Goal: Communication & Community: Answer question/provide support

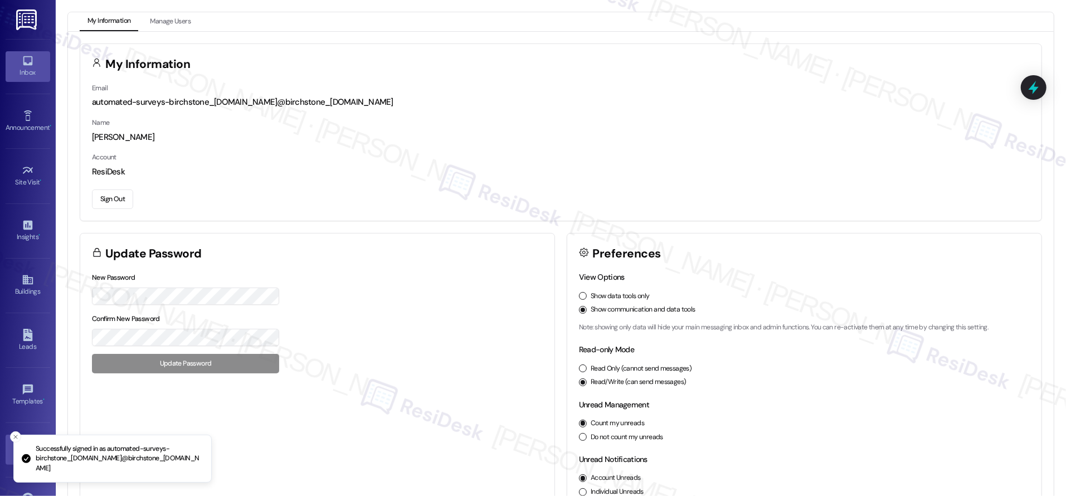
click at [32, 63] on link "Inbox" at bounding box center [28, 66] width 45 height 30
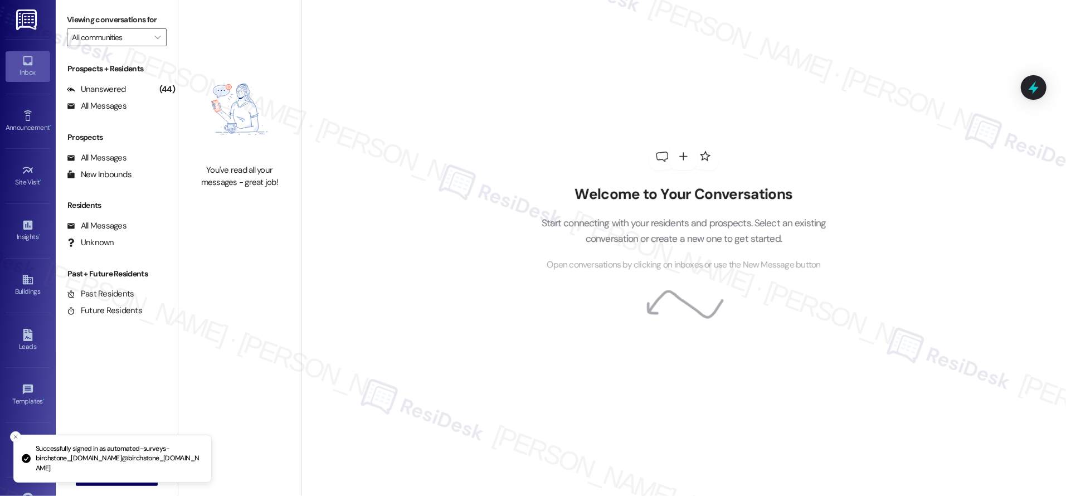
click at [32, 63] on link "Inbox" at bounding box center [28, 66] width 45 height 30
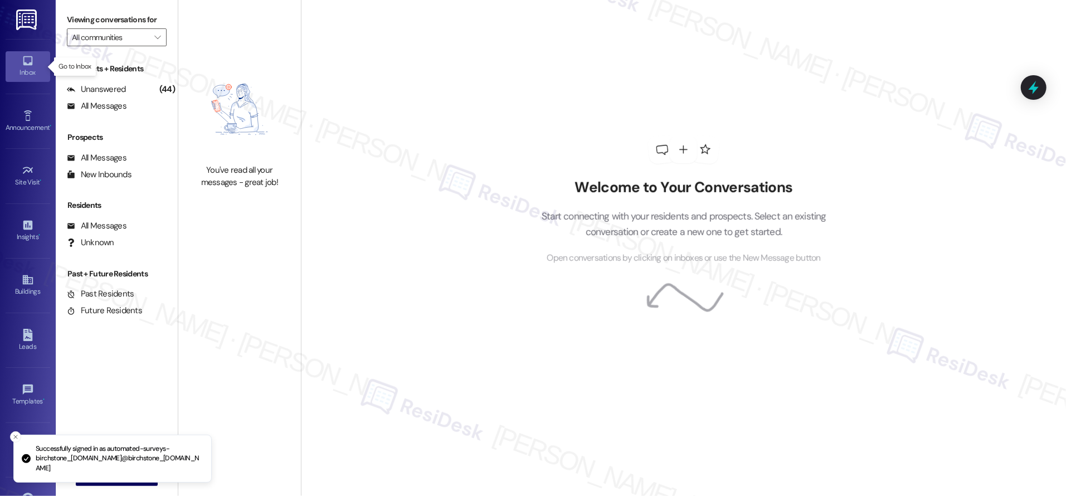
click at [32, 63] on link "Inbox" at bounding box center [28, 66] width 45 height 30
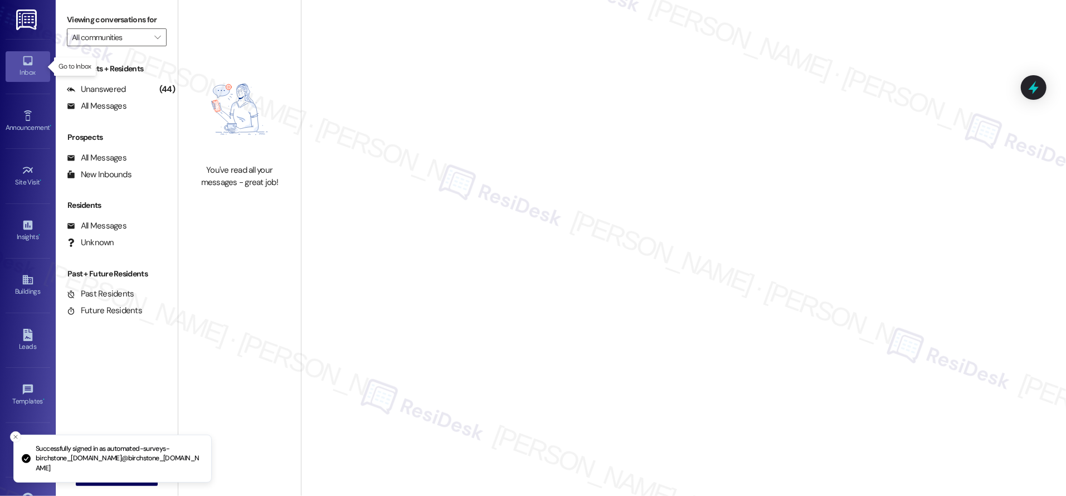
click at [32, 63] on link "Inbox" at bounding box center [28, 66] width 45 height 30
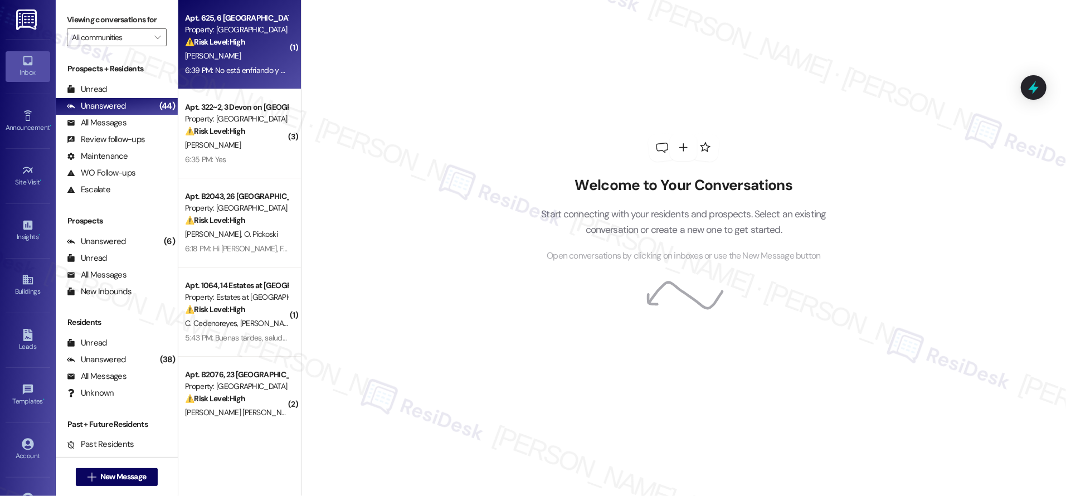
click at [252, 26] on div "Property: Halston Lakeside" at bounding box center [236, 30] width 103 height 12
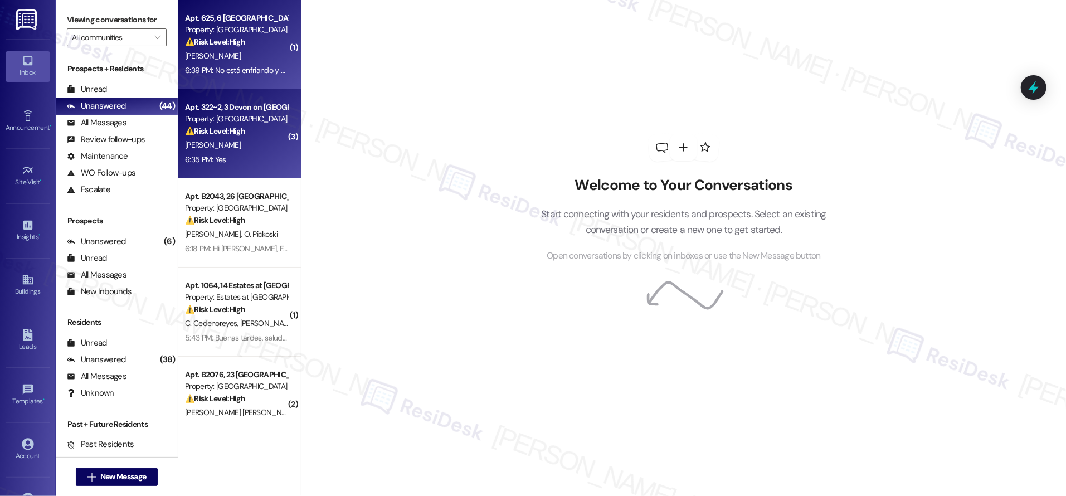
click at [235, 105] on div "Apt. 322~2, 3 Devon on Northgate" at bounding box center [236, 107] width 103 height 12
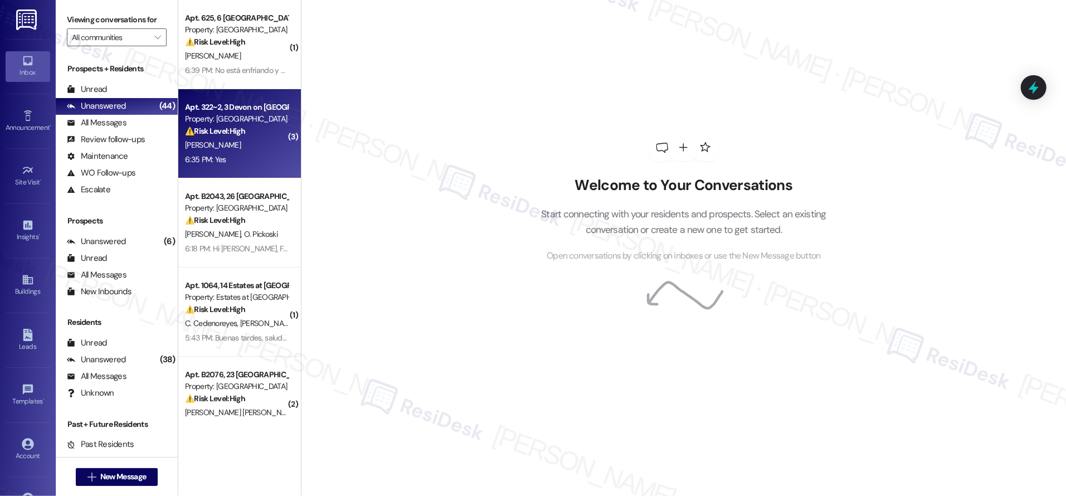
click at [235, 106] on div "Apt. 322~2, 3 Devon on Northgate" at bounding box center [236, 107] width 103 height 12
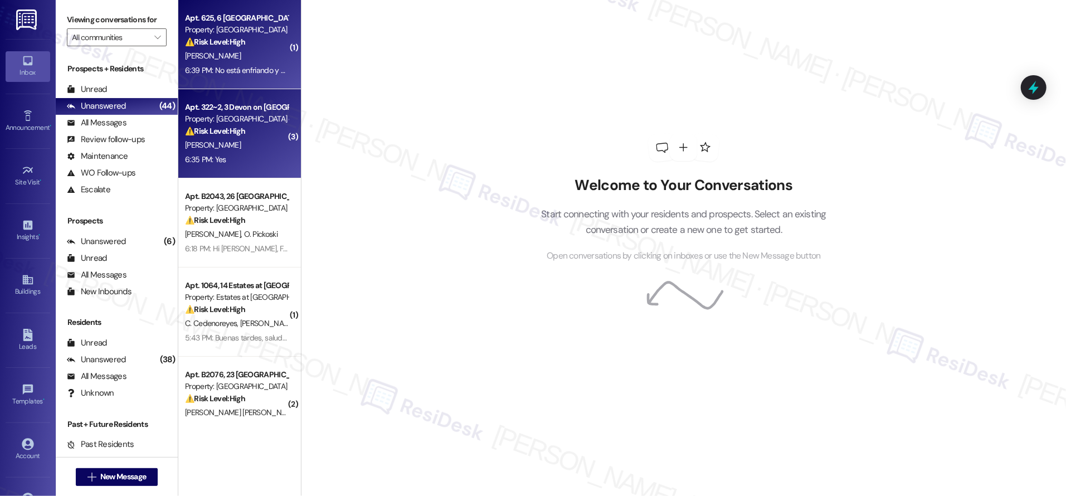
click at [232, 40] on strong "⚠️ Risk Level: High" at bounding box center [215, 42] width 60 height 10
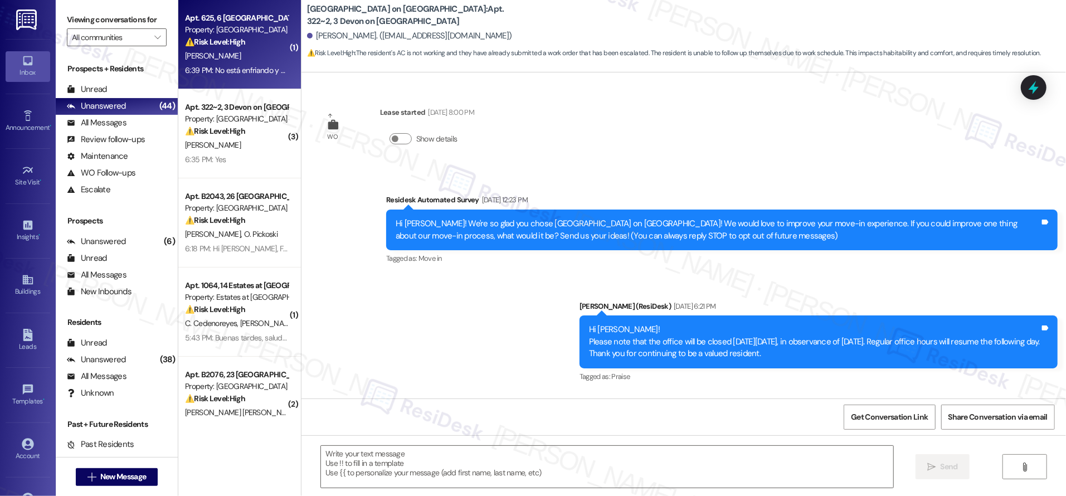
click at [232, 40] on strong "⚠️ Risk Level: High" at bounding box center [215, 42] width 60 height 10
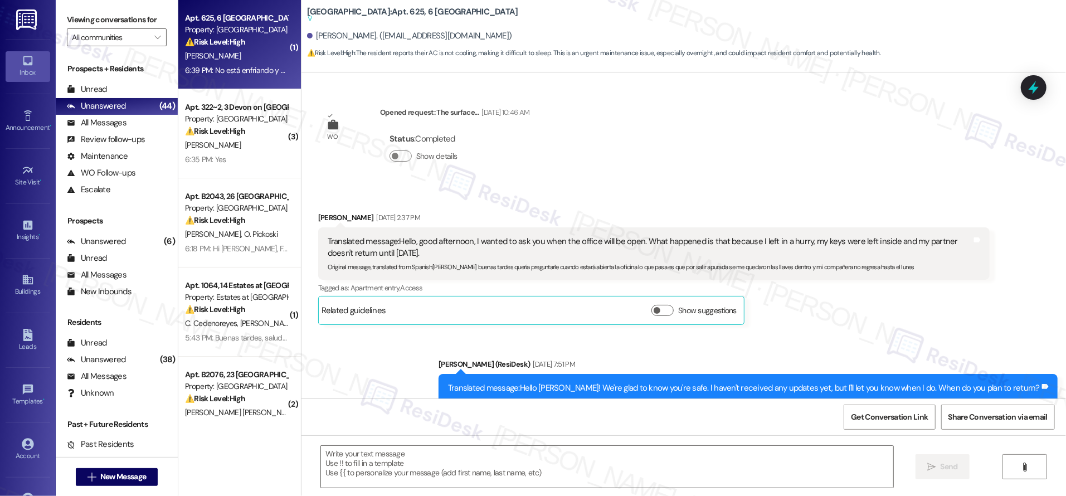
scroll to position [14752, 0]
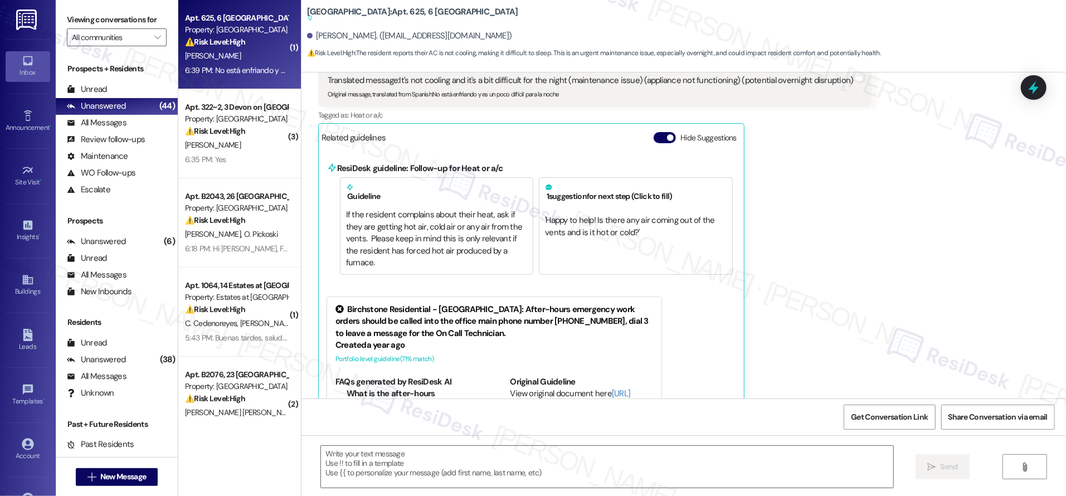
type textarea "Fetching suggested responses. Please feel free to read through the conversation…"
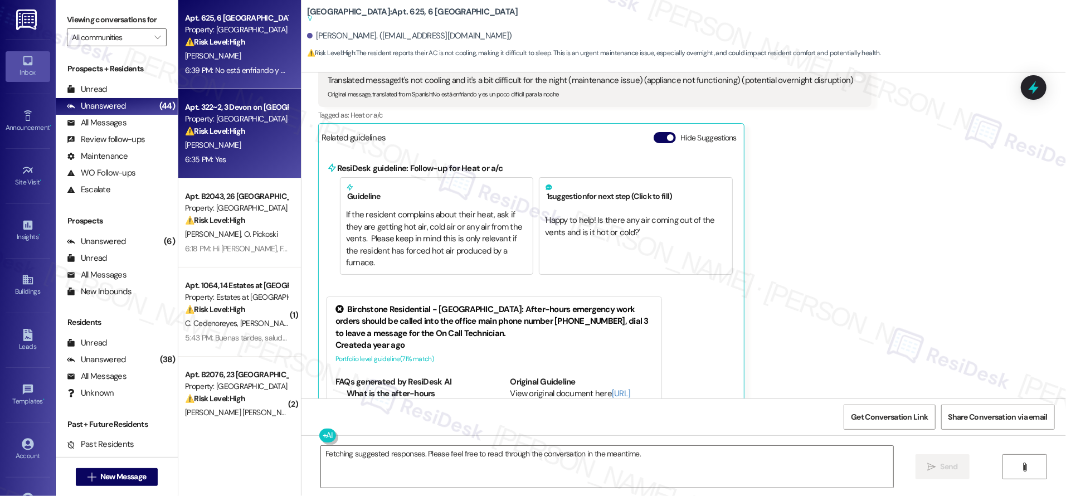
click at [225, 129] on strong "⚠️ Risk Level: High" at bounding box center [215, 131] width 60 height 10
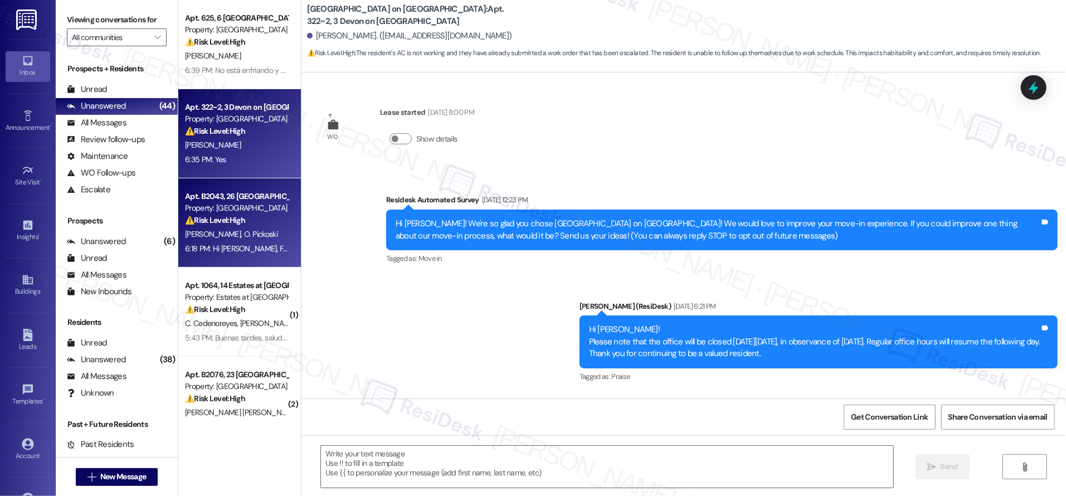
scroll to position [6986, 0]
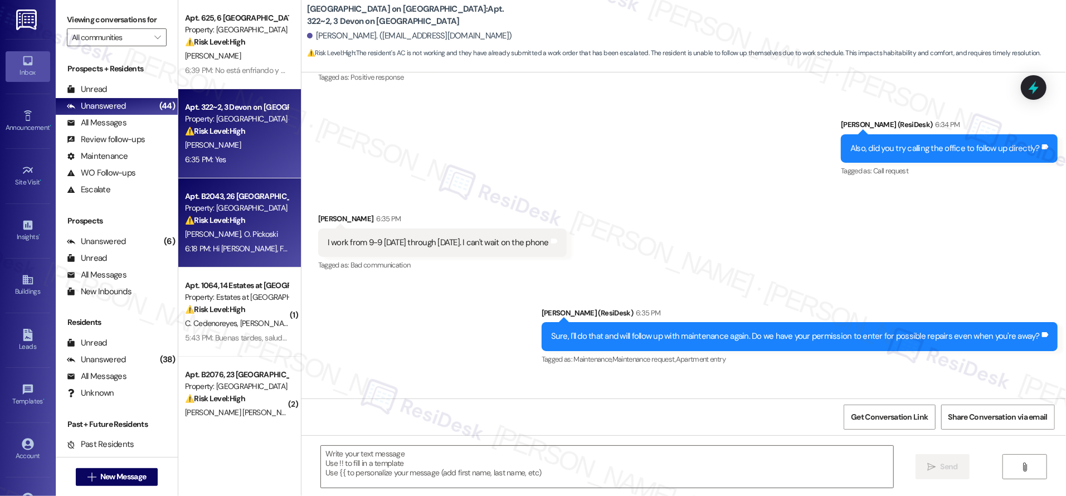
type textarea "Fetching suggested responses. Please feel free to read through the conversation…"
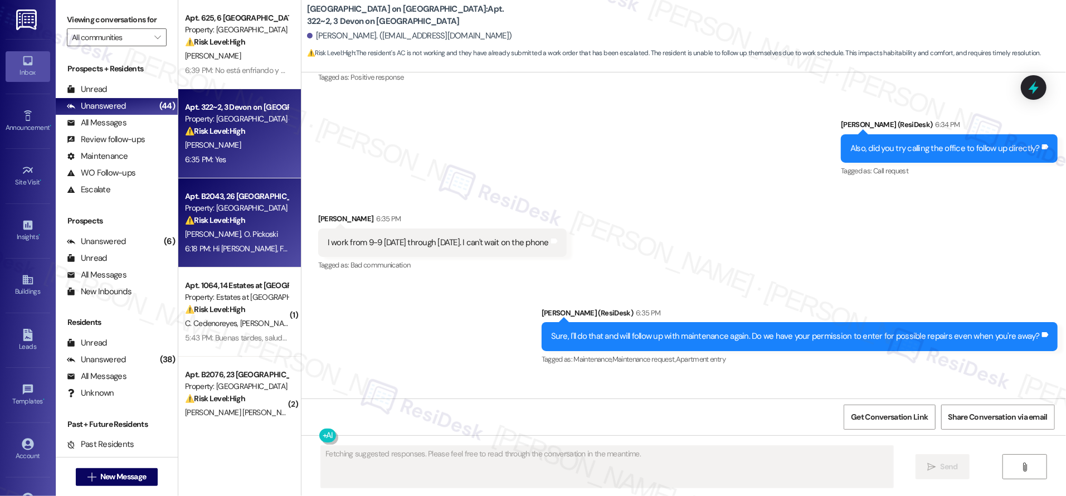
click at [242, 227] on div "N. Carlson O. Pickoski" at bounding box center [236, 234] width 105 height 14
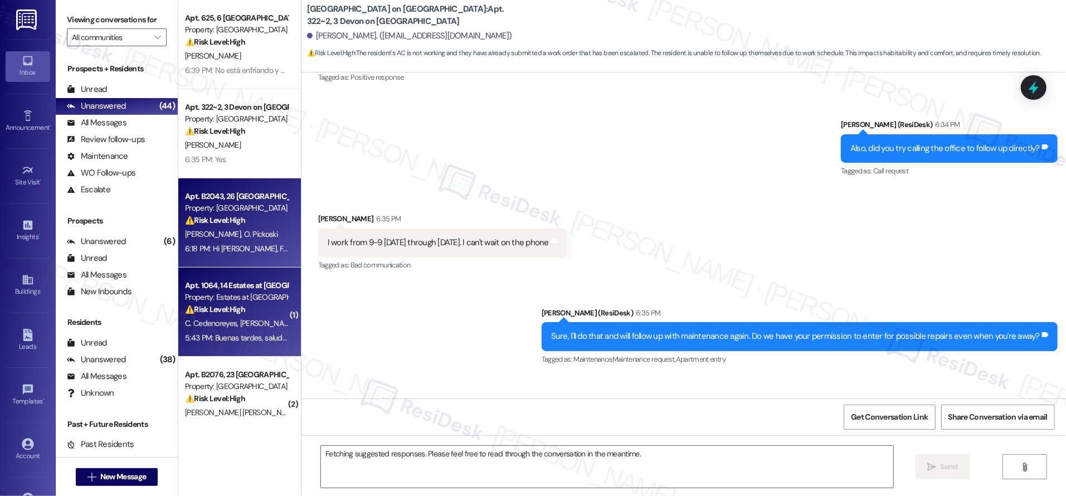
click at [257, 309] on div "⚠️ Risk Level: High The resident states the apartment is uninhabitable due to r…" at bounding box center [236, 310] width 103 height 12
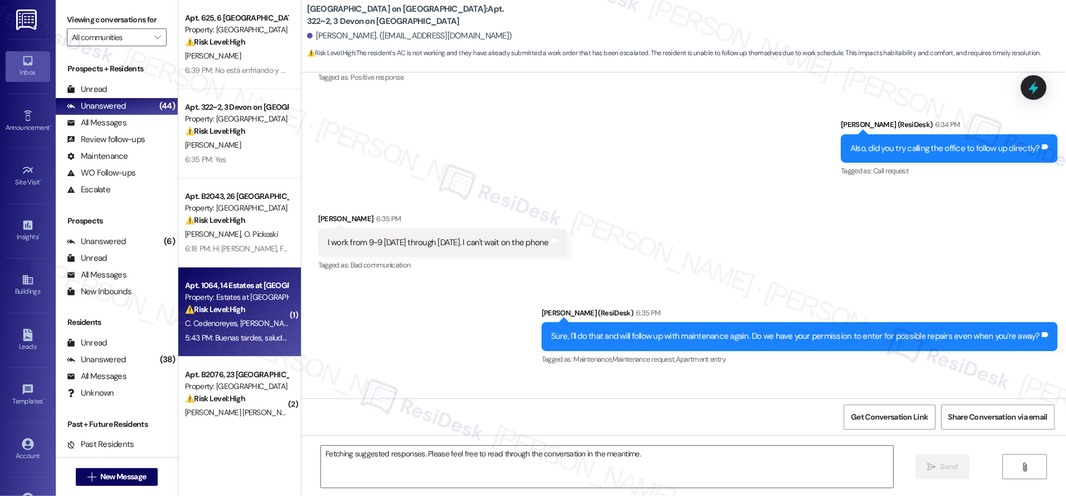
click at [258, 311] on div "⚠️ Risk Level: High The resident states the apartment is uninhabitable due to r…" at bounding box center [236, 310] width 103 height 12
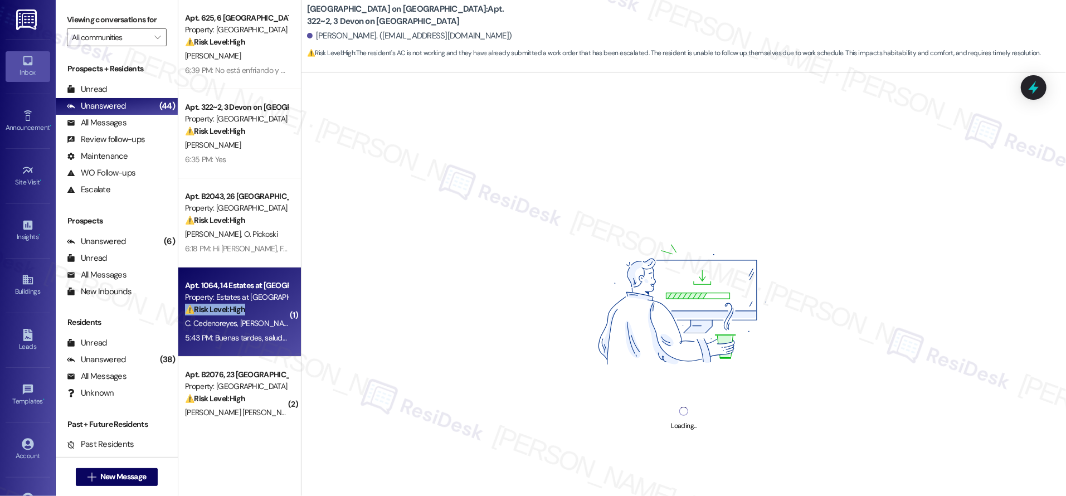
click at [257, 311] on div "⚠️ Risk Level: High The resident states the apartment is uninhabitable due to r…" at bounding box center [236, 310] width 103 height 12
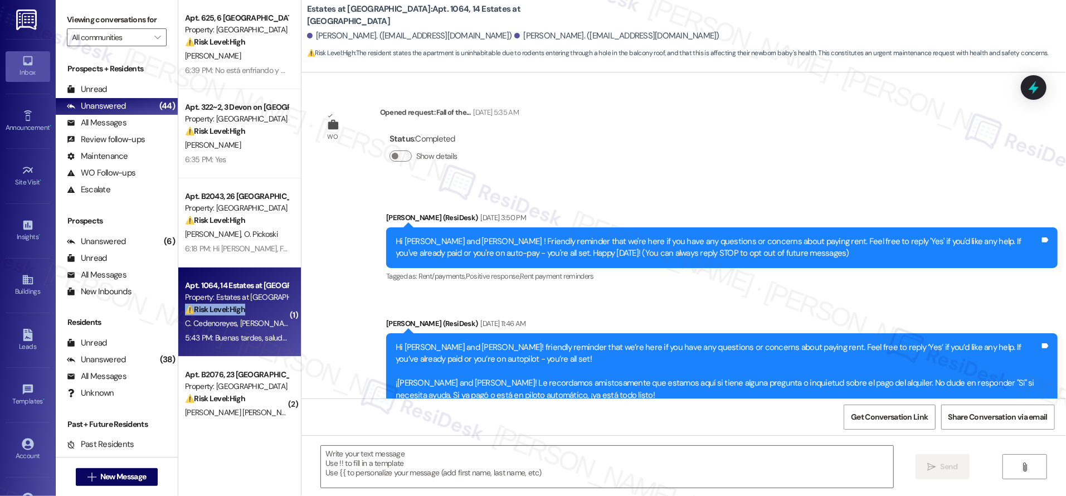
scroll to position [4653, 0]
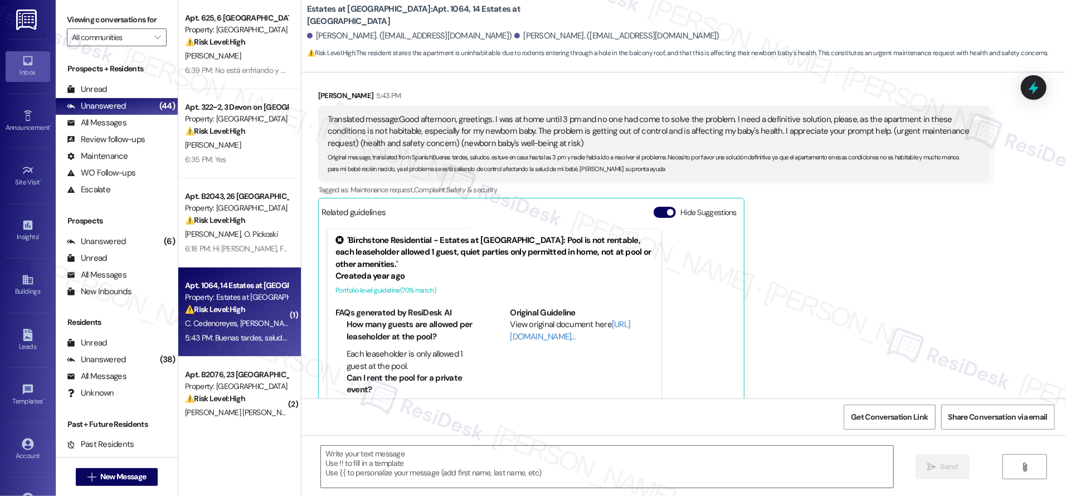
type textarea "Fetching suggested responses. Please feel free to read through the conversation…"
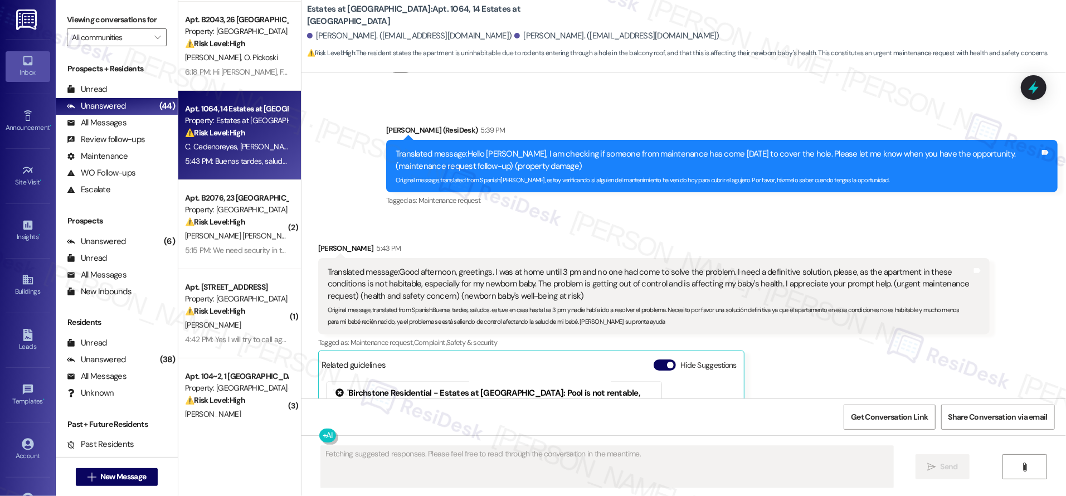
scroll to position [206, 0]
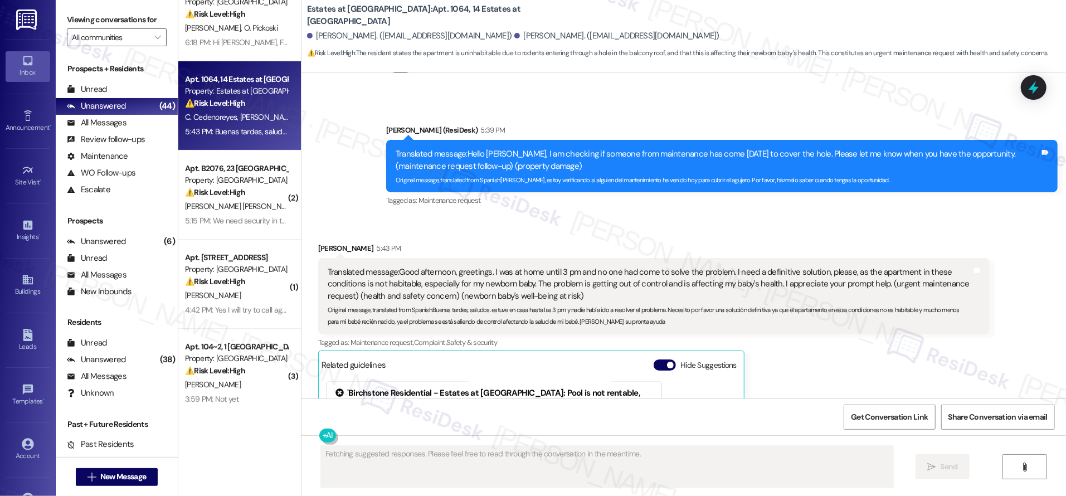
click at [257, 314] on div "Apt. 322~2, 3 Devon on Northgate Property: Devon on Northgate ⚠️ Risk Level: Hi…" at bounding box center [239, 208] width 123 height 417
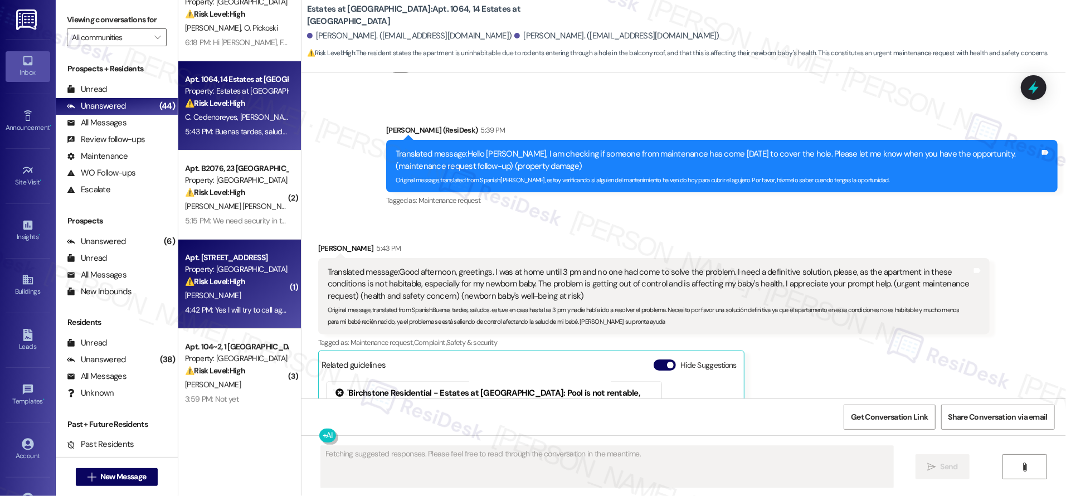
click at [257, 314] on div "4:42 PM: Yes I will try to call again in a.m thank you 4:42 PM: Yes I will try …" at bounding box center [236, 310] width 105 height 14
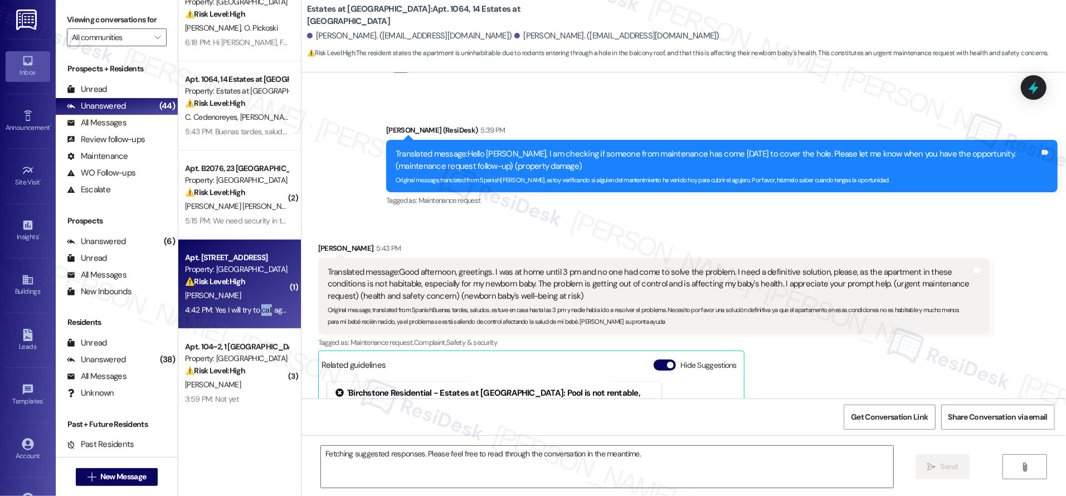
click at [257, 314] on div "4:42 PM: Yes I will try to call again in a.m thank you 4:42 PM: Yes I will try …" at bounding box center [236, 310] width 105 height 14
click at [257, 314] on div "4:42 PM: Yes I will try to call again in a.m thank you 4:42 PM: Yes I will try …" at bounding box center [265, 310] width 160 height 10
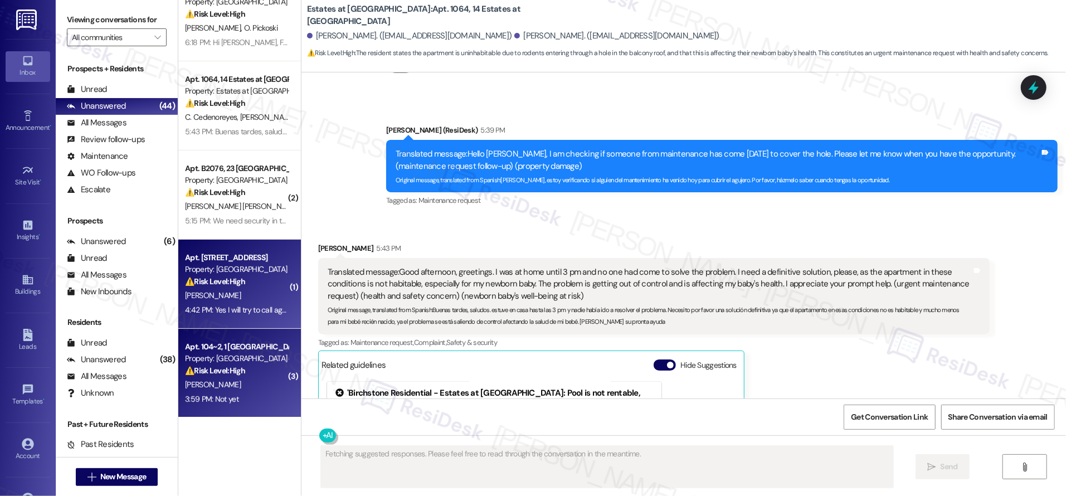
click at [254, 356] on div "Property: Devon on Northgate" at bounding box center [236, 359] width 103 height 12
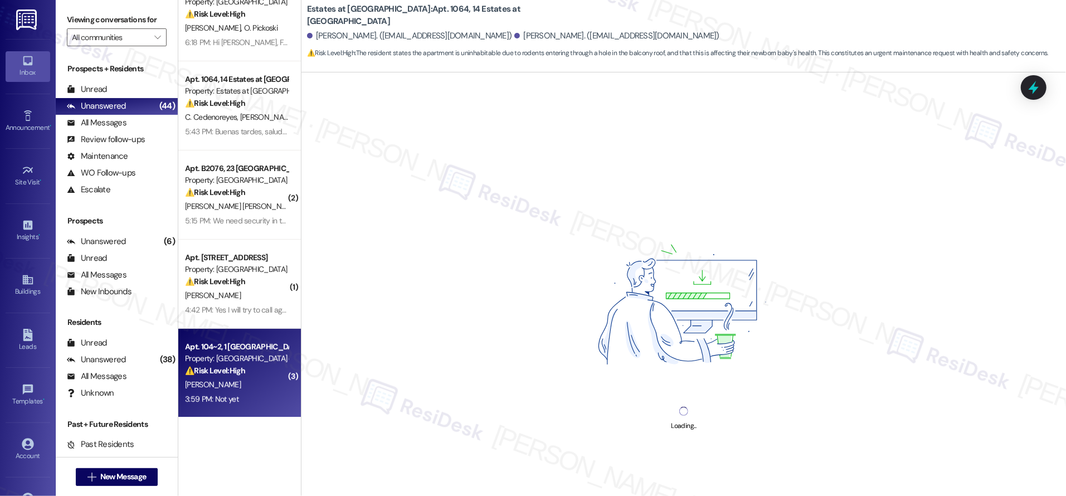
click at [255, 356] on div "Property: Devon on Northgate" at bounding box center [236, 359] width 103 height 12
click at [254, 356] on div "Property: Devon on Northgate" at bounding box center [236, 359] width 103 height 12
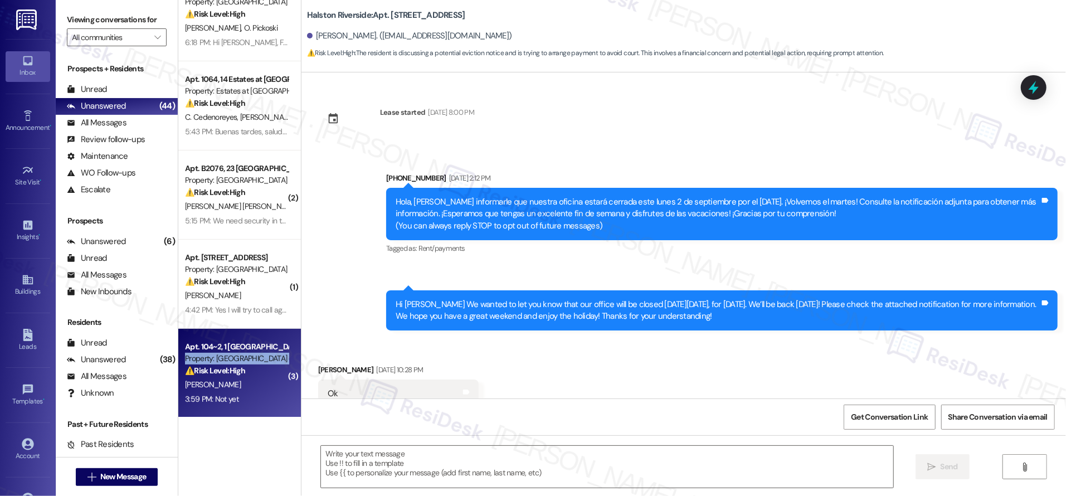
click at [255, 356] on div "Property: Devon on Northgate" at bounding box center [236, 359] width 103 height 12
click at [254, 356] on div "Property: Devon on Northgate" at bounding box center [236, 359] width 103 height 12
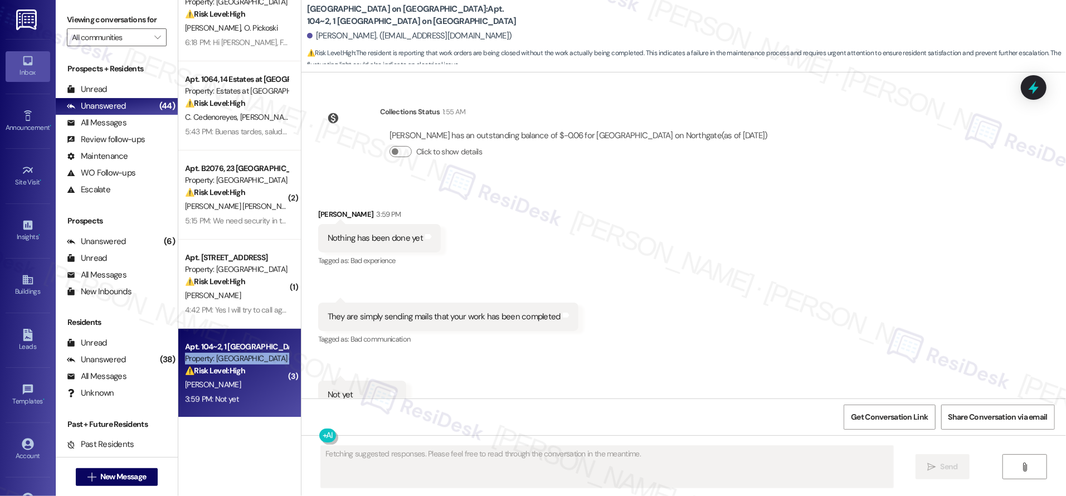
click at [254, 355] on div "Property: Devon on Northgate" at bounding box center [236, 359] width 103 height 12
click at [649, 309] on div "Received via SMS Mirza Baig 3:59 PM Nothing has been done yet Tags and notes Ta…" at bounding box center [683, 308] width 764 height 251
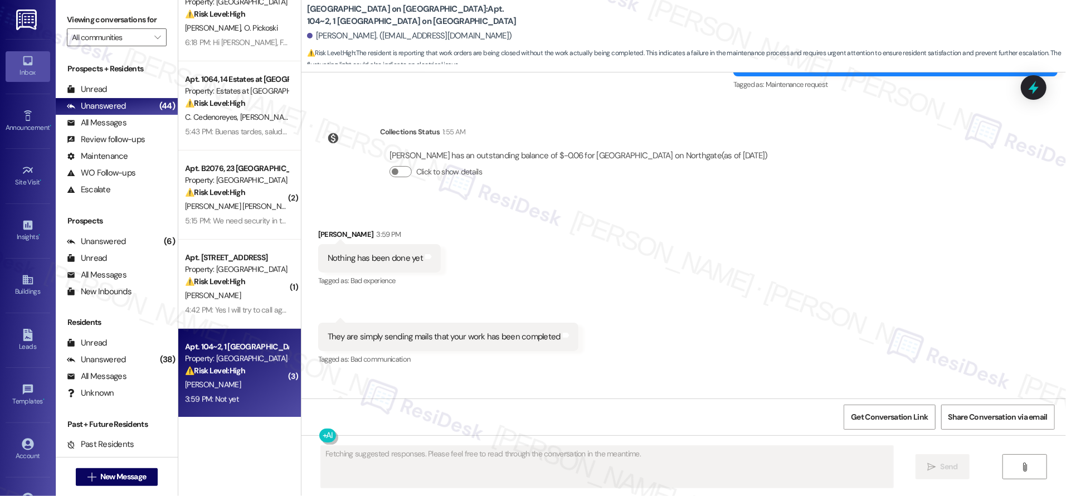
scroll to position [1383, 0]
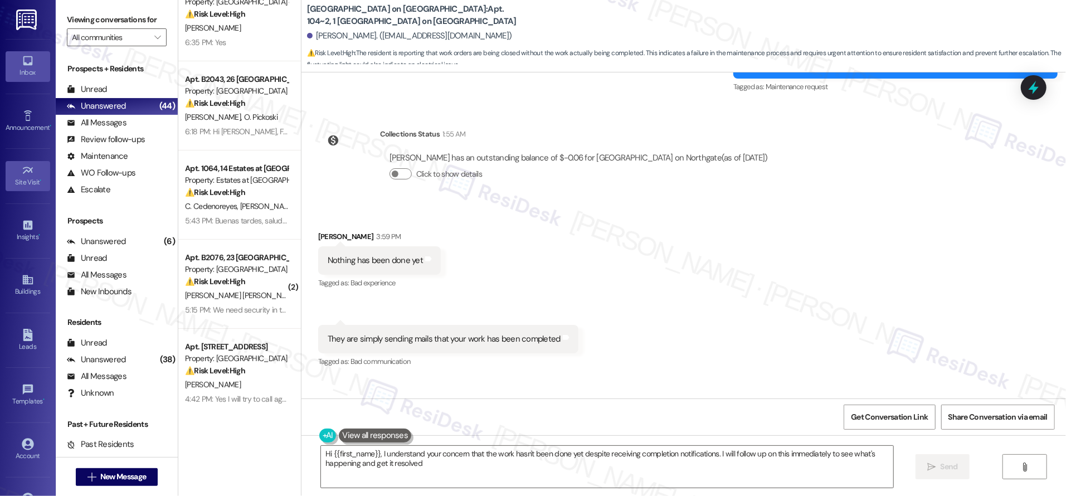
type textarea "Hi {{first_name}}, I understand your concern that the work hasn't been done yet…"
click at [152, 45] on span "" at bounding box center [157, 37] width 11 height 18
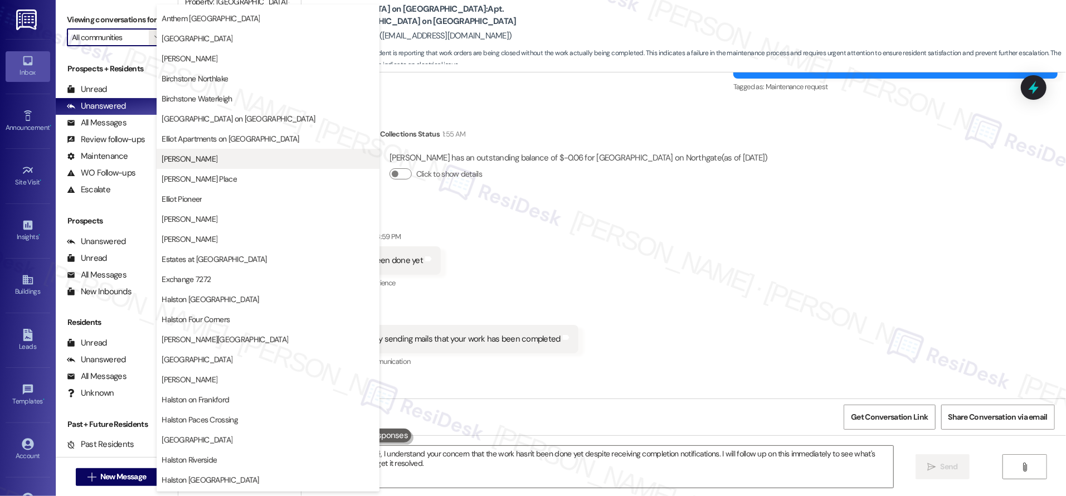
scroll to position [57, 0]
click at [286, 140] on span "Elliot Apartments on Abernathy" at bounding box center [268, 138] width 213 height 11
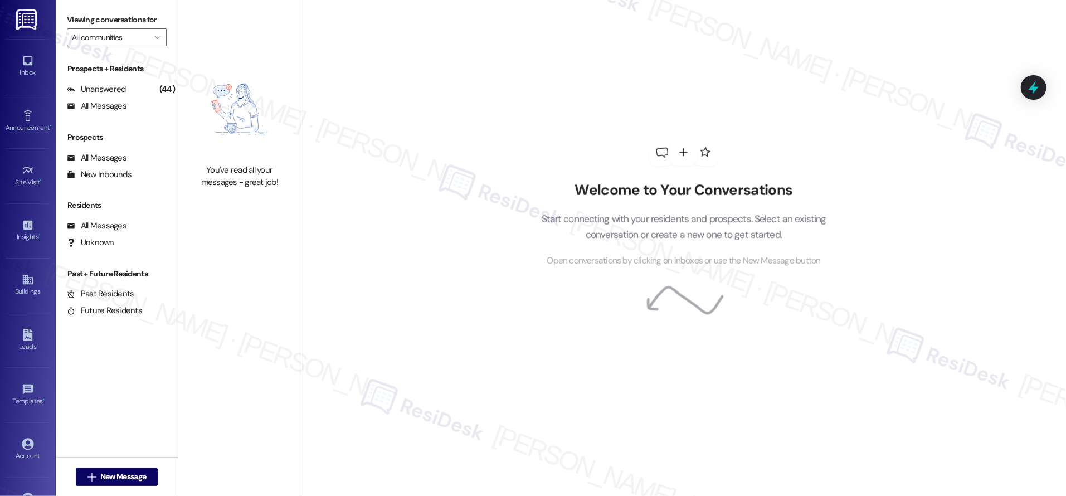
type input "Elliot Apartments on Abernathy"
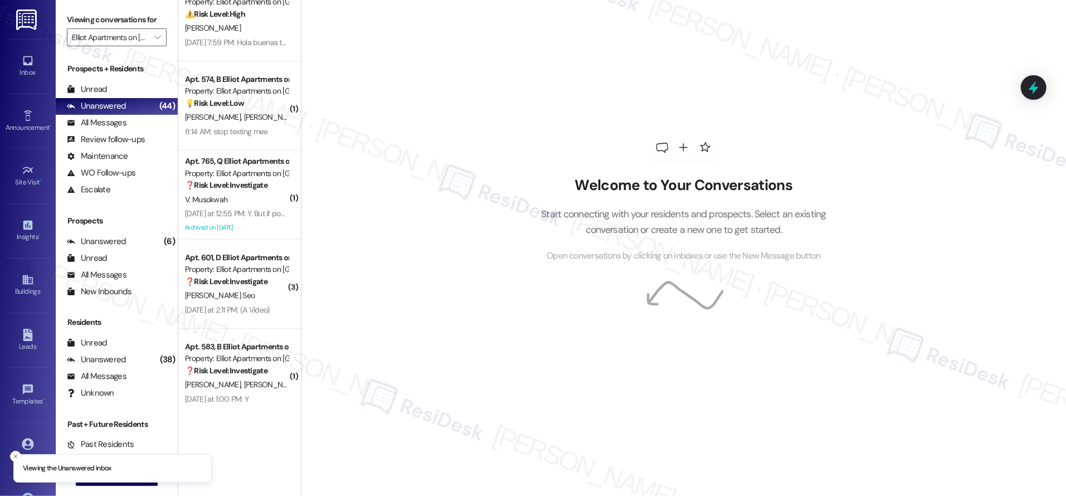
scroll to position [118, 0]
click at [235, 398] on div "( 2 ) Apt. 609, E Elliot Apartments on Abernathy Property: Elliot Apartments on…" at bounding box center [239, 208] width 123 height 417
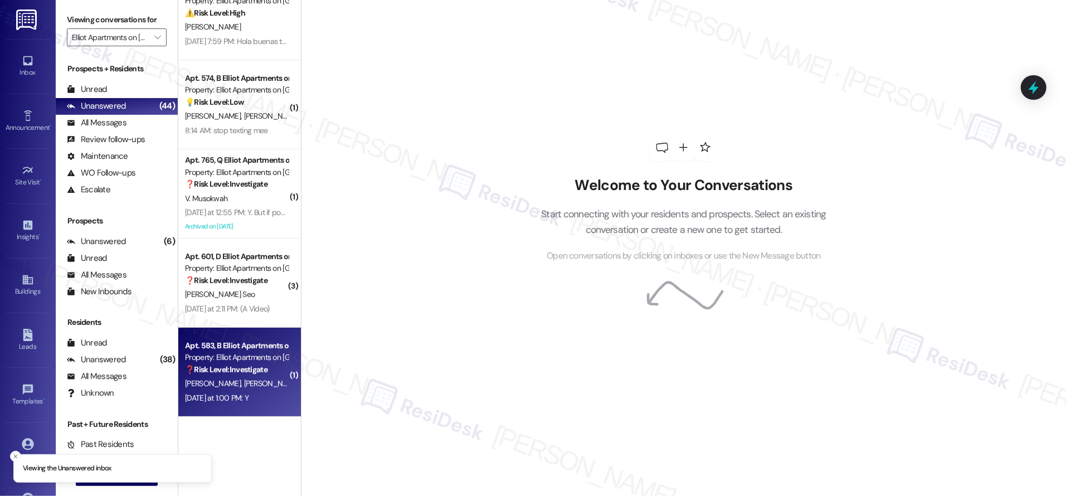
click at [243, 383] on span "M. Middlebrooks" at bounding box center [271, 383] width 56 height 10
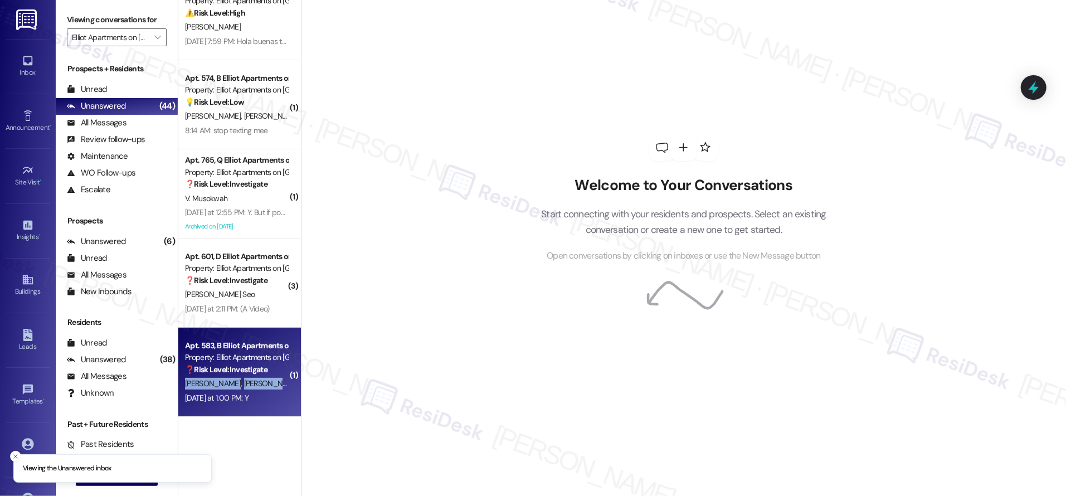
click at [243, 383] on span "M. Middlebrooks" at bounding box center [271, 383] width 56 height 10
click at [243, 384] on span "M. Middlebrooks" at bounding box center [271, 383] width 56 height 10
click at [243, 383] on span "M. Middlebrooks" at bounding box center [271, 383] width 56 height 10
click at [243, 382] on span "M. Middlebrooks" at bounding box center [271, 383] width 56 height 10
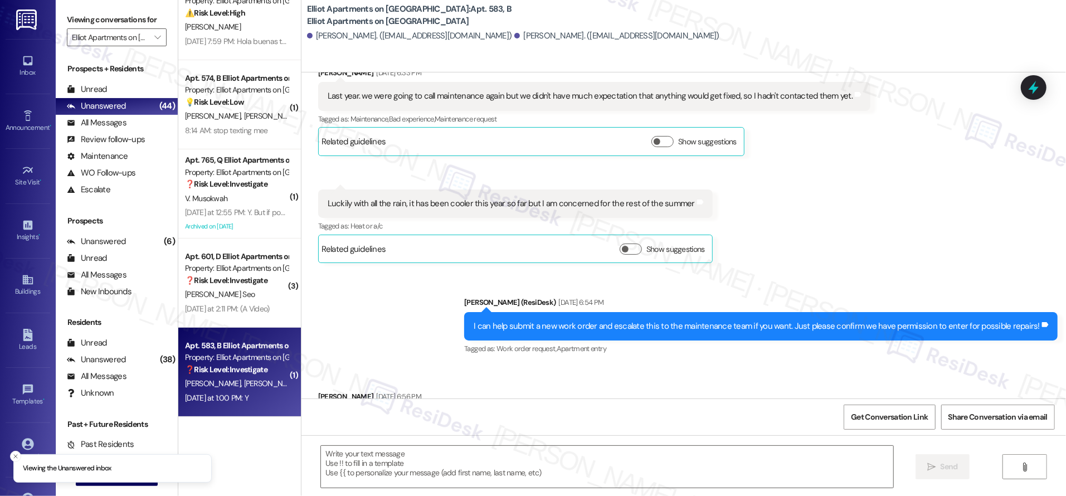
click at [243, 381] on span "M. Middlebrooks" at bounding box center [271, 383] width 56 height 10
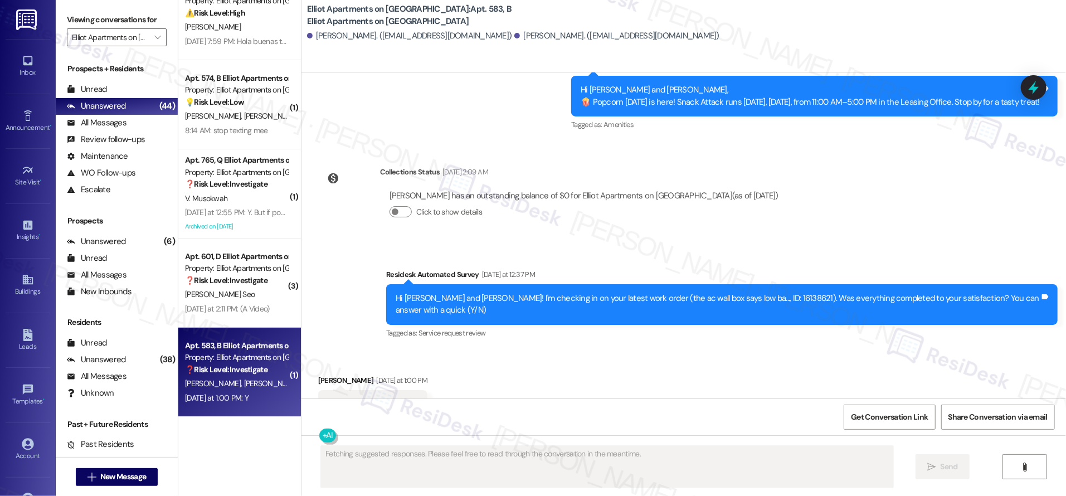
scroll to position [5774, 0]
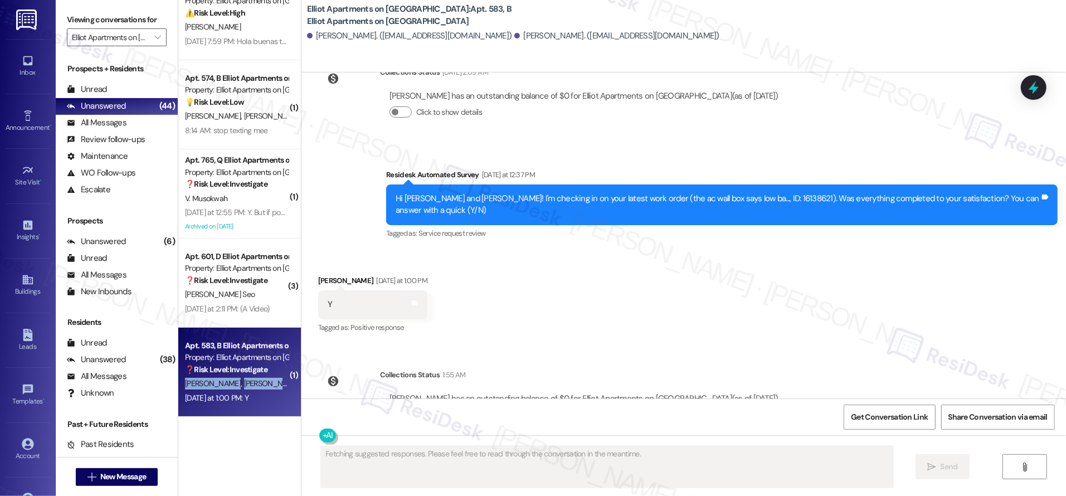
click at [243, 381] on span "M. Middlebrooks" at bounding box center [271, 383] width 56 height 10
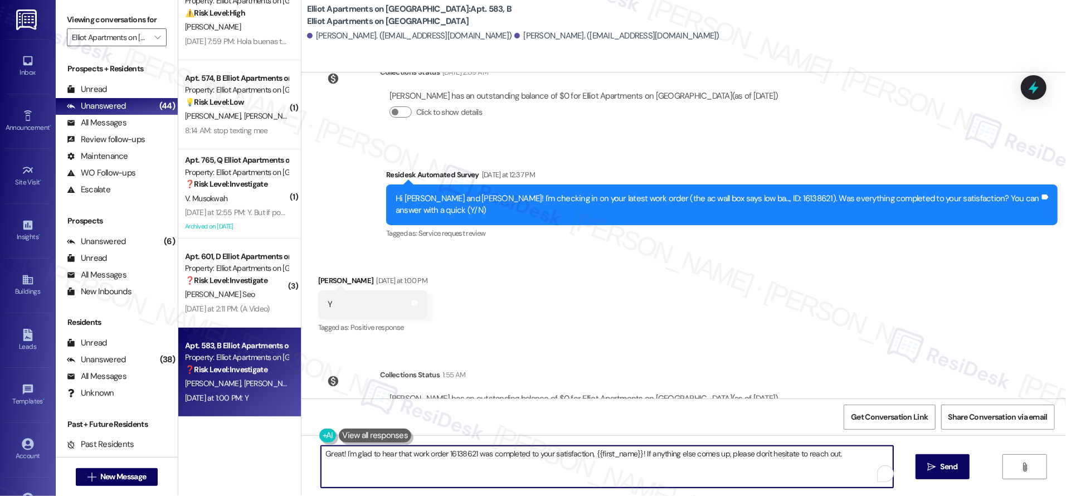
drag, startPoint x: 446, startPoint y: 463, endPoint x: 290, endPoint y: 437, distance: 158.2
click at [302, 439] on div "Great! I'm glad to hear that work order 16138621 was completed to your satisfac…" at bounding box center [683, 477] width 764 height 84
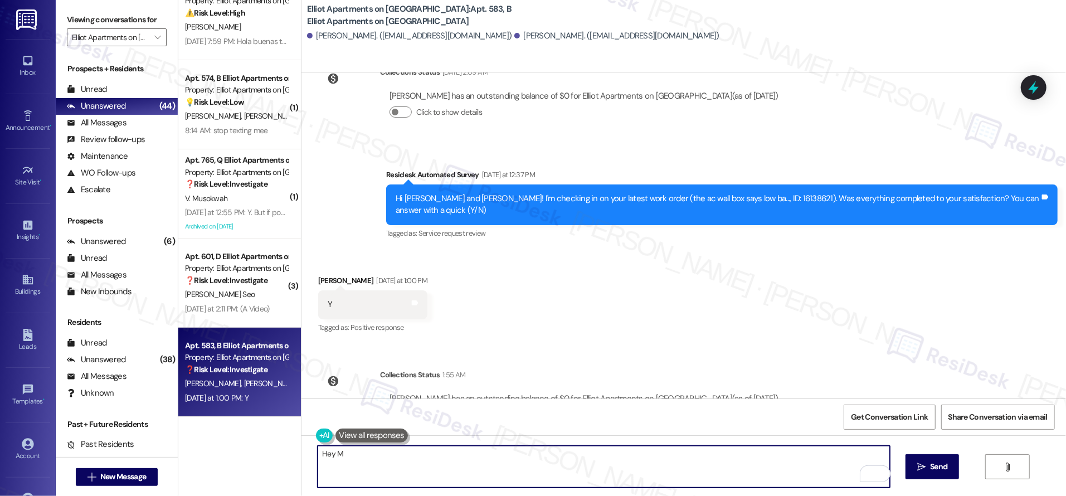
click at [406, 461] on textarea "Hey M" at bounding box center [604, 467] width 572 height 42
paste textarea "I’m so glad to hear you were pleased with how maintenance handled everything. I…"
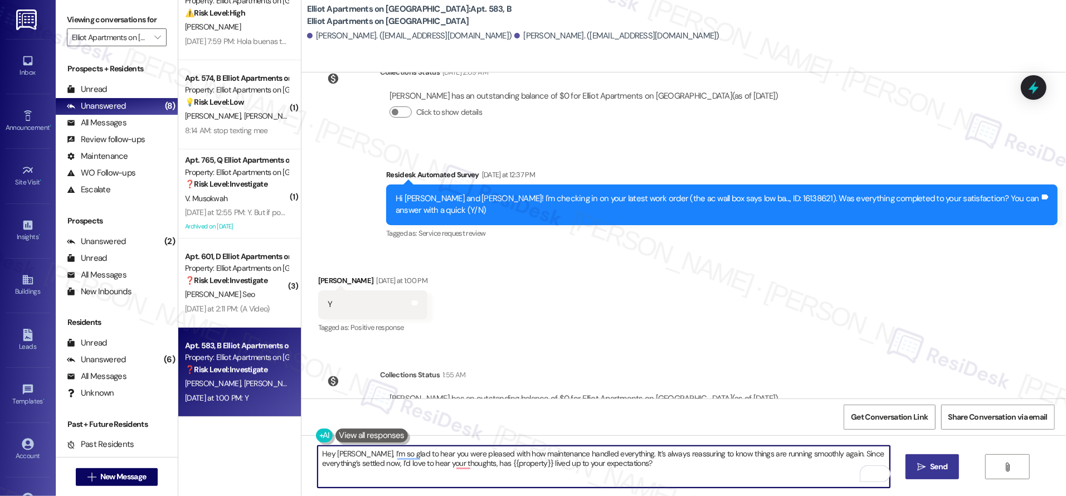
type textarea "Hey Megan, I’m so glad to hear you were pleased with how maintenance handled ev…"
click at [927, 465] on span "Send" at bounding box center [938, 467] width 22 height 12
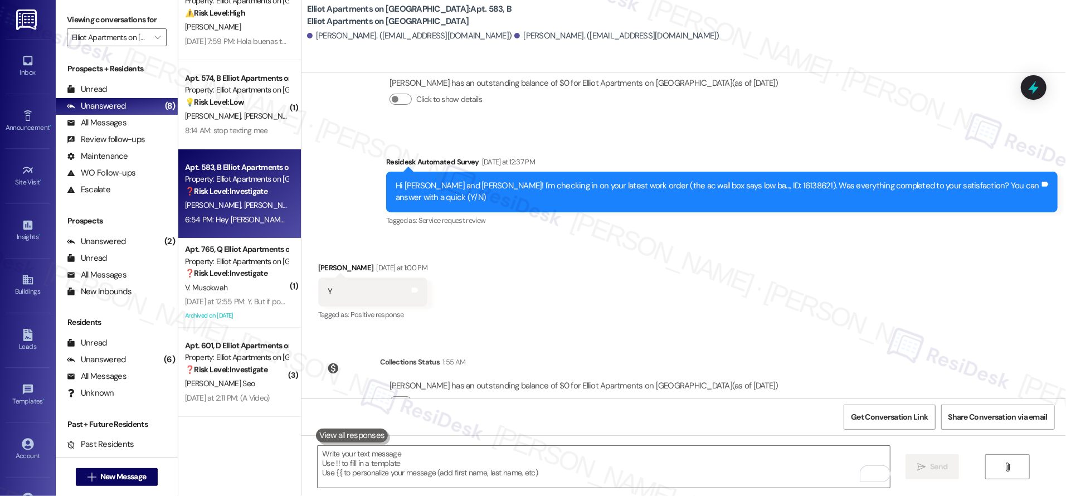
scroll to position [5863, 0]
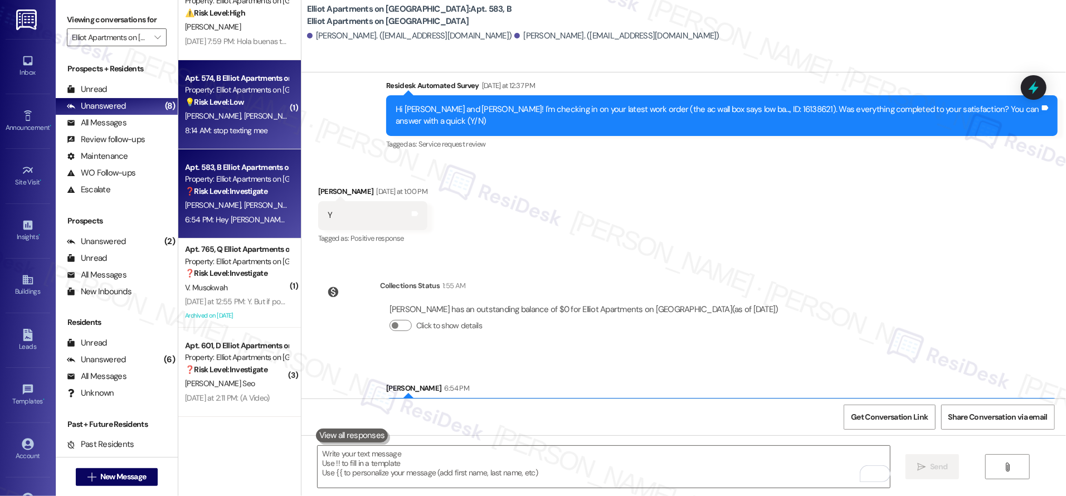
click at [206, 91] on div "Property: Elliot Apartments on Abernathy" at bounding box center [236, 90] width 103 height 12
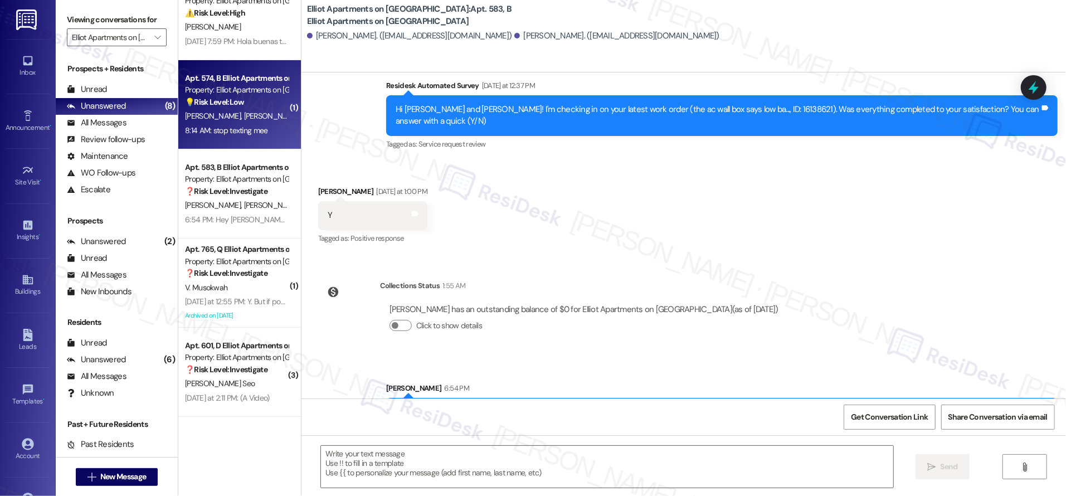
click at [214, 94] on div "Property: Elliot Apartments on Abernathy" at bounding box center [236, 90] width 103 height 12
type textarea "Fetching suggested responses. Please feel free to read through the conversation…"
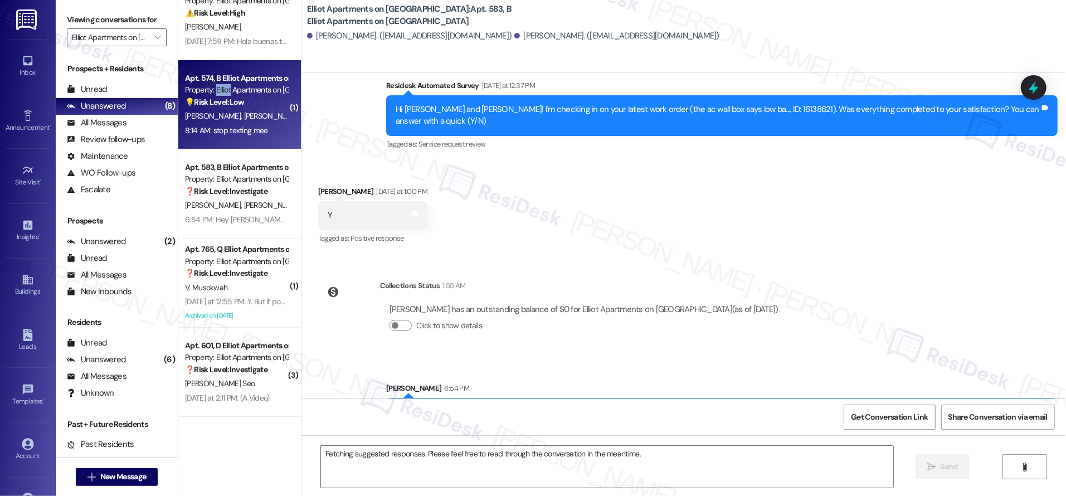
click at [214, 94] on div "Property: Elliot Apartments on Abernathy" at bounding box center [236, 90] width 103 height 12
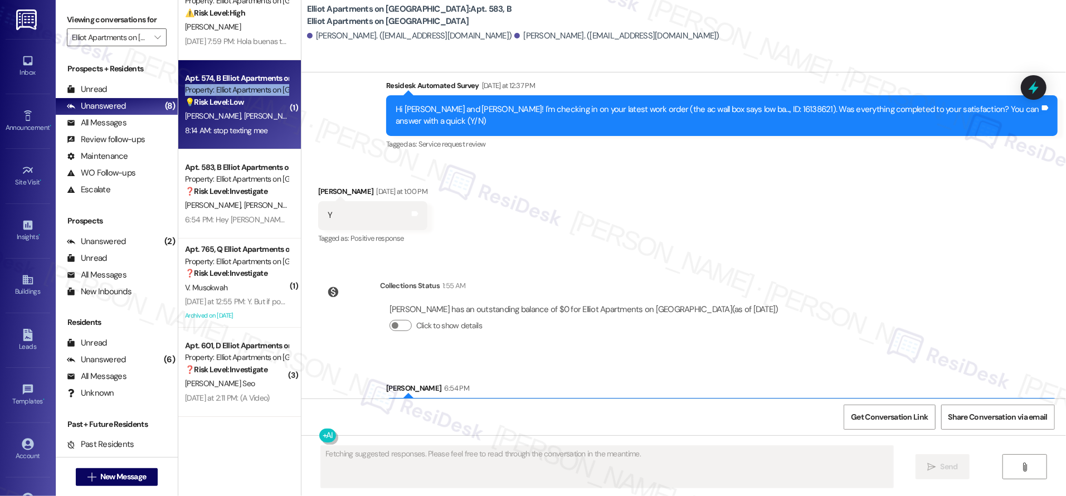
click at [214, 94] on div "Property: Elliot Apartments on Abernathy" at bounding box center [236, 90] width 103 height 12
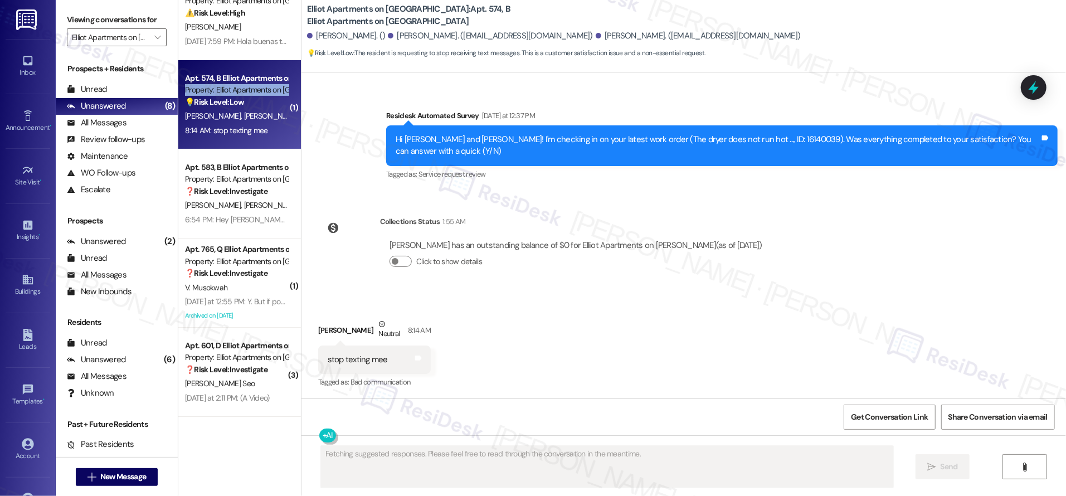
click at [214, 94] on div "Property: Elliot Apartments on Abernathy" at bounding box center [236, 90] width 103 height 12
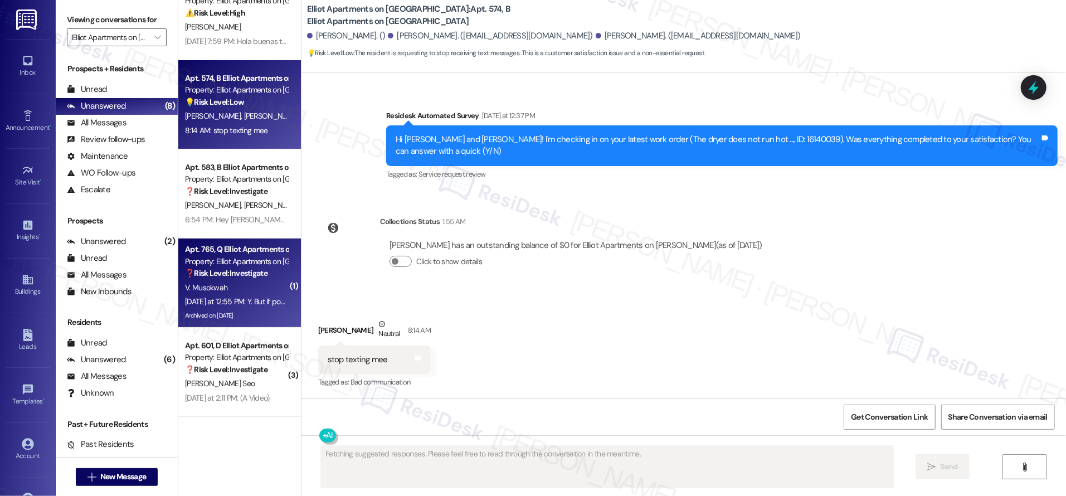
click at [261, 261] on div "Property: Elliot Apartments on Abernathy" at bounding box center [236, 262] width 103 height 12
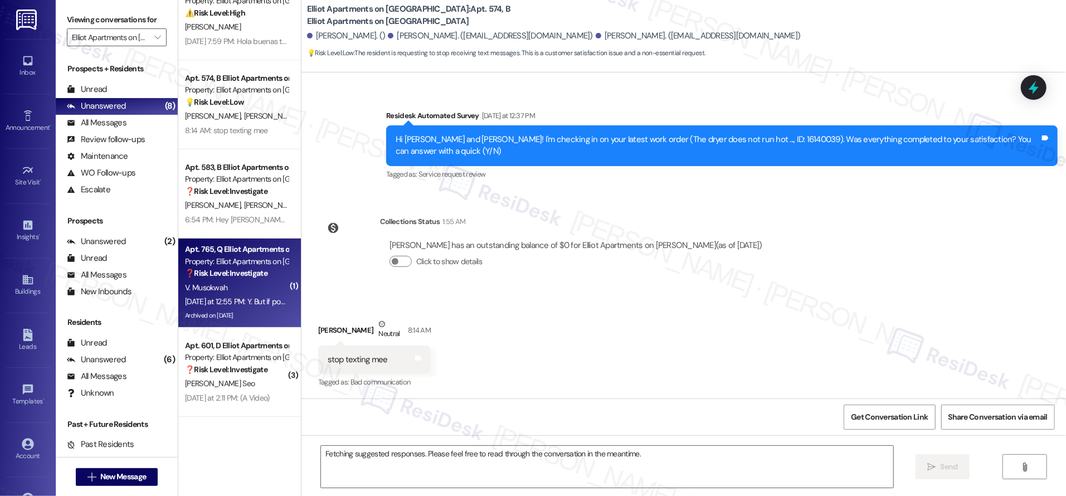
click at [261, 261] on div "Property: Elliot Apartments on Abernathy" at bounding box center [236, 262] width 103 height 12
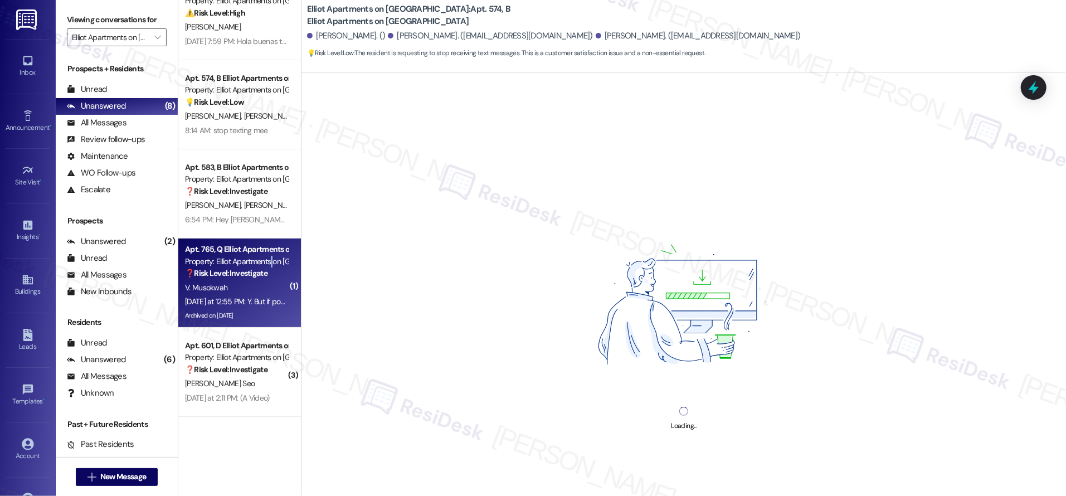
click at [261, 261] on div "Property: Elliot Apartments on Abernathy" at bounding box center [236, 262] width 103 height 12
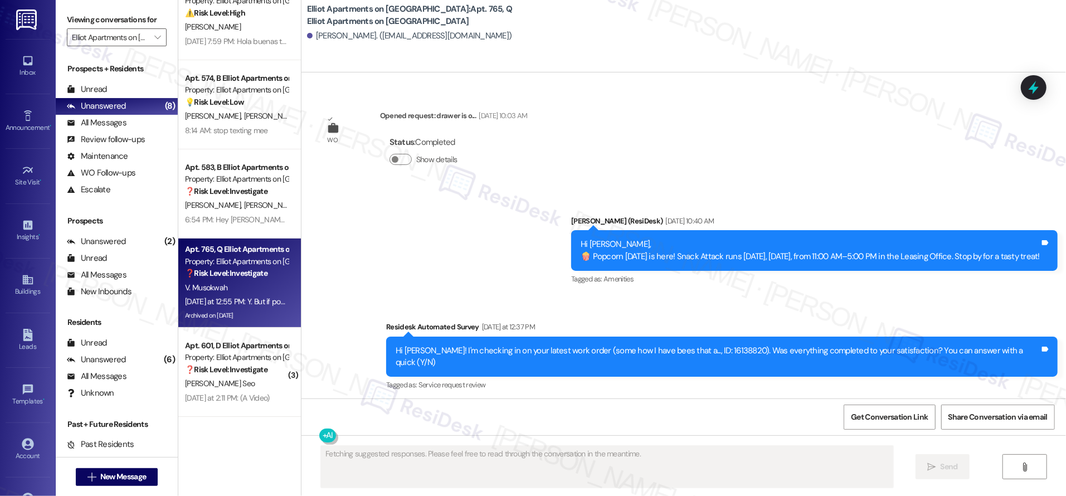
scroll to position [10691, 0]
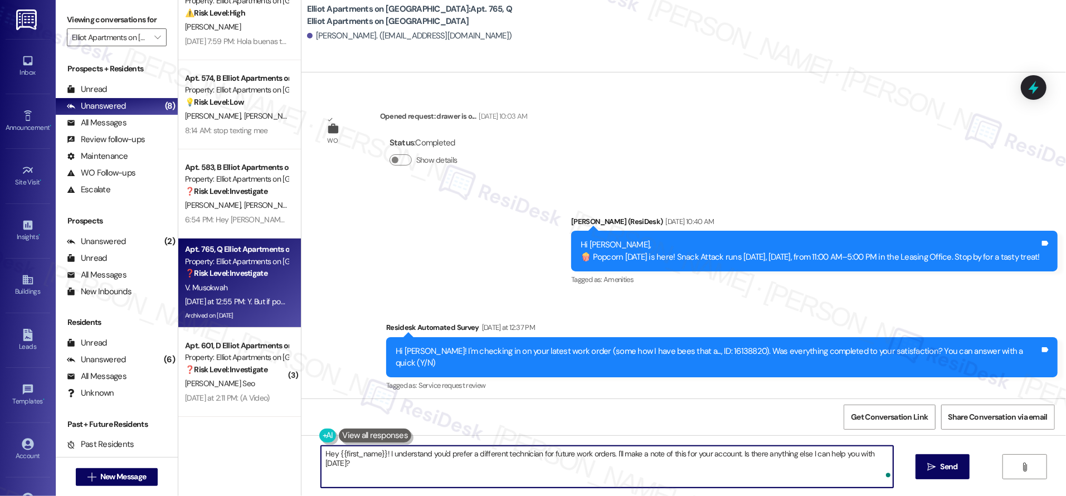
drag, startPoint x: 488, startPoint y: 469, endPoint x: 697, endPoint y: 476, distance: 209.5
click at [301, 426] on div "WO Lease started Sep 15, 2024 at 8:00 PM Show details Announcement, sent via SM…" at bounding box center [683, 320] width 764 height 496
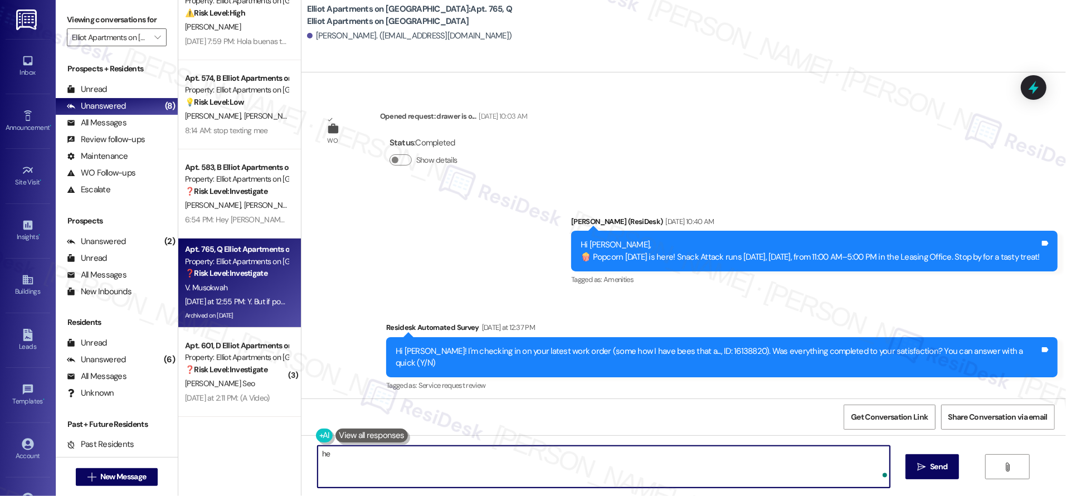
type textarea "h"
paste textarea "I’m so glad to hear you were pleased with how maintenance handled everything. I…"
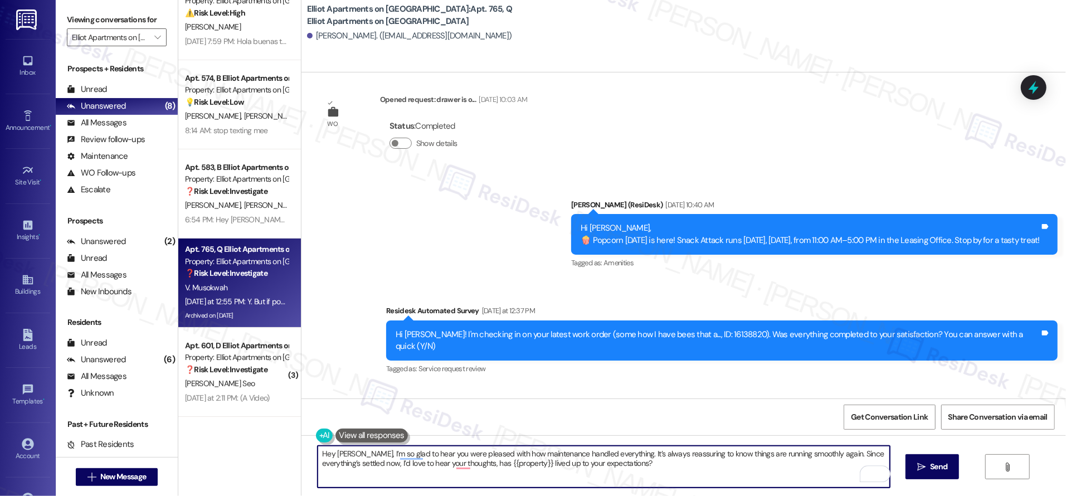
scroll to position [10724, 0]
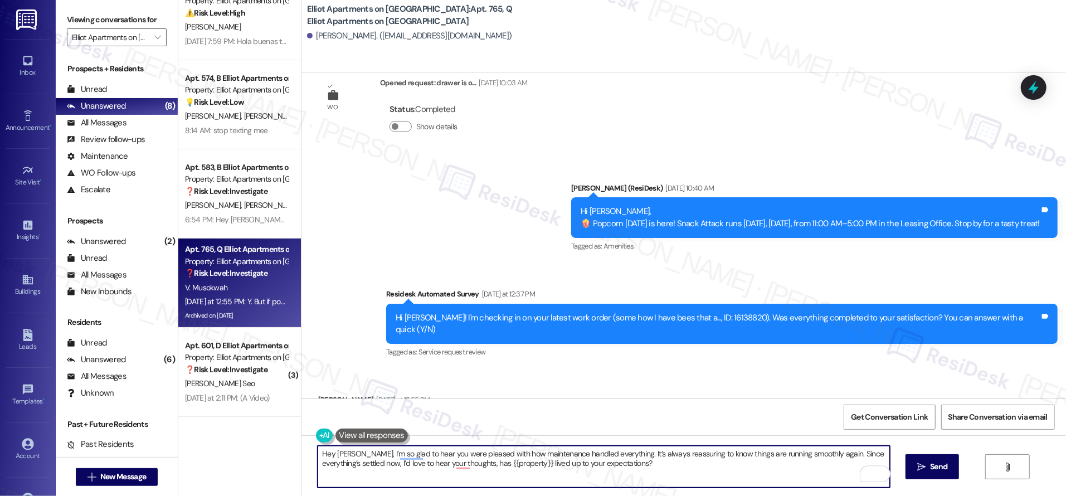
type textarea "Hey Victoria, I’m so glad to hear you were pleased with how maintenance handled…"
click at [924, 470] on div "Hey Victoria, I’m so glad to hear you were pleased with how maintenance handled…" at bounding box center [683, 477] width 764 height 84
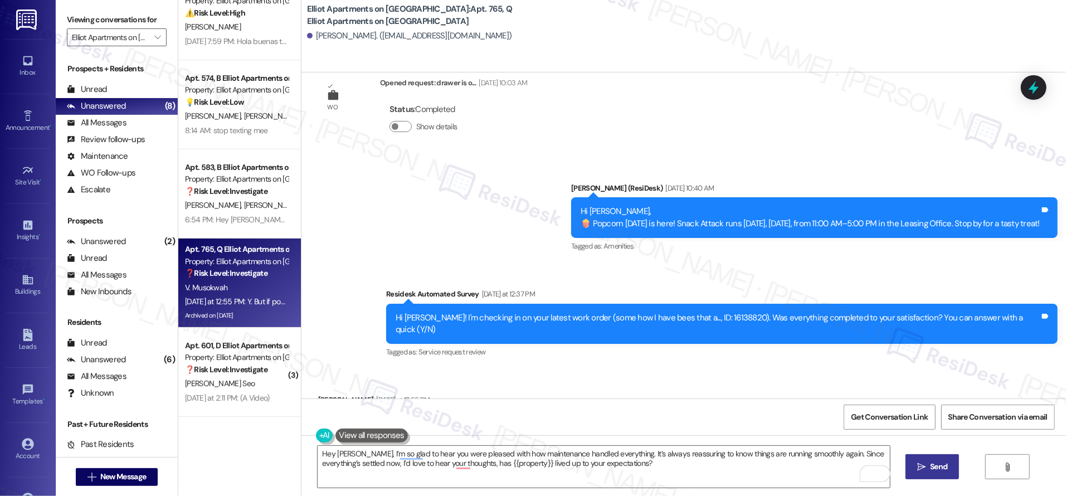
click at [924, 470] on icon "" at bounding box center [921, 466] width 8 height 9
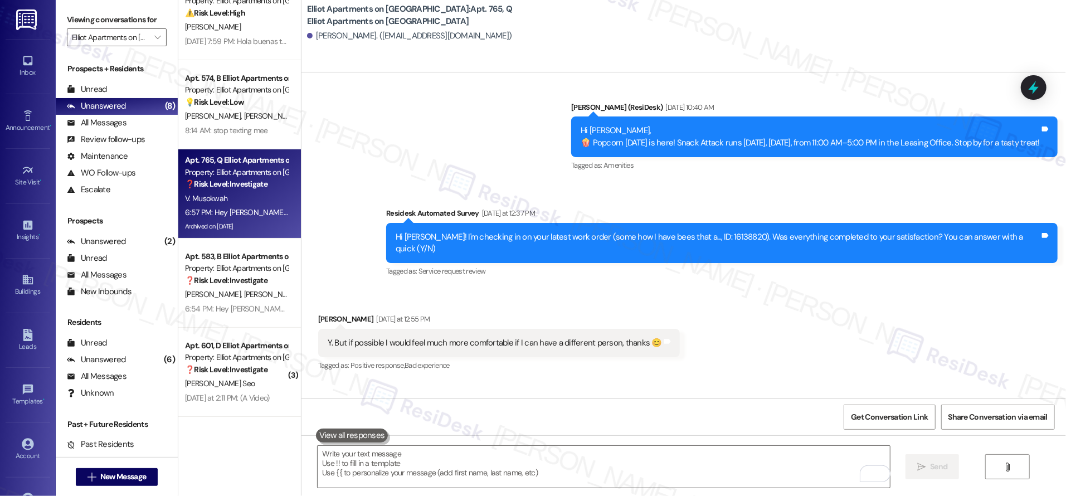
scroll to position [10814, 0]
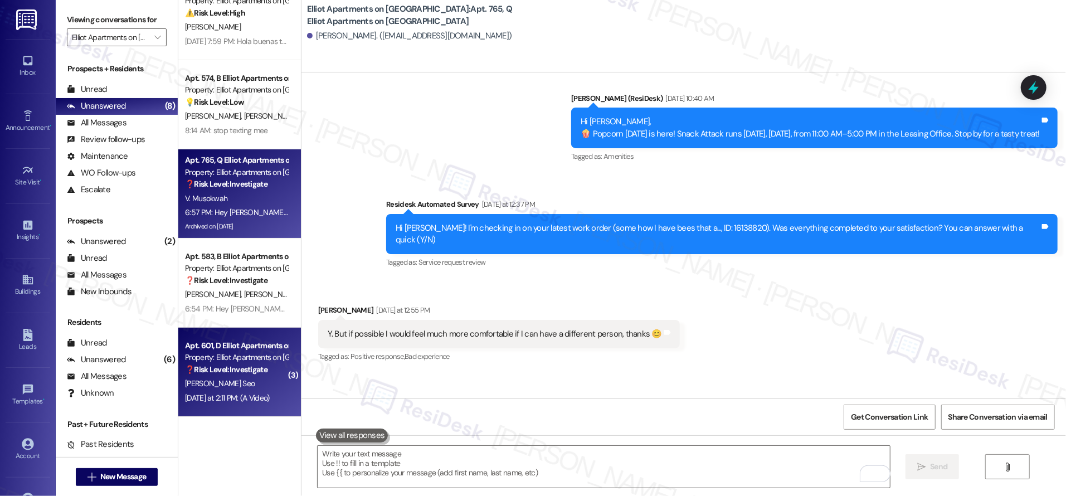
click at [253, 383] on div "J. Seo" at bounding box center [236, 384] width 105 height 14
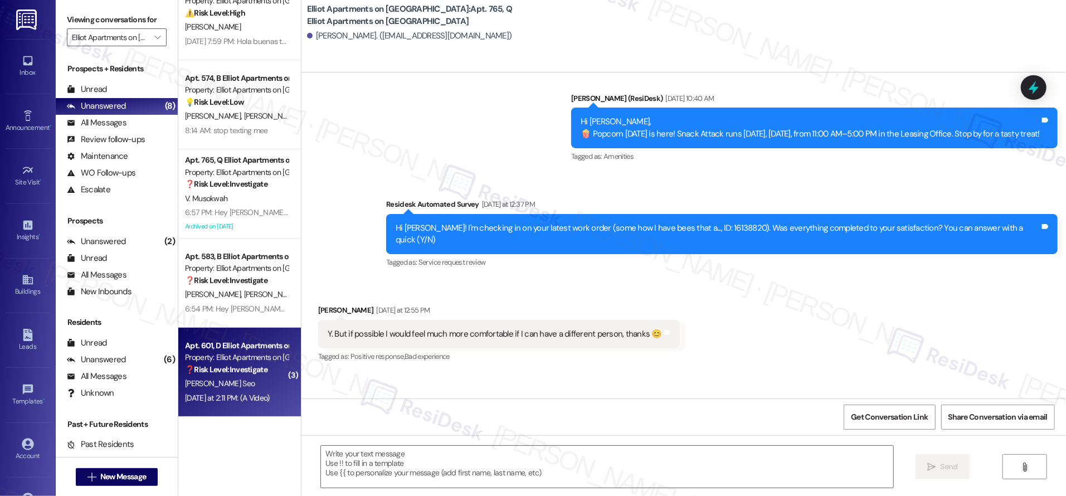
type textarea "Fetching suggested responses. Please feel free to read through the conversation…"
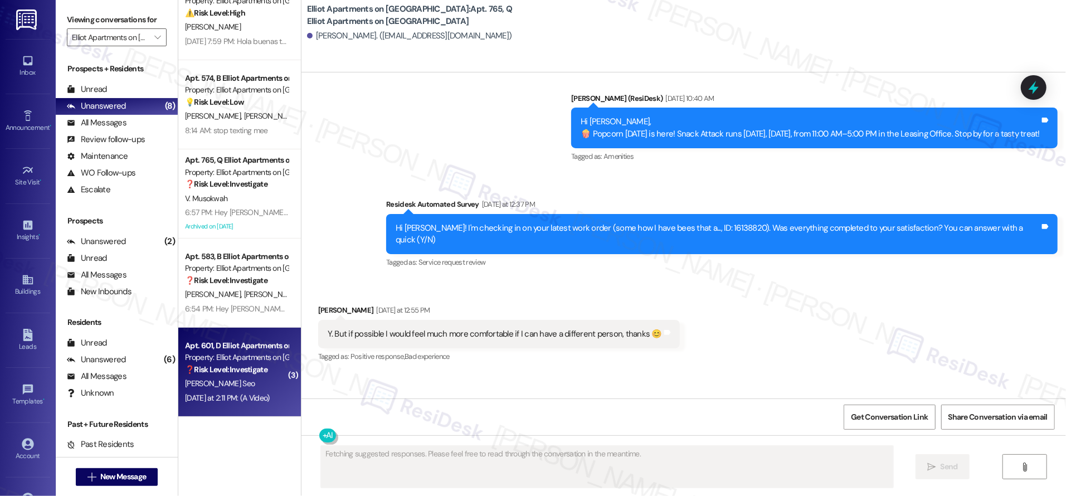
click at [252, 382] on div "J. Seo" at bounding box center [236, 384] width 105 height 14
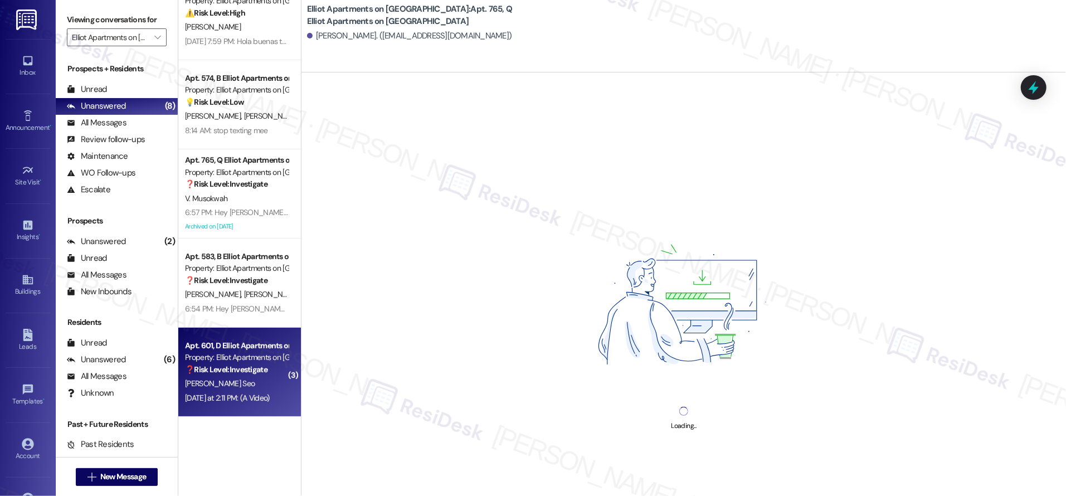
click at [252, 382] on div "J. Seo" at bounding box center [236, 384] width 105 height 14
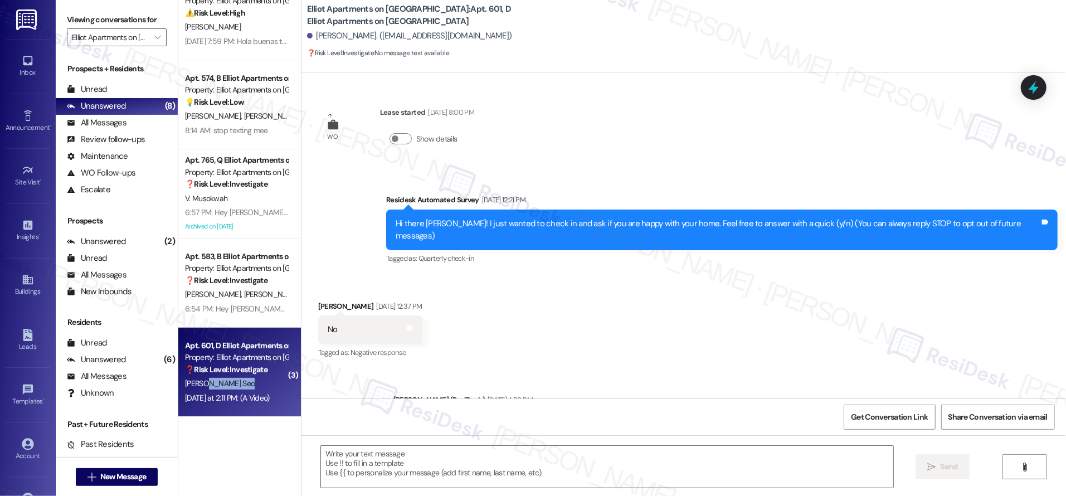
click at [252, 382] on div "J. Seo" at bounding box center [236, 384] width 105 height 14
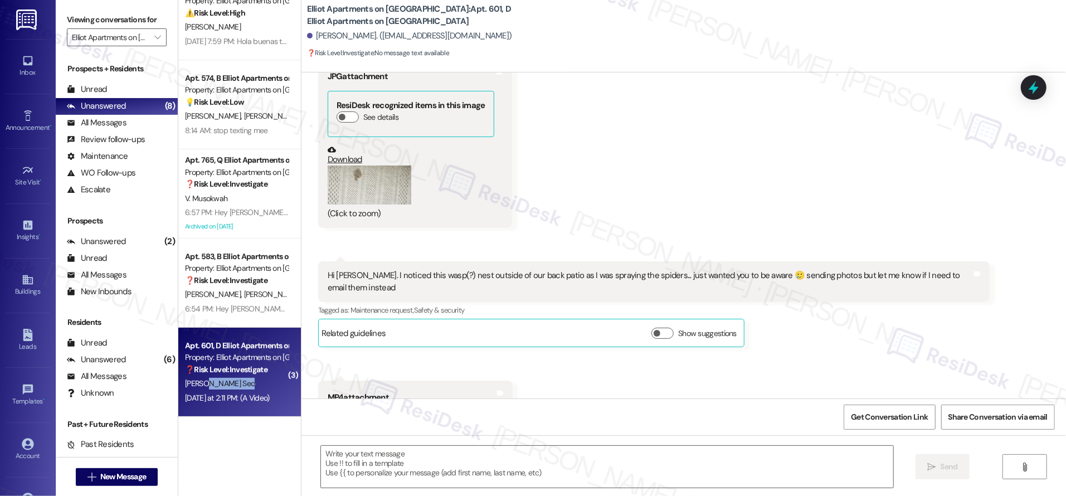
click at [252, 380] on div "J. Seo" at bounding box center [236, 384] width 105 height 14
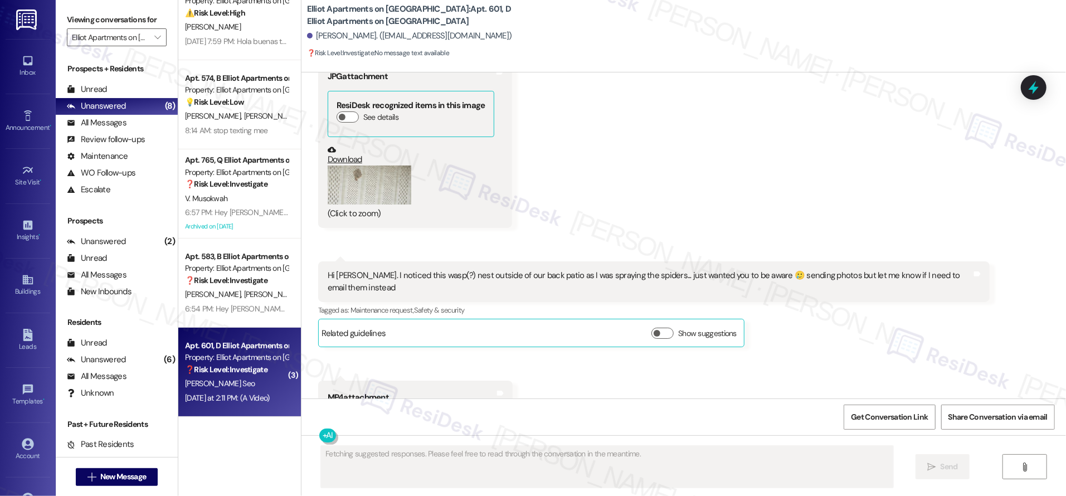
click at [252, 380] on div "J. Seo" at bounding box center [236, 384] width 105 height 14
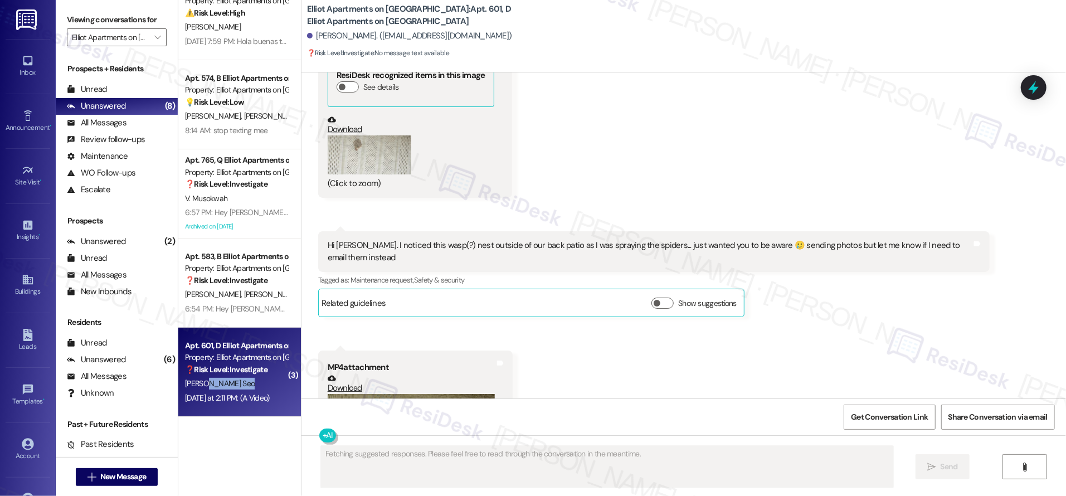
click at [252, 380] on div "J. Seo" at bounding box center [236, 384] width 105 height 14
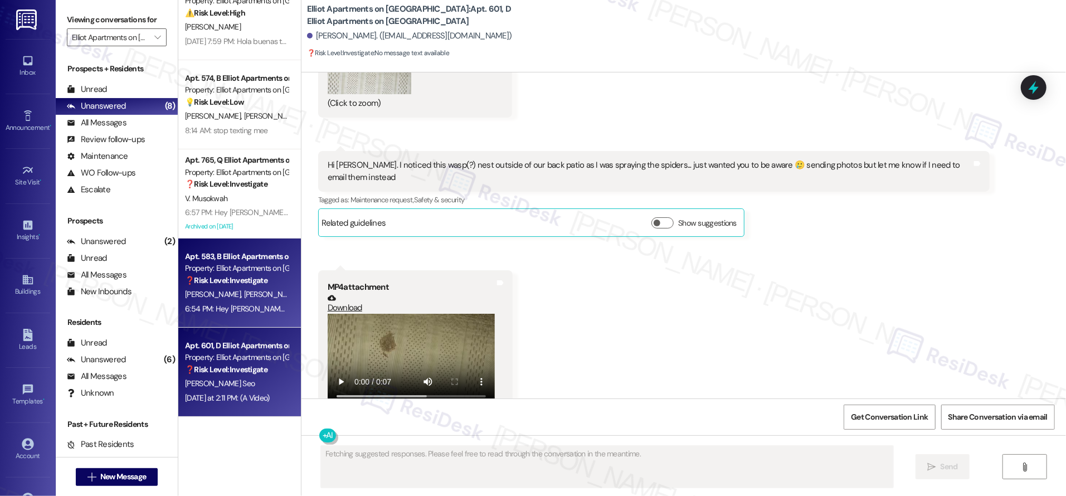
scroll to position [3497, 0]
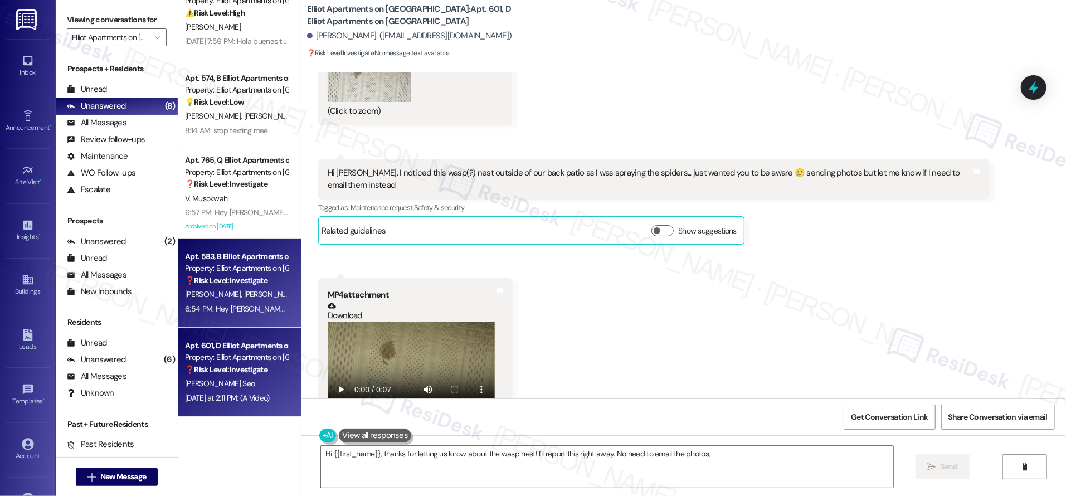
type textarea "Hi {{first_name}}, thanks for letting us know about the wasp nest! I'll report …"
click at [231, 271] on div "Property: Elliot Apartments on Abernathy" at bounding box center [236, 268] width 103 height 12
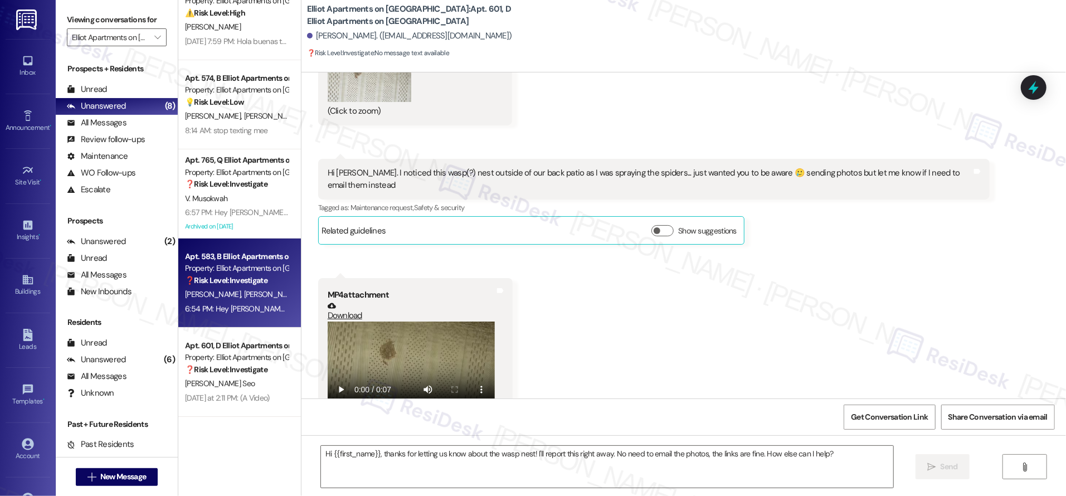
type textarea "Fetching suggested responses. Please feel free to read through the conversation…"
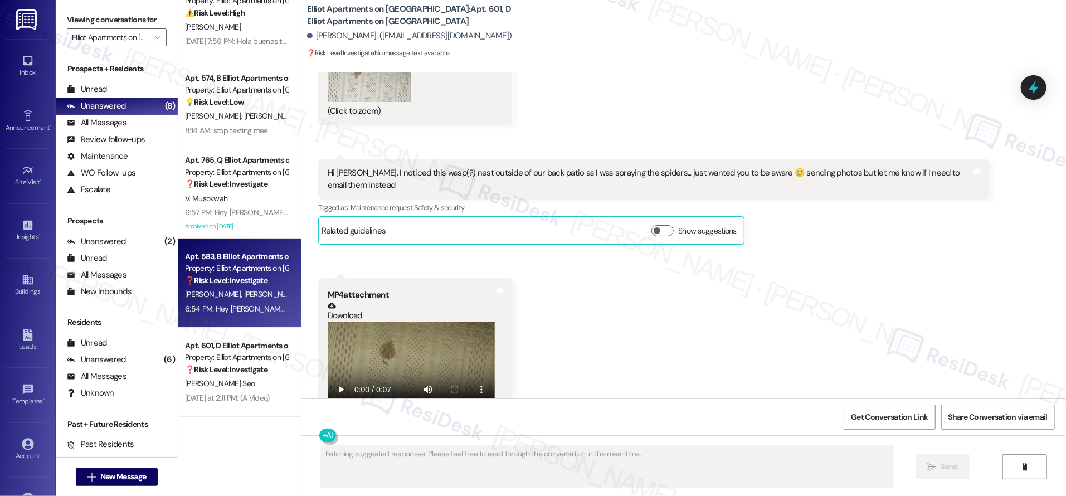
click at [231, 272] on div "Property: Elliot Apartments on Abernathy" at bounding box center [236, 268] width 103 height 12
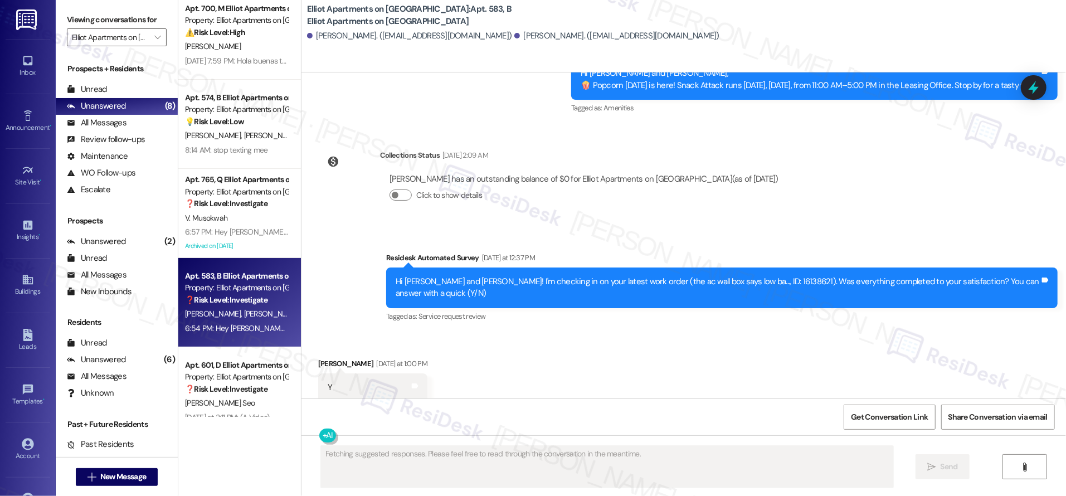
scroll to position [5671, 0]
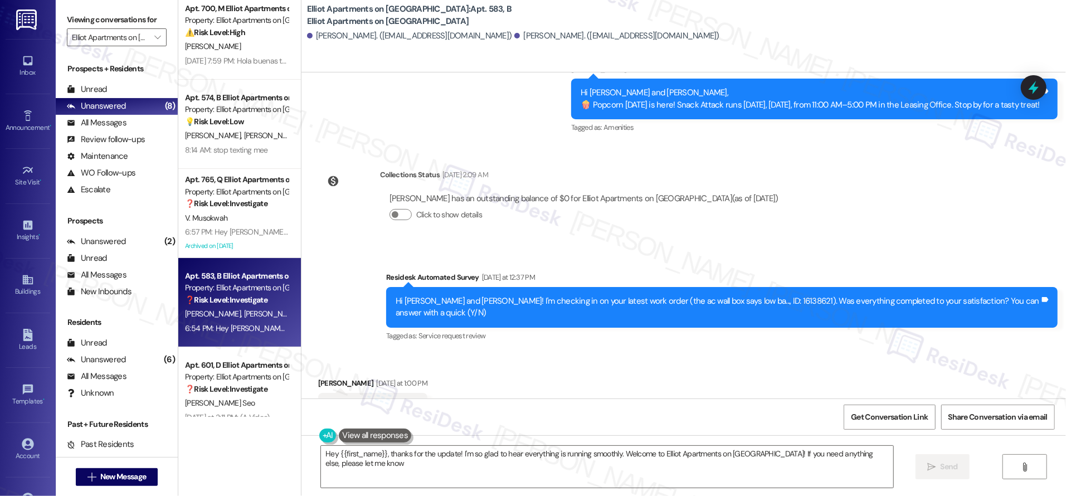
type textarea "Hey {{first_name}}, thanks for the update! I'm so glad to hear everything is ru…"
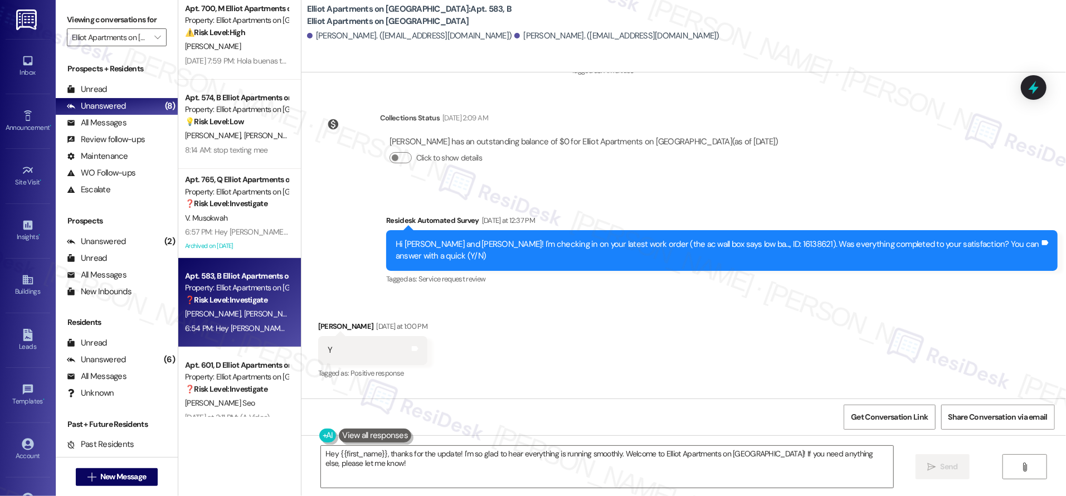
scroll to position [5879, 0]
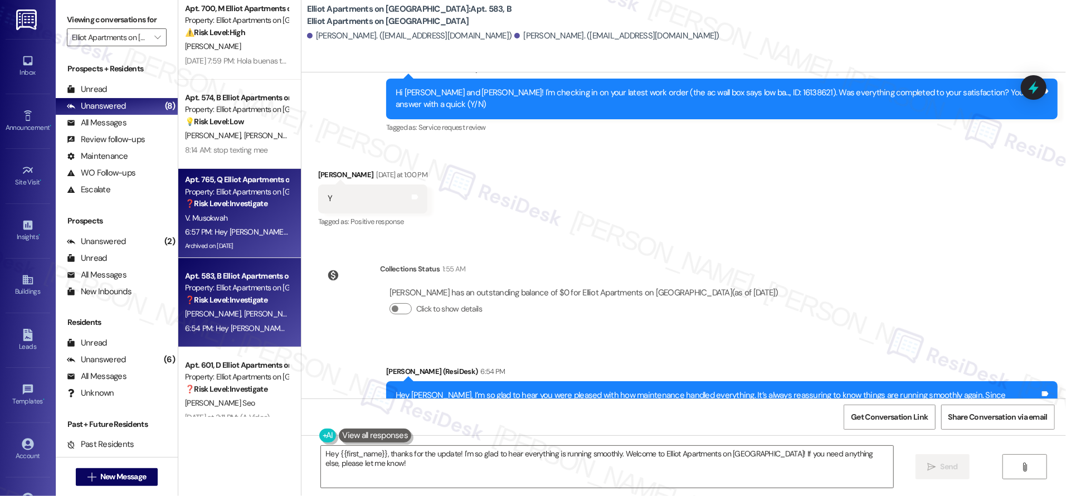
click at [235, 234] on div "6:57 PM: Hey Victoria, I’m so glad to hear you were pleased with how maintenanc…" at bounding box center [708, 232] width 1046 height 10
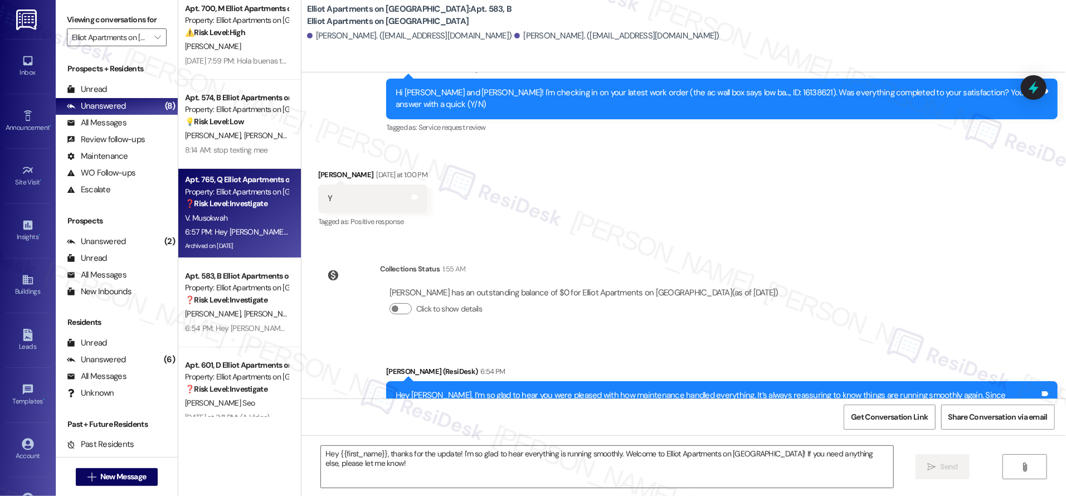
click at [235, 235] on div "6:57 PM: Hey Victoria, I’m so glad to hear you were pleased with how maintenanc…" at bounding box center [708, 232] width 1046 height 10
type textarea "Fetching suggested responses. Please feel free to read through the conversation…"
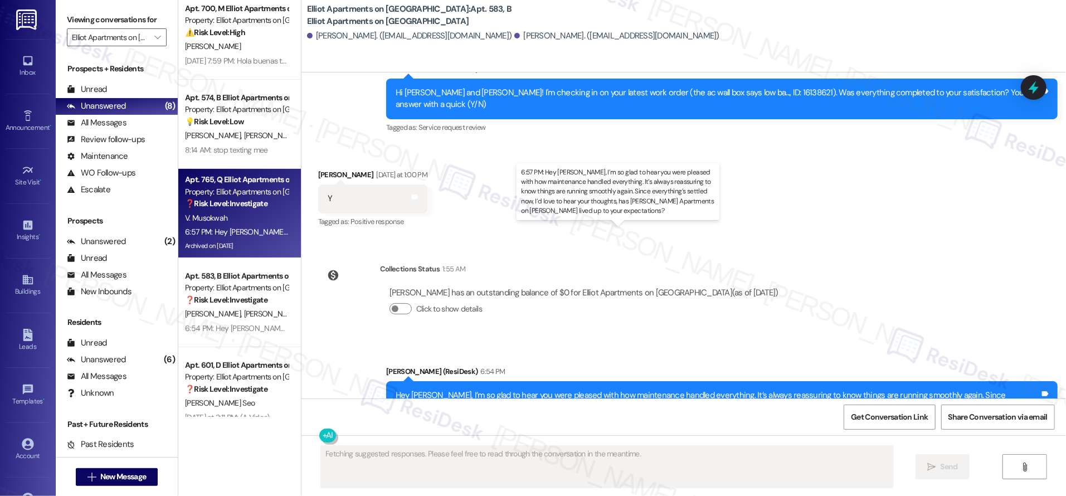
click at [235, 234] on div "6:57 PM: Hey Victoria, I’m so glad to hear you were pleased with how maintenanc…" at bounding box center [708, 232] width 1046 height 10
click at [235, 235] on div "6:57 PM: Hey Victoria, I’m so glad to hear you were pleased with how maintenanc…" at bounding box center [708, 232] width 1046 height 10
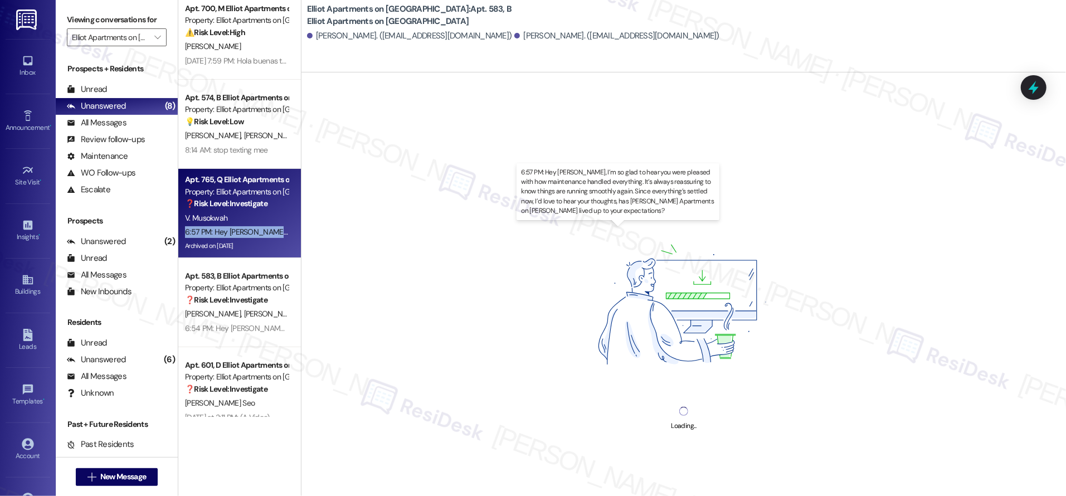
click at [235, 235] on div "6:57 PM: Hey Victoria, I’m so glad to hear you were pleased with how maintenanc…" at bounding box center [708, 232] width 1046 height 10
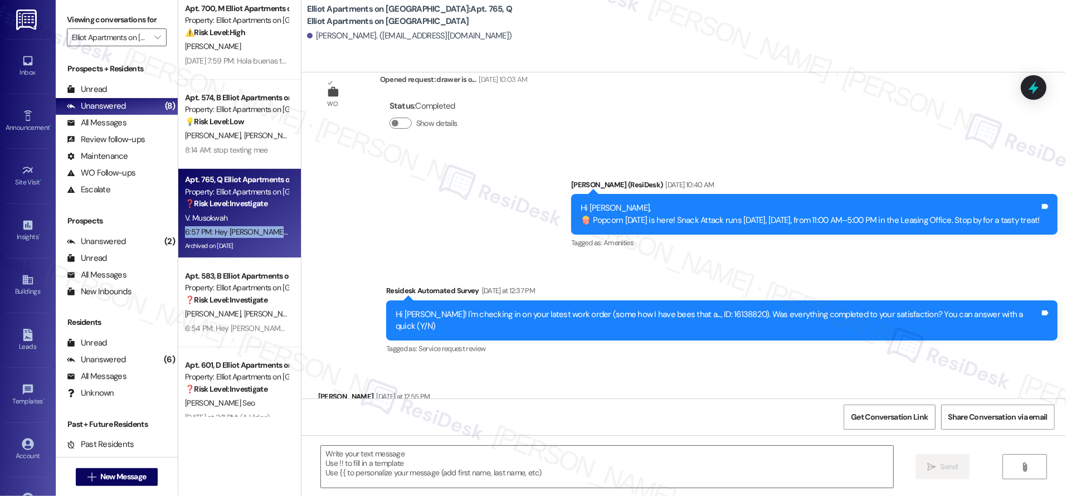
click at [236, 233] on div "6:57 PM: Hey Victoria, I’m so glad to hear you were pleased with how maintenanc…" at bounding box center [708, 232] width 1046 height 10
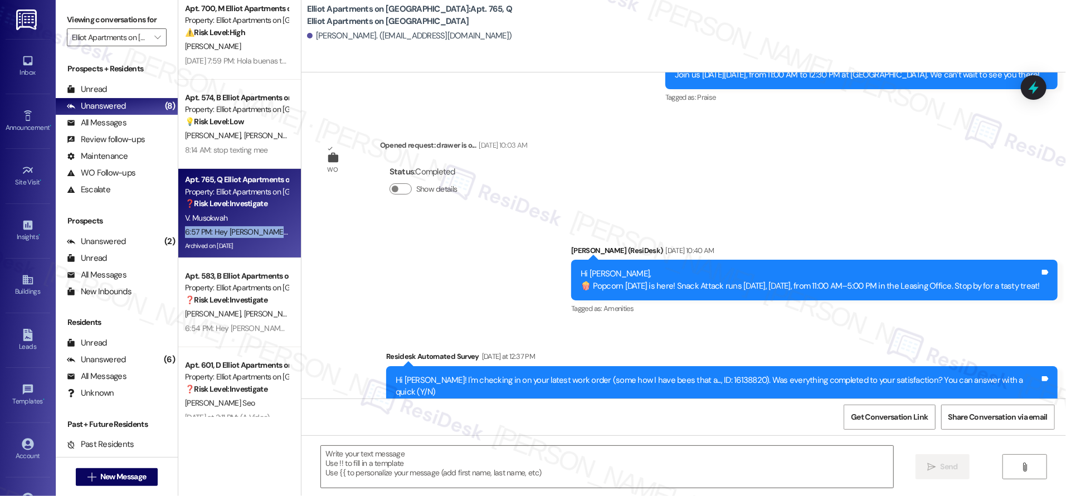
type textarea "Fetching suggested responses. Please feel free to read through the conversation…"
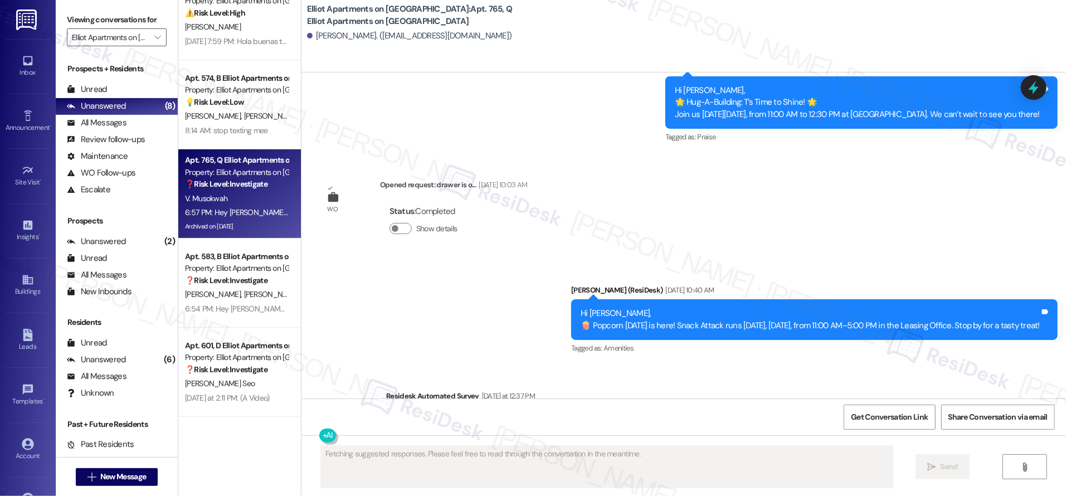
scroll to position [118, 0]
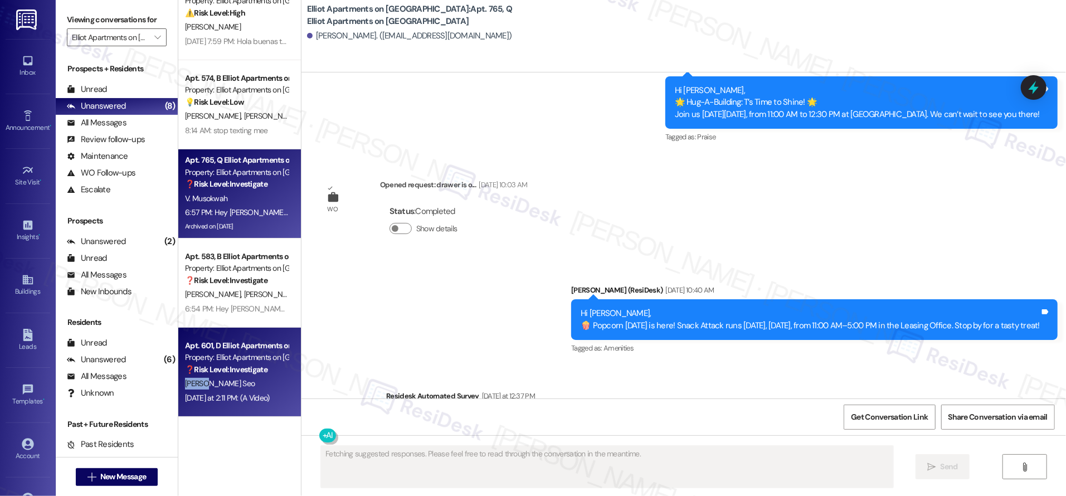
click at [246, 377] on div "J. Seo" at bounding box center [236, 384] width 105 height 14
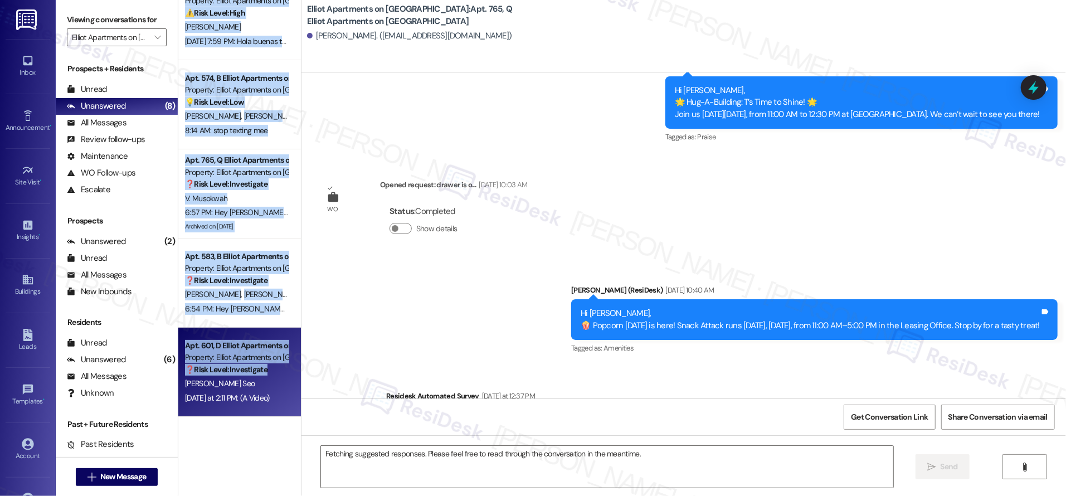
click at [246, 377] on div "J. Seo" at bounding box center [236, 384] width 105 height 14
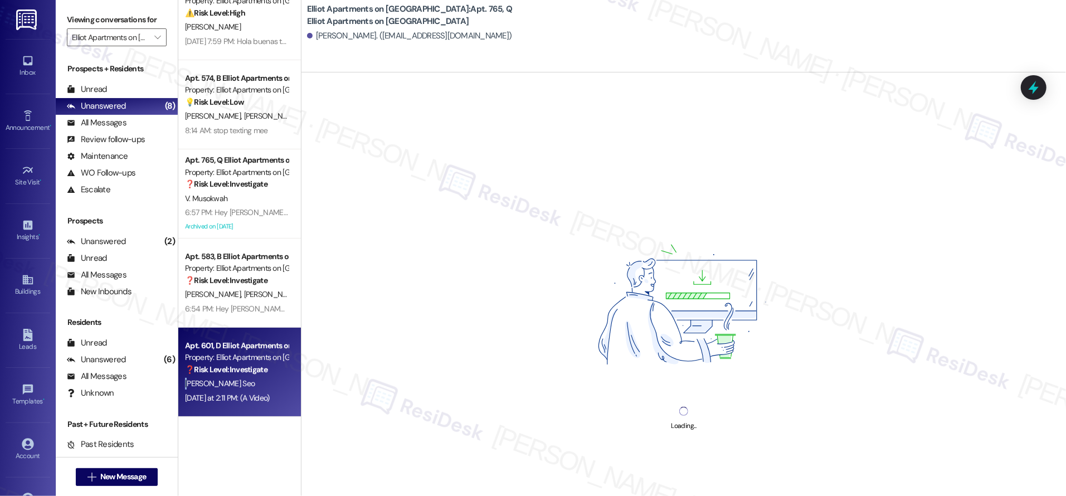
click at [246, 377] on div "J. Seo" at bounding box center [236, 384] width 105 height 14
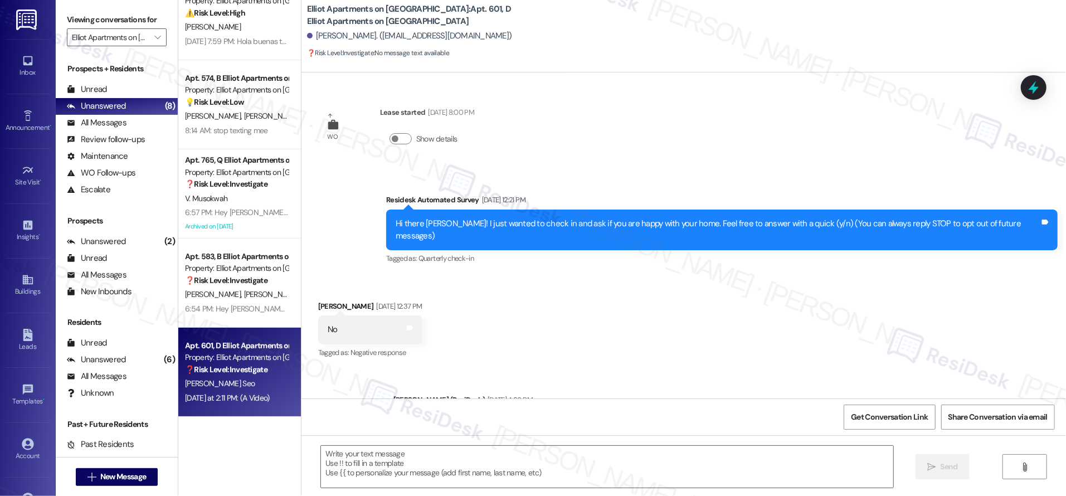
click at [246, 377] on div "J. Seo" at bounding box center [236, 384] width 105 height 14
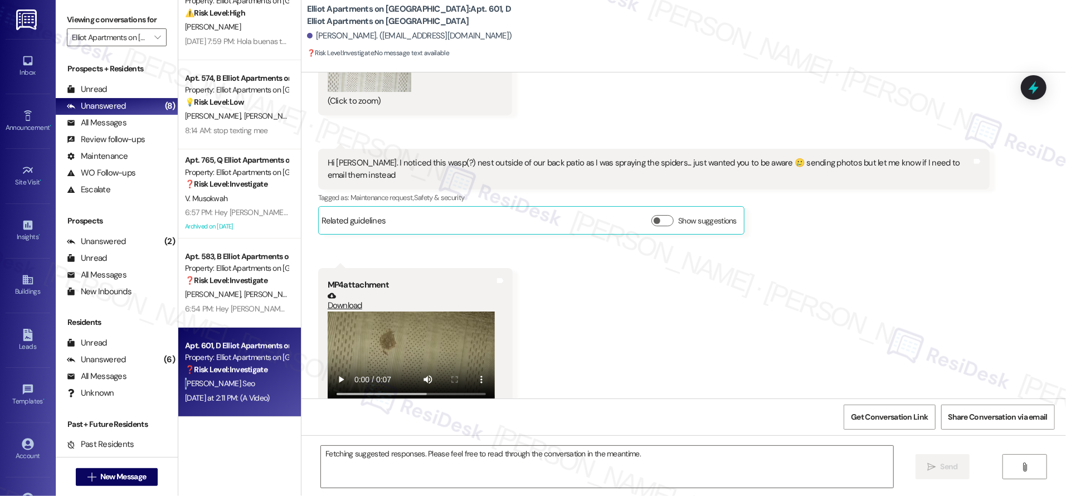
click at [246, 377] on div "J. Seo" at bounding box center [236, 384] width 105 height 14
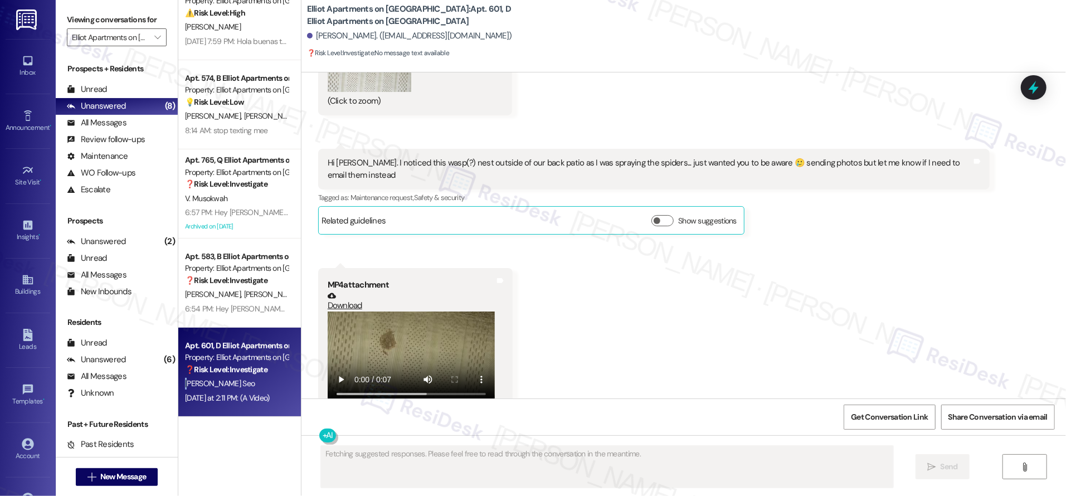
click at [246, 377] on div "J. Seo" at bounding box center [236, 384] width 105 height 14
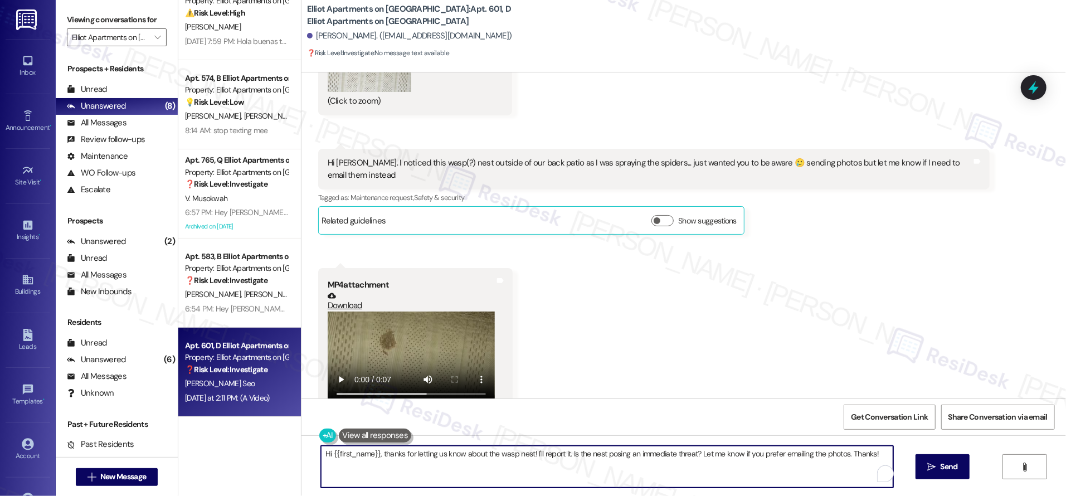
drag, startPoint x: 536, startPoint y: 458, endPoint x: 587, endPoint y: 481, distance: 55.9
click at [587, 483] on textarea "Hi {{first_name}}, thanks for letting us know about the wasp nest! I'll report …" at bounding box center [607, 467] width 572 height 42
click at [556, 452] on textarea "Hi {{first_name}}, thanks for letting us know about the wasp nest! I'll report …" at bounding box center [604, 467] width 572 height 42
drag, startPoint x: 535, startPoint y: 449, endPoint x: 657, endPoint y: 494, distance: 130.1
click at [657, 494] on div "Hi {{first_name}}, thanks for letting us know about the wasp nest! I'll report …" at bounding box center [683, 477] width 764 height 84
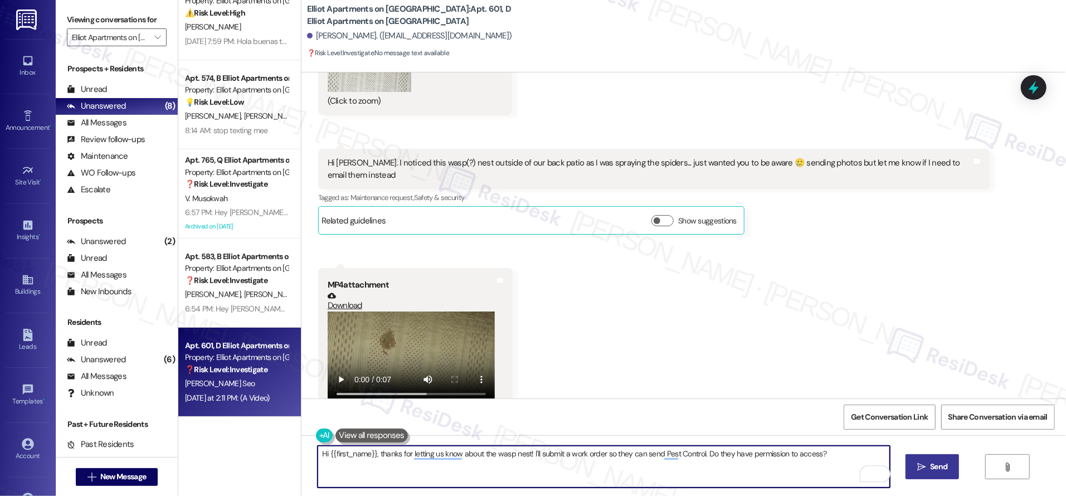
type textarea "Hi {{first_name}}, thanks for letting us know about the wasp nest! I'll submit …"
click at [950, 463] on button " Send" at bounding box center [932, 466] width 54 height 25
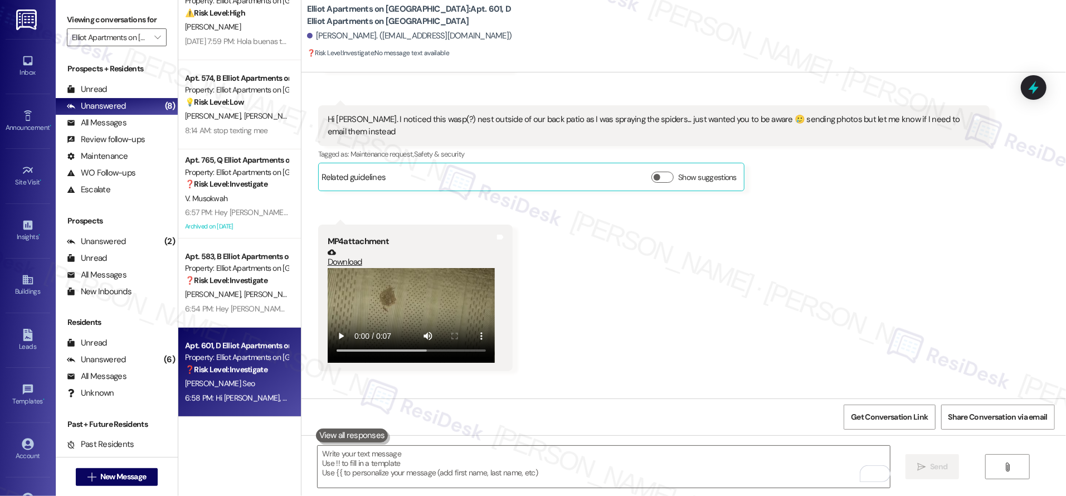
scroll to position [3584, 0]
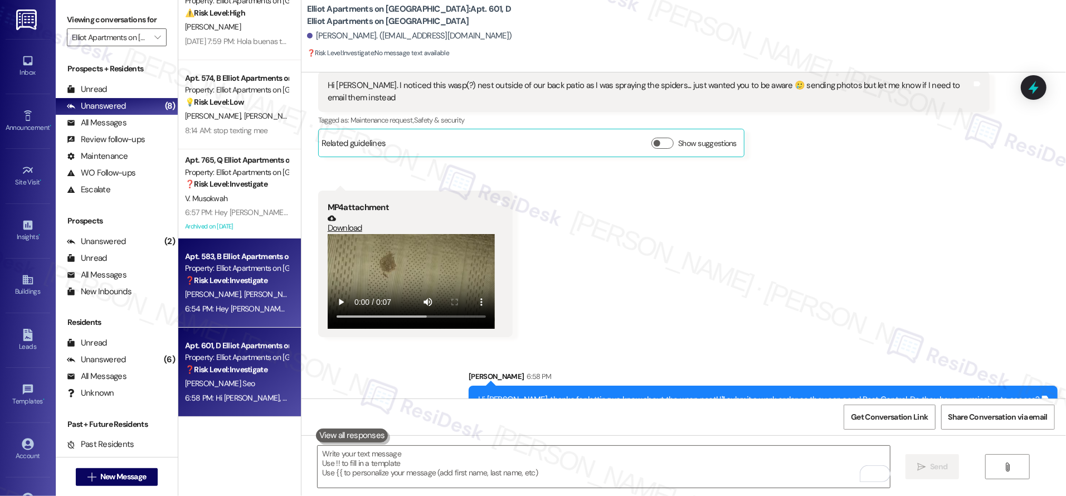
click at [219, 299] on span "M. Middlebrooks" at bounding box center [214, 294] width 59 height 10
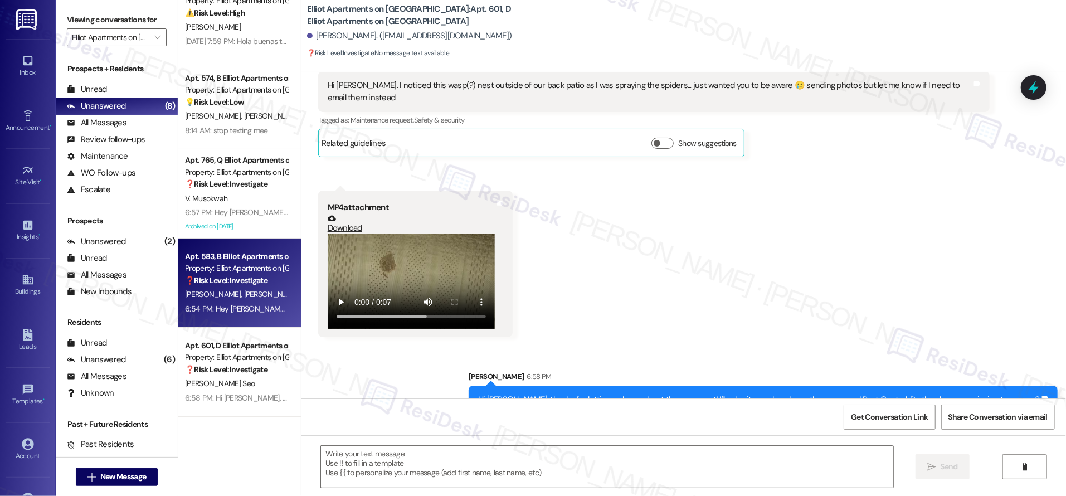
click at [219, 299] on div "M. Middlebrooks M. Middlebrooks" at bounding box center [236, 294] width 105 height 14
type textarea "Fetching suggested responses. Please feel free to read through the conversation…"
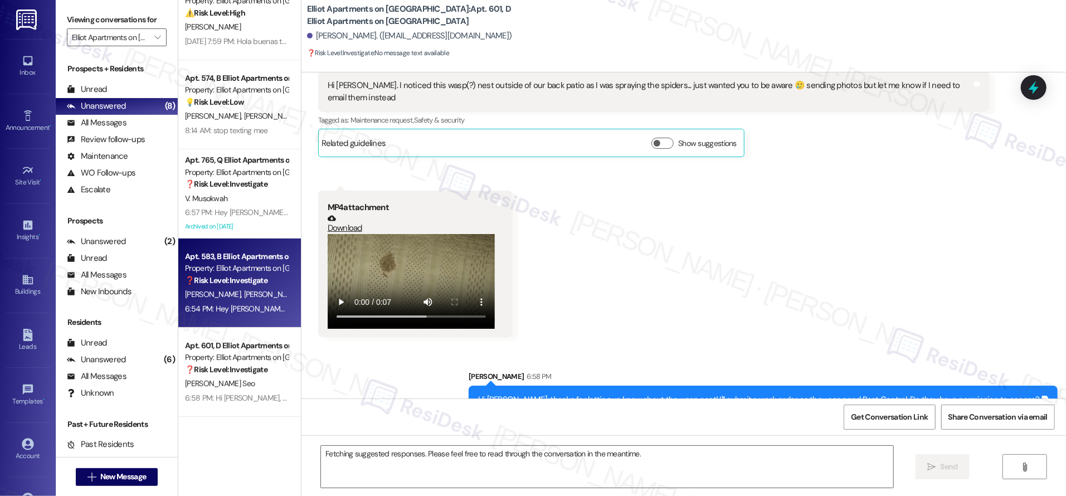
click at [219, 299] on div "M. Middlebrooks M. Middlebrooks" at bounding box center [236, 294] width 105 height 14
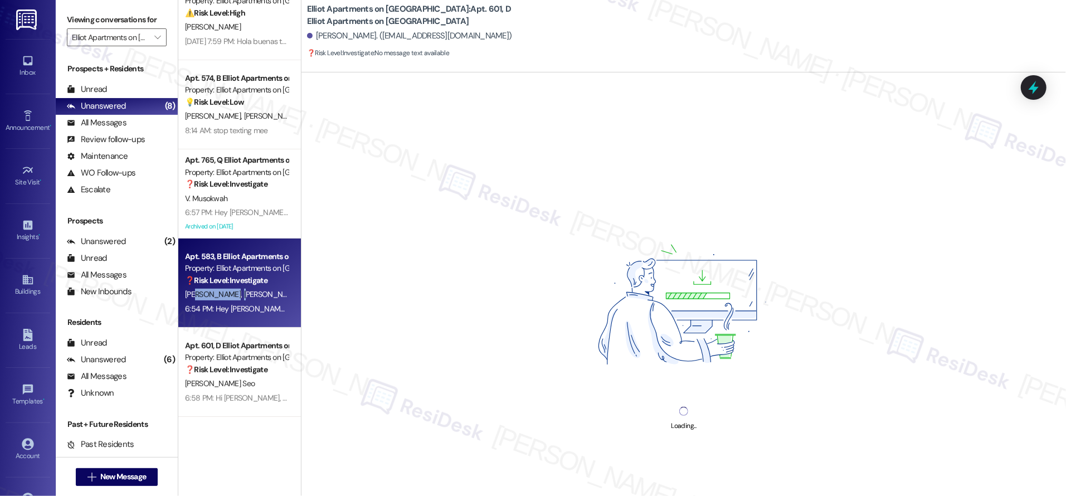
click at [219, 299] on div "M. Middlebrooks M. Middlebrooks" at bounding box center [236, 294] width 105 height 14
click at [219, 300] on div "M. Middlebrooks M. Middlebrooks" at bounding box center [236, 294] width 105 height 14
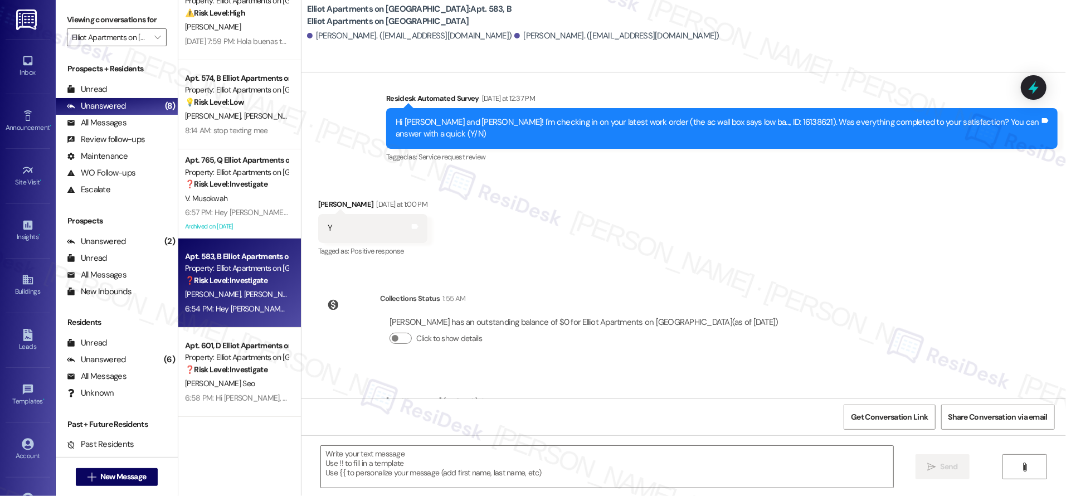
click at [219, 300] on div "M. Middlebrooks M. Middlebrooks" at bounding box center [236, 294] width 105 height 14
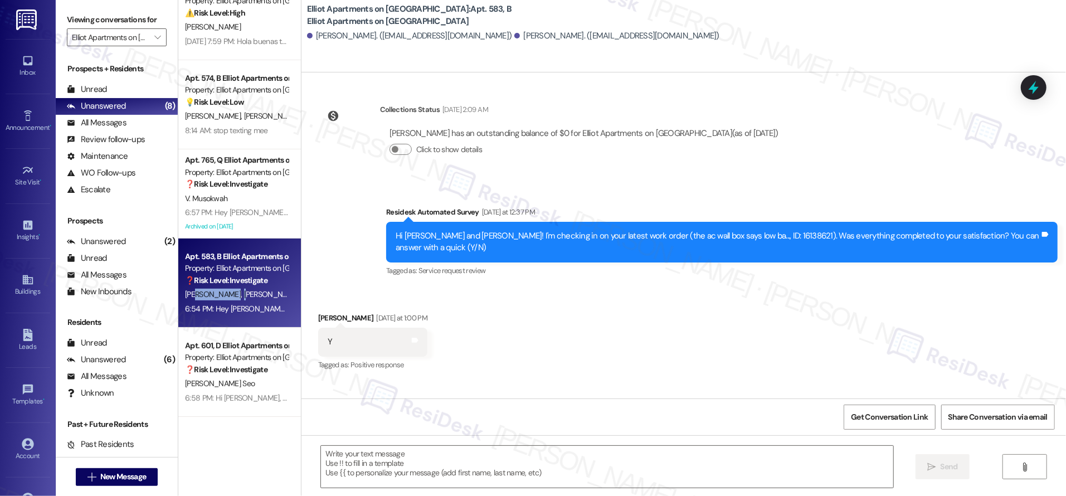
click at [219, 300] on div "M. Middlebrooks M. Middlebrooks" at bounding box center [236, 294] width 105 height 14
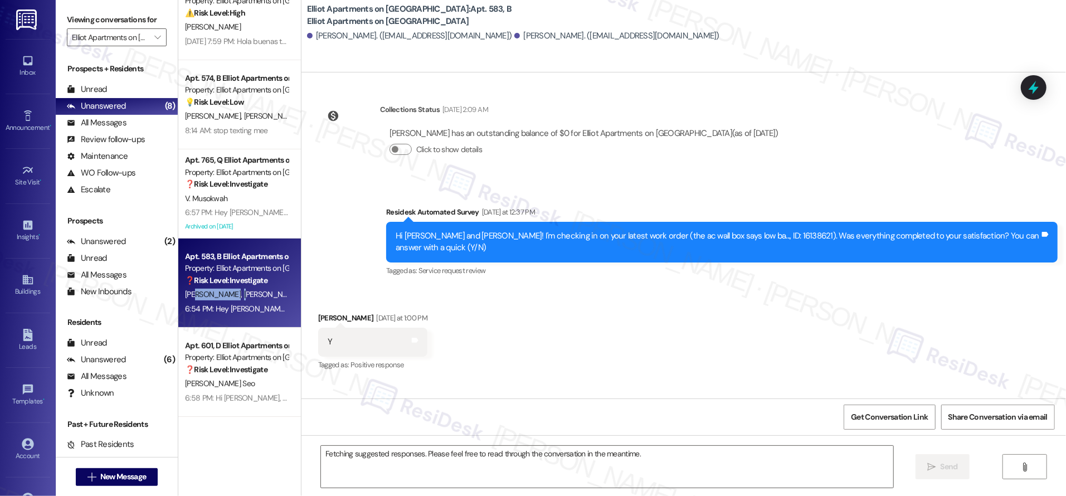
scroll to position [5671, 0]
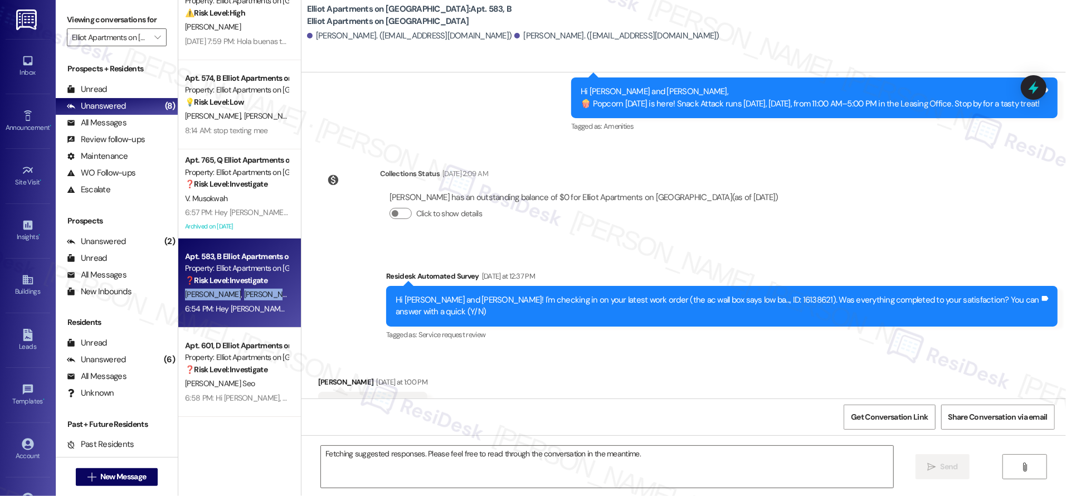
click at [219, 300] on div "M. Middlebrooks M. Middlebrooks" at bounding box center [236, 294] width 105 height 14
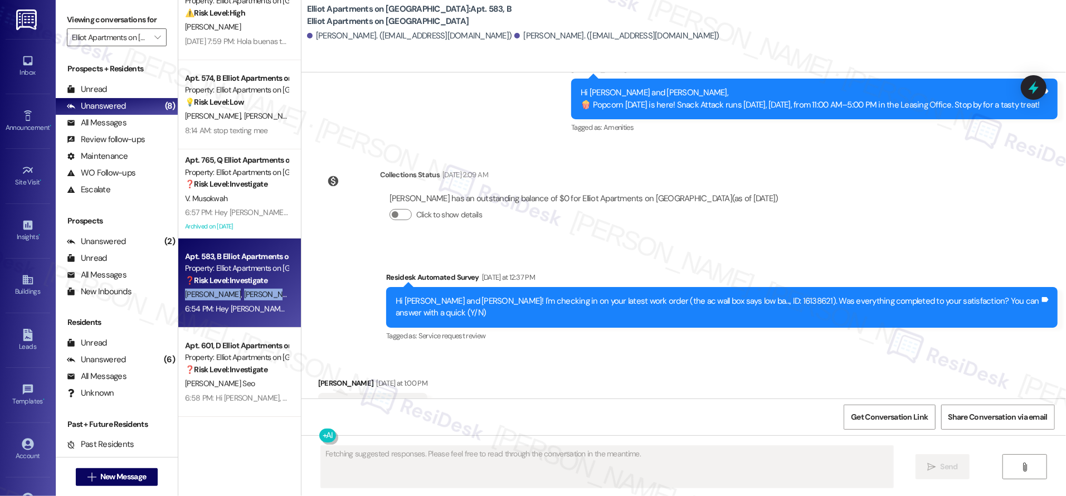
click at [219, 300] on div "M. Middlebrooks M. Middlebrooks" at bounding box center [236, 294] width 105 height 14
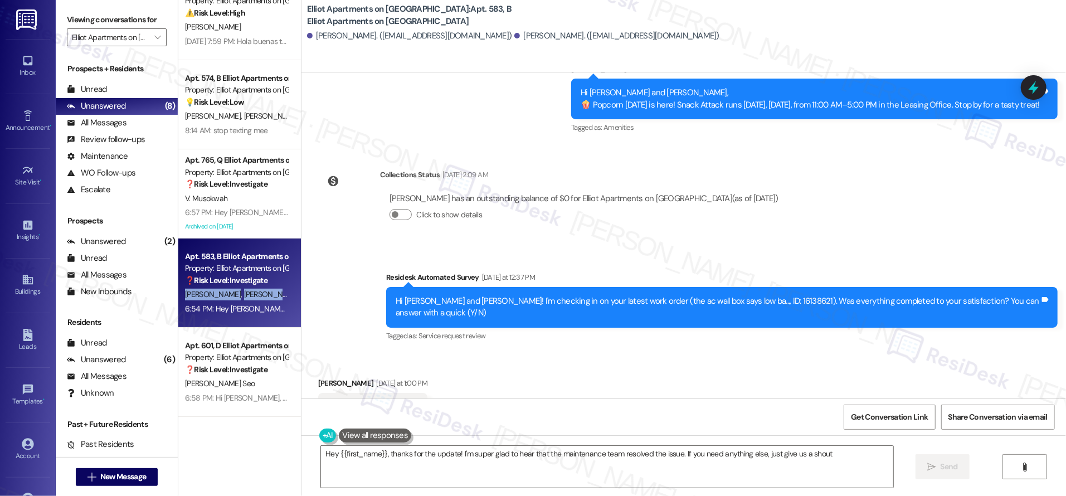
type textarea "Hey {{first_name}}, thanks for the update! I'm super glad to hear that the main…"
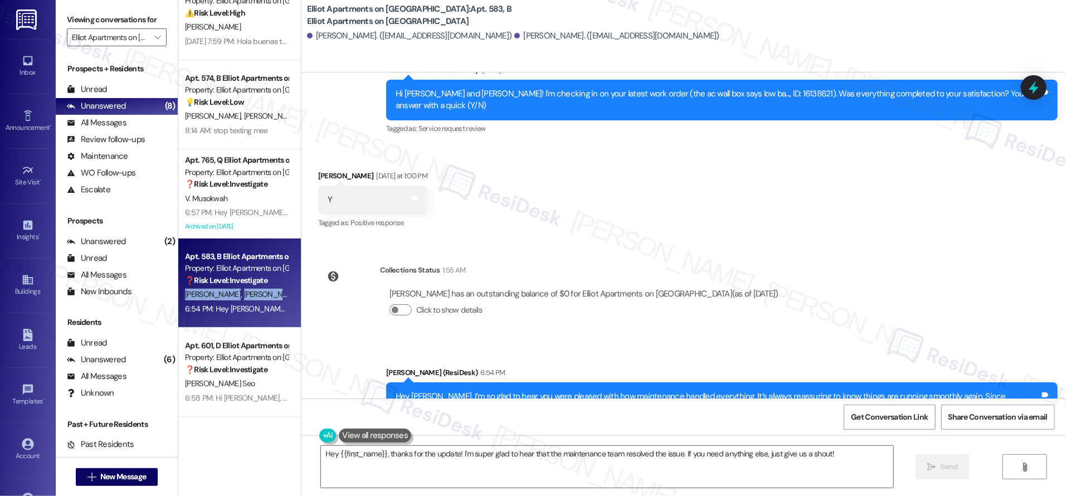
scroll to position [5879, 0]
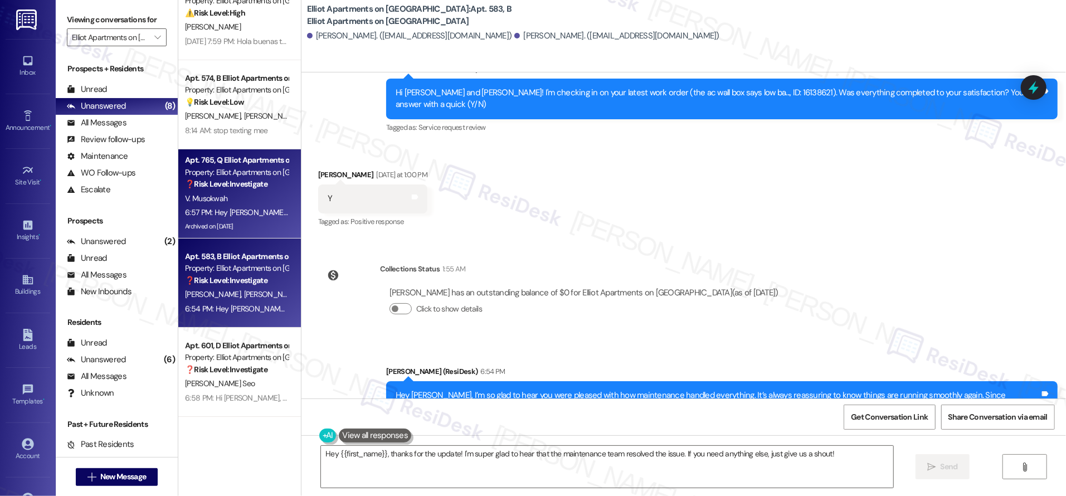
click at [237, 203] on div "V. Musokwah" at bounding box center [236, 199] width 105 height 14
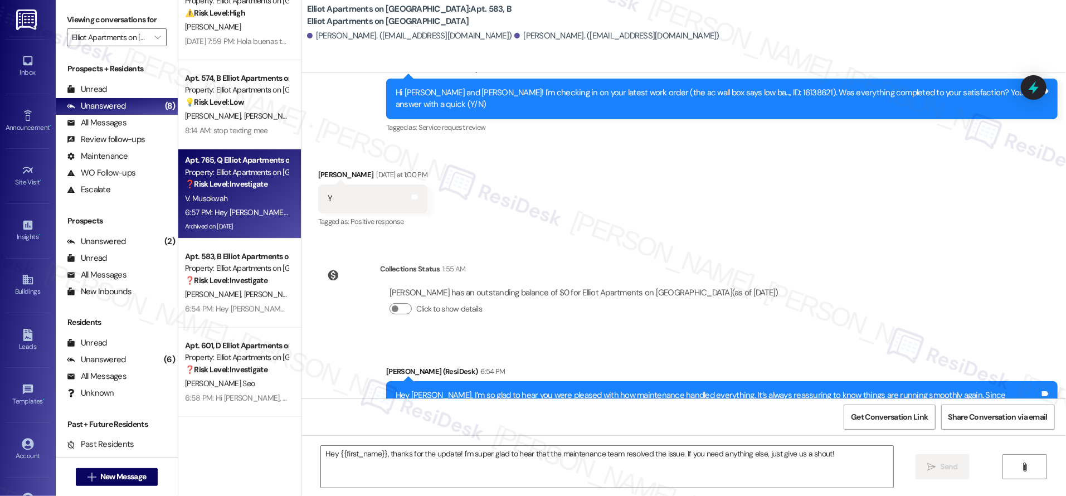
click at [237, 203] on div "V. Musokwah" at bounding box center [236, 199] width 105 height 14
type textarea "Fetching suggested responses. Please feel free to read through the conversation…"
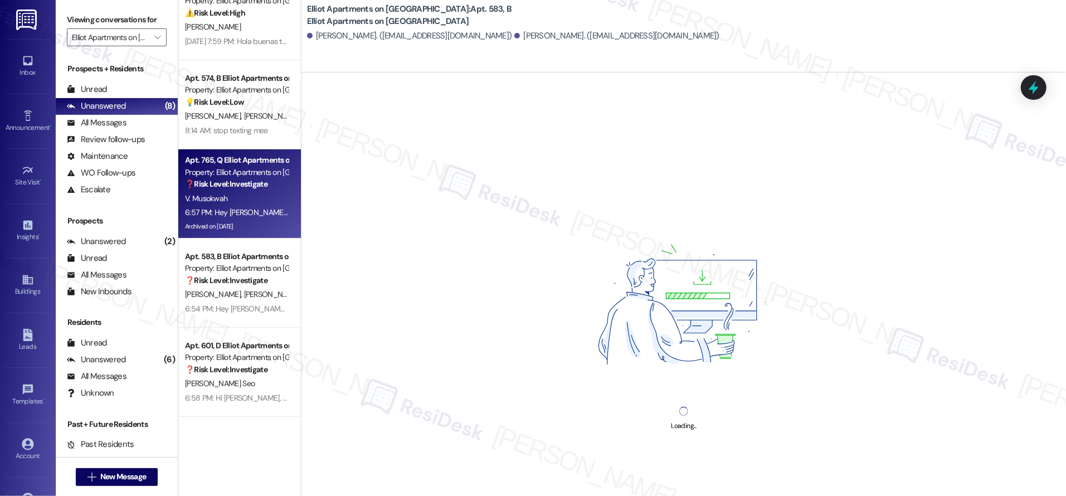
click at [237, 203] on div "V. Musokwah" at bounding box center [236, 199] width 105 height 14
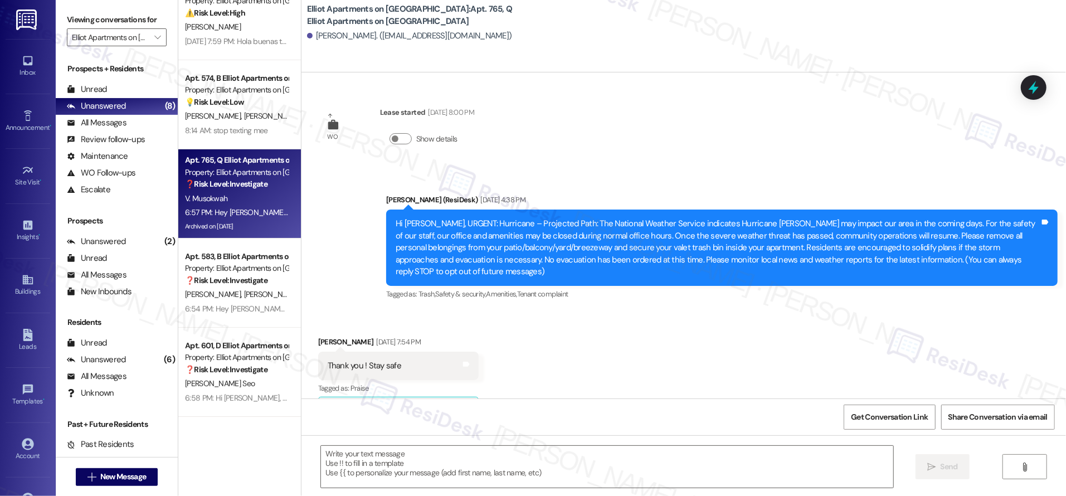
click at [237, 203] on div "V. Musokwah" at bounding box center [236, 199] width 105 height 14
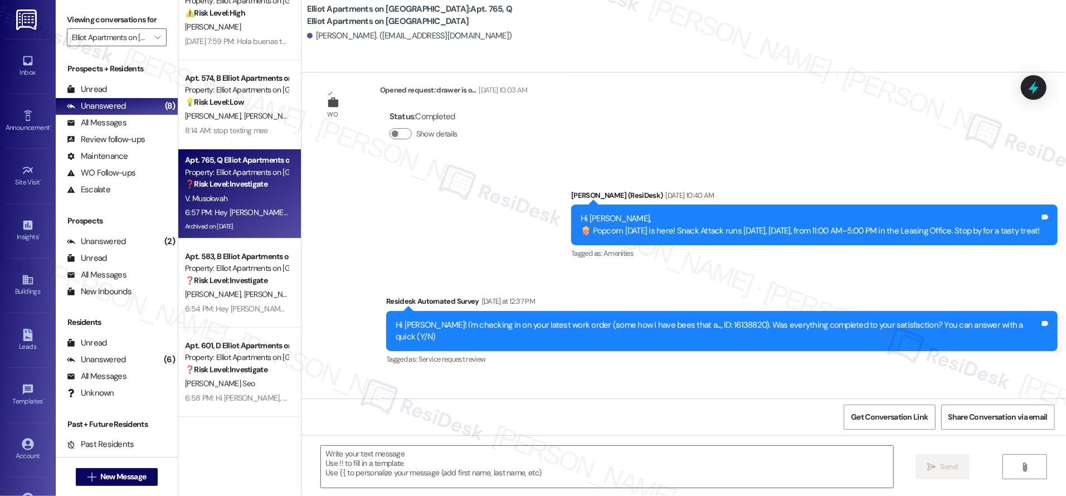
click at [237, 203] on div "V. Musokwah" at bounding box center [236, 199] width 105 height 14
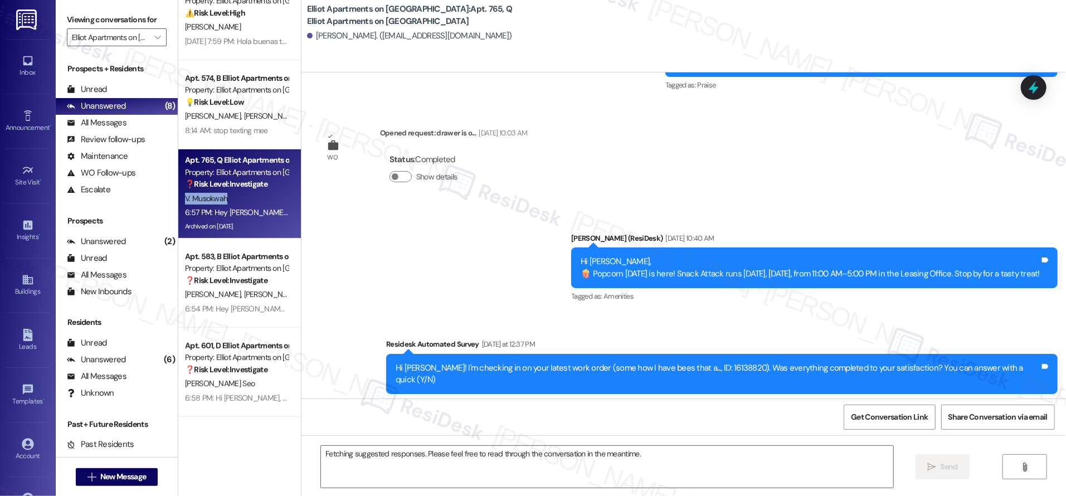
click at [237, 203] on div "V. Musokwah" at bounding box center [236, 199] width 105 height 14
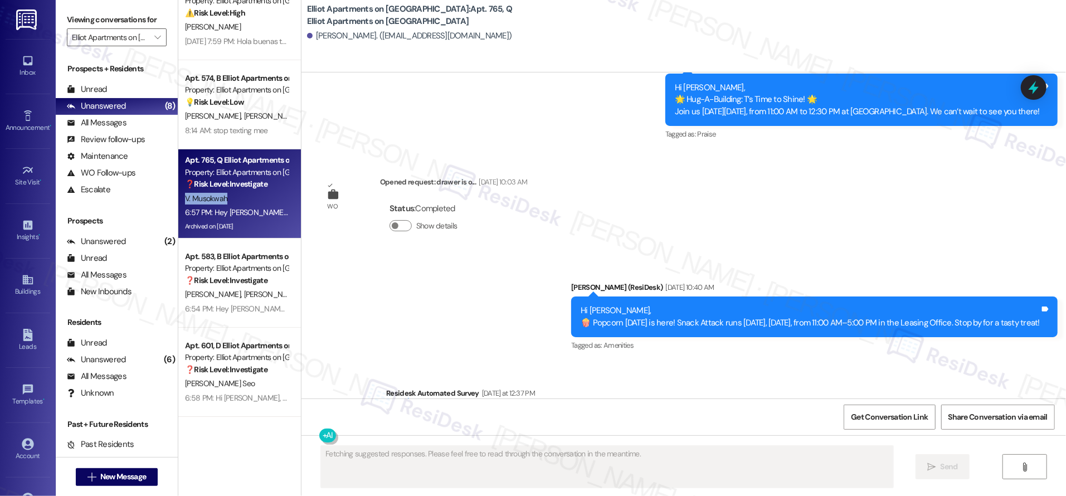
scroll to position [10623, 0]
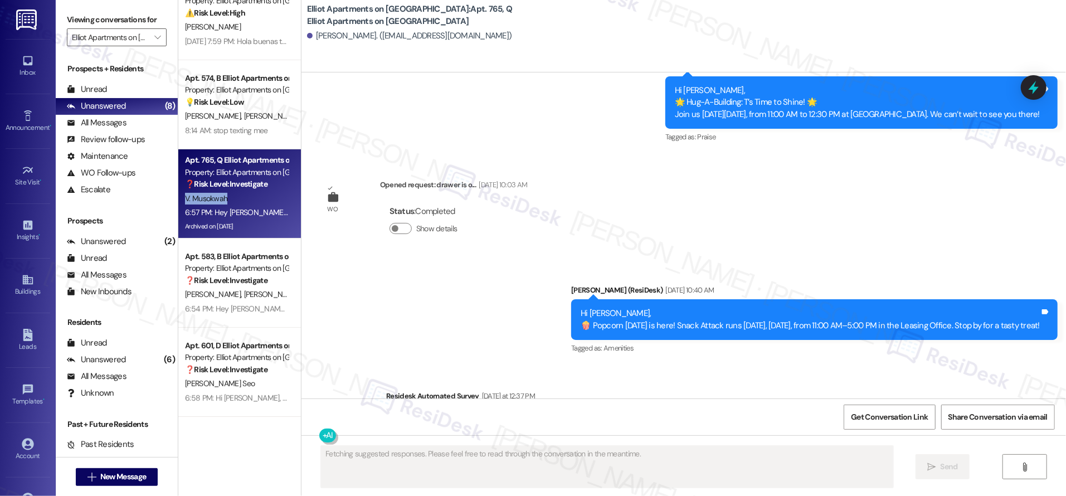
click at [237, 203] on div "V. Musokwah" at bounding box center [236, 199] width 105 height 14
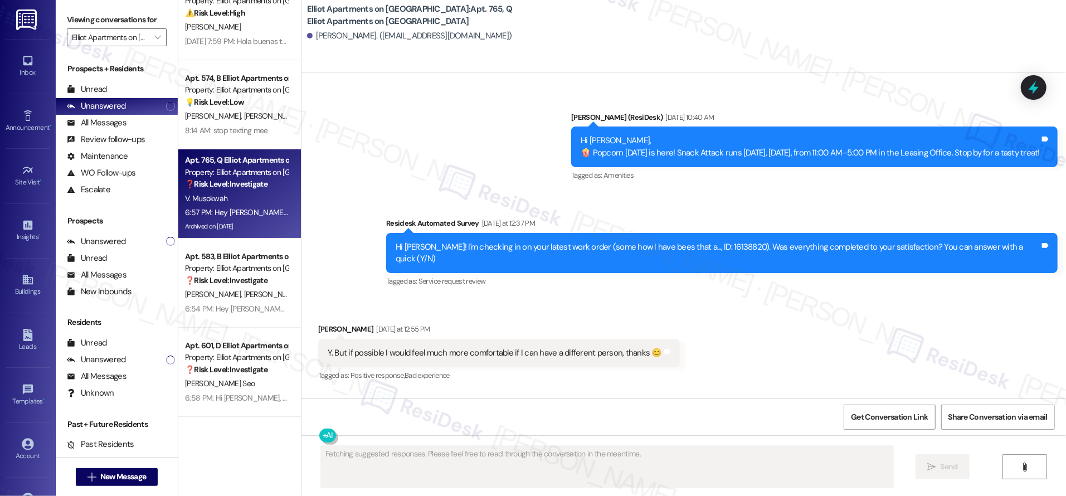
scroll to position [10831, 0]
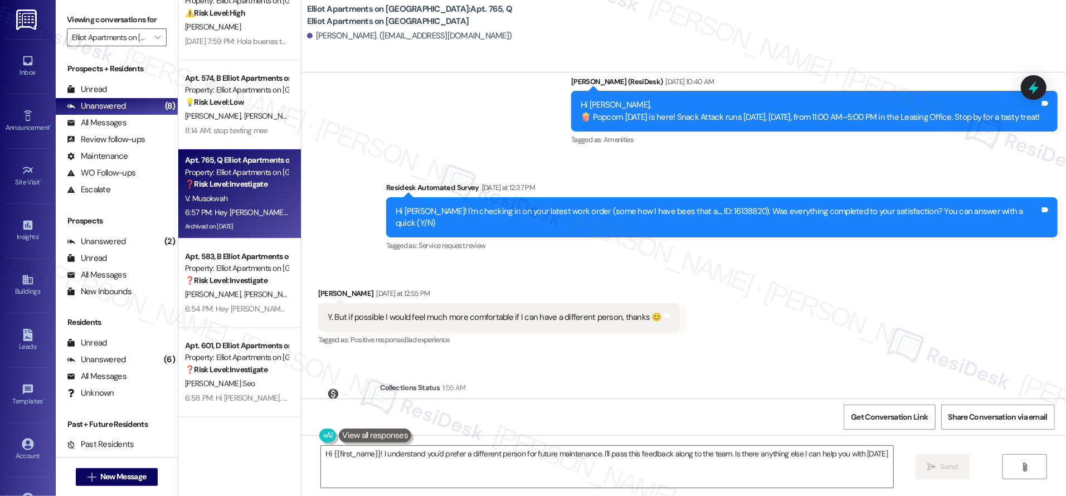
type textarea "Hi {{first_name}}! I understand you'd prefer a different person for future main…"
click at [245, 196] on div "V. Musokwah" at bounding box center [236, 199] width 105 height 14
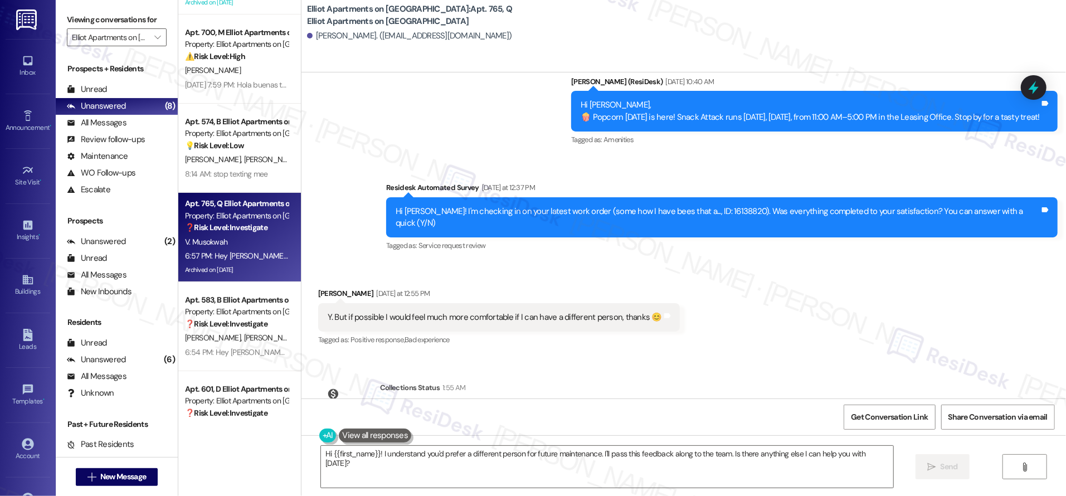
scroll to position [0, 0]
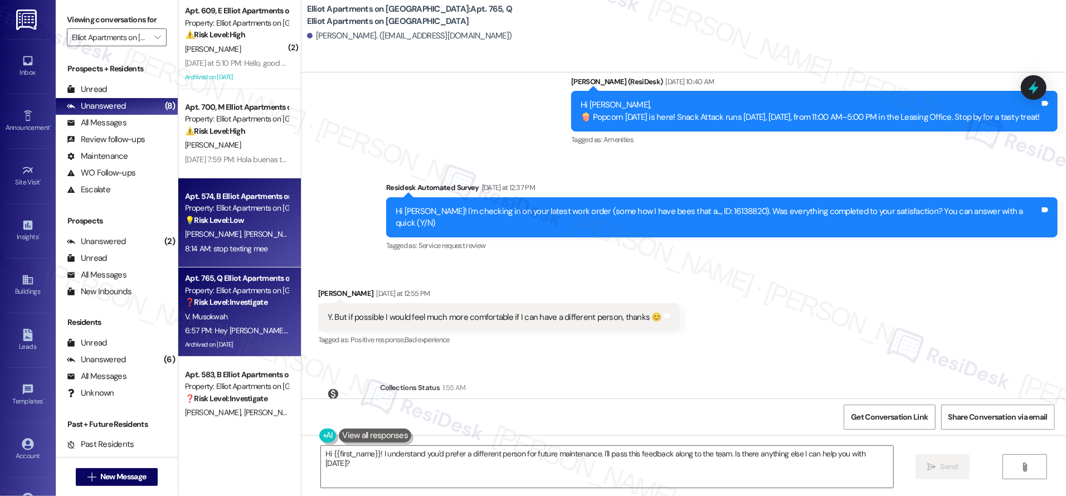
click at [247, 192] on div "( 2 ) Apt. 609, E Elliot Apartments on Abernathy Property: Elliot Apartments on…" at bounding box center [239, 208] width 123 height 417
click at [246, 216] on div "💡 Risk Level: Low The resident is requesting to stop receiving text messages. T…" at bounding box center [236, 220] width 103 height 12
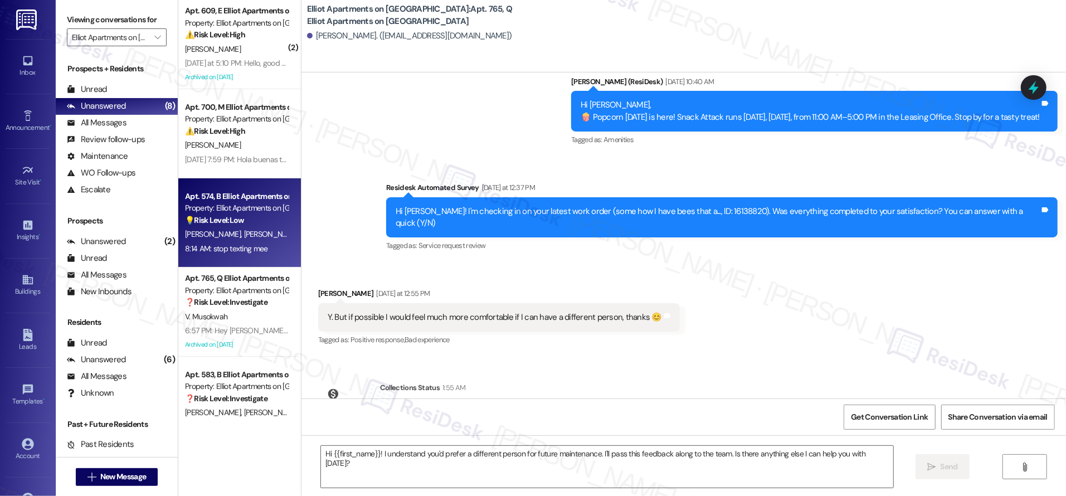
click at [246, 216] on div "💡 Risk Level: Low The resident is requesting to stop receiving text messages. T…" at bounding box center [236, 220] width 103 height 12
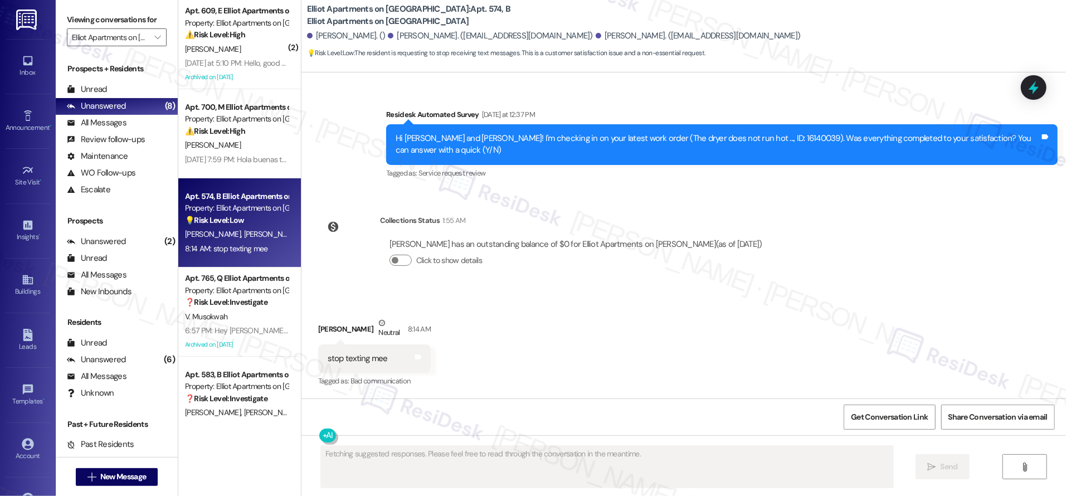
click at [246, 216] on div "💡 Risk Level: Low The resident is requesting to stop receiving text messages. T…" at bounding box center [236, 220] width 103 height 12
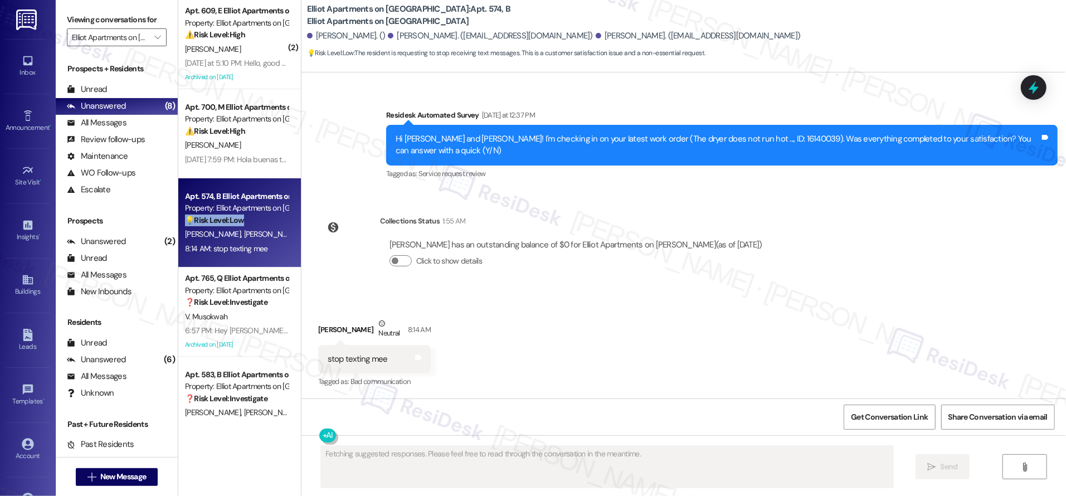
click at [246, 216] on div "💡 Risk Level: Low The resident is requesting to stop receiving text messages. T…" at bounding box center [236, 220] width 103 height 12
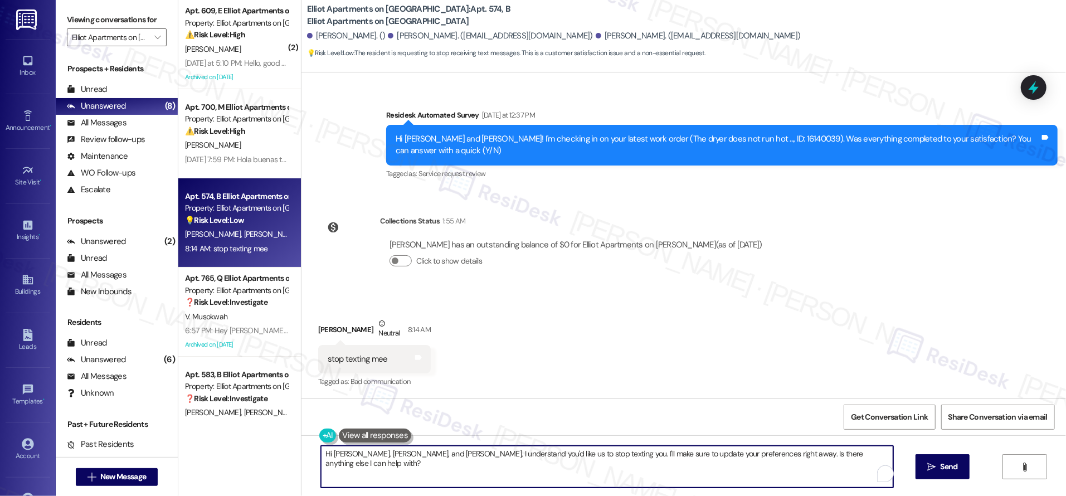
drag, startPoint x: 408, startPoint y: 452, endPoint x: 373, endPoint y: 460, distance: 35.9
click at [315, 445] on div "Hi Alexis, Maria, and Faustino, I understand you'd like us to stop texting you.…" at bounding box center [601, 466] width 573 height 43
drag, startPoint x: 476, startPoint y: 452, endPoint x: 577, endPoint y: 484, distance: 106.1
click at [577, 484] on textarea "I understand you'd like us to stop texting you. I'll make sure to update your p…" at bounding box center [607, 467] width 572 height 42
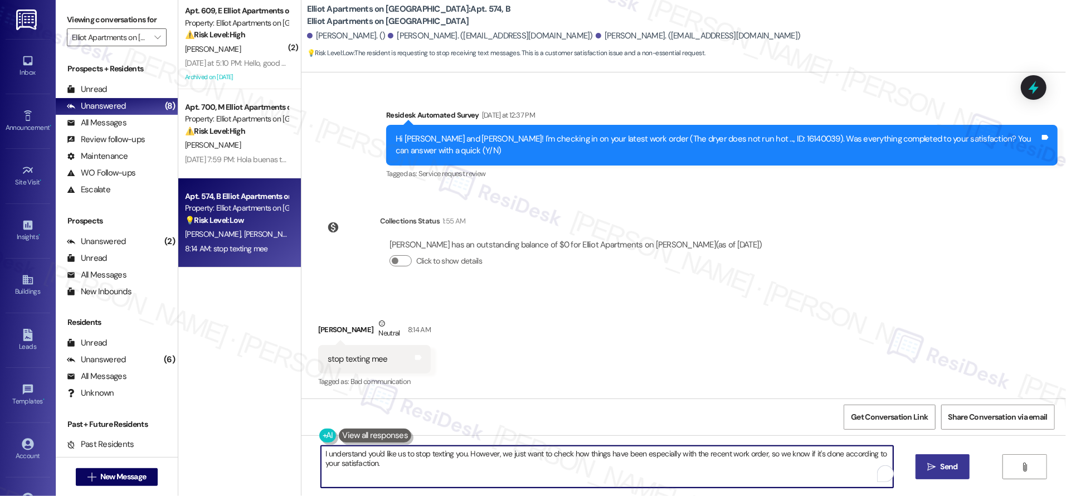
type textarea "I understand you'd like us to stop texting you. However, we just want to check …"
click at [931, 472] on span " Send" at bounding box center [942, 467] width 35 height 12
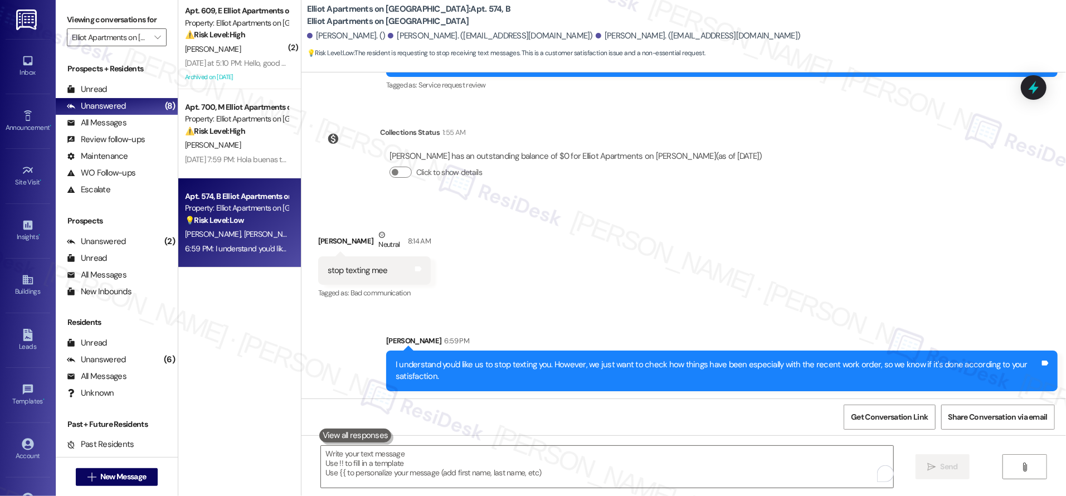
scroll to position [1440, 0]
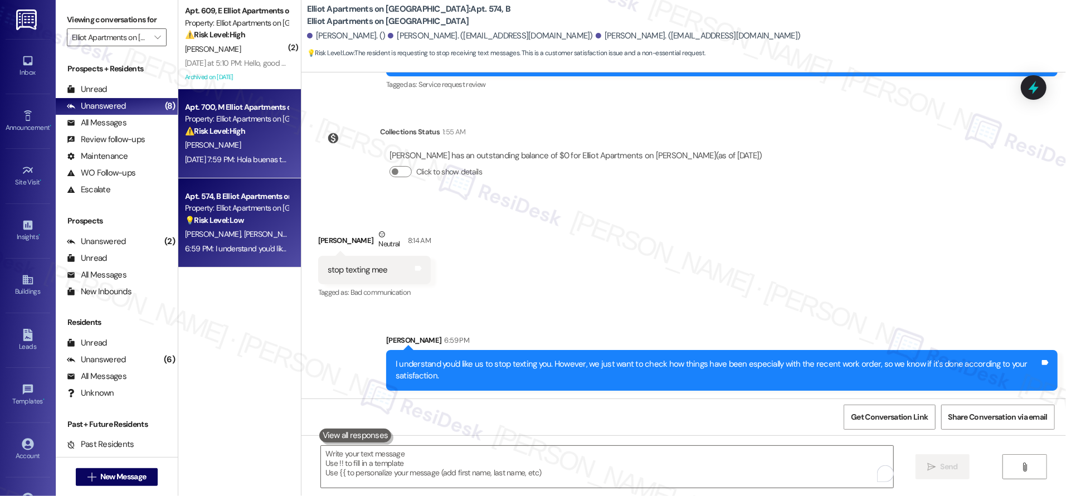
click at [234, 141] on div "C. Juarez" at bounding box center [236, 145] width 105 height 14
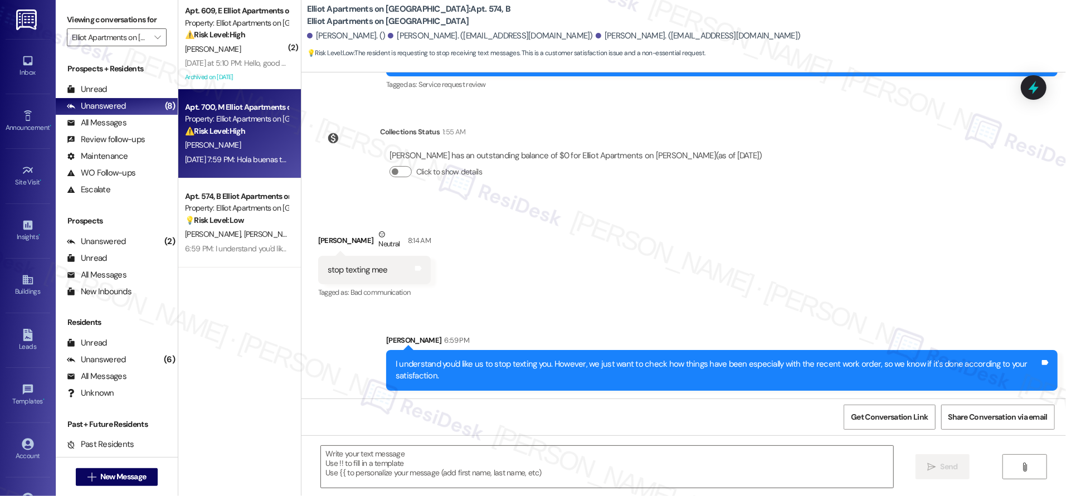
click at [234, 141] on div "C. Juarez" at bounding box center [236, 145] width 105 height 14
type textarea "Fetching suggested responses. Please feel free to read through the conversation…"
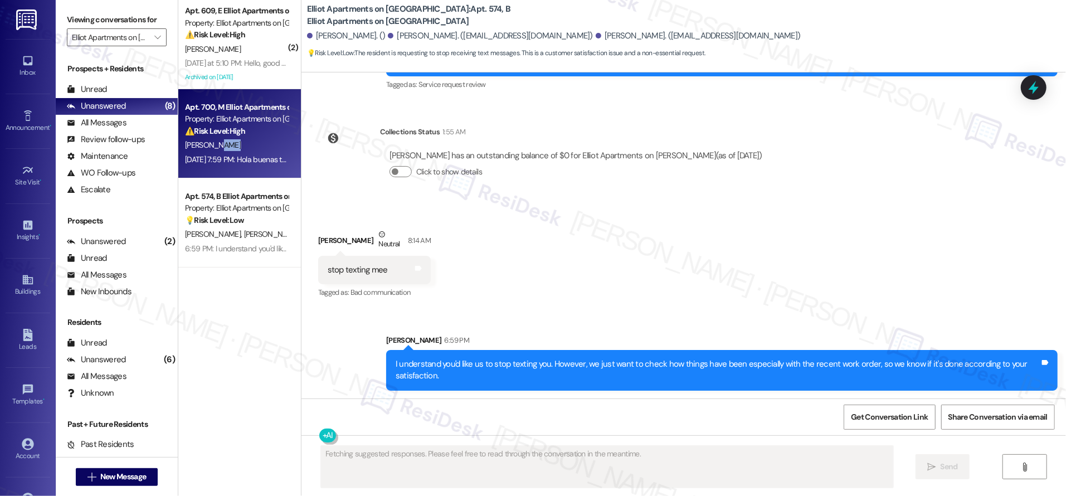
click at [234, 141] on div "C. Juarez" at bounding box center [236, 145] width 105 height 14
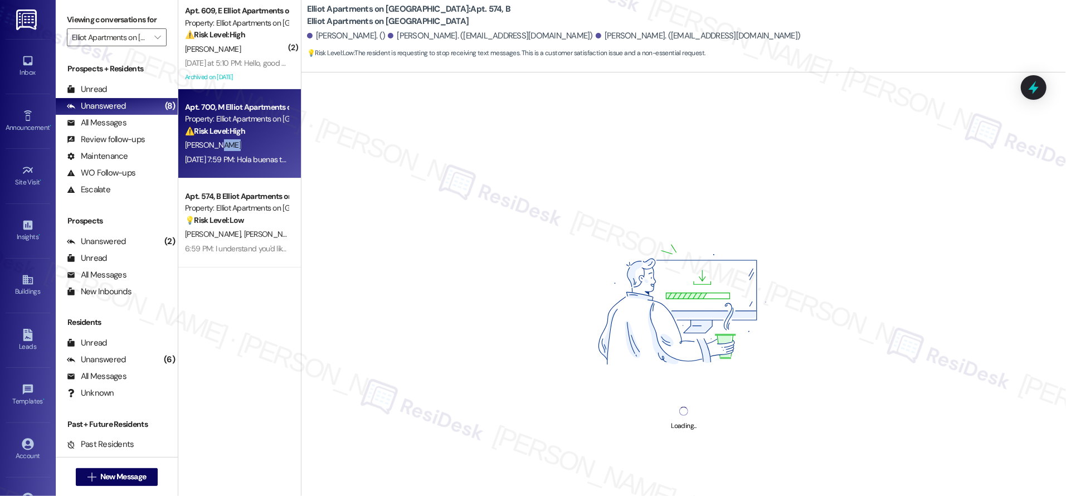
click at [234, 141] on div "C. Juarez" at bounding box center [236, 145] width 105 height 14
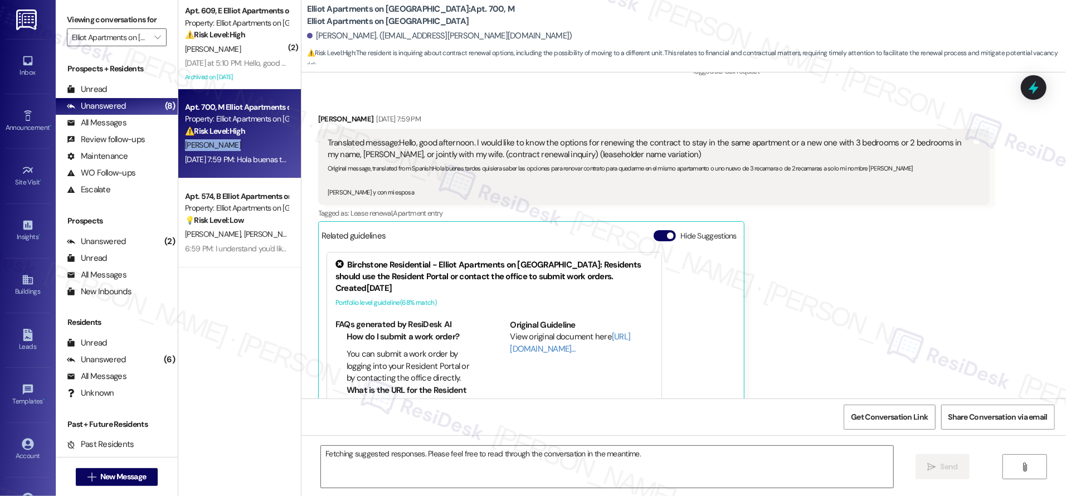
click at [234, 141] on div "C. Juarez" at bounding box center [236, 145] width 105 height 14
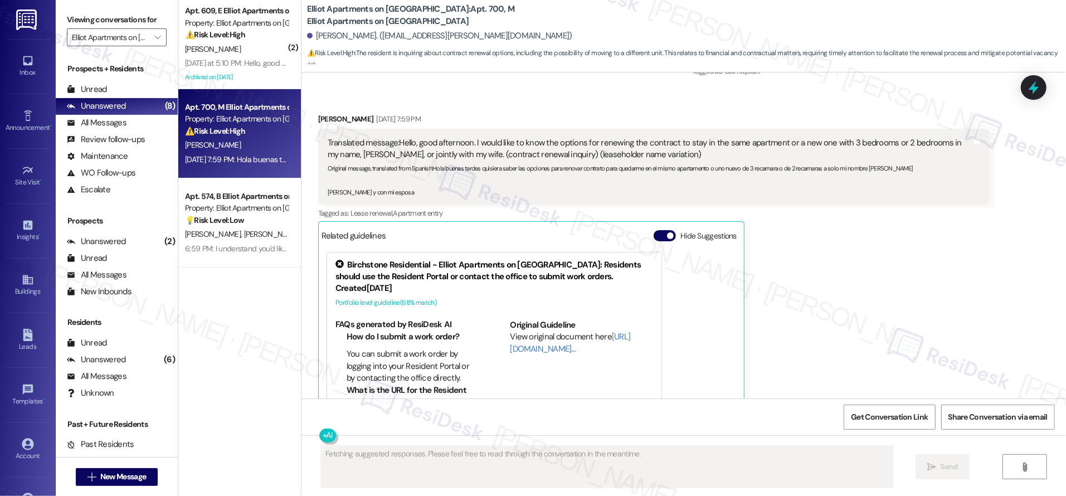
scroll to position [16509, 0]
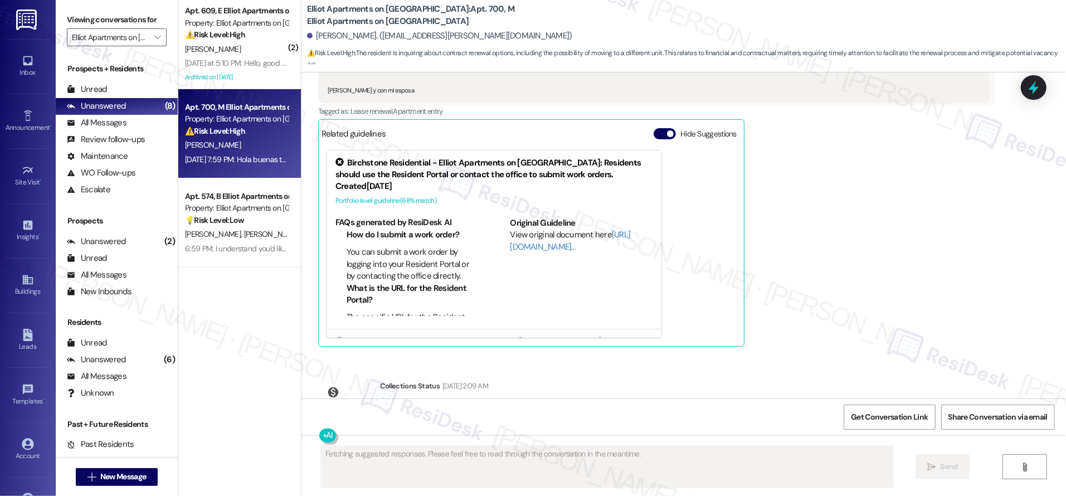
click at [234, 141] on div "C. Juarez" at bounding box center [236, 145] width 105 height 14
click at [233, 141] on div "C. Juarez" at bounding box center [236, 145] width 105 height 14
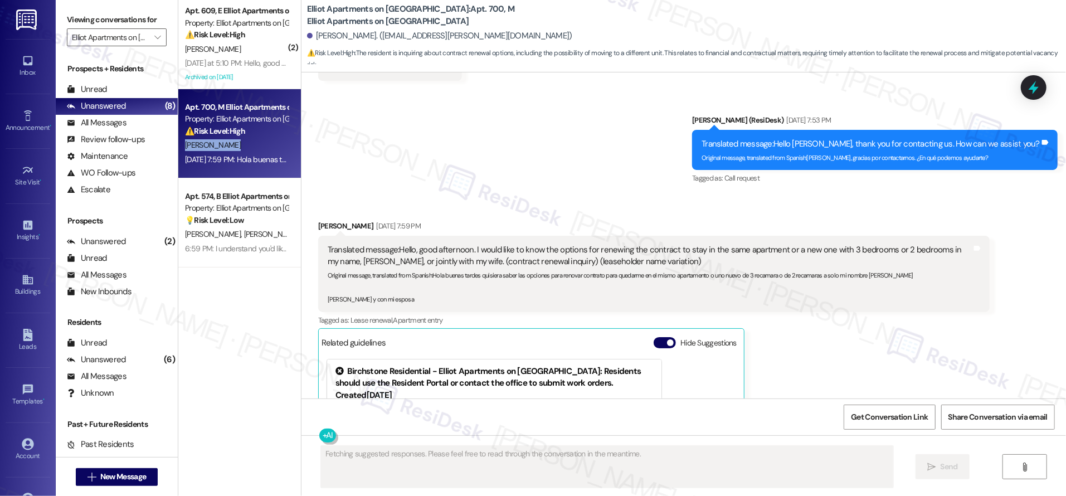
scroll to position [16279, 0]
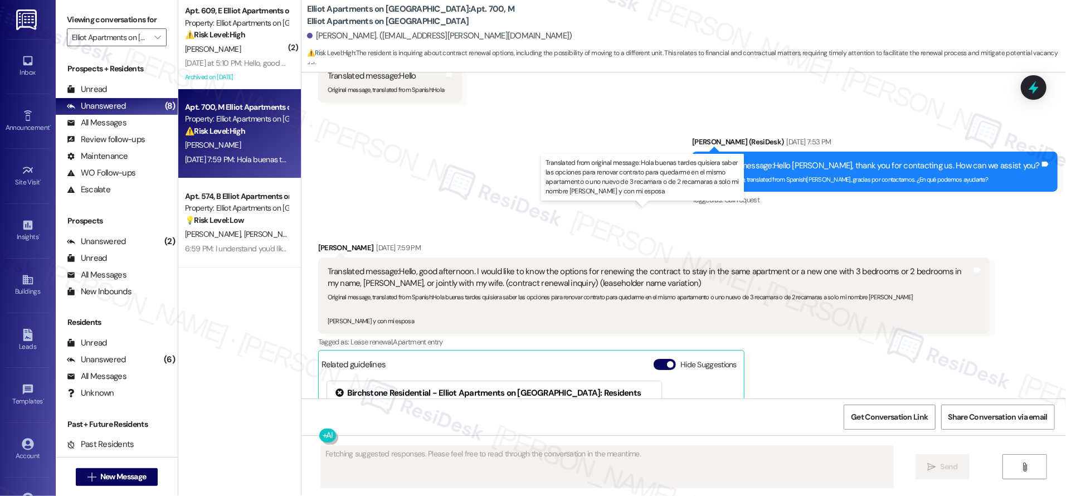
click at [461, 266] on div "Translated message: Hello, good afternoon. I would like to know the options for…" at bounding box center [650, 278] width 644 height 24
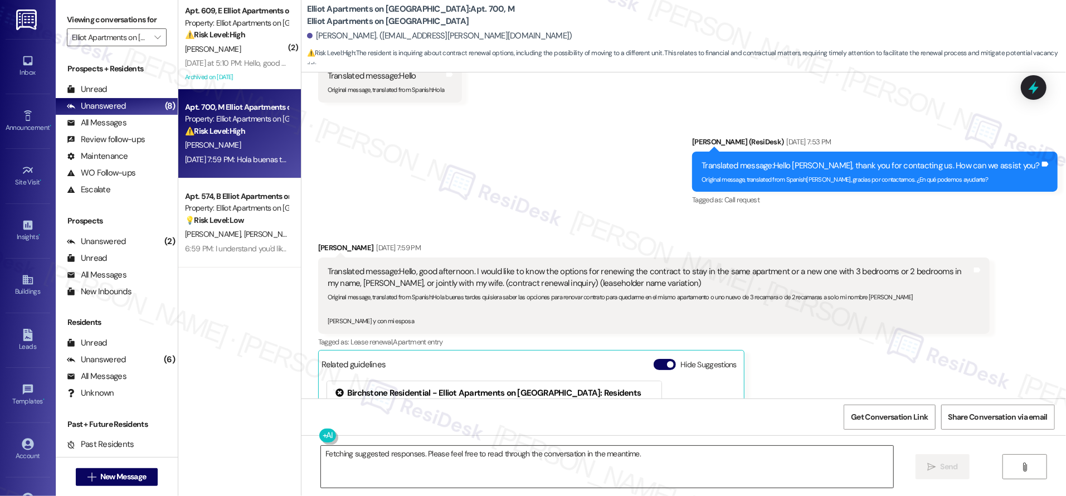
click at [462, 473] on textarea "Fetching suggested responses. Please feel free to read through the conversation…" at bounding box center [607, 467] width 572 height 42
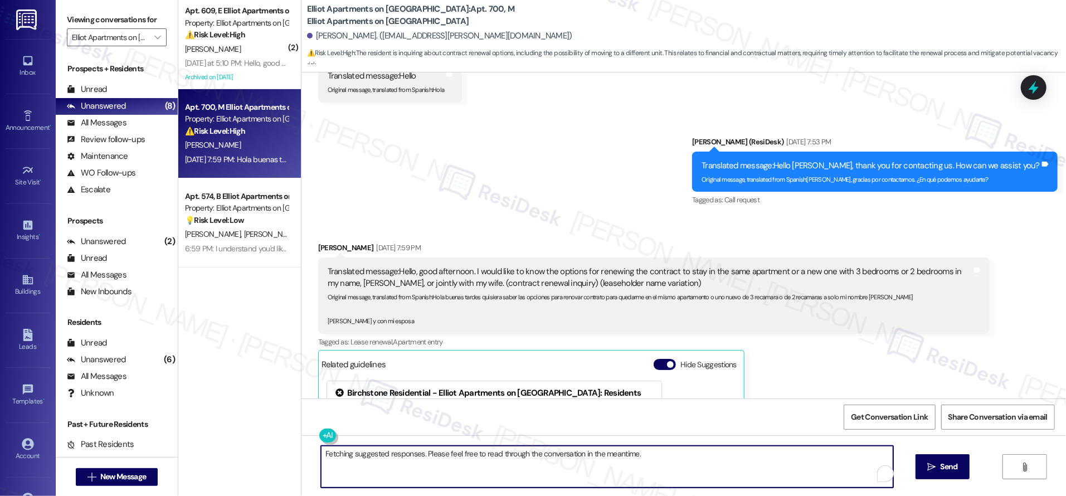
click at [614, 458] on textarea "Fetching suggested responses. Please feel free to read through the conversation…" at bounding box center [607, 467] width 572 height 42
drag, startPoint x: 648, startPoint y: 460, endPoint x: 354, endPoint y: 442, distance: 294.7
click at [319, 438] on button at bounding box center [327, 435] width 17 height 14
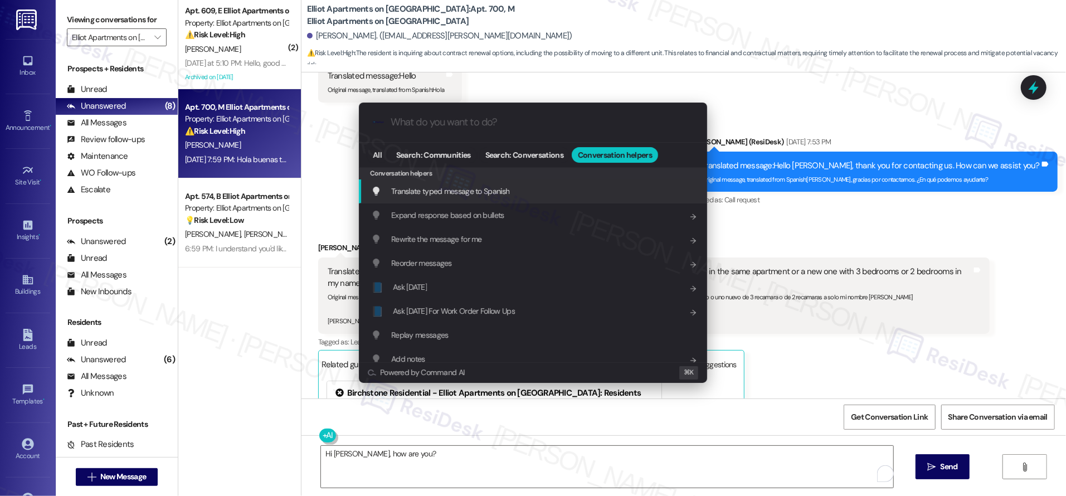
click at [535, 196] on div "Translate typed message to Spanish Add shortcut" at bounding box center [534, 191] width 326 height 12
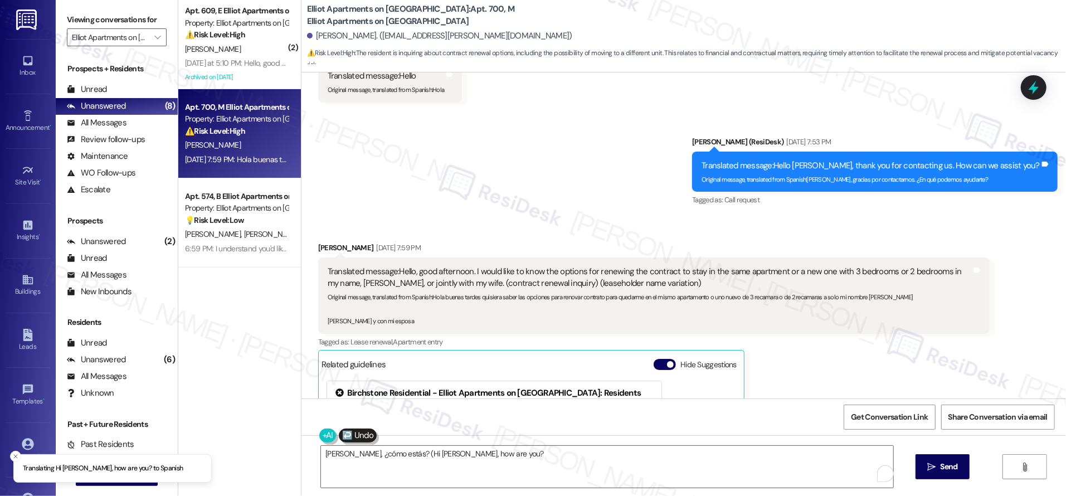
type textarea "Hola Carlos, ¿cómo estás? (Hi Carlos, how are you? )"
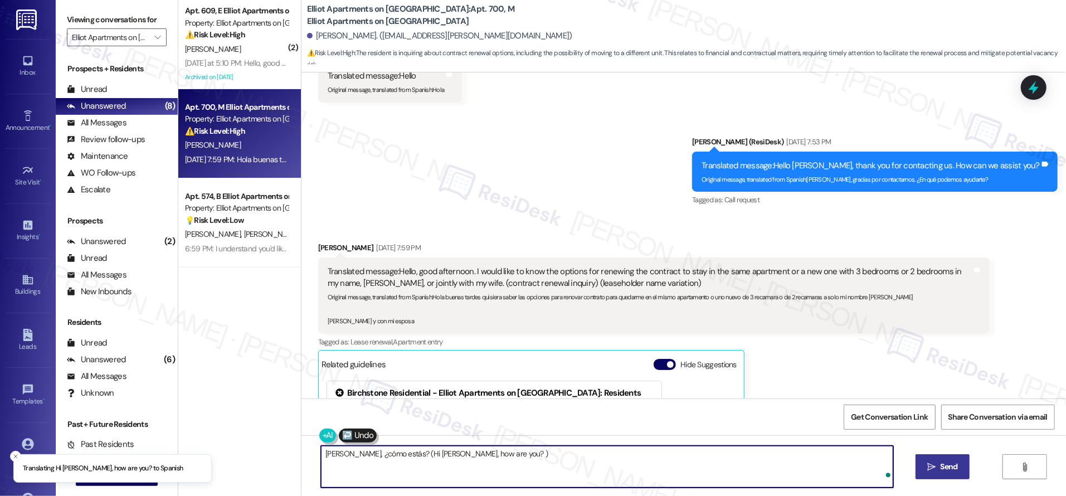
click at [949, 470] on span "Send" at bounding box center [948, 467] width 17 height 12
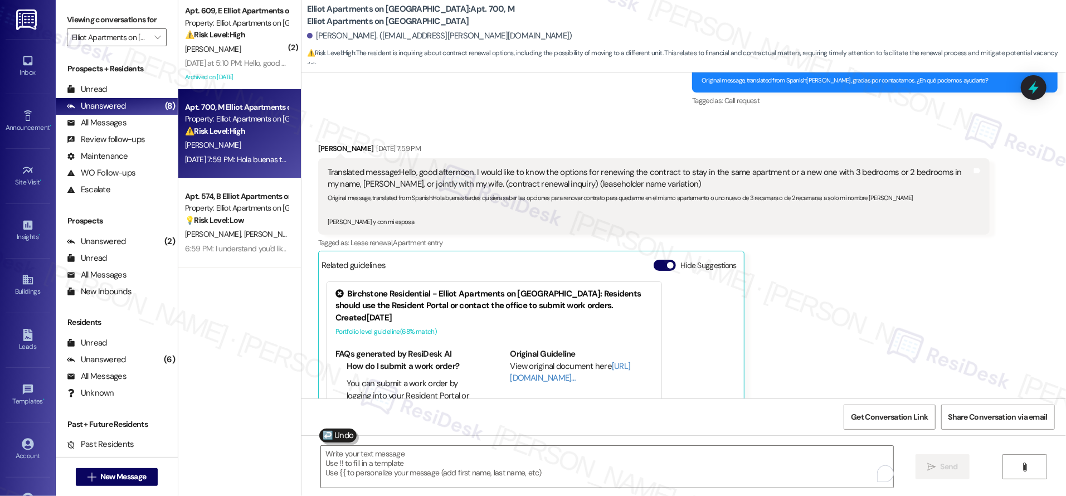
scroll to position [16407, 0]
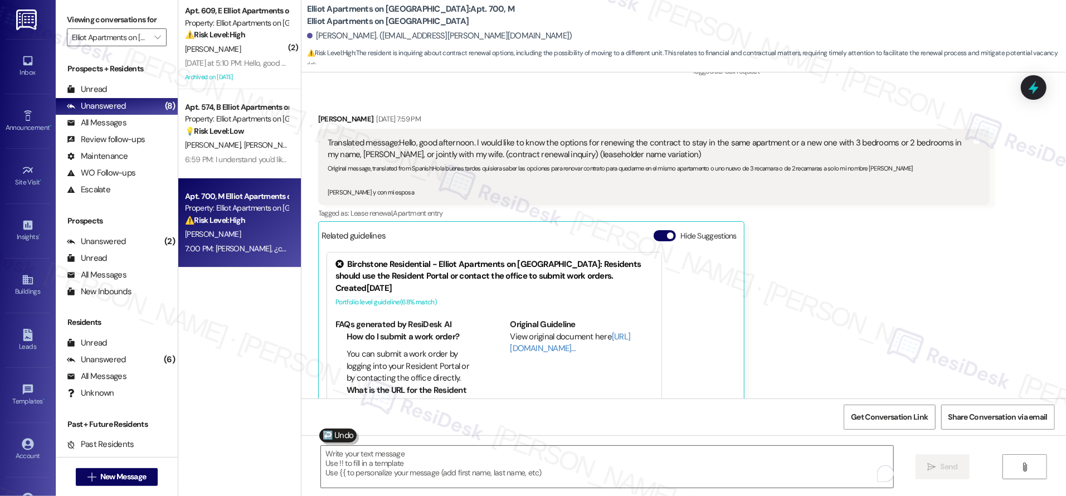
click at [1005, 239] on div "Received via SMS Carlos Juarez Sep 12, 2025 at 7:59 PM Translated message: Hell…" at bounding box center [683, 272] width 764 height 369
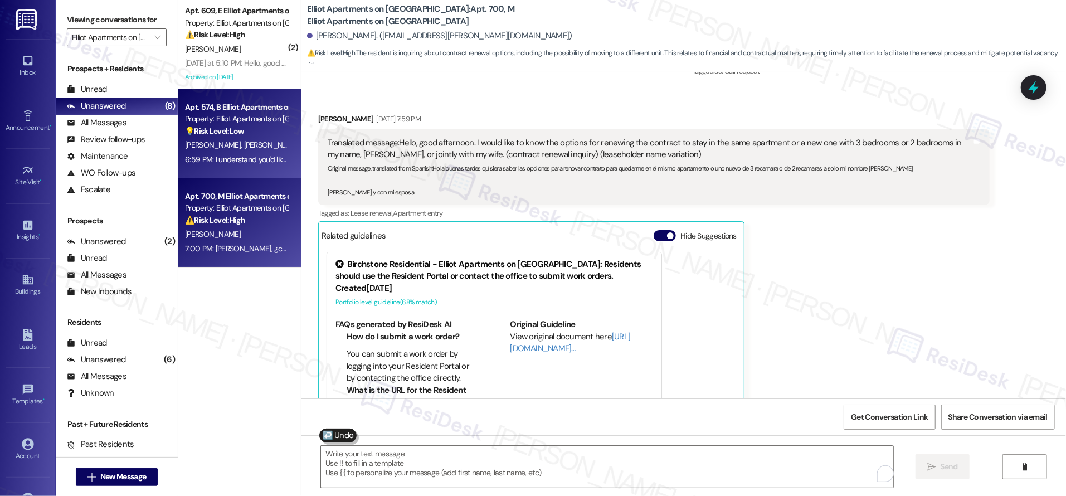
click at [246, 130] on div "💡 Risk Level: Low The resident is requesting to stop receiving text messages. T…" at bounding box center [236, 131] width 103 height 12
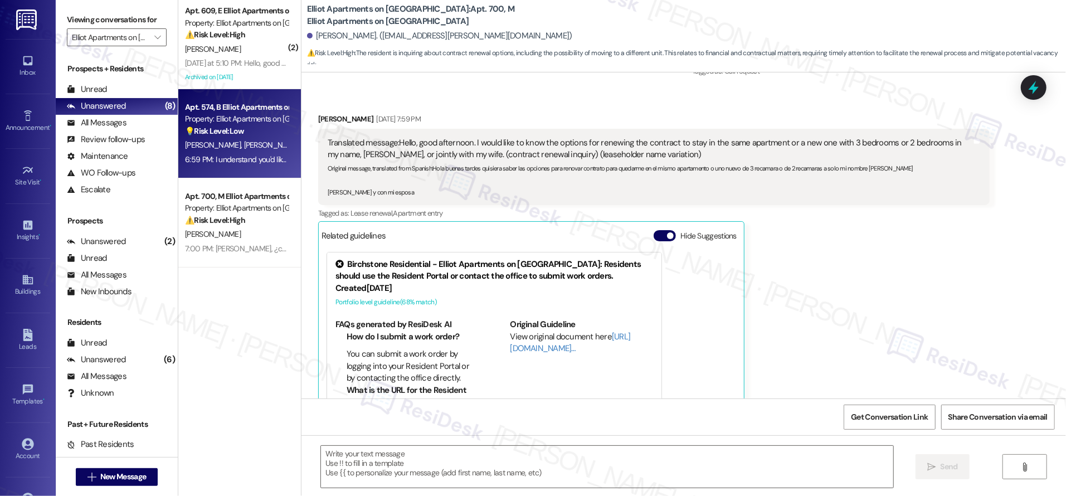
click at [246, 130] on div "💡 Risk Level: Low The resident is requesting to stop receiving text messages. T…" at bounding box center [236, 131] width 103 height 12
type textarea "Fetching suggested responses. Please feel free to read through the conversation…"
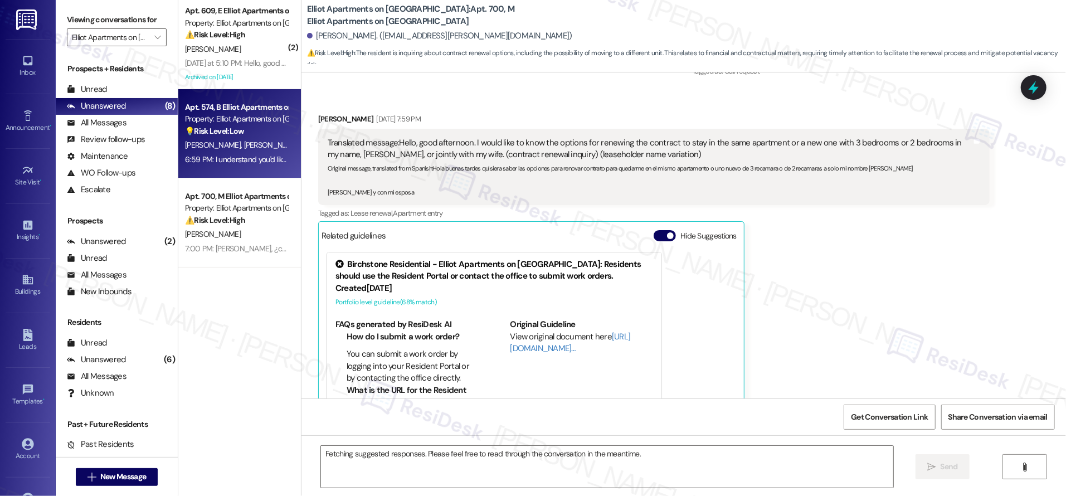
click at [247, 131] on div "💡 Risk Level: Low The resident is requesting to stop receiving text messages. T…" at bounding box center [236, 131] width 103 height 12
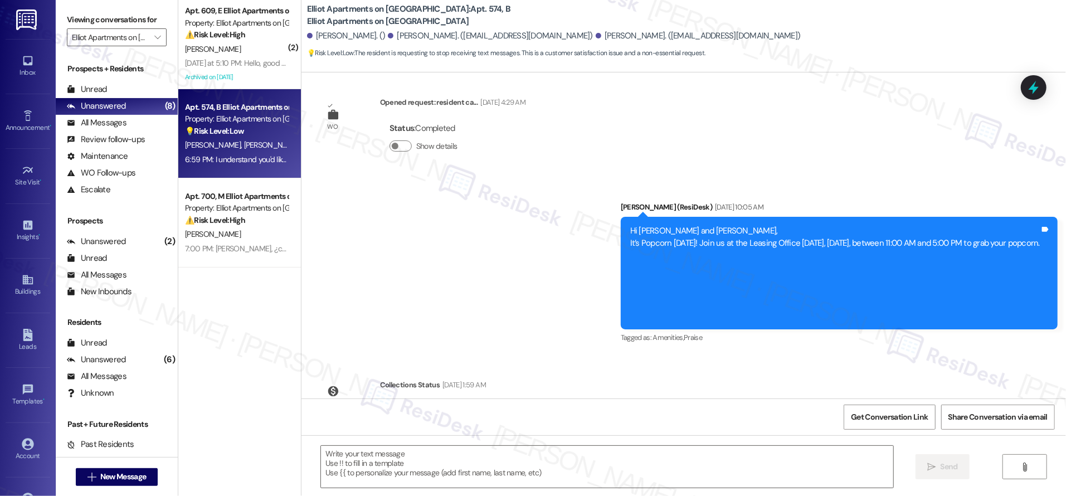
type textarea "Fetching suggested responses. Please feel free to read through the conversation…"
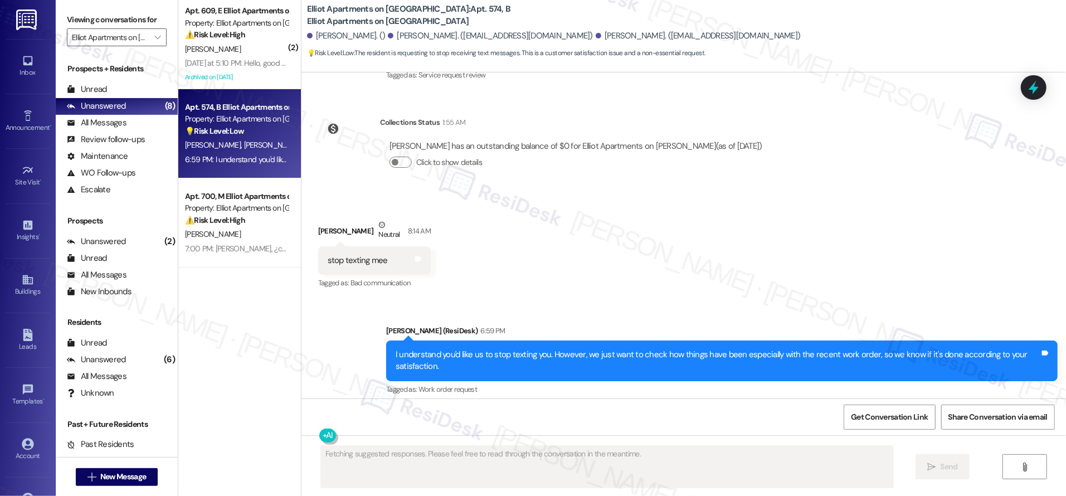
scroll to position [1457, 0]
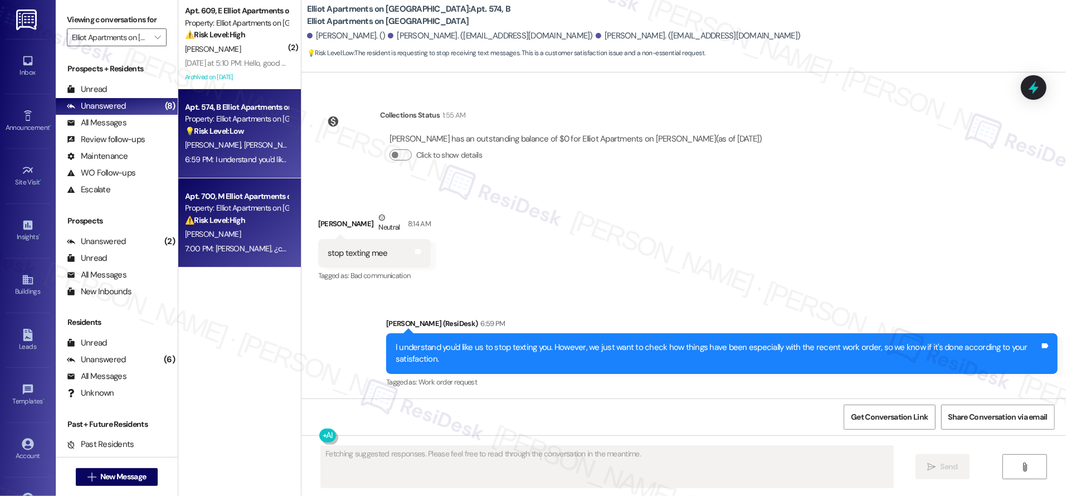
click at [213, 185] on div "Apt. 700, M Elliot Apartments on Abernathy Property: Elliot Apartments on Abern…" at bounding box center [239, 222] width 123 height 89
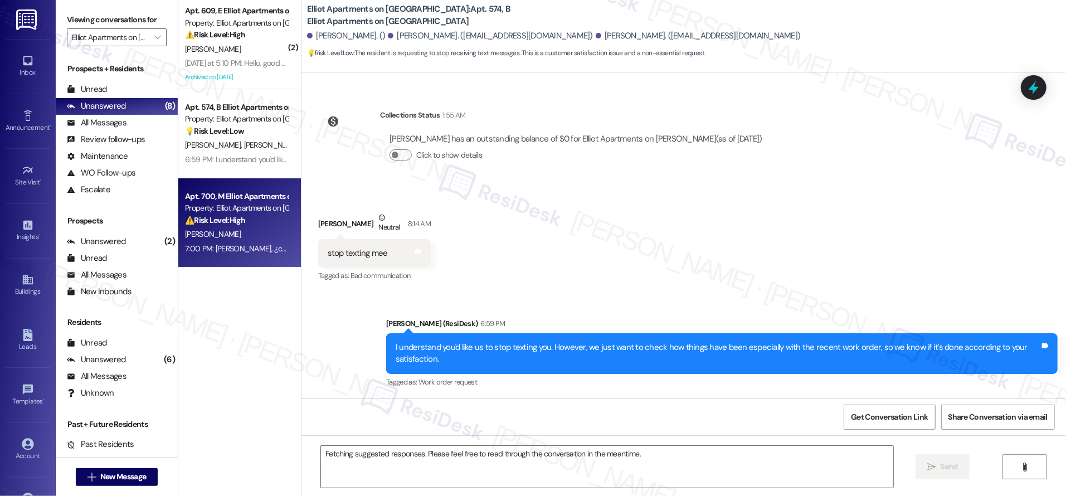
drag, startPoint x: 213, startPoint y: 185, endPoint x: 237, endPoint y: 226, distance: 48.0
click at [238, 227] on div "C. Juarez" at bounding box center [236, 234] width 105 height 14
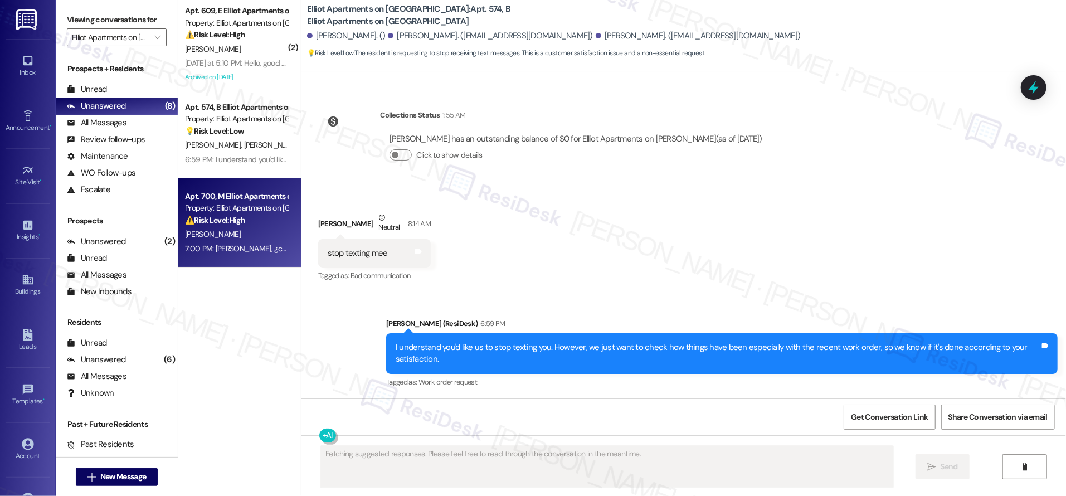
click at [237, 226] on div "Apt. 700, M Elliot Apartments on Abernathy Property: Elliot Apartments on Abern…" at bounding box center [236, 208] width 105 height 38
click at [237, 226] on div "⚠️ Risk Level: High The resident is inquiring about contract renewal options, i…" at bounding box center [236, 220] width 103 height 12
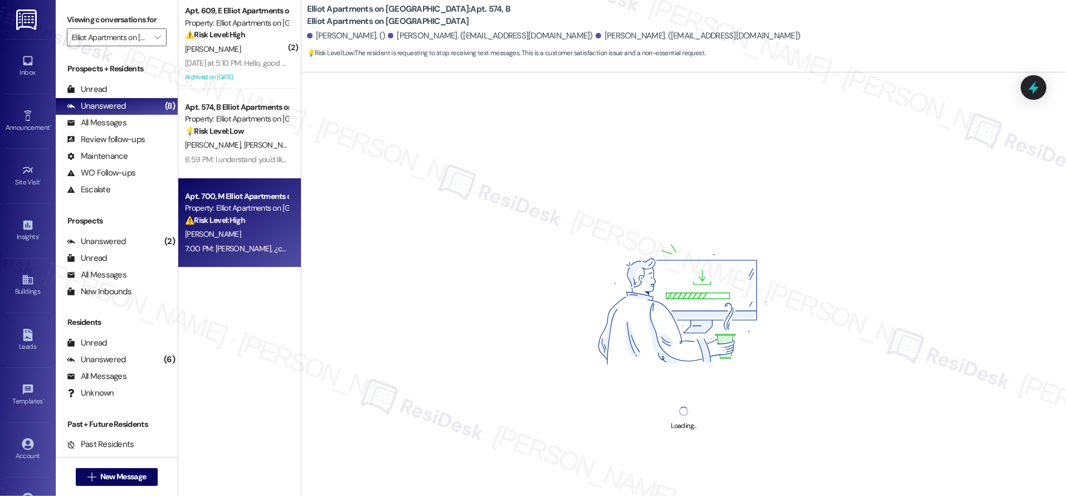
click at [237, 226] on div "⚠️ Risk Level: High The resident is inquiring about contract renewal options, i…" at bounding box center [236, 220] width 103 height 12
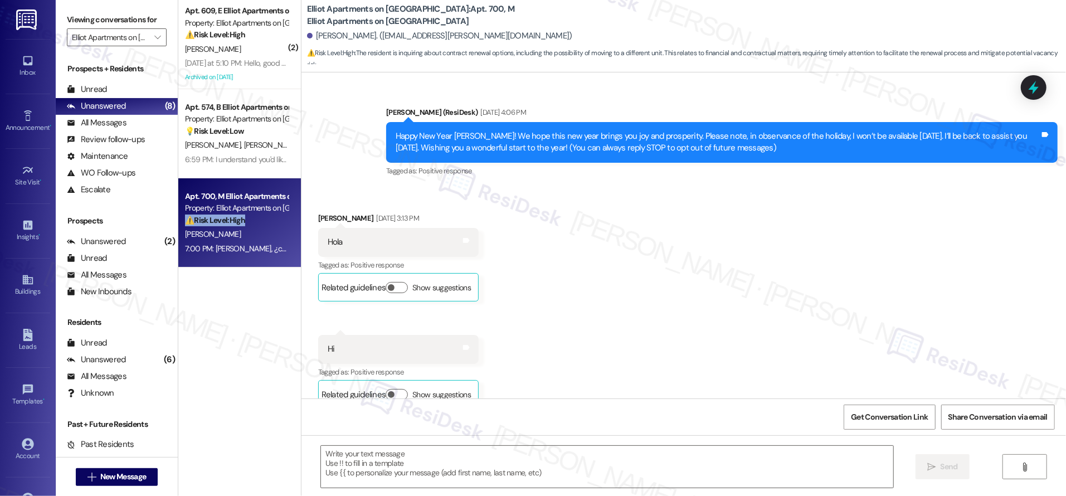
click at [238, 226] on div "Apt. 700, M Elliot Apartments on Abernathy Property: Elliot Apartments on Abern…" at bounding box center [236, 208] width 105 height 38
click at [240, 227] on div "C. Juarez" at bounding box center [236, 234] width 105 height 14
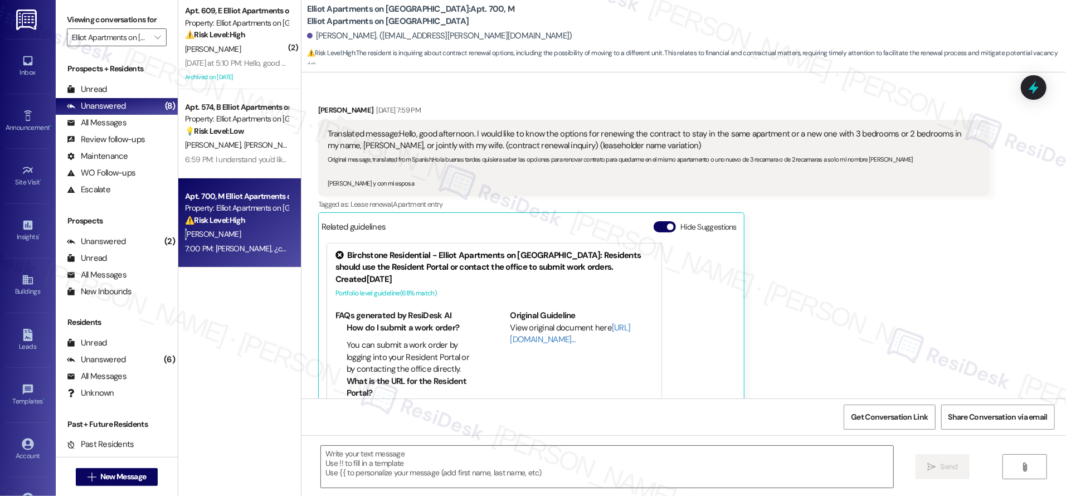
click at [240, 227] on div "C. Juarez" at bounding box center [236, 234] width 105 height 14
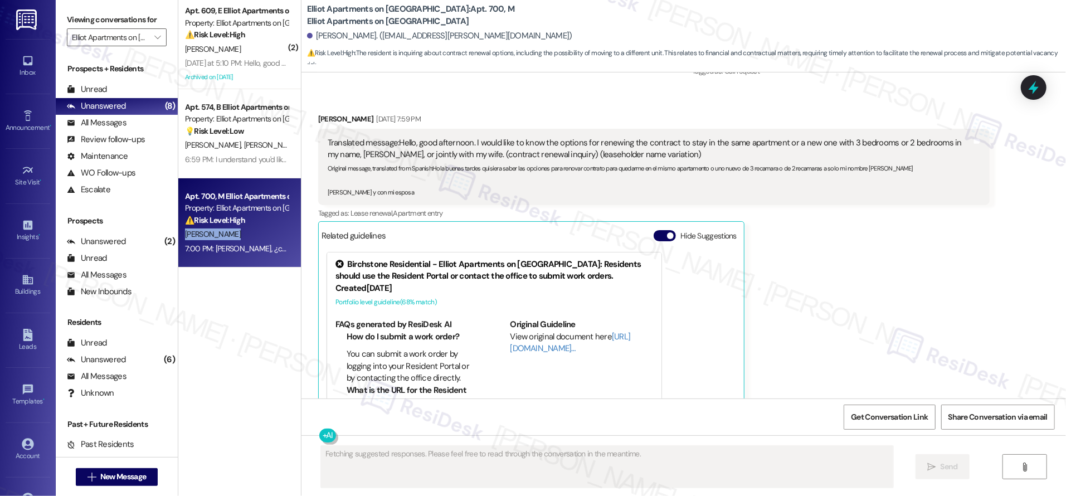
click at [240, 227] on div "C. Juarez" at bounding box center [236, 234] width 105 height 14
click at [243, 229] on div "C. Juarez" at bounding box center [236, 234] width 105 height 14
click at [249, 231] on div "C. Juarez" at bounding box center [236, 234] width 105 height 14
click at [246, 228] on div "C. Juarez" at bounding box center [236, 234] width 105 height 14
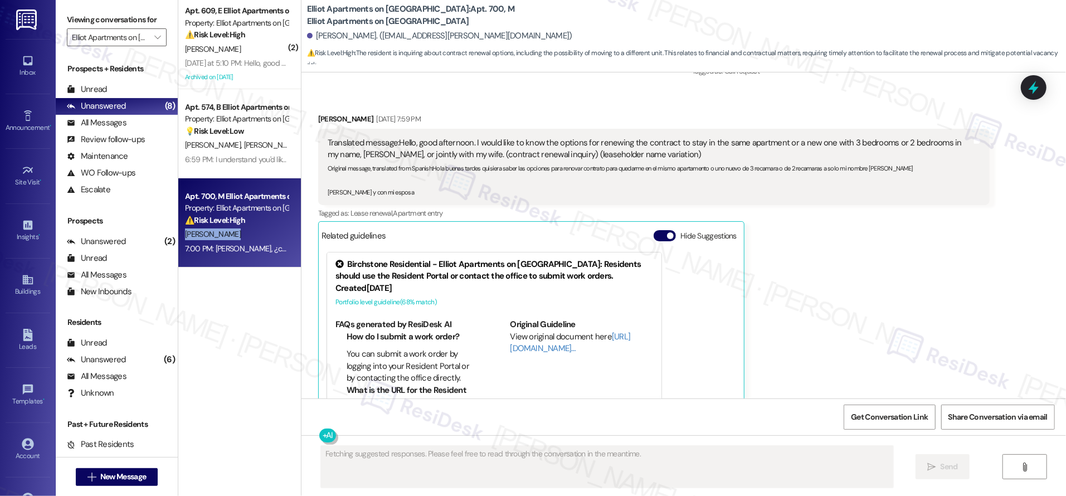
click at [246, 228] on div "C. Juarez" at bounding box center [236, 234] width 105 height 14
click at [245, 227] on div "C. Juarez" at bounding box center [236, 234] width 105 height 14
click at [245, 228] on div "C. Juarez" at bounding box center [236, 234] width 105 height 14
click at [896, 268] on div "Carlos Juarez Sep 12, 2025 at 7:59 PM Translated message: Hello, good afternoon…" at bounding box center [653, 280] width 671 height 335
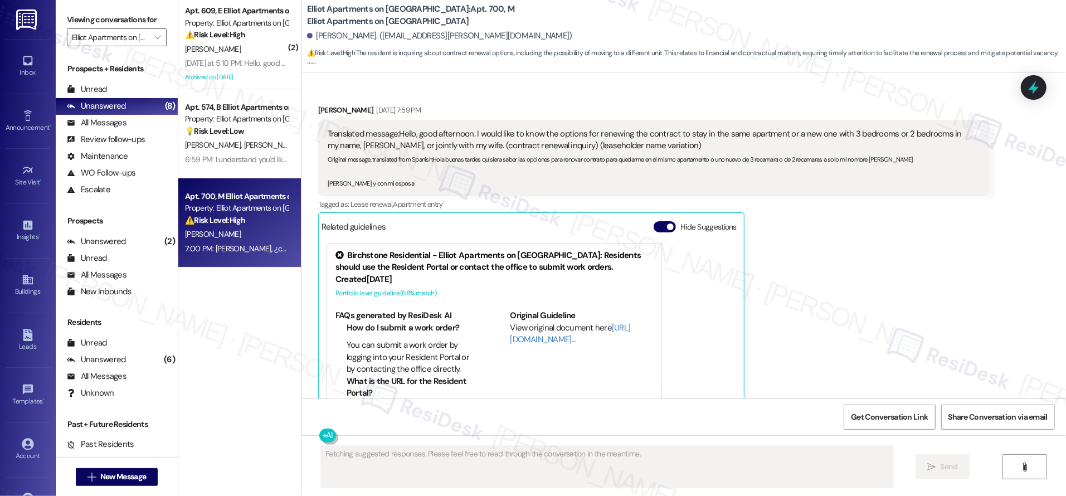
scroll to position [16375, 0]
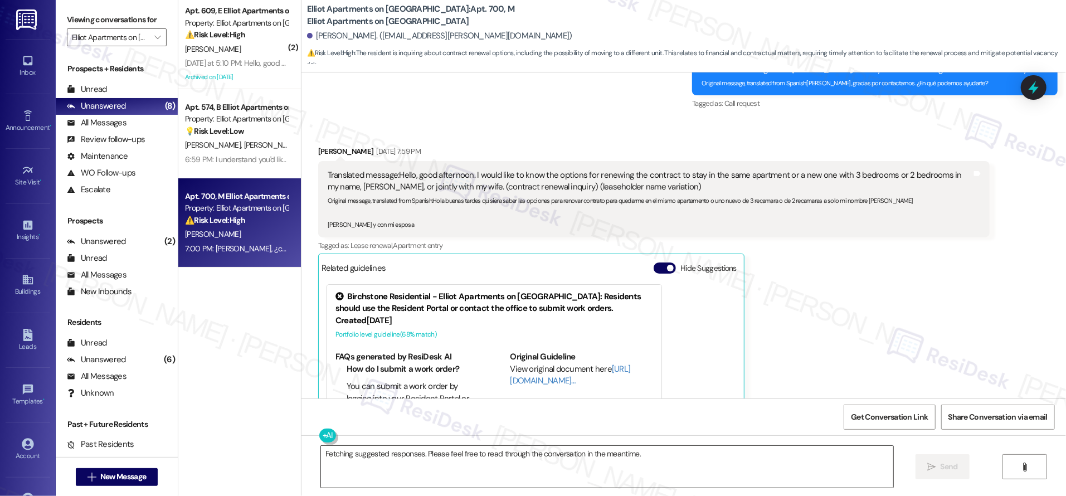
drag, startPoint x: 578, startPoint y: 469, endPoint x: 586, endPoint y: 468, distance: 7.9
click at [578, 469] on textarea "Fetching suggested responses. Please feel free to read through the conversation…" at bounding box center [607, 467] width 572 height 42
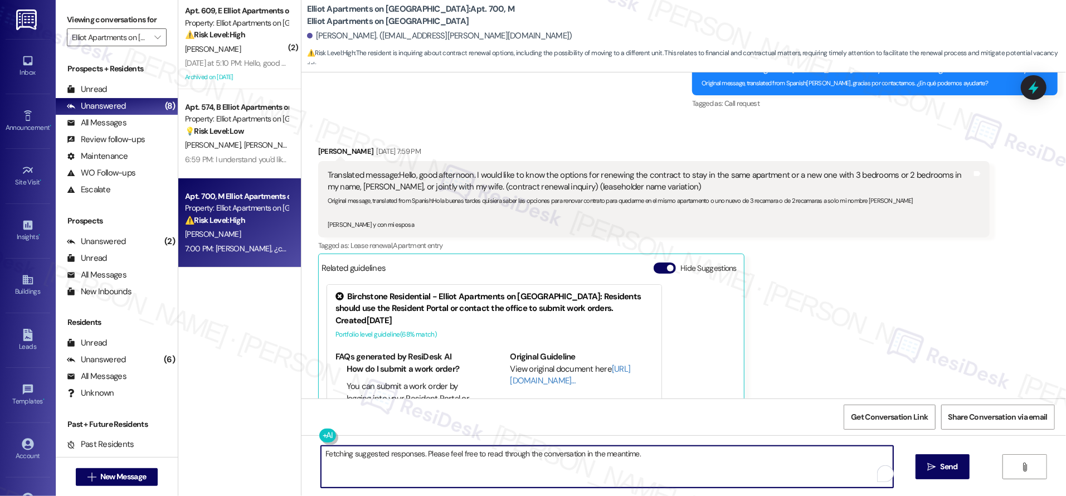
drag, startPoint x: 644, startPoint y: 438, endPoint x: 679, endPoint y: 491, distance: 63.7
click at [338, 447] on textarea "Fetching suggested responses. Please feel free to read through the conversation…" at bounding box center [607, 467] width 572 height 42
click at [729, 473] on textarea "Just checking in to see if you" at bounding box center [607, 467] width 572 height 42
type textarea "Just checking in to see if you still assistance about the lease renewal?"
click at [952, 471] on span "Send" at bounding box center [948, 467] width 17 height 12
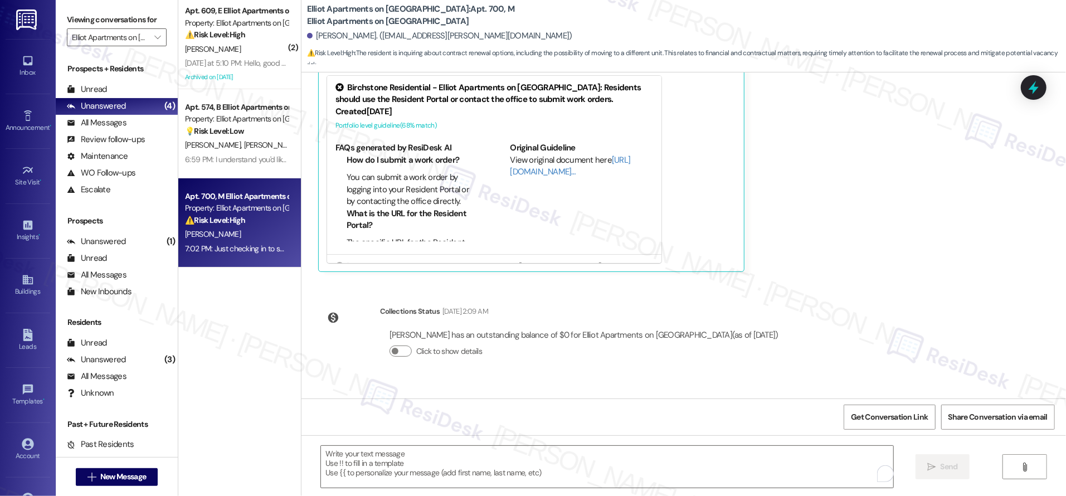
scroll to position [16677, 0]
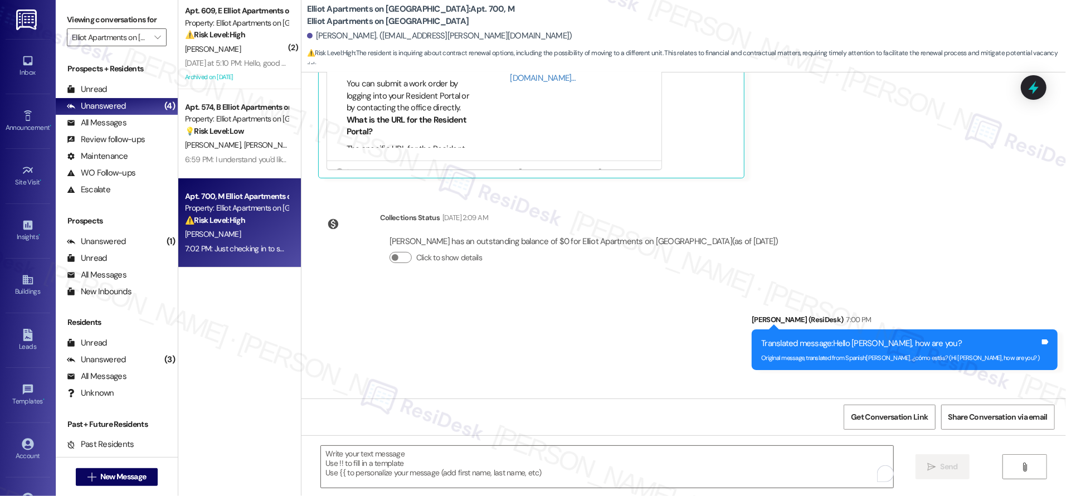
click at [623, 319] on div "Sent via SMS Sarah (ResiDesk) 7:00 PM Translated message: Hello Carlos, how are…" at bounding box center [683, 372] width 764 height 167
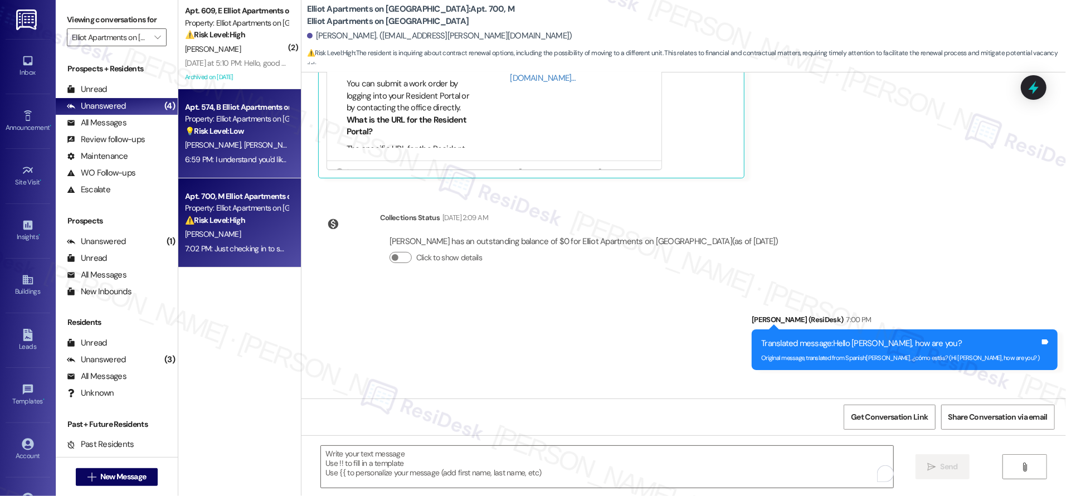
click at [243, 144] on span "A. Garcia" at bounding box center [272, 145] width 59 height 10
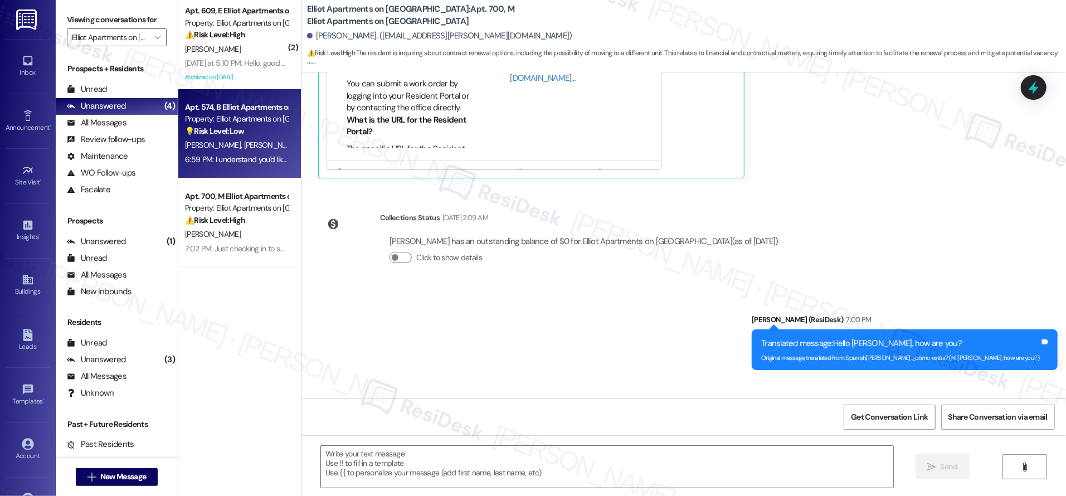
type textarea "Fetching suggested responses. Please feel free to read through the conversation…"
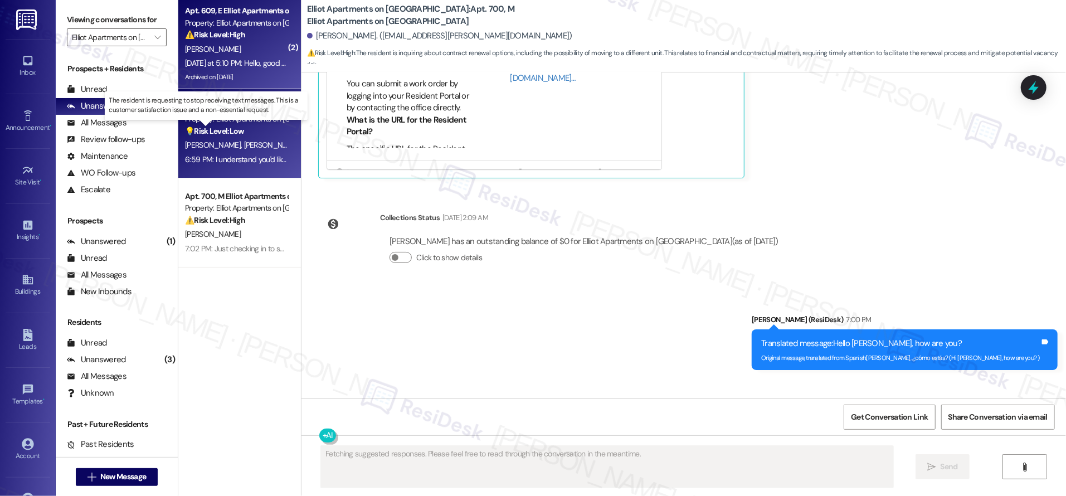
click at [239, 73] on div "Archived on 09/10/2025" at bounding box center [236, 77] width 105 height 14
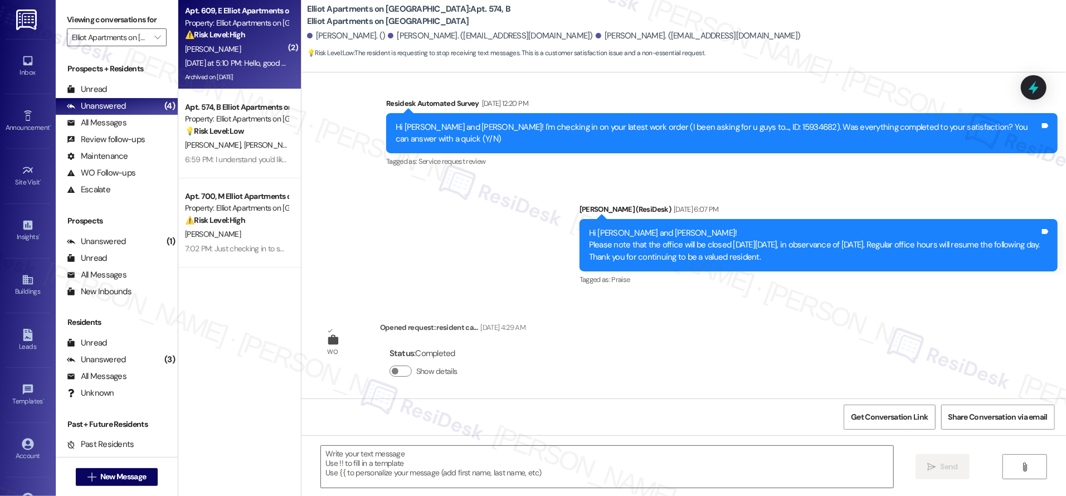
click at [239, 73] on div "Archived on 09/10/2025" at bounding box center [236, 77] width 105 height 14
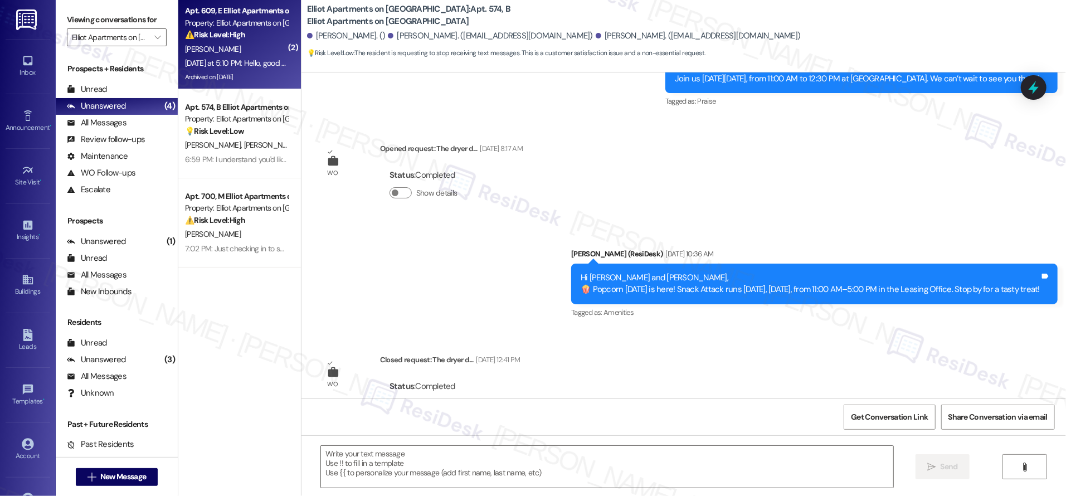
click at [239, 73] on div "Archived on 09/10/2025" at bounding box center [236, 77] width 105 height 14
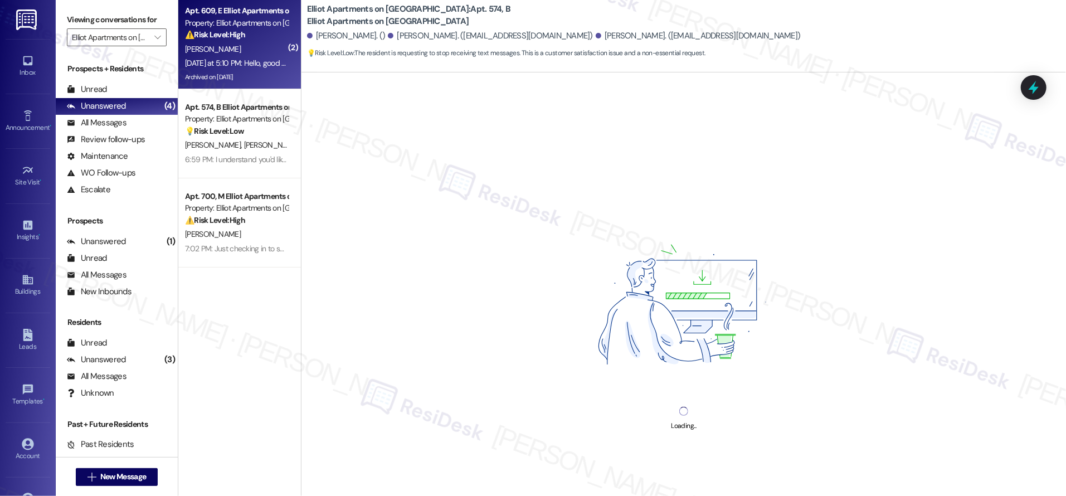
click at [239, 73] on div "Archived on 09/10/2025" at bounding box center [236, 77] width 105 height 14
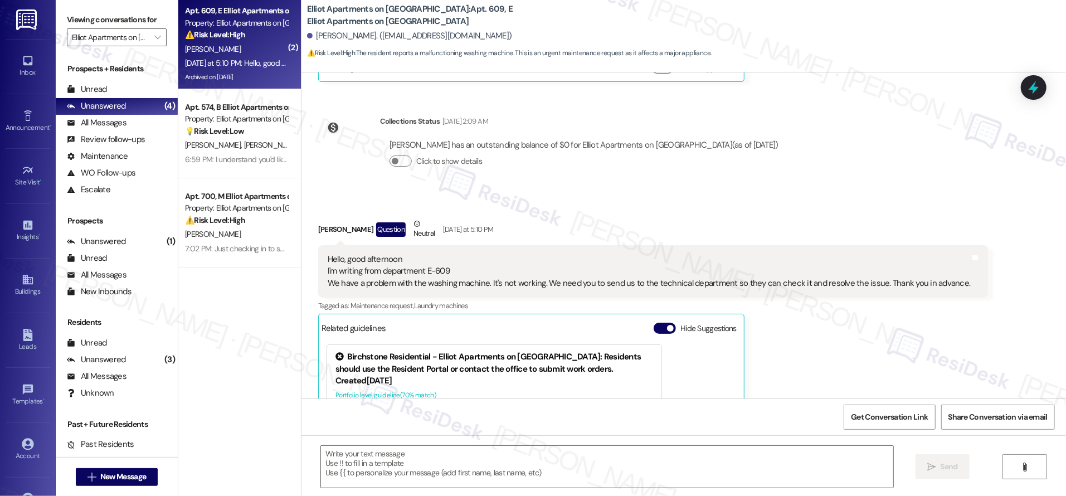
click at [239, 73] on div "Archived on 09/10/2025" at bounding box center [236, 77] width 105 height 14
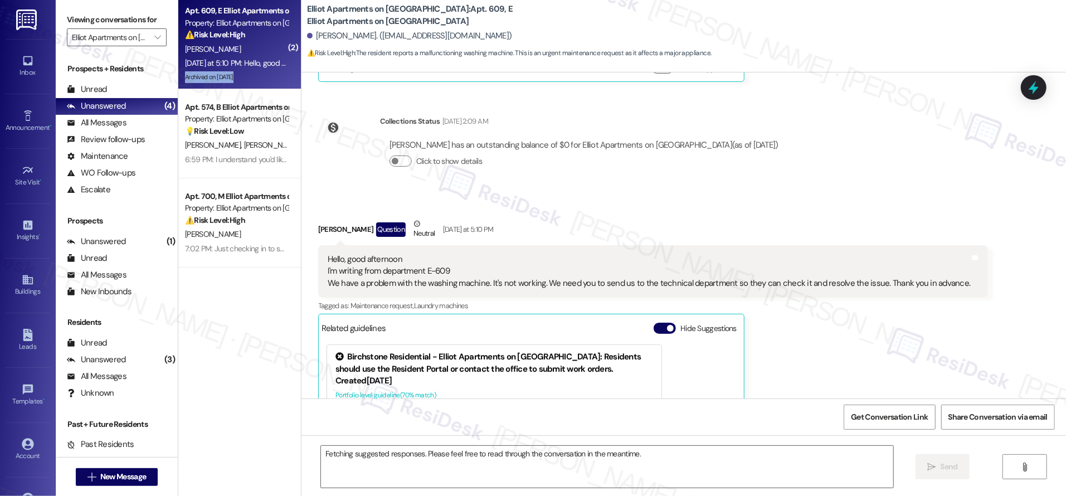
click at [240, 74] on div "Archived on 09/10/2025" at bounding box center [236, 77] width 105 height 14
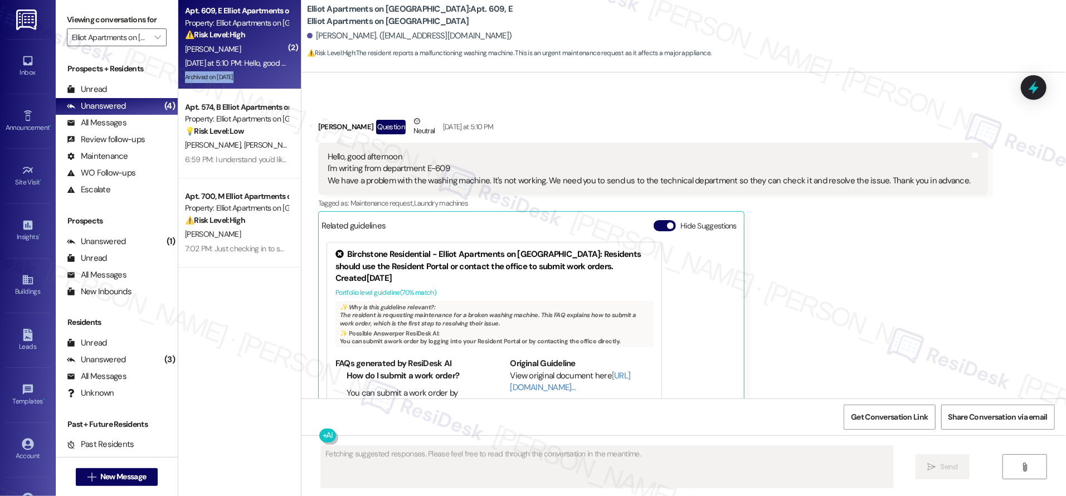
click at [240, 74] on div "Archived on 09/10/2025" at bounding box center [236, 77] width 105 height 14
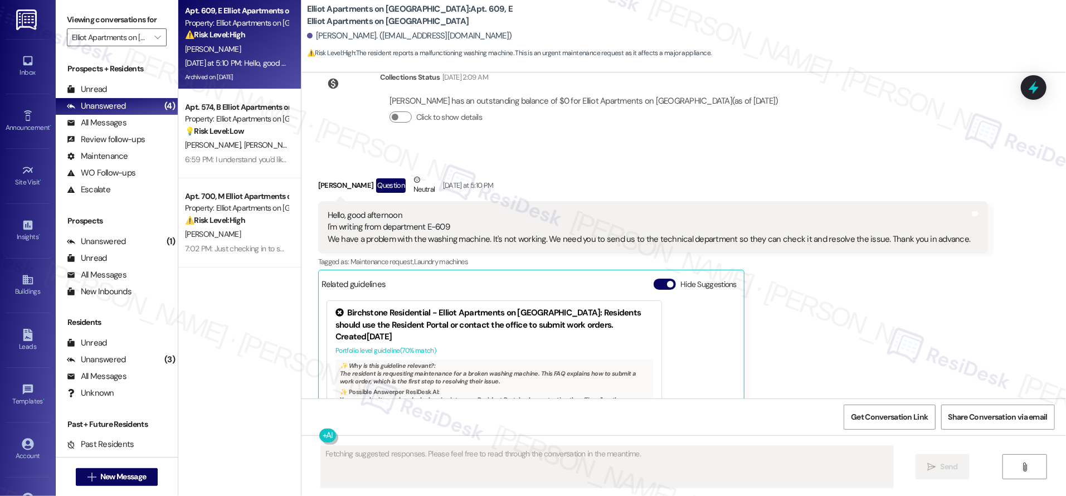
scroll to position [6108, 0]
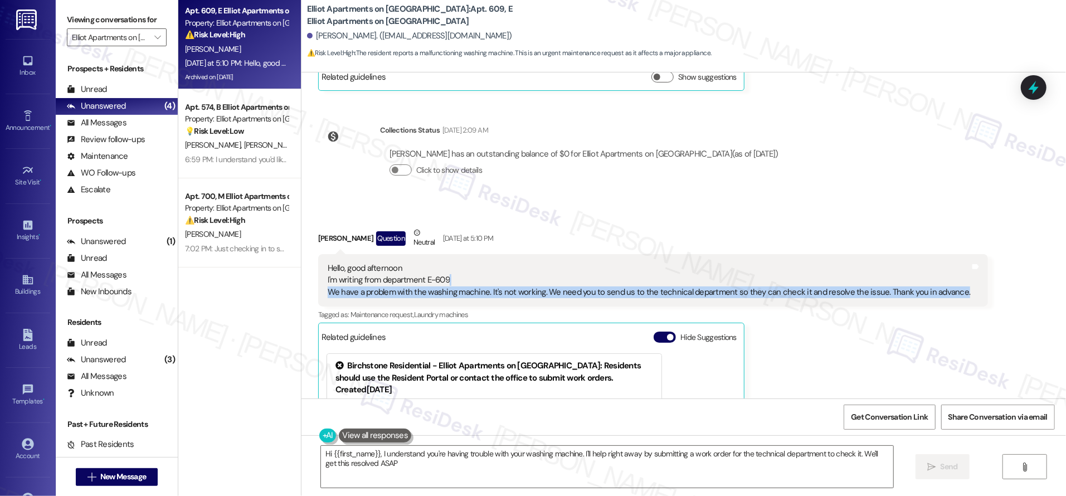
type textarea "Hi {{first_name}}, I understand you're having trouble with your washing machine…"
drag, startPoint x: 521, startPoint y: 228, endPoint x: 551, endPoint y: 306, distance: 83.1
click at [537, 255] on div "Hello, good afternoon I'm writing from department E-609 We have a problem with …" at bounding box center [653, 280] width 670 height 52
copy div "We have a problem with the washing machine. It's not working. We need you to se…"
click at [319, 434] on button at bounding box center [361, 435] width 85 height 14
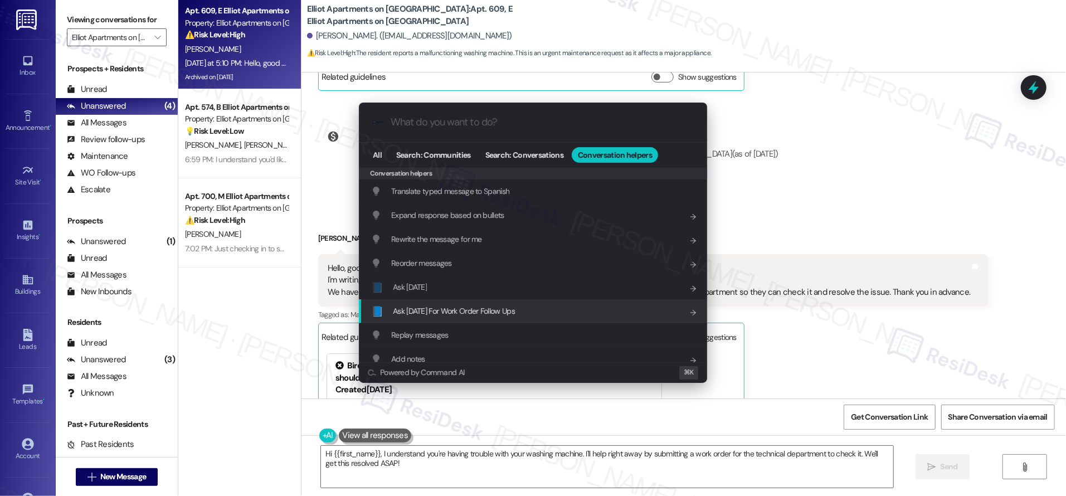
drag, startPoint x: 519, startPoint y: 287, endPoint x: 524, endPoint y: 304, distance: 17.1
click at [524, 305] on div "Conversation helpers Translate typed message to Spanish Add shortcut Expand res…" at bounding box center [533, 305] width 348 height 276
click at [524, 304] on div "📘 Ask [DATE] For Work Order Follow Ups Add shortcut" at bounding box center [533, 311] width 348 height 24
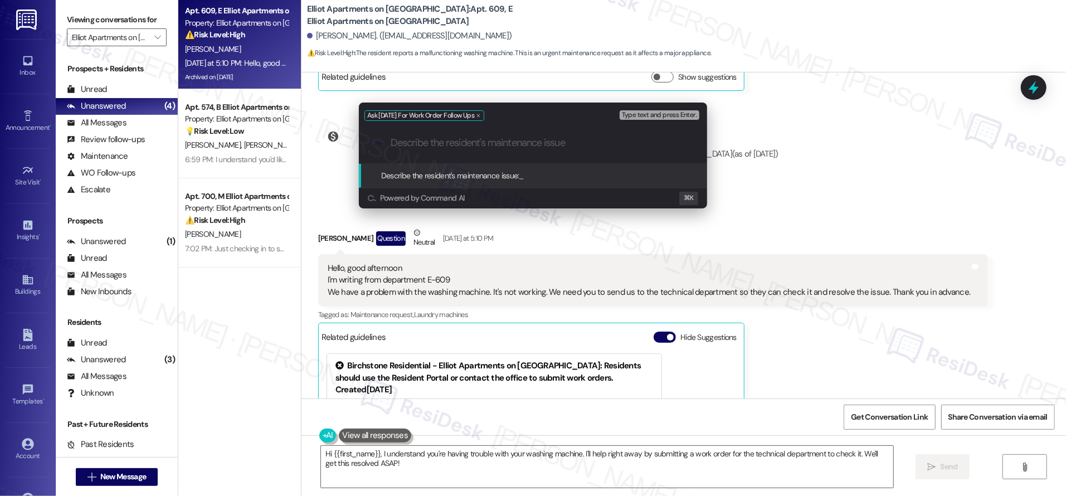
paste input "We have a problem with the washing machine. It's not working. We need you to se…"
type input "We have a problem with the washing machine. It's not working. We need you to se…"
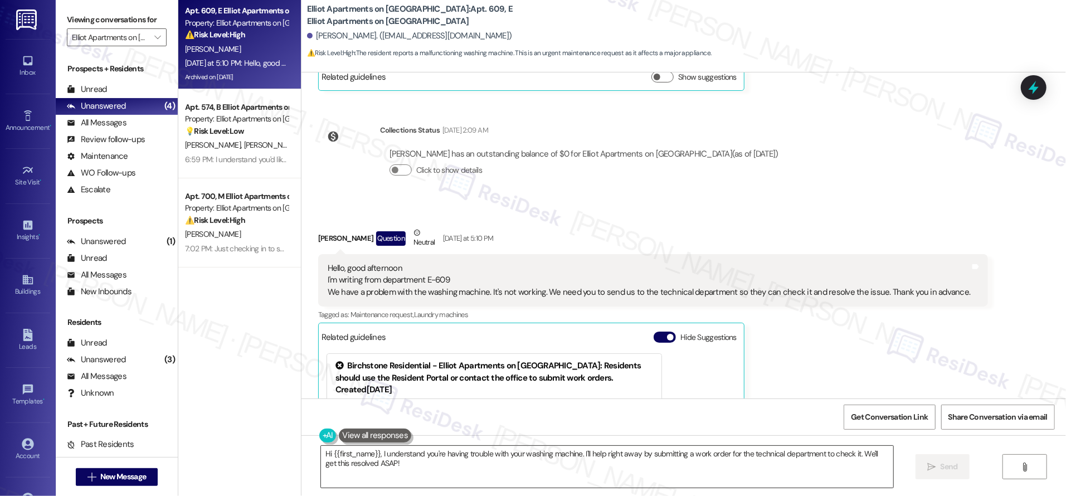
click at [475, 483] on textarea "Hi {{first_name}}, I understand you're having trouble with your washing machine…" at bounding box center [607, 467] width 572 height 42
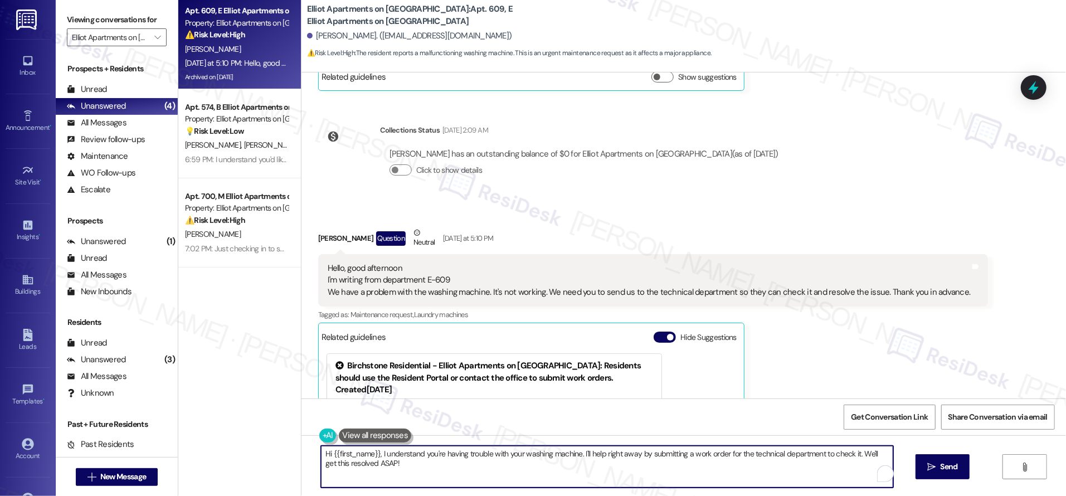
drag, startPoint x: 574, startPoint y: 452, endPoint x: 597, endPoint y: 478, distance: 34.7
click at [597, 478] on textarea "Hi {{first_name}}, I understand you're having trouble with your washing machine…" at bounding box center [607, 467] width 572 height 42
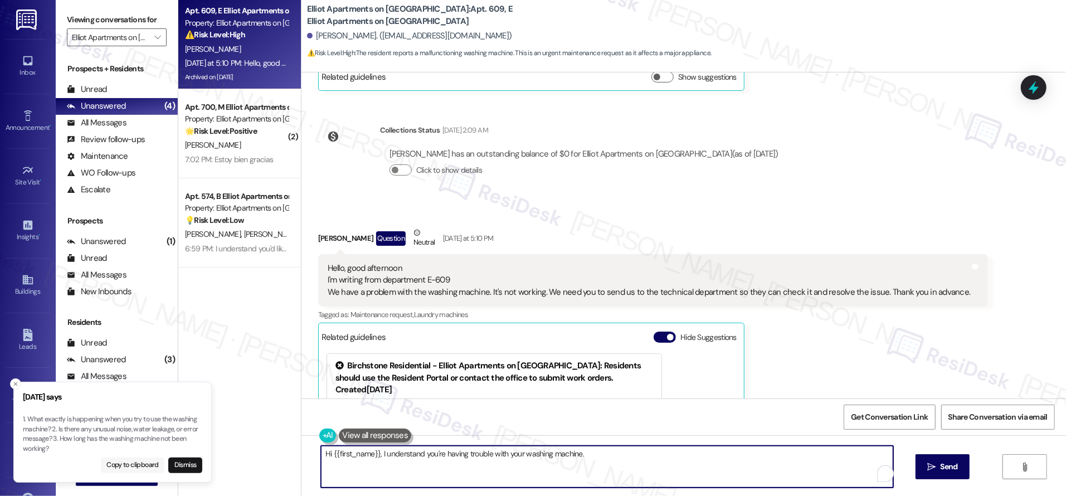
click at [133, 463] on button "Copy to clipboard" at bounding box center [133, 465] width 64 height 16
click at [614, 466] on textarea "Hi {{first_name}}, I understand you're having trouble with your washing machine." at bounding box center [607, 467] width 572 height 42
paste textarea "1. What exactly is happening when you try to use the washing machine? 2. Is the…"
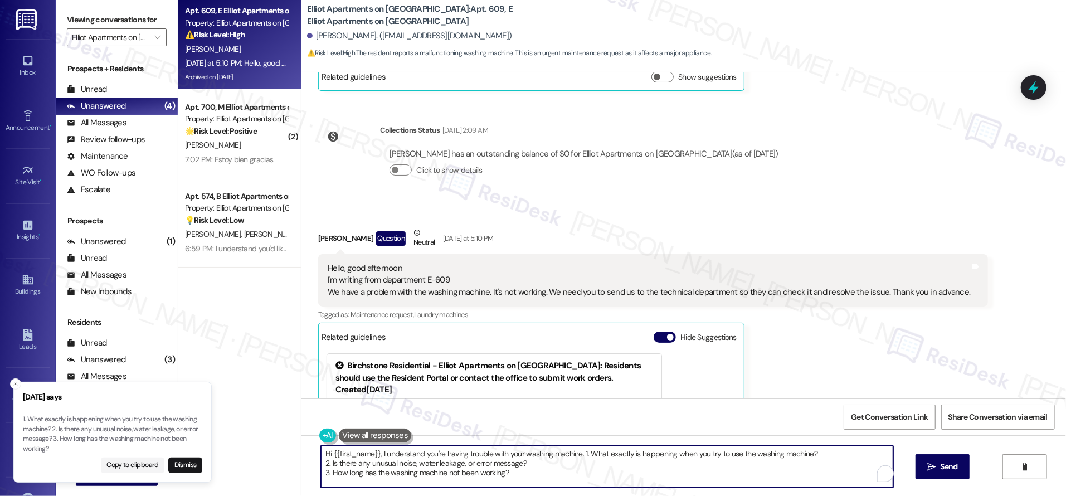
click at [574, 450] on textarea "Hi {{first_name}}, I understand you're having trouble with your washing machine…" at bounding box center [607, 467] width 572 height 42
click at [578, 450] on textarea "Hi {{first_name}}, I understand you're having trouble with your washing machine…" at bounding box center [607, 467] width 572 height 42
drag, startPoint x: 818, startPoint y: 451, endPoint x: 824, endPoint y: 482, distance: 32.3
click at [824, 483] on textarea "Hi {{first_name}}, I understand you're having trouble with your washing machine…" at bounding box center [607, 467] width 572 height 42
click at [811, 463] on textarea "Hi {{first_name}}, I understand you're having trouble with your washing machine…" at bounding box center [607, 467] width 572 height 42
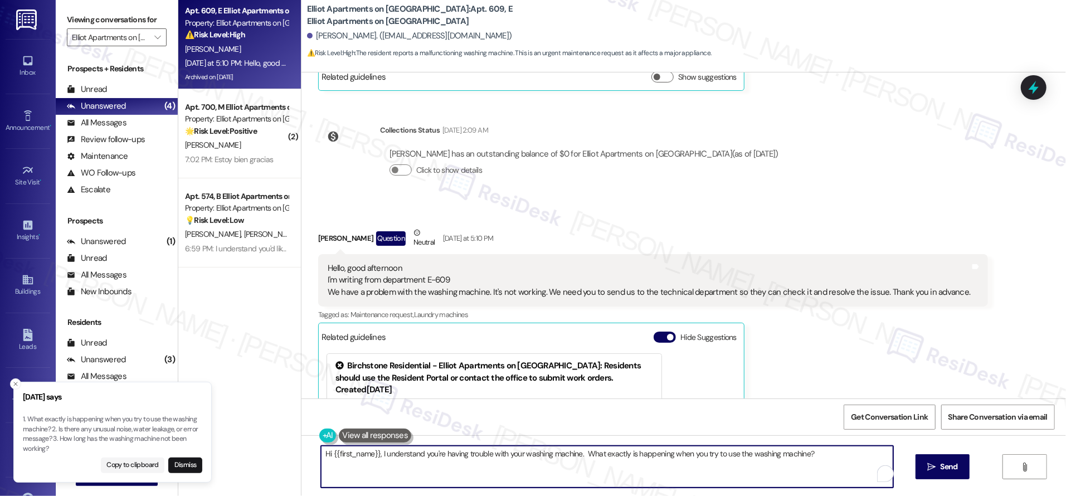
click at [813, 455] on textarea "Hi {{first_name}}, I understand you're having trouble with your washing machine…" at bounding box center [607, 467] width 572 height 42
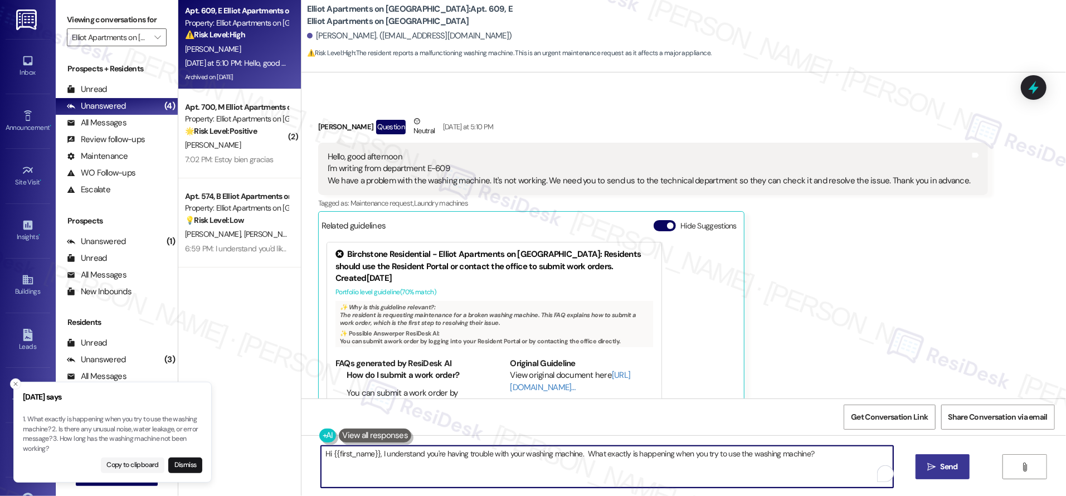
type textarea "Hi {{first_name}}, I understand you're having trouble with your washing machine…"
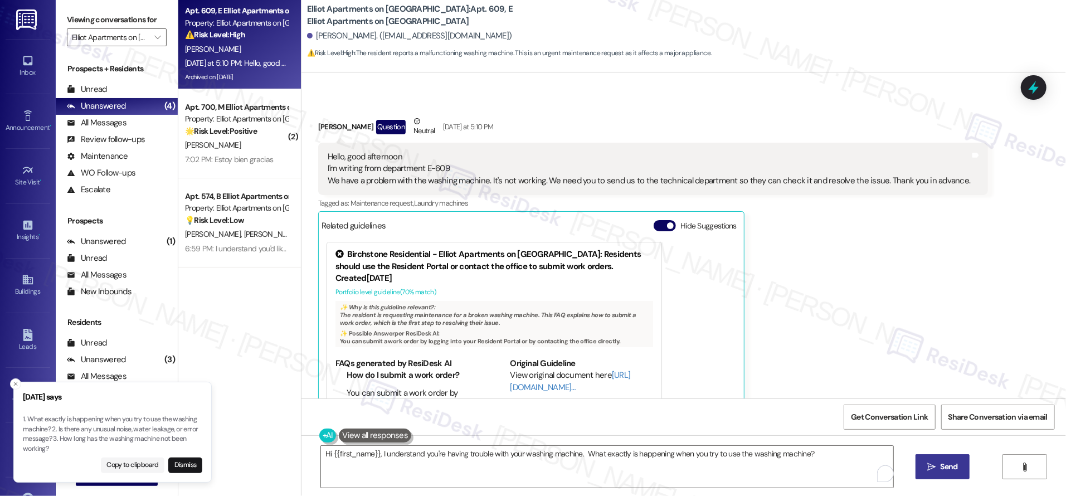
click at [925, 468] on span " Send" at bounding box center [942, 467] width 35 height 12
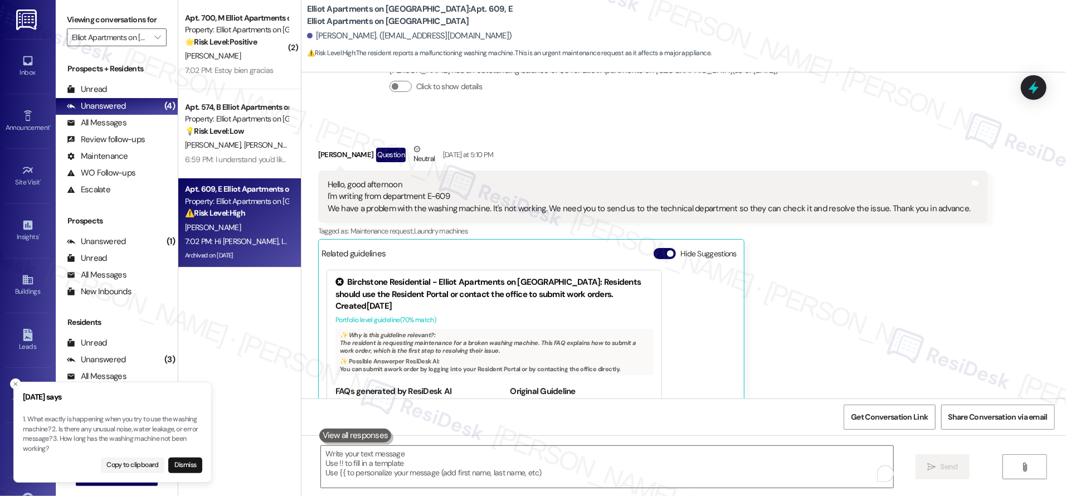
scroll to position [6297, 0]
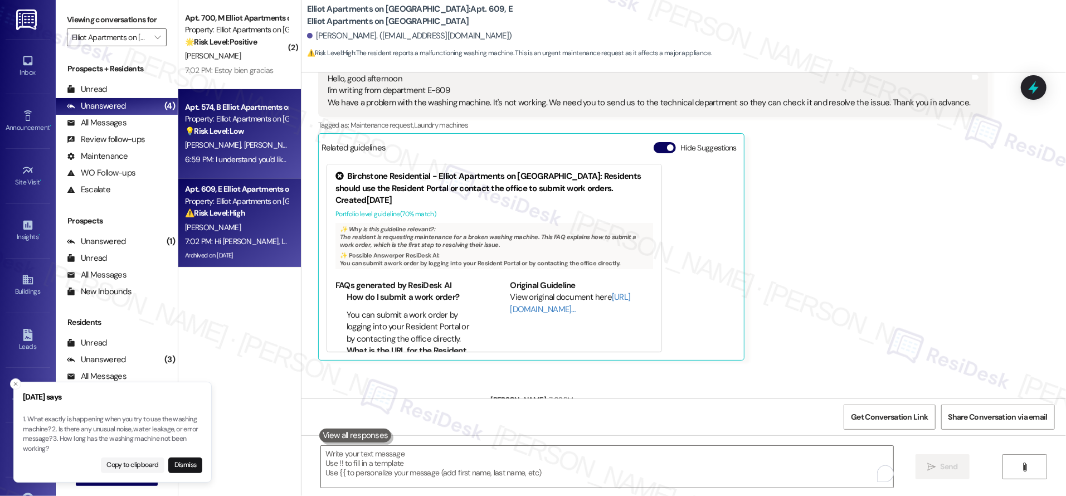
click at [209, 120] on div "Property: Elliot Apartments on Abernathy" at bounding box center [236, 119] width 103 height 12
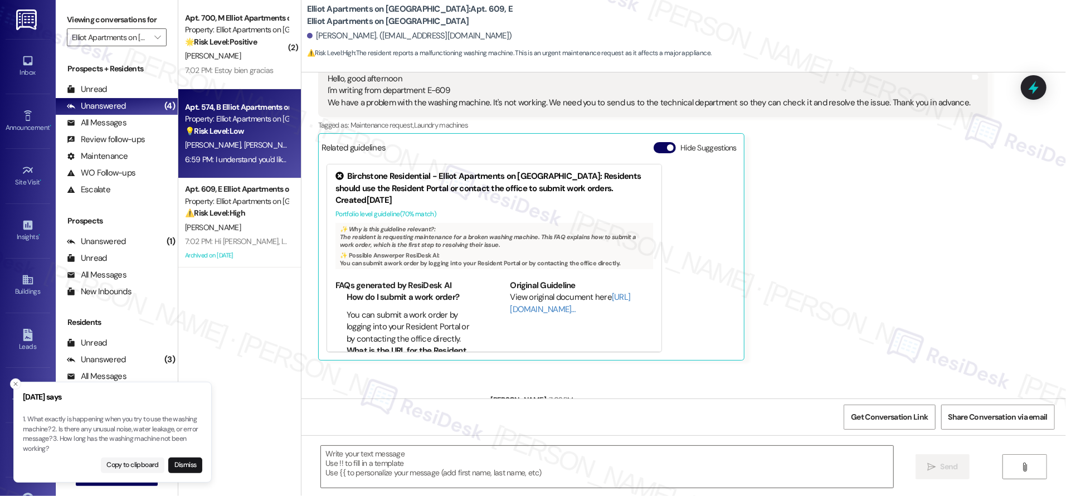
click at [209, 120] on div "Property: Elliot Apartments on Abernathy" at bounding box center [236, 119] width 103 height 12
type textarea "Fetching suggested responses. Please feel free to read through the conversation…"
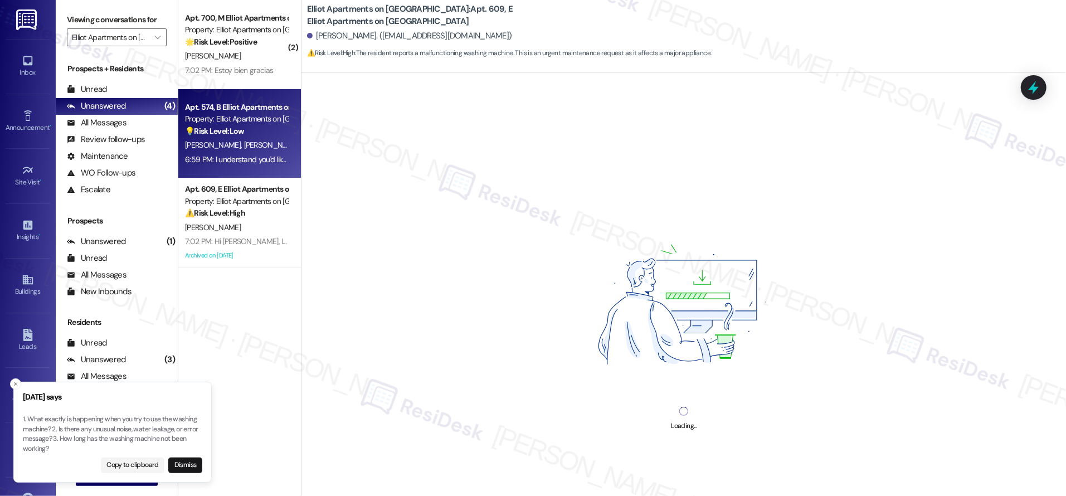
drag, startPoint x: 209, startPoint y: 120, endPoint x: 218, endPoint y: 121, distance: 8.4
click at [209, 120] on div "Property: Elliot Apartments on Abernathy" at bounding box center [236, 119] width 103 height 12
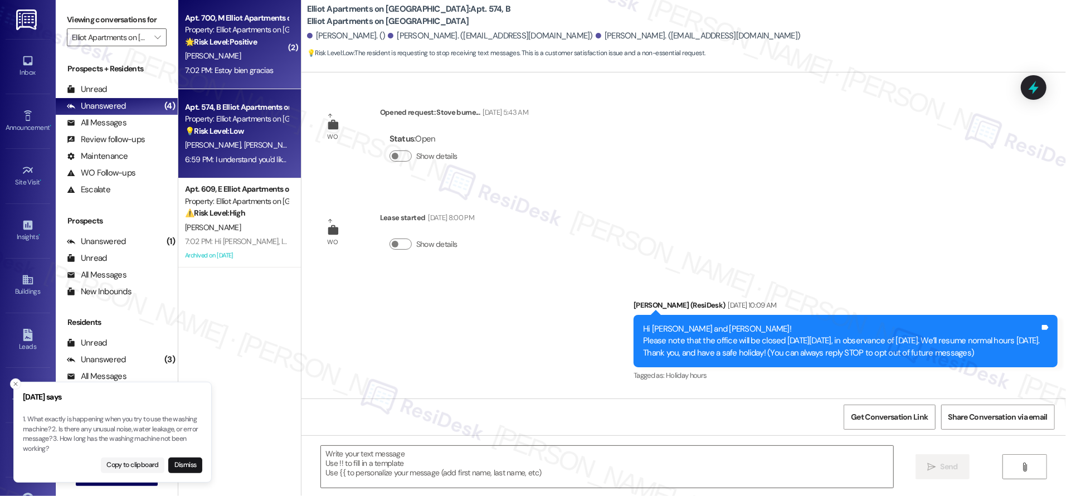
click at [236, 59] on div "C. Juarez" at bounding box center [236, 56] width 105 height 14
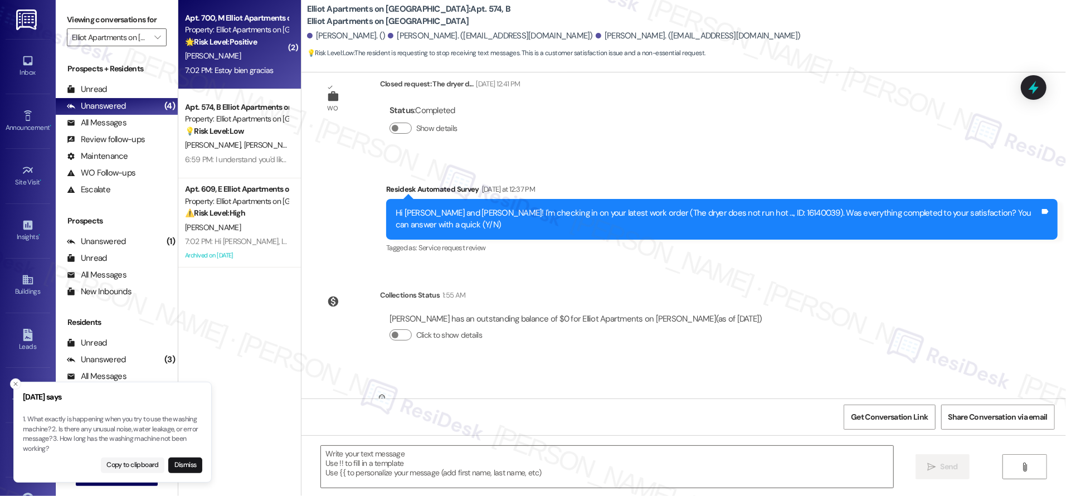
click at [236, 59] on div "C. Juarez" at bounding box center [236, 56] width 105 height 14
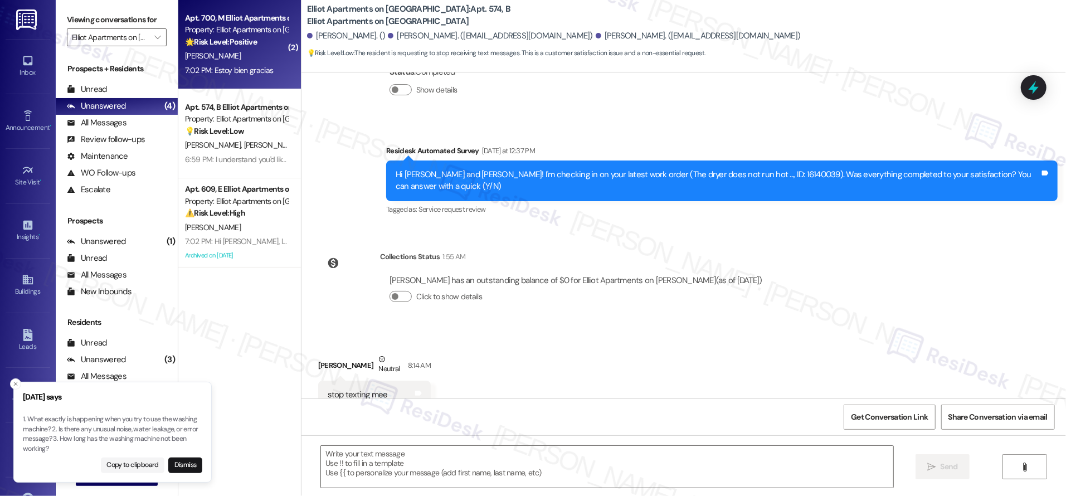
type textarea "Fetching suggested responses. Please feel free to read through the conversation…"
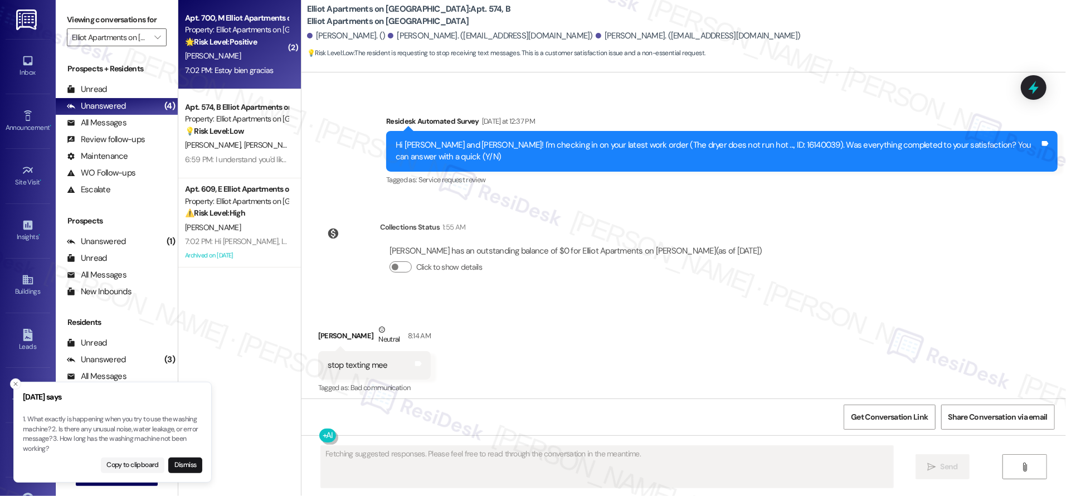
scroll to position [1350, 0]
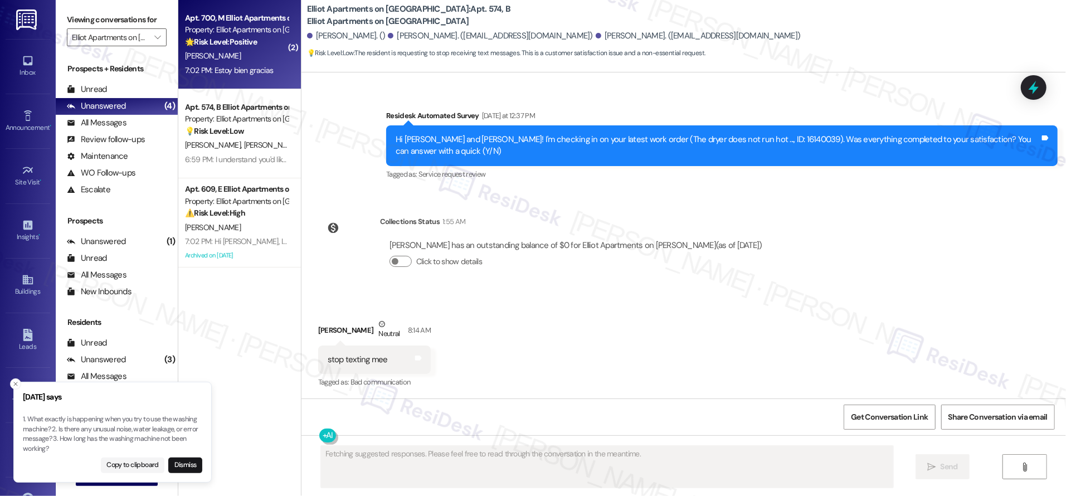
click at [236, 59] on div "C. Juarez" at bounding box center [236, 56] width 105 height 14
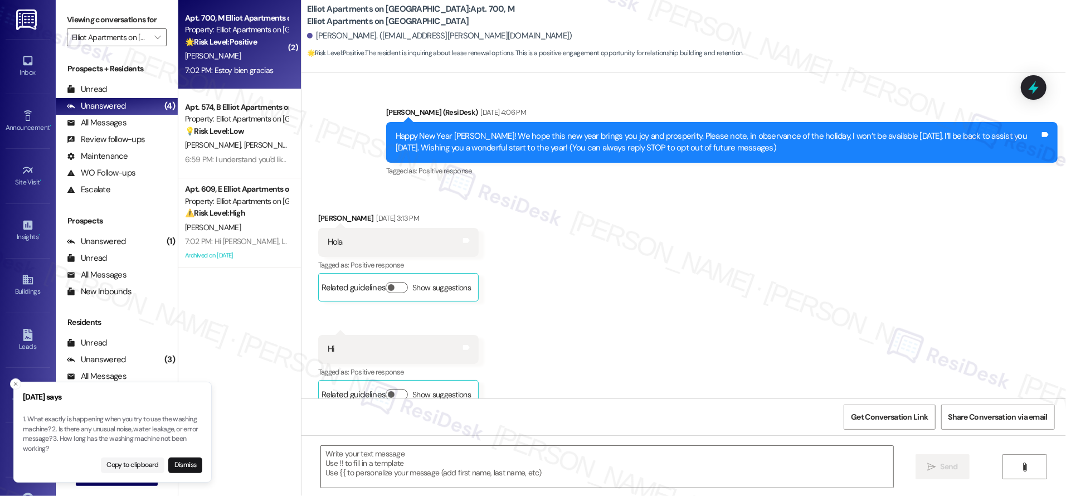
click at [236, 59] on div "C. Juarez" at bounding box center [236, 56] width 105 height 14
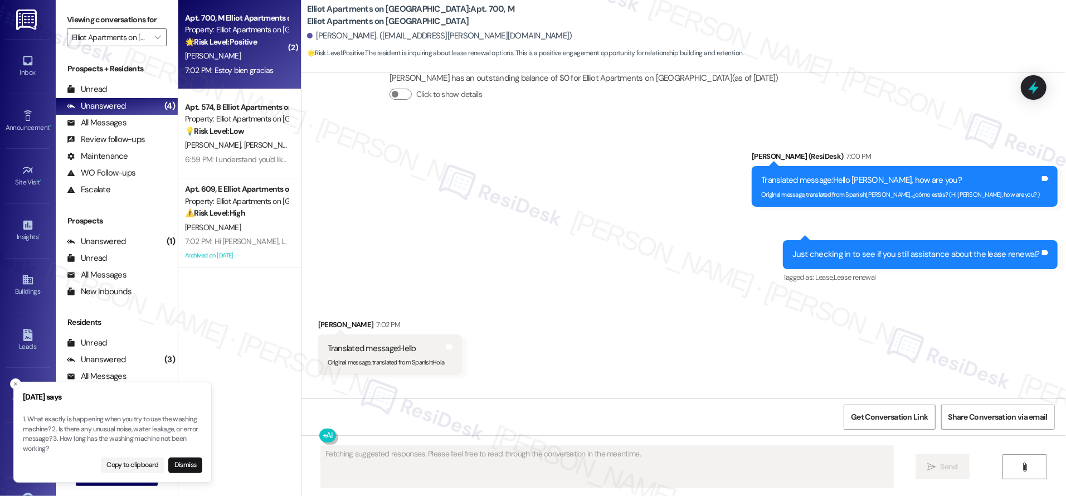
click at [236, 59] on div "C. Juarez" at bounding box center [236, 56] width 105 height 14
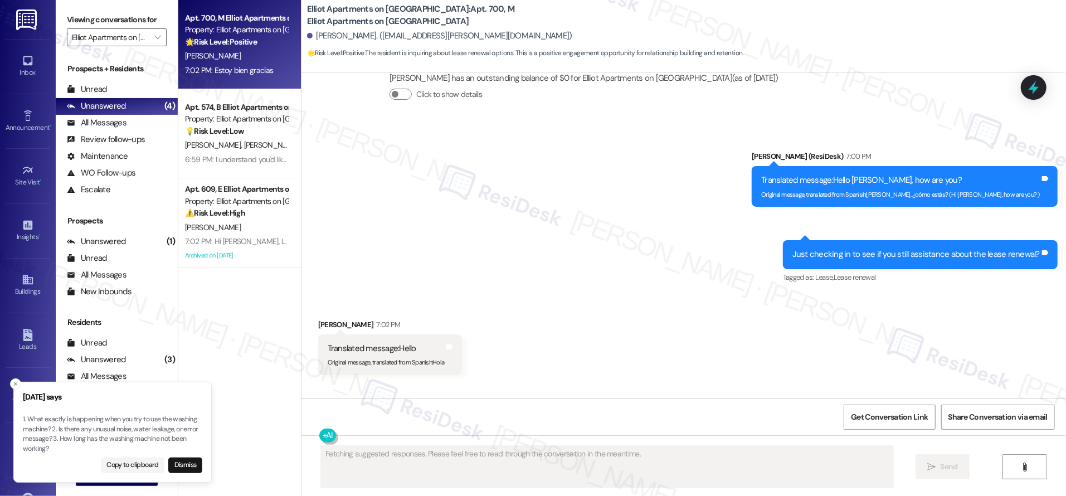
click at [236, 59] on div "C. Juarez" at bounding box center [236, 56] width 105 height 14
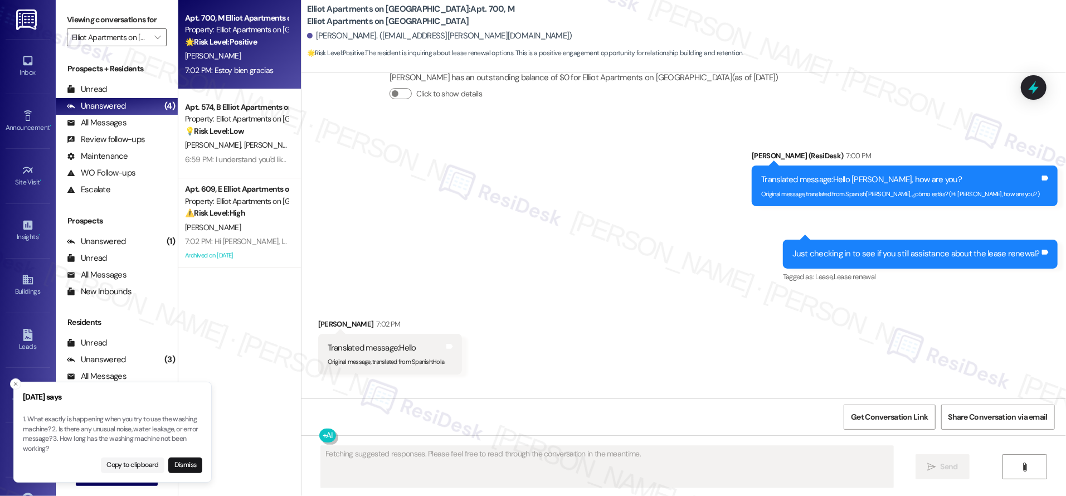
click at [600, 293] on div "Received via SMS Carlos Juarez 7:02 PM Translated message: Hello Original messa…" at bounding box center [683, 375] width 764 height 164
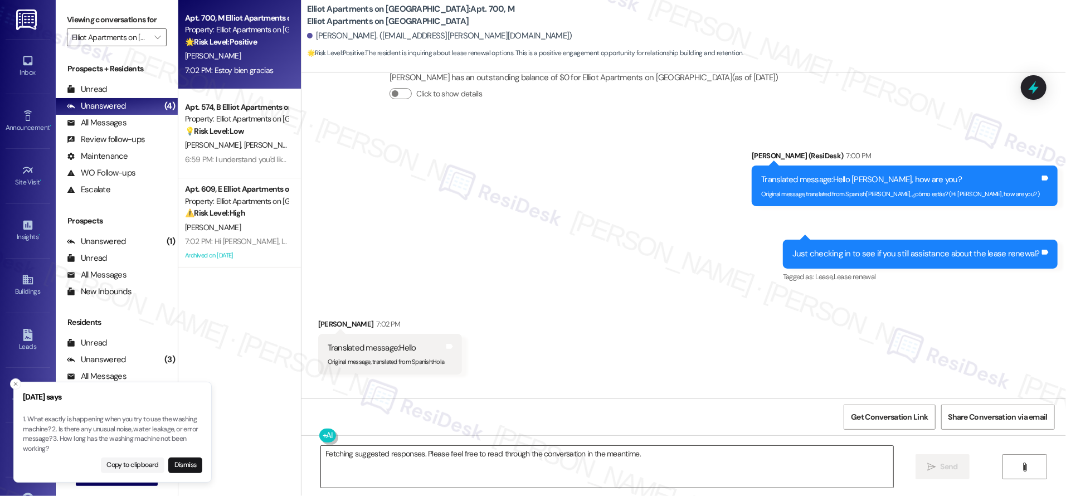
click at [626, 464] on textarea "Fetching suggested responses. Please feel free to read through the conversation…" at bounding box center [607, 467] width 572 height 42
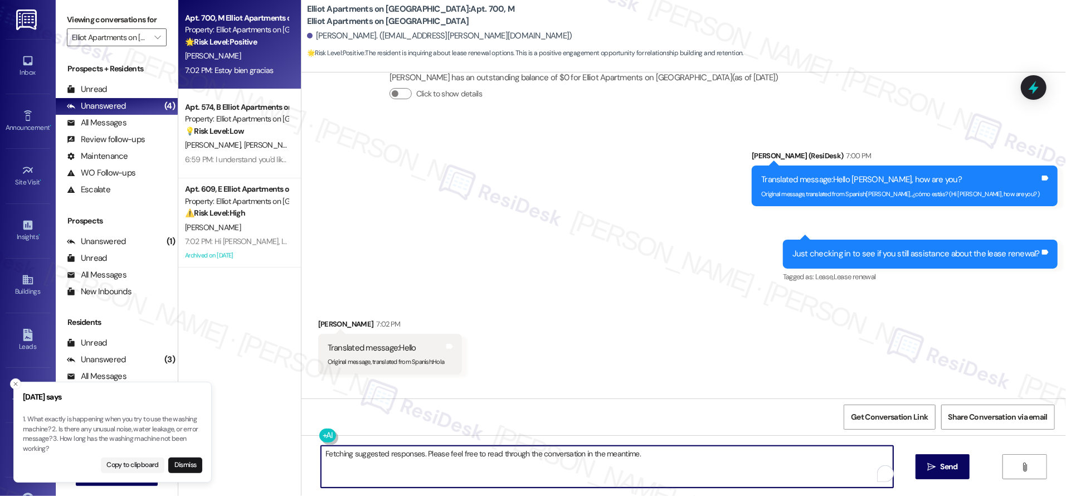
drag, startPoint x: 649, startPoint y: 451, endPoint x: 472, endPoint y: 475, distance: 178.7
click at [336, 446] on textarea "Fetching suggested responses. Please feel free to read through the conversation…" at bounding box center [607, 467] width 572 height 42
type textarea "A"
drag, startPoint x: 318, startPoint y: 441, endPoint x: 323, endPoint y: 439, distance: 5.8
click at [319, 441] on button at bounding box center [327, 435] width 17 height 14
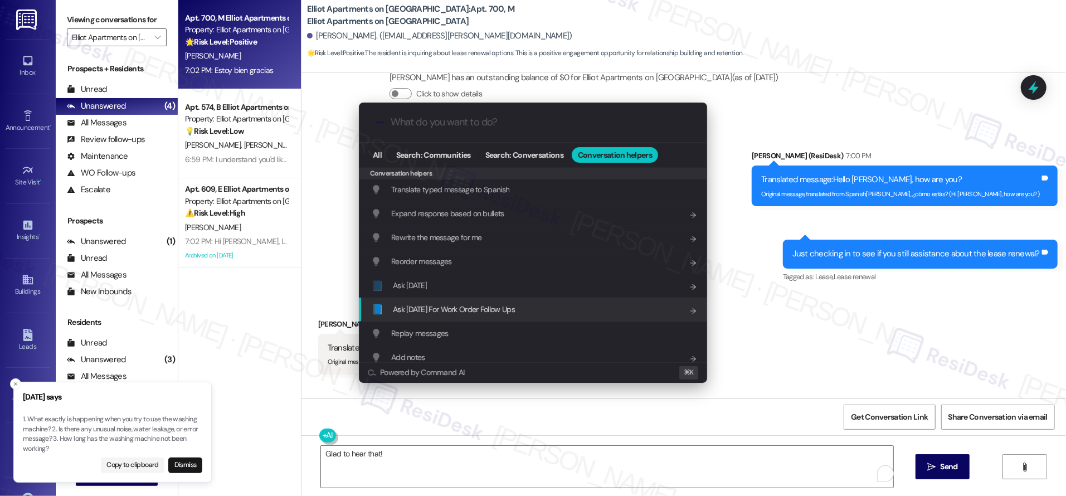
scroll to position [2, 0]
click at [578, 309] on div "📘 Ask [DATE] For Work Order Follow Ups Add shortcut" at bounding box center [534, 308] width 326 height 12
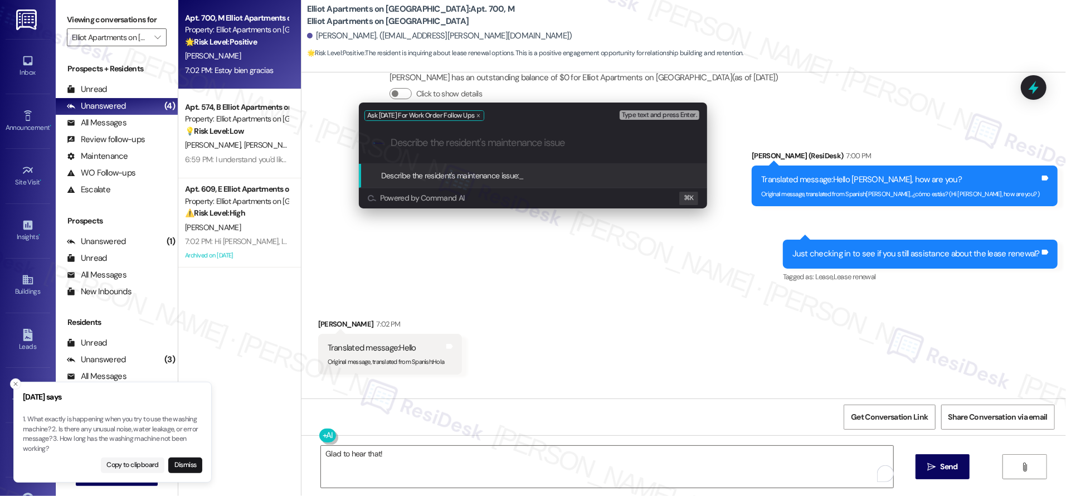
click at [616, 253] on div "Ask Friday For Work Order Follow Ups Type text and press Enter. .cls-1{fill:#0a…" at bounding box center [533, 248] width 1066 height 496
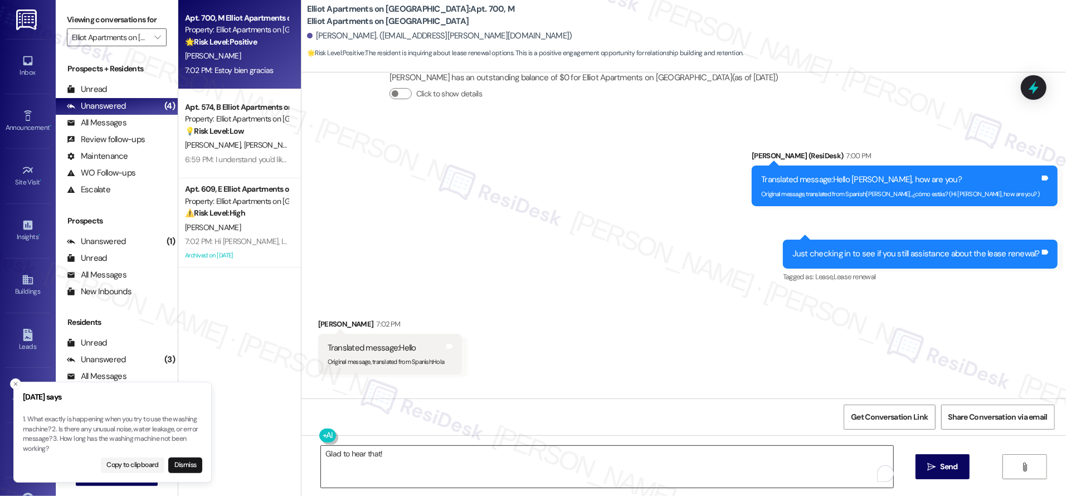
click at [477, 465] on textarea "Glad to hear that!" at bounding box center [607, 467] width 572 height 42
click at [324, 433] on button at bounding box center [327, 435] width 17 height 14
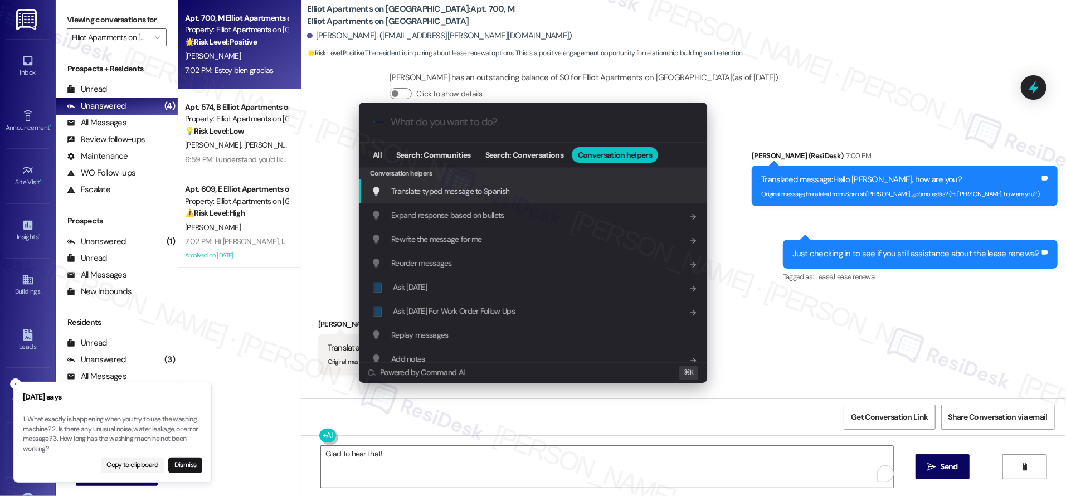
scroll to position [16642, 0]
click at [511, 131] on div ".cls-1{fill:#0a055f;}.cls-2{fill:#0cc4c4;} resideskLogoBlueOrange" at bounding box center [533, 122] width 348 height 40
click at [496, 189] on span "Translate typed message to Spanish" at bounding box center [450, 191] width 118 height 10
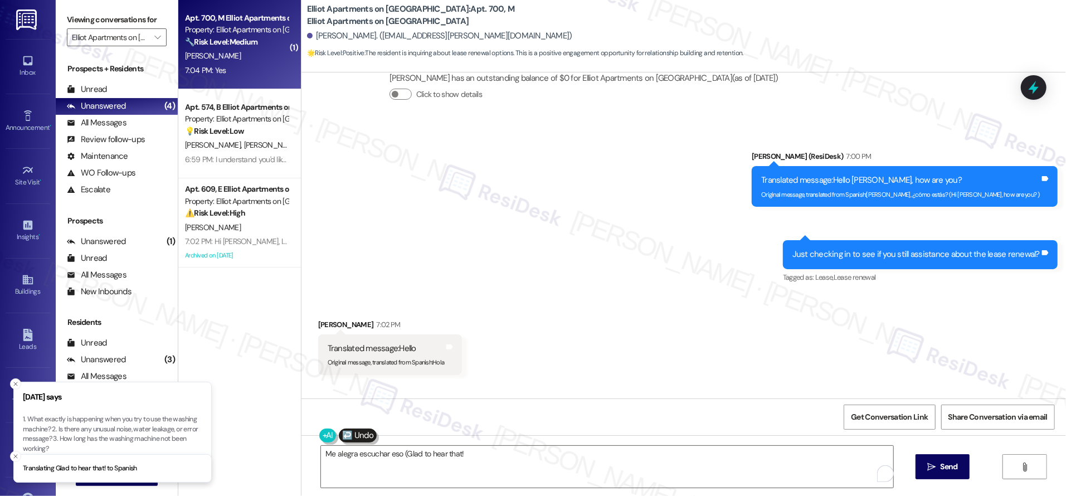
type textarea "Me alegra escuchar eso (Glad to hear that! )"
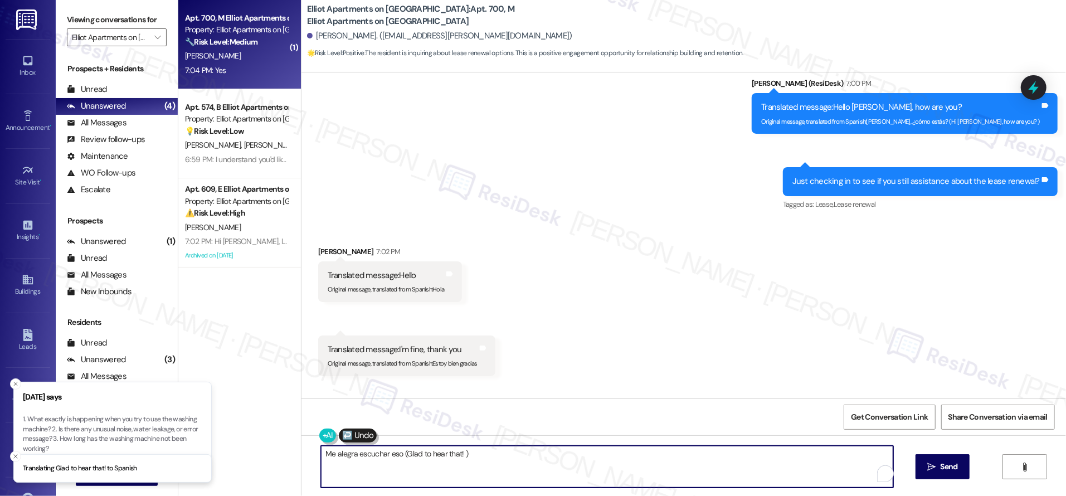
scroll to position [16720, 0]
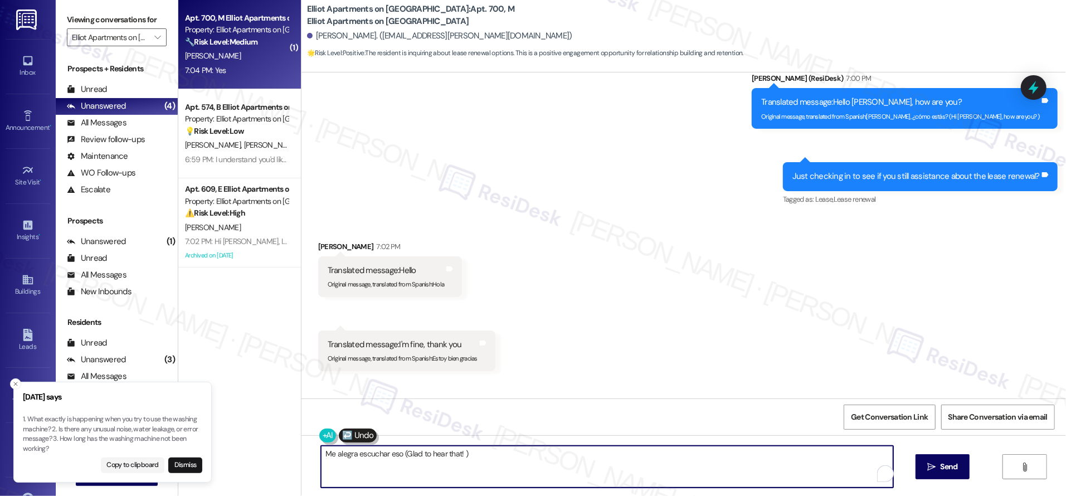
click at [953, 489] on div "Me alegra escuchar eso (Glad to hear that! )  Send " at bounding box center [683, 477] width 764 height 84
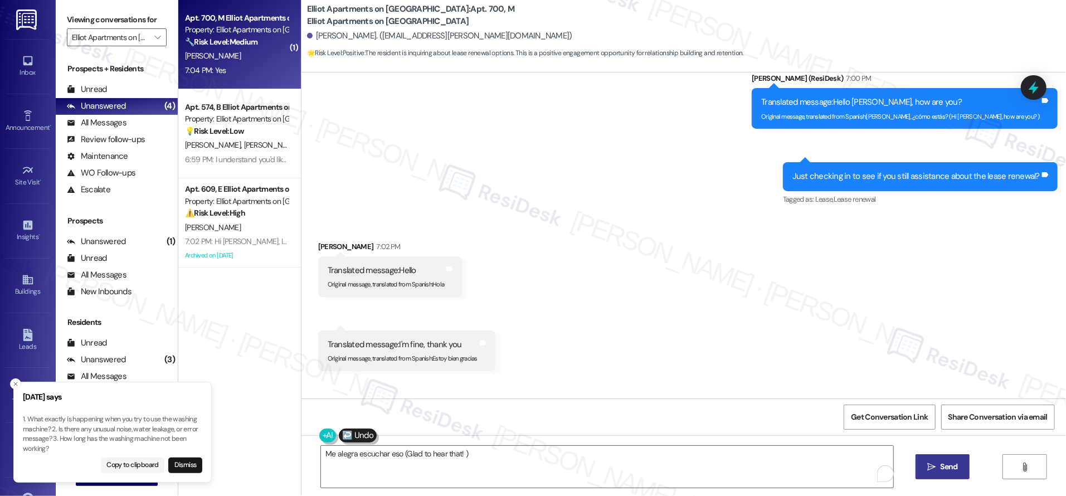
click at [947, 475] on button " Send" at bounding box center [942, 466] width 54 height 25
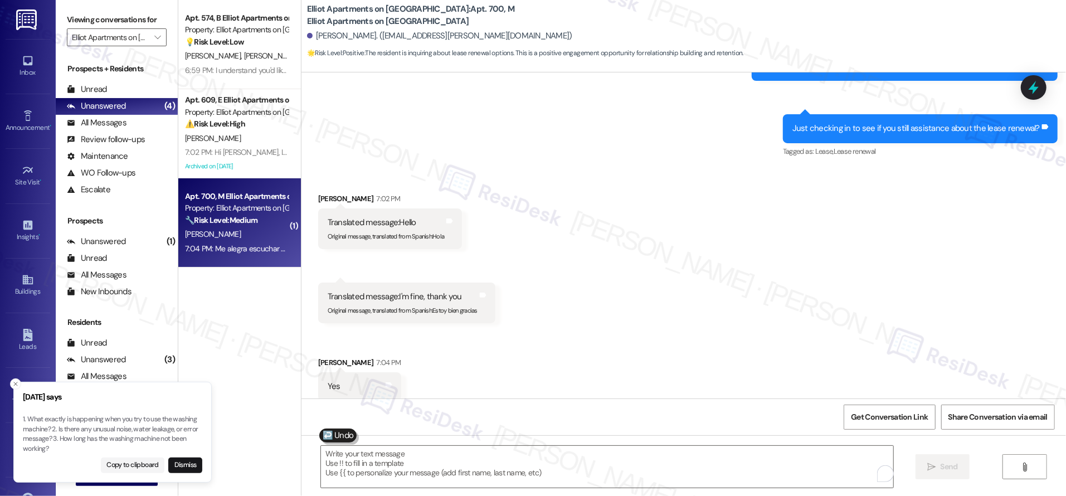
scroll to position [16798, 0]
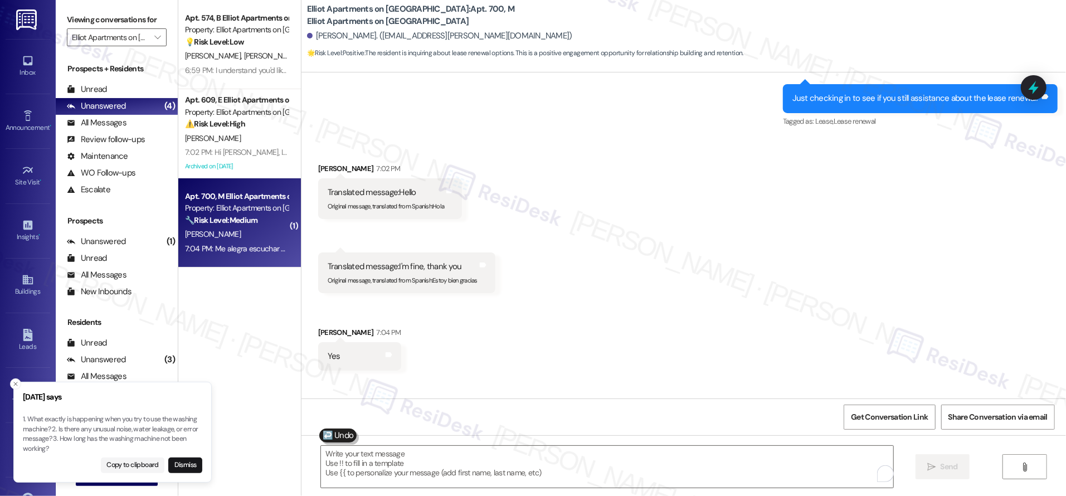
click at [770, 306] on div "Received via SMS Carlos Juarez 7:02 PM Translated message: Hello Original messa…" at bounding box center [683, 258] width 764 height 241
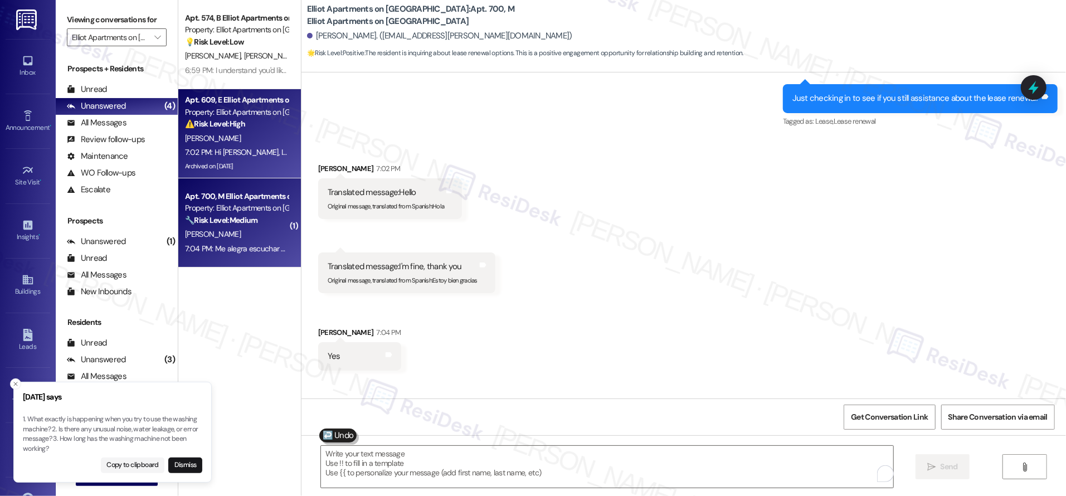
click at [190, 157] on div "7:02 PM: Hi Jose, I understand you're having trouble with your washing machine.…" at bounding box center [447, 152] width 525 height 10
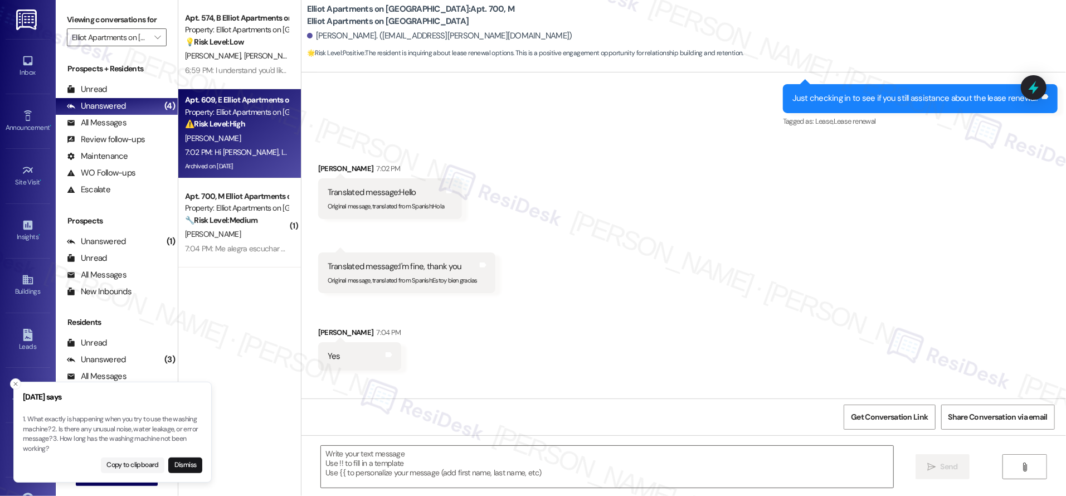
click at [264, 160] on div "Archived on 09/10/2025" at bounding box center [236, 166] width 105 height 14
type textarea "Fetching suggested responses. Please feel free to read through the conversation…"
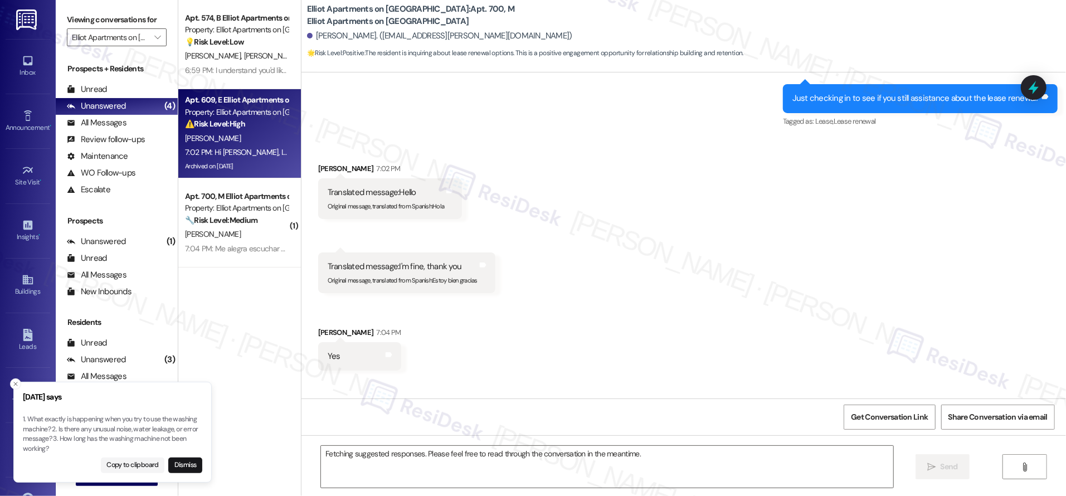
click at [264, 160] on div "Archived on 09/10/2025" at bounding box center [236, 166] width 105 height 14
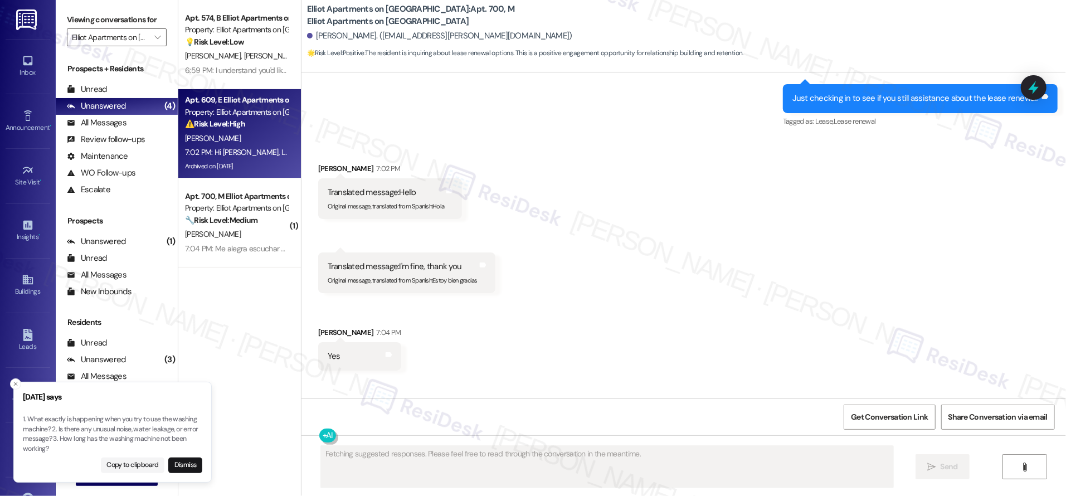
click at [264, 160] on div "Archived on 09/10/2025" at bounding box center [236, 166] width 105 height 14
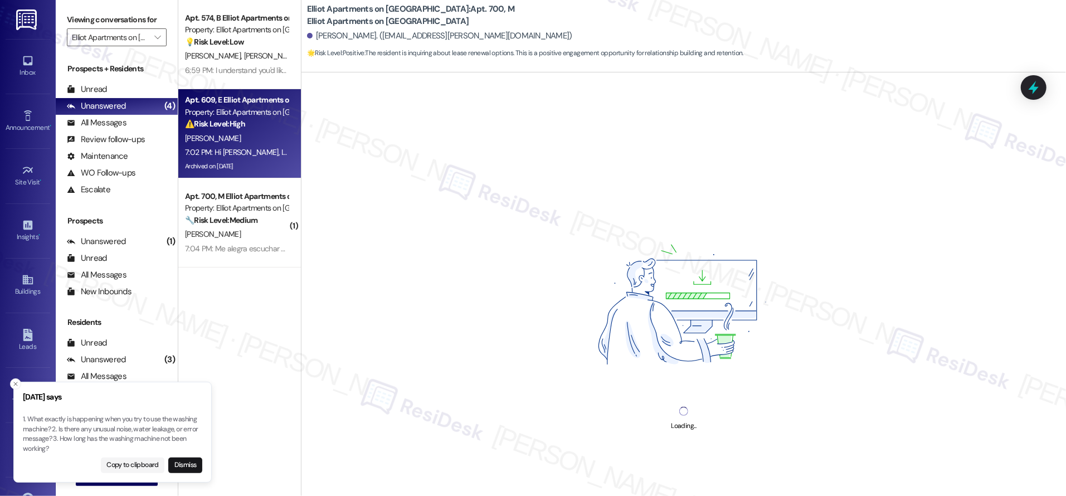
click at [264, 160] on div "Archived on 09/10/2025" at bounding box center [236, 166] width 105 height 14
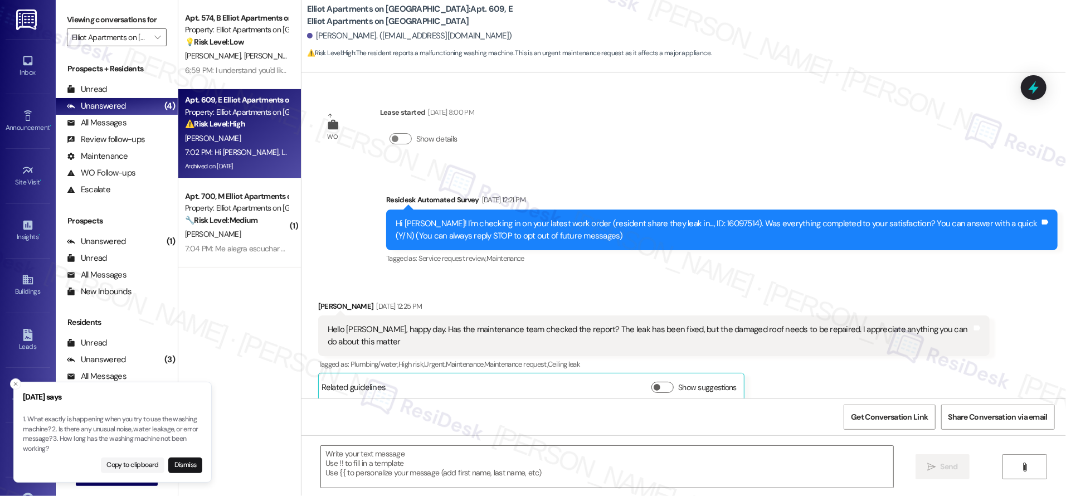
click at [264, 160] on div "Archived on 09/10/2025" at bounding box center [236, 166] width 105 height 14
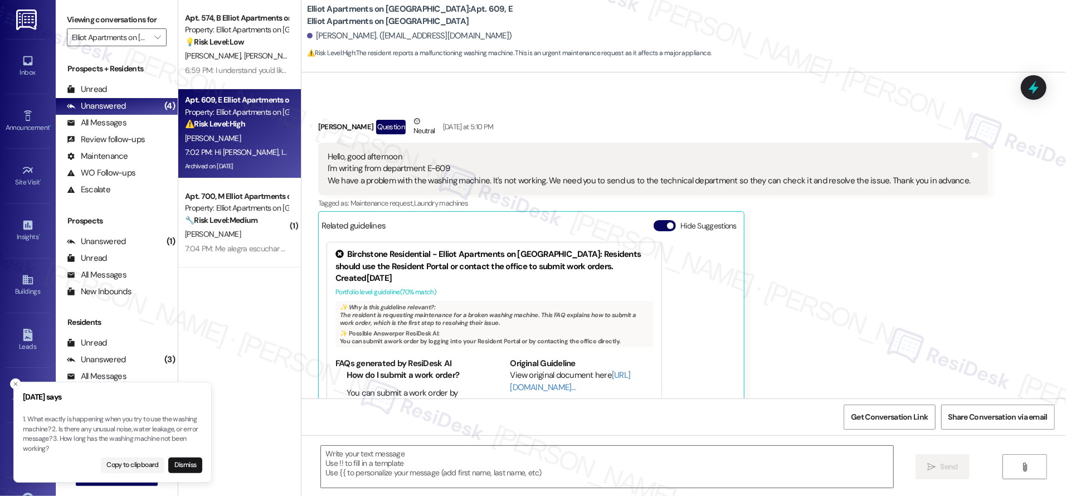
click at [264, 160] on div "Archived on 09/10/2025" at bounding box center [236, 166] width 105 height 14
type textarea "Fetching suggested responses. Please feel free to read through the conversation…"
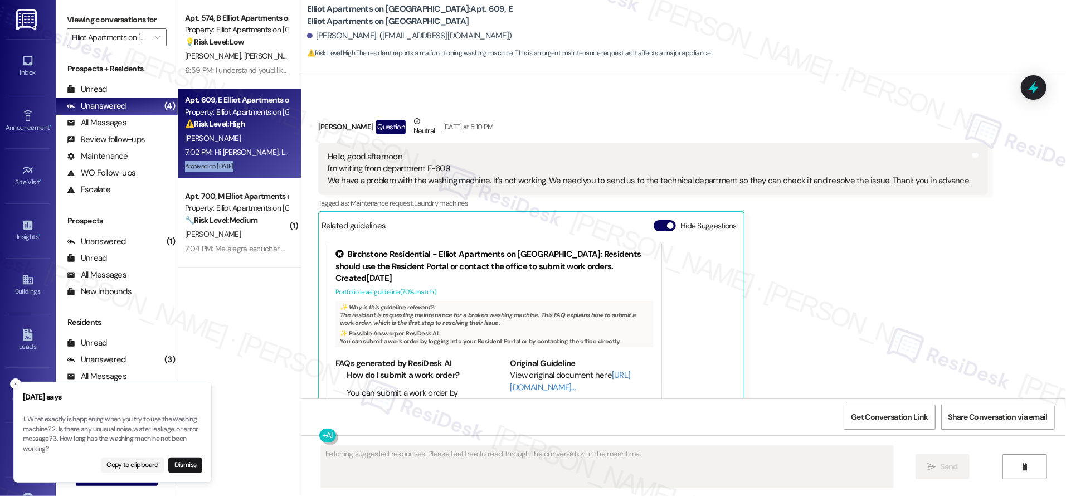
click at [264, 160] on div "Archived on 09/10/2025" at bounding box center [236, 166] width 105 height 14
click at [263, 161] on div "Archived on 09/10/2025" at bounding box center [236, 166] width 105 height 14
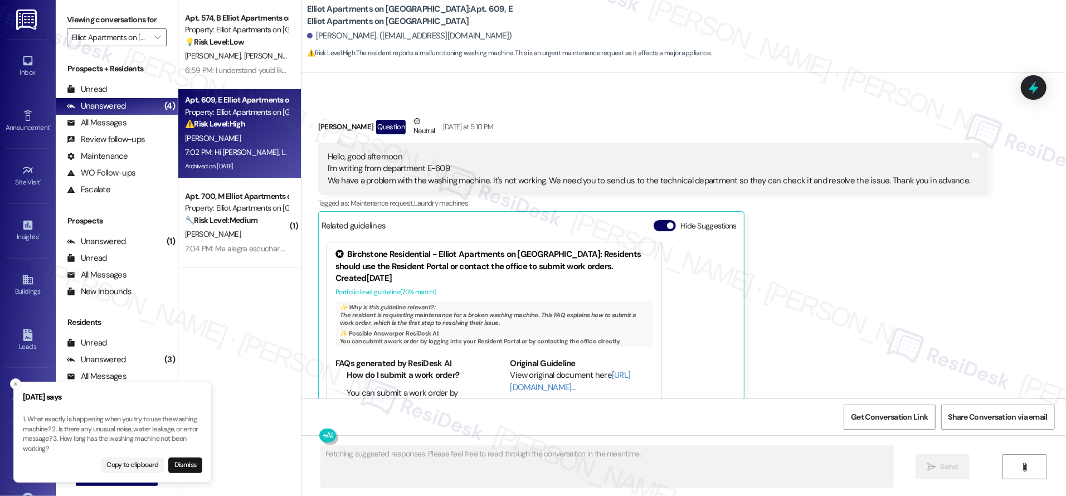
click at [263, 161] on div "Archived on 09/10/2025" at bounding box center [236, 166] width 105 height 14
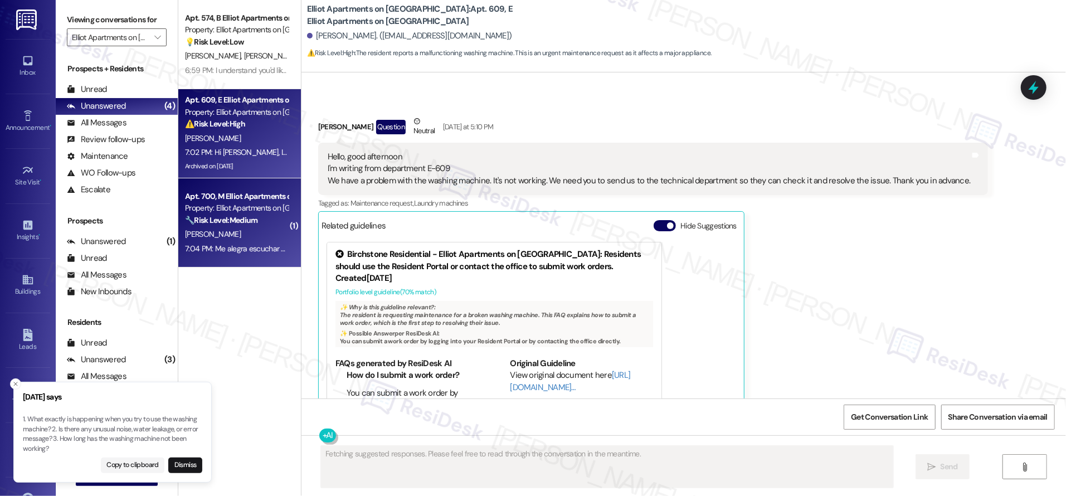
click at [230, 222] on strong "🔧 Risk Level: Medium" at bounding box center [221, 220] width 72 height 10
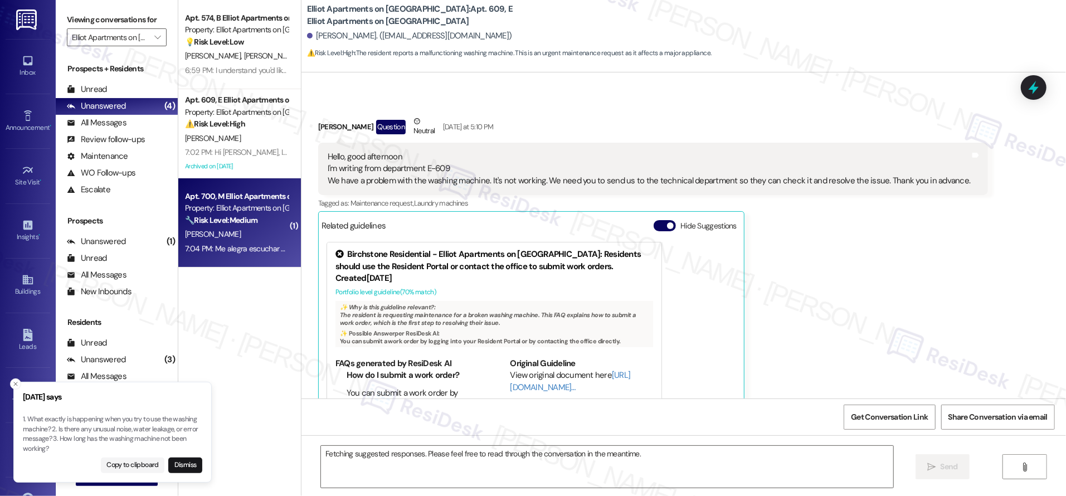
click at [230, 222] on strong "🔧 Risk Level: Medium" at bounding box center [221, 220] width 72 height 10
click at [231, 222] on strong "🔧 Risk Level: Medium" at bounding box center [221, 220] width 72 height 10
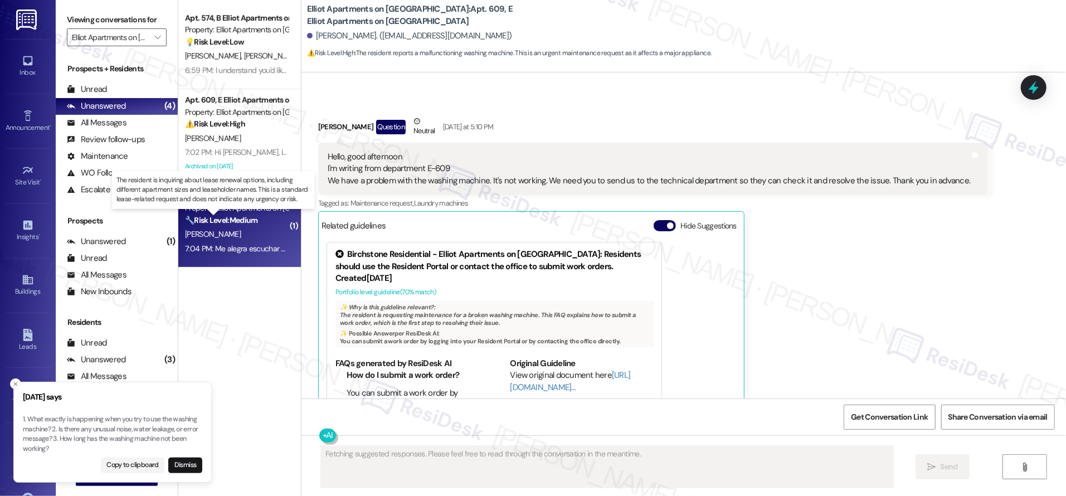
click at [231, 222] on strong "🔧 Risk Level: Medium" at bounding box center [221, 220] width 72 height 10
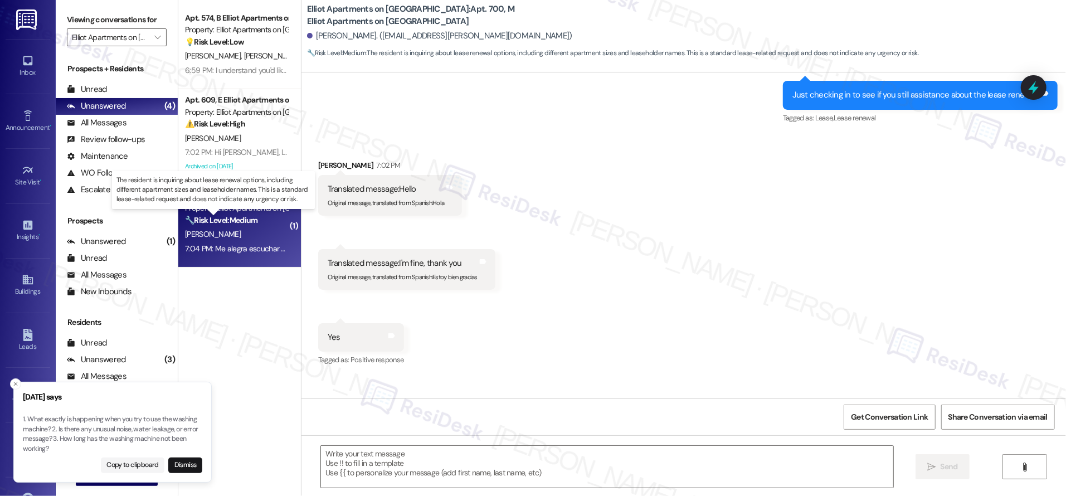
click at [233, 219] on strong "🔧 Risk Level: Medium" at bounding box center [221, 220] width 72 height 10
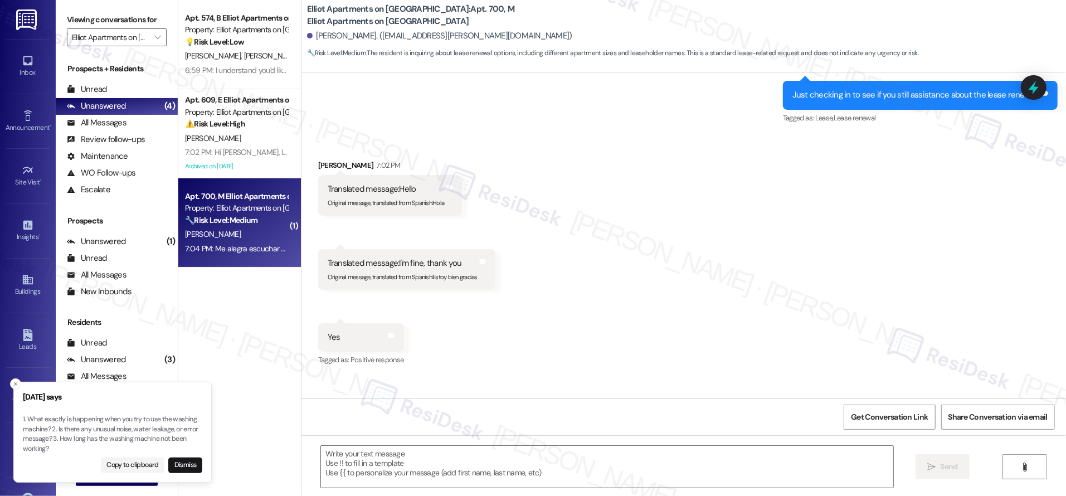
scroll to position [16721, 0]
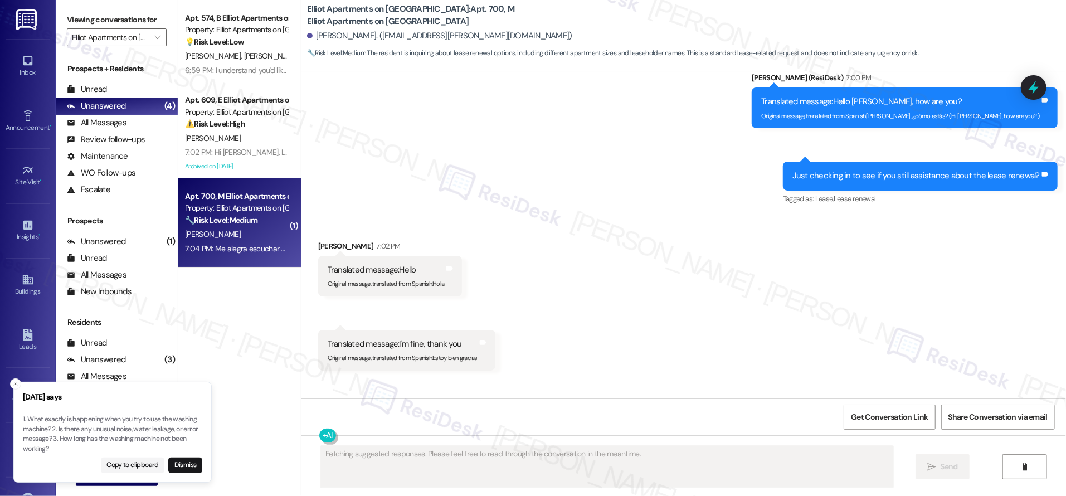
click at [233, 219] on strong "🔧 Risk Level: Medium" at bounding box center [221, 220] width 72 height 10
click at [657, 320] on div "Received via SMS Carlos Juarez 7:02 PM Translated message: Hello Original messa…" at bounding box center [683, 336] width 764 height 242
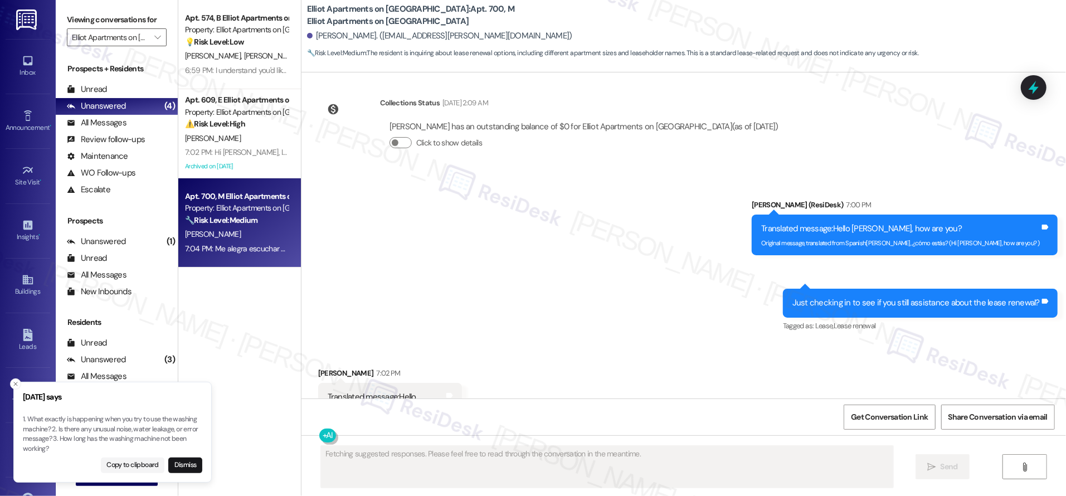
scroll to position [16815, 0]
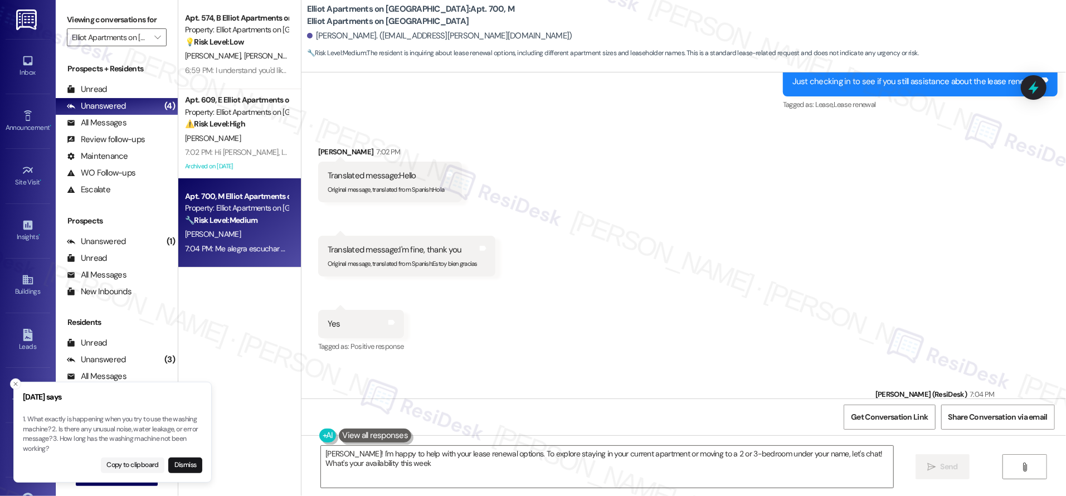
type textarea "Hola Carlos! I'm happy to help with your lease renewal options. To explore stay…"
click at [710, 288] on div "Received via SMS Carlos Juarez 7:02 PM Translated message: Hello Original messa…" at bounding box center [683, 242] width 764 height 242
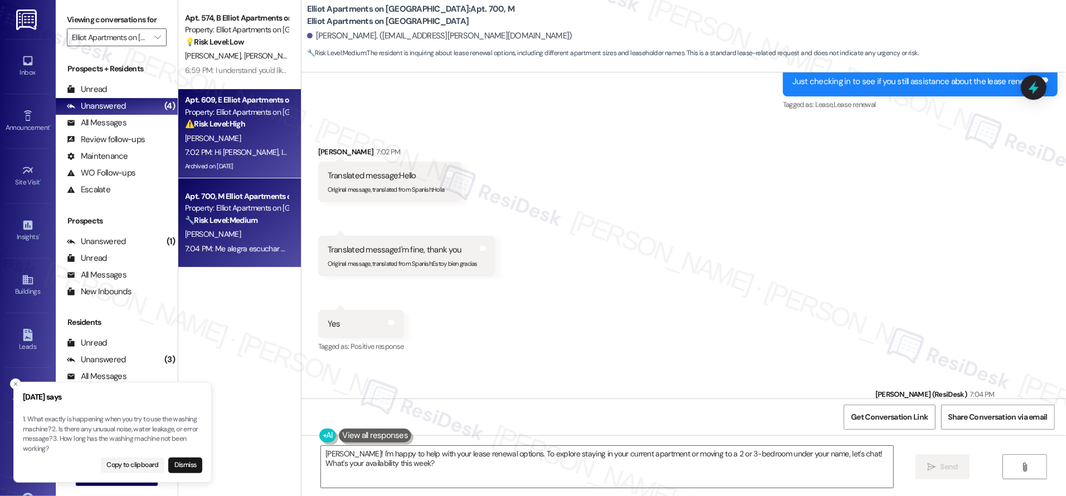
click at [240, 123] on div "⚠️ Risk Level: High The resident reports a malfunctioning washing machine. This…" at bounding box center [236, 124] width 103 height 12
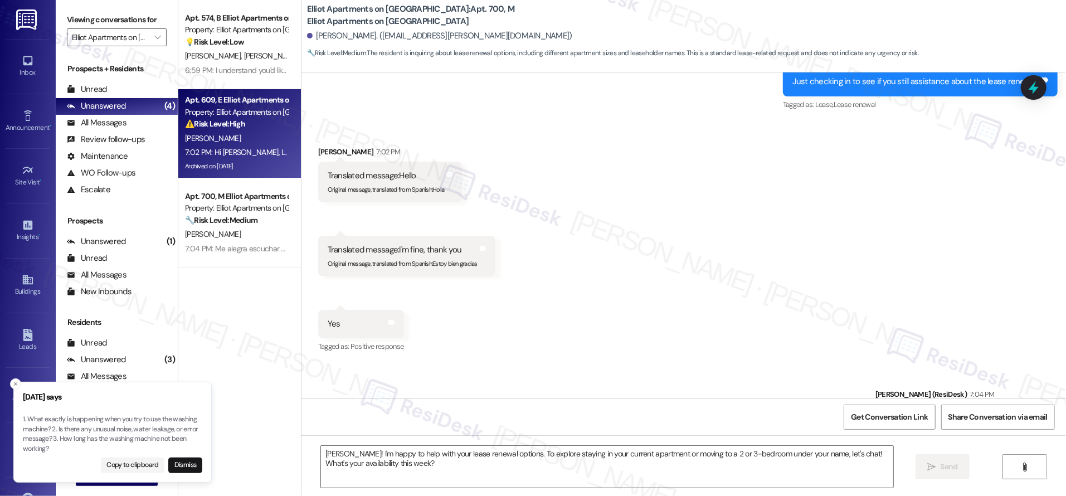
click at [240, 122] on div "⚠️ Risk Level: High The resident reports a malfunctioning washing machine. This…" at bounding box center [236, 124] width 103 height 12
type textarea "Fetching suggested responses. Please feel free to read through the conversation…"
click at [240, 123] on div "⚠️ Risk Level: High The resident reports a malfunctioning washing machine. This…" at bounding box center [236, 124] width 103 height 12
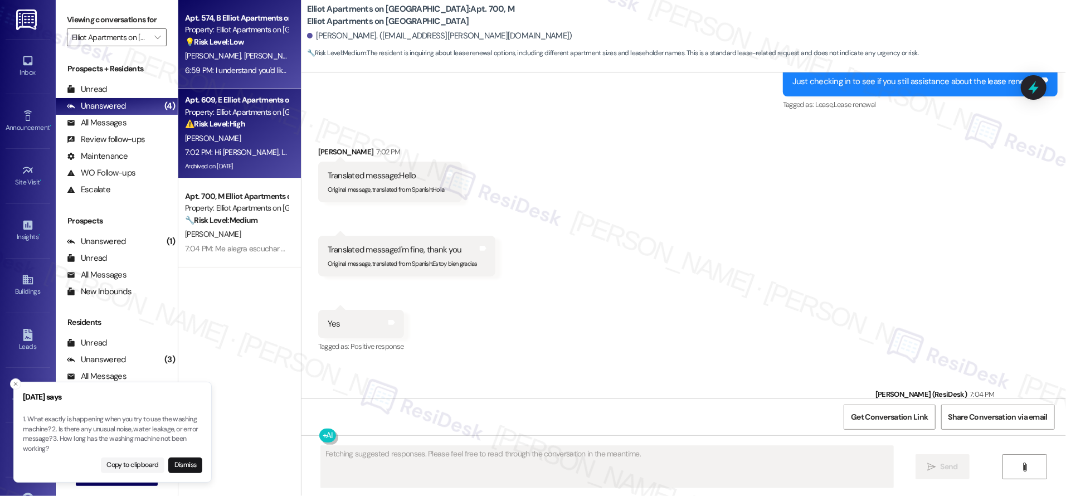
click at [302, 55] on span "F. Jacinto" at bounding box center [330, 56] width 56 height 10
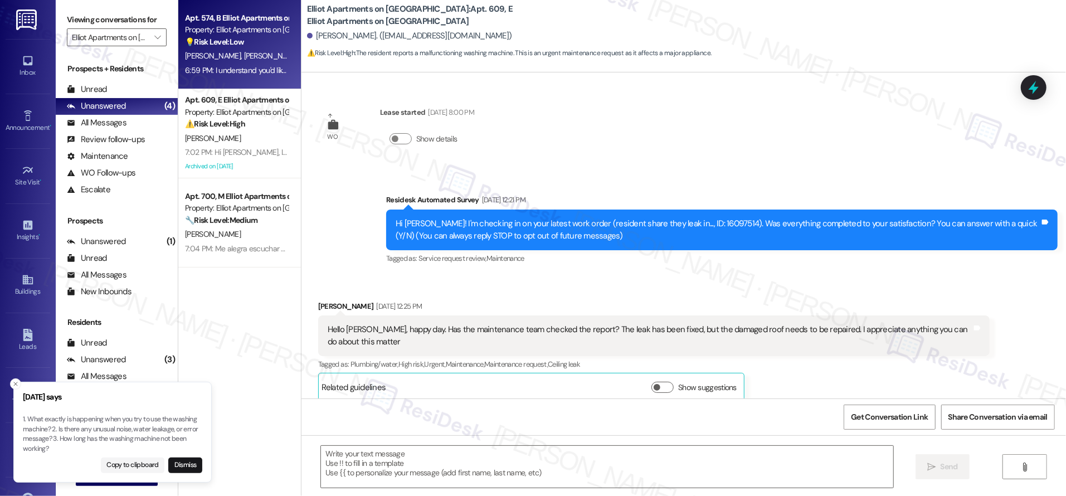
click at [302, 55] on span "F. Jacinto" at bounding box center [330, 56] width 56 height 10
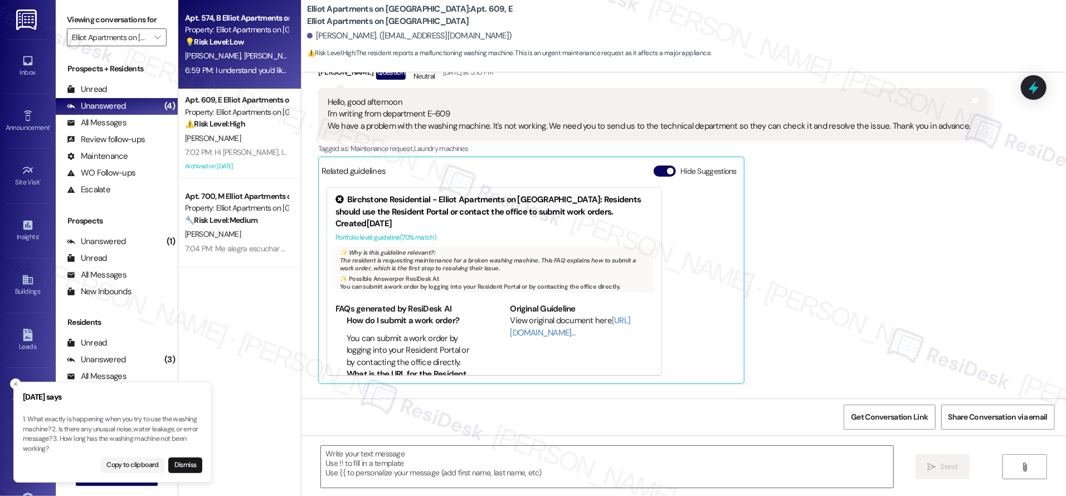
click at [302, 55] on span "F. Jacinto" at bounding box center [330, 56] width 56 height 10
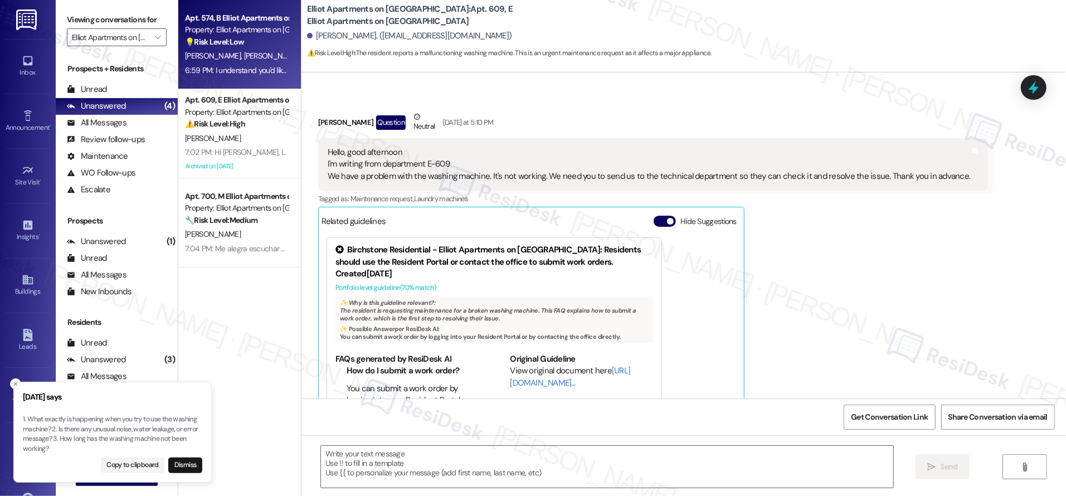
click at [302, 56] on span "F. Jacinto" at bounding box center [330, 56] width 56 height 10
type textarea "Fetching suggested responses. Please feel free to read through the conversation…"
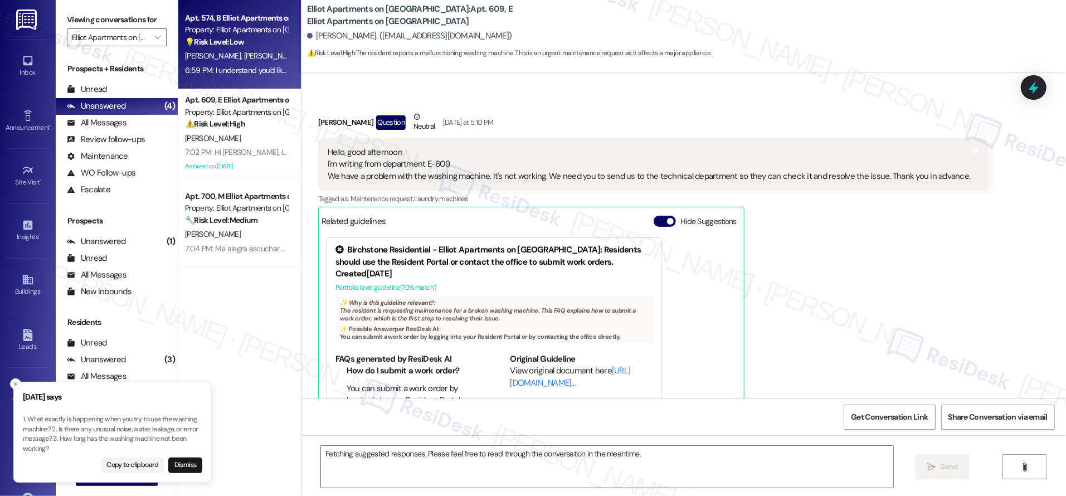
scroll to position [6219, 0]
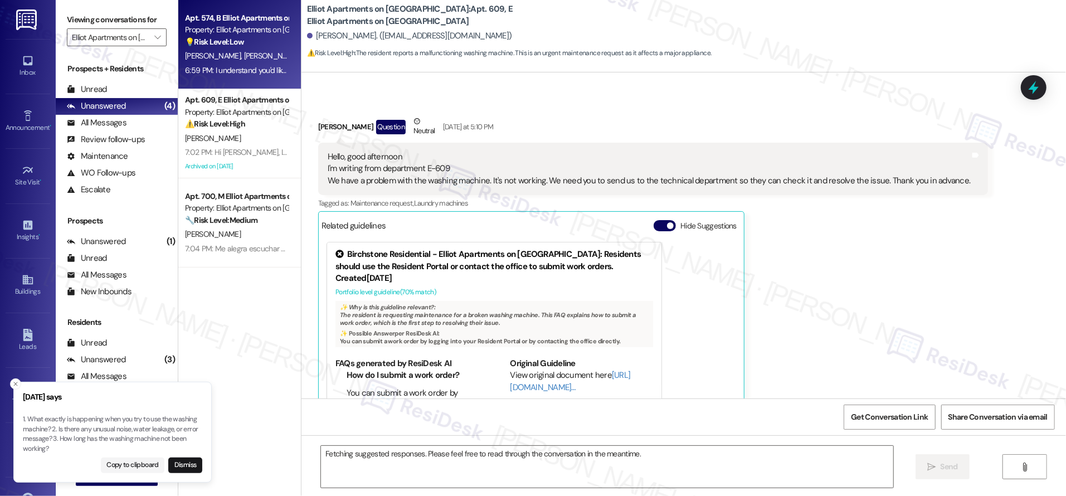
click at [302, 56] on span "F. Jacinto" at bounding box center [330, 56] width 56 height 10
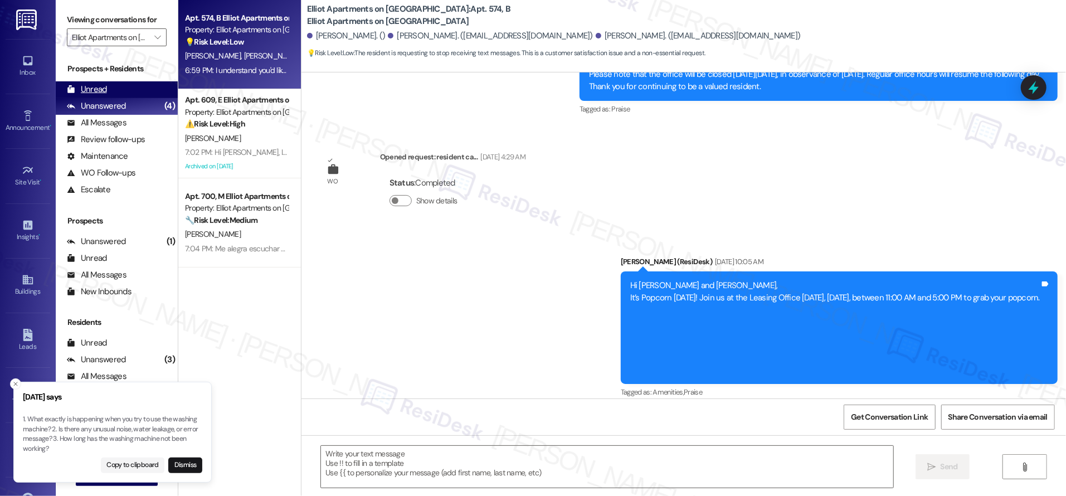
type textarea "Fetching suggested responses. Please feel free to read through the conversation…"
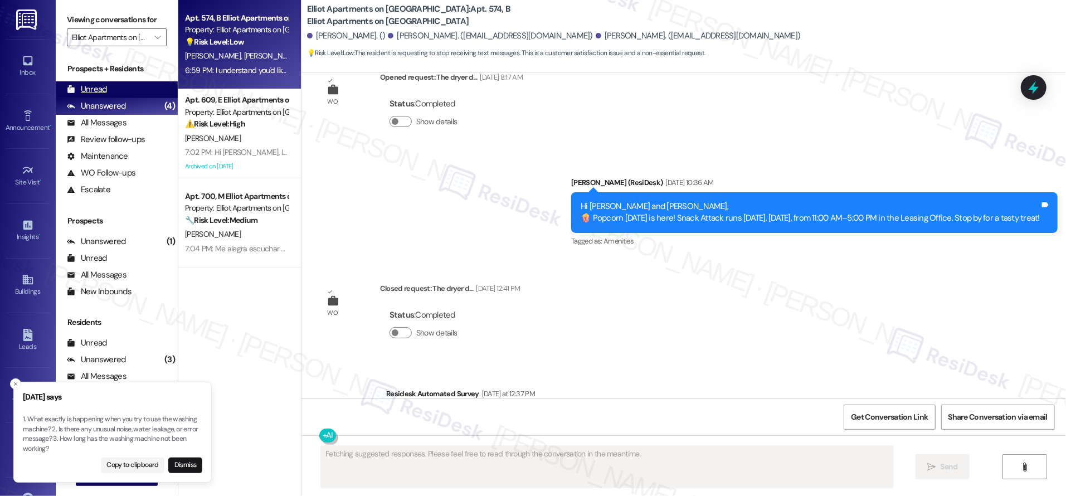
click at [101, 91] on div "Unread" at bounding box center [87, 90] width 40 height 12
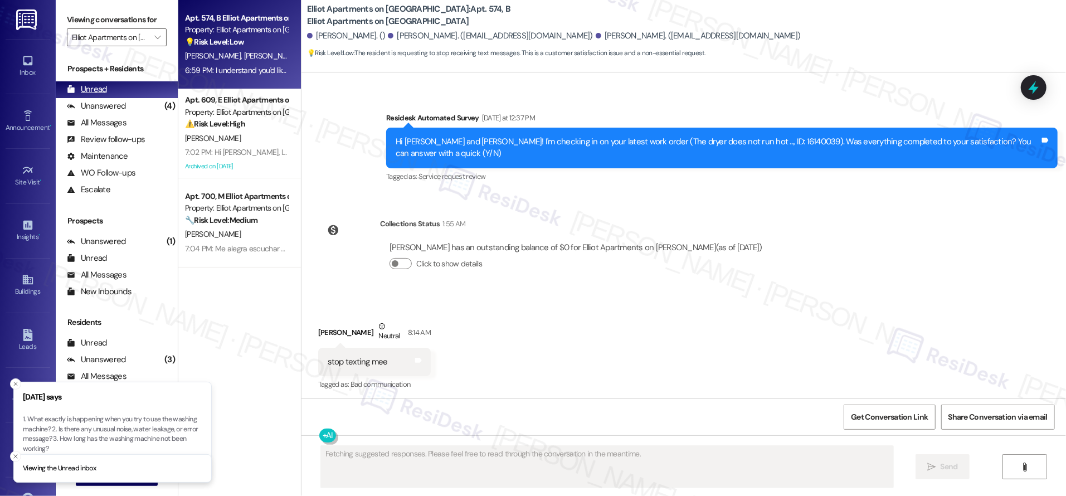
click at [101, 90] on div "Unread" at bounding box center [87, 90] width 40 height 12
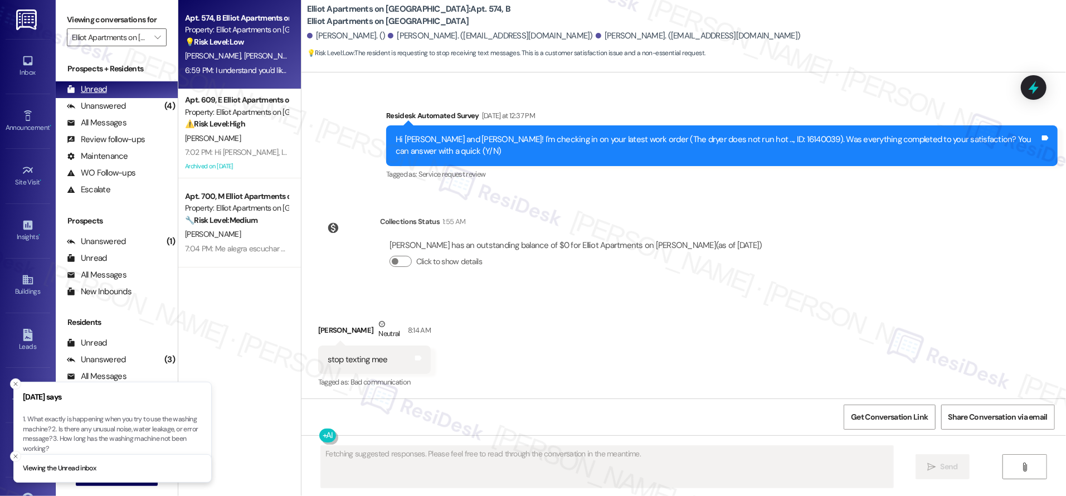
click at [102, 90] on div "Unread" at bounding box center [87, 90] width 40 height 12
click at [103, 90] on div "Unread" at bounding box center [87, 90] width 40 height 12
click at [104, 89] on div "Unread" at bounding box center [87, 90] width 40 height 12
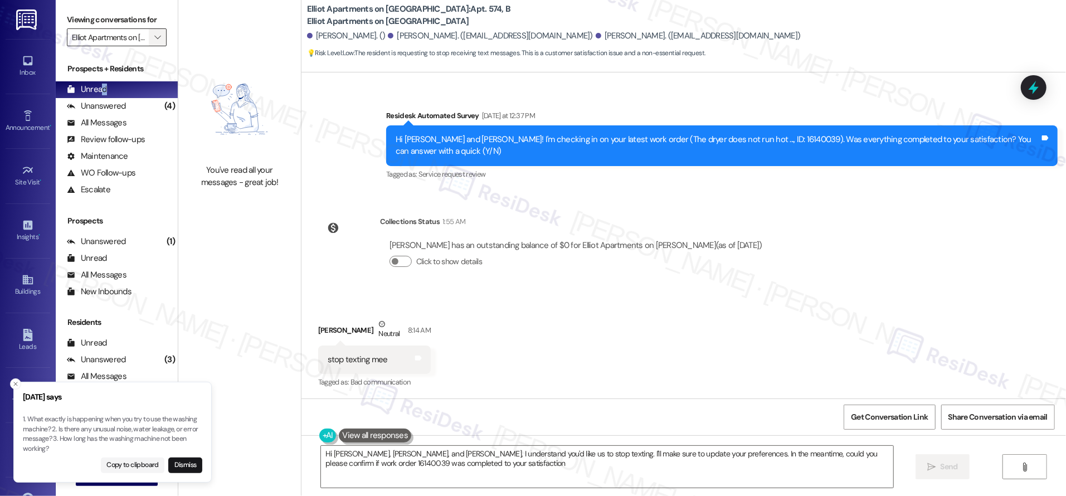
type textarea "Hi Alexis, Maria, and Faustino, I understand you'd like us to stop texting. I'l…"
click at [149, 40] on button "" at bounding box center [158, 37] width 18 height 18
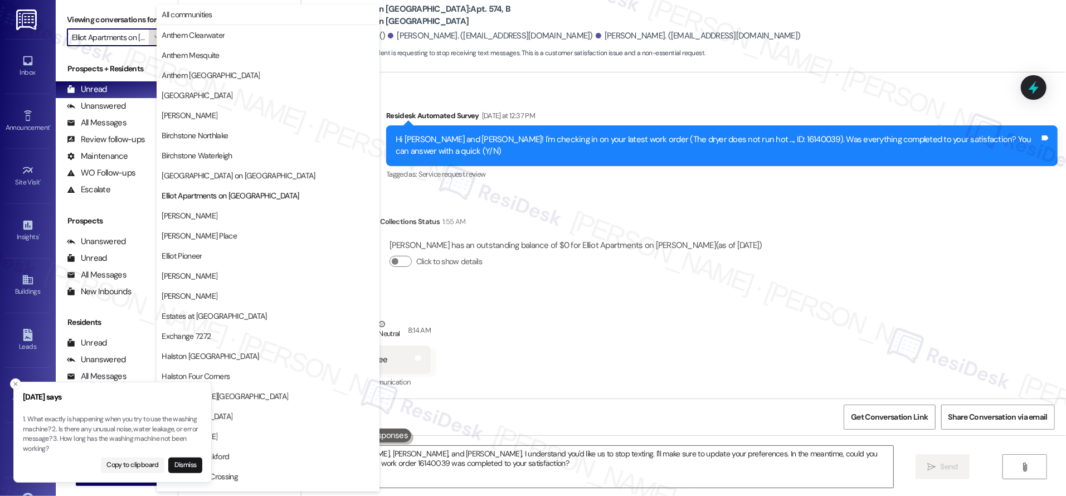
scroll to position [181, 0]
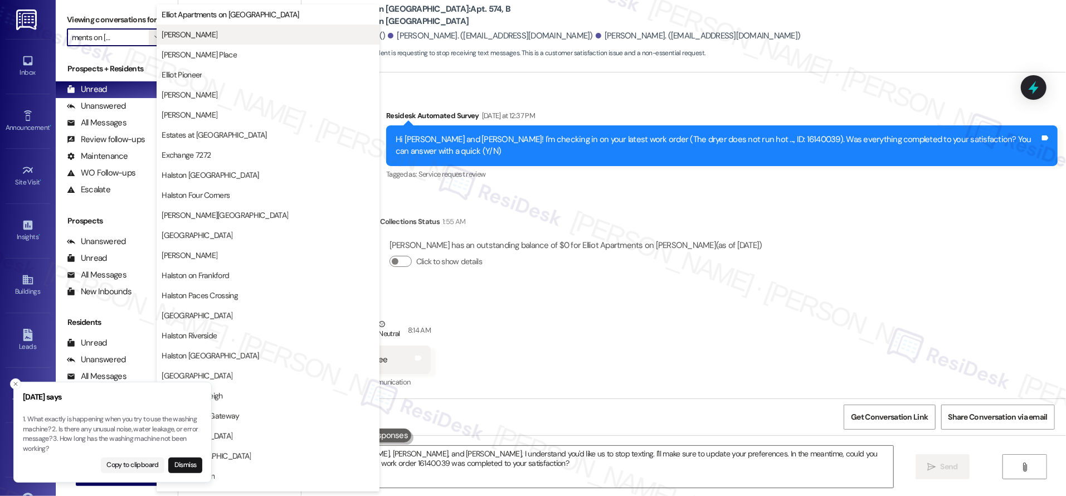
click at [245, 35] on span "[PERSON_NAME]" at bounding box center [268, 34] width 213 height 11
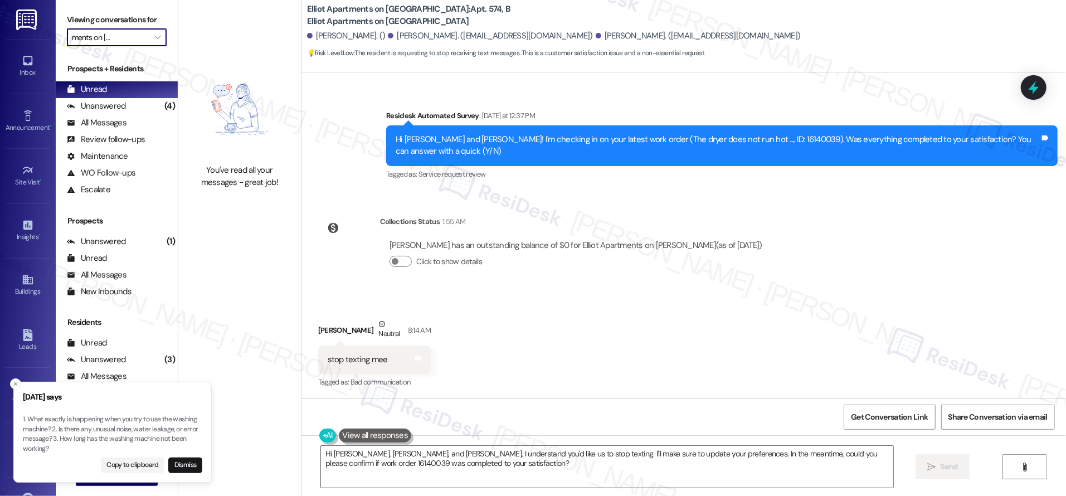
type input "[PERSON_NAME]"
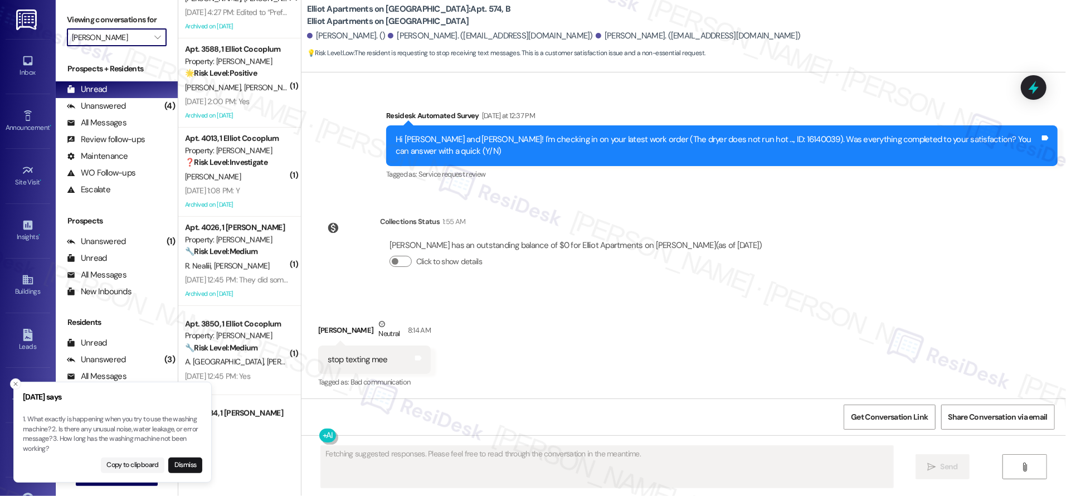
scroll to position [172, 0]
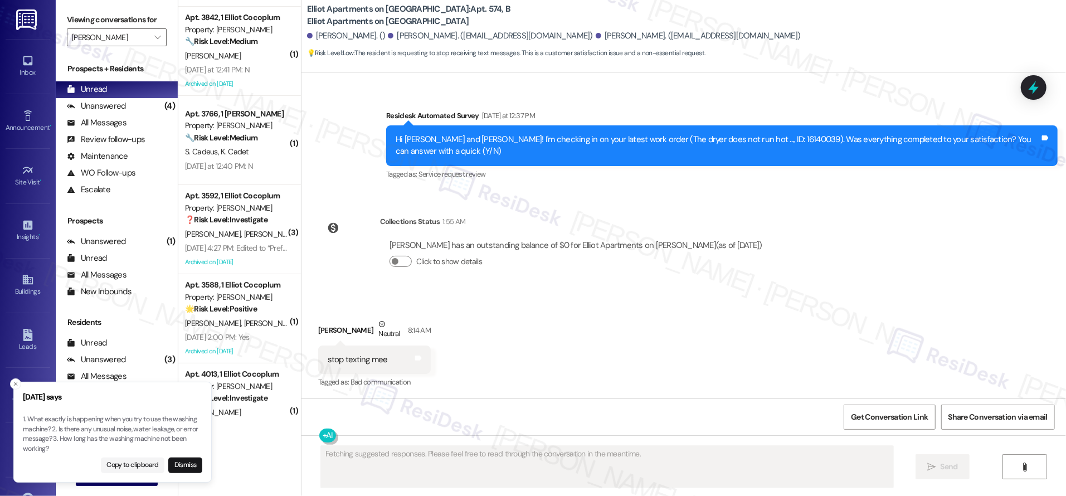
click at [187, 473] on li "Friday says 1. What exactly is happening when you try to use the washing machin…" at bounding box center [112, 432] width 198 height 101
click at [193, 470] on button "Dismiss" at bounding box center [185, 465] width 34 height 16
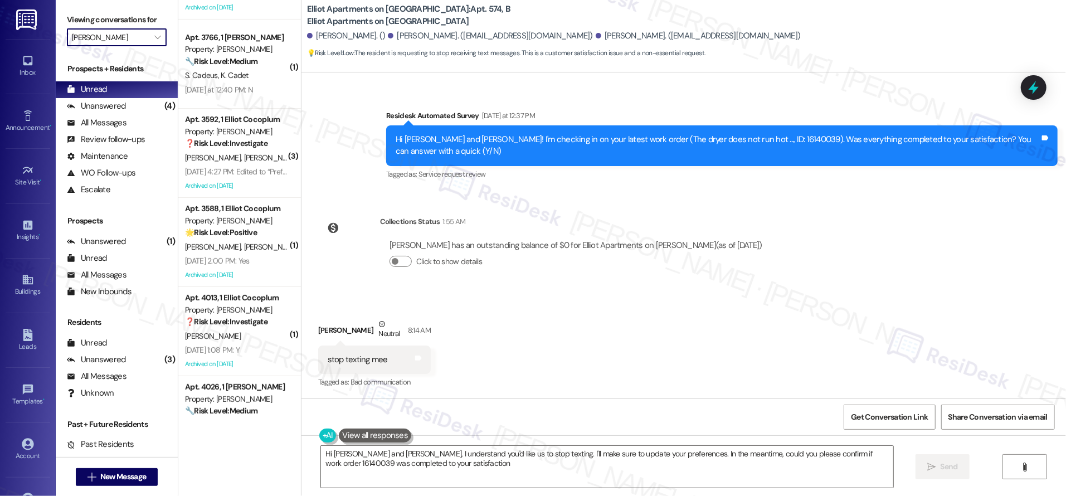
type textarea "Hi Alexis, Maria and Faustino, I understand you'd like us to stop texting. I'll…"
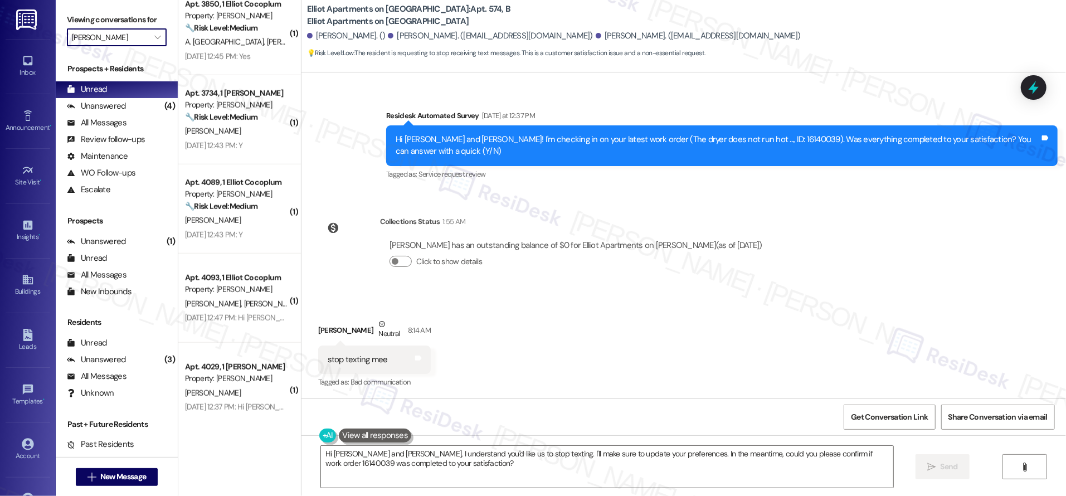
scroll to position [742, 0]
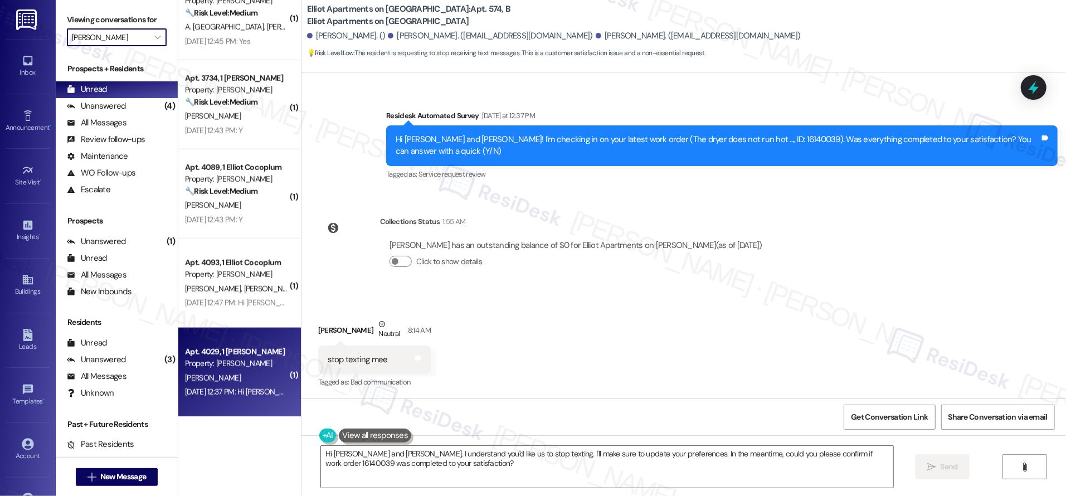
click at [237, 395] on div "Feb 11, 2025 at 12:37 PM: Hi Alex! I'm checking in on your latest work order. W…" at bounding box center [443, 392] width 517 height 10
type textarea "Fetching suggested responses. Please feel free to read through the conversation…"
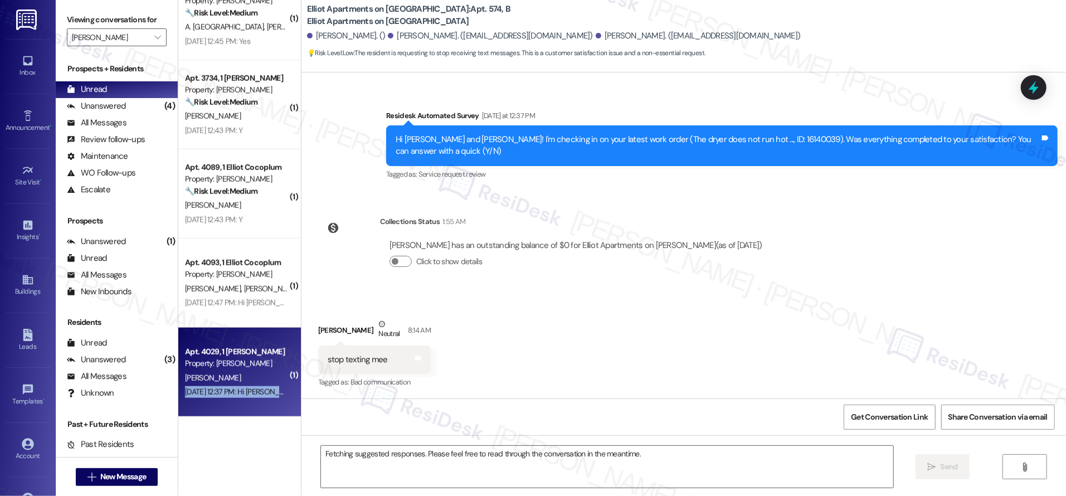
click at [237, 395] on div "Feb 11, 2025 at 12:37 PM: Hi Alex! I'm checking in on your latest work order. W…" at bounding box center [443, 392] width 517 height 10
click at [237, 394] on div "Feb 11, 2025 at 12:37 PM: Hi Alex! I'm checking in on your latest work order. W…" at bounding box center [443, 392] width 517 height 10
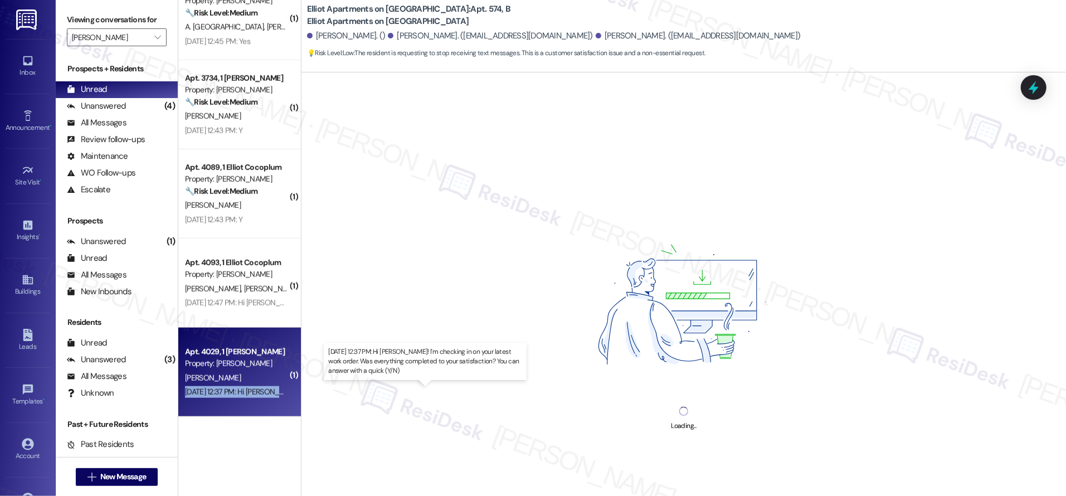
click at [237, 394] on div "Feb 11, 2025 at 12:37 PM: Hi Alex! I'm checking in on your latest work order. W…" at bounding box center [443, 392] width 517 height 10
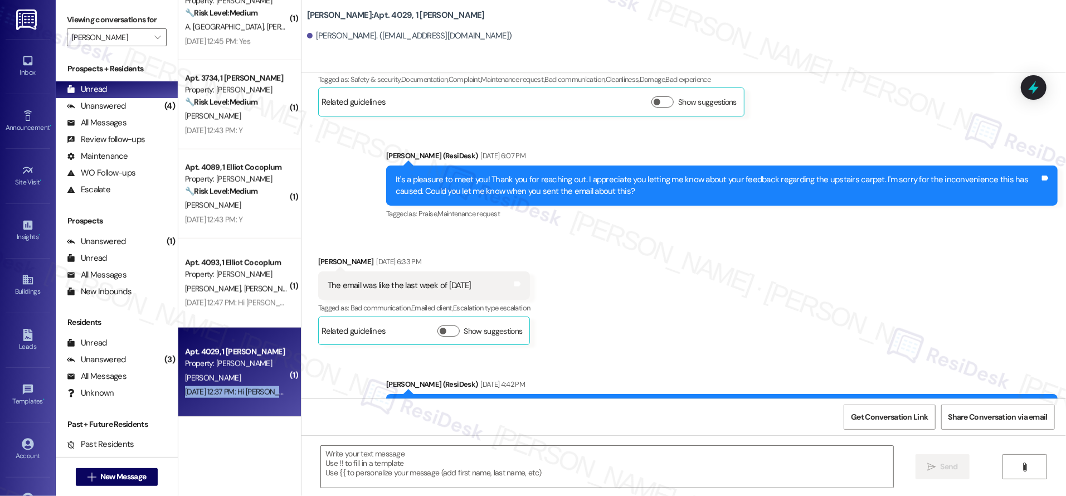
type textarea "Fetching suggested responses. Please feel free to read through the conversation…"
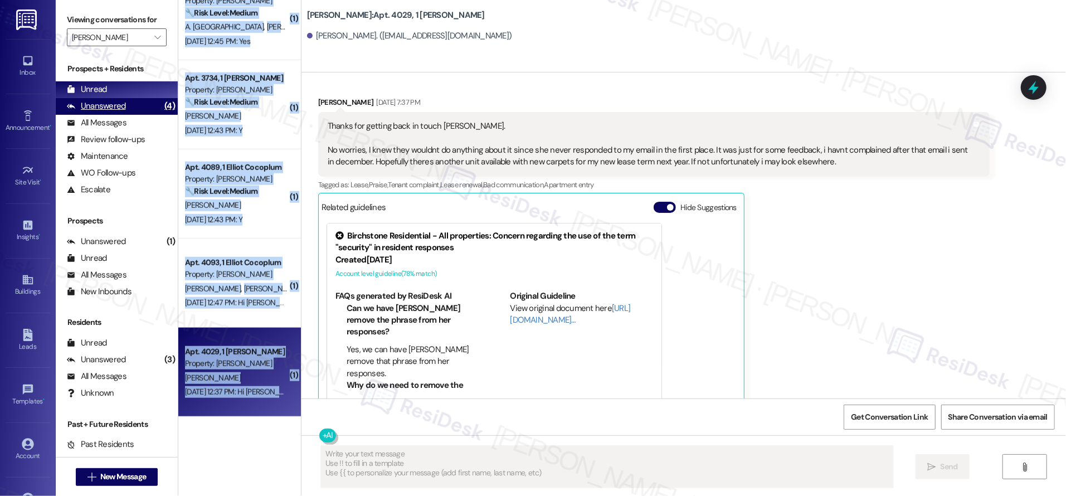
scroll to position [1347, 0]
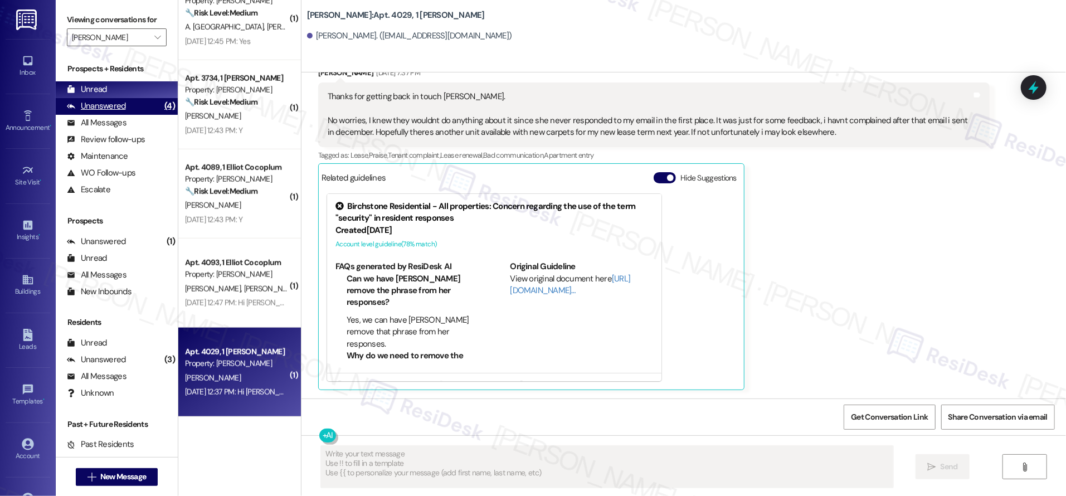
click at [128, 101] on div "Unanswered (4)" at bounding box center [117, 106] width 122 height 17
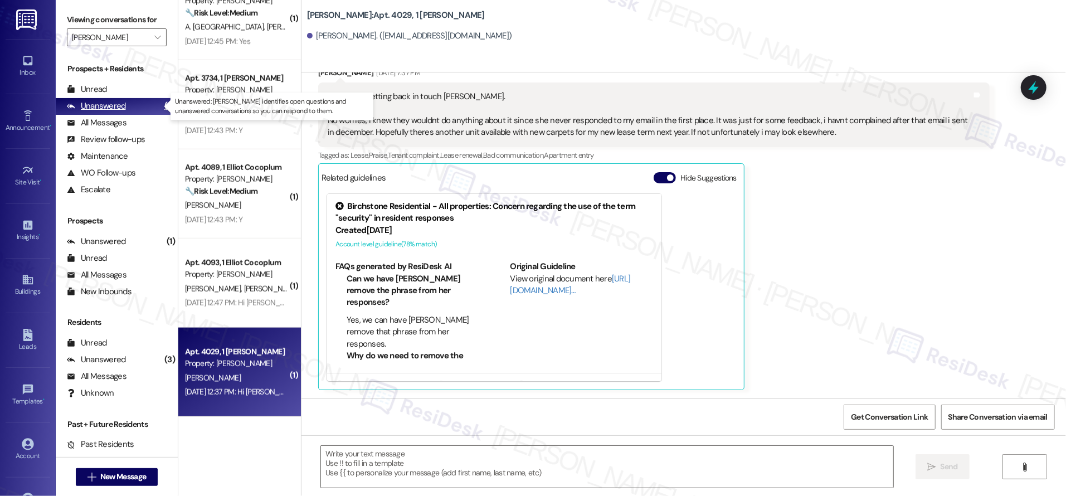
click at [128, 101] on div "Unanswered (4)" at bounding box center [117, 106] width 122 height 17
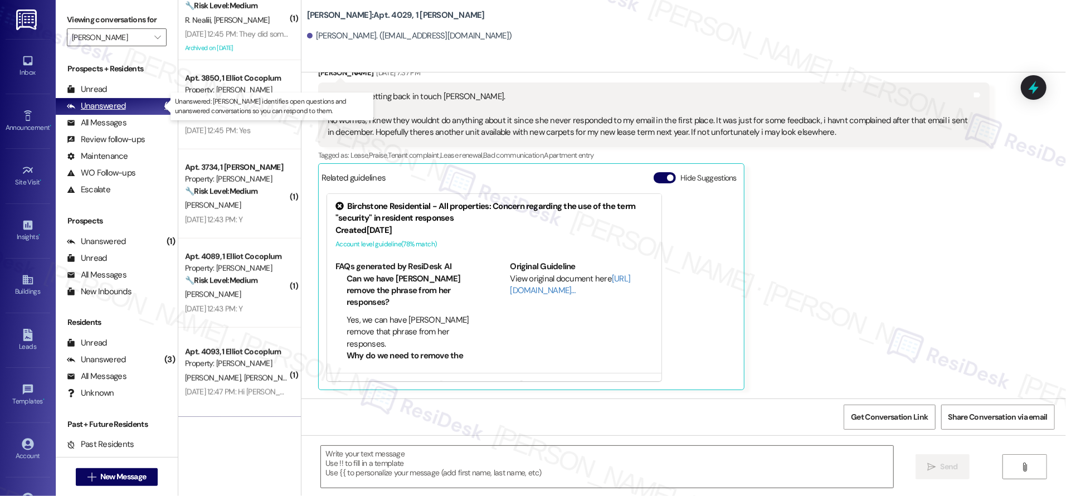
click at [128, 101] on div "Unanswered (4)" at bounding box center [117, 106] width 122 height 17
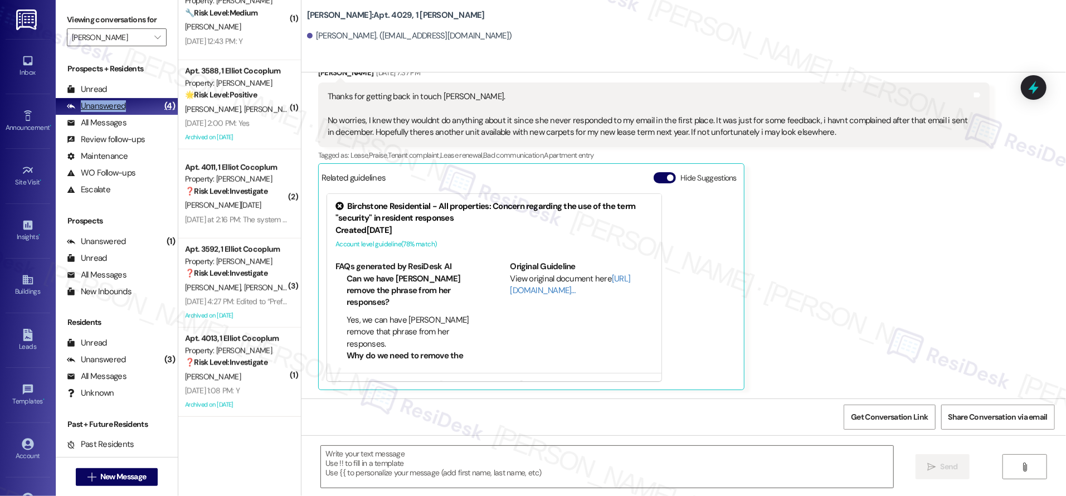
click at [128, 101] on div "Unanswered (4)" at bounding box center [117, 106] width 122 height 17
click at [129, 102] on div "Unanswered (4)" at bounding box center [117, 106] width 122 height 17
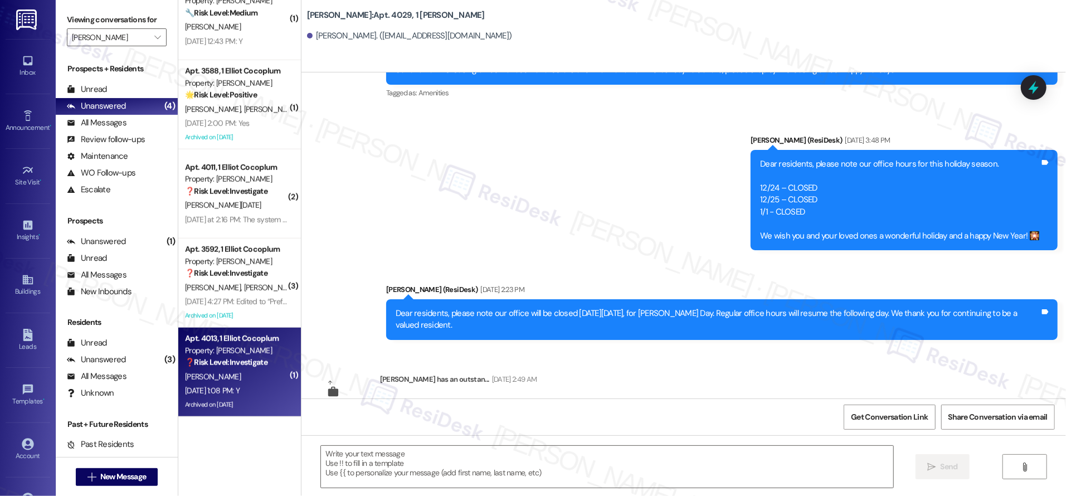
click at [240, 393] on div "Sep 12, 2025 at 1:08 PM: Y Sep 12, 2025 at 1:08 PM: Y" at bounding box center [212, 390] width 55 height 10
type textarea "Fetching suggested responses. Please feel free to read through the conversation…"
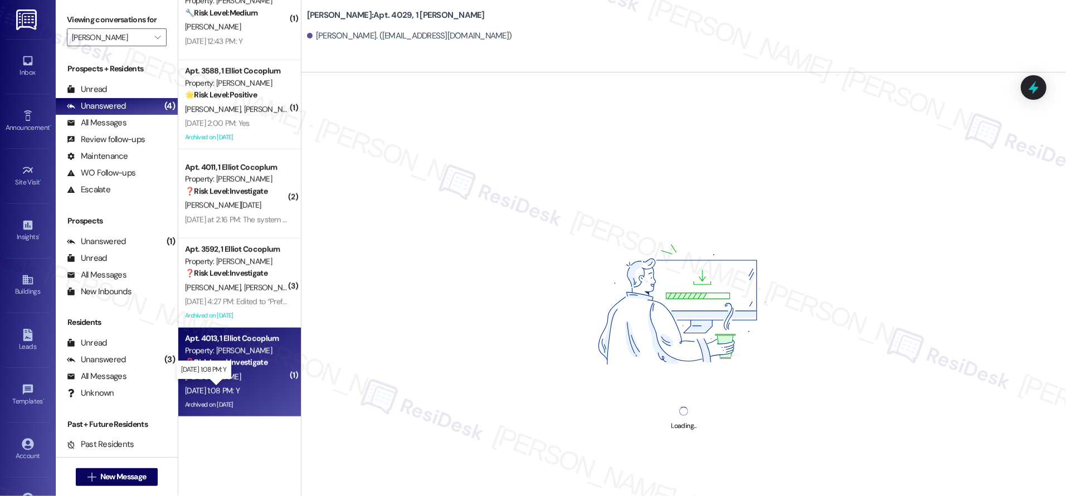
click at [240, 393] on div "Sep 12, 2025 at 1:08 PM: Y Sep 12, 2025 at 1:08 PM: Y" at bounding box center [212, 390] width 55 height 10
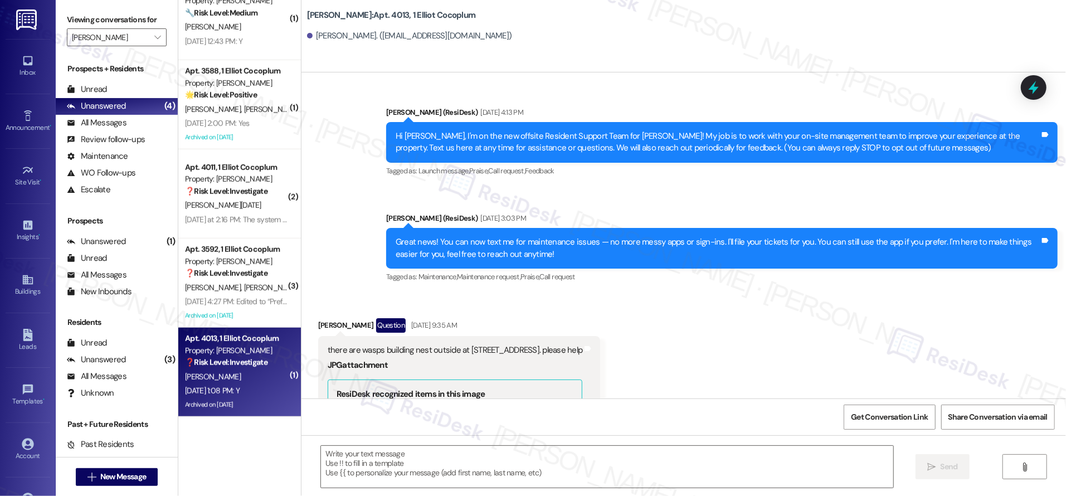
click at [240, 393] on div "Sep 12, 2025 at 1:08 PM: Y Sep 12, 2025 at 1:08 PM: Y" at bounding box center [212, 390] width 55 height 10
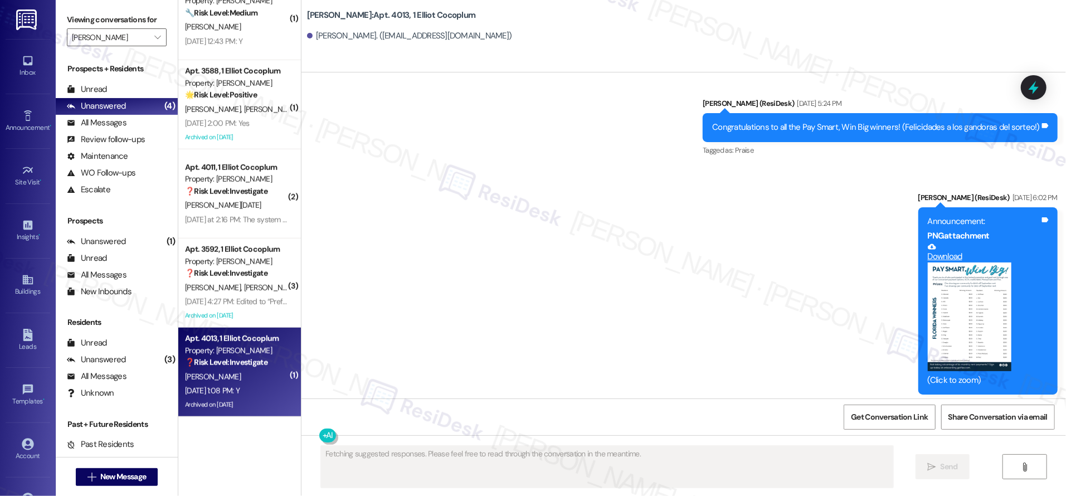
scroll to position [15382, 0]
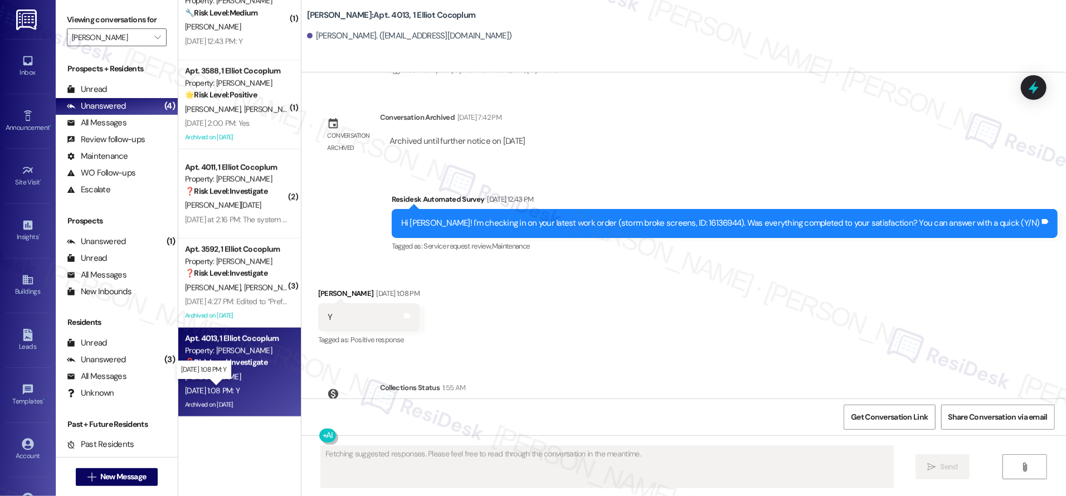
click at [240, 392] on div "Sep 12, 2025 at 1:08 PM: Y Sep 12, 2025 at 1:08 PM: Y" at bounding box center [212, 390] width 55 height 10
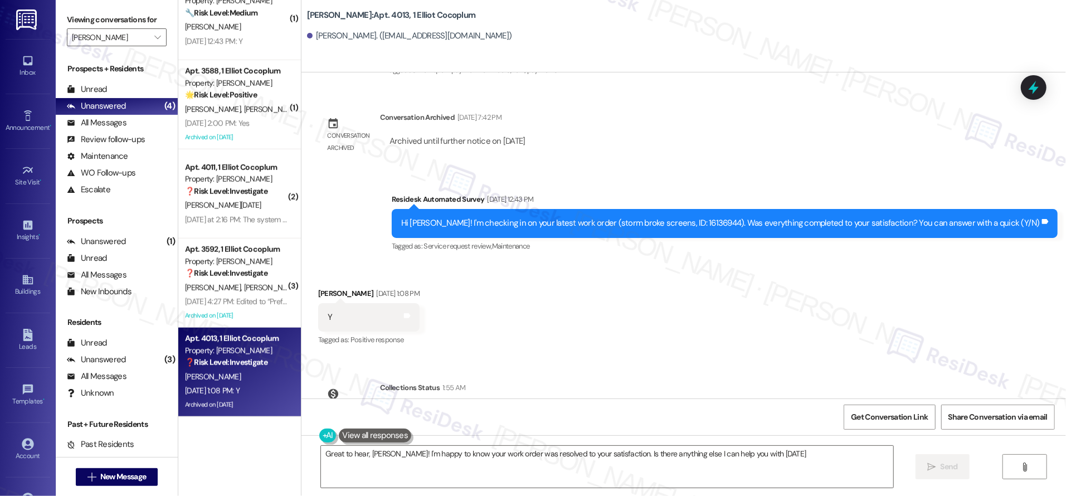
type textarea "Great to hear, Johnny! I'm happy to know your work order was resolved to your s…"
click at [746, 316] on div "Announcement, sent via SMS Sarah (ResiDesk) Aug 08, 2024 at 4:13 PM Hi Johnny, …" at bounding box center [683, 235] width 764 height 326
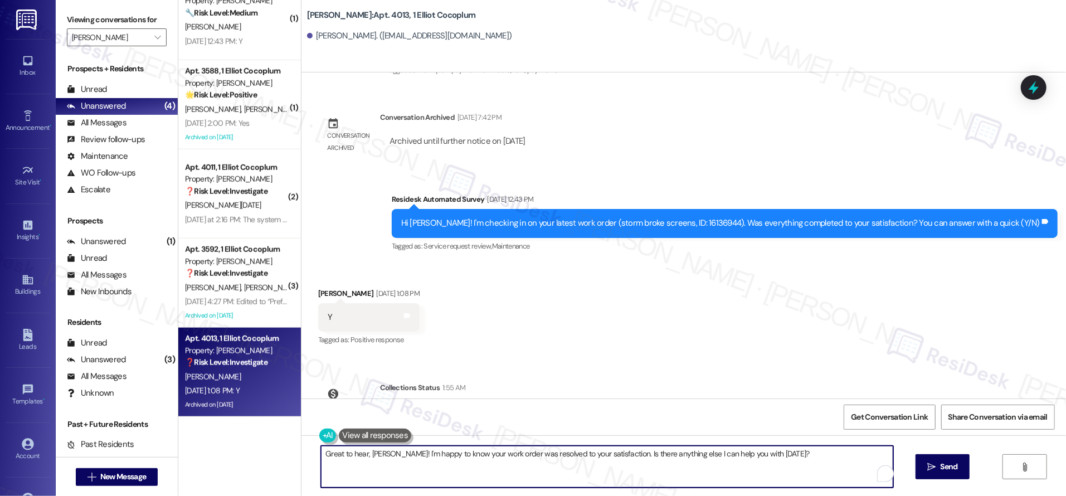
drag, startPoint x: 465, startPoint y: 459, endPoint x: 486, endPoint y: 464, distance: 21.2
click at [465, 460] on textarea "Great to hear, Johnny! I'm happy to know your work order was resolved to your s…" at bounding box center [607, 467] width 572 height 42
click at [466, 461] on textarea "Great to hear, Johnny! I'm happy to know your work order was resolved to your s…" at bounding box center [607, 467] width 572 height 42
drag, startPoint x: 790, startPoint y: 455, endPoint x: 511, endPoint y: 426, distance: 280.6
click at [506, 424] on div "Announcement, sent via SMS Sarah (ResiDesk) Aug 08, 2024 at 4:13 PM Hi Johnny, …" at bounding box center [683, 320] width 764 height 496
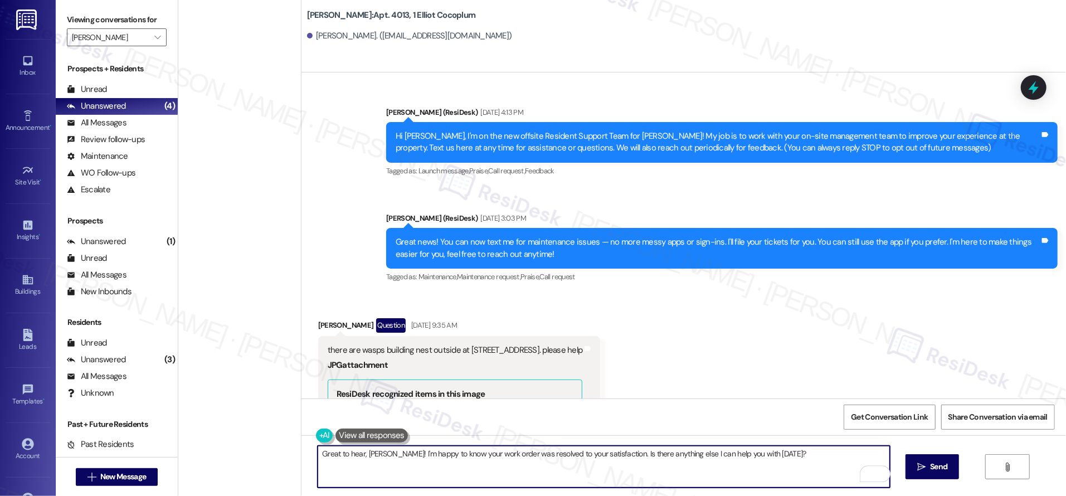
scroll to position [15382, 0]
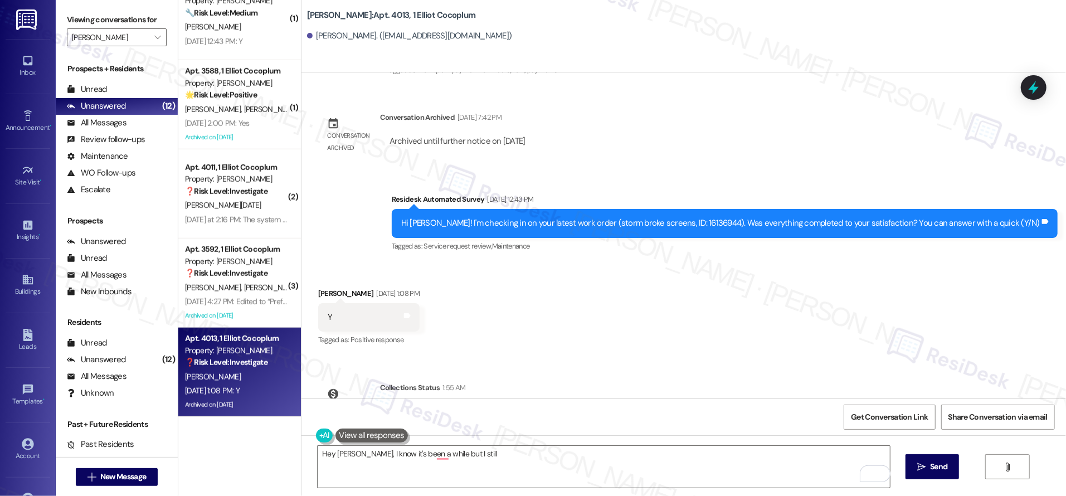
click at [567, 397] on div "[PERSON_NAME] has an outstanding balance of $2766.96 for [PERSON_NAME] (as of […" at bounding box center [550, 423] width 341 height 53
click at [550, 470] on textarea "Hey [PERSON_NAME], I know it's been a while but I still" at bounding box center [604, 467] width 572 height 42
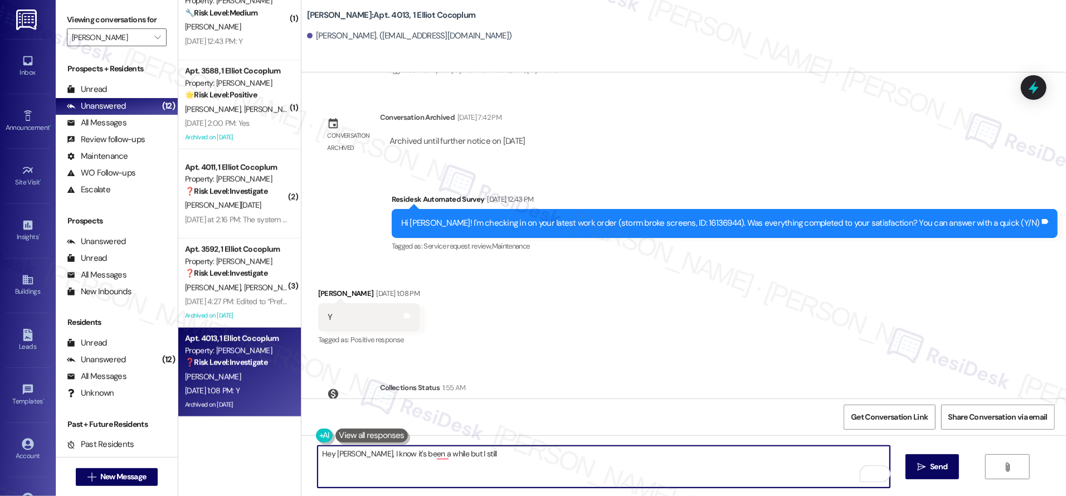
click at [723, 319] on div "Announcement, sent via SMS Sarah (ResiDesk) Aug 08, 2024 at 4:13 PM Hi Johnny, …" at bounding box center [683, 235] width 764 height 326
click at [544, 456] on textarea "Hey Johnny, I know it's been a while but I still" at bounding box center [604, 467] width 572 height 42
click at [643, 471] on textarea "Hey Johnny, I know it's been a while but I still want to thank you for the posi…" at bounding box center [604, 467] width 572 height 42
click at [434, 455] on textarea "Hey Johnny, I know it's been a while but I still want to thank you for the posi…" at bounding box center [604, 467] width 572 height 42
click at [634, 440] on div "Hey Johnny, I know it's been a while, but I still want to thank you for the pos…" at bounding box center [683, 477] width 764 height 84
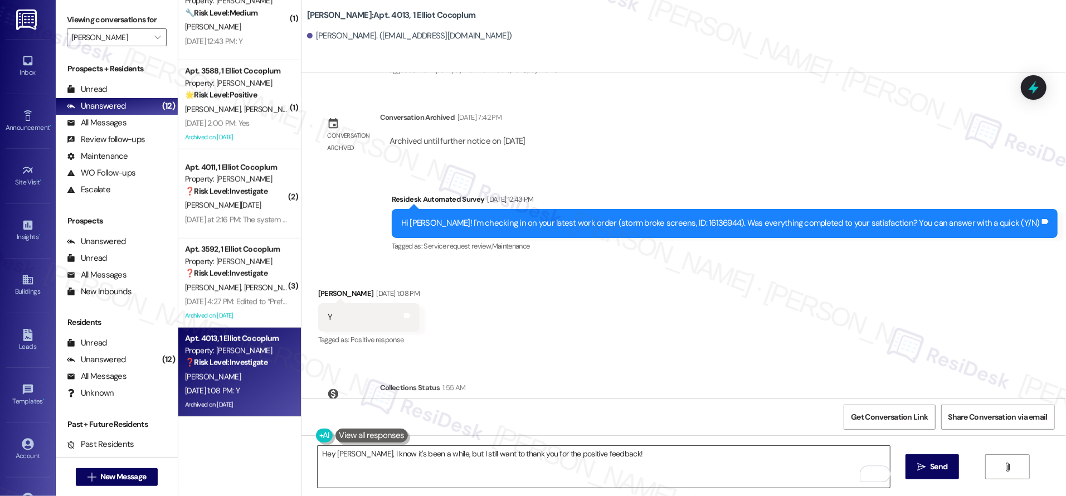
click at [643, 472] on textarea "Hey Johnny, I know it's been a while, but I still want to thank you for the pos…" at bounding box center [604, 467] width 572 height 42
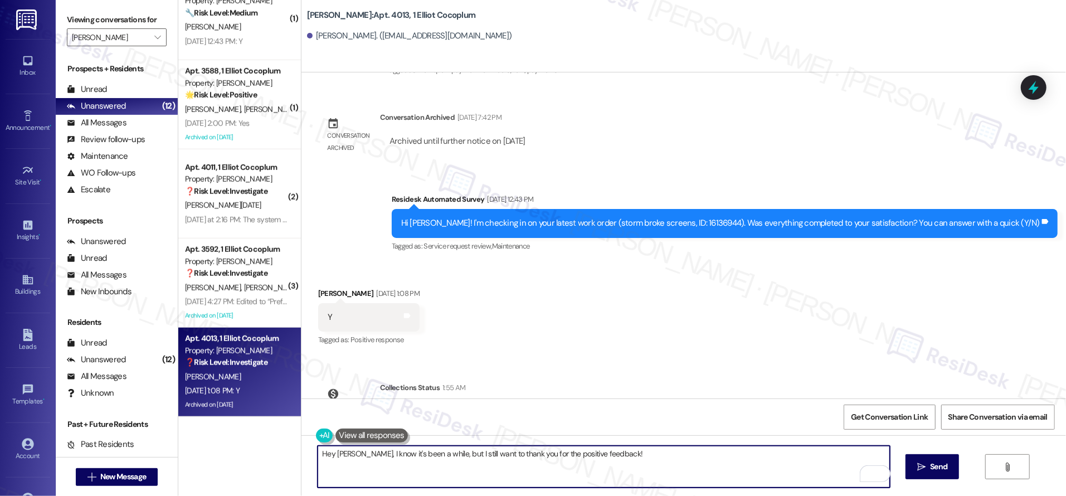
paste textarea "I’m so glad to hear you were pleased with how maintenance handled everything. I…"
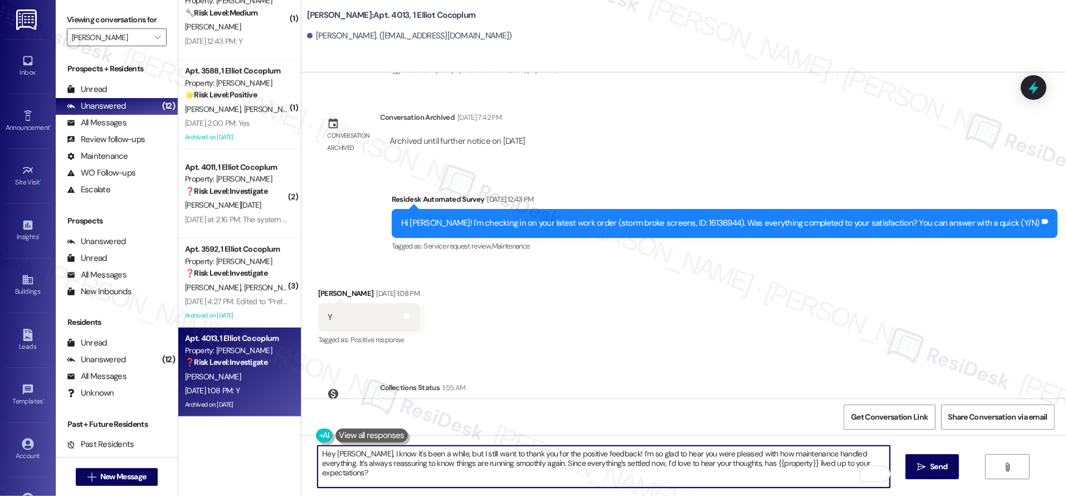
click at [372, 468] on textarea "Hey Johnny, I know it's been a while, but I still want to thank you for the pos…" at bounding box center [604, 467] width 572 height 42
drag, startPoint x: 353, startPoint y: 456, endPoint x: 362, endPoint y: 472, distance: 18.2
click at [362, 472] on textarea "Hey Johnny, I know it's been a while, but I still want to thank you for the pos…" at bounding box center [604, 467] width 572 height 42
click at [457, 466] on textarea "Hey Johnny, I know it's been a while, but I still want to thank you for the pos…" at bounding box center [604, 467] width 572 height 42
drag, startPoint x: 352, startPoint y: 455, endPoint x: 365, endPoint y: 475, distance: 24.1
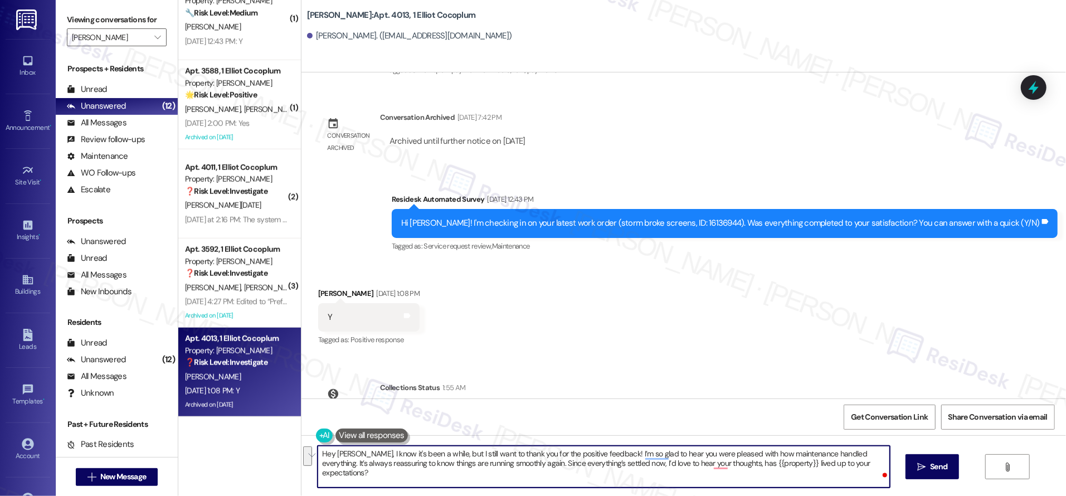
click at [365, 475] on textarea "Hey Johnny, I know it's been a while, but I still want to thank you for the pos…" at bounding box center [604, 467] width 572 height 42
type textarea "Hey Johnny, I know it's been a while, but I still want to thank you for the pos…"
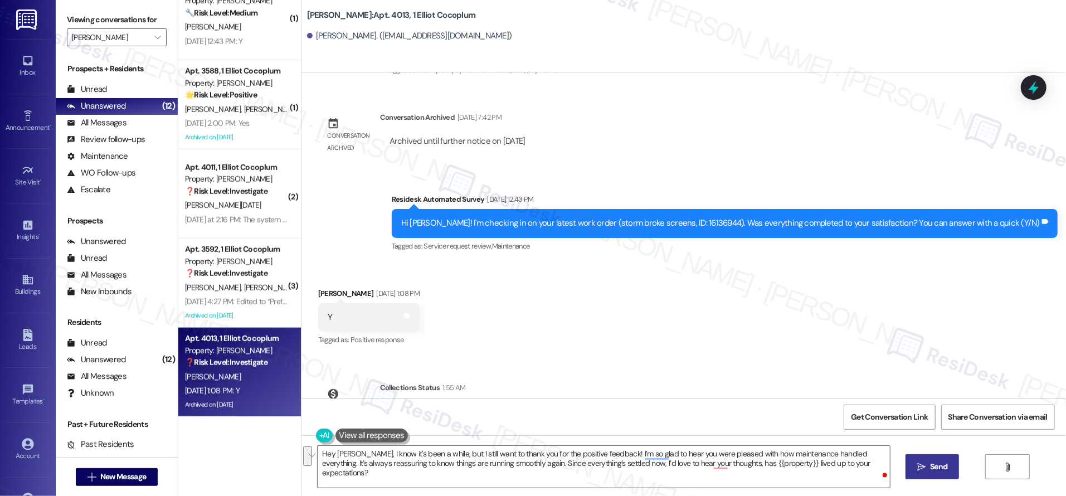
click at [935, 459] on button " Send" at bounding box center [932, 466] width 54 height 25
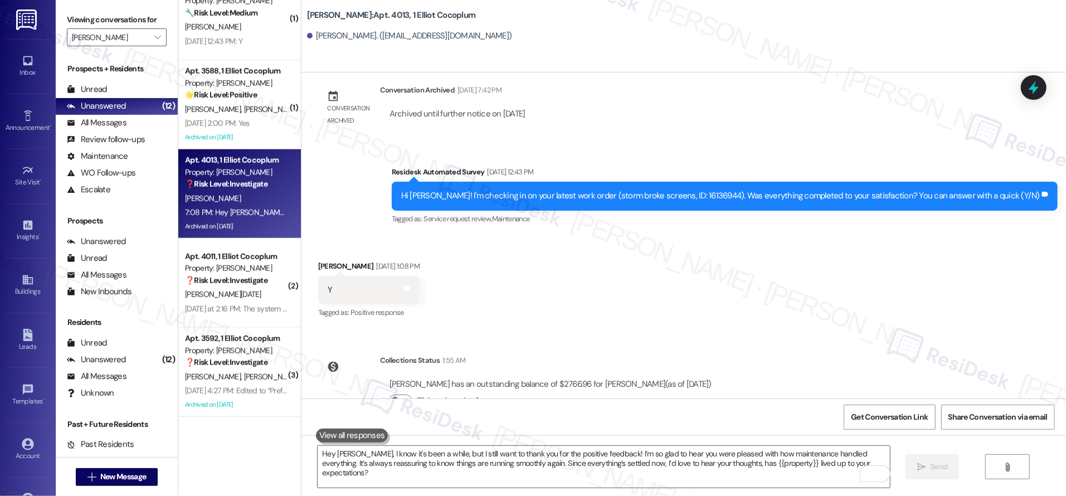
scroll to position [15472, 0]
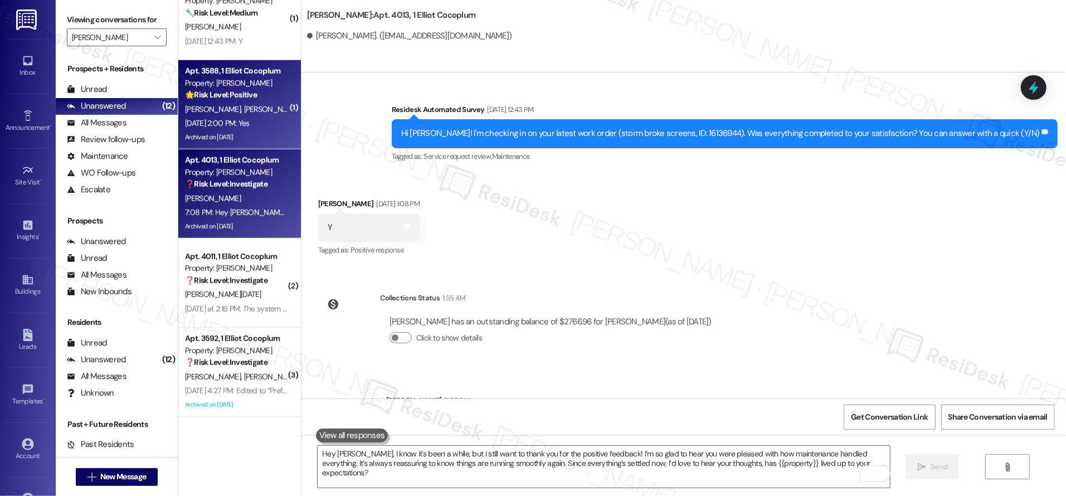
click at [238, 121] on div "Sep 12, 2025 at 2:00 PM: Yes Sep 12, 2025 at 2:00 PM: Yes" at bounding box center [217, 123] width 65 height 10
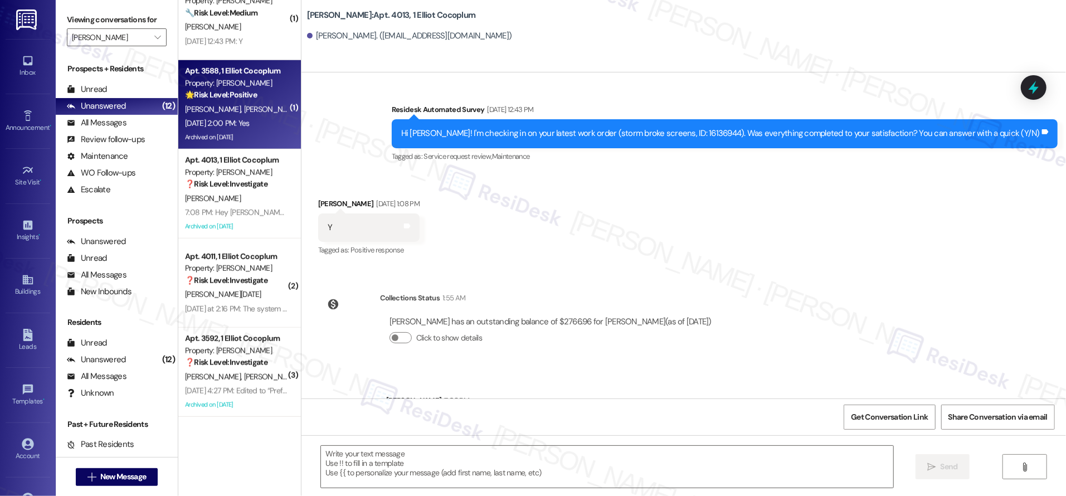
type textarea "Fetching suggested responses. Please feel free to read through the conversation…"
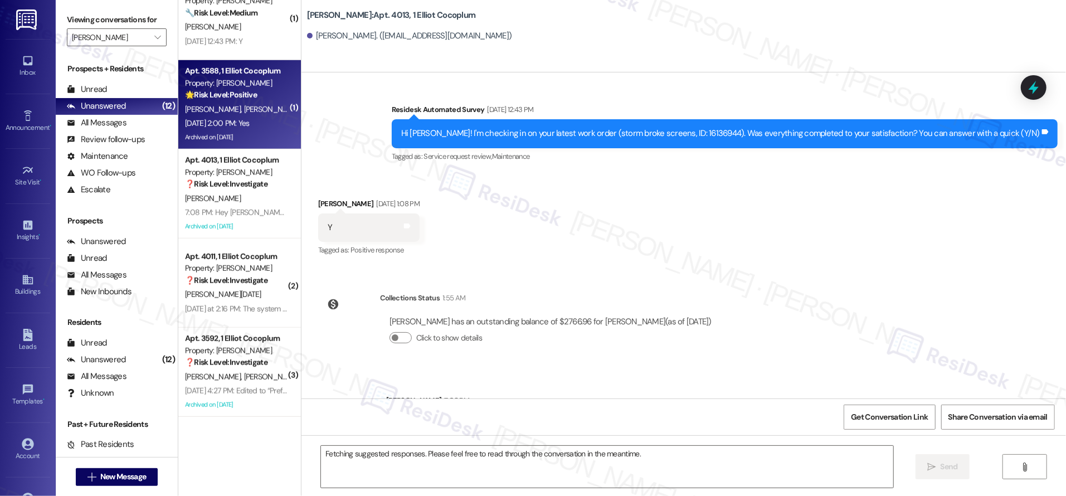
click at [238, 121] on div "Sep 12, 2025 at 2:00 PM: Yes Sep 12, 2025 at 2:00 PM: Yes" at bounding box center [217, 123] width 65 height 10
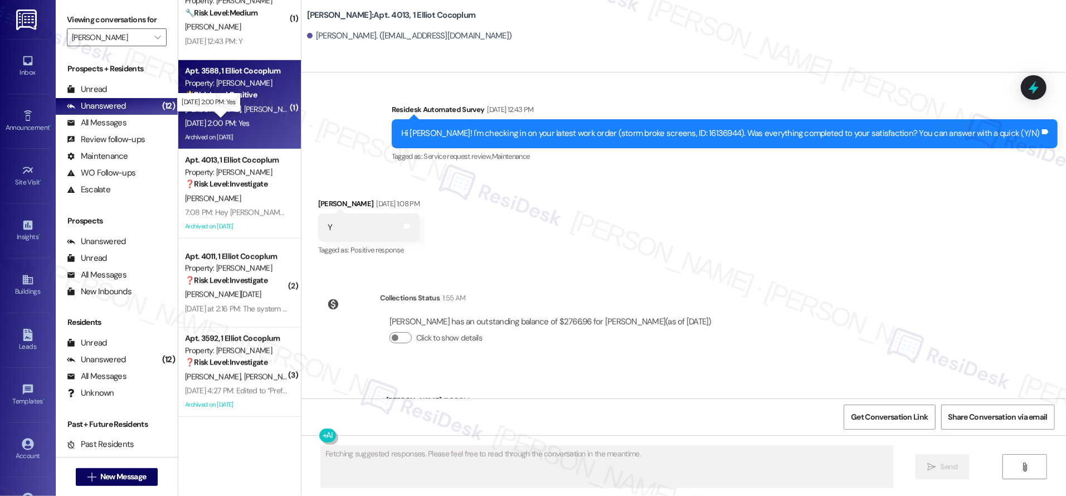
click at [238, 121] on div "Sep 12, 2025 at 2:00 PM: Yes Sep 12, 2025 at 2:00 PM: Yes" at bounding box center [217, 123] width 65 height 10
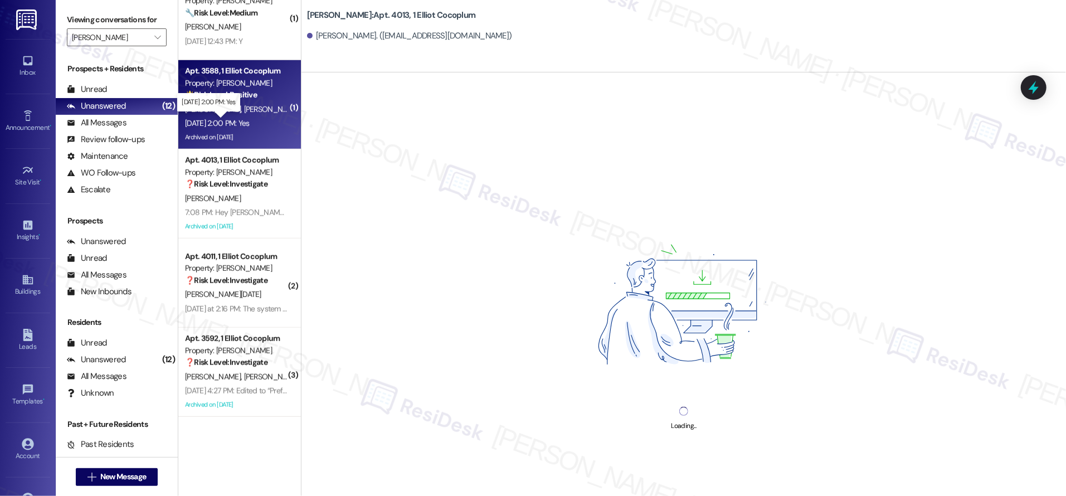
click at [238, 121] on div "Sep 12, 2025 at 2:00 PM: Yes Sep 12, 2025 at 2:00 PM: Yes" at bounding box center [217, 123] width 65 height 10
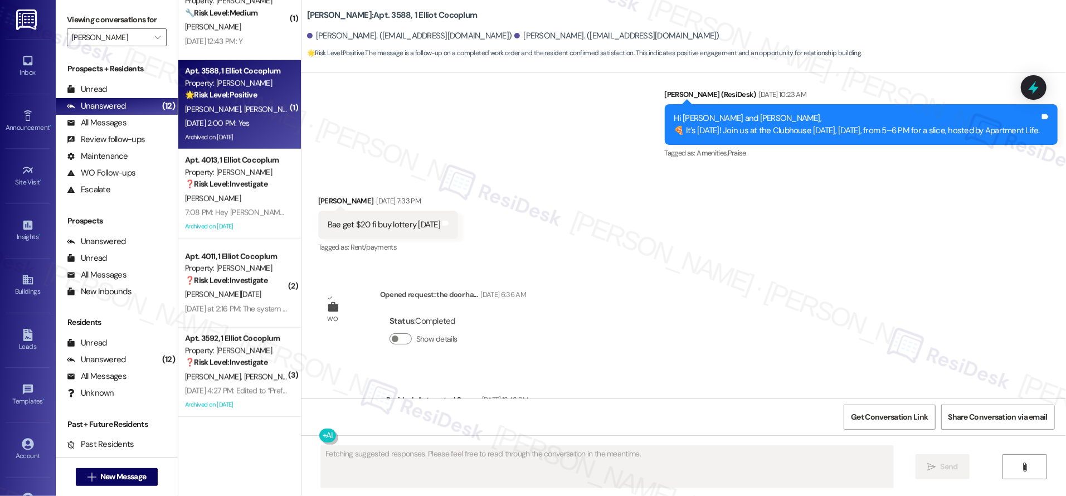
click at [238, 121] on div "Sep 12, 2025 at 2:00 PM: Yes Sep 12, 2025 at 2:00 PM: Yes" at bounding box center [217, 123] width 65 height 10
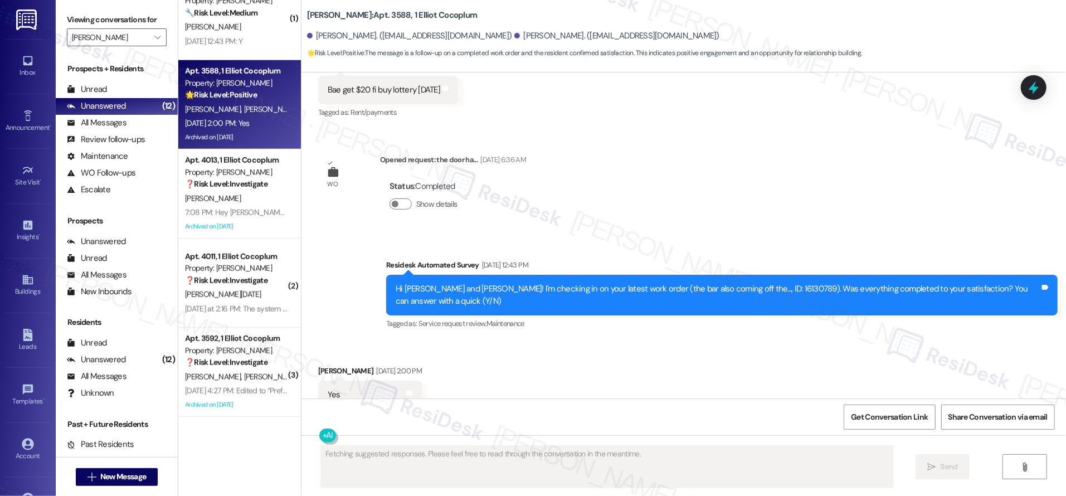
click at [238, 121] on div "Sep 12, 2025 at 2:00 PM: Yes Sep 12, 2025 at 2:00 PM: Yes" at bounding box center [217, 123] width 65 height 10
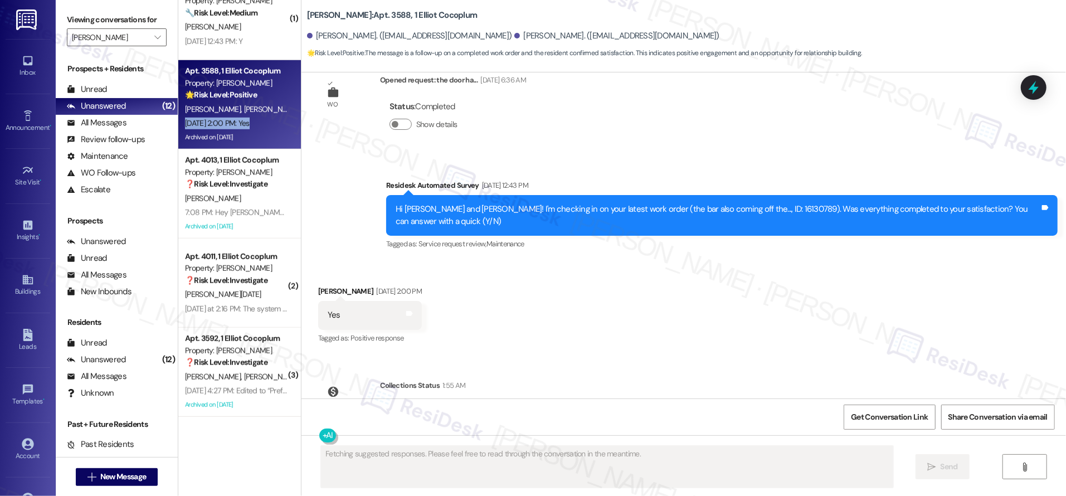
scroll to position [3428, 0]
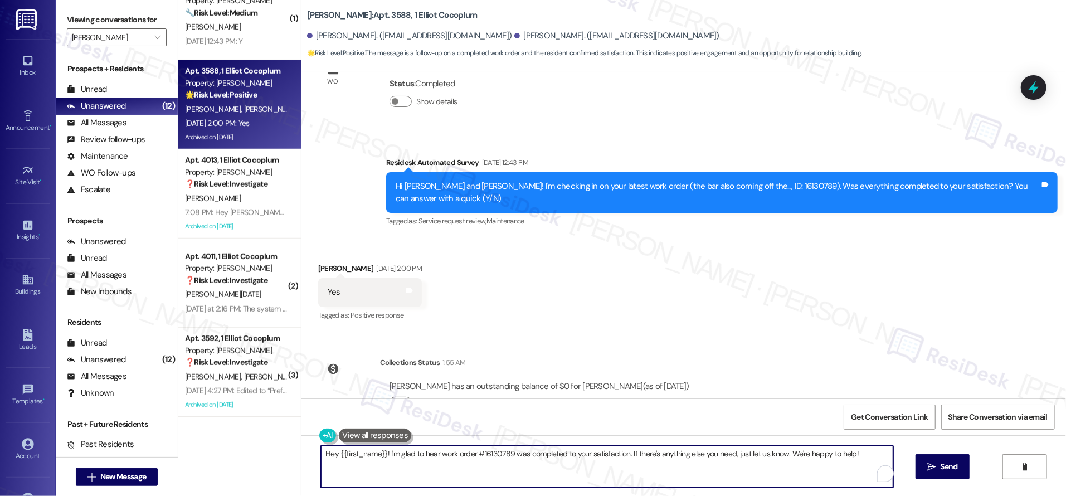
drag, startPoint x: 382, startPoint y: 454, endPoint x: 401, endPoint y: 468, distance: 23.1
click at [401, 468] on textarea "Hey {{first_name}}! I'm glad to hear work order #16130789 was completed to your…" at bounding box center [607, 467] width 572 height 42
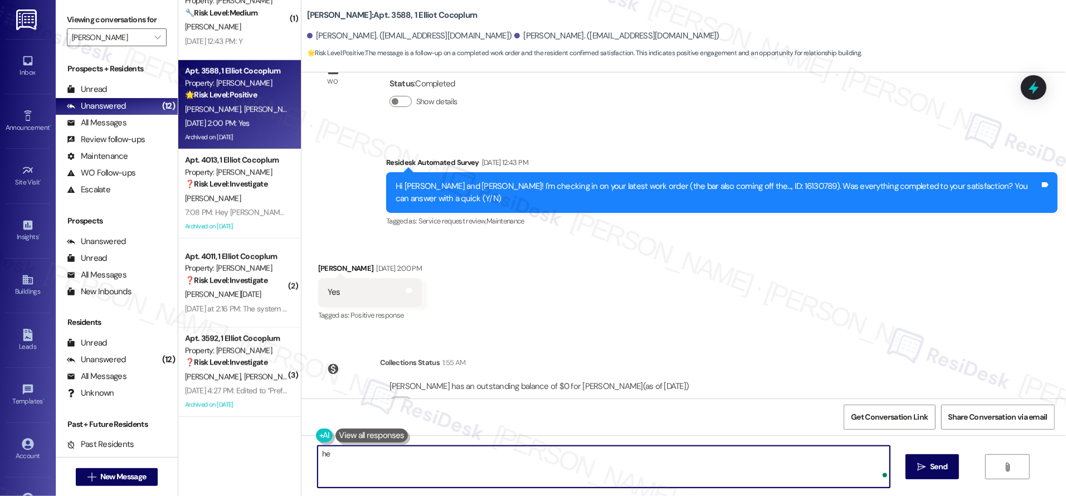
type textarea "h"
paste textarea "I know it's been a while, but I still want to thank you for the positive feedba…"
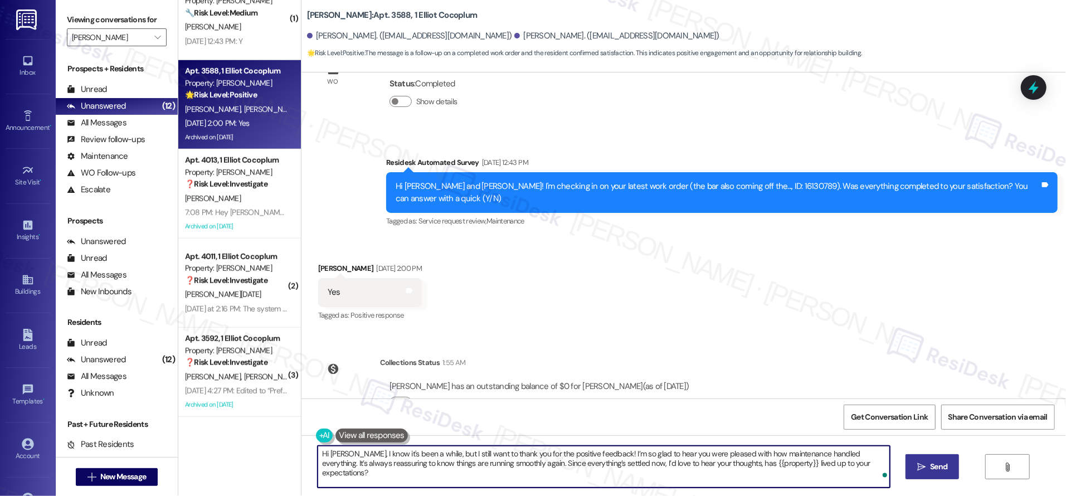
type textarea "Hi Clayton, I know it's been a while, but I still want to thank you for the pos…"
click at [932, 466] on span "Send" at bounding box center [938, 467] width 17 height 12
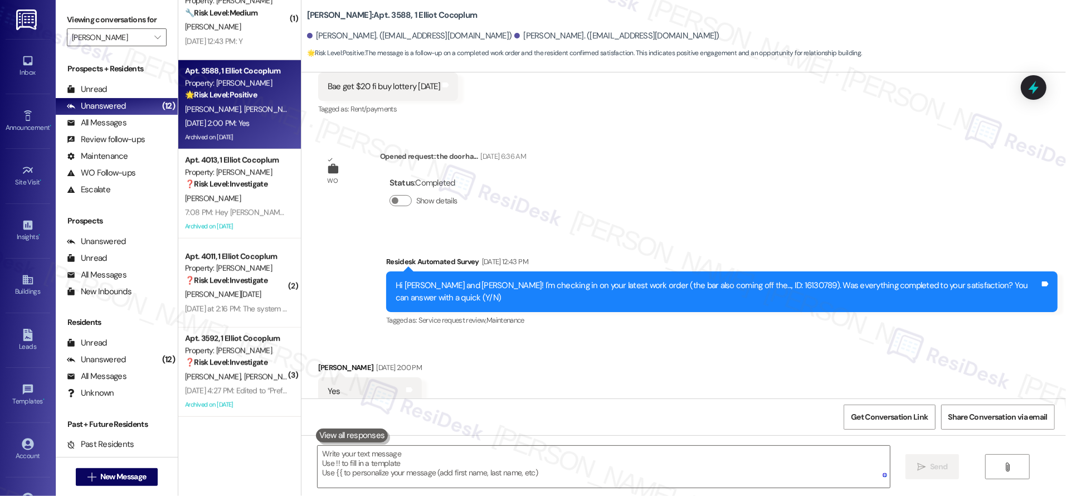
scroll to position [3325, 0]
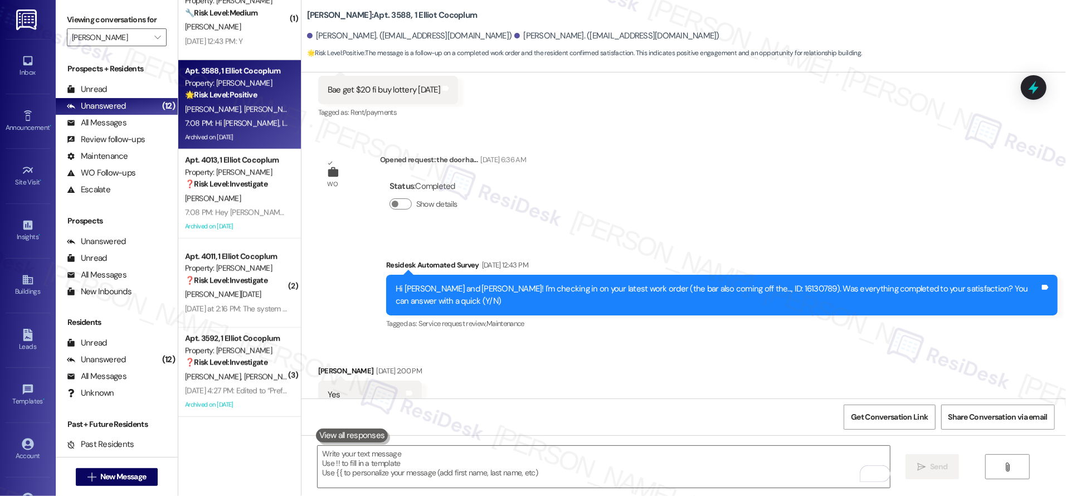
click at [617, 348] on div "Received via SMS Clayton Mahoney Sep 12, 2025 at 2:00 PM Yes Tags and notes Tag…" at bounding box center [683, 387] width 764 height 94
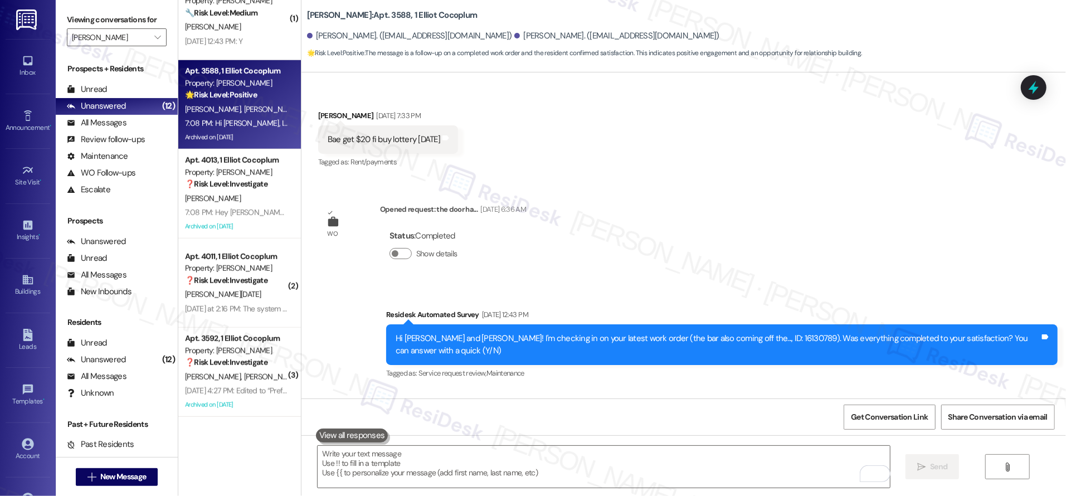
scroll to position [3517, 0]
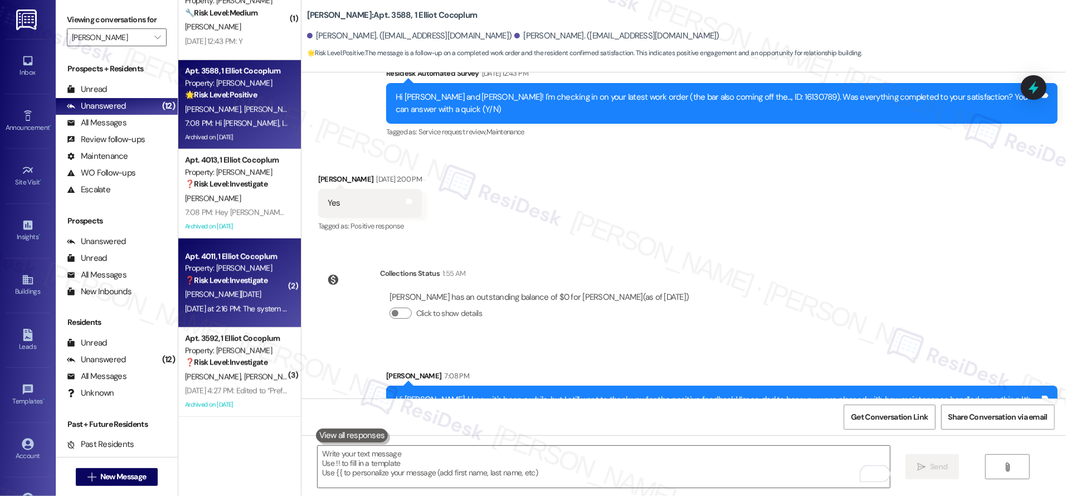
click at [225, 263] on div "Property: [PERSON_NAME]" at bounding box center [236, 268] width 103 height 12
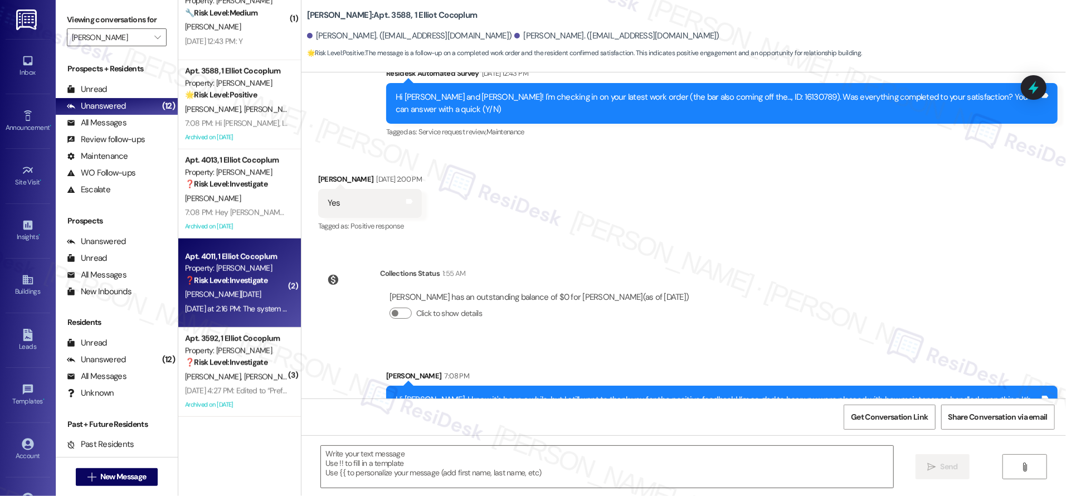
click at [226, 269] on div "Property: [PERSON_NAME]" at bounding box center [236, 268] width 103 height 12
type textarea "Fetching suggested responses. Please feel free to read through the conversation…"
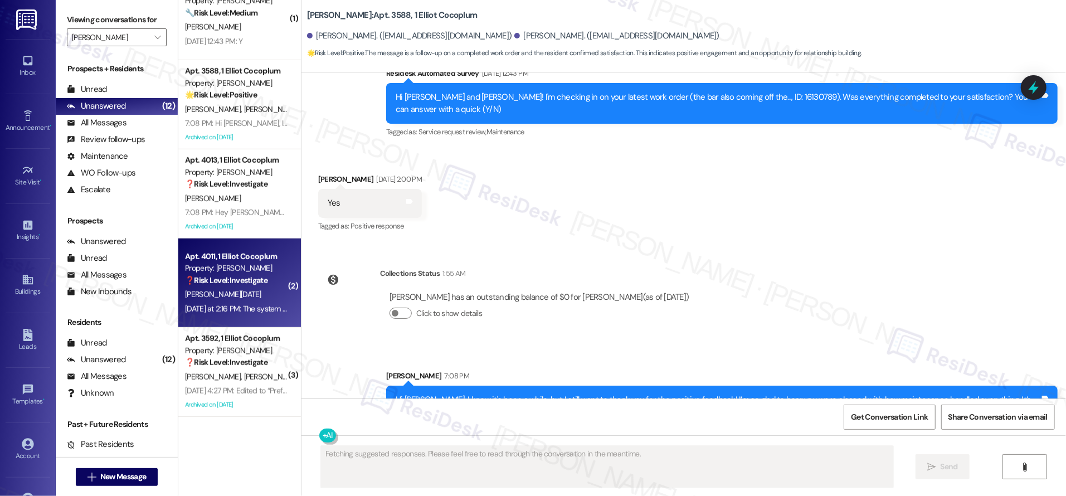
click at [228, 270] on div "Property: [PERSON_NAME]" at bounding box center [236, 268] width 103 height 12
click at [228, 271] on div "Property: [PERSON_NAME]" at bounding box center [236, 268] width 103 height 12
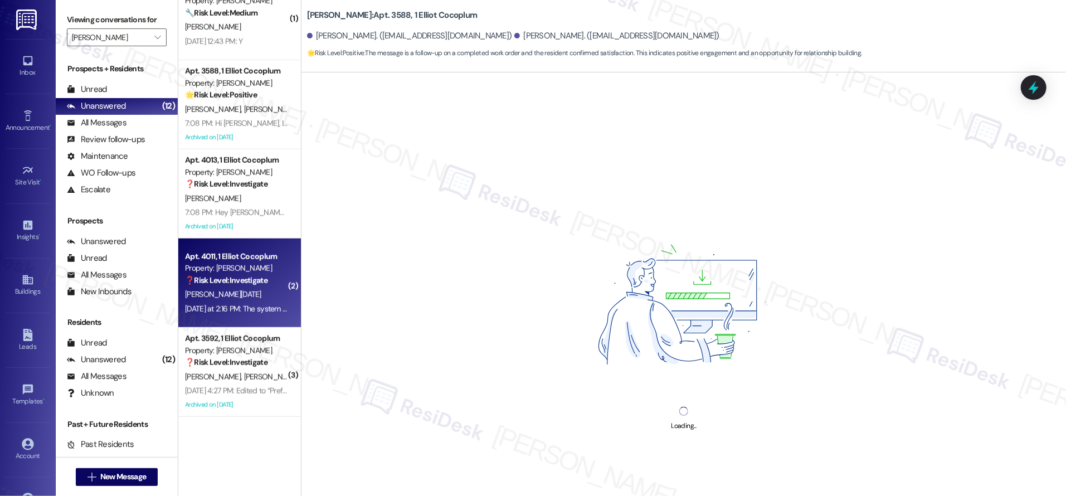
click at [229, 271] on div "Property: [PERSON_NAME]" at bounding box center [236, 268] width 103 height 12
click at [230, 272] on div "Property: [PERSON_NAME]" at bounding box center [236, 268] width 103 height 12
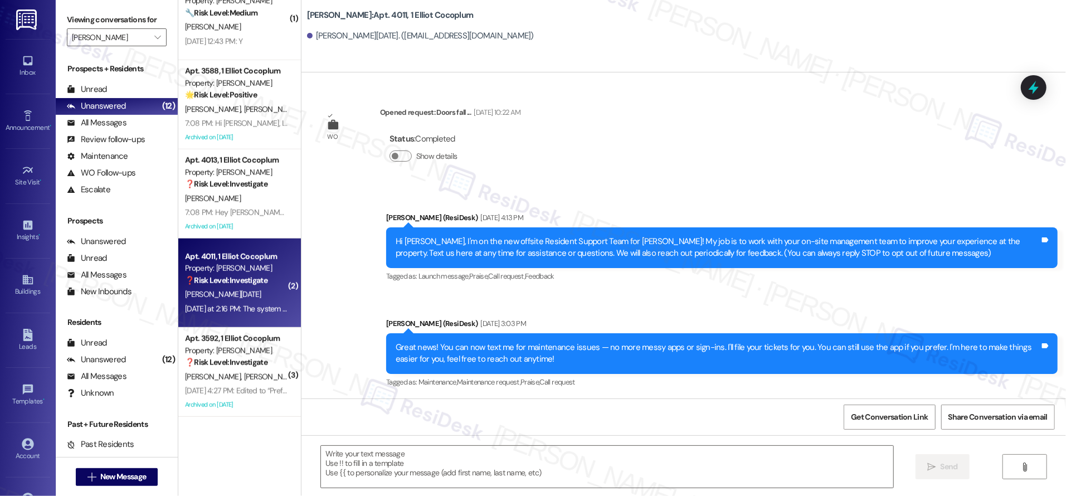
scroll to position [7684, 0]
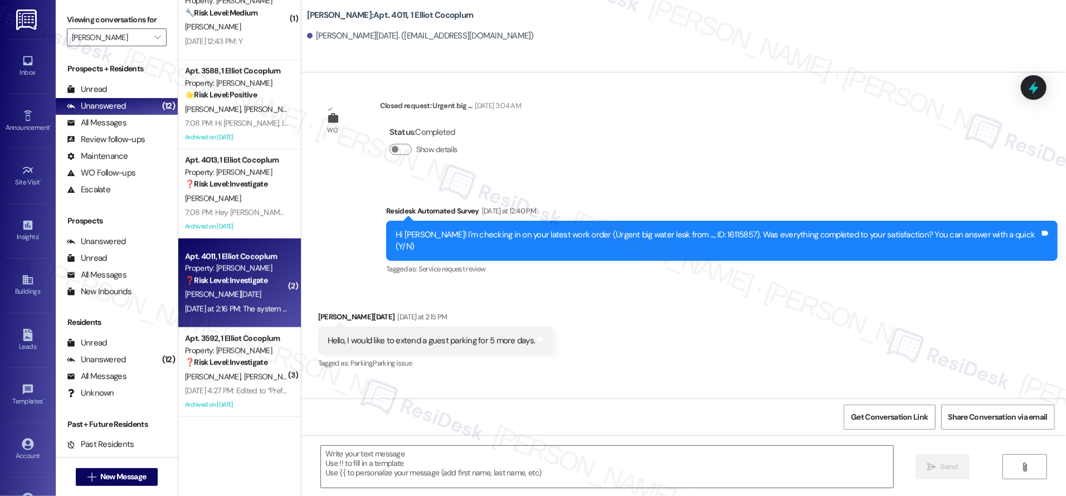
click at [230, 272] on div "Property: [PERSON_NAME]" at bounding box center [236, 268] width 103 height 12
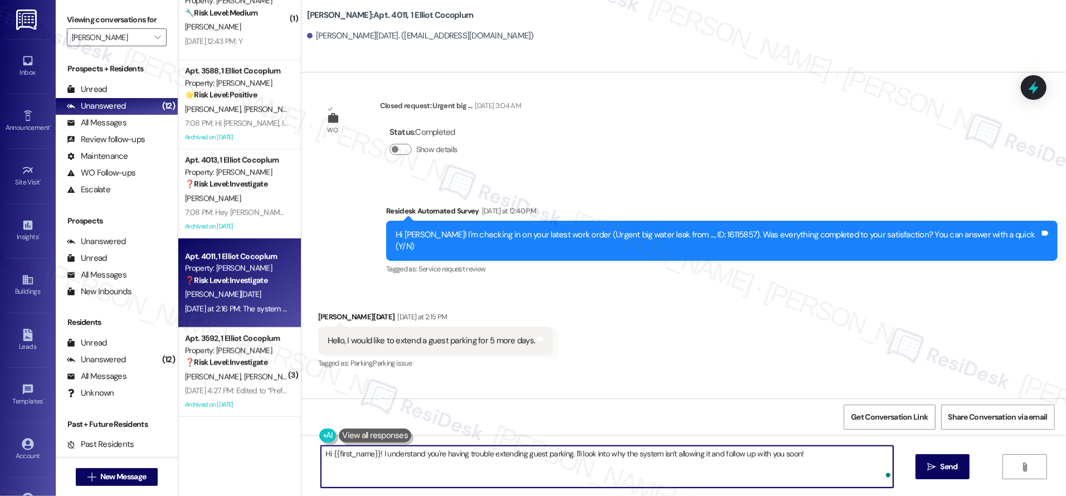
click at [466, 467] on textarea "Hi {{first_name}}! I understand you're having trouble extending guest parking. …" at bounding box center [607, 467] width 572 height 42
click at [465, 470] on textarea "Hi {{first_name}}! I understand you're having trouble extending guest parking. …" at bounding box center [607, 467] width 572 height 42
drag, startPoint x: 457, startPoint y: 472, endPoint x: 326, endPoint y: 450, distance: 132.8
click at [326, 450] on textarea "Hi {{first_name}}! I understand you're having trouble extending guest parking. …" at bounding box center [607, 467] width 572 height 42
click at [362, 466] on textarea "Hi {{first_name}}! I understand you're having trouble extending guest parking. …" at bounding box center [607, 467] width 572 height 42
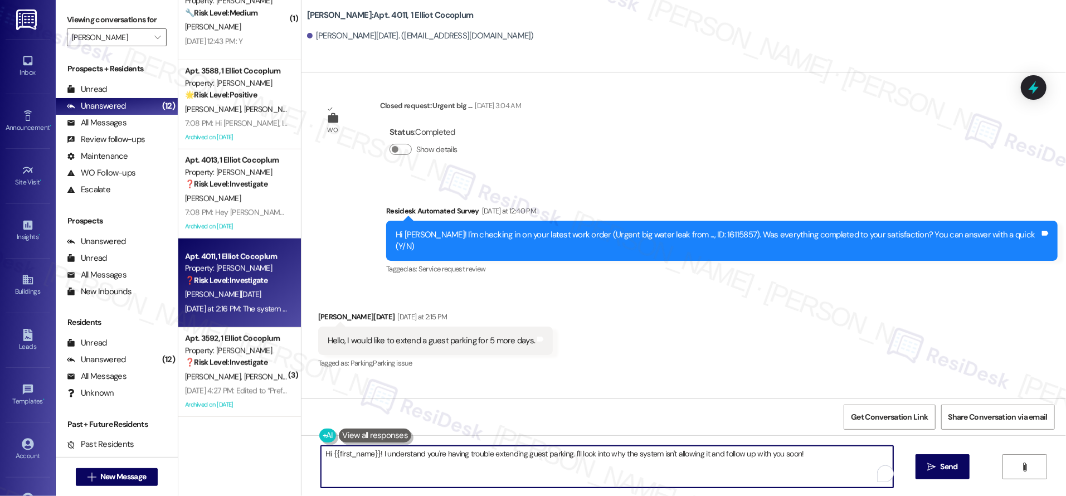
drag, startPoint x: 422, startPoint y: 471, endPoint x: 427, endPoint y: 474, distance: 6.5
click at [422, 471] on textarea "Hi {{first_name}}! I understand you're having trouble extending guest parking. …" at bounding box center [607, 467] width 572 height 42
click at [713, 461] on textarea "Hi {{first_name}}! I understand you're having trouble extending guest parking. …" at bounding box center [607, 467] width 572 height 42
drag, startPoint x: 568, startPoint y: 454, endPoint x: 653, endPoint y: 485, distance: 91.3
click at [653, 485] on textarea "Hi {{first_name}}! I understand you're having trouble extending guest parking. …" at bounding box center [604, 467] width 572 height 42
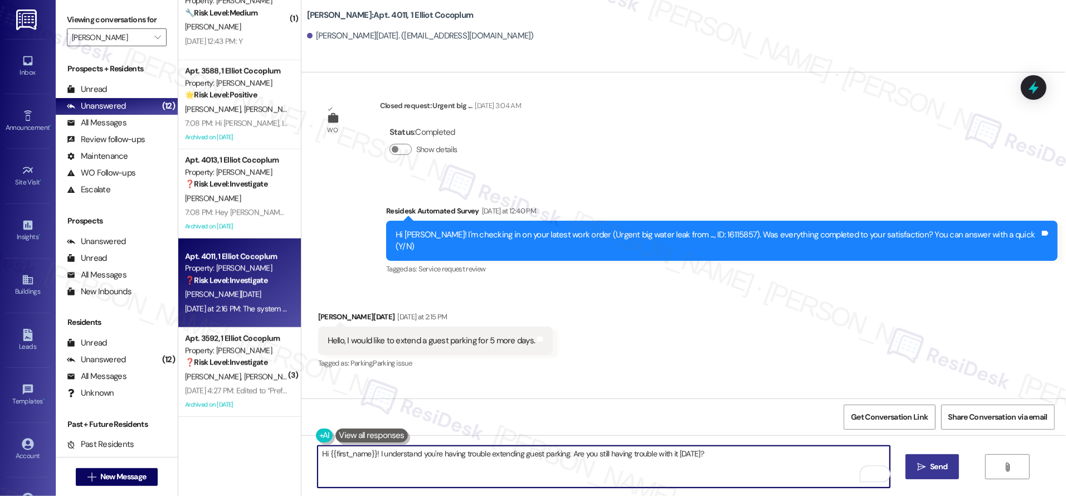
type textarea "Hi {{first_name}}! I understand you're having trouble extending guest parking. …"
click at [931, 462] on span "Send" at bounding box center [938, 467] width 17 height 12
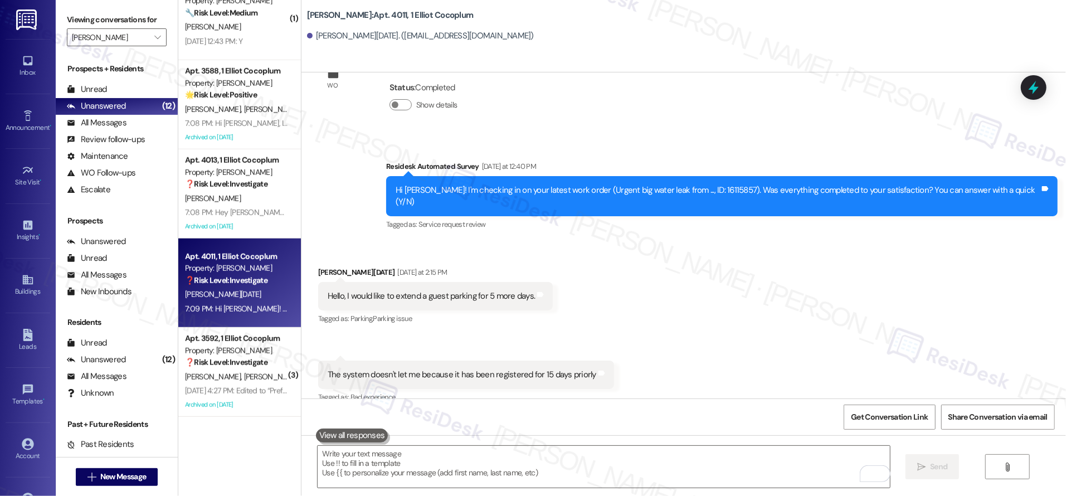
scroll to position [7761, 0]
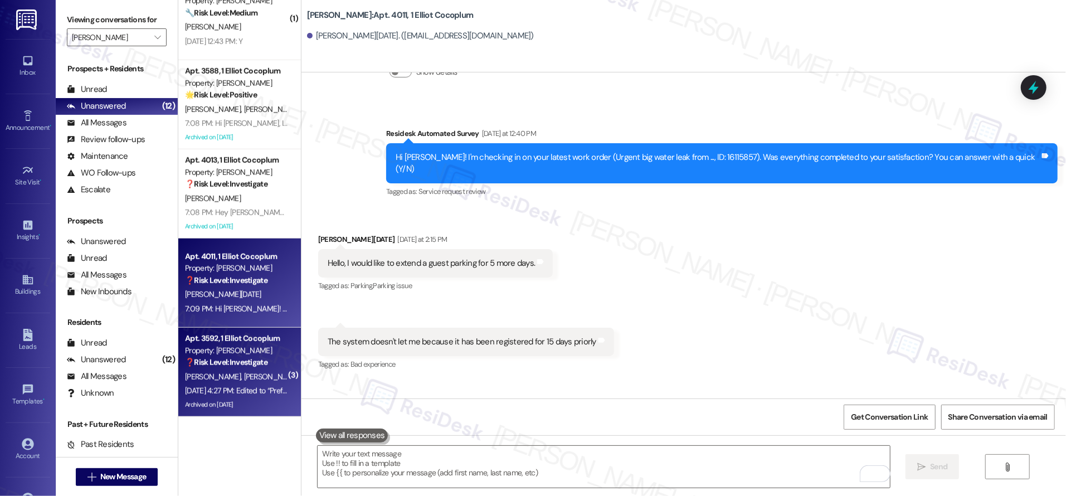
click at [225, 368] on div "Apt. 3592, 1 Elliot Cocoplum Property: Elliot Cocoplum ❓ Risk Level: Investigate" at bounding box center [236, 350] width 105 height 38
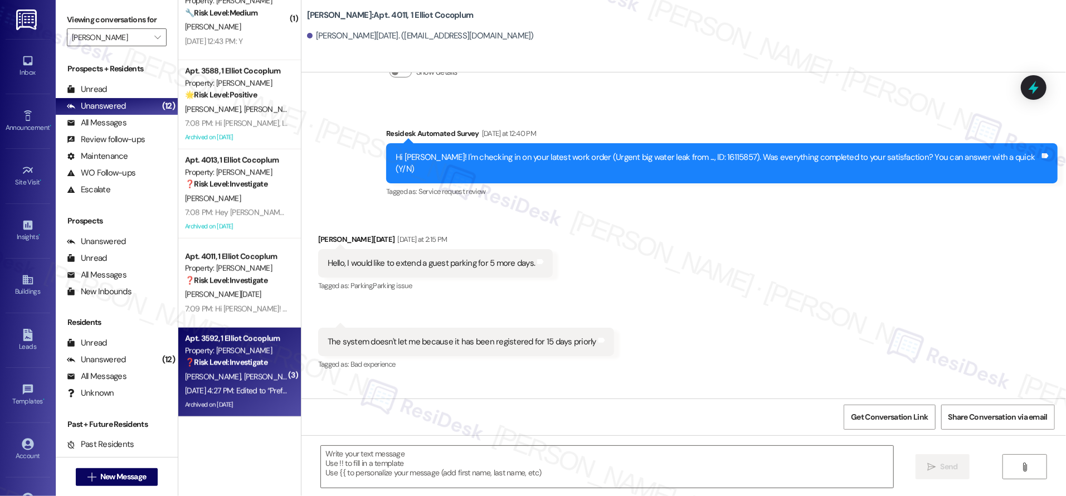
click at [225, 368] on div "Apt. 3592, 1 Elliot Cocoplum Property: Elliot Cocoplum ❓ Risk Level: Investigate" at bounding box center [236, 350] width 105 height 38
type textarea "Fetching suggested responses. Please feel free to read through the conversation…"
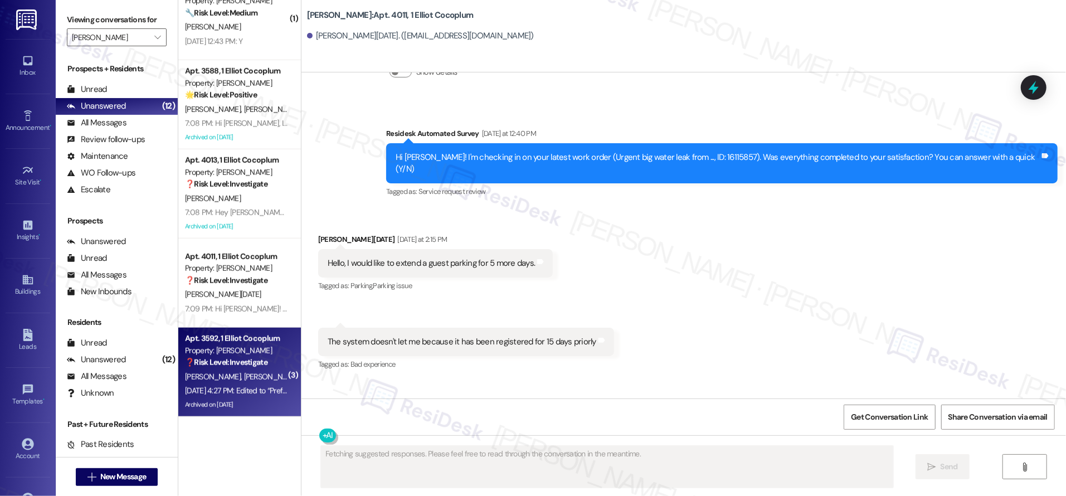
click at [225, 368] on div "Apt. 3592, 1 Elliot Cocoplum Property: Elliot Cocoplum ❓ Risk Level: Investigate" at bounding box center [236, 350] width 105 height 38
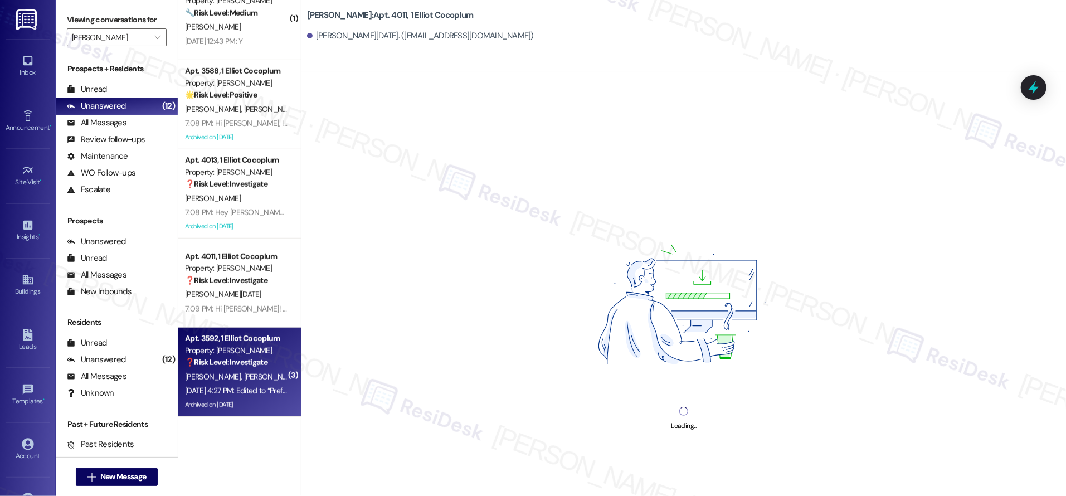
click at [225, 368] on div "Apt. 3592, 1 Elliot Cocoplum Property: Elliot Cocoplum ❓ Risk Level: Investigate" at bounding box center [236, 350] width 105 height 38
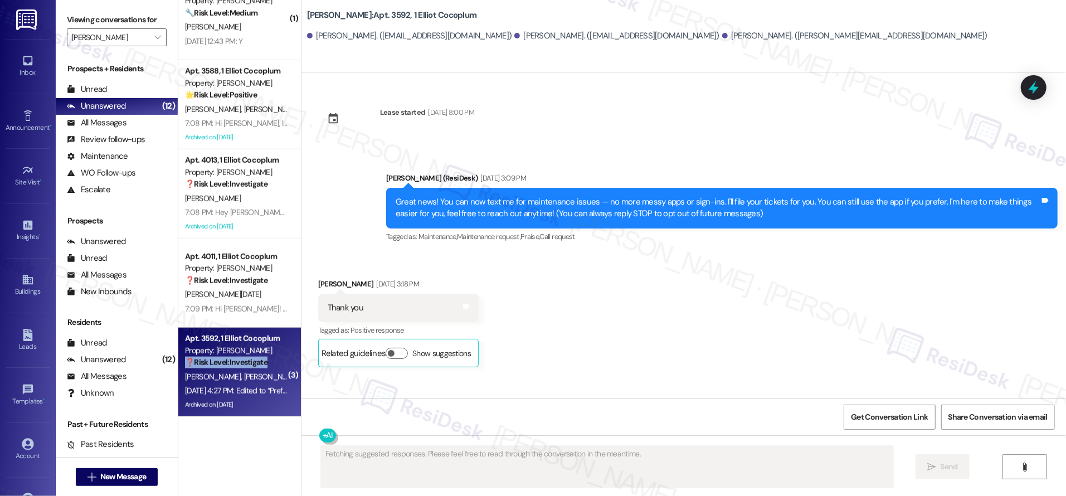
scroll to position [24674, 0]
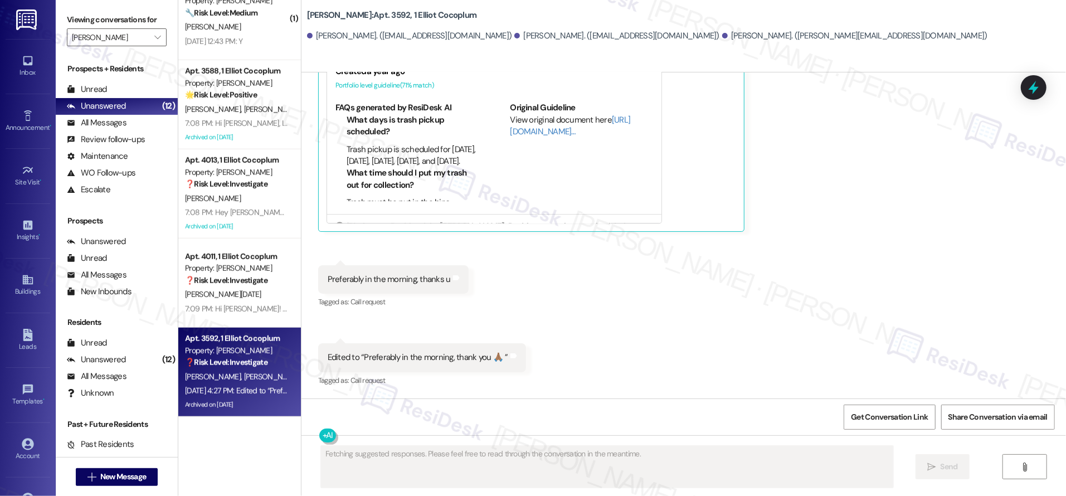
click at [629, 413] on div "Collections Status Sep 14, 2025 at 2:09 AM Lisa Artis has an outstanding balanc…" at bounding box center [520, 456] width 421 height 86
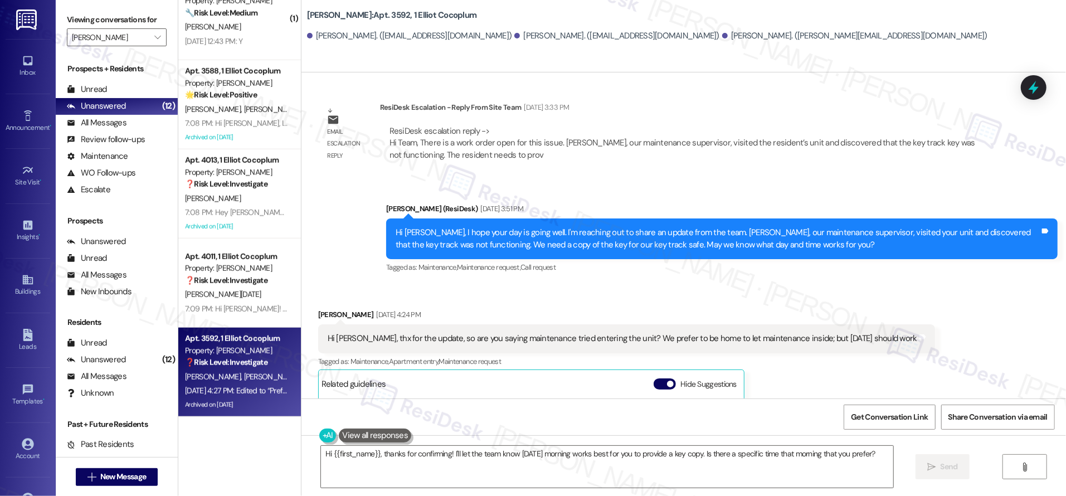
scroll to position [24287, 0]
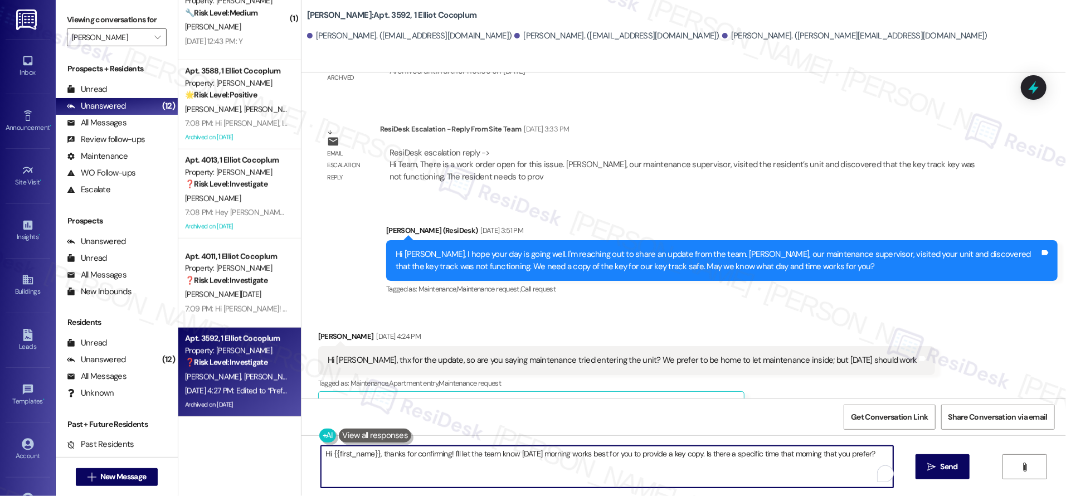
click at [535, 482] on textarea "Hi {{first_name}}, thanks for confirming! I'll let the team know Monday morning…" at bounding box center [607, 467] width 572 height 42
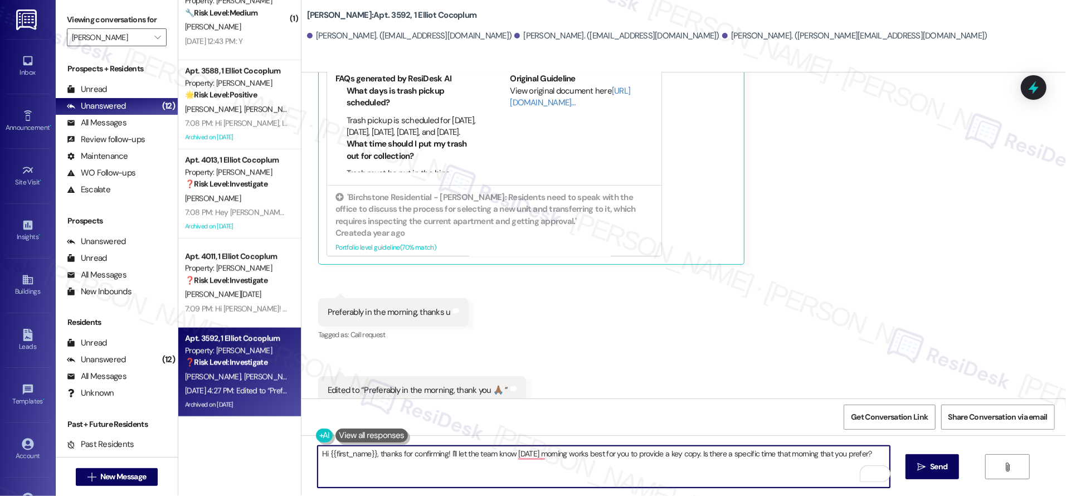
scroll to position [24674, 0]
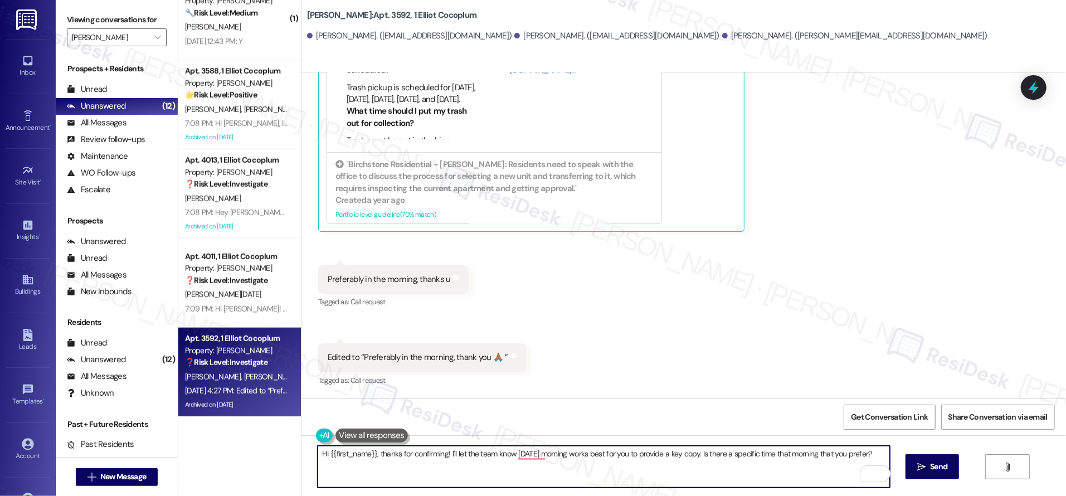
drag, startPoint x: 312, startPoint y: 453, endPoint x: 579, endPoint y: 544, distance: 281.7
click at [579, 495] on html "Inbox Go to Inbox Announcement • Send A Text Announcement Site Visit • Go to Si…" at bounding box center [533, 248] width 1066 height 496
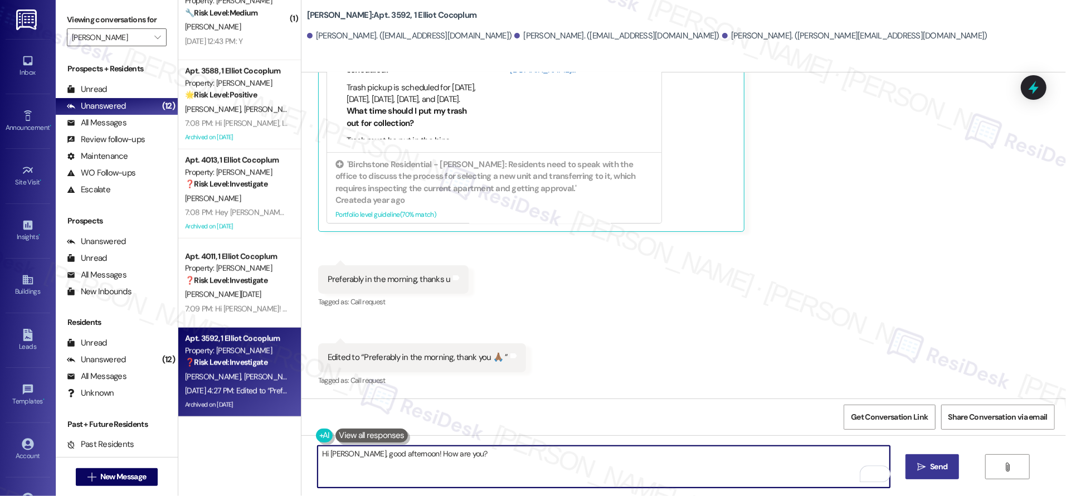
type textarea "Hi Lisa, good afternoon! How are you?"
click at [939, 475] on button " Send" at bounding box center [932, 466] width 54 height 25
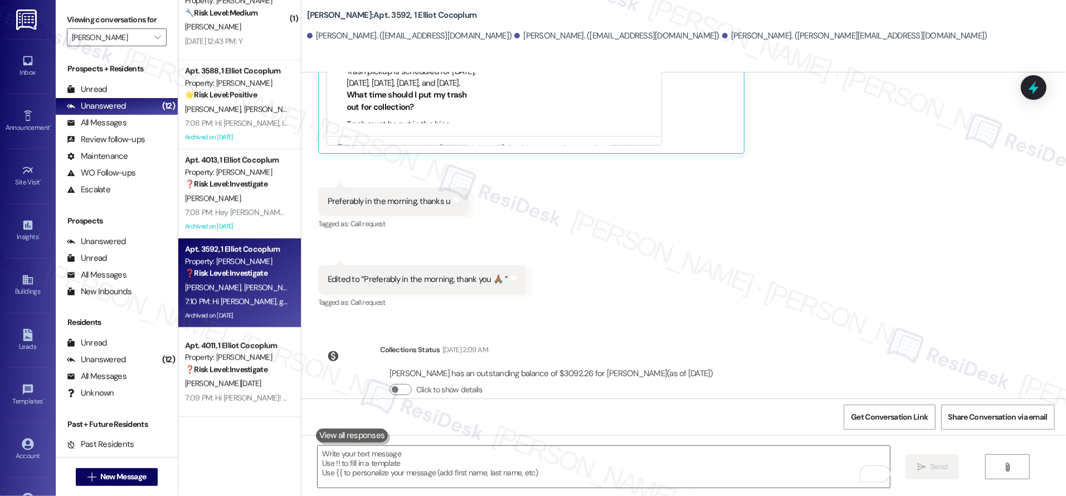
click at [807, 291] on div "Lease started Aug 13, 2024 at 8:00 PM Announcement, sent via SMS Sarah (ResiDes…" at bounding box center [683, 235] width 764 height 326
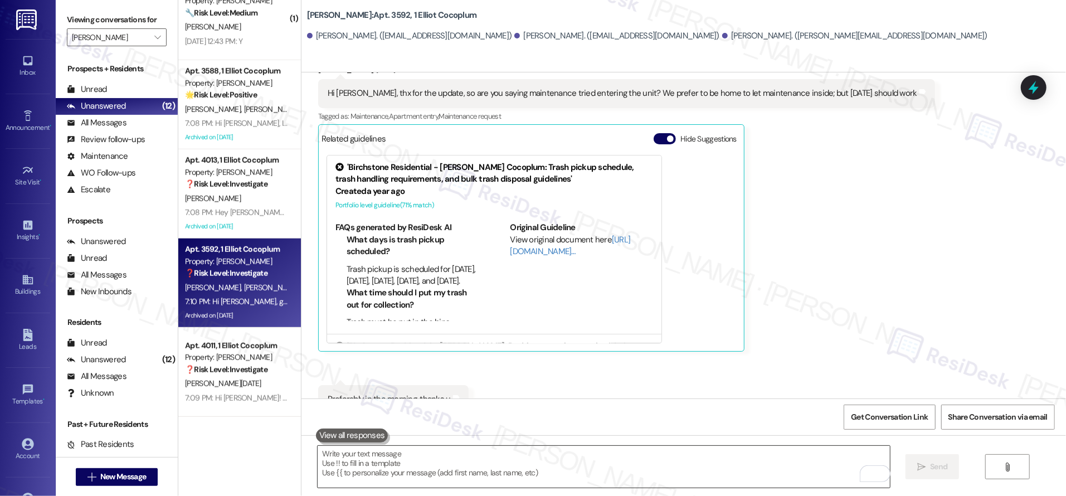
scroll to position [24752, 0]
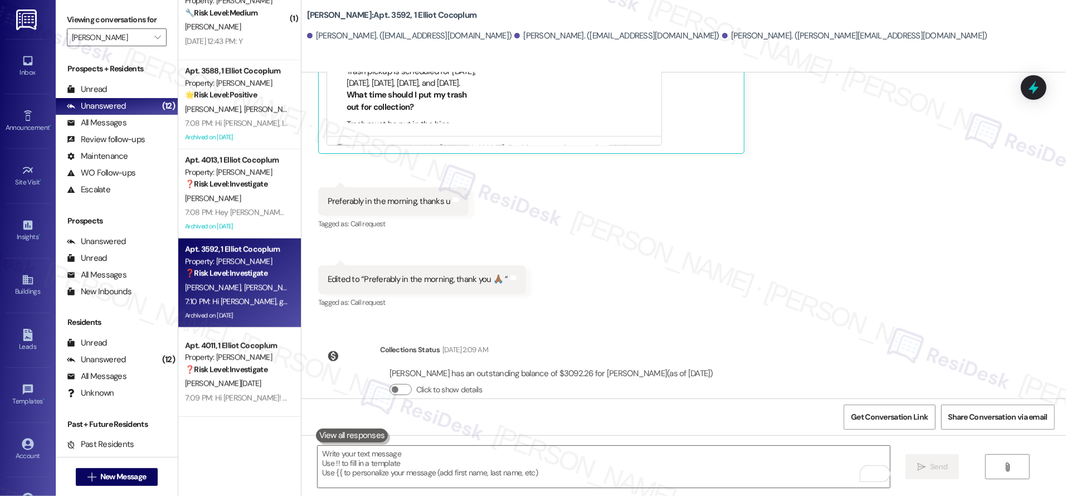
drag, startPoint x: 713, startPoint y: 443, endPoint x: 719, endPoint y: 444, distance: 6.2
click at [713, 443] on div " Send " at bounding box center [683, 477] width 764 height 84
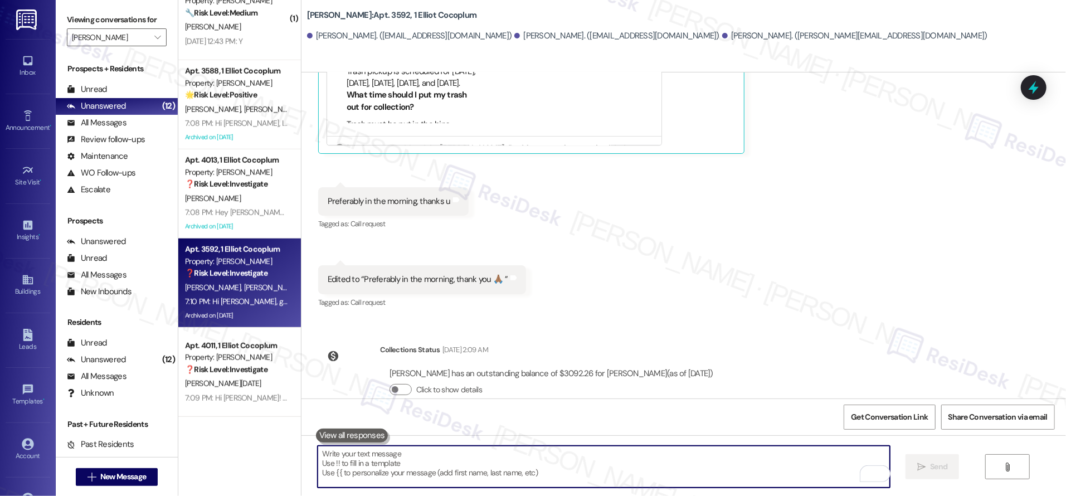
click at [653, 468] on textarea "To enrich screen reader interactions, please activate Accessibility in Grammarl…" at bounding box center [604, 467] width 572 height 42
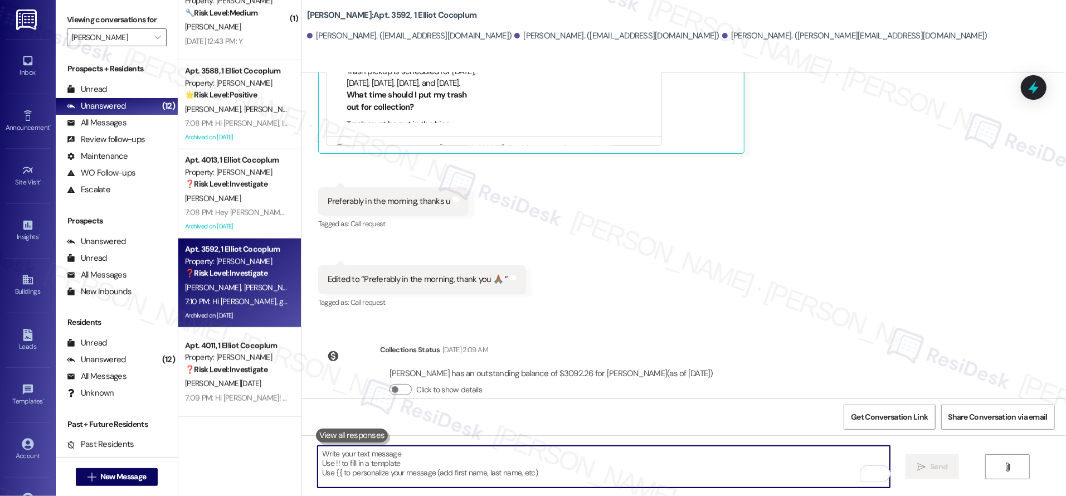
drag, startPoint x: 709, startPoint y: 358, endPoint x: 720, endPoint y: 356, distance: 11.8
click at [709, 421] on div "Sent via SMS Sarah 7:10 PM Hi Lisa, good afternoon! How are you? Tags and notes" at bounding box center [683, 459] width 764 height 77
click at [770, 466] on textarea "To enrich screen reader interactions, please activate Accessibility in Grammarl…" at bounding box center [604, 467] width 572 height 42
click at [735, 446] on textarea "To enrich screen reader interactions, please activate Accessibility in Grammarl…" at bounding box center [604, 467] width 572 height 42
click at [733, 448] on textarea "To enrich screen reader interactions, please activate Accessibility in Grammarl…" at bounding box center [604, 467] width 572 height 42
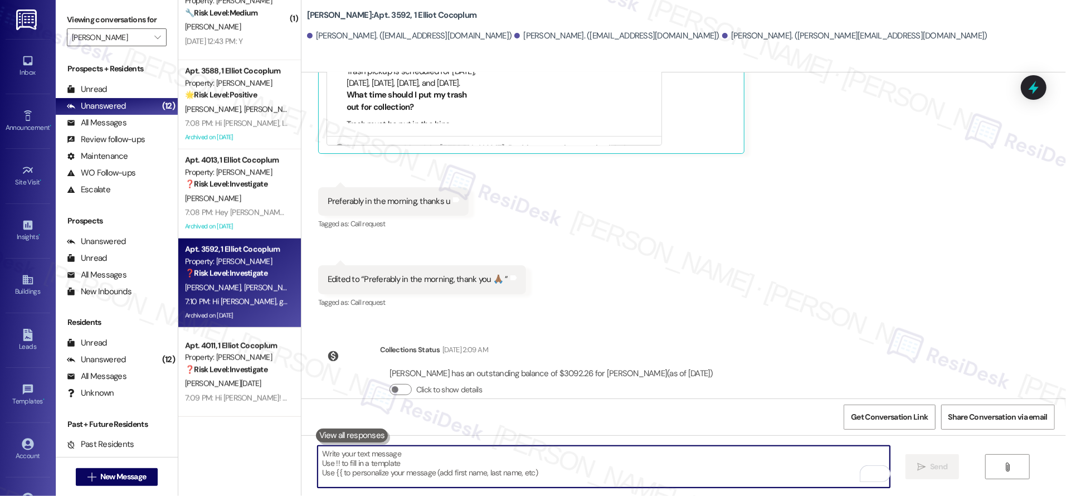
click at [735, 450] on textarea "To enrich screen reader interactions, please activate Accessibility in Grammarl…" at bounding box center [604, 467] width 572 height 42
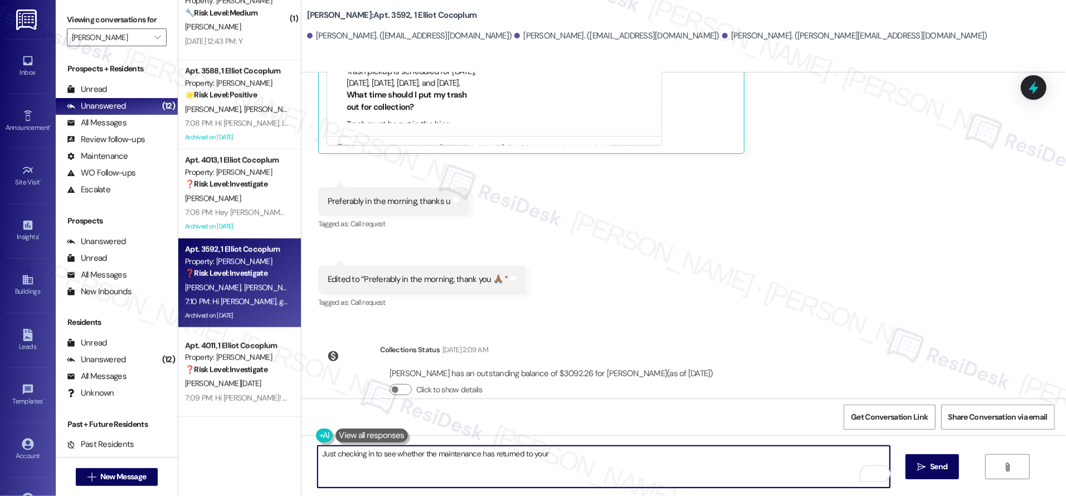
click at [641, 460] on textarea "Just checking in to see whether the maintenance has returned to your" at bounding box center [604, 467] width 572 height 42
type textarea "Just checking in to see whether the maintenance has returned to your home?"
click at [936, 471] on span "Send" at bounding box center [938, 467] width 17 height 12
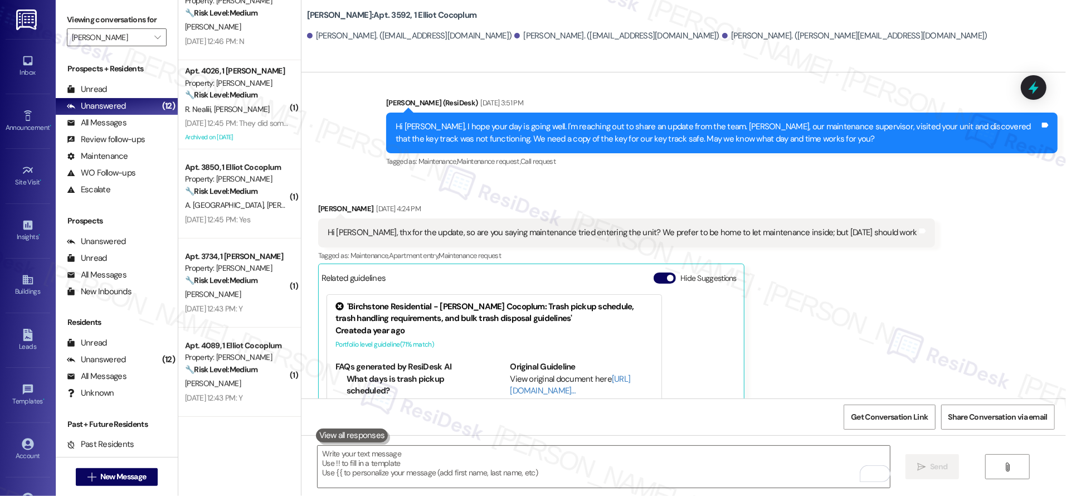
scroll to position [24829, 0]
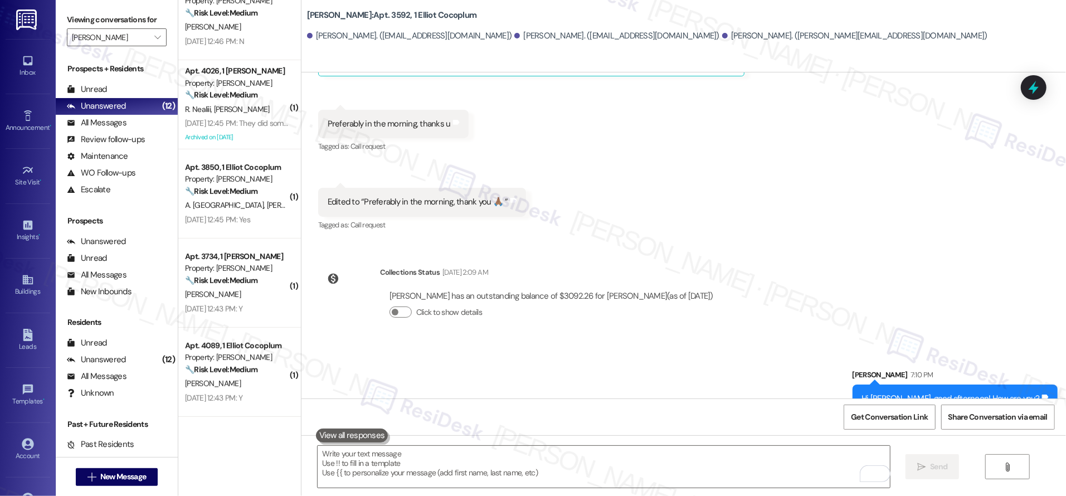
click at [755, 344] on div "Sent via SMS Sarah 7:10 PM Hi Lisa, good afternoon! How are you? Tags and notes…" at bounding box center [683, 421] width 764 height 155
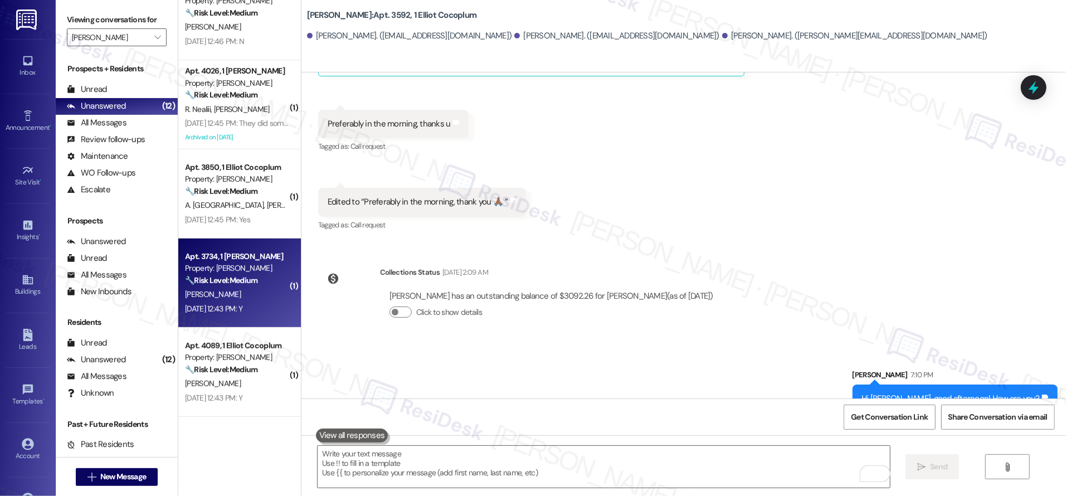
click at [236, 292] on div "S. Etienne" at bounding box center [236, 294] width 105 height 14
type textarea "Fetching suggested responses. Please feel free to read through the conversation…"
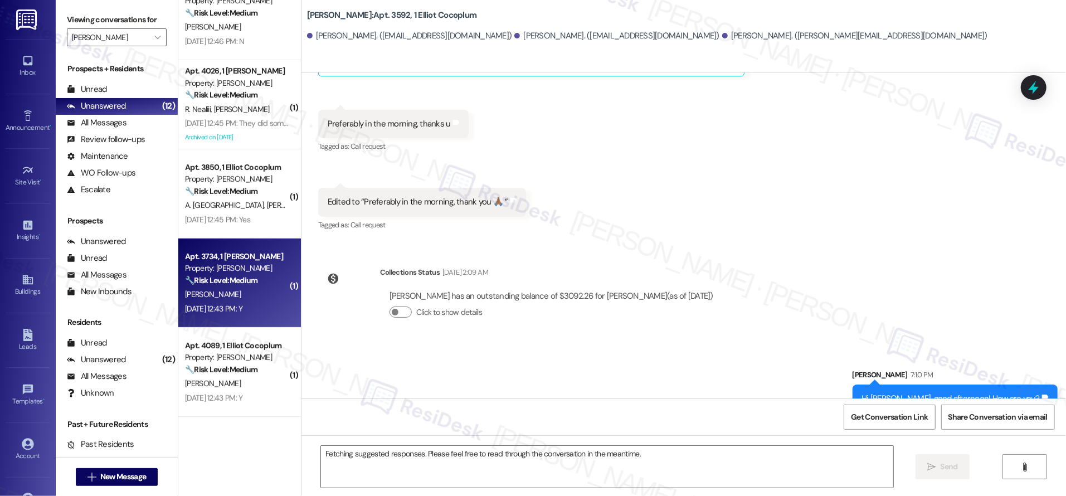
click at [236, 292] on div "S. Etienne" at bounding box center [236, 294] width 105 height 14
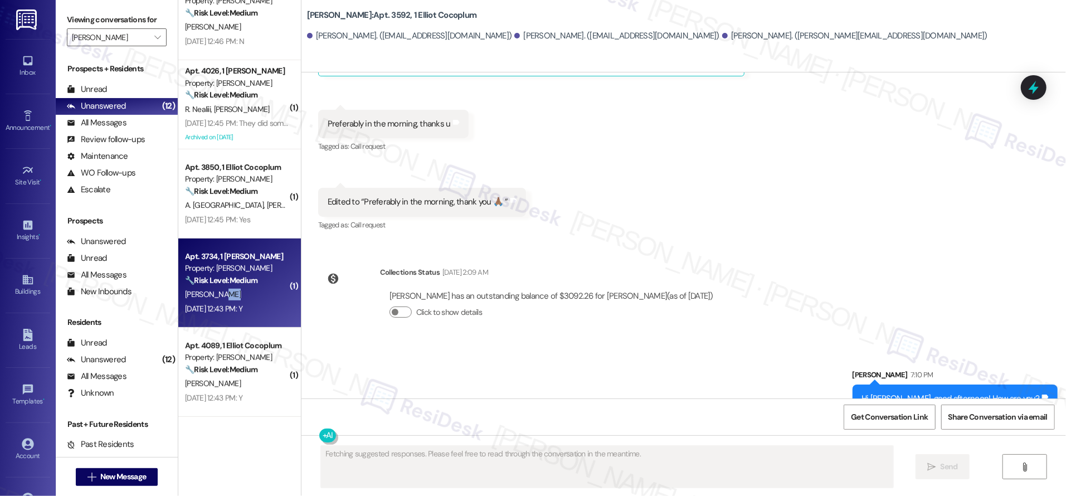
click at [236, 292] on div "S. Etienne" at bounding box center [236, 294] width 105 height 14
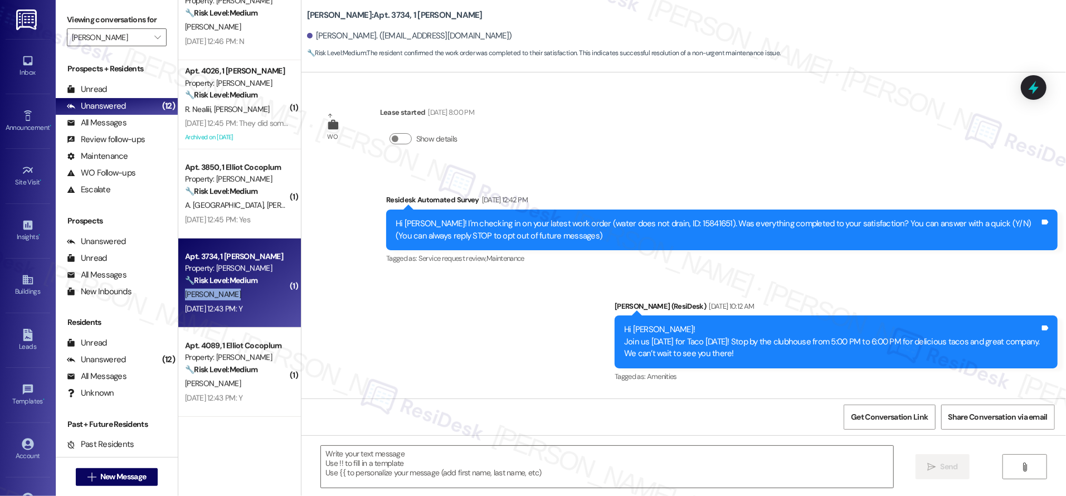
click at [236, 292] on div "S. Etienne" at bounding box center [236, 294] width 105 height 14
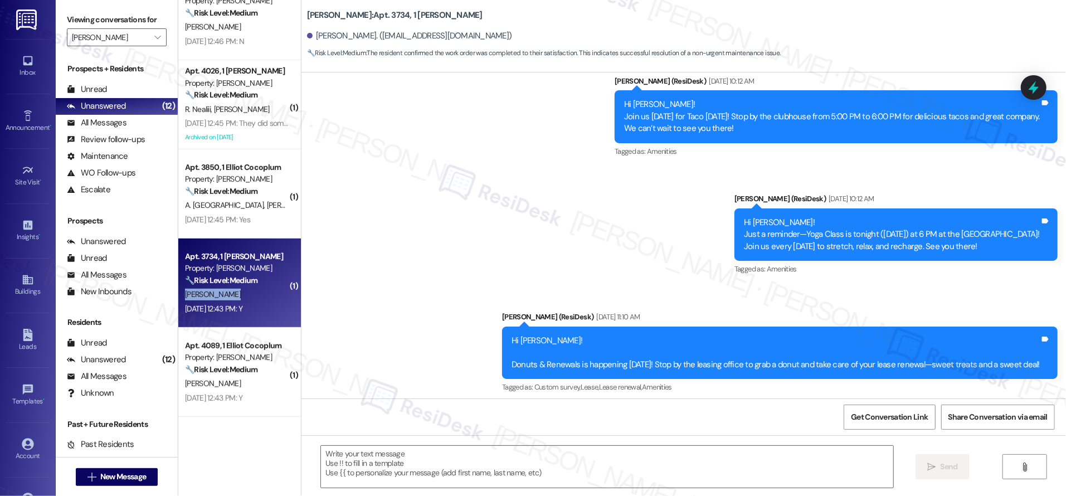
click at [236, 292] on div "S. Etienne" at bounding box center [236, 294] width 105 height 14
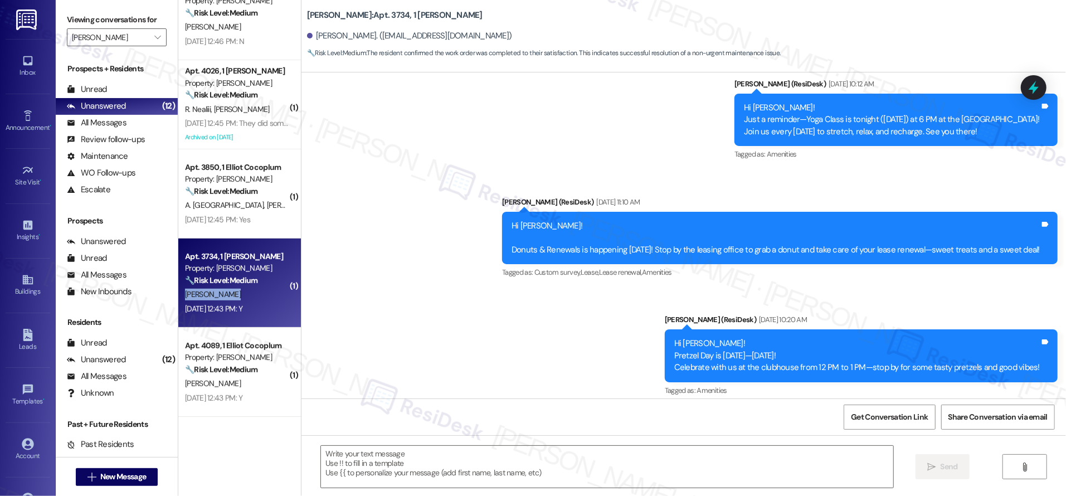
click at [237, 292] on div "S. Etienne" at bounding box center [236, 294] width 105 height 14
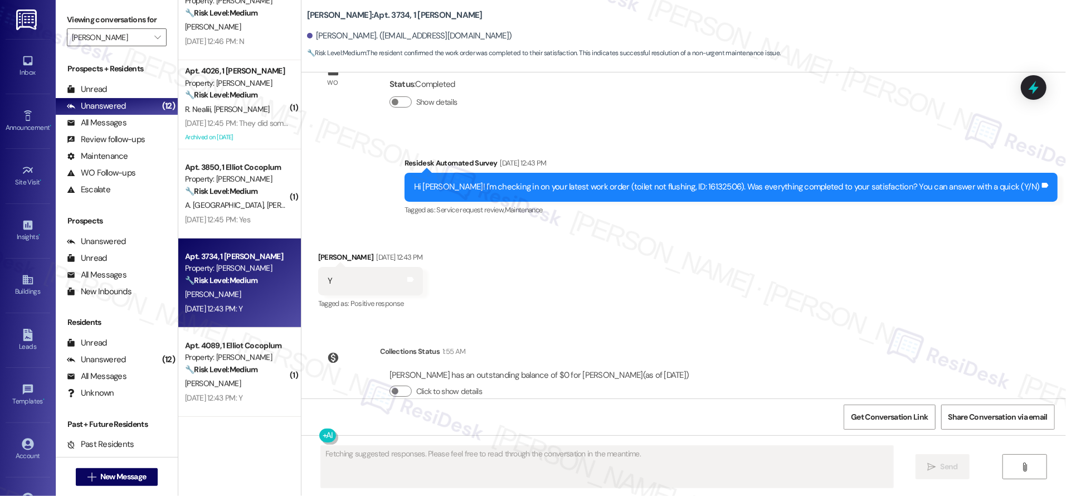
scroll to position [2800, 0]
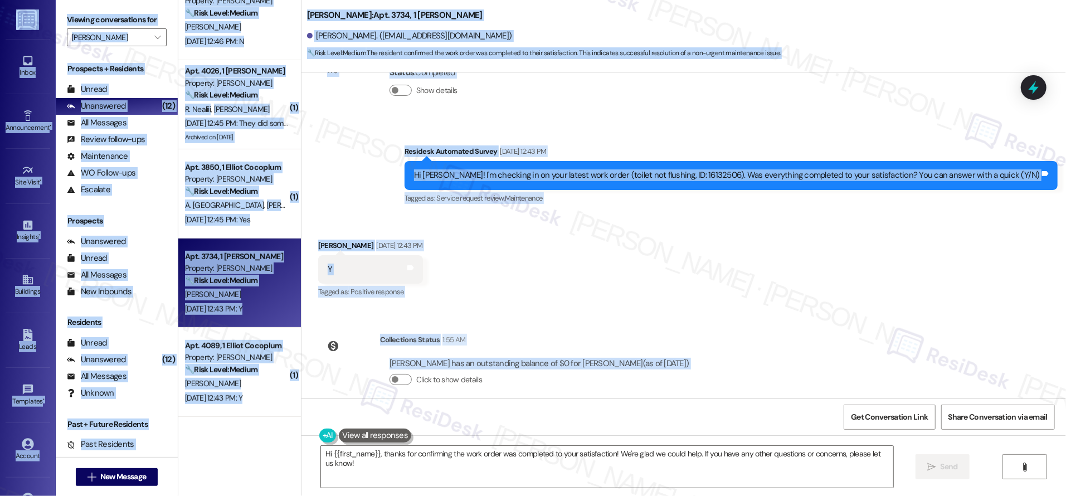
drag, startPoint x: 416, startPoint y: 480, endPoint x: 473, endPoint y: 498, distance: 59.7
click at [473, 495] on html "Inbox Go to Inbox Announcement • Send A Text Announcement Site Visit • Go to Si…" at bounding box center [533, 248] width 1066 height 496
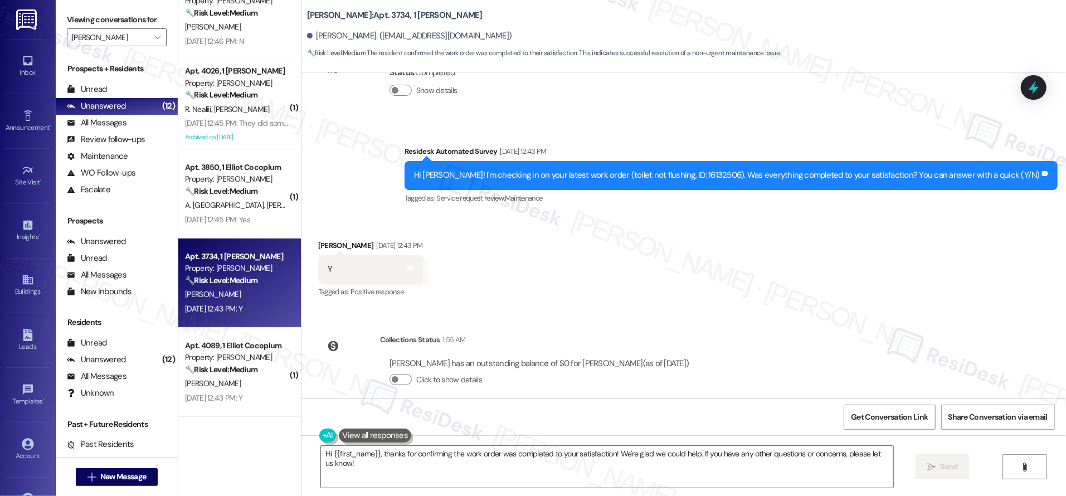
drag, startPoint x: 565, startPoint y: 377, endPoint x: 437, endPoint y: 392, distance: 129.1
click at [565, 377] on div "Click to show details" at bounding box center [539, 381] width 300 height 25
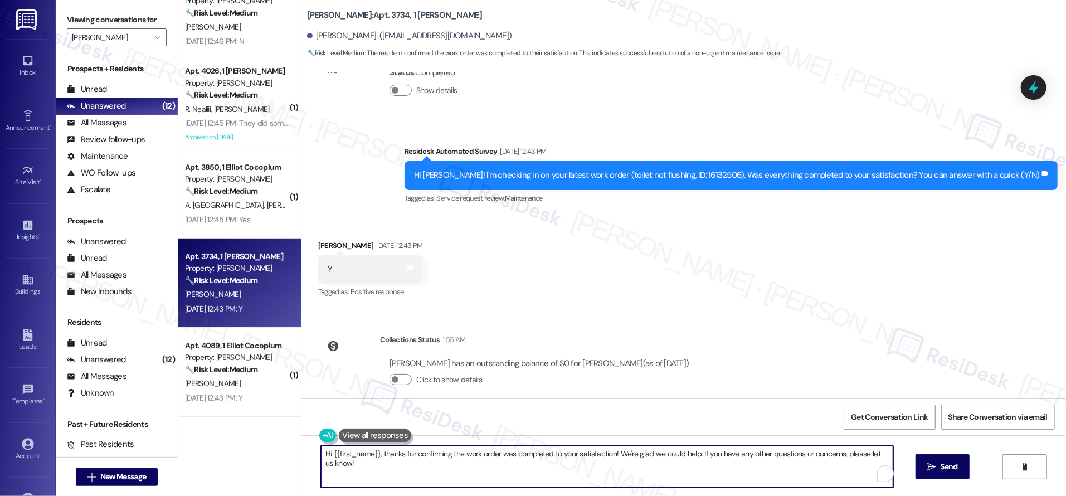
click at [370, 476] on textarea "Hi {{first_name}}, thanks for confirming the work order was completed to your s…" at bounding box center [607, 467] width 572 height 42
drag, startPoint x: 349, startPoint y: 463, endPoint x: 295, endPoint y: 447, distance: 55.9
click at [301, 447] on div "Hi {{first_name}}, thanks for confirming the work order was completed to your s…" at bounding box center [683, 477] width 764 height 84
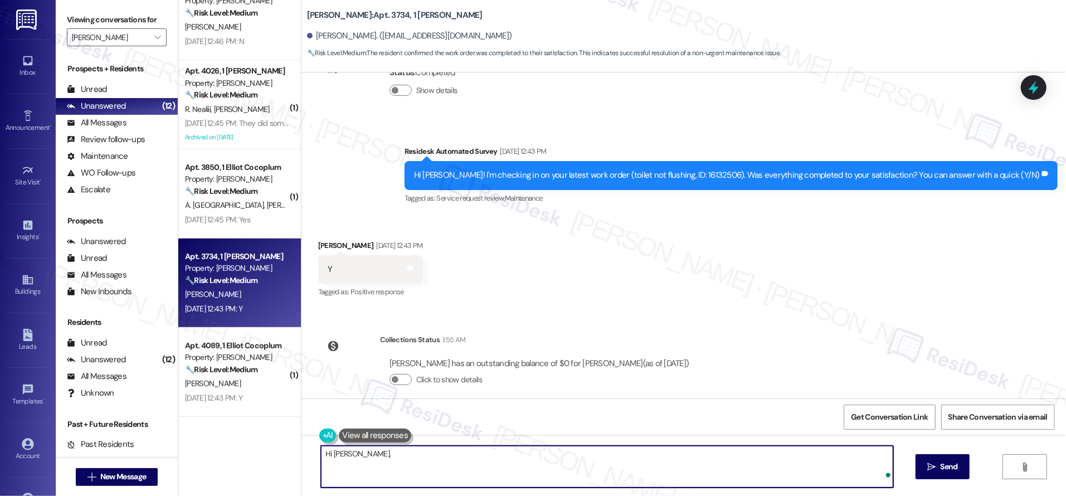
paste textarea "I know it's been a while, but I still want to thank you for the positive feedba…"
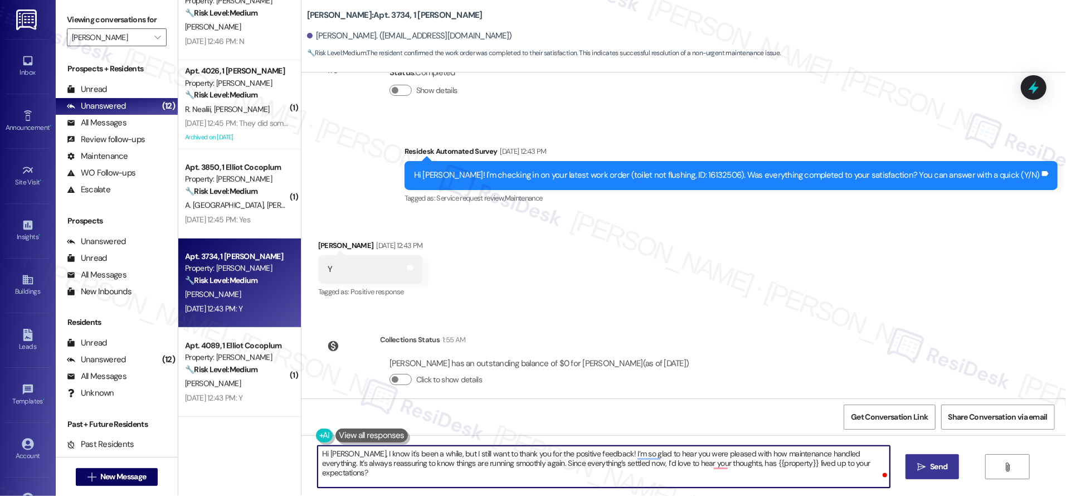
type textarea "Hi Sidney, I know it's been a while, but I still want to thank you for the posi…"
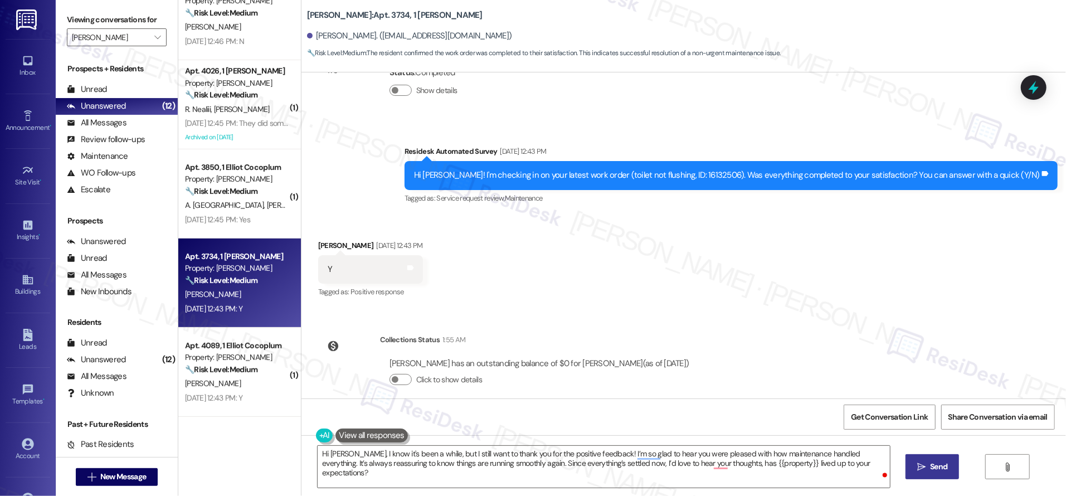
click at [935, 465] on span "Send" at bounding box center [938, 467] width 17 height 12
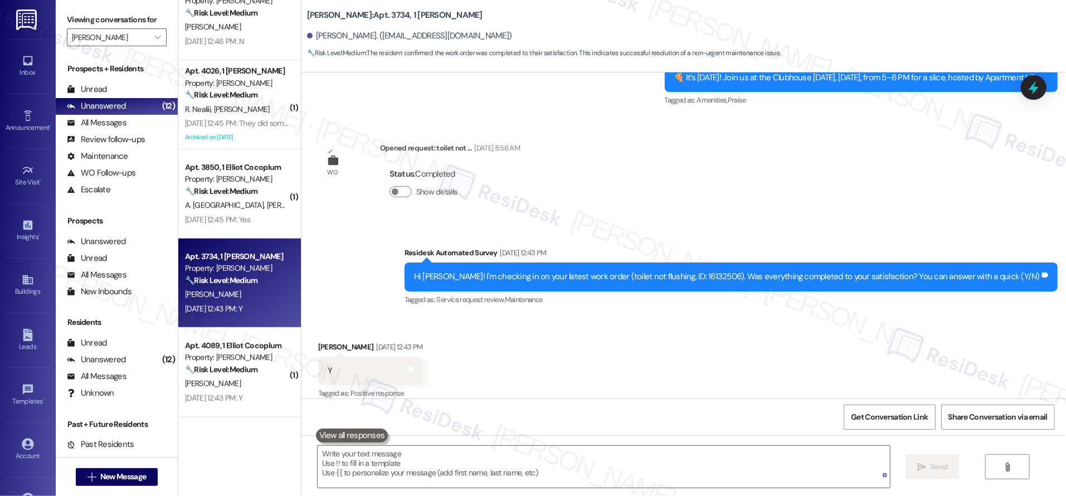
scroll to position [2698, 0]
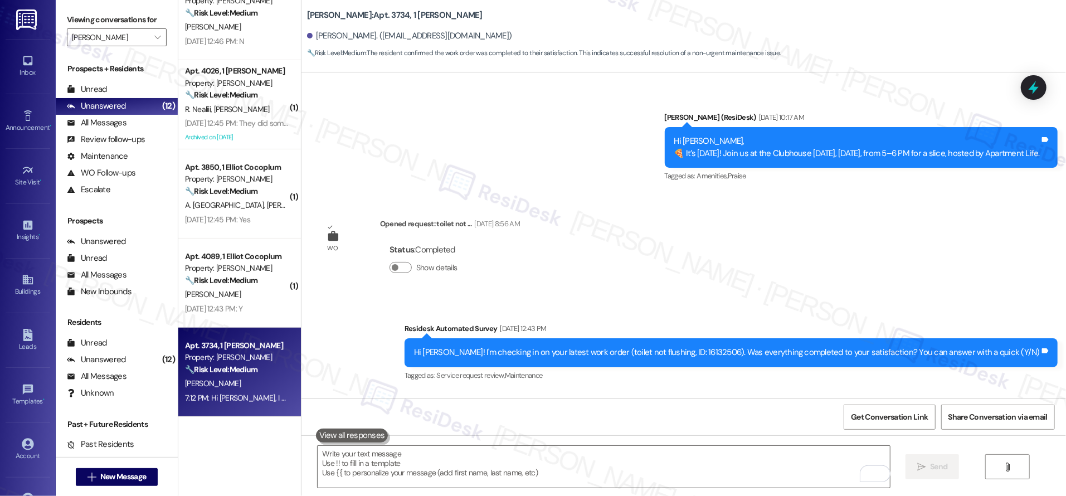
drag, startPoint x: 707, startPoint y: 254, endPoint x: 708, endPoint y: 236, distance: 17.9
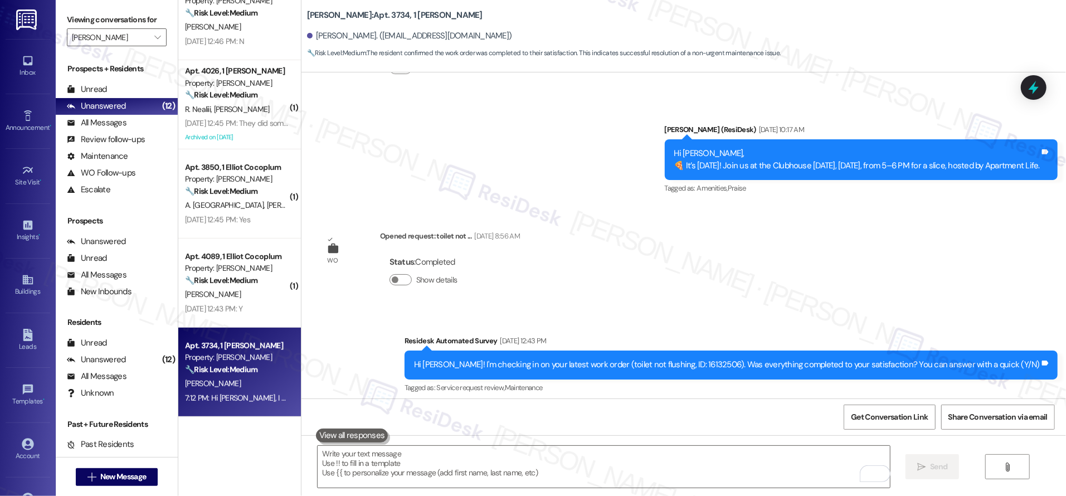
scroll to position [2889, 0]
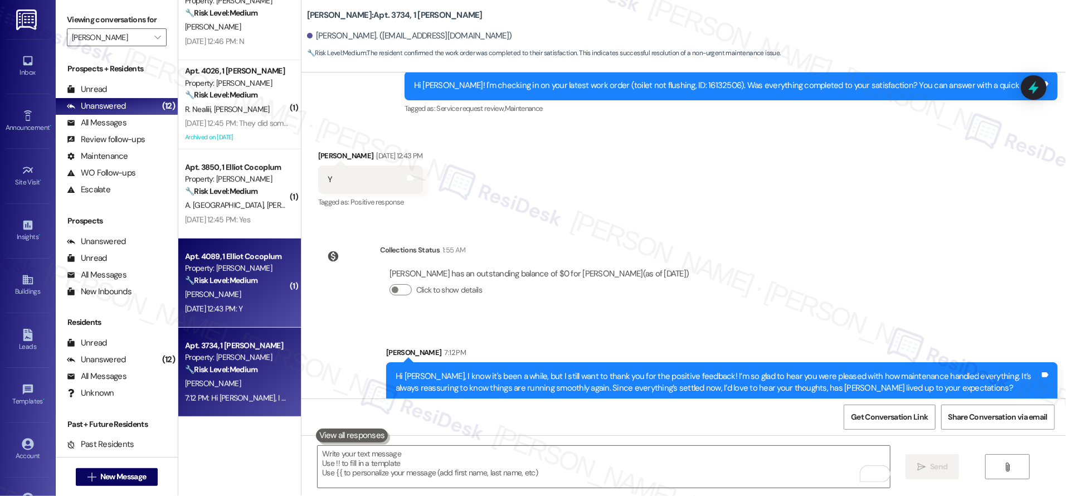
click at [235, 291] on div "[PERSON_NAME]" at bounding box center [236, 294] width 105 height 14
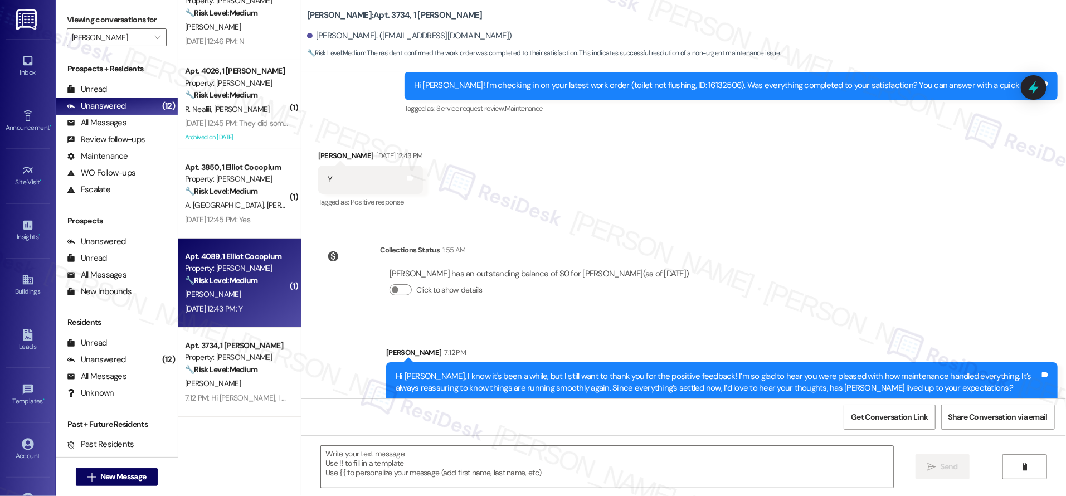
click at [235, 291] on div "[PERSON_NAME]" at bounding box center [236, 294] width 105 height 14
type textarea "Fetching suggested responses. Please feel free to read through the conversation…"
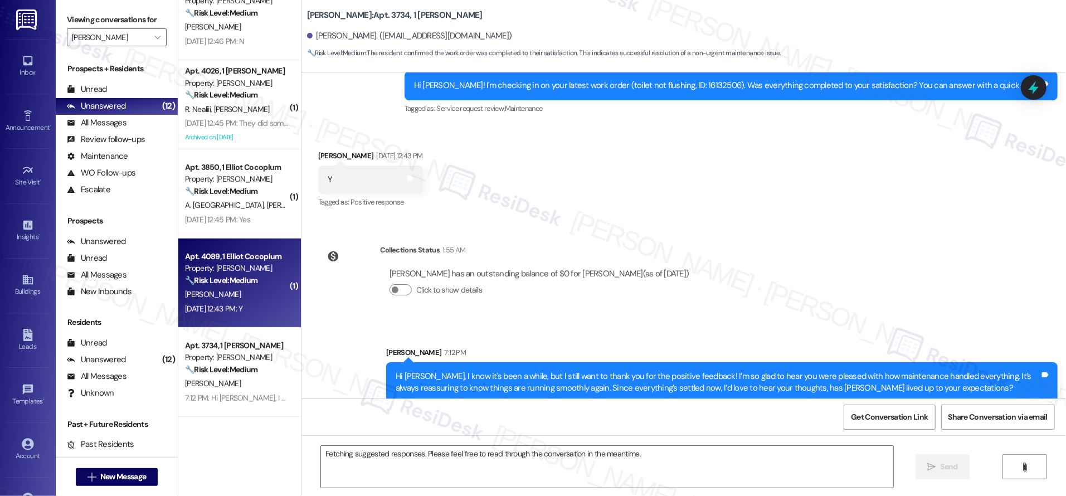
click at [235, 291] on div "[PERSON_NAME]" at bounding box center [236, 294] width 105 height 14
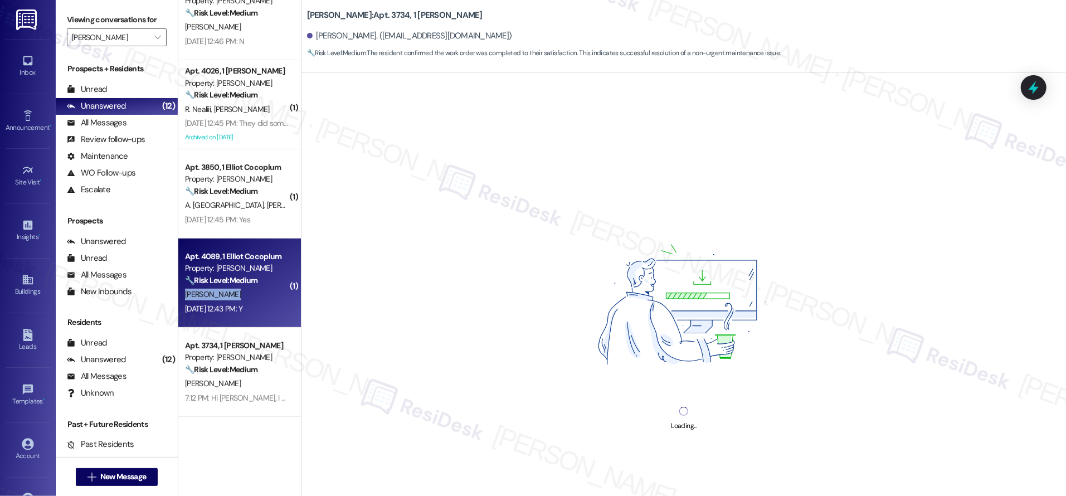
click at [235, 290] on div "[PERSON_NAME]" at bounding box center [236, 294] width 105 height 14
click at [236, 291] on div "[PERSON_NAME]" at bounding box center [236, 294] width 105 height 14
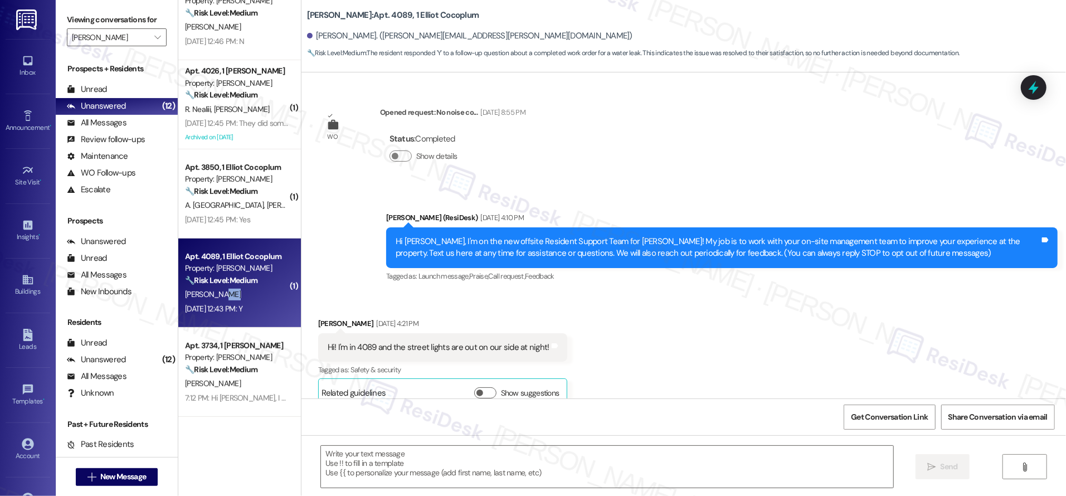
click at [236, 290] on div "[PERSON_NAME]" at bounding box center [236, 294] width 105 height 14
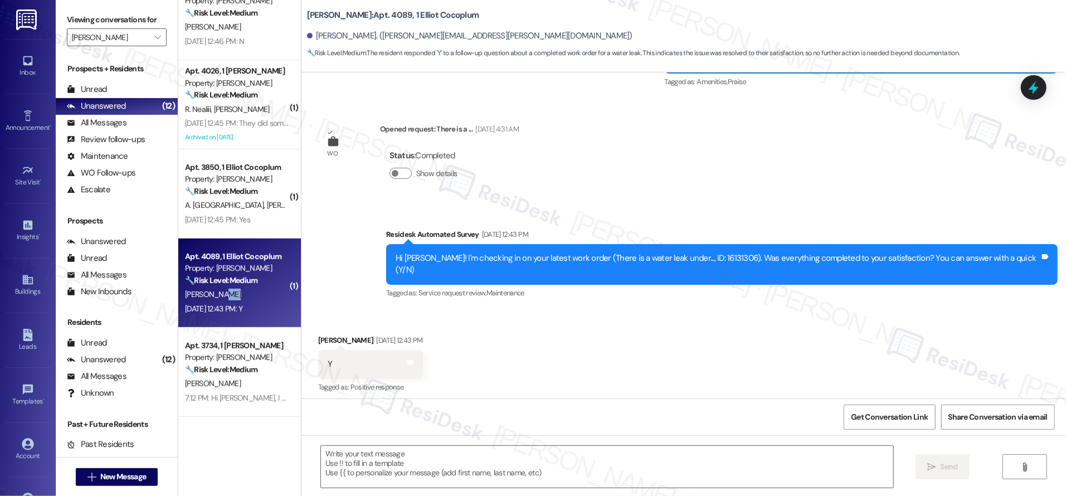
click at [237, 291] on div "[PERSON_NAME]" at bounding box center [236, 294] width 105 height 14
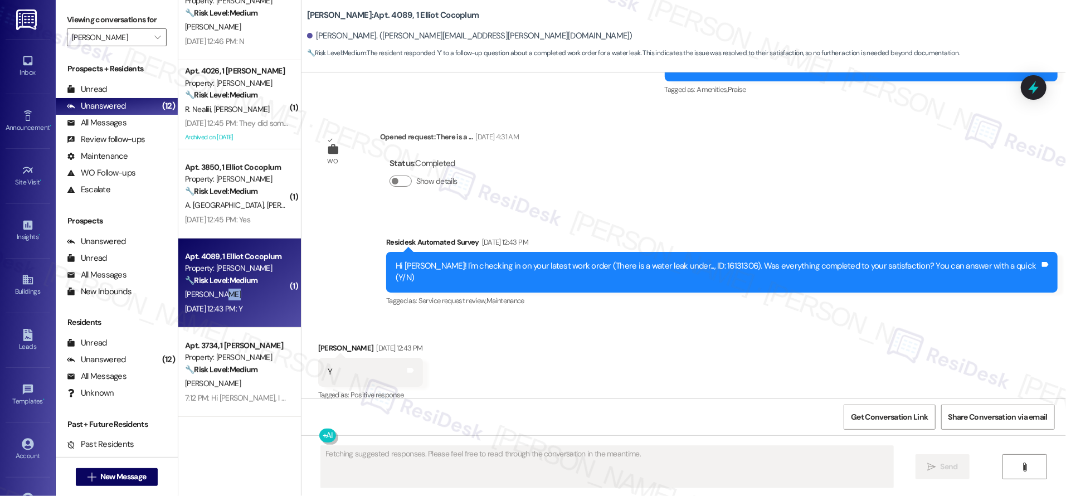
click at [240, 293] on div "[PERSON_NAME]" at bounding box center [236, 294] width 105 height 14
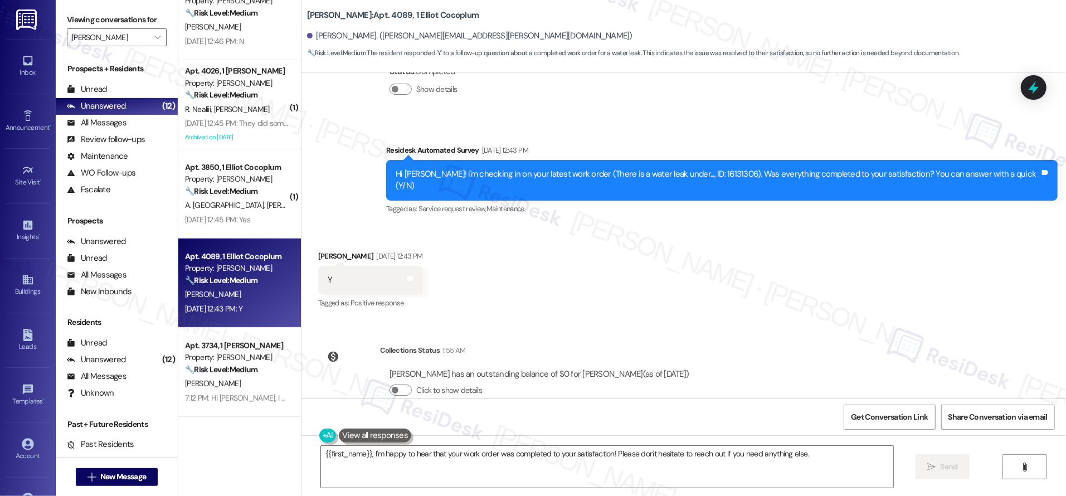
scroll to position [4557, 0]
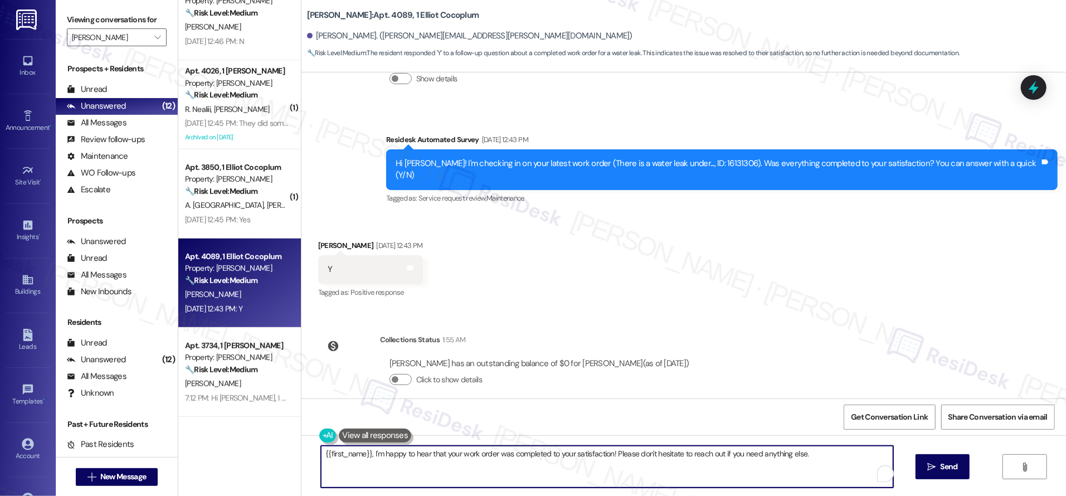
click at [361, 461] on textarea "{{first_name}}, I'm happy to hear that your work order was completed to your sa…" at bounding box center [607, 467] width 572 height 42
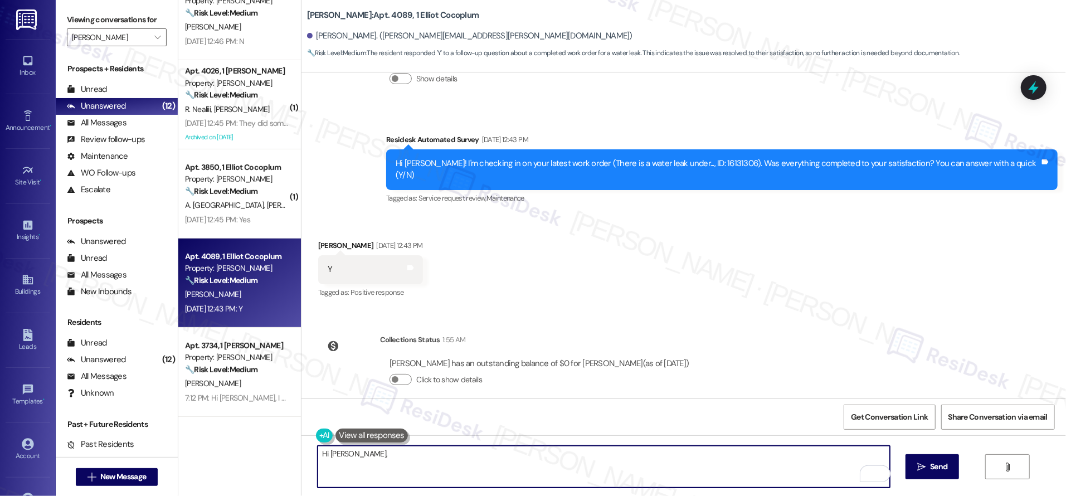
click at [974, 316] on div "WO Opened request: No noise co... Jul 11, 2024 at 8:55 PM Status : Completed Sh…" at bounding box center [683, 235] width 764 height 326
click at [973, 319] on div "WO Opened request: No noise co... Jul 11, 2024 at 8:55 PM Status : Completed Sh…" at bounding box center [683, 235] width 764 height 326
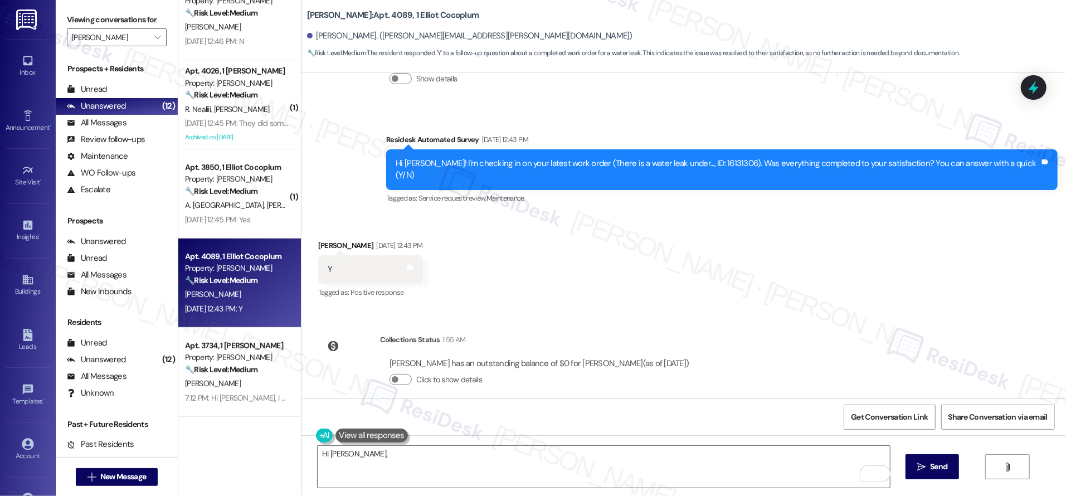
click at [972, 319] on div "WO Opened request: No noise co... Jul 11, 2024 at 8:55 PM Status : Completed Sh…" at bounding box center [683, 235] width 764 height 326
click at [973, 319] on div "WO Opened request: No noise co... Jul 11, 2024 at 8:55 PM Status : Completed Sh…" at bounding box center [683, 235] width 764 height 326
click at [449, 455] on textarea "Hi Megan," at bounding box center [604, 467] width 572 height 42
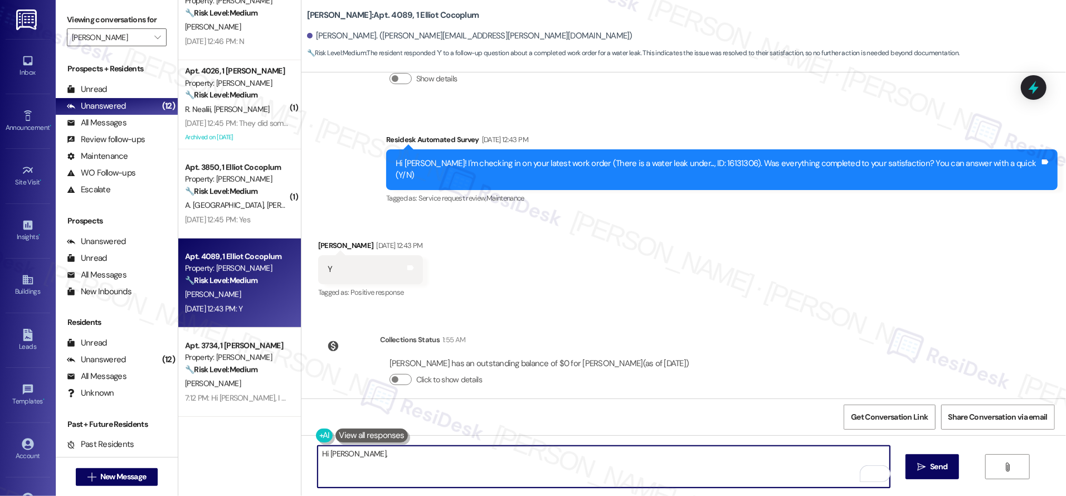
paste textarea "Southside Villas Westmoor The Oaks Valley Ranch"
paste textarea "I’m so glad to hear you were pleased with how maintenance handled everything. I…"
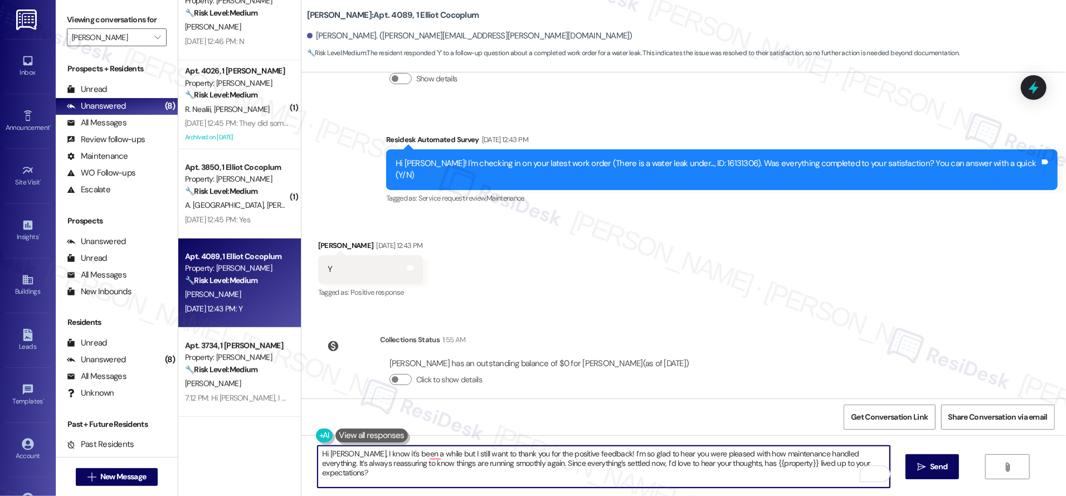
click at [625, 477] on textarea "Hi Megan, I know it's been a while but I still want to thank you for the positi…" at bounding box center [604, 467] width 572 height 42
drag, startPoint x: 346, startPoint y: 451, endPoint x: 355, endPoint y: 466, distance: 17.5
click at [355, 466] on textarea "Hi Megan, I know it's been a while but I still want to thank you for the positi…" at bounding box center [604, 467] width 572 height 42
click at [350, 458] on textarea "Hi Megan, I know it's been a while but I still want to thank you for the positi…" at bounding box center [604, 467] width 572 height 42
drag, startPoint x: 345, startPoint y: 456, endPoint x: 357, endPoint y: 478, distance: 25.9
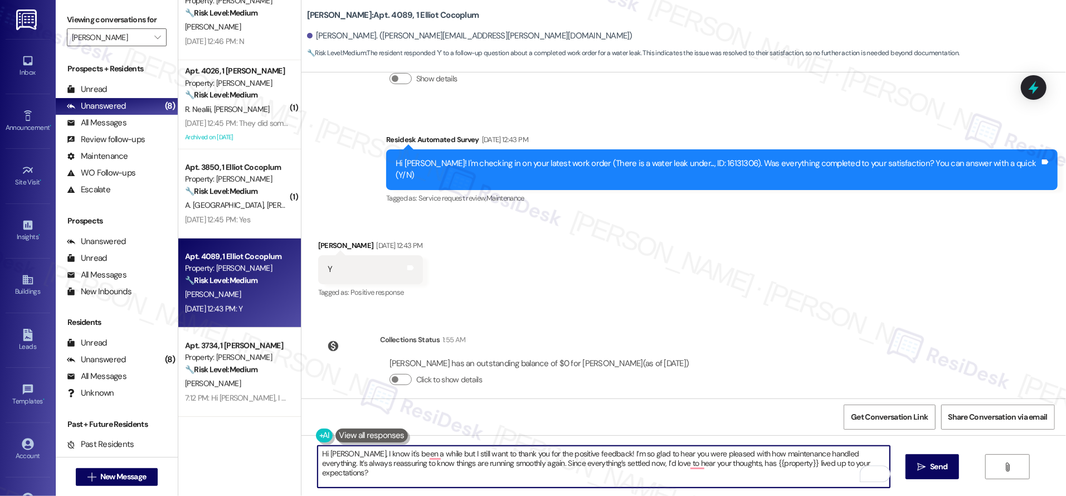
click at [356, 478] on textarea "Hi Megan, I know it's been a while but I still want to thank you for the positi…" at bounding box center [604, 467] width 572 height 42
type textarea "Hi Megan, I know it's been a while but I still want to thank you for the positi…"
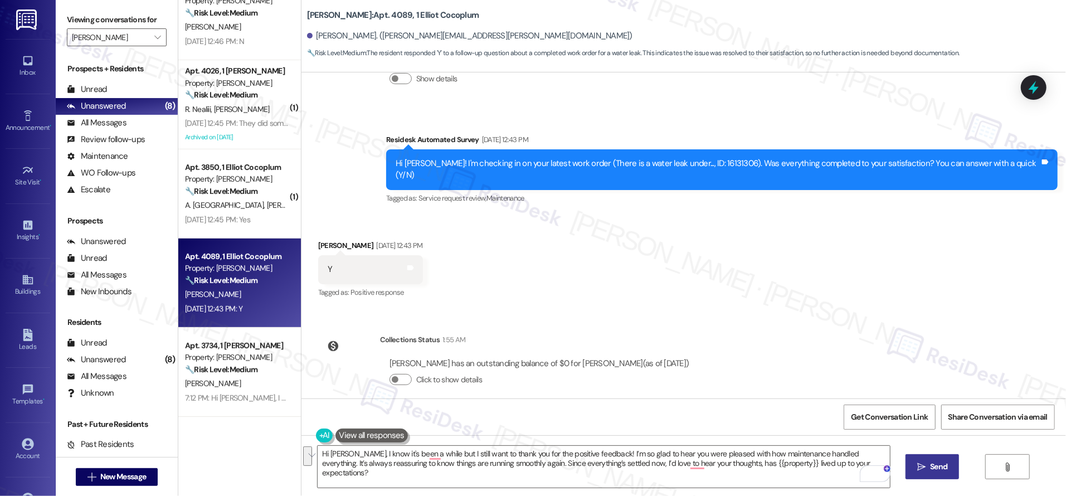
click at [930, 468] on span "Send" at bounding box center [938, 467] width 17 height 12
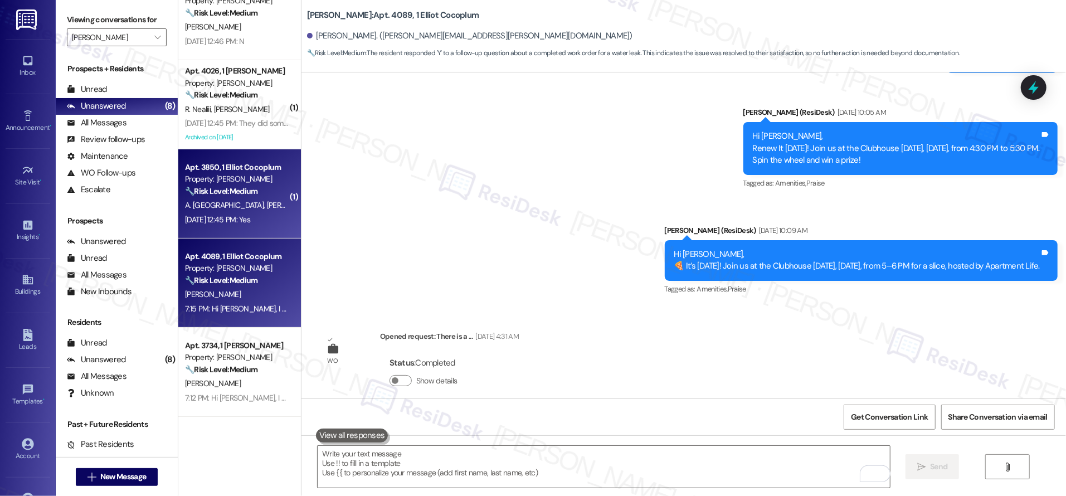
scroll to position [1, 0]
click at [247, 199] on div "A. Dayton W. Dayton" at bounding box center [236, 205] width 105 height 14
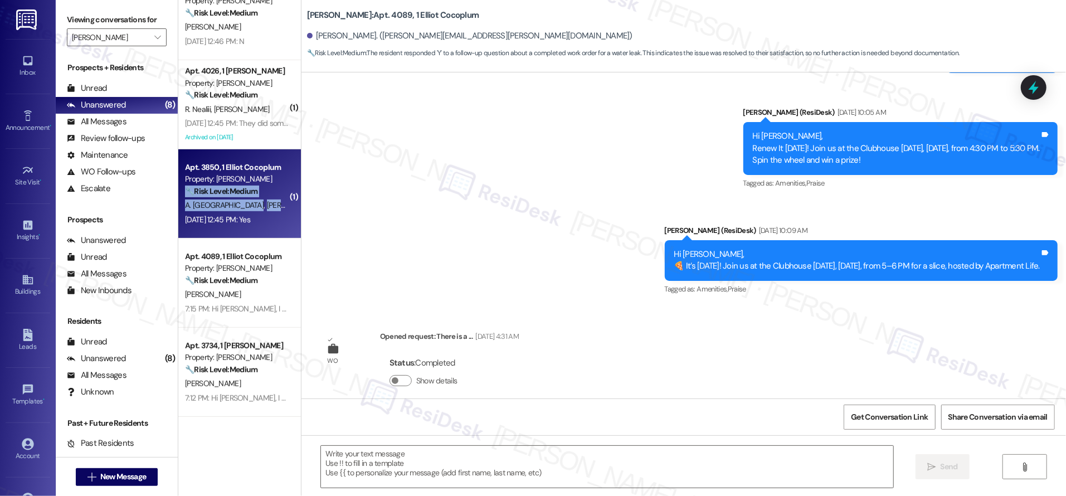
click at [246, 197] on div "Apt. 3850, 1 Elliot Cocoplum Property: Elliot Cocoplum 🔧 Risk Level: Medium The…" at bounding box center [239, 193] width 123 height 89
type textarea "Fetching suggested responses. Please feel free to read through the conversation…"
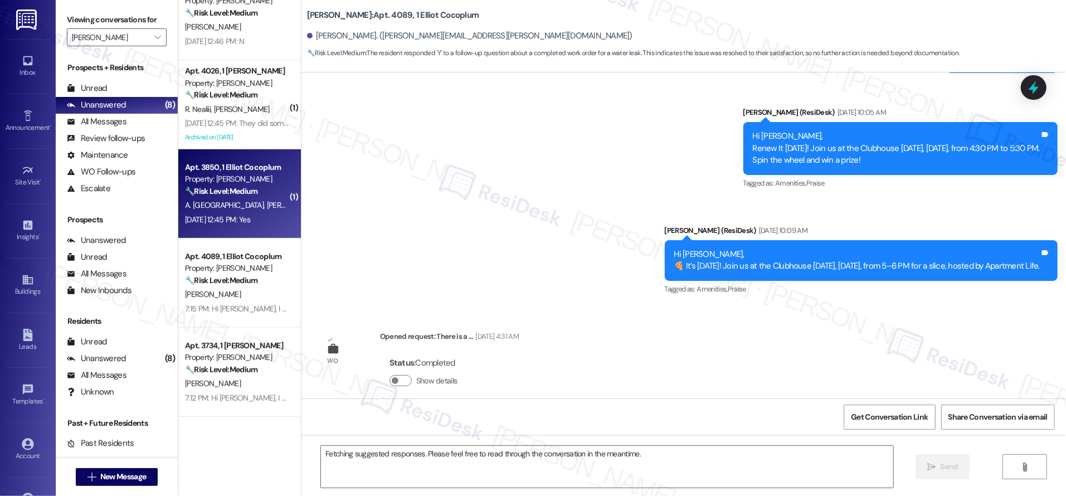
click at [245, 197] on div "Apt. 3850, 1 Elliot Cocoplum Property: Elliot Cocoplum 🔧 Risk Level: Medium The…" at bounding box center [236, 179] width 105 height 38
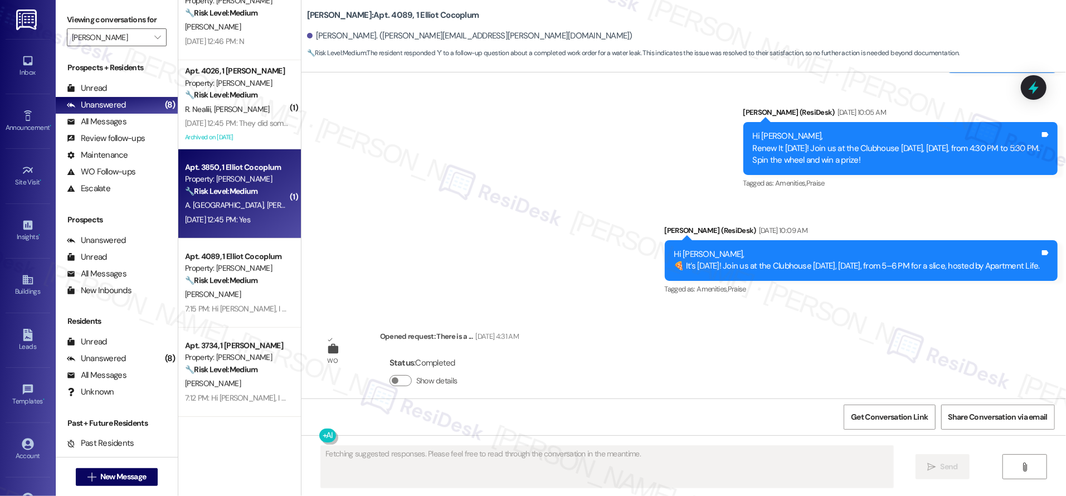
click at [245, 197] on div "🔧 Risk Level: Medium The resident is simply confirming the completion of a work…" at bounding box center [236, 191] width 103 height 12
click at [246, 197] on div "Apt. 3850, 1 Elliot Cocoplum Property: Elliot Cocoplum 🔧 Risk Level: Medium The…" at bounding box center [236, 179] width 105 height 38
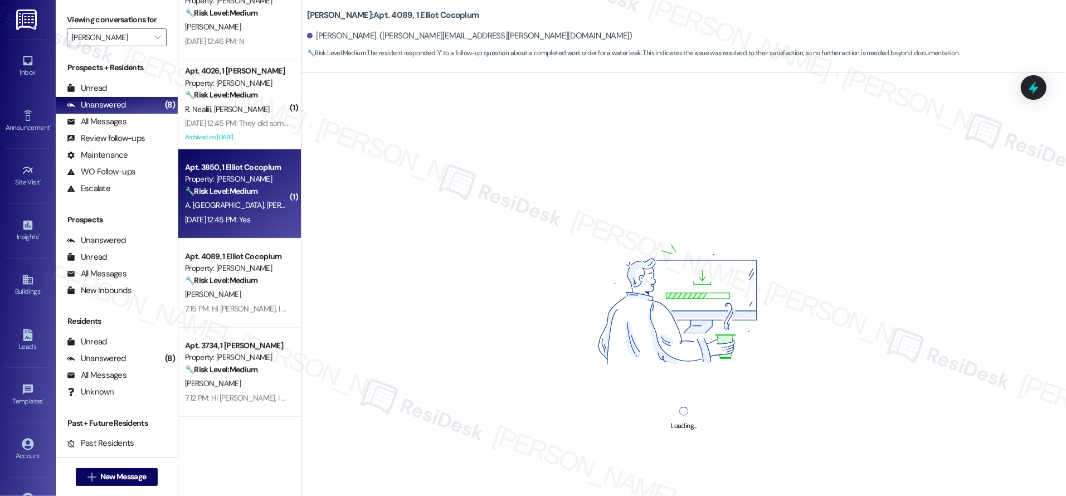
click at [247, 198] on div "A. Dayton W. Dayton" at bounding box center [236, 205] width 105 height 14
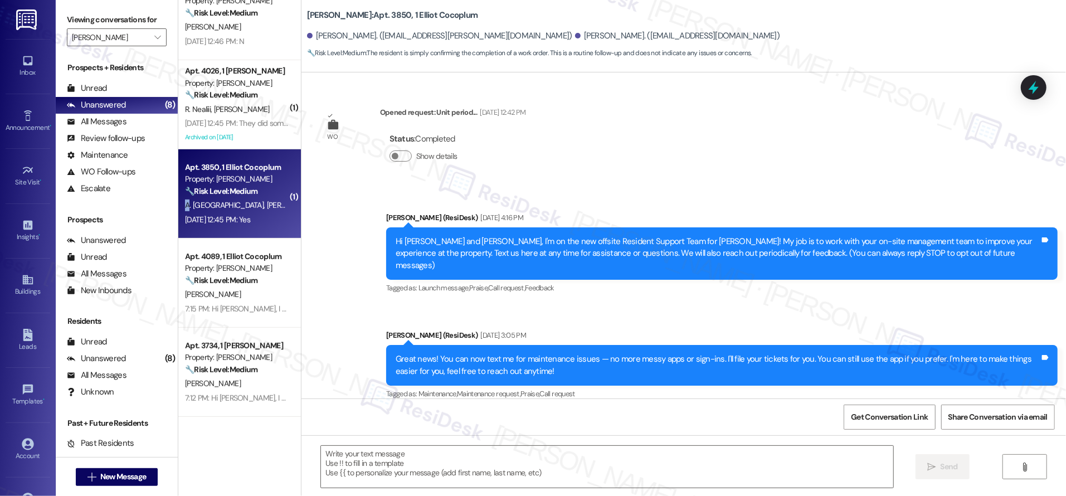
scroll to position [5671, 0]
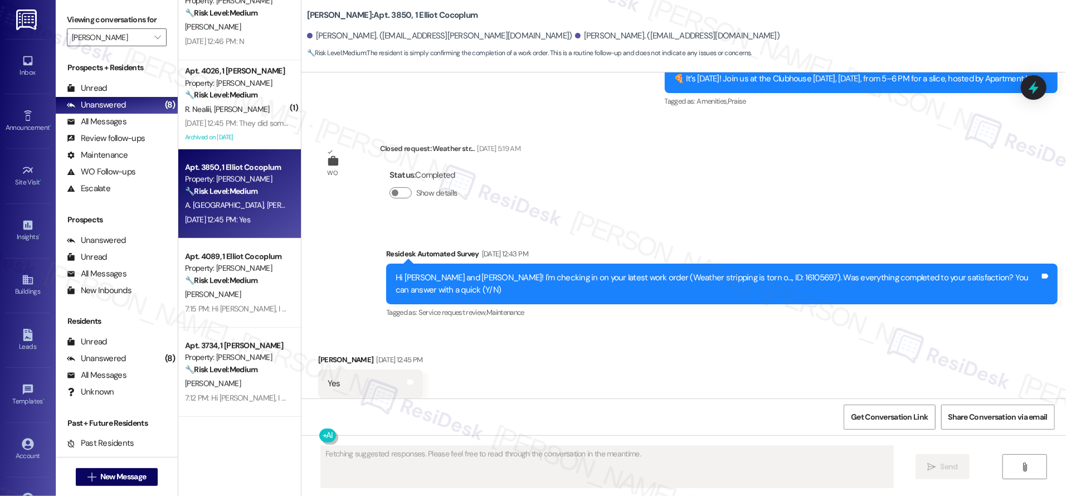
click at [264, 207] on div "A. Dayton W. Dayton" at bounding box center [236, 205] width 105 height 14
click at [263, 207] on div "A. Dayton W. Dayton" at bounding box center [236, 205] width 105 height 14
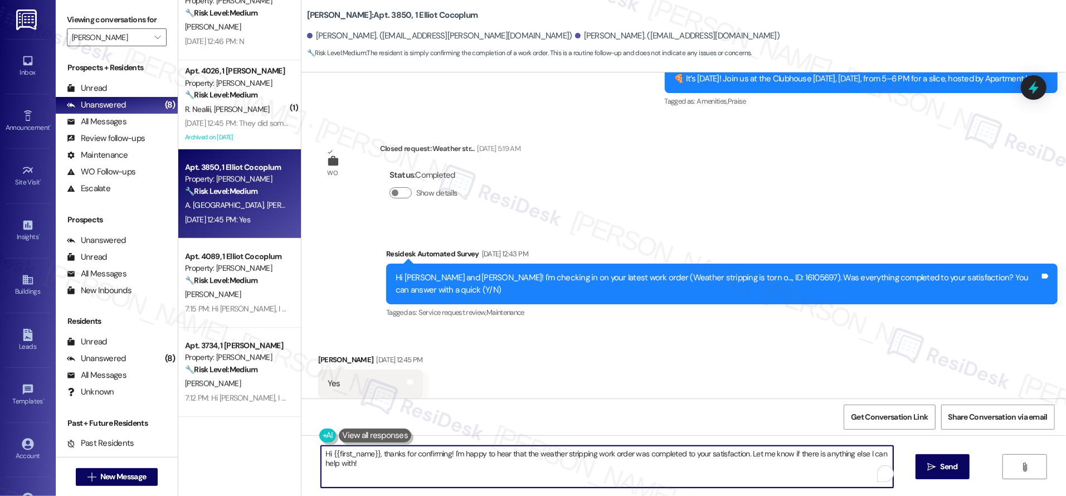
drag, startPoint x: 380, startPoint y: 467, endPoint x: 305, endPoint y: 436, distance: 81.9
click at [286, 438] on div "( 1 ) Apt. 3842, 1 Elliot Cocoplum Property: Elliot Cocoplum 🔧 Risk Level: Medi…" at bounding box center [621, 248] width 887 height 496
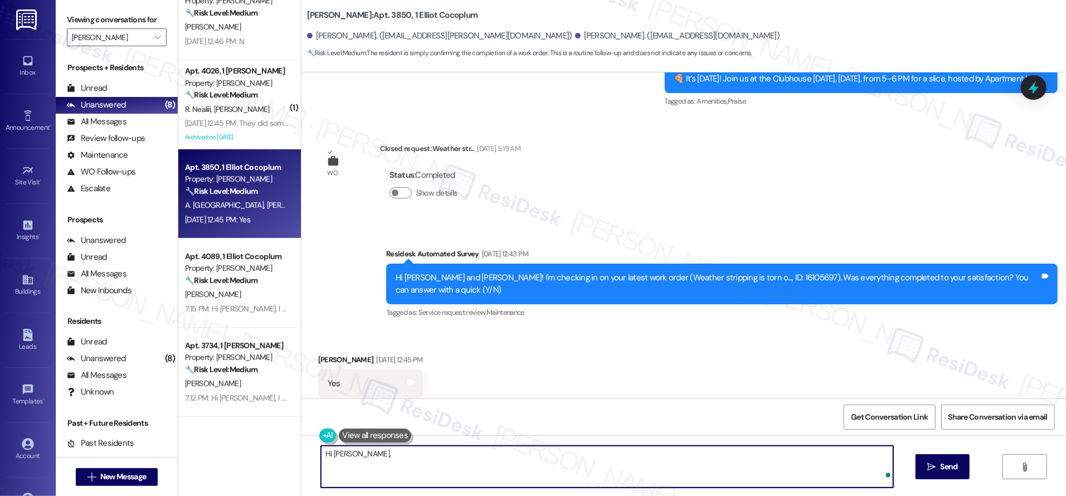
paste textarea "I know it's been a while but I still want to thank you for the positive feedbac…"
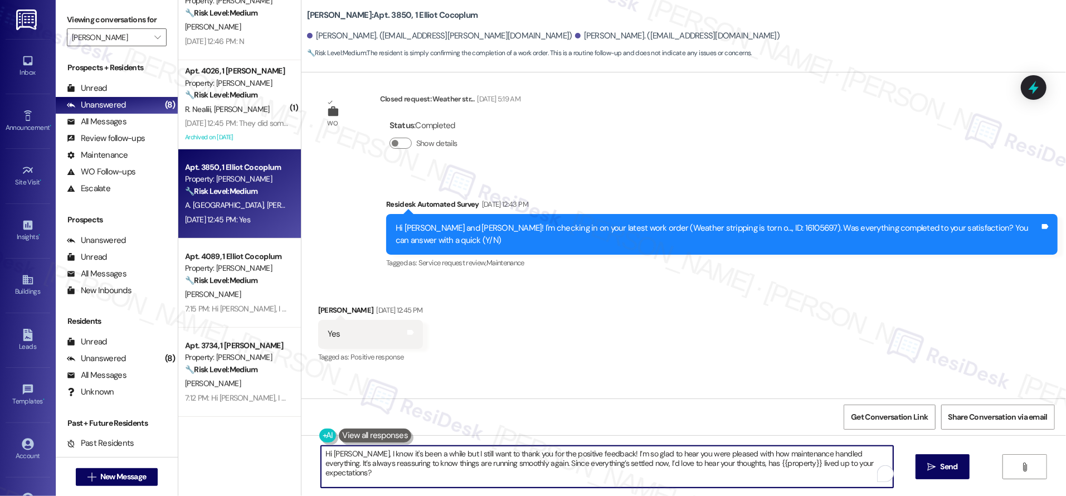
scroll to position [5774, 0]
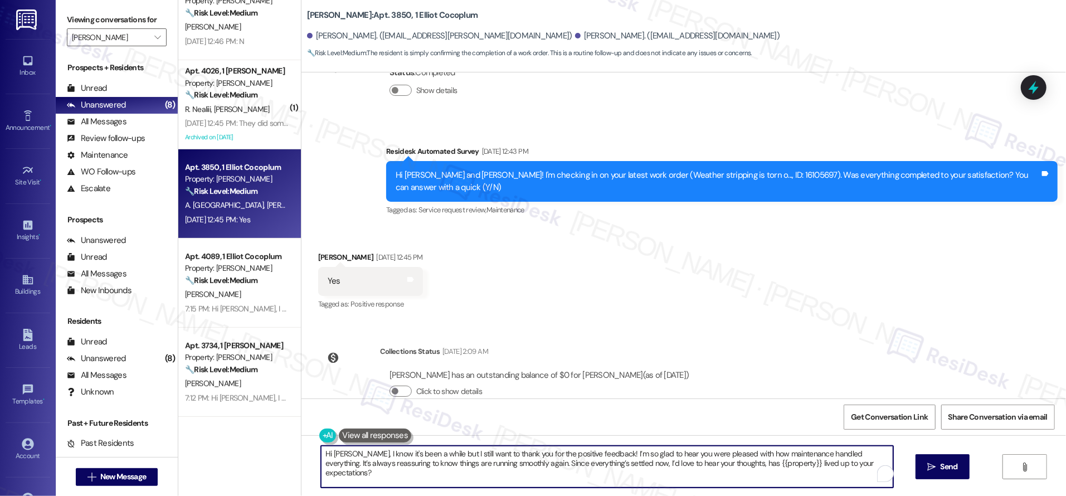
type textarea "Hi Wendy, I know it's been a while but I still want to thank you for the positi…"
click at [929, 440] on div "Hi Wendy, I know it's been a while but I still want to thank you for the positi…" at bounding box center [683, 477] width 764 height 84
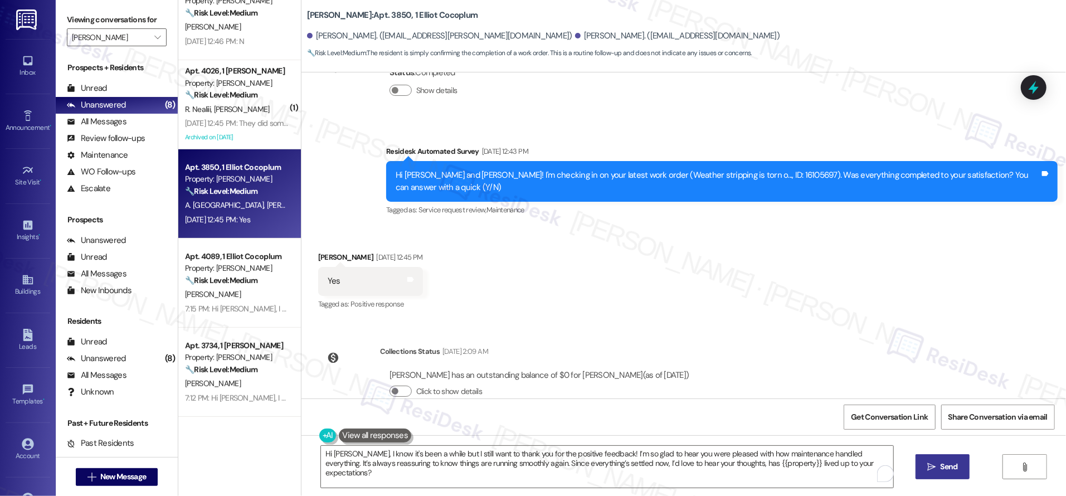
click at [939, 453] on div "Hi Wendy, I know it's been a while but I still want to thank you for the positi…" at bounding box center [683, 477] width 764 height 84
click at [942, 466] on span "Send" at bounding box center [948, 467] width 17 height 12
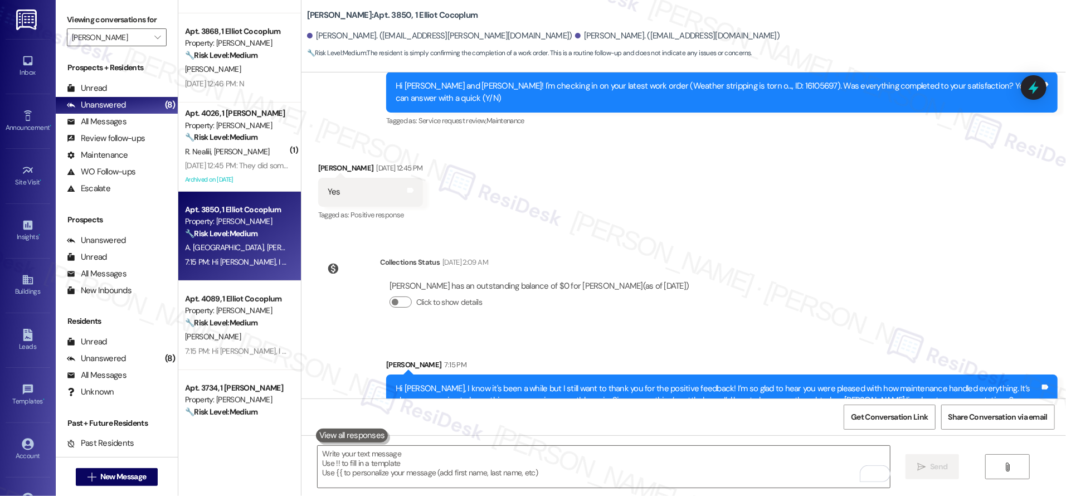
scroll to position [229, 0]
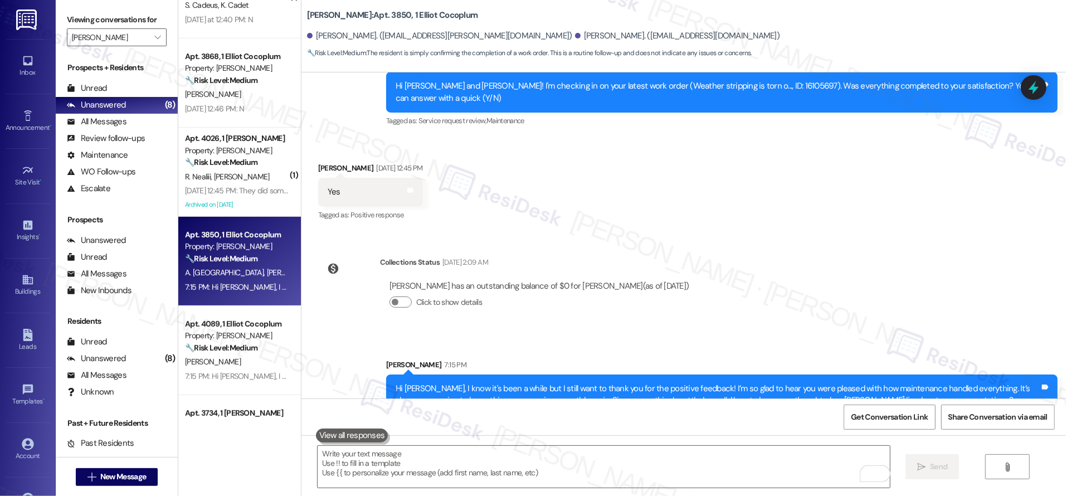
click at [236, 155] on div "( 1 ) Apt. 4073, 1 Elliot Cocoplum Property: Elliot Cocoplum ⚠️ Risk Level: Hig…" at bounding box center [239, 208] width 123 height 417
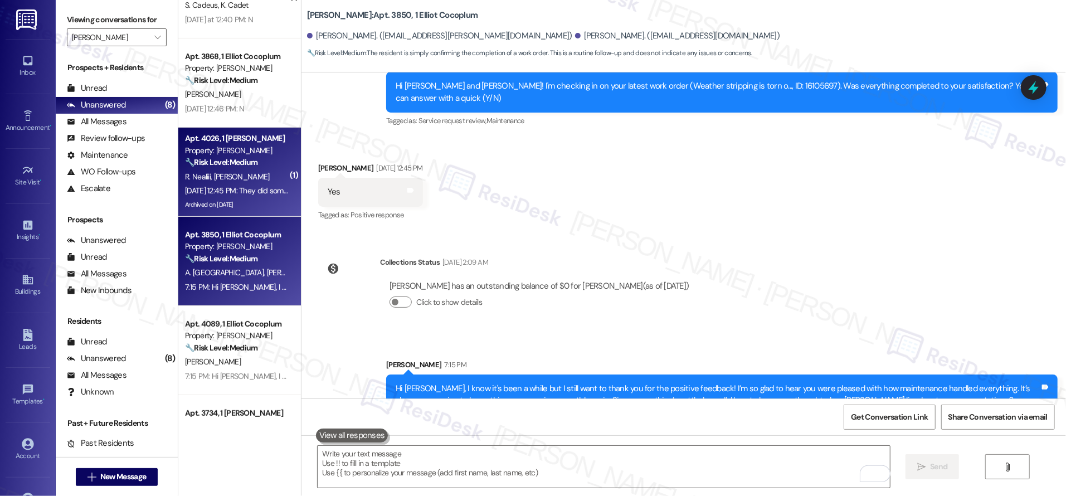
click at [232, 174] on span "[PERSON_NAME]" at bounding box center [241, 177] width 56 height 10
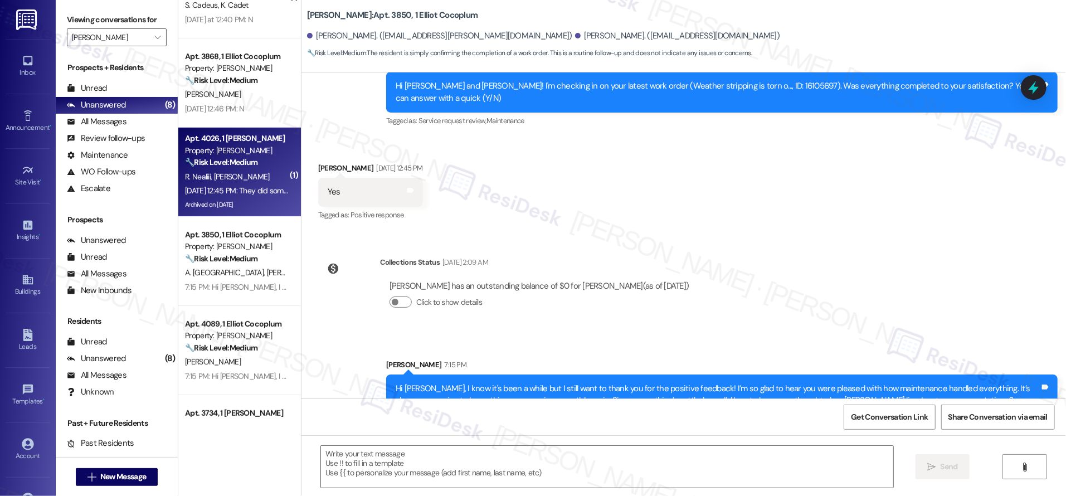
click at [232, 174] on span "[PERSON_NAME]" at bounding box center [241, 177] width 56 height 10
type textarea "Fetching suggested responses. Please feel free to read through the conversation…"
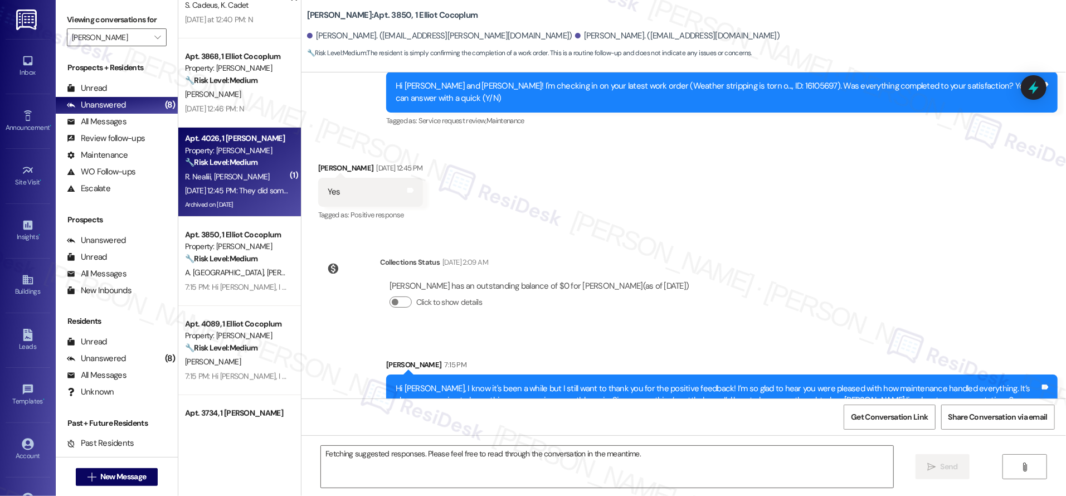
click at [232, 174] on span "[PERSON_NAME]" at bounding box center [241, 177] width 56 height 10
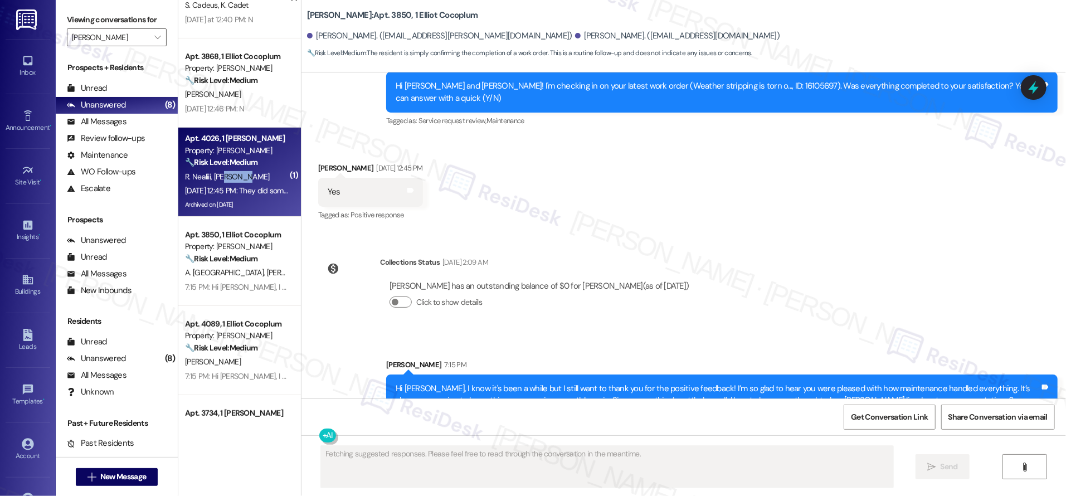
click at [232, 174] on span "[PERSON_NAME]" at bounding box center [241, 177] width 56 height 10
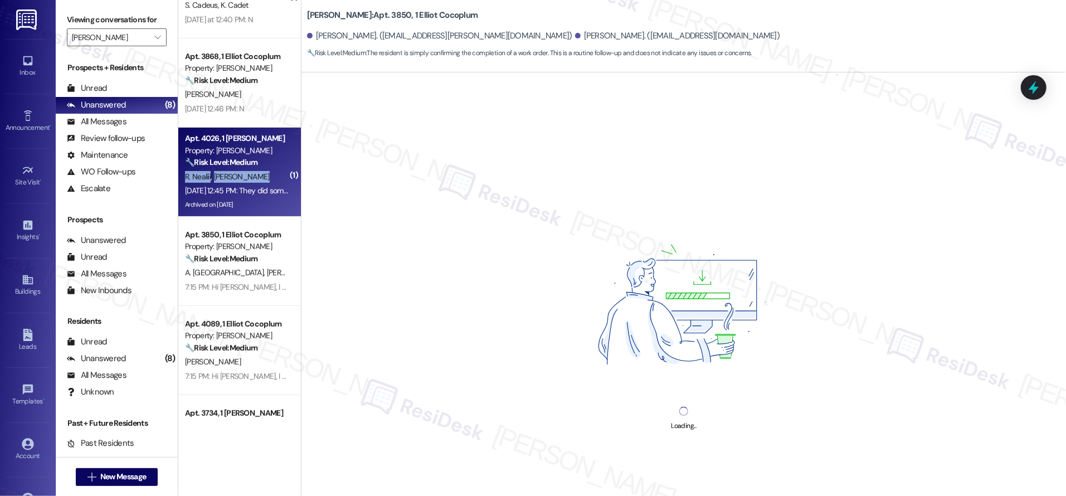
click at [232, 174] on span "[PERSON_NAME]" at bounding box center [241, 177] width 56 height 10
click at [234, 176] on span "[PERSON_NAME]" at bounding box center [241, 177] width 56 height 10
click at [235, 178] on div "R. Nealiii T. Accime" at bounding box center [236, 177] width 105 height 14
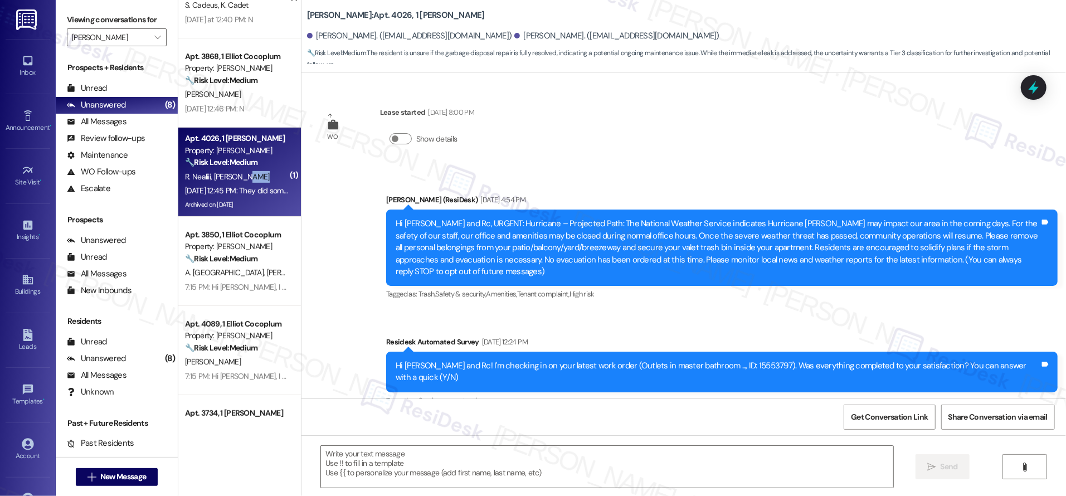
click at [236, 178] on div "R. Nealiii T. Accime" at bounding box center [236, 177] width 105 height 14
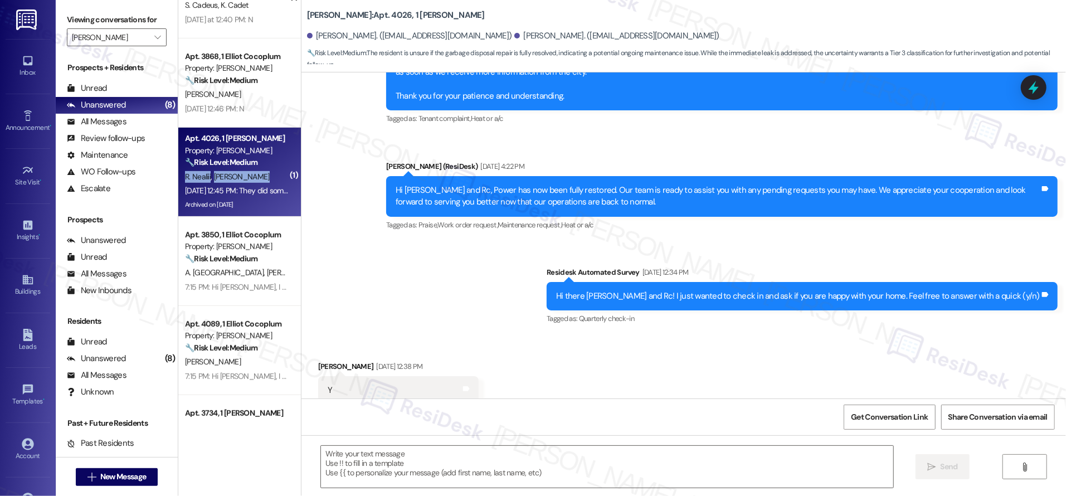
click at [236, 178] on div "R. Nealiii T. Accime" at bounding box center [236, 177] width 105 height 14
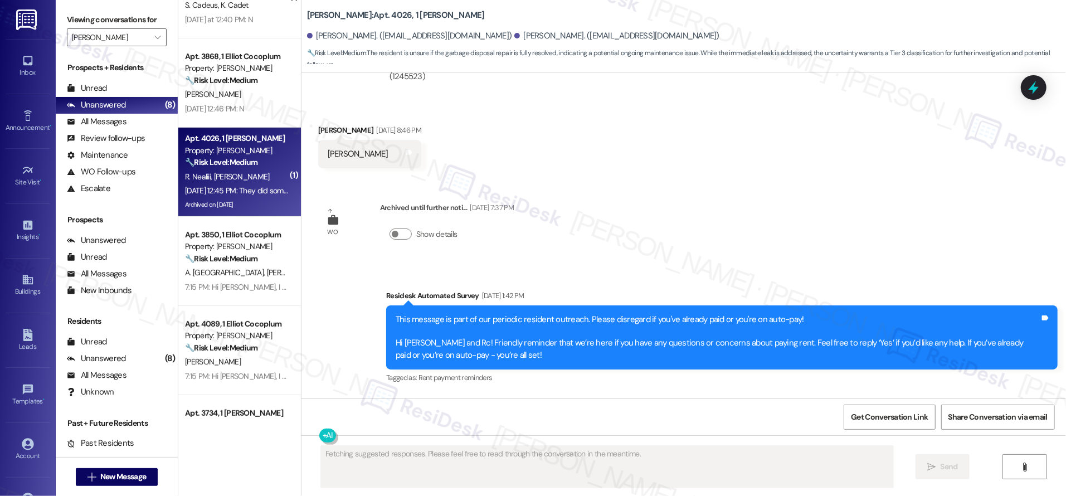
scroll to position [6557, 0]
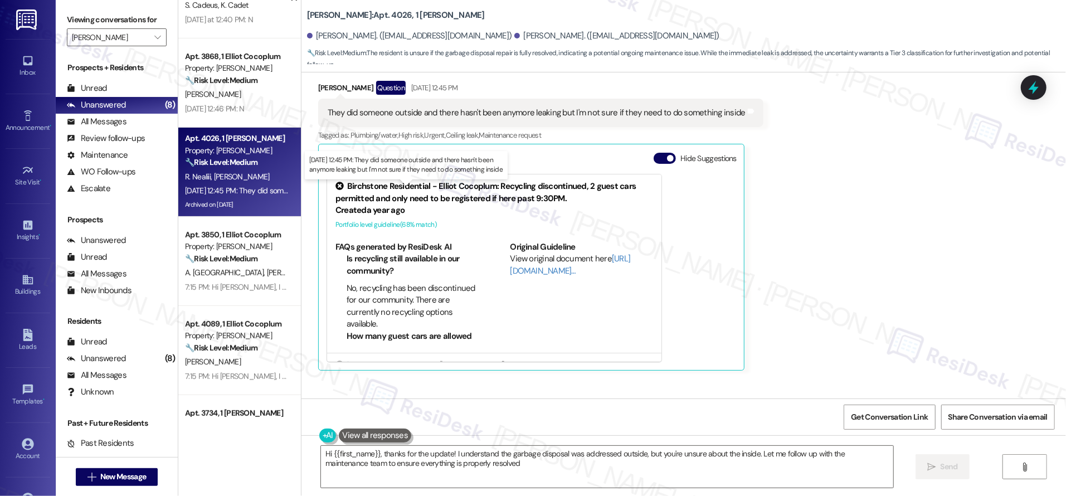
type textarea "Hi {{first_name}}, thanks for the update! I understand the garbage disposal was…"
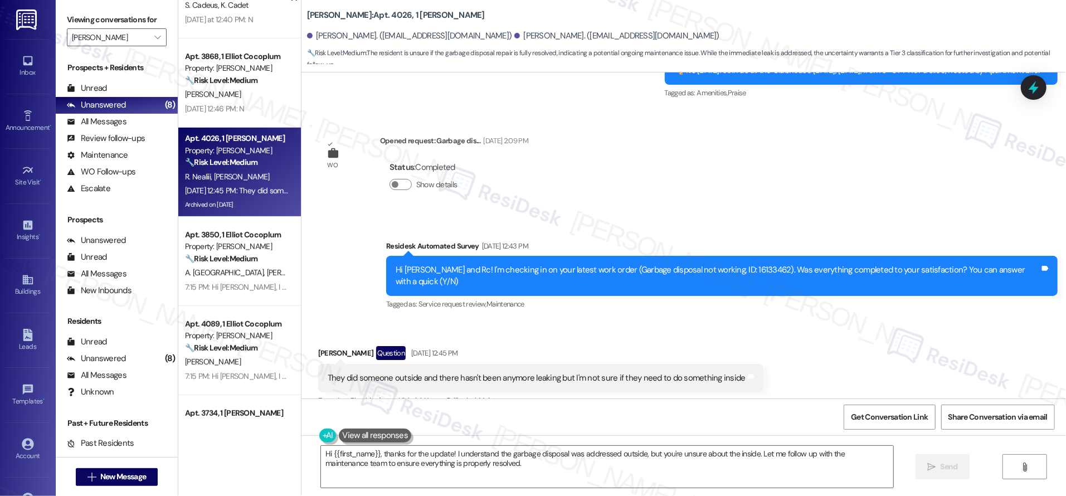
scroll to position [6244, 0]
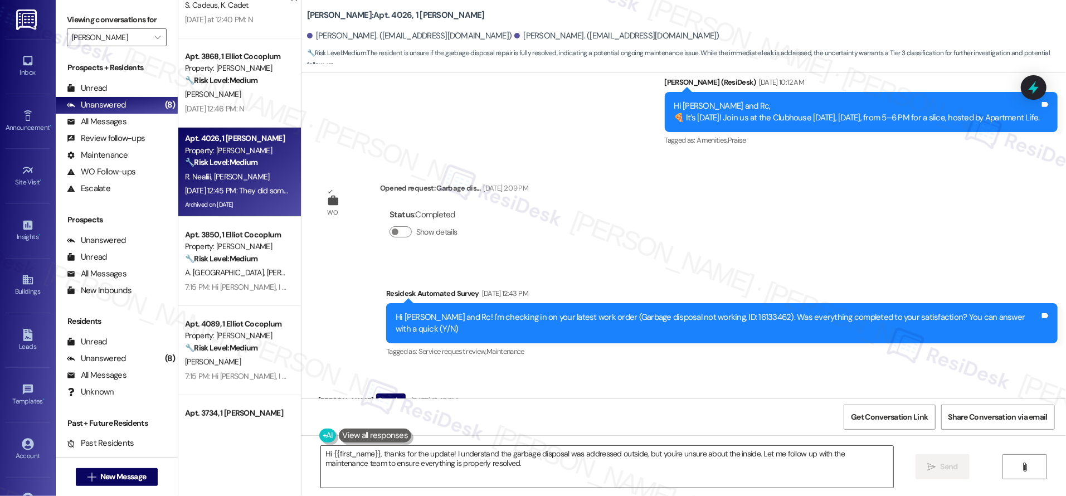
click at [496, 461] on textarea "Hi {{first_name}}, thanks for the update! I understand the garbage disposal was…" at bounding box center [607, 467] width 572 height 42
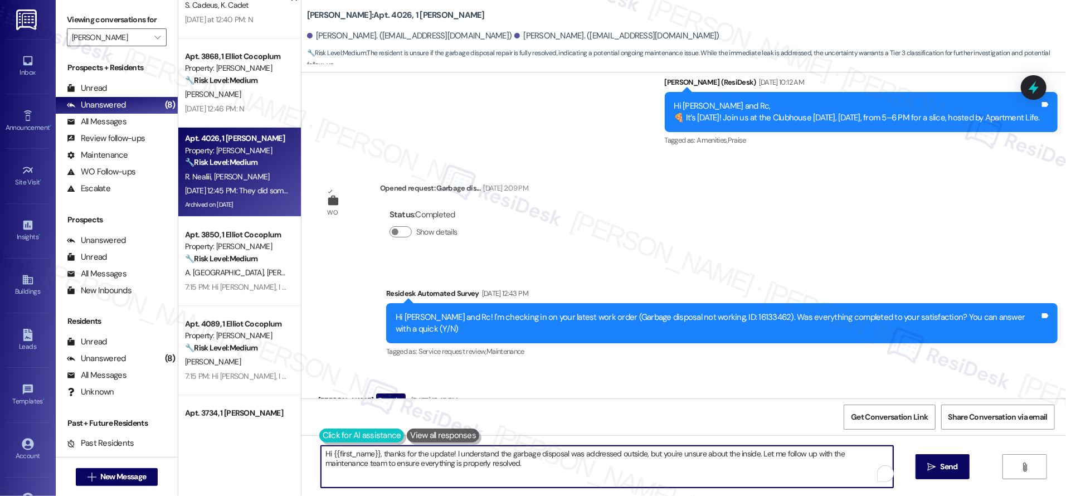
drag, startPoint x: 440, startPoint y: 455, endPoint x: 310, endPoint y: 441, distance: 130.5
click at [315, 445] on div "Hi {{first_name}}, thanks for the update! I understand the garbage disposal was…" at bounding box center [601, 466] width 573 height 43
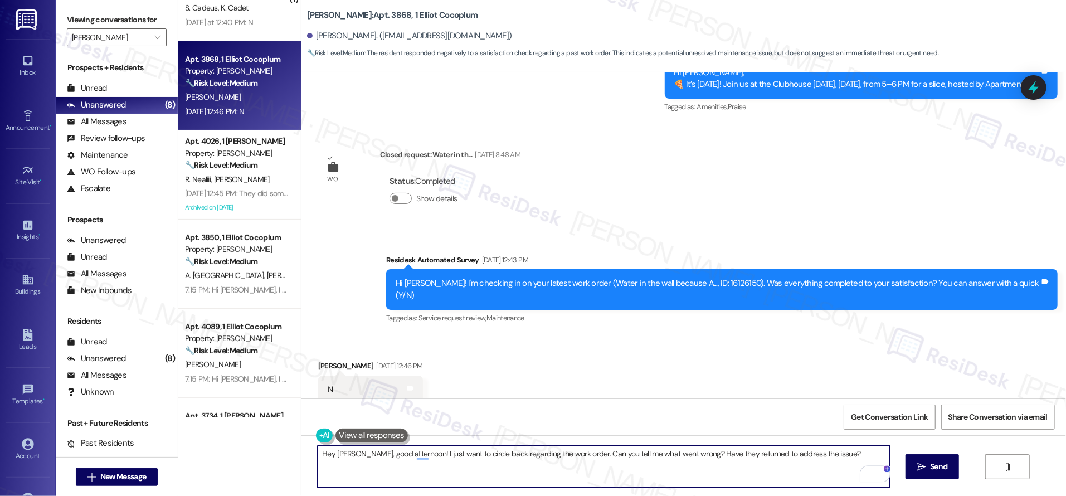
scroll to position [5738, 0]
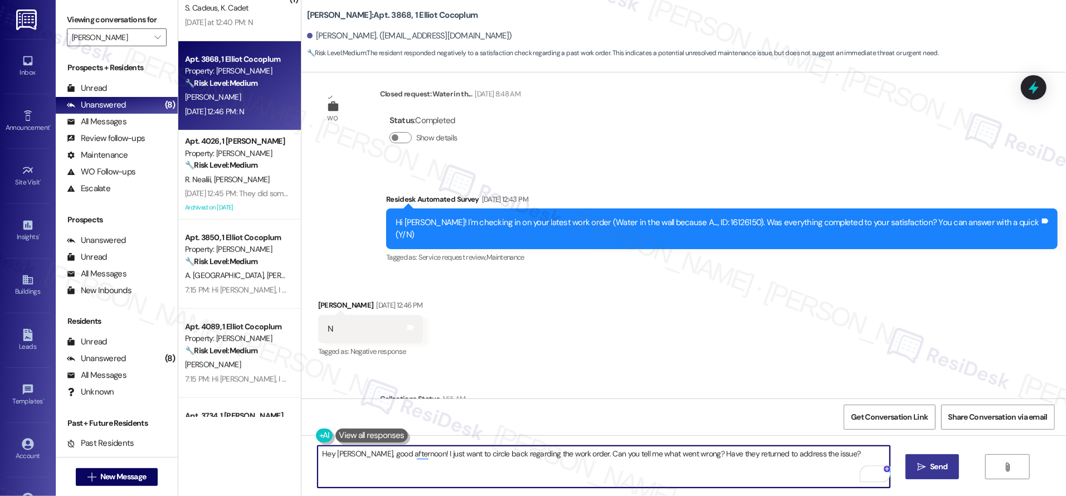
type textarea "Hey Ishana, good afternoon! I just want to circle back regarding the work order…"
click at [931, 466] on span "Send" at bounding box center [938, 467] width 17 height 12
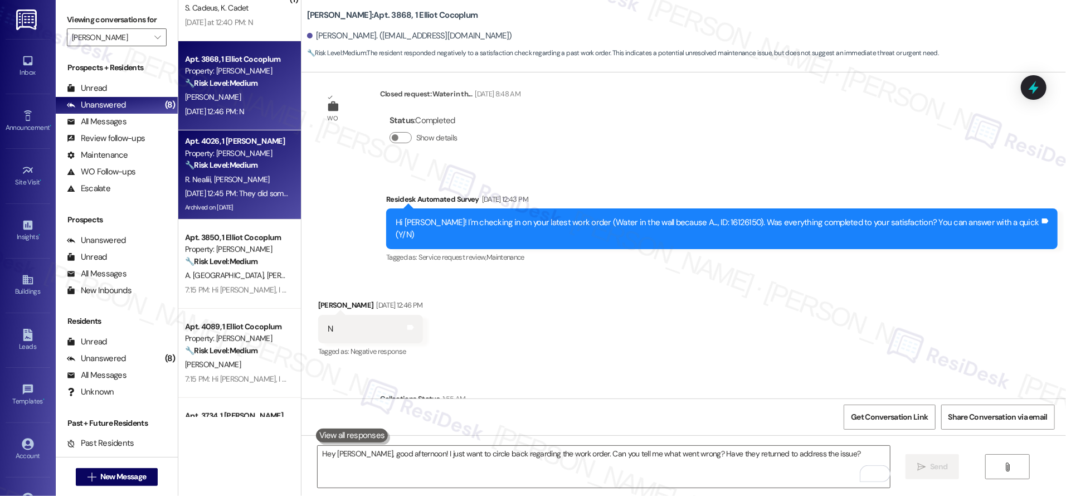
click at [255, 190] on div "Sep 12, 2025 at 12:45 PM: They did someone outside and there hasn't been anymor…" at bounding box center [402, 193] width 435 height 10
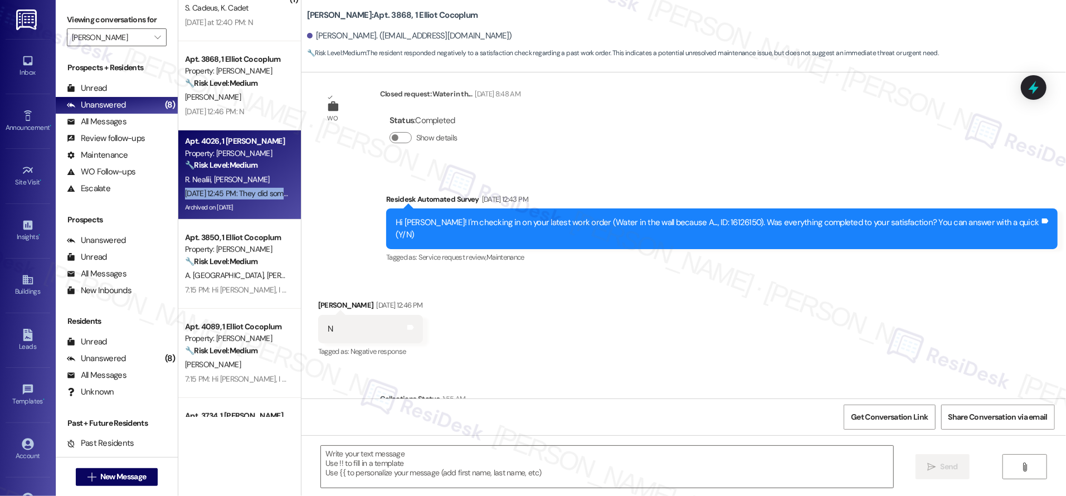
click at [255, 190] on div "Sep 12, 2025 at 12:45 PM: They did someone outside and there hasn't been anymor…" at bounding box center [402, 193] width 435 height 10
type textarea "Fetching suggested responses. Please feel free to read through the conversation…"
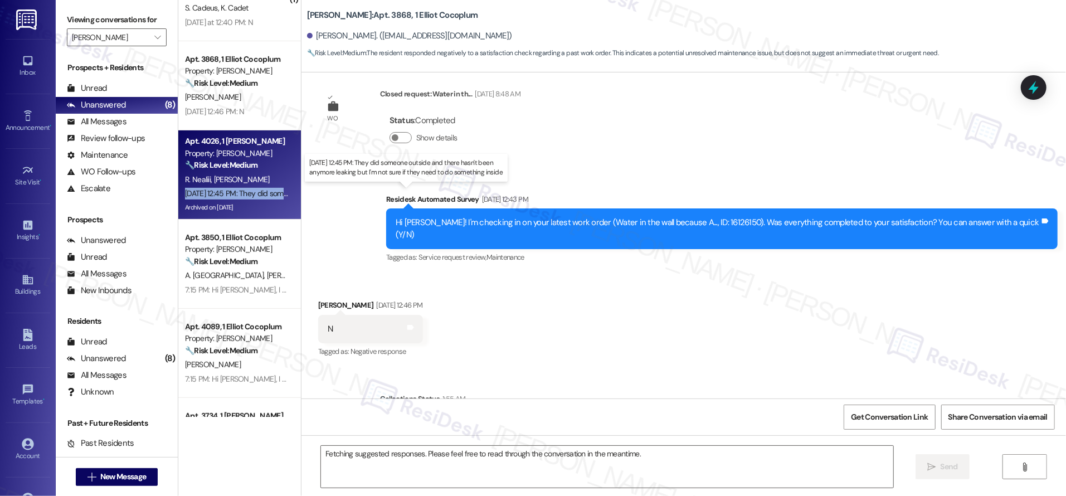
click at [255, 190] on div "Sep 12, 2025 at 12:45 PM: They did someone outside and there hasn't been anymor…" at bounding box center [402, 193] width 435 height 10
click at [254, 190] on div "Sep 12, 2025 at 12:45 PM: They did someone outside and there hasn't been anymor…" at bounding box center [402, 193] width 435 height 10
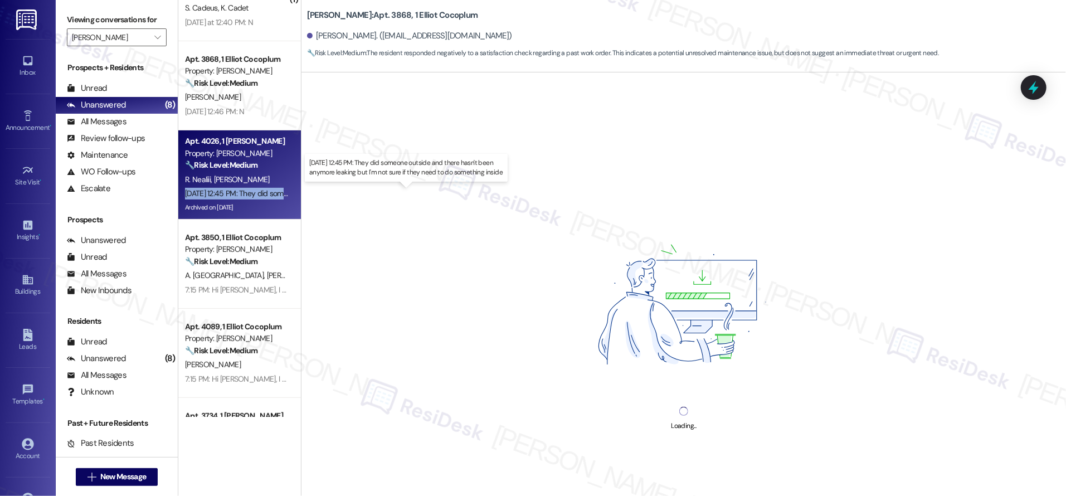
click at [254, 190] on div "Sep 12, 2025 at 12:45 PM: They did someone outside and there hasn't been anymor…" at bounding box center [402, 193] width 435 height 10
click at [254, 189] on div "Sep 12, 2025 at 12:45 PM: They did someone outside and there hasn't been anymor…" at bounding box center [402, 193] width 435 height 10
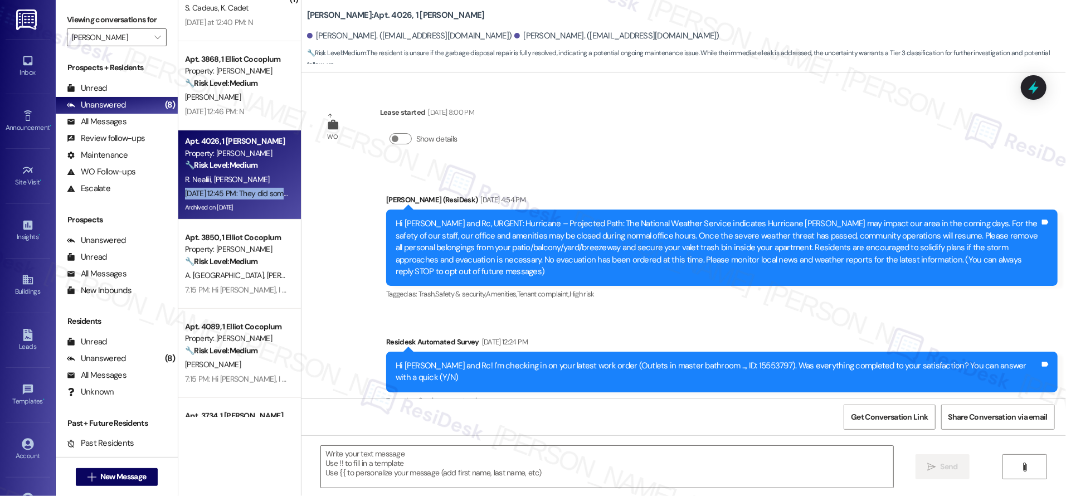
scroll to position [6454, 0]
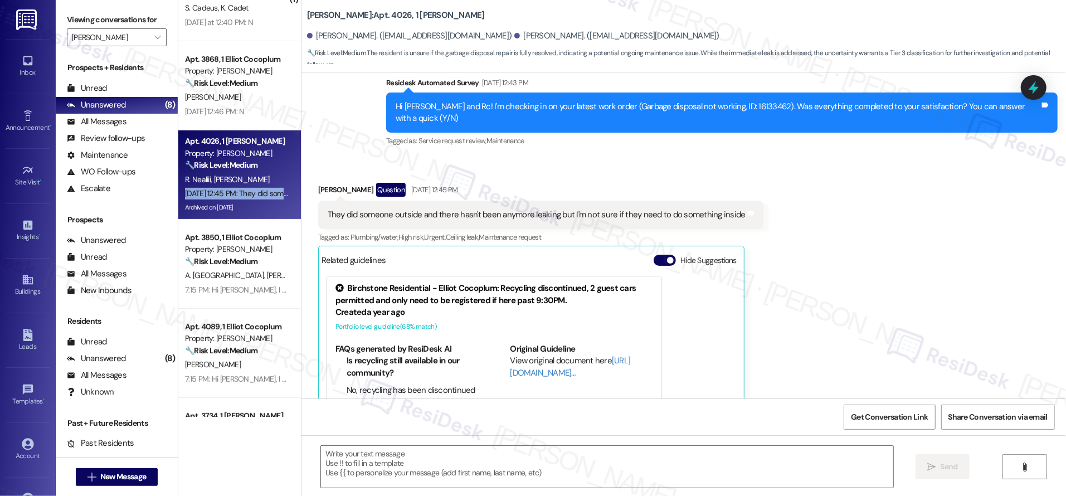
click at [254, 189] on div "Sep 12, 2025 at 12:45 PM: They did someone outside and there hasn't been anymor…" at bounding box center [402, 193] width 435 height 10
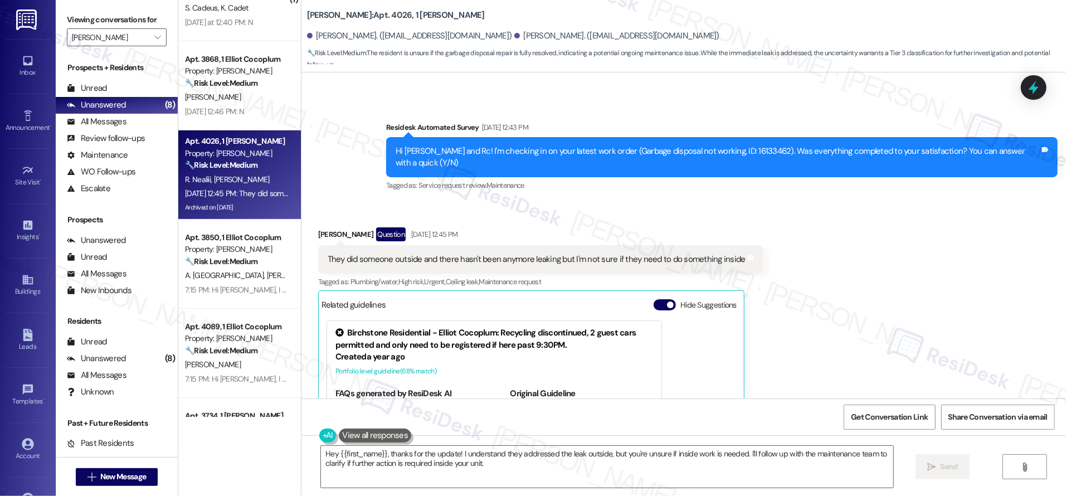
scroll to position [6410, 0]
click at [501, 475] on textarea "Hey {{first_name}}, thanks for the update! I understand they addressed the leak…" at bounding box center [607, 467] width 572 height 42
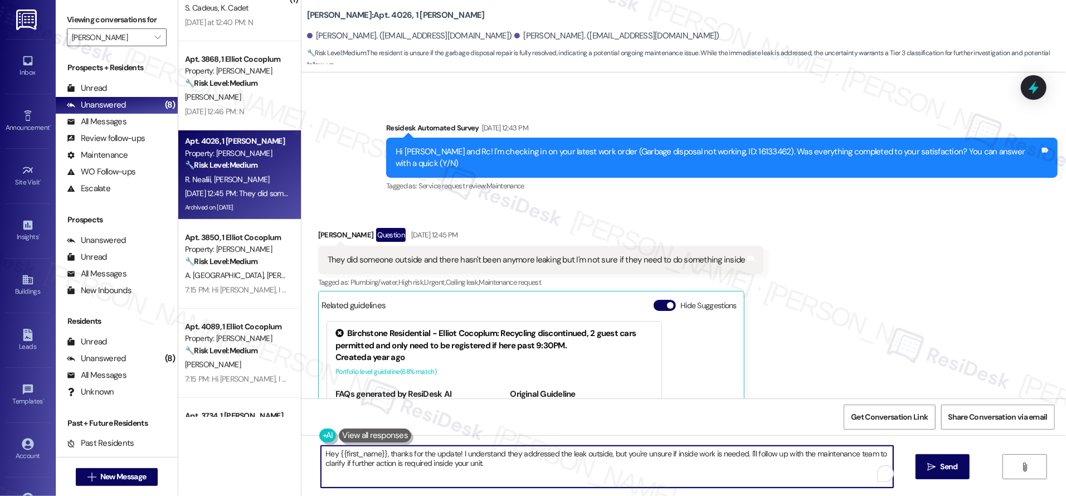
click at [505, 476] on textarea "Hey {{first_name}}, thanks for the update! I understand they addressed the leak…" at bounding box center [607, 467] width 572 height 42
drag, startPoint x: 477, startPoint y: 462, endPoint x: 605, endPoint y: 420, distance: 134.9
click at [283, 412] on div "( 1 ) Apt. 4073, 1 Elliot Cocoplum Property: Elliot Cocoplum ⚠️ Risk Level: Hig…" at bounding box center [621, 248] width 887 height 496
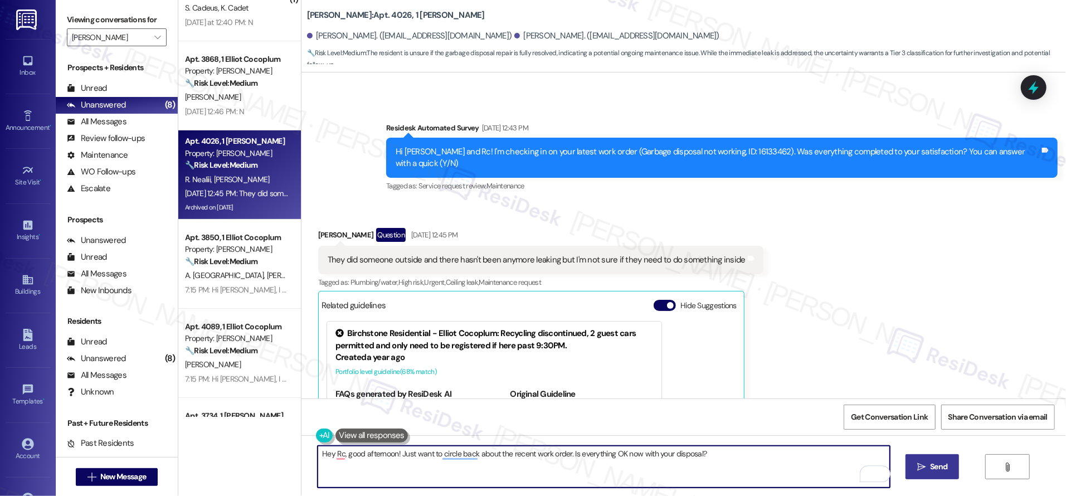
type textarea "Hey Rc, good afternoon! Just want to circle back about the recent work order. I…"
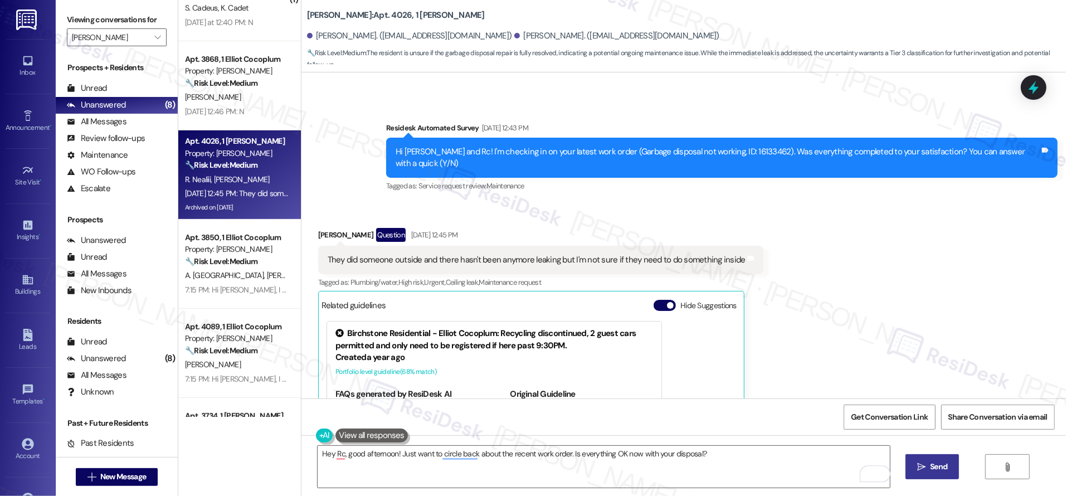
click at [930, 465] on span "Send" at bounding box center [938, 467] width 17 height 12
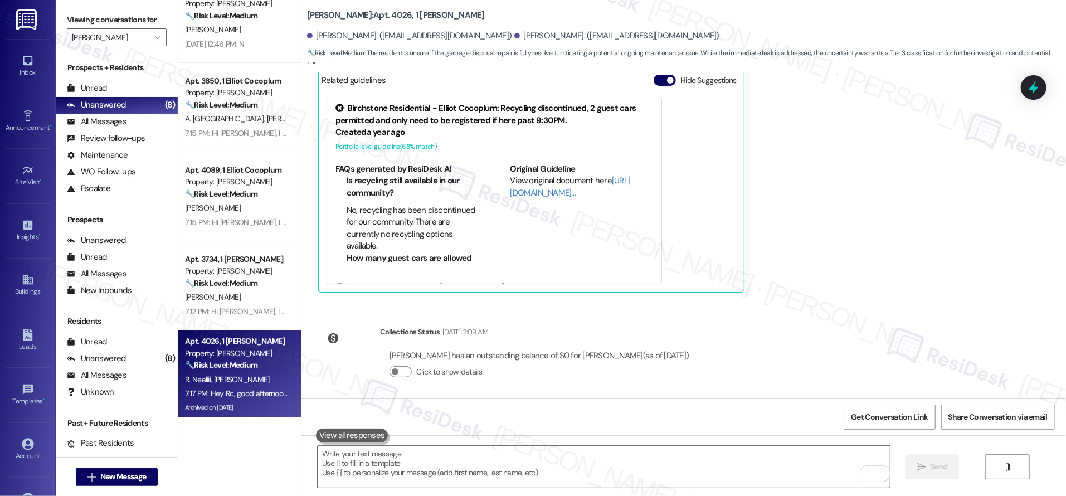
scroll to position [296, 0]
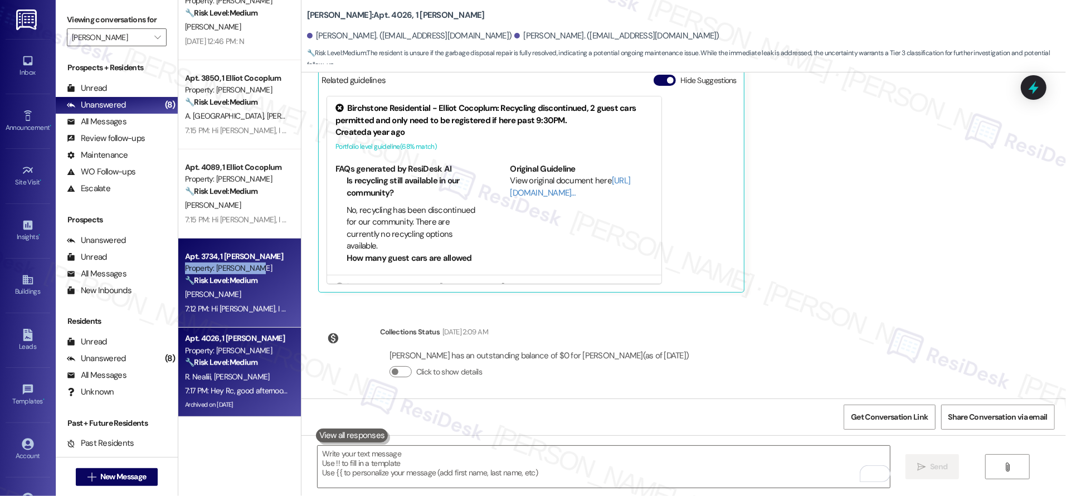
click at [241, 262] on div "Property: [PERSON_NAME]" at bounding box center [236, 268] width 103 height 12
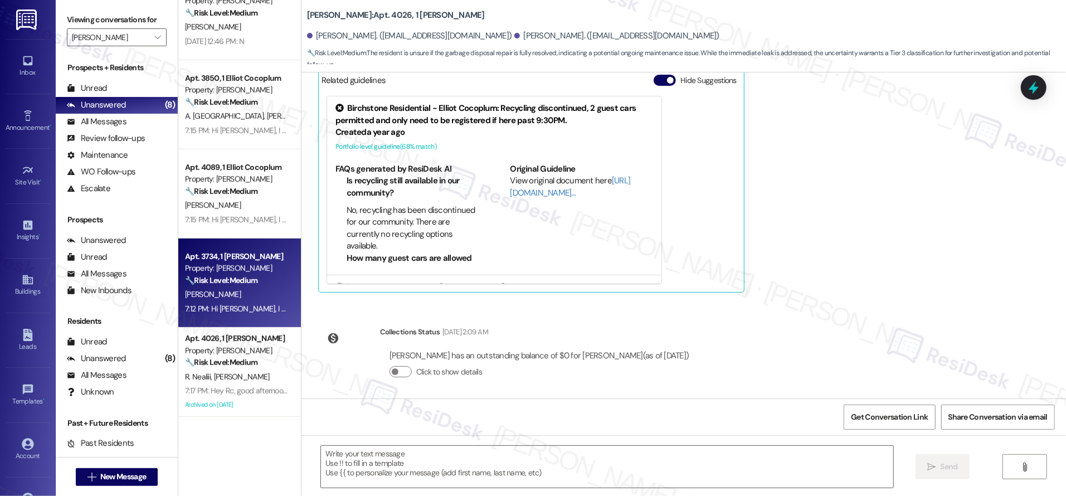
click at [241, 262] on div "Property: [PERSON_NAME]" at bounding box center [236, 268] width 103 height 12
type textarea "Fetching suggested responses. Please feel free to read through the conversation…"
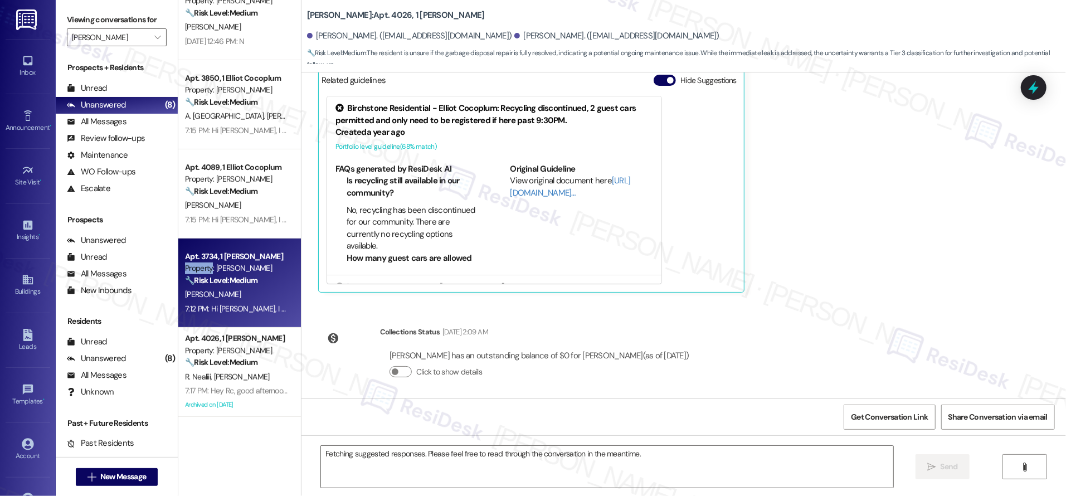
click at [241, 262] on div "Property: [PERSON_NAME]" at bounding box center [236, 268] width 103 height 12
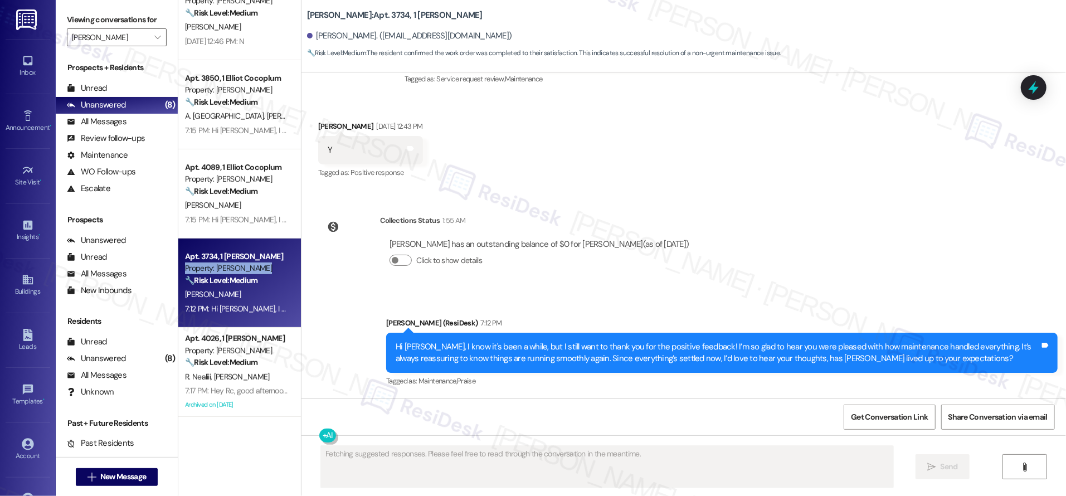
click at [241, 262] on div "Property: [PERSON_NAME]" at bounding box center [236, 268] width 103 height 12
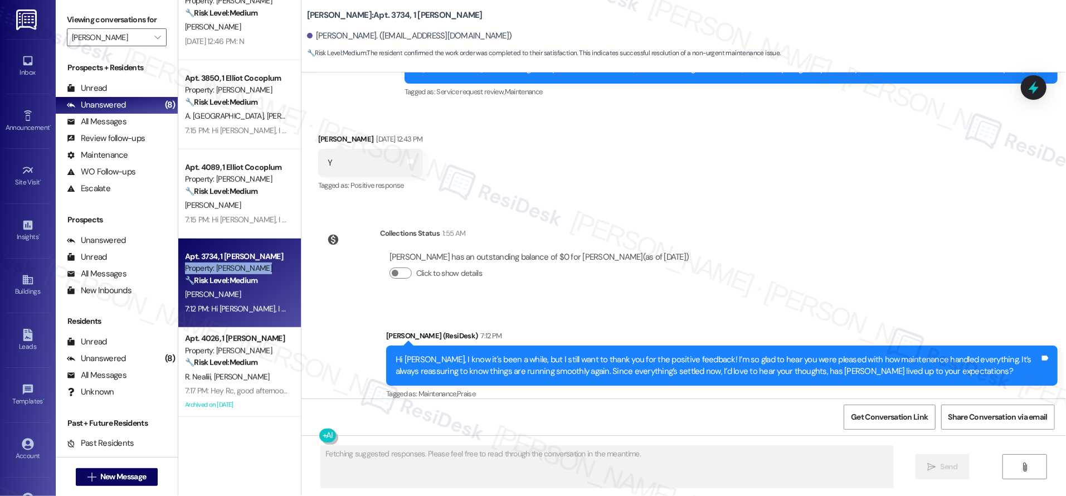
click at [241, 262] on div "Property: [PERSON_NAME]" at bounding box center [236, 268] width 103 height 12
click at [240, 262] on div "Property: [PERSON_NAME]" at bounding box center [236, 268] width 103 height 12
click at [242, 264] on div "Property: [PERSON_NAME]" at bounding box center [236, 268] width 103 height 12
click at [243, 265] on div "Property: [PERSON_NAME]" at bounding box center [236, 268] width 103 height 12
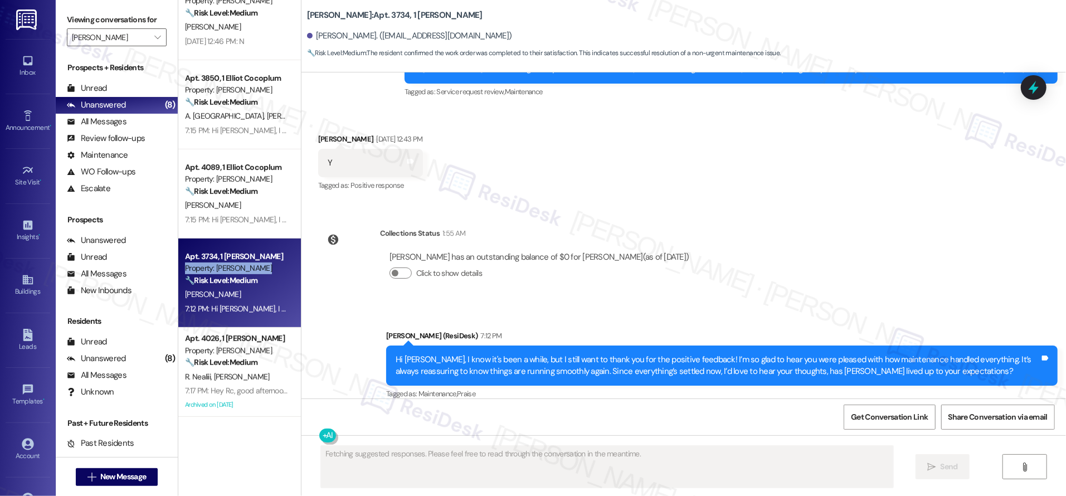
click at [243, 265] on div "Property: [PERSON_NAME]" at bounding box center [236, 268] width 103 height 12
click at [243, 266] on div "Property: [PERSON_NAME]" at bounding box center [236, 268] width 103 height 12
click at [244, 267] on div "Property: [PERSON_NAME]" at bounding box center [236, 268] width 103 height 12
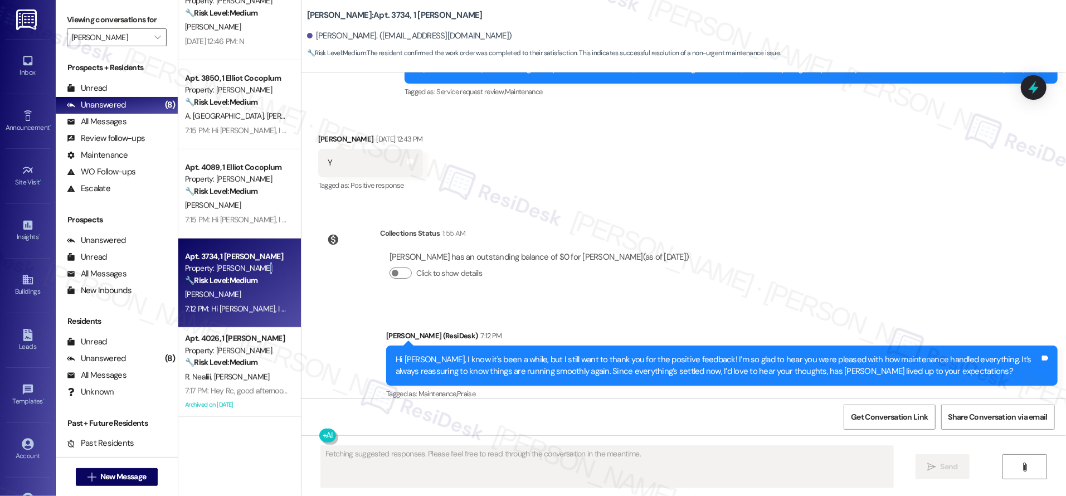
click at [244, 267] on div "Property: [PERSON_NAME]" at bounding box center [236, 268] width 103 height 12
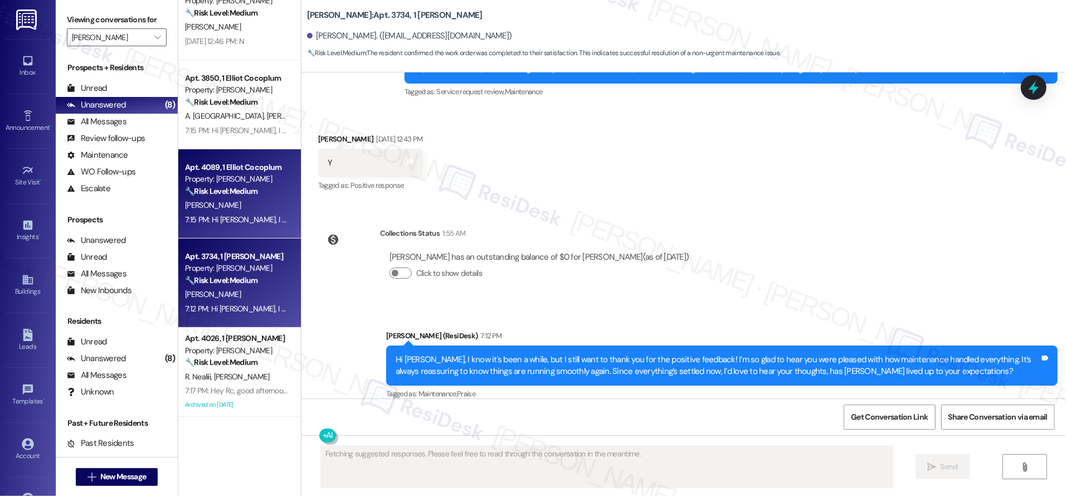
click at [225, 179] on div "Property: [PERSON_NAME]" at bounding box center [236, 179] width 103 height 12
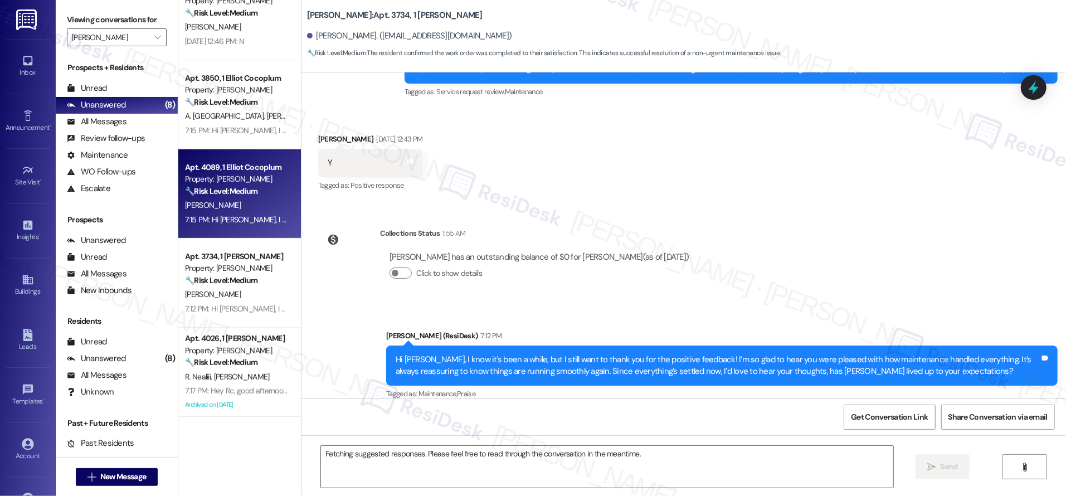
click at [225, 179] on div "Property: [PERSON_NAME]" at bounding box center [236, 179] width 103 height 12
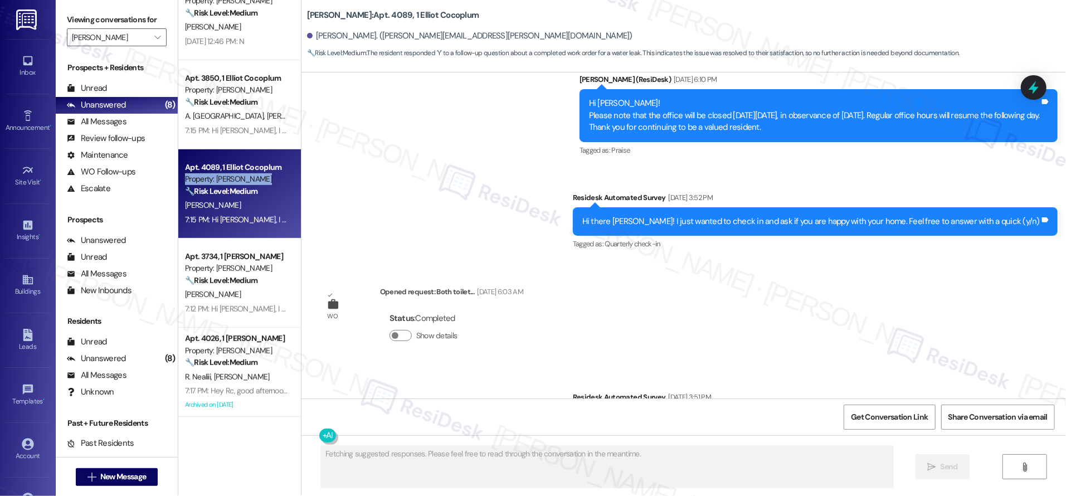
scroll to position [4657, 0]
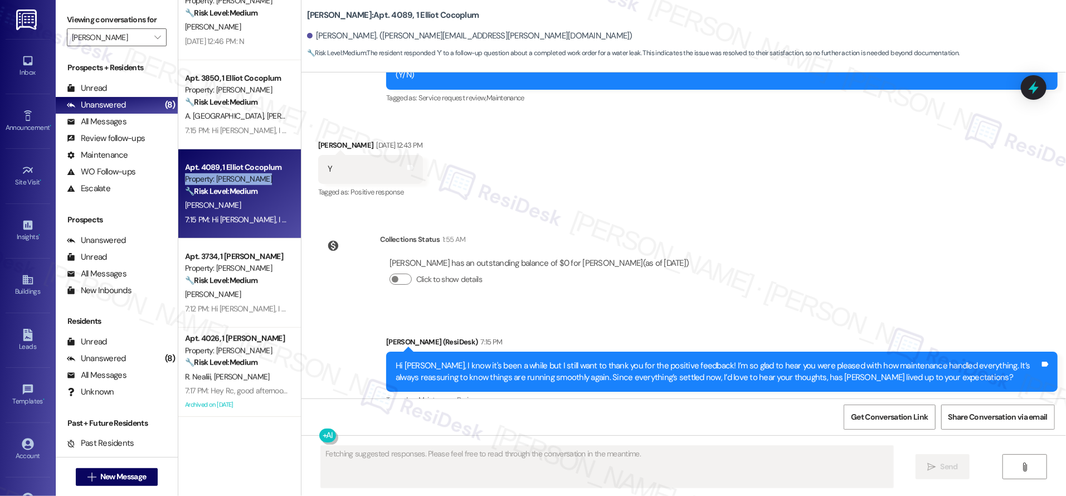
click at [225, 180] on div "Property: [PERSON_NAME]" at bounding box center [236, 179] width 103 height 12
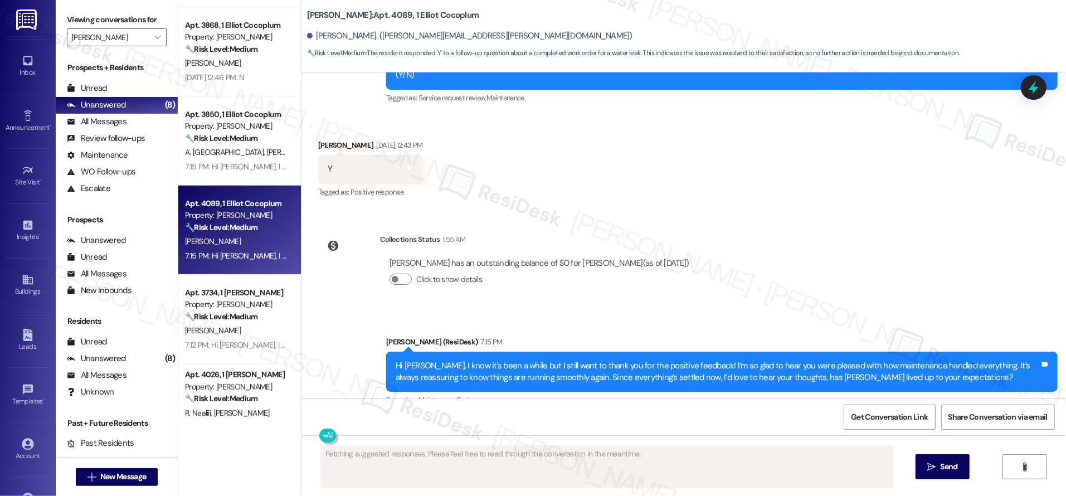
scroll to position [87, 0]
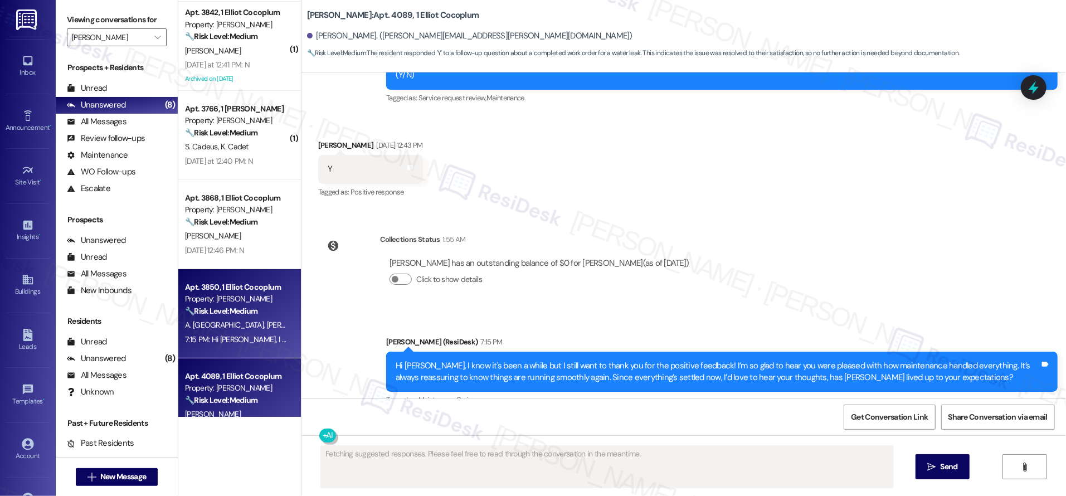
click at [257, 324] on div "A. Dayton [PERSON_NAME][GEOGRAPHIC_DATA]" at bounding box center [236, 325] width 105 height 14
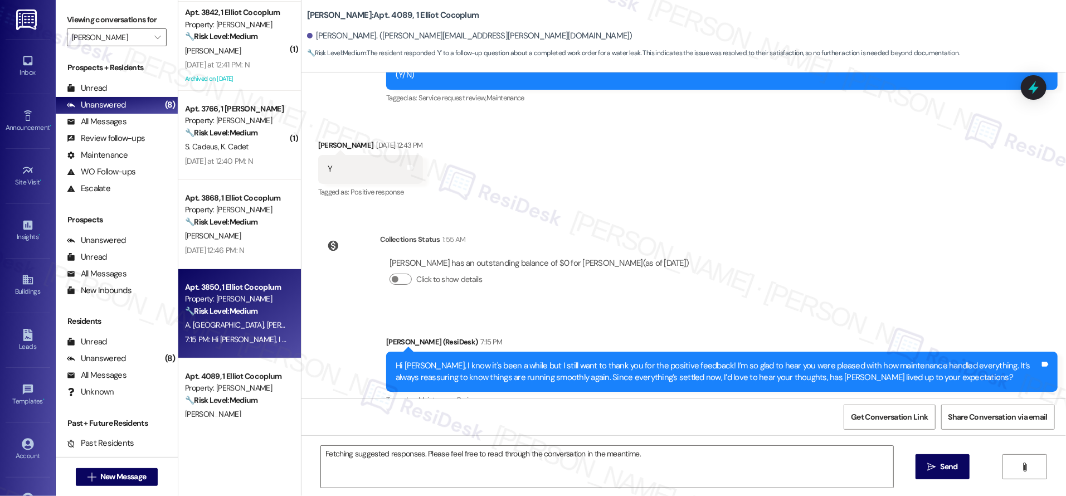
click at [257, 324] on div "A. Dayton [PERSON_NAME][GEOGRAPHIC_DATA]" at bounding box center [236, 325] width 105 height 14
click at [257, 322] on div "A. Dayton [PERSON_NAME][GEOGRAPHIC_DATA]" at bounding box center [236, 325] width 105 height 14
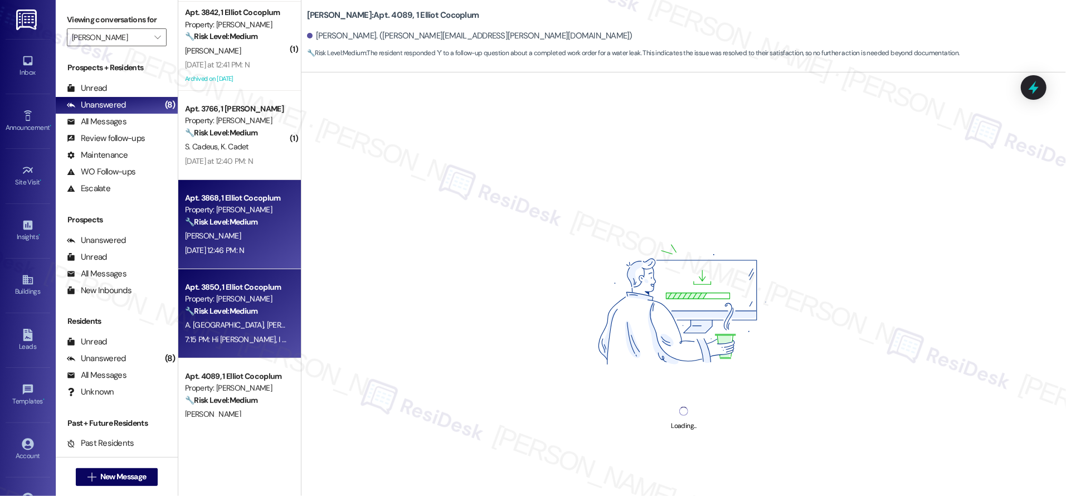
click at [241, 223] on strong "🔧 Risk Level: Medium" at bounding box center [221, 222] width 72 height 10
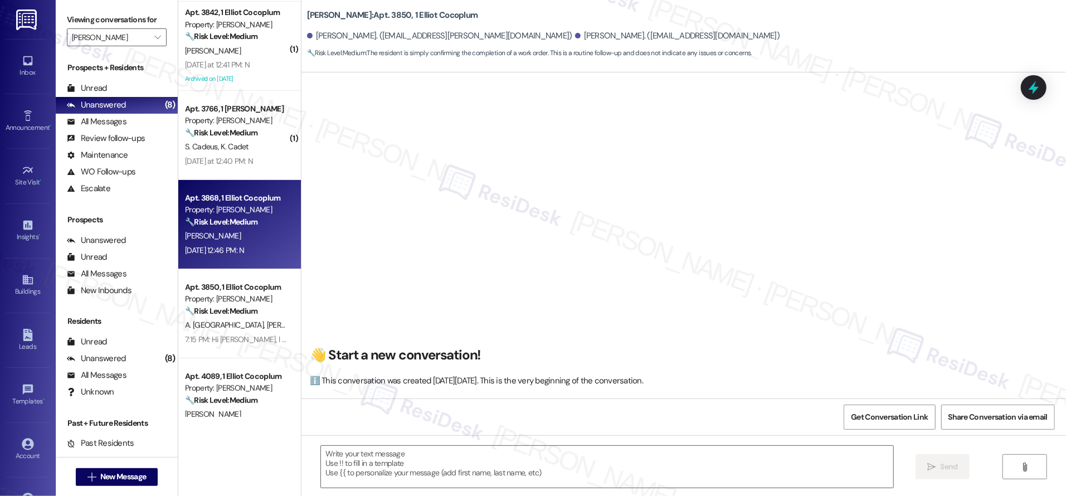
click at [240, 223] on strong "🔧 Risk Level: Medium" at bounding box center [221, 222] width 72 height 10
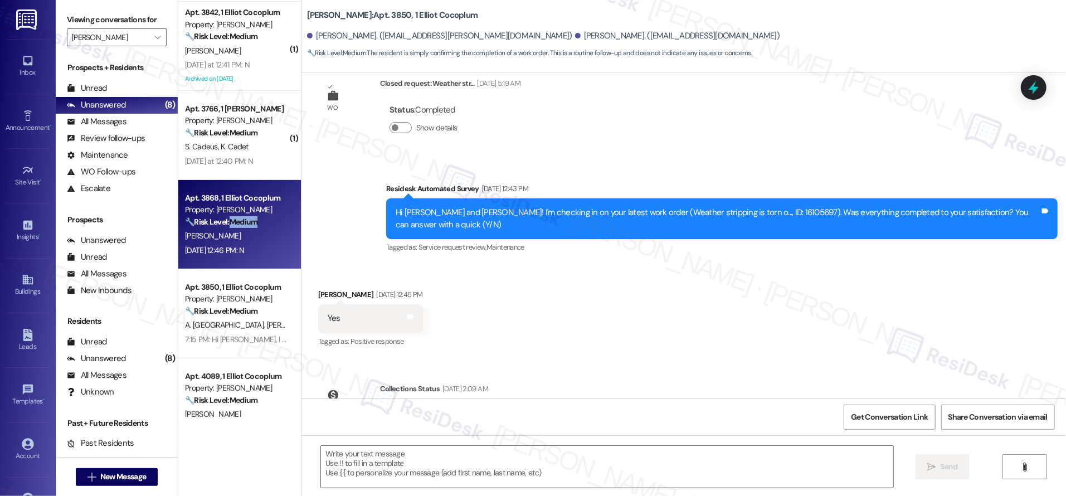
click at [240, 223] on strong "🔧 Risk Level: Medium" at bounding box center [221, 222] width 72 height 10
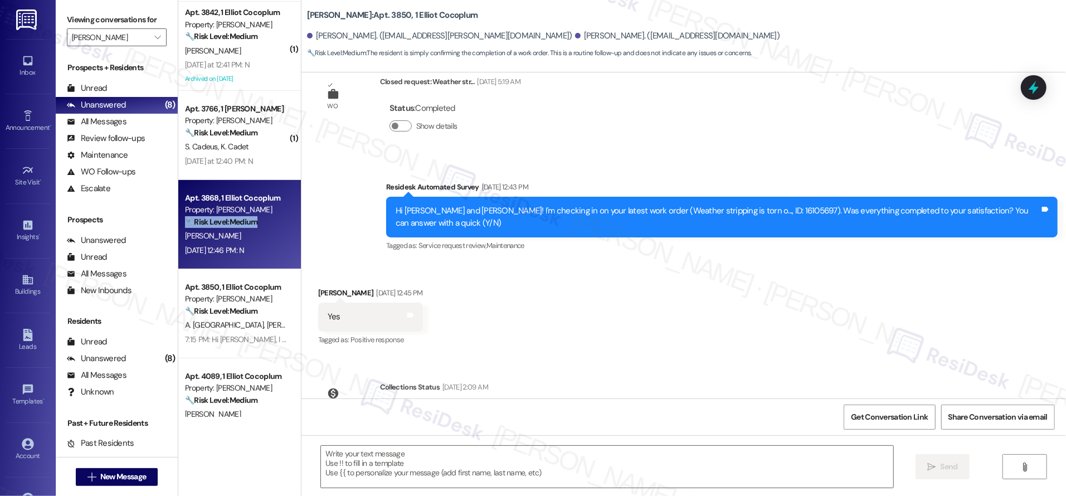
click at [240, 223] on strong "🔧 Risk Level: Medium" at bounding box center [221, 222] width 72 height 10
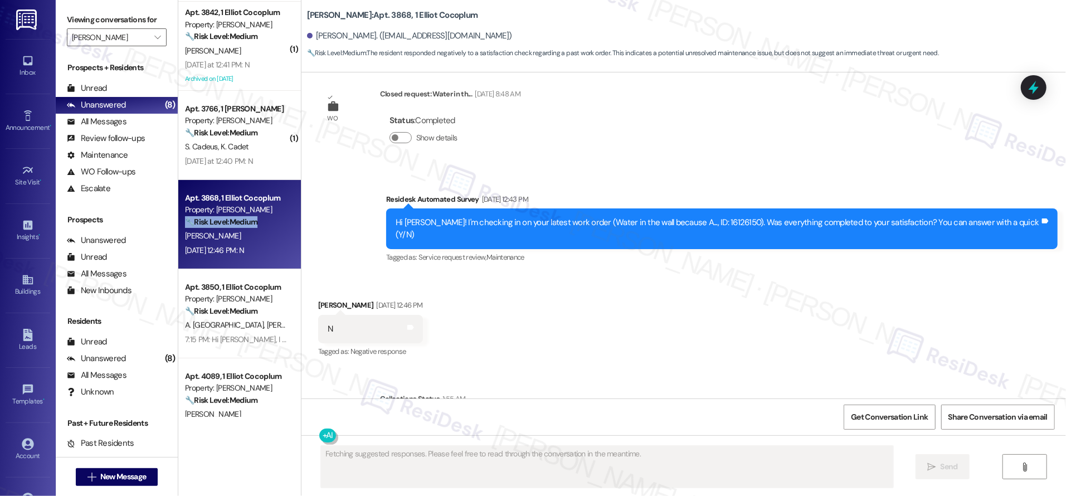
click at [240, 223] on strong "🔧 Risk Level: Medium" at bounding box center [221, 222] width 72 height 10
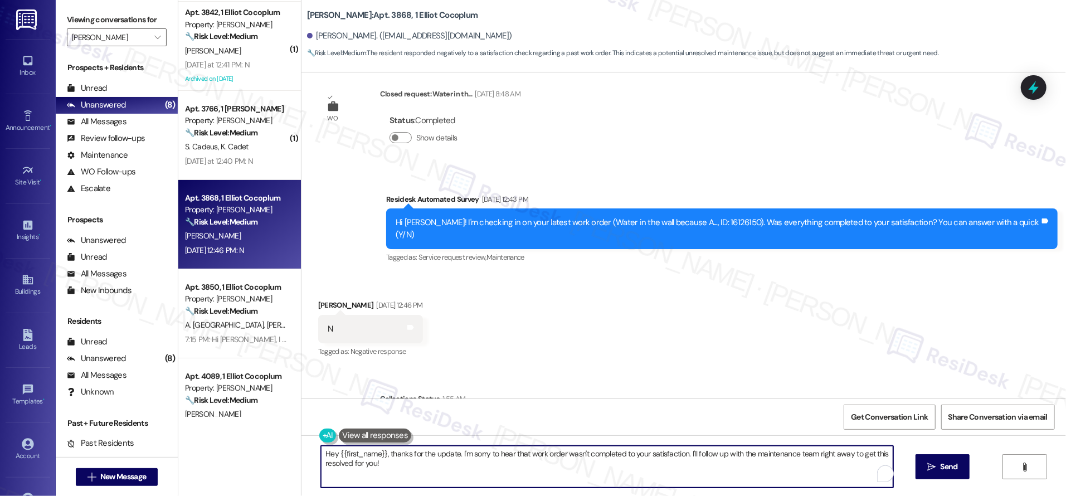
drag, startPoint x: 489, startPoint y: 461, endPoint x: 462, endPoint y: 463, distance: 27.3
click at [489, 461] on textarea "Hey {{first_name}}, thanks for the update. I'm sorry to hear that work order wa…" at bounding box center [607, 467] width 572 height 42
drag, startPoint x: 369, startPoint y: 458, endPoint x: 300, endPoint y: 436, distance: 72.6
click at [301, 437] on div "Hey {{first_name}}, thanks for the update. I'm sorry to hear that work order wa…" at bounding box center [683, 477] width 764 height 84
type textarea "Hi Ishana, how are you? Just wanted to check in about the work order recently. …"
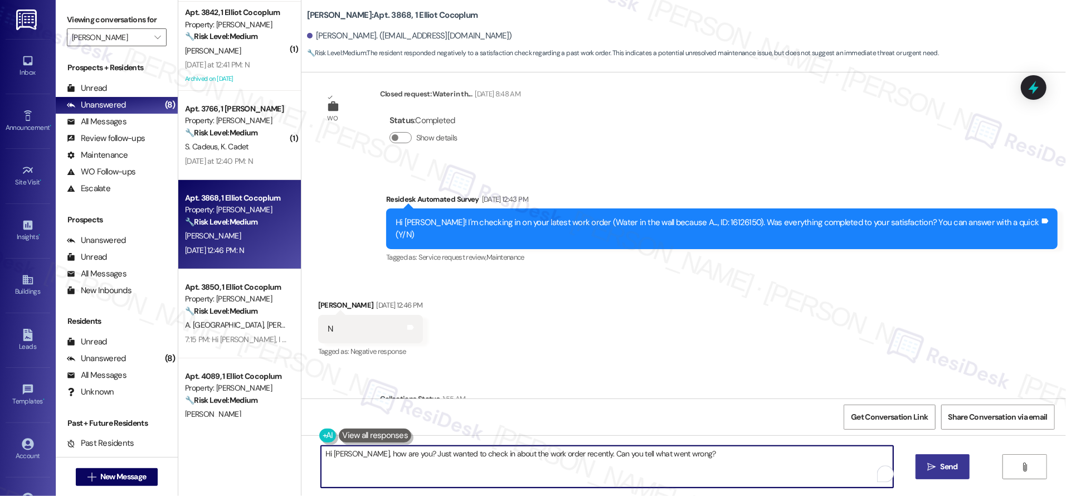
click at [940, 461] on span "Send" at bounding box center [948, 467] width 17 height 12
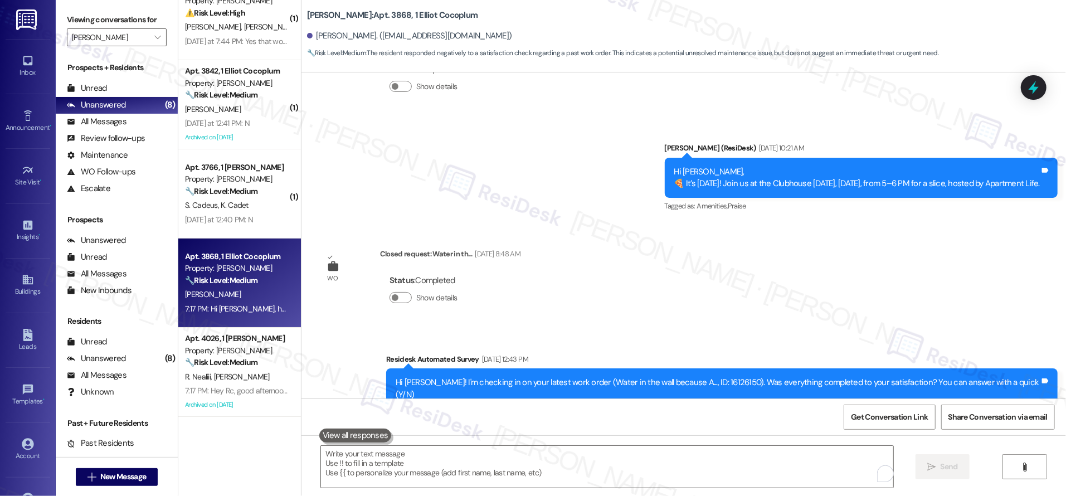
scroll to position [5816, 0]
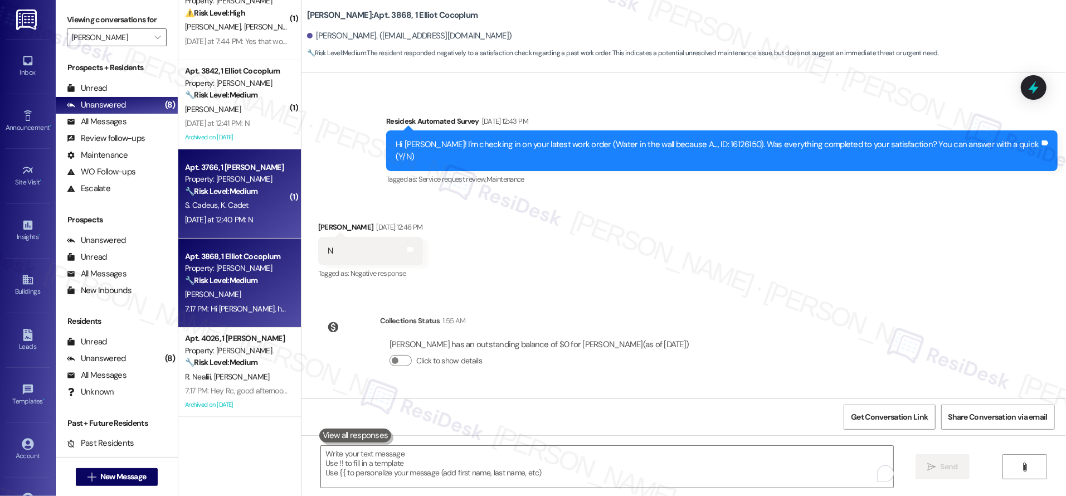
click at [258, 189] on div "🔧 Risk Level: Medium The resident responded negatively to a work order satisfac…" at bounding box center [236, 191] width 103 height 12
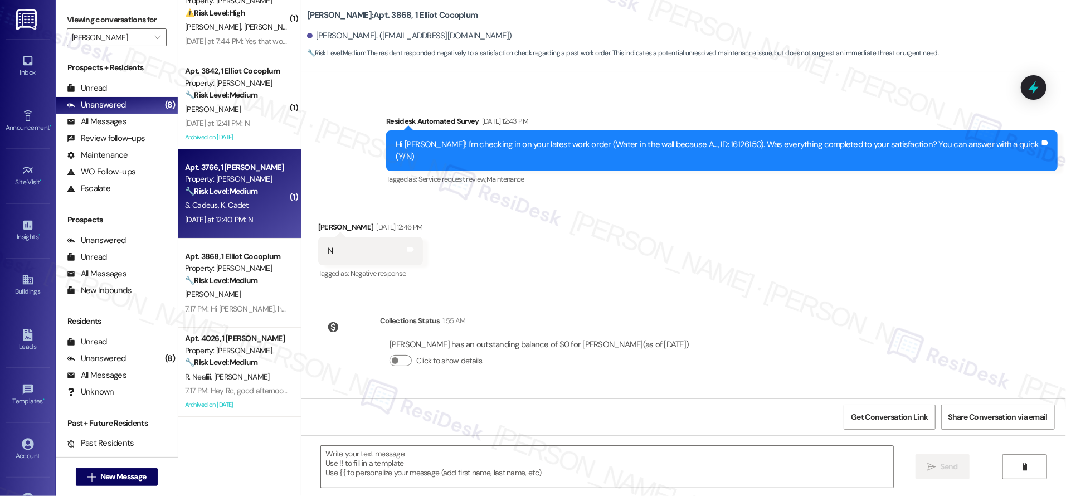
type textarea "Fetching suggested responses. Please feel free to read through the conversation…"
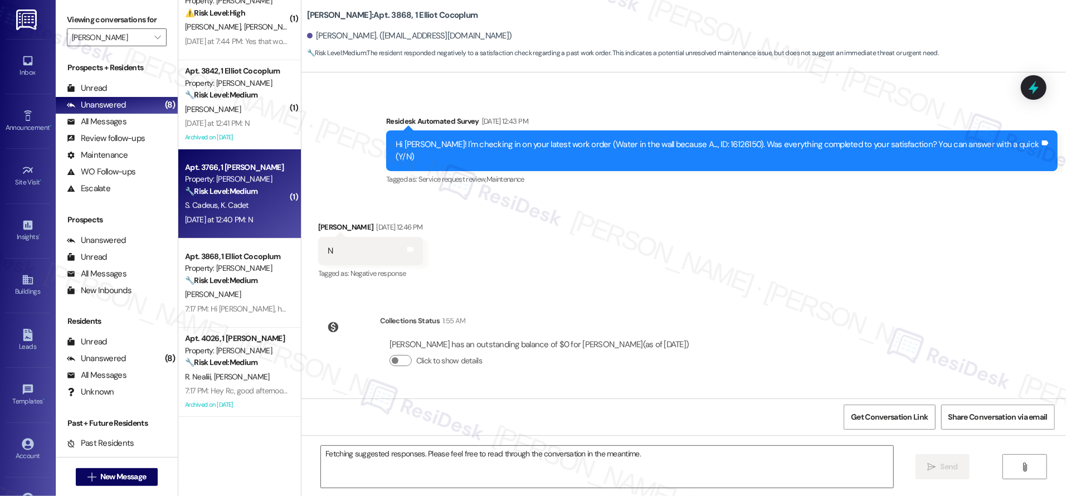
click at [258, 189] on div "🔧 Risk Level: Medium The resident responded negatively to a work order satisfac…" at bounding box center [236, 191] width 103 height 12
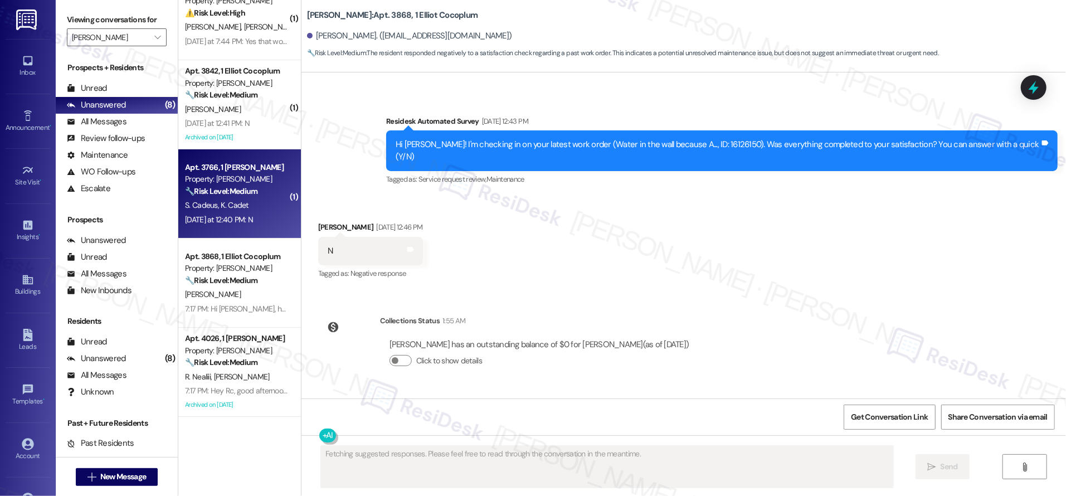
click at [258, 189] on div "🔧 Risk Level: Medium The resident responded negatively to a work order satisfac…" at bounding box center [236, 191] width 103 height 12
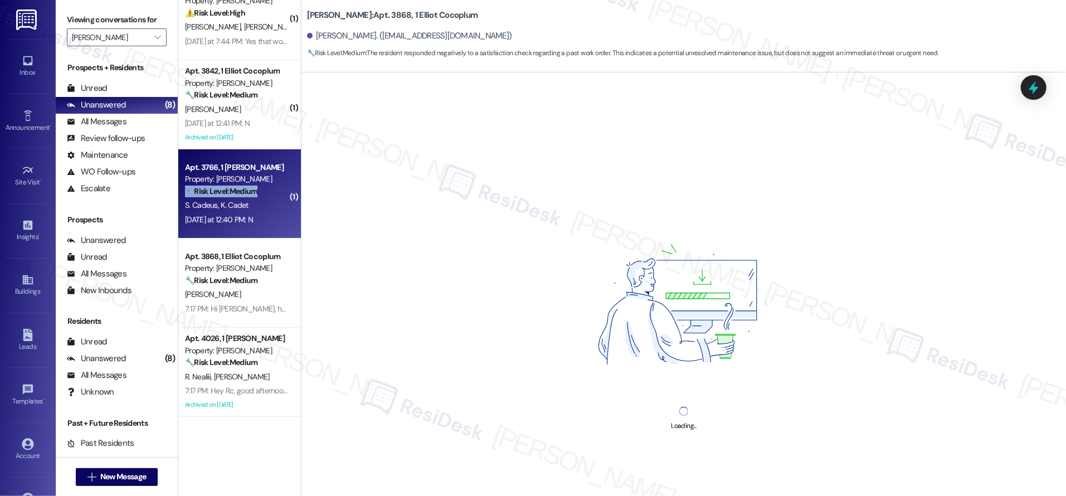
click at [258, 189] on div "🔧 Risk Level: Medium The resident responded negatively to a work order satisfac…" at bounding box center [236, 191] width 103 height 12
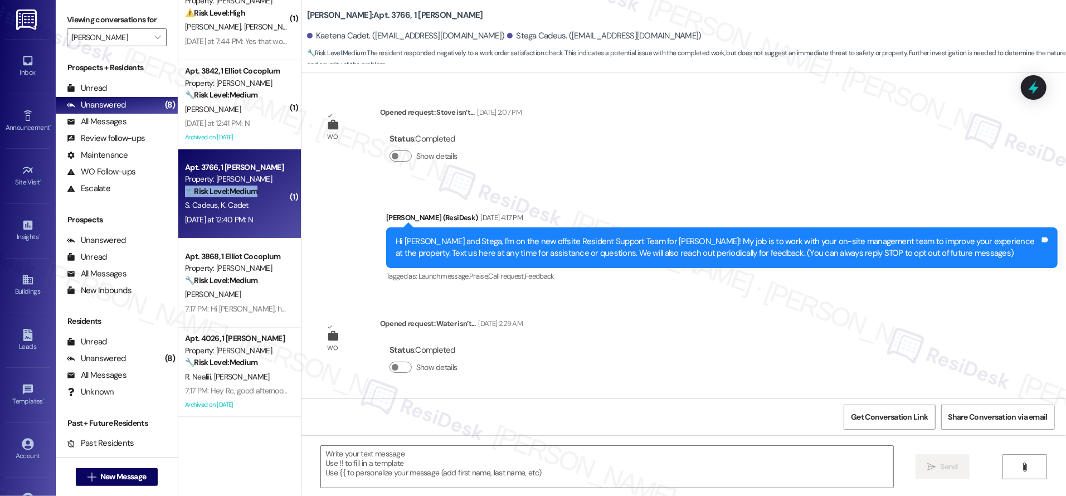
click at [258, 189] on div "🔧 Risk Level: Medium The resident responded negatively to a work order satisfac…" at bounding box center [236, 191] width 103 height 12
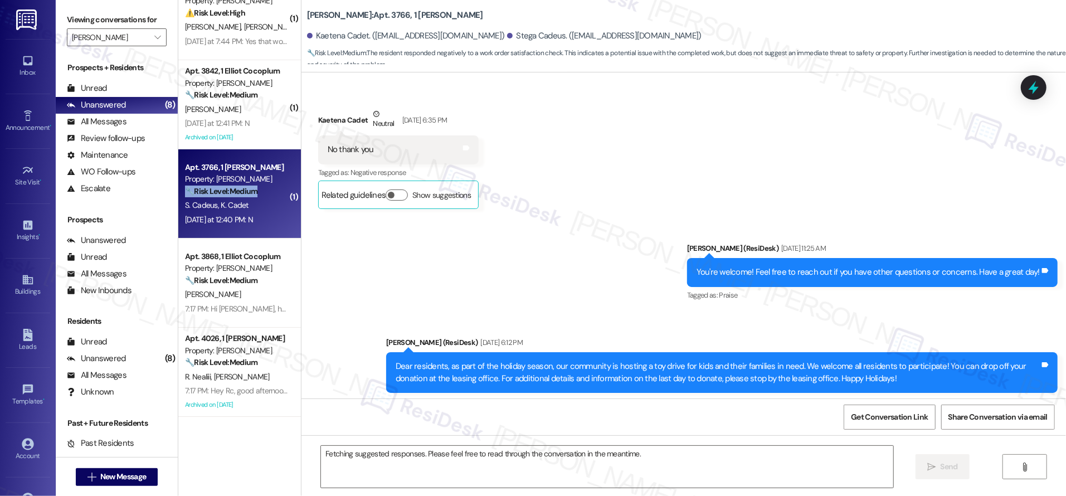
scroll to position [9805, 0]
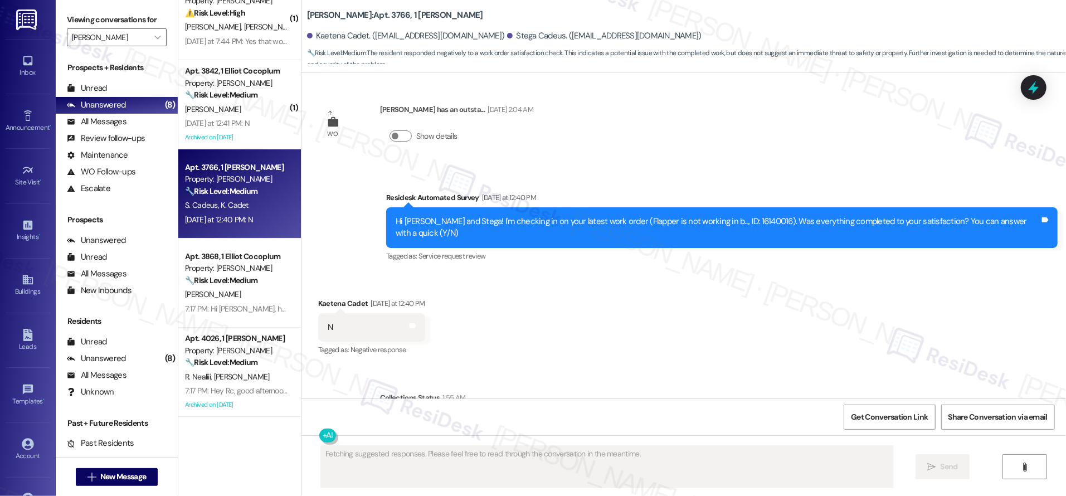
click at [713, 272] on div "Received via SMS Kaetena Cadet Yesterday at 12:40 PM N Tags and notes Tagged as…" at bounding box center [683, 319] width 764 height 94
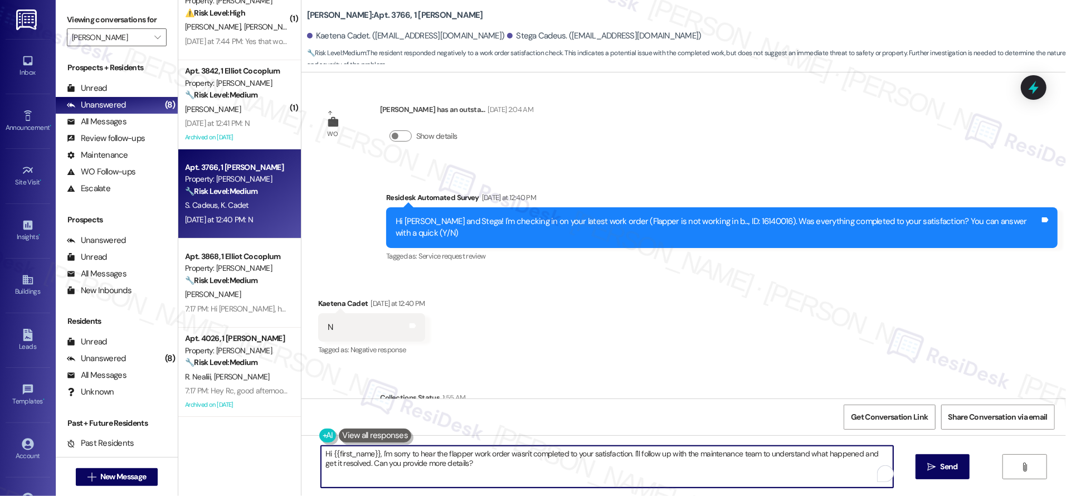
drag, startPoint x: 468, startPoint y: 456, endPoint x: 477, endPoint y: 465, distance: 13.0
click at [468, 457] on textarea "Hi {{first_name}}, I'm sorry to hear the flapper work order wasn't completed to…" at bounding box center [607, 467] width 572 height 42
drag, startPoint x: 477, startPoint y: 465, endPoint x: 619, endPoint y: 488, distance: 143.9
click at [237, 405] on div "( 1 ) Apt. 4073, 1 Elliot Cocoplum Property: Elliot Cocoplum ⚠️ Risk Level: Hig…" at bounding box center [621, 248] width 887 height 496
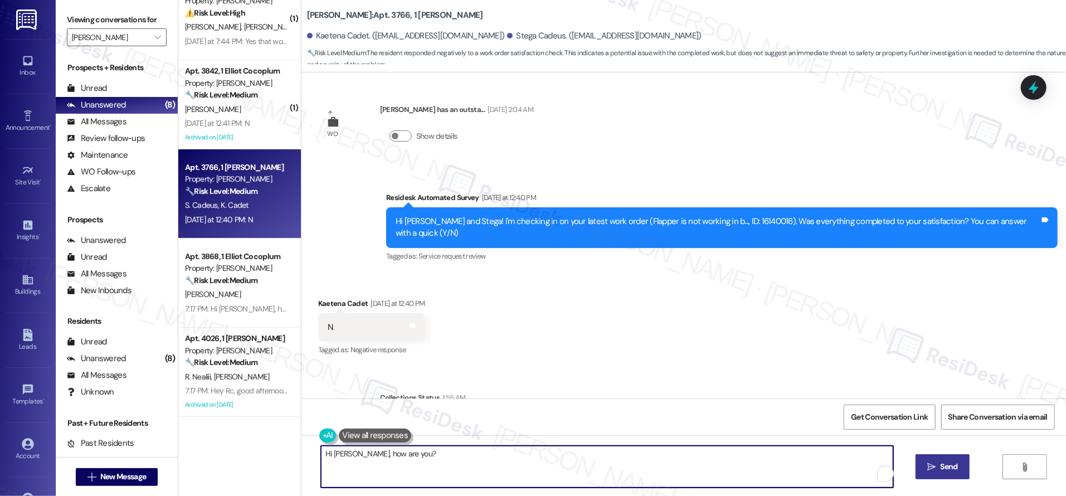
type textarea "Hi Kaetena, how are you?"
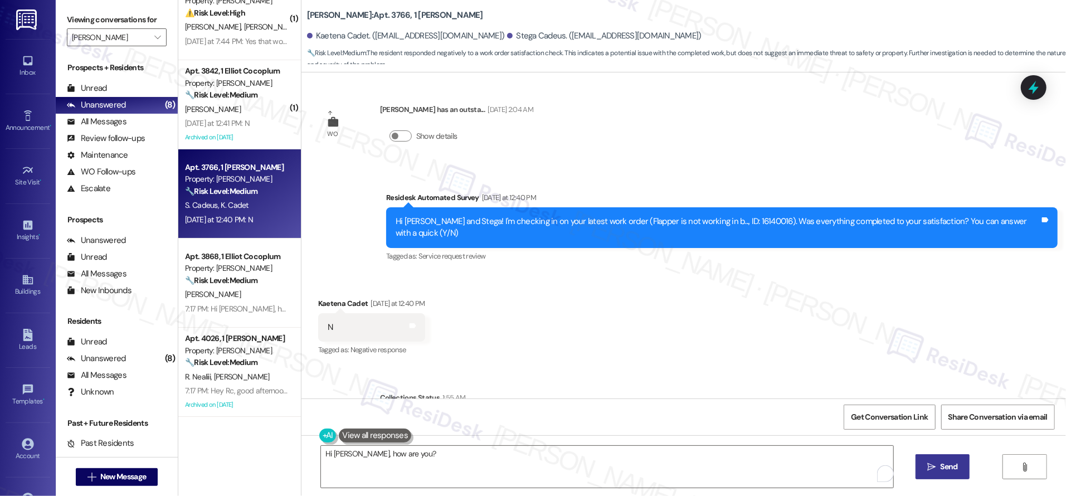
click at [941, 465] on span "Send" at bounding box center [948, 467] width 17 height 12
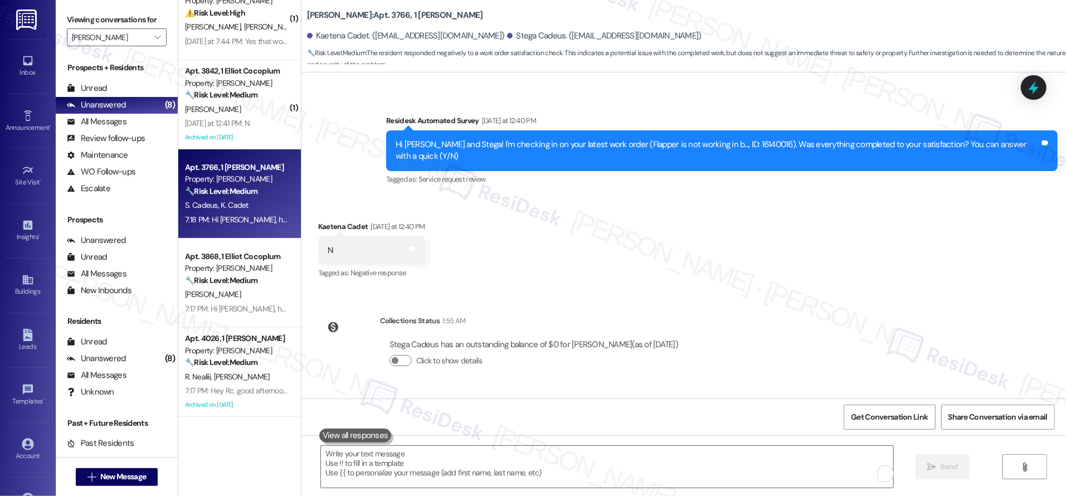
scroll to position [9882, 0]
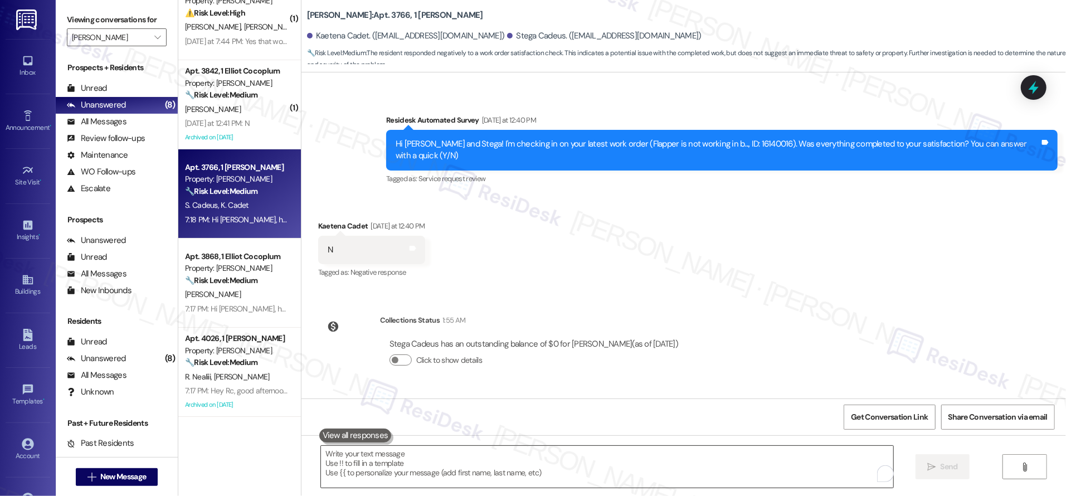
click at [703, 473] on textarea "To enrich screen reader interactions, please activate Accessibility in Grammarl…" at bounding box center [607, 467] width 572 height 42
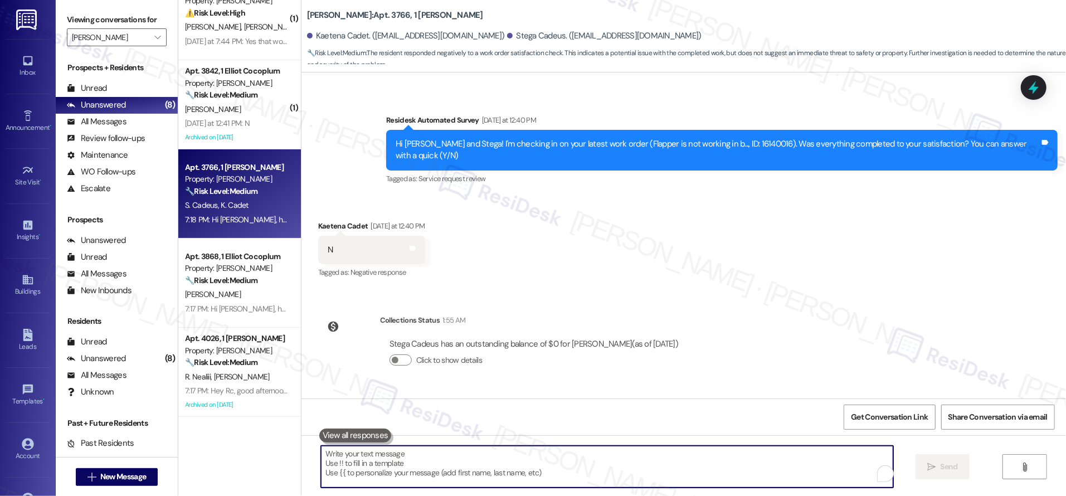
drag, startPoint x: 703, startPoint y: 473, endPoint x: 994, endPoint y: 470, distance: 290.8
click at [704, 473] on textarea "To enrich screen reader interactions, please activate Accessibility in Grammarl…" at bounding box center [607, 467] width 572 height 42
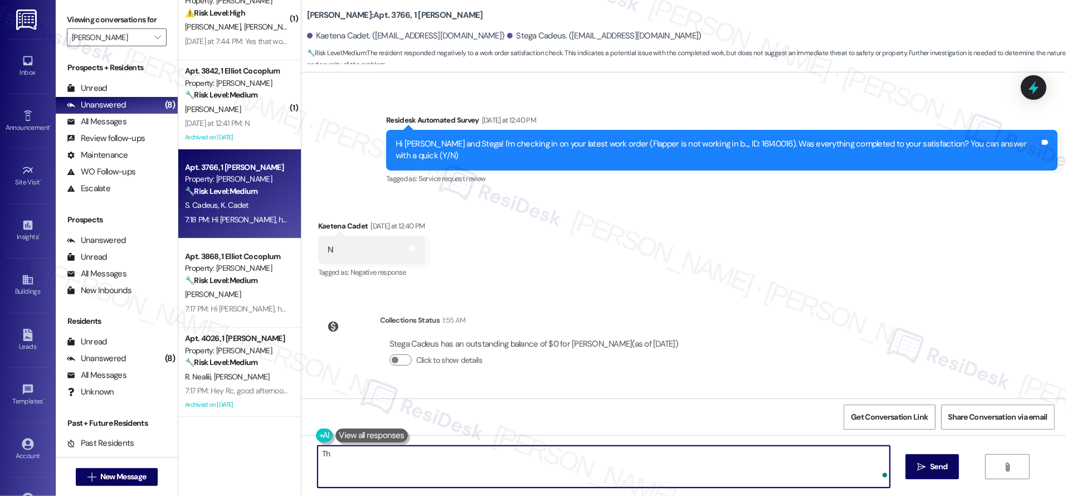
type textarea "T"
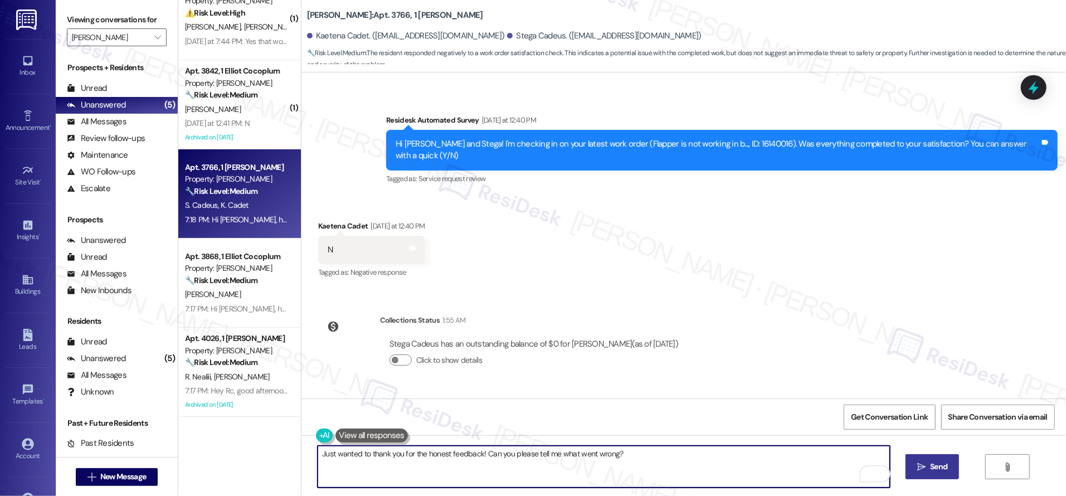
type textarea "Just wanted to thank you for the honest feedback! Can you please tell me what w…"
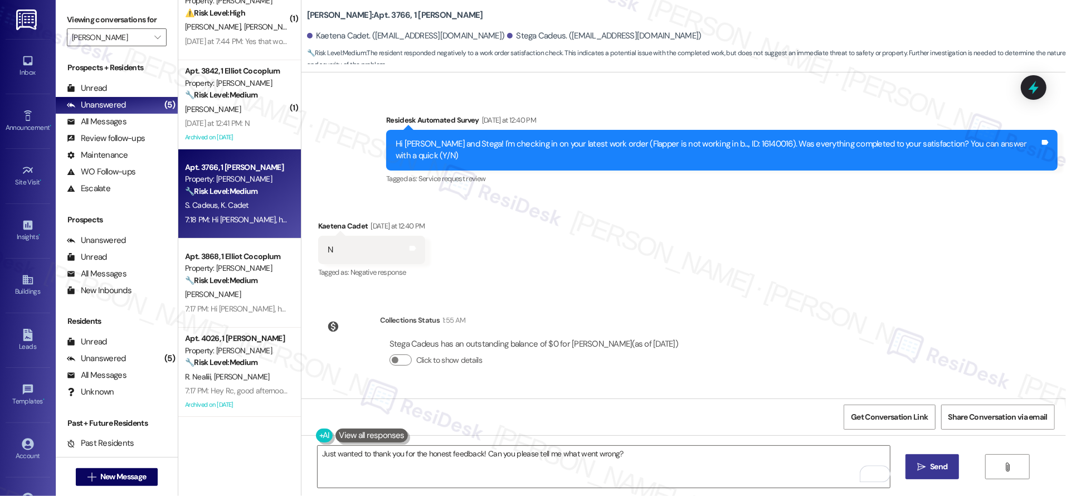
click at [917, 462] on icon "" at bounding box center [921, 466] width 8 height 9
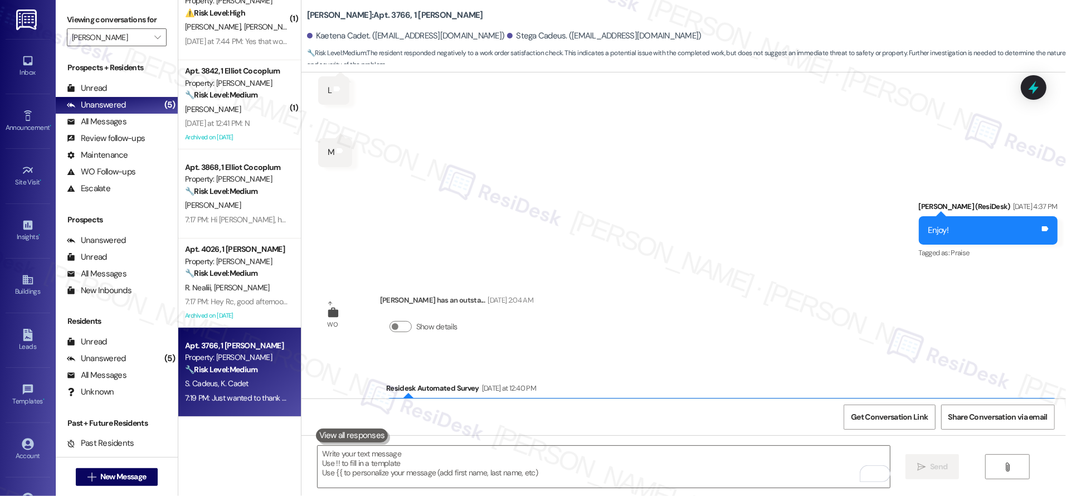
scroll to position [9960, 0]
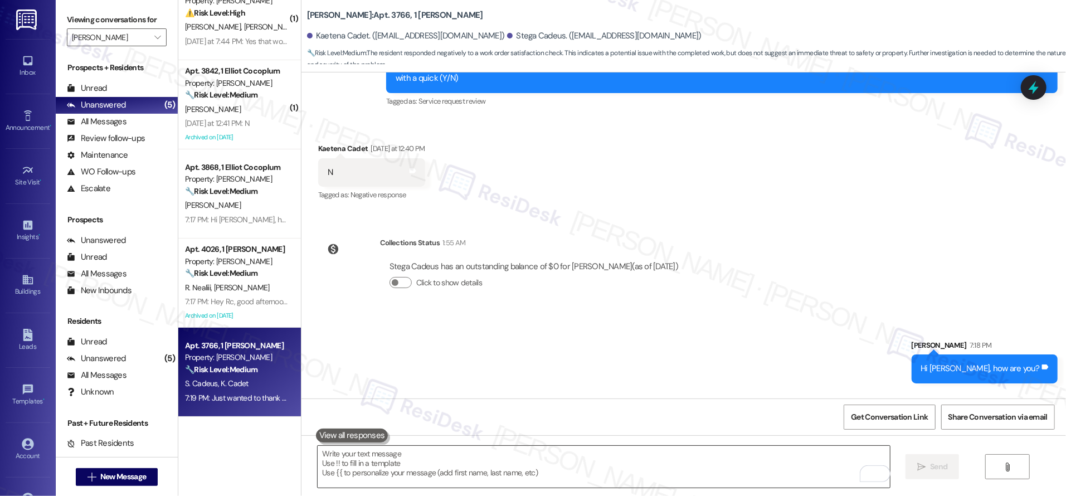
click at [694, 477] on textarea "To enrich screen reader interactions, please activate Accessibility in Grammarl…" at bounding box center [604, 467] width 572 height 42
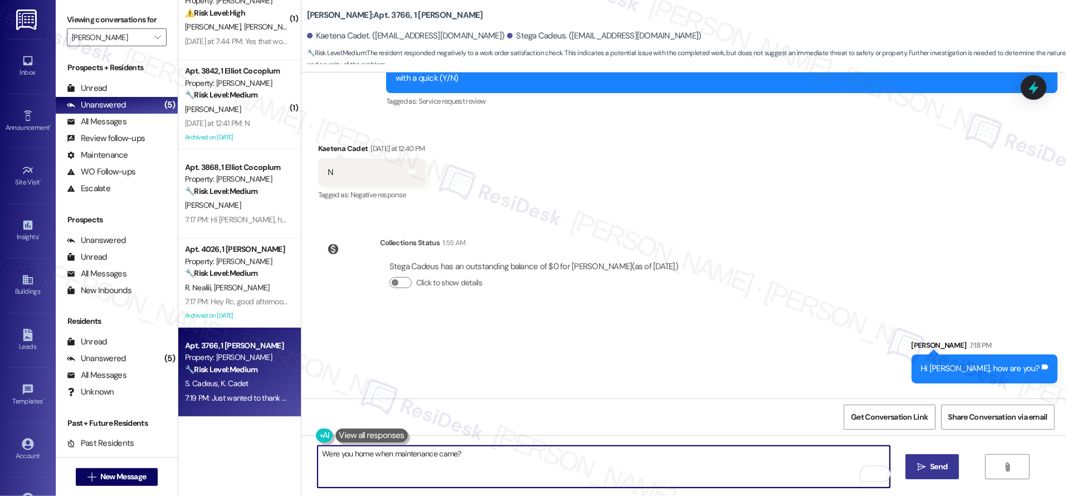
type textarea "Were you home when maintenance came?"
click at [944, 476] on button " Send" at bounding box center [932, 466] width 54 height 25
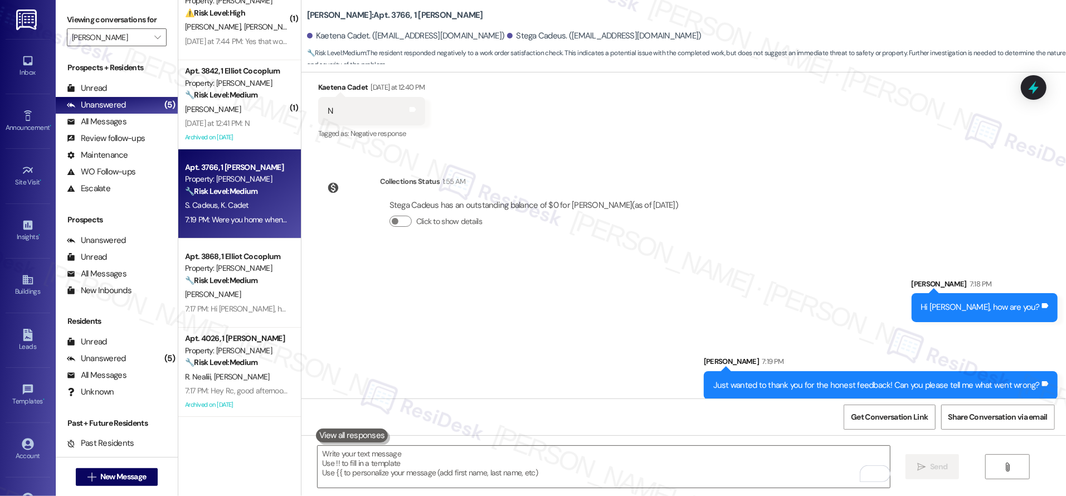
scroll to position [10038, 0]
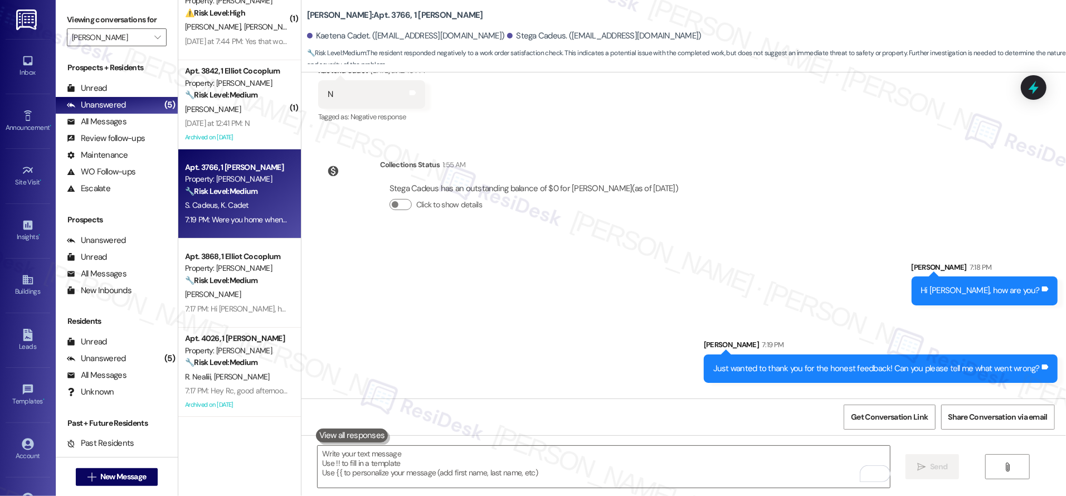
click at [646, 299] on div "Sent via SMS Sarah 7:18 PM Hi Kaetena, how are you? Tags and notes Sent via SMS…" at bounding box center [683, 352] width 764 height 233
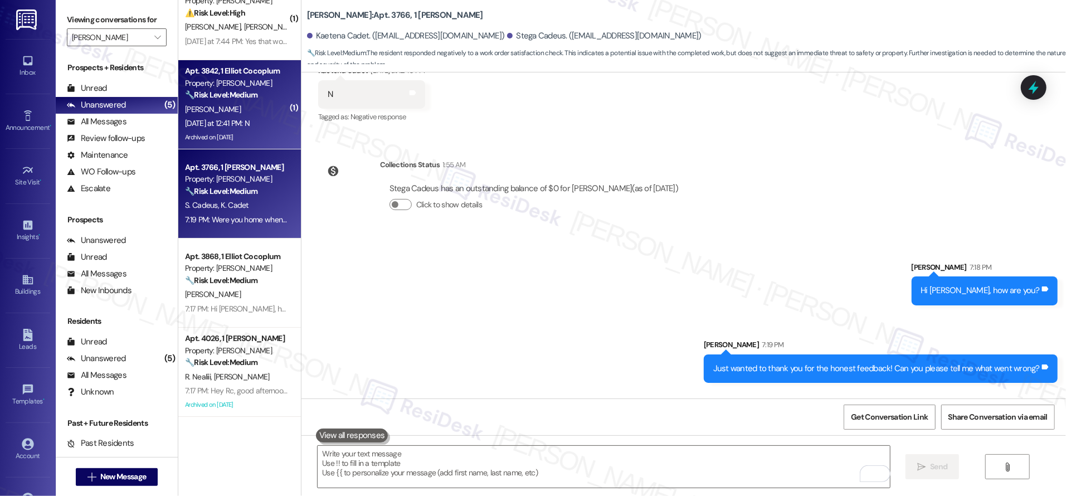
click at [237, 119] on div "Yesterday at 12:41 PM: N Yesterday at 12:41 PM: N" at bounding box center [217, 123] width 65 height 10
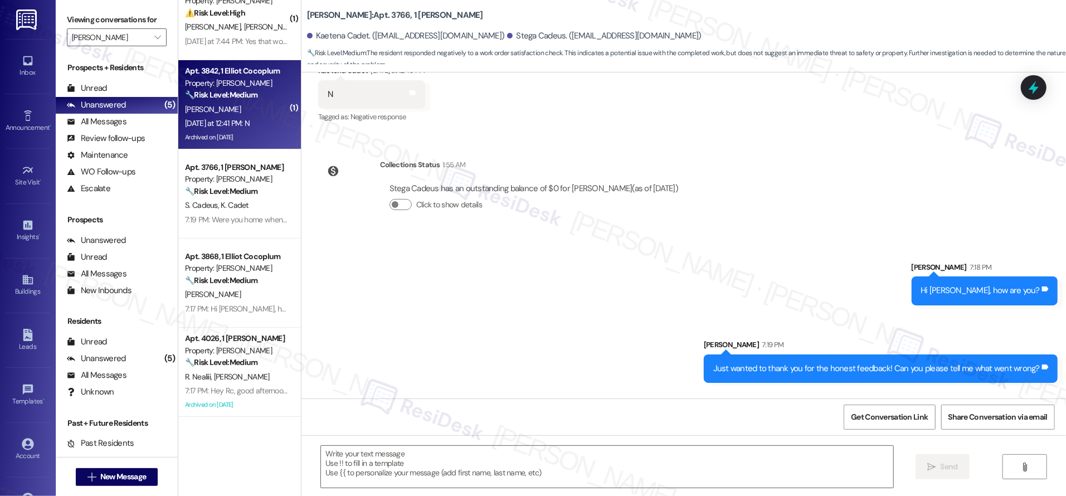
click at [237, 119] on div "Yesterday at 12:41 PM: N Yesterday at 12:41 PM: N" at bounding box center [217, 123] width 65 height 10
type textarea "Fetching suggested responses. Please feel free to read through the conversation…"
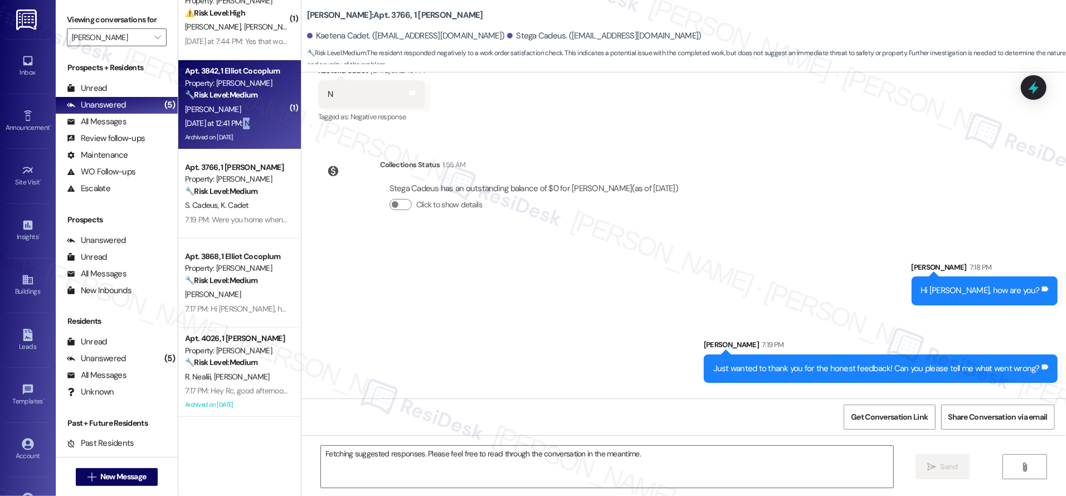
click at [237, 119] on div "Yesterday at 12:41 PM: N Yesterday at 12:41 PM: N" at bounding box center [217, 123] width 65 height 10
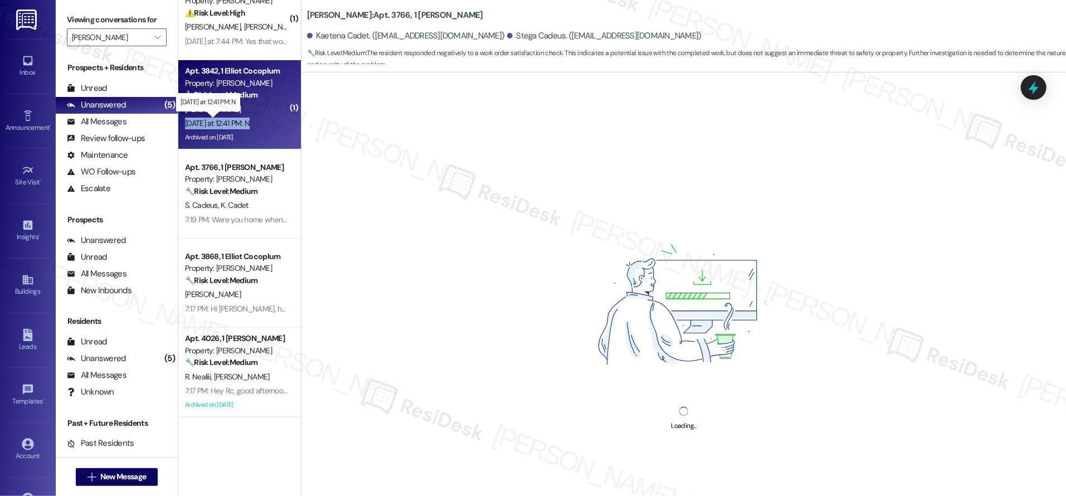
click at [237, 119] on div "Yesterday at 12:41 PM: N Yesterday at 12:41 PM: N" at bounding box center [217, 123] width 65 height 10
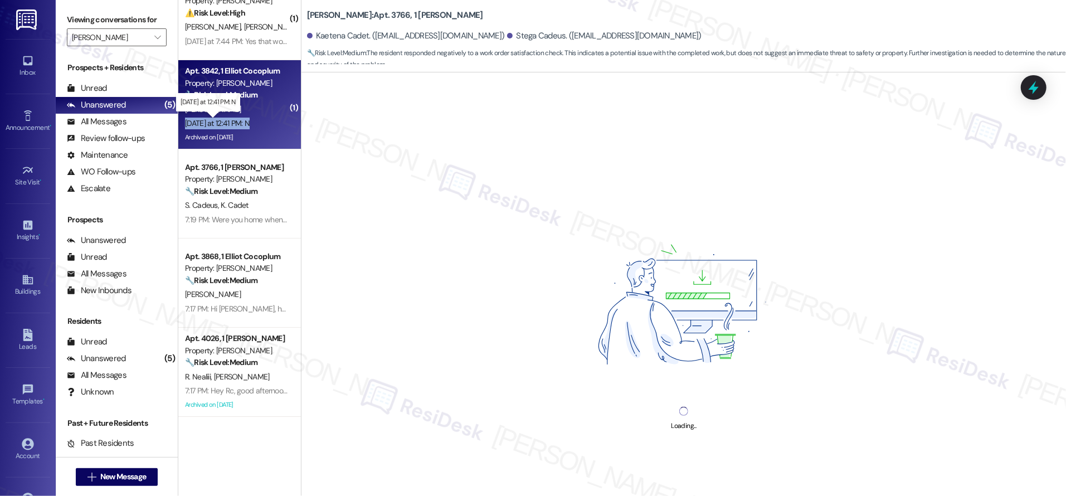
click at [238, 119] on div "Yesterday at 12:41 PM: N Yesterday at 12:41 PM: N" at bounding box center [217, 123] width 65 height 10
click at [239, 119] on div "Yesterday at 12:41 PM: N Yesterday at 12:41 PM: N" at bounding box center [217, 123] width 65 height 10
click at [240, 120] on div "Yesterday at 12:41 PM: N Yesterday at 12:41 PM: N" at bounding box center [217, 123] width 65 height 10
click at [242, 117] on div "Yesterday at 12:41 PM: N Yesterday at 12:41 PM: N" at bounding box center [236, 123] width 105 height 14
click at [242, 118] on div "Yesterday at 12:41 PM: N Yesterday at 12:41 PM: N" at bounding box center [217, 123] width 65 height 10
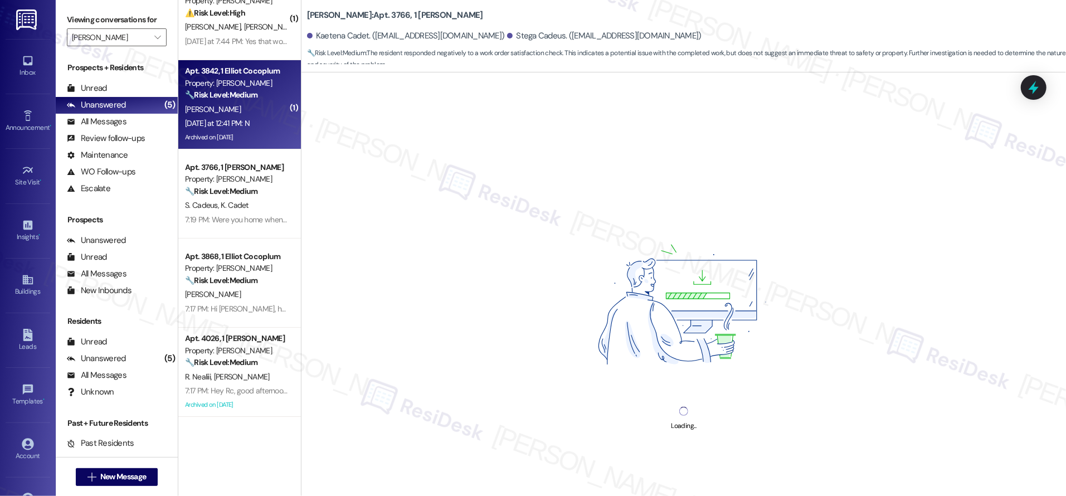
click at [242, 117] on div "Yesterday at 12:41 PM: N Yesterday at 12:41 PM: N" at bounding box center [236, 123] width 105 height 14
click at [242, 116] on div "Yesterday at 12:41 PM: N Yesterday at 12:41 PM: N" at bounding box center [236, 123] width 105 height 14
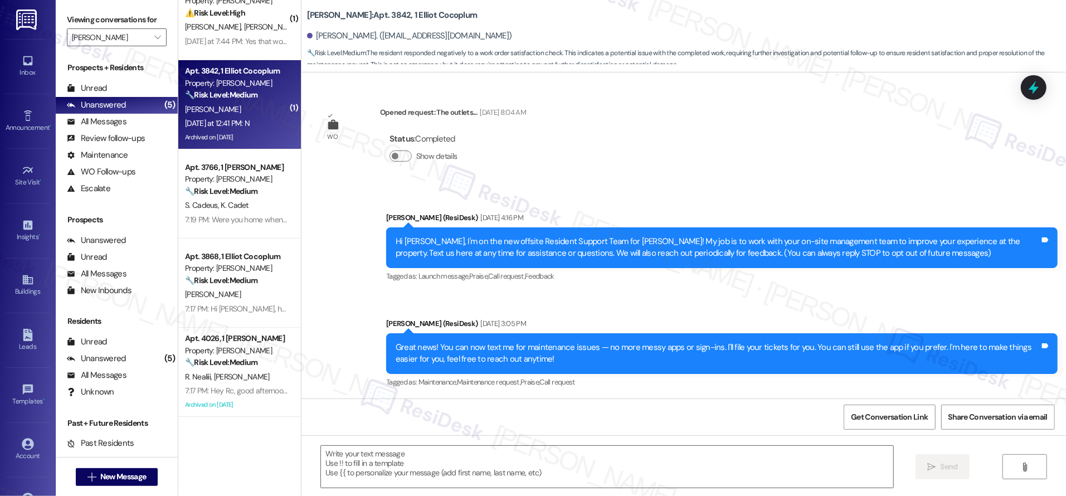
click at [242, 116] on div "Yesterday at 12:41 PM: N Yesterday at 12:41 PM: N" at bounding box center [236, 123] width 105 height 14
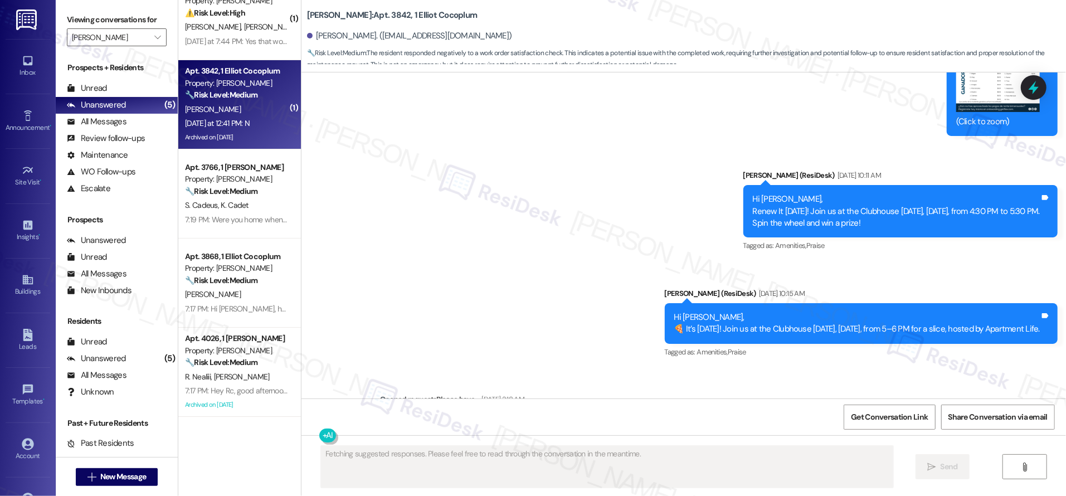
scroll to position [32158, 0]
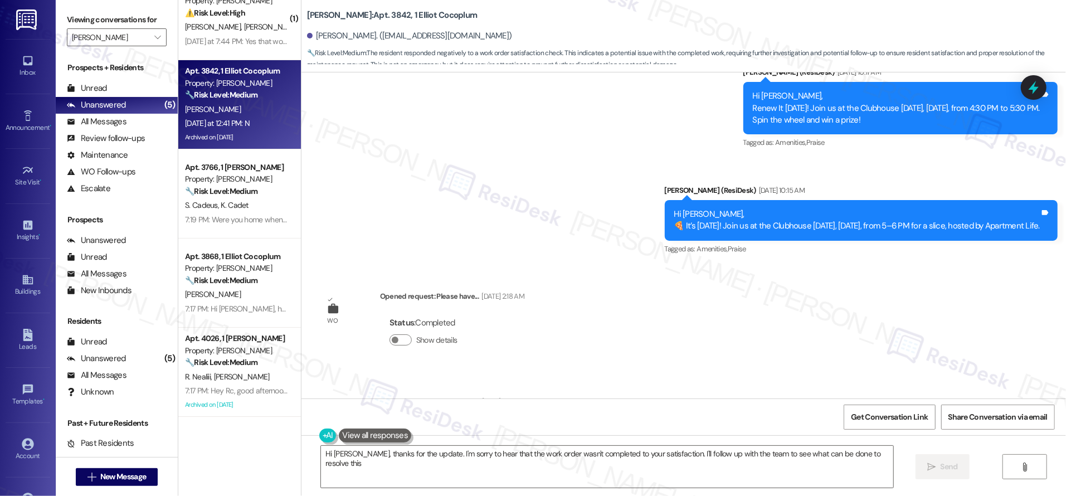
type textarea "Hi Della, thanks for the update. I'm sorry to hear that the work order wasn't c…"
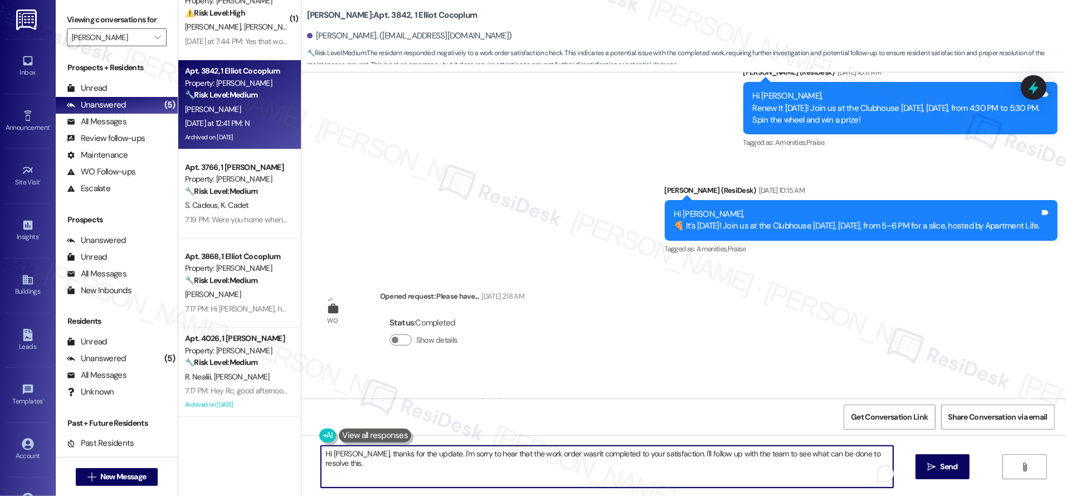
drag, startPoint x: 316, startPoint y: 454, endPoint x: 329, endPoint y: 467, distance: 18.5
click at [329, 467] on textarea "Hi Della, thanks for the update. I'm sorry to hear that the work order wasn't c…" at bounding box center [607, 467] width 572 height 42
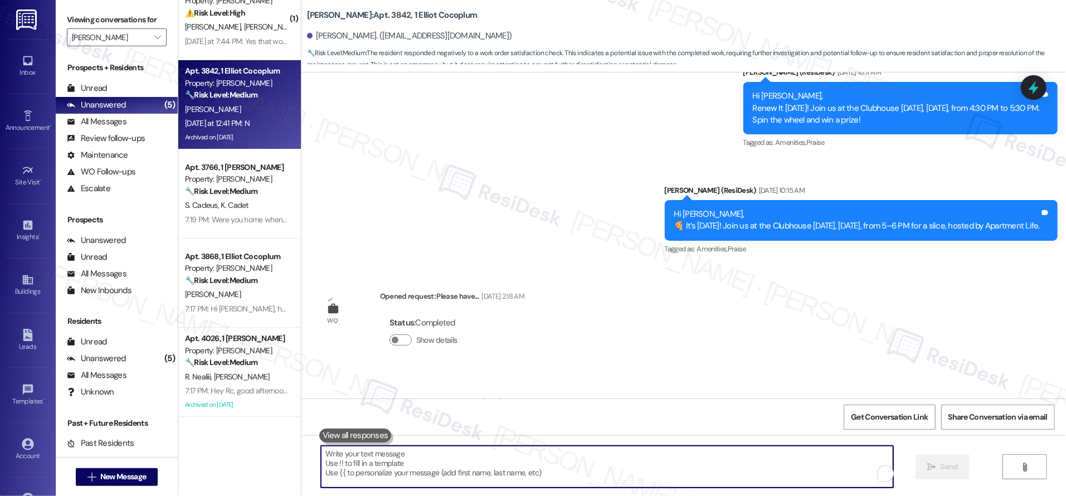
click at [475, 471] on textarea "To enrich screen reader interactions, please activate Accessibility in Grammarl…" at bounding box center [607, 467] width 572 height 42
drag, startPoint x: 474, startPoint y: 471, endPoint x: 798, endPoint y: 494, distance: 324.5
click at [474, 470] on textarea "To enrich screen reader interactions, please activate Accessibility in Grammarl…" at bounding box center [607, 467] width 572 height 42
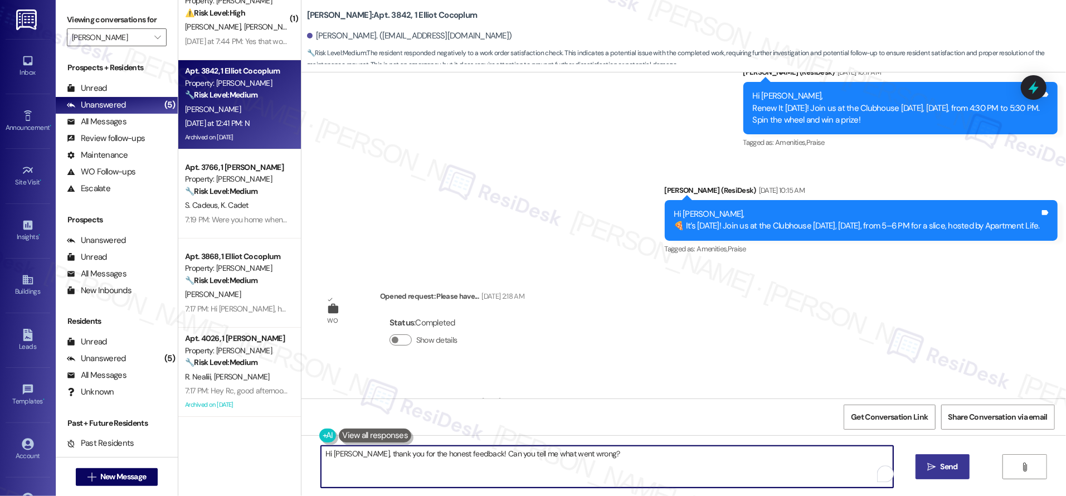
type textarea "Hi Della, thank you for the honest feedback! Can you tell me what went wrong?"
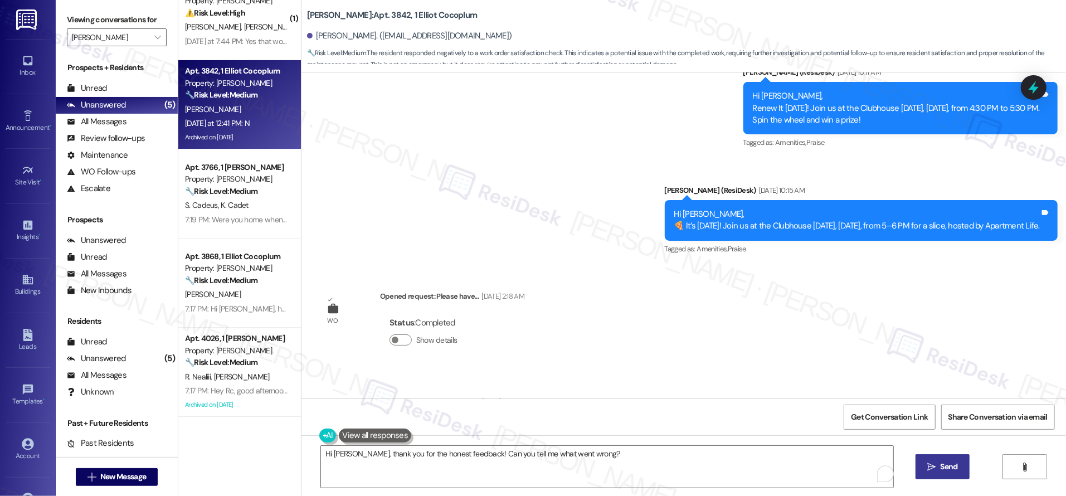
click at [952, 462] on span "Send" at bounding box center [948, 467] width 17 height 12
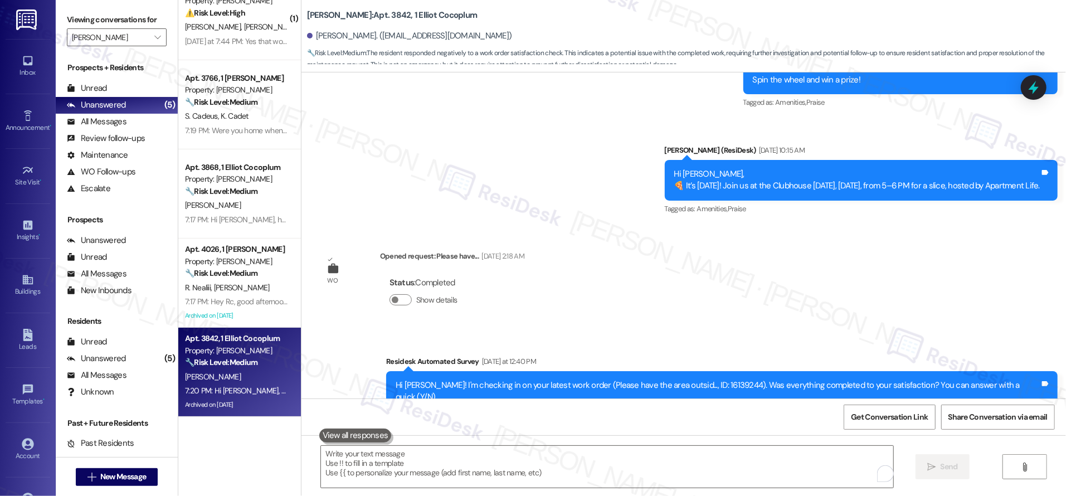
scroll to position [32236, 0]
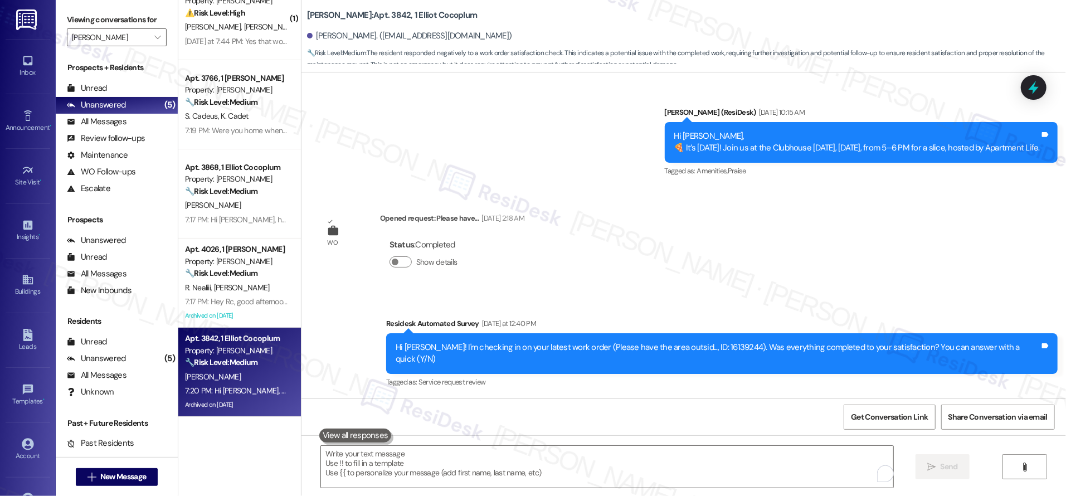
click at [807, 398] on div "Received via SMS Della Joseph Yesterday at 12:41 PM N Tags and notes Tagged as:…" at bounding box center [683, 445] width 764 height 94
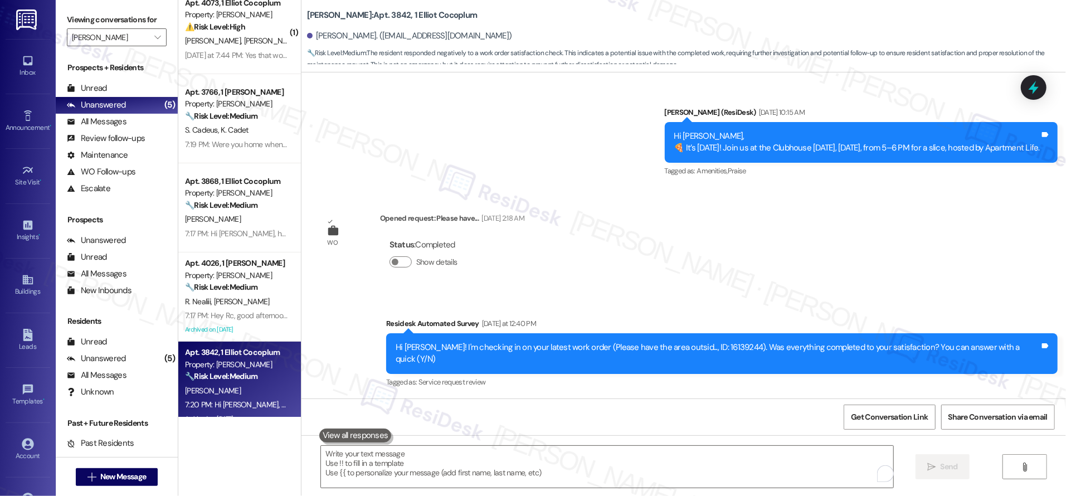
scroll to position [0, 0]
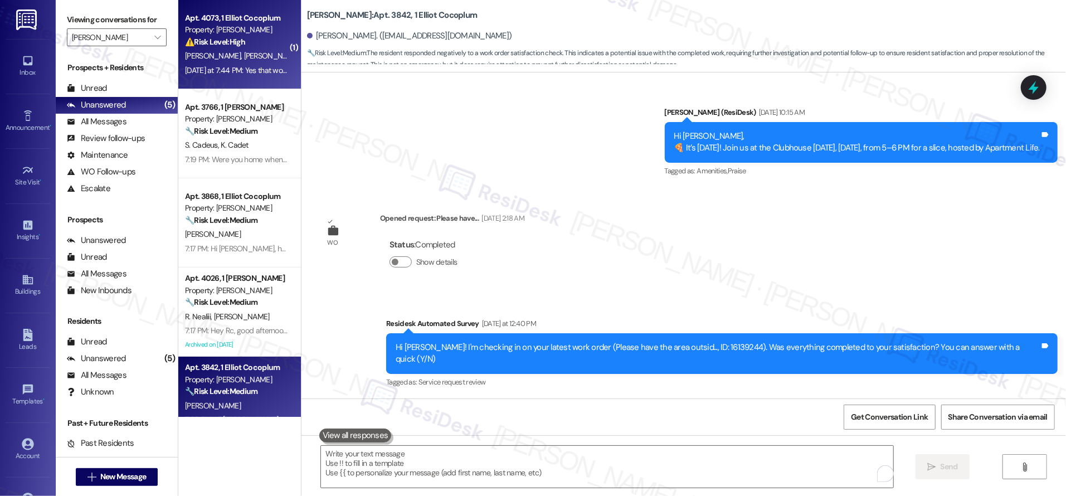
click at [243, 57] on span "R. Van Stone" at bounding box center [272, 56] width 59 height 10
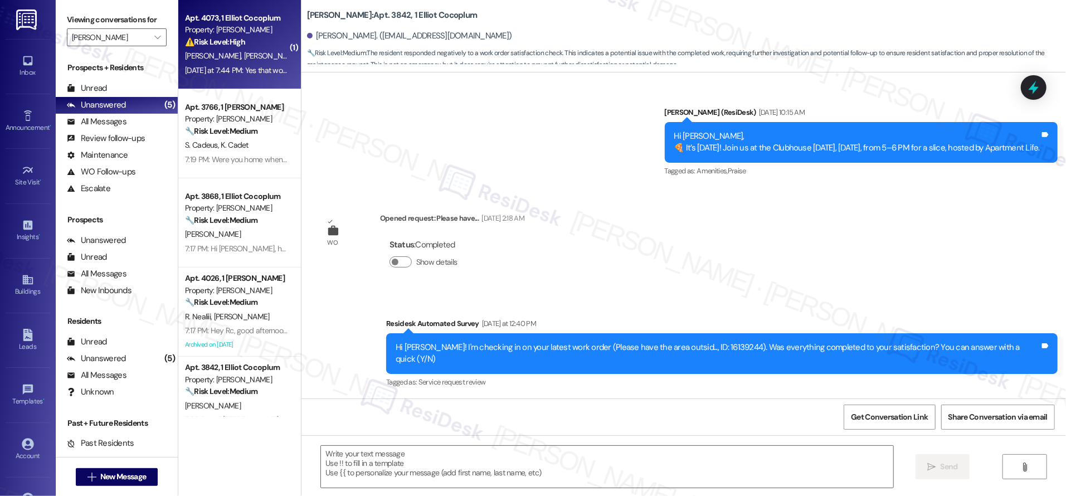
click at [243, 57] on span "R. Van Stone" at bounding box center [272, 56] width 59 height 10
type textarea "Fetching suggested responses. Please feel free to read through the conversation…"
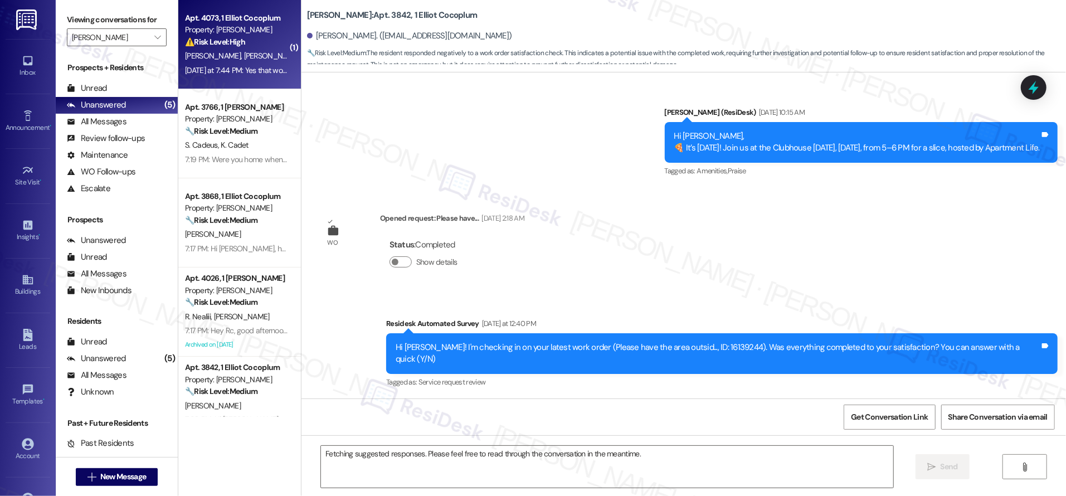
click at [243, 57] on span "R. Van Stone" at bounding box center [272, 56] width 59 height 10
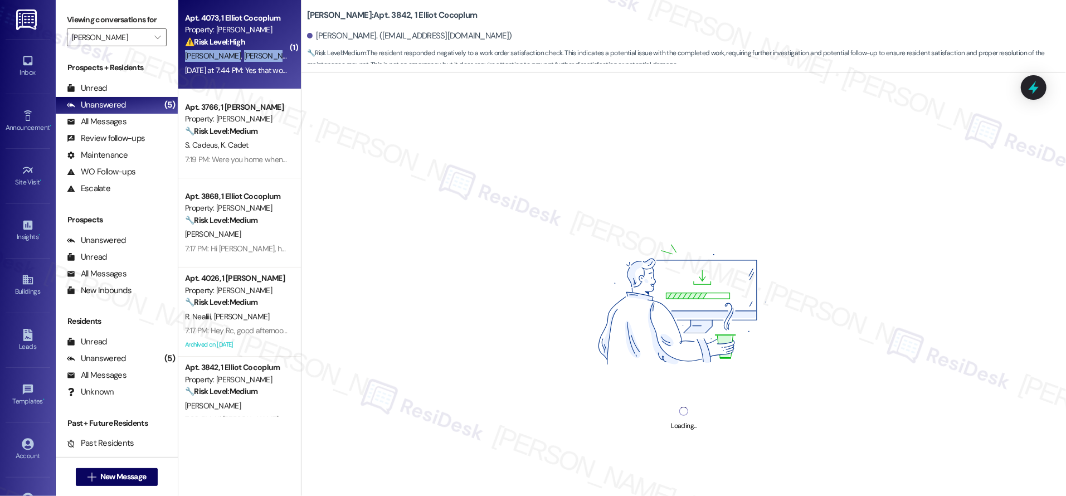
click at [243, 57] on span "R. Van Stone" at bounding box center [272, 56] width 59 height 10
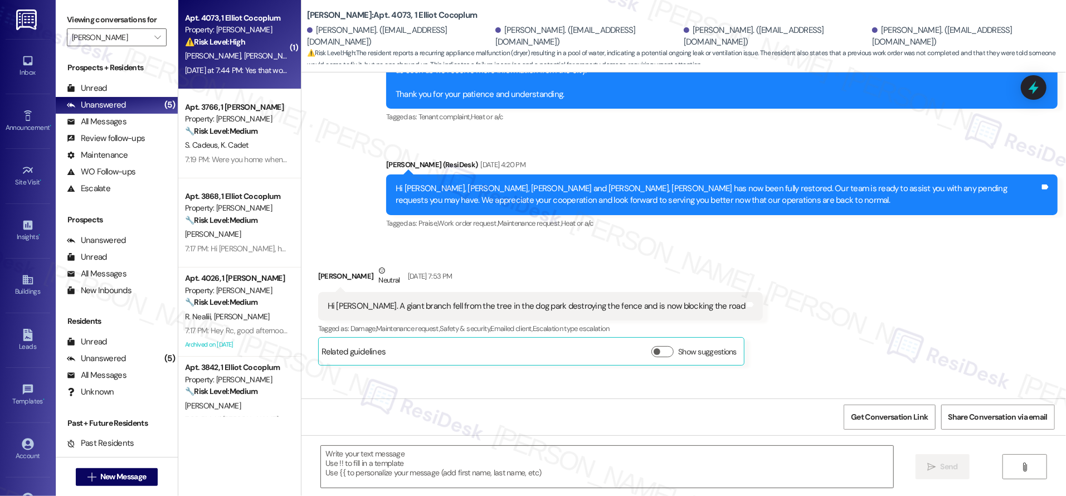
click at [243, 57] on span "R. Van Stone" at bounding box center [272, 56] width 59 height 10
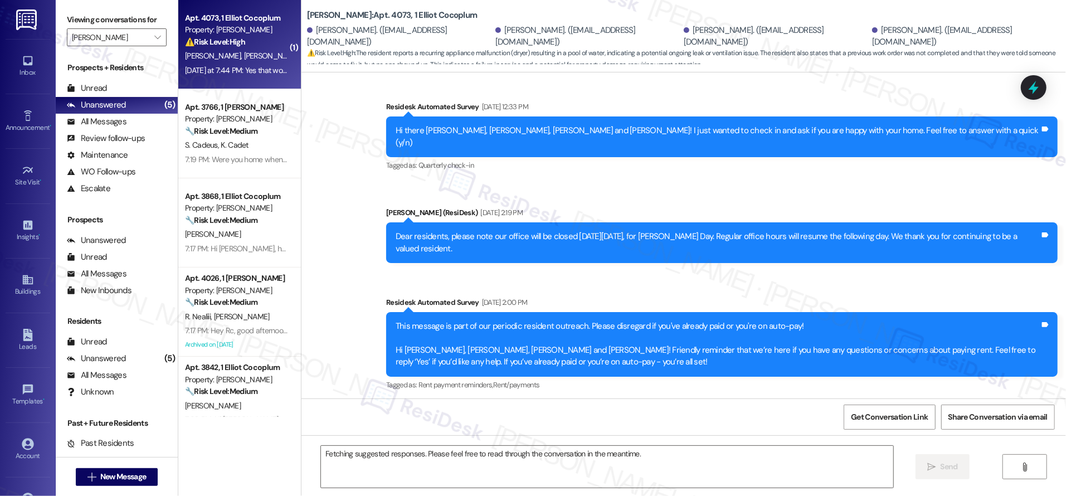
click at [243, 57] on span "R. Van Stone" at bounding box center [272, 56] width 59 height 10
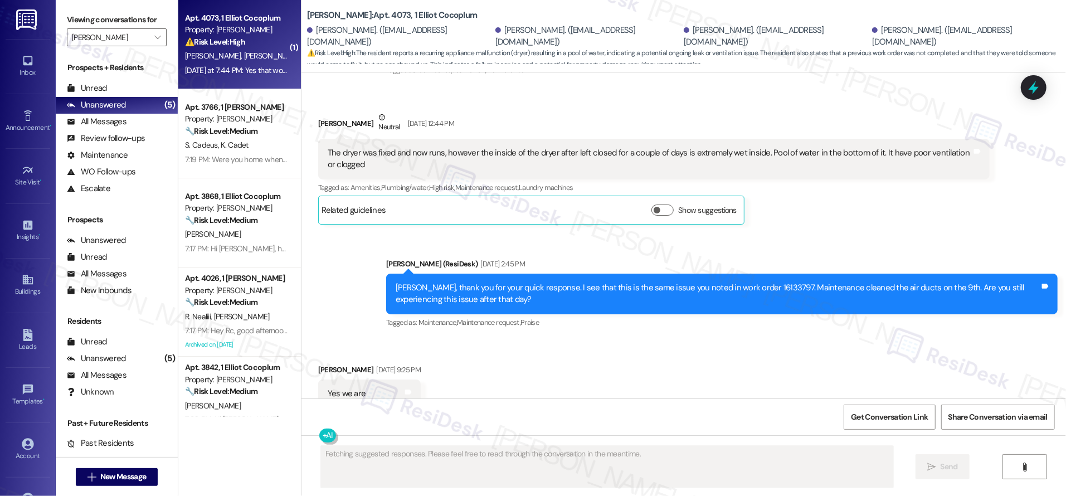
scroll to position [8895, 0]
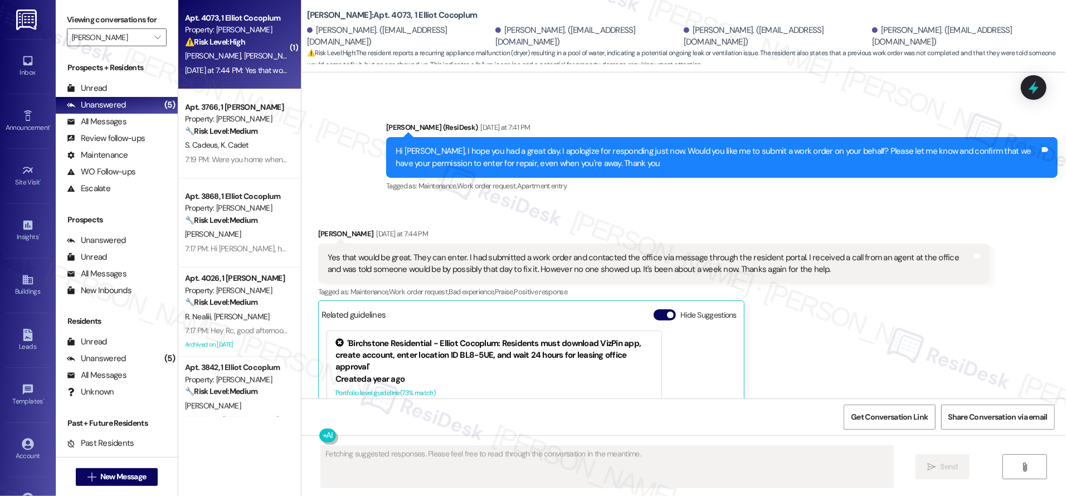
click at [244, 57] on span "R. Van Stone" at bounding box center [272, 56] width 59 height 10
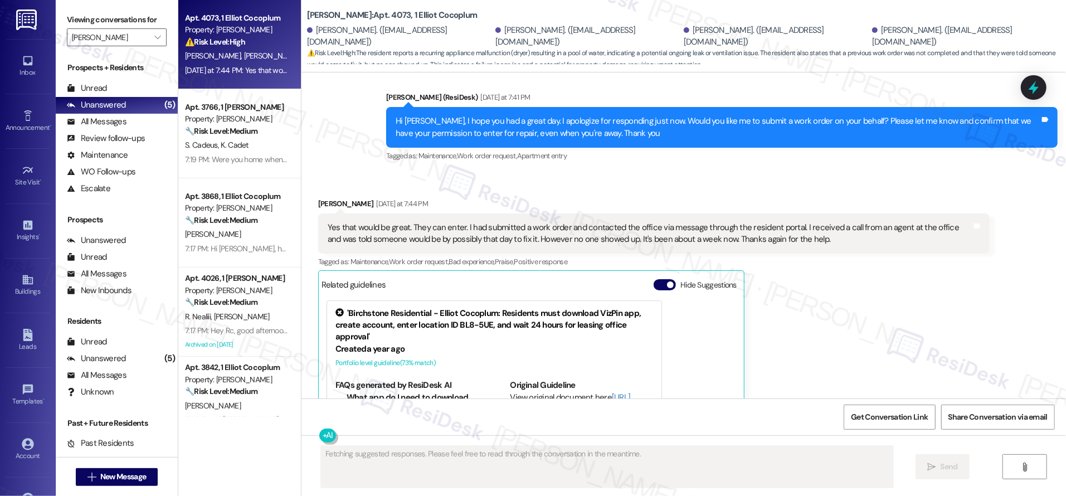
click at [245, 56] on span "R. Van Stone" at bounding box center [272, 56] width 59 height 10
click at [243, 53] on span "R. Van Stone" at bounding box center [272, 56] width 59 height 10
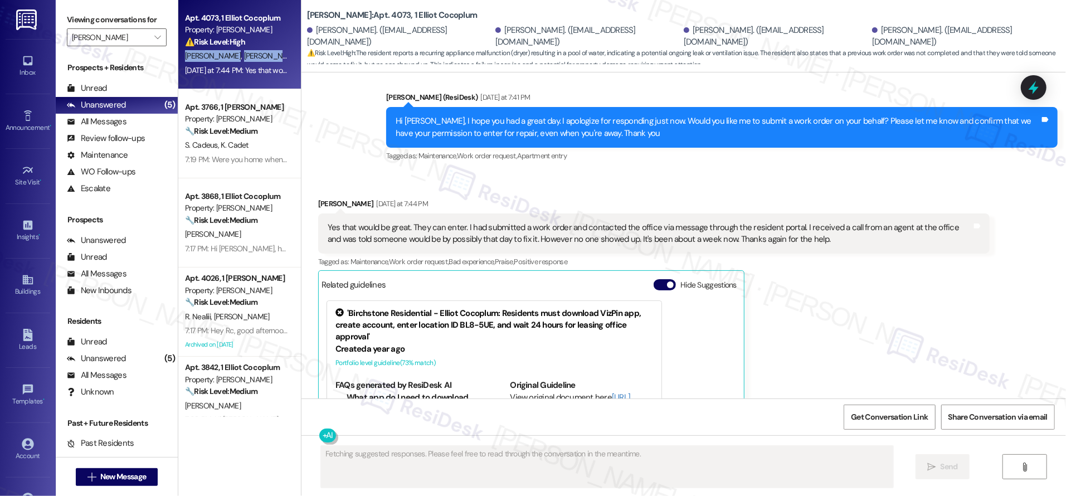
click at [243, 52] on span "R. Van Stone" at bounding box center [272, 56] width 59 height 10
click at [815, 238] on div "Michael Privitere Yesterday at 7:44 PM Yes that would be great. They can enter.…" at bounding box center [653, 348] width 671 height 300
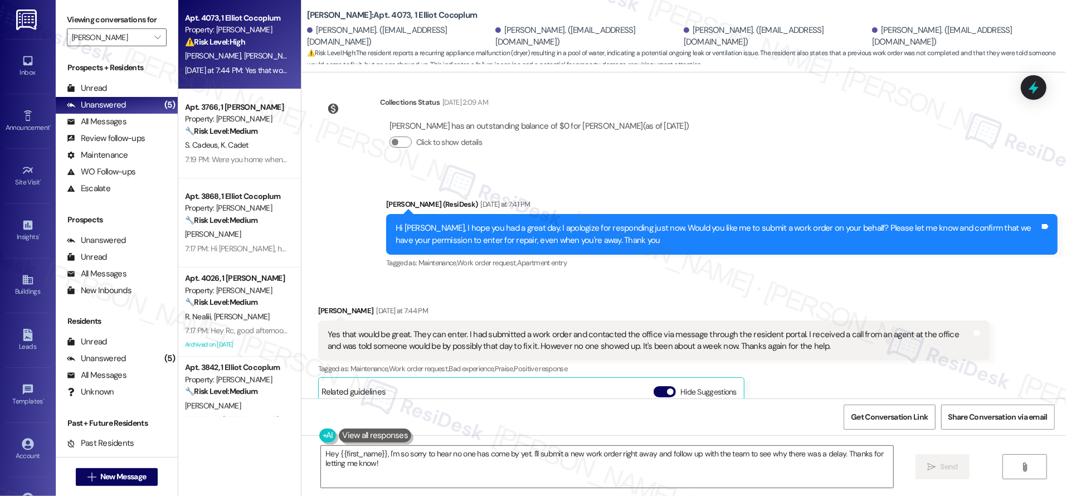
scroll to position [8779, 0]
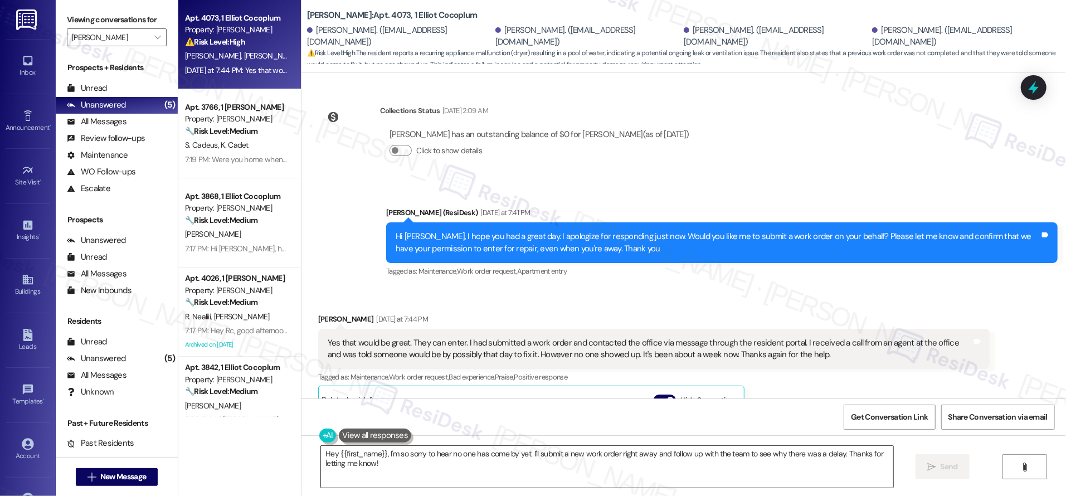
click at [404, 479] on textarea "Hey {{first_name}}, I'm so sorry to hear no one has come by yet. I'll submit a …" at bounding box center [607, 467] width 572 height 42
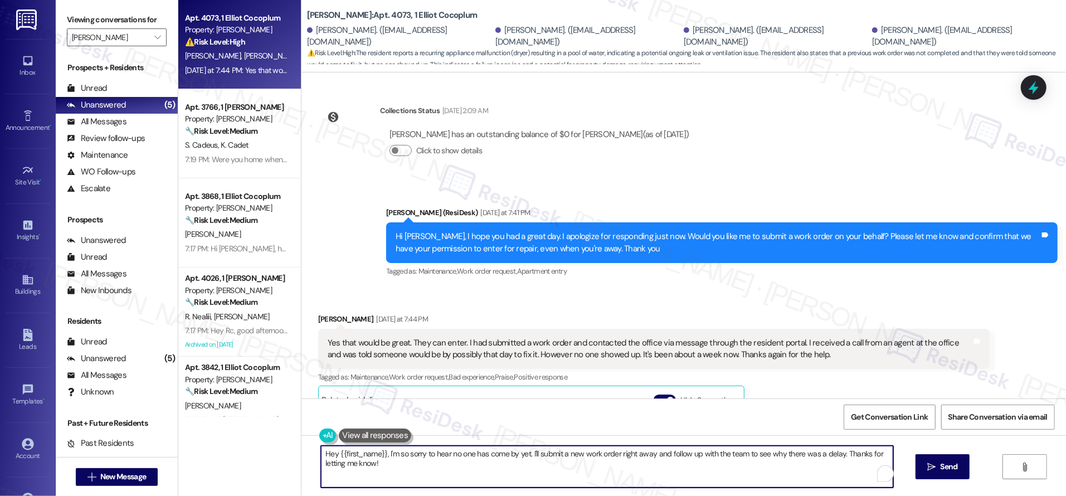
drag, startPoint x: 405, startPoint y: 477, endPoint x: 335, endPoint y: 430, distance: 83.9
click at [301, 426] on div "WO Opened request: Vent above ... Jul 01, 2024 at 7:09 AM Status : Completed Sh…" at bounding box center [683, 320] width 764 height 496
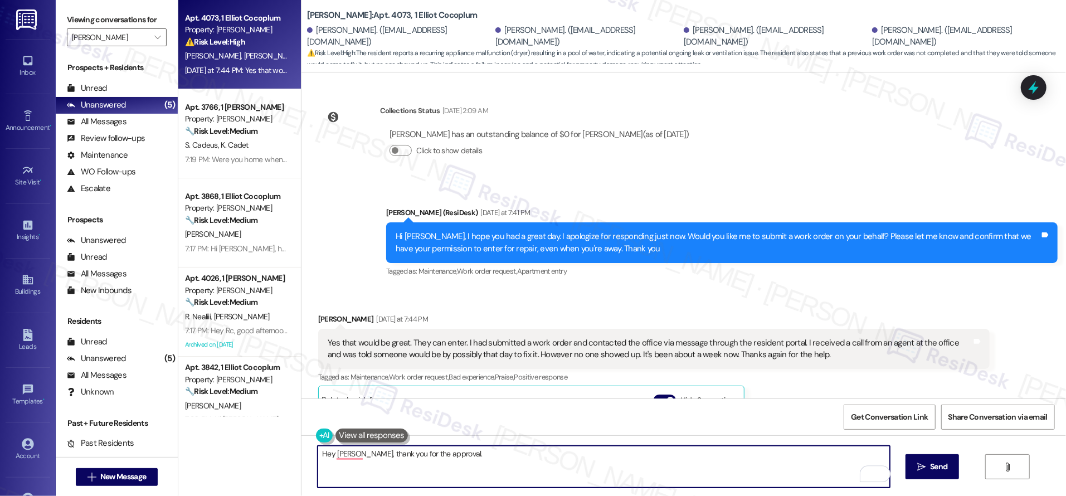
click at [444, 462] on div at bounding box center [444, 462] width 0 height 0
drag, startPoint x: 354, startPoint y: 453, endPoint x: 461, endPoint y: 458, distance: 107.1
click at [354, 453] on textarea "Hey Michael., thank you for the approval." at bounding box center [604, 467] width 572 height 42
type textarea "Hey Michael, thank you for the approval."
click at [665, 437] on div "WO Opened request: Vent above ... Jul 01, 2024 at 7:09 AM Status : Completed Sh…" at bounding box center [683, 320] width 764 height 496
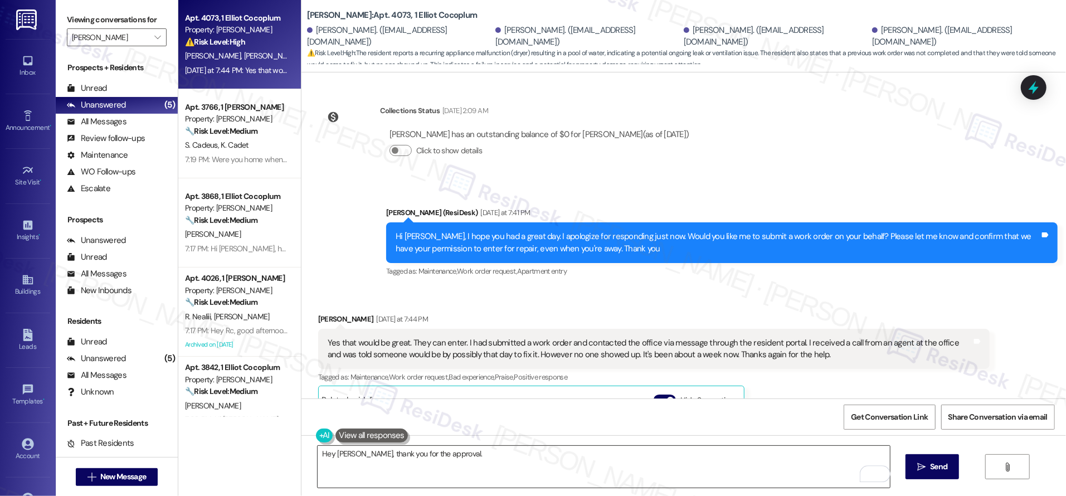
click at [663, 467] on textarea "Hey Michael, thank you for the approval." at bounding box center [604, 467] width 572 height 42
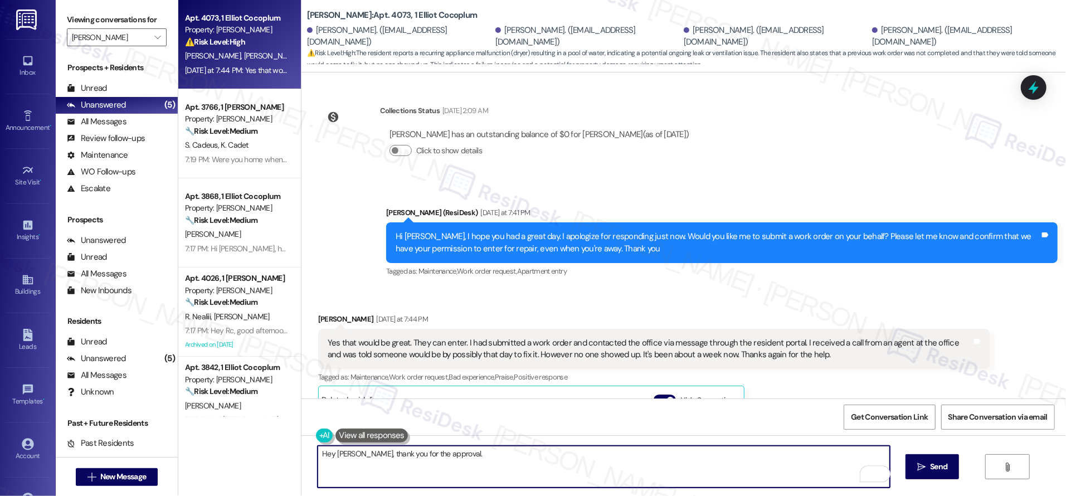
drag, startPoint x: 714, startPoint y: 461, endPoint x: 719, endPoint y: 464, distance: 6.0
click at [714, 461] on textarea "Hey Michael, thank you for the approval." at bounding box center [604, 467] width 572 height 42
click at [921, 473] on button " Send" at bounding box center [932, 466] width 54 height 25
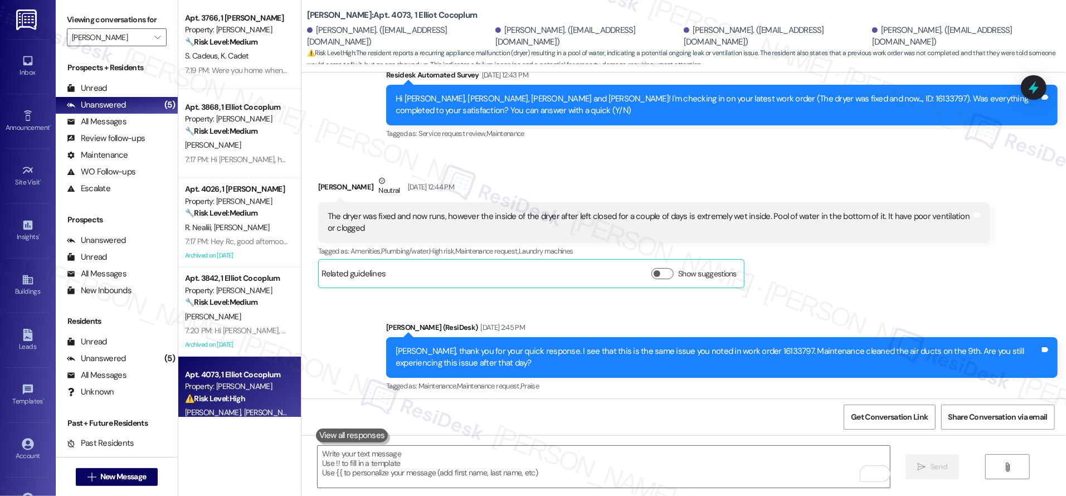
scroll to position [8350, 0]
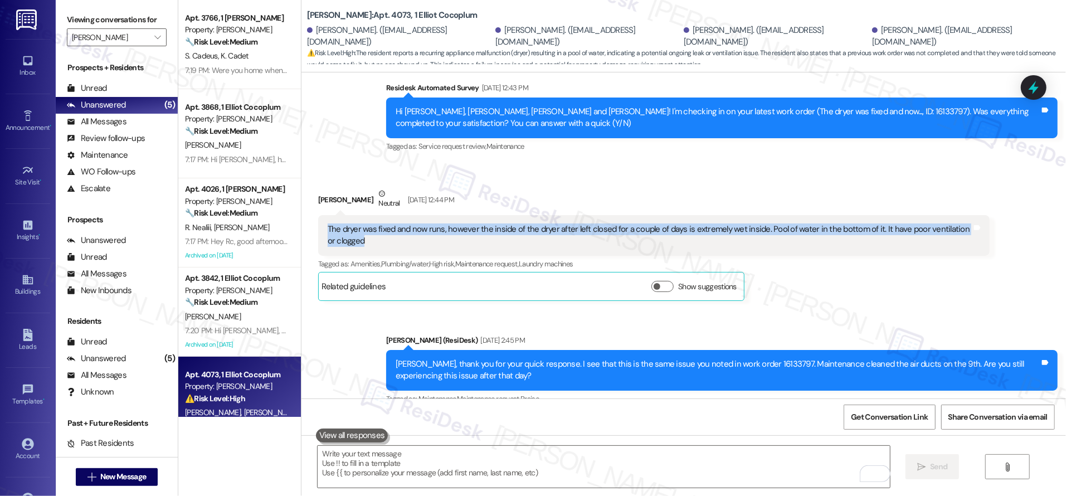
drag, startPoint x: 351, startPoint y: 138, endPoint x: 311, endPoint y: 119, distance: 43.6
click at [318, 215] on div "The dryer was fixed and now runs, however the inside of the dryer after left cl…" at bounding box center [653, 235] width 671 height 41
copy div "The dryer was fixed and now runs, however the inside of the dryer after left cl…"
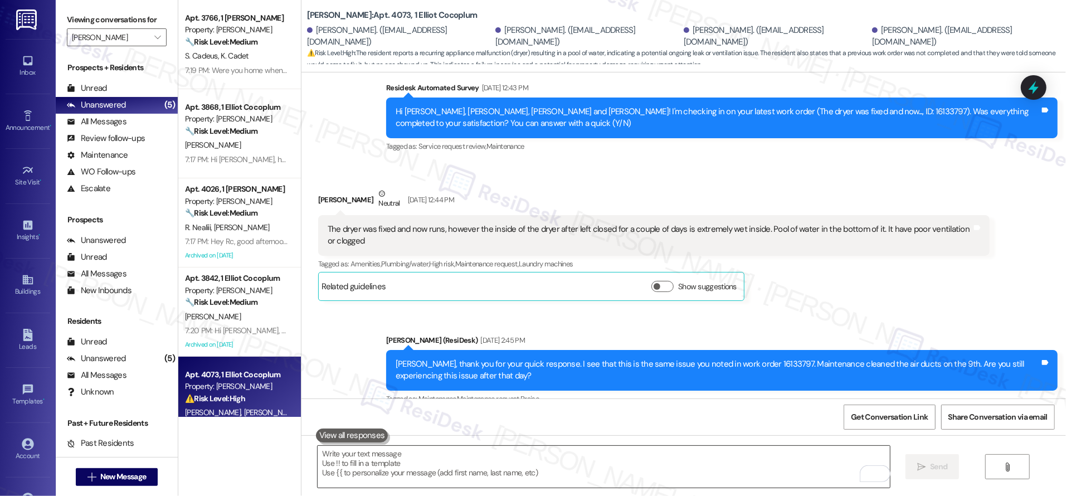
drag, startPoint x: 367, startPoint y: 455, endPoint x: 335, endPoint y: 453, distance: 31.8
click at [367, 455] on textarea "To enrich screen reader interactions, please activate Accessibility in Grammarl…" at bounding box center [604, 467] width 572 height 42
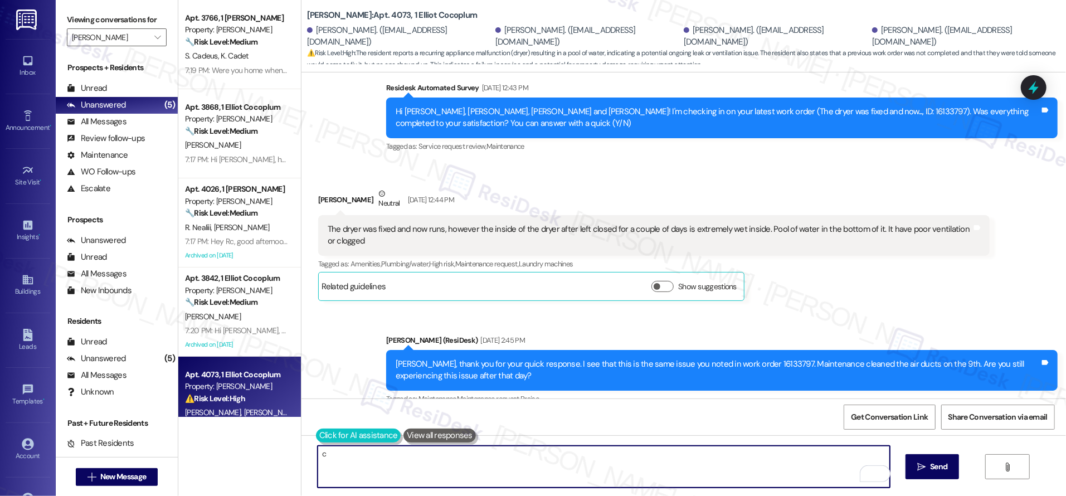
type textarea "c"
click at [317, 438] on button at bounding box center [324, 435] width 17 height 14
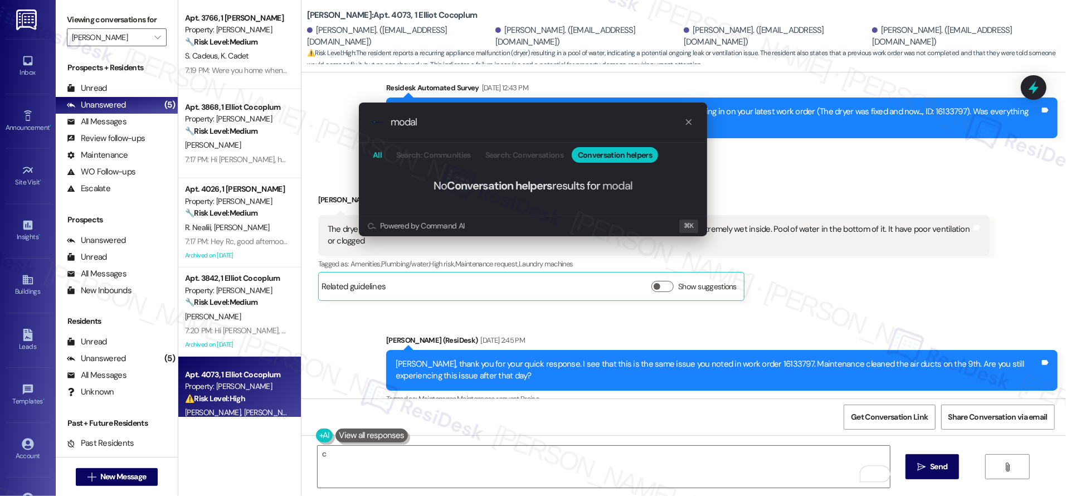
type input "modal"
click at [377, 158] on span "All" at bounding box center [377, 155] width 9 height 8
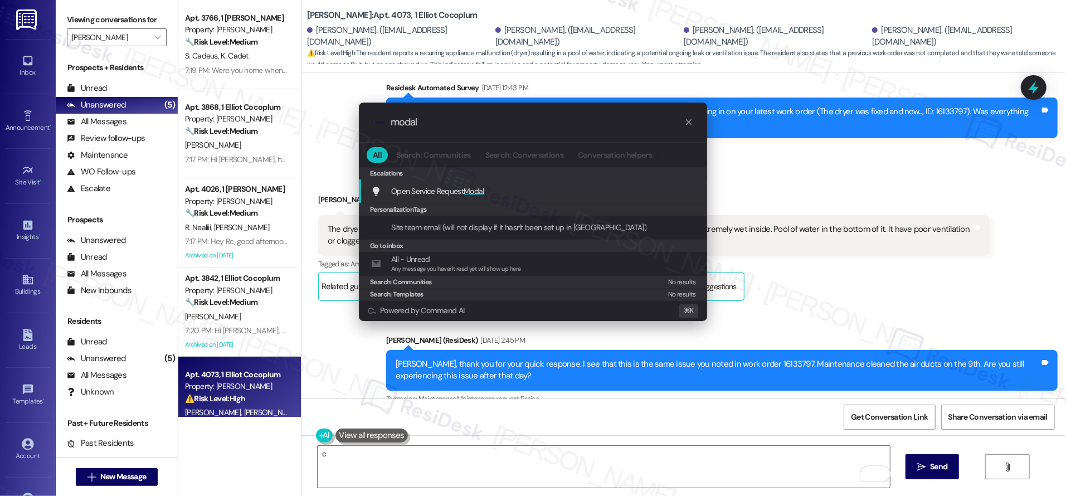
click at [460, 186] on span "Open Service Request Modal" at bounding box center [437, 191] width 93 height 10
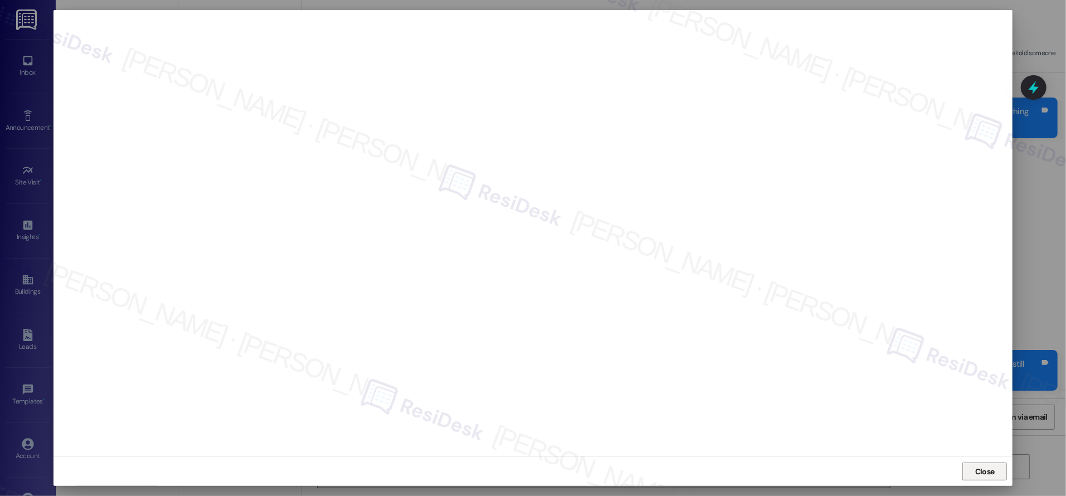
click at [987, 475] on span "Close" at bounding box center [984, 472] width 19 height 12
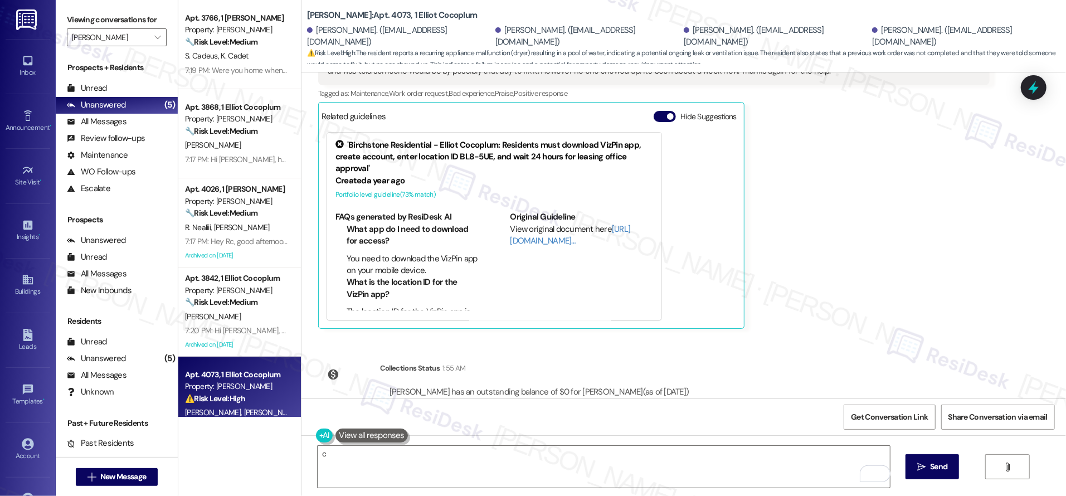
scroll to position [9075, 0]
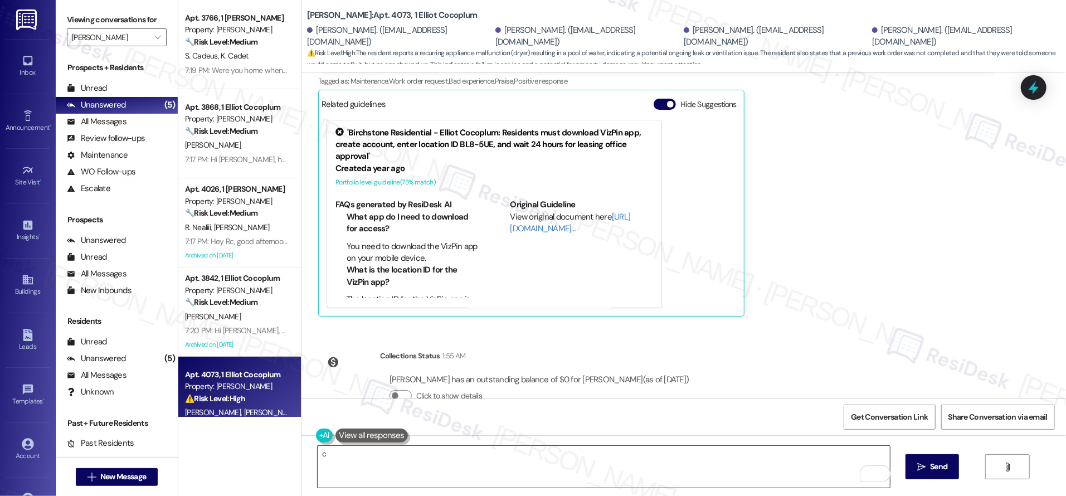
click at [555, 464] on textarea "c" at bounding box center [604, 467] width 572 height 42
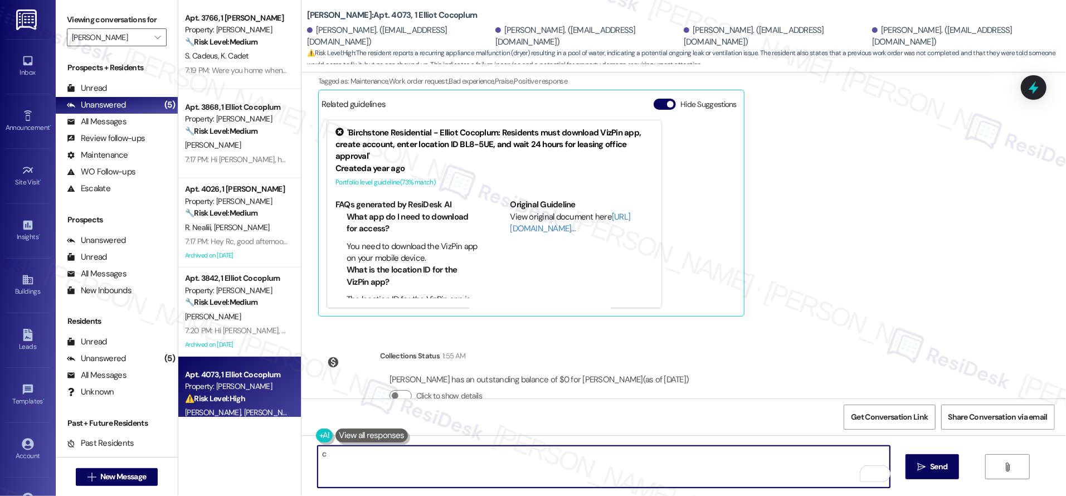
click at [555, 464] on textarea "c" at bounding box center [604, 467] width 572 height 42
paste textarea "reference_id:16146854"
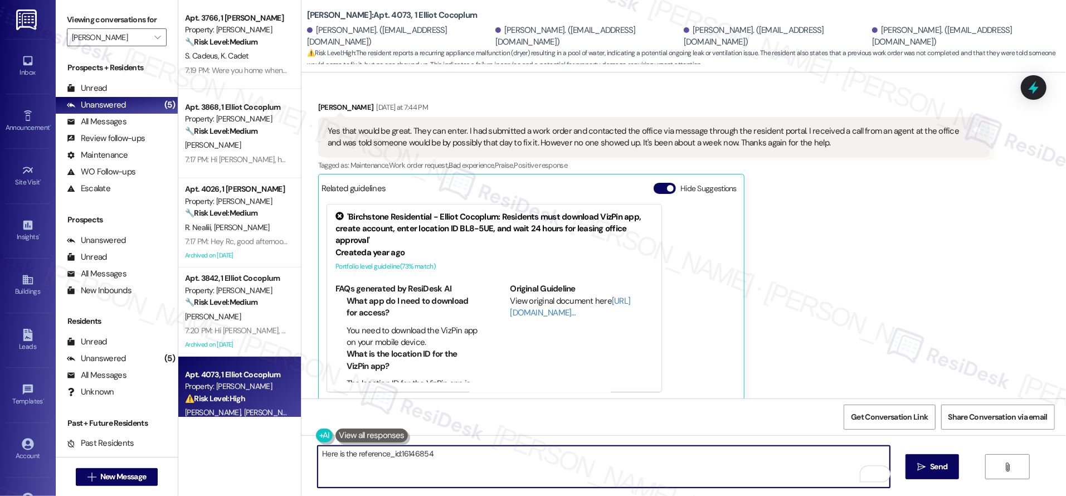
scroll to position [8733, 0]
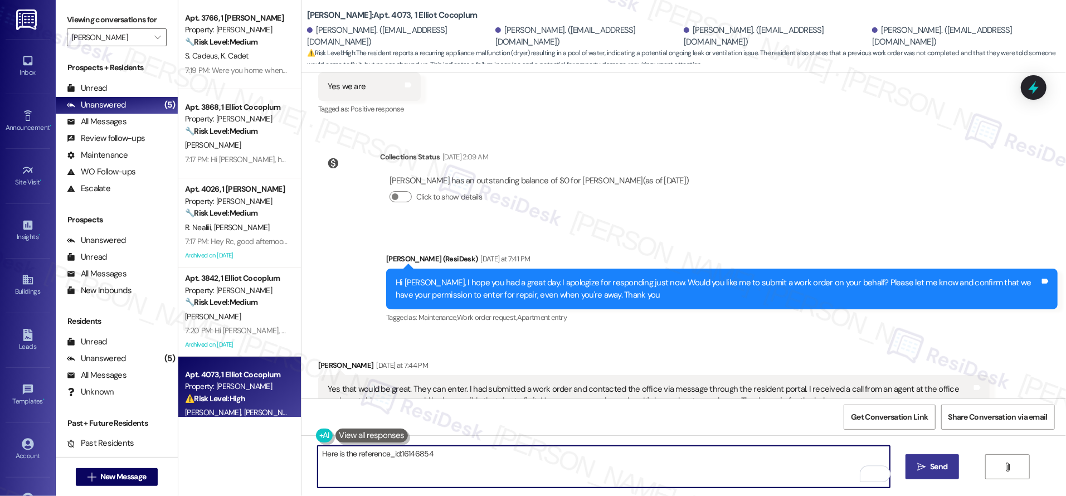
type textarea "Here is the reference_id:16146854"
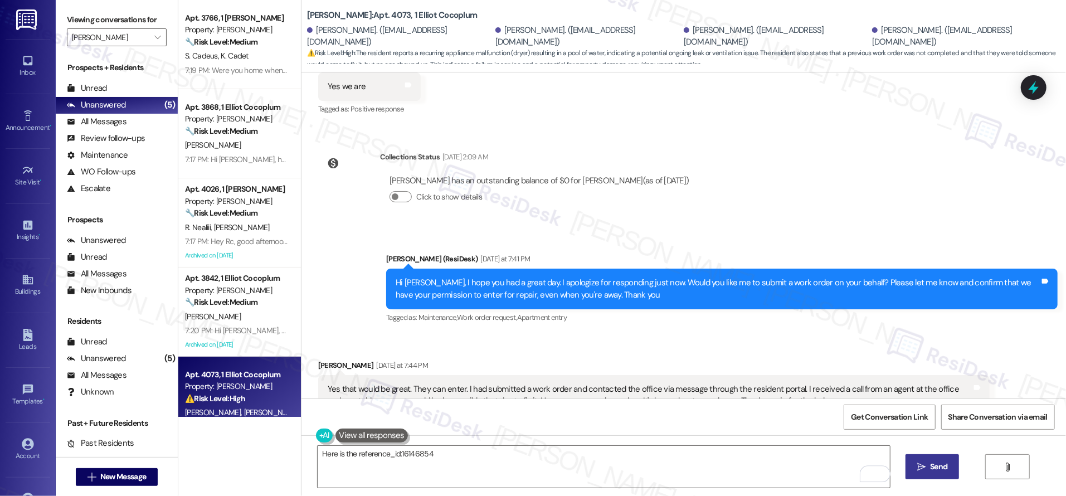
drag, startPoint x: 953, startPoint y: 472, endPoint x: 947, endPoint y: 469, distance: 6.5
click at [953, 472] on button " Send" at bounding box center [932, 466] width 54 height 25
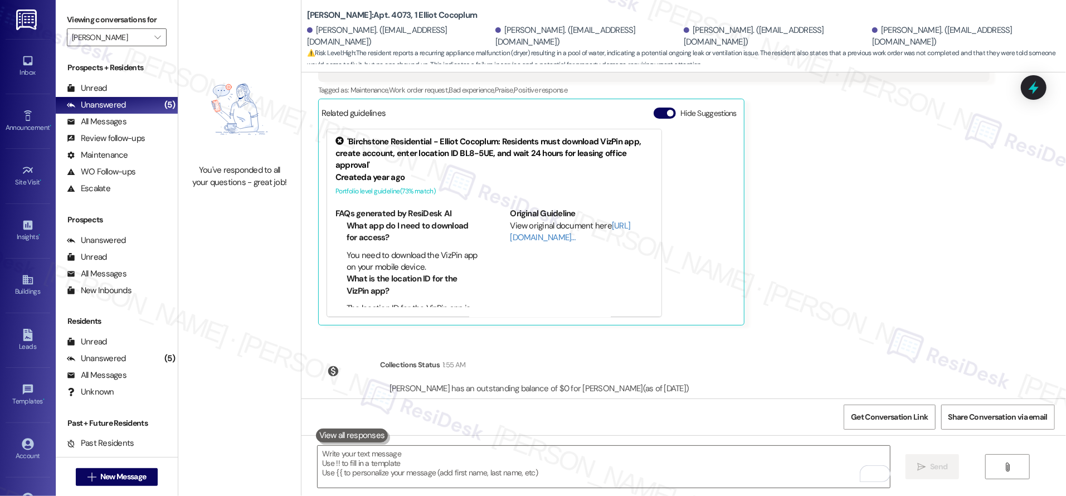
scroll to position [9153, 0]
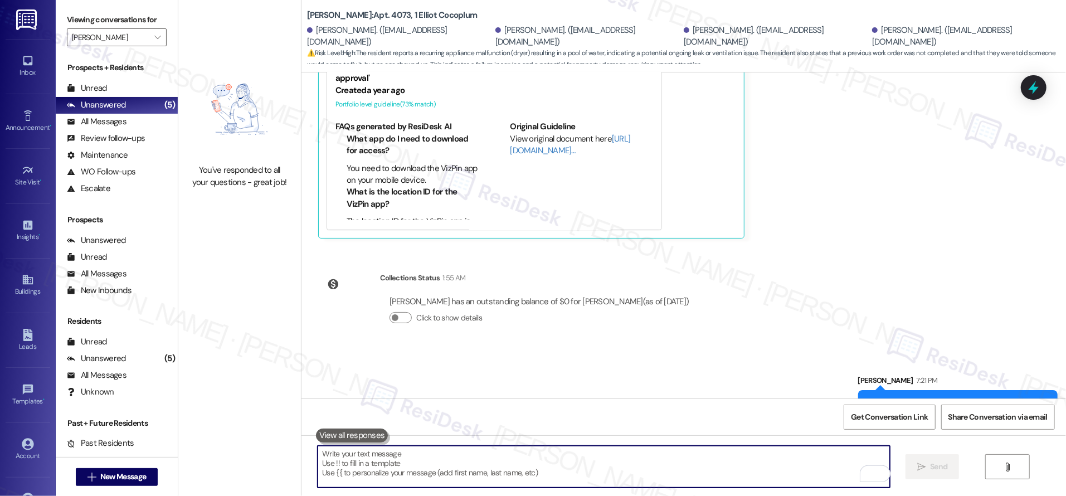
click at [660, 462] on textarea "To enrich screen reader interactions, please activate Accessibility in Grammarl…" at bounding box center [604, 467] width 572 height 42
click at [661, 464] on textarea "To enrich screen reader interactions, please activate Accessibility in Grammarl…" at bounding box center [604, 467] width 572 height 42
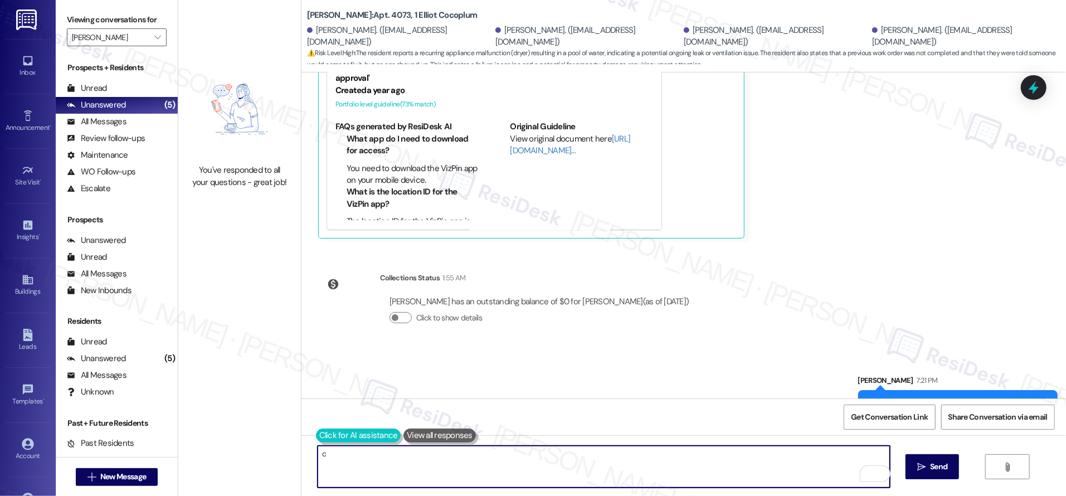
type textarea "c"
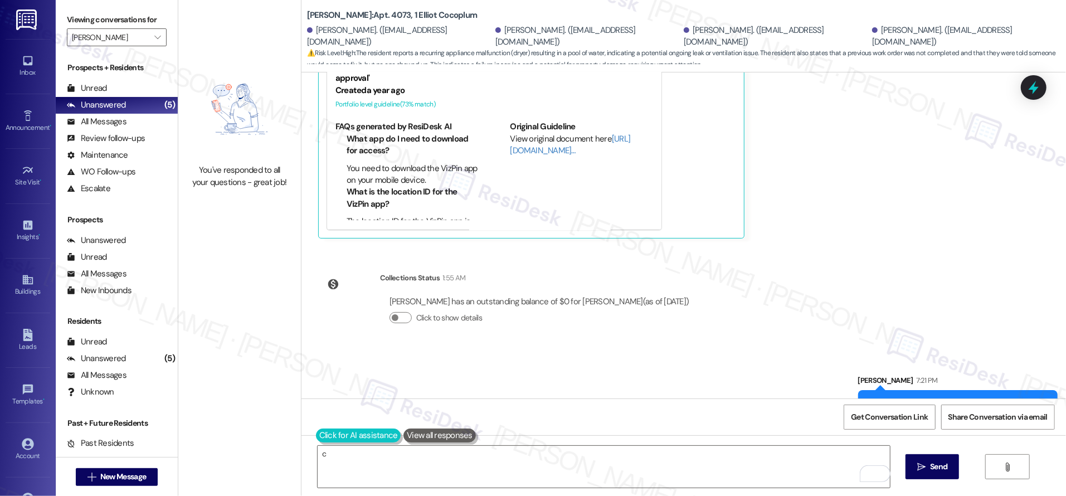
click at [316, 434] on button at bounding box center [358, 435] width 85 height 14
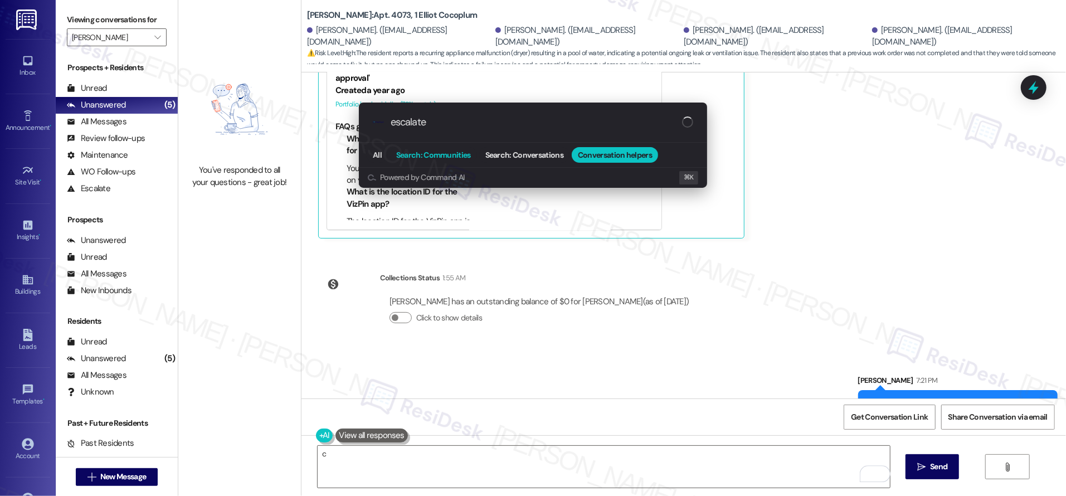
type input "escalate"
click at [393, 150] on button "Search: Communities" at bounding box center [433, 155] width 87 height 16
click at [381, 154] on span "All" at bounding box center [377, 155] width 9 height 8
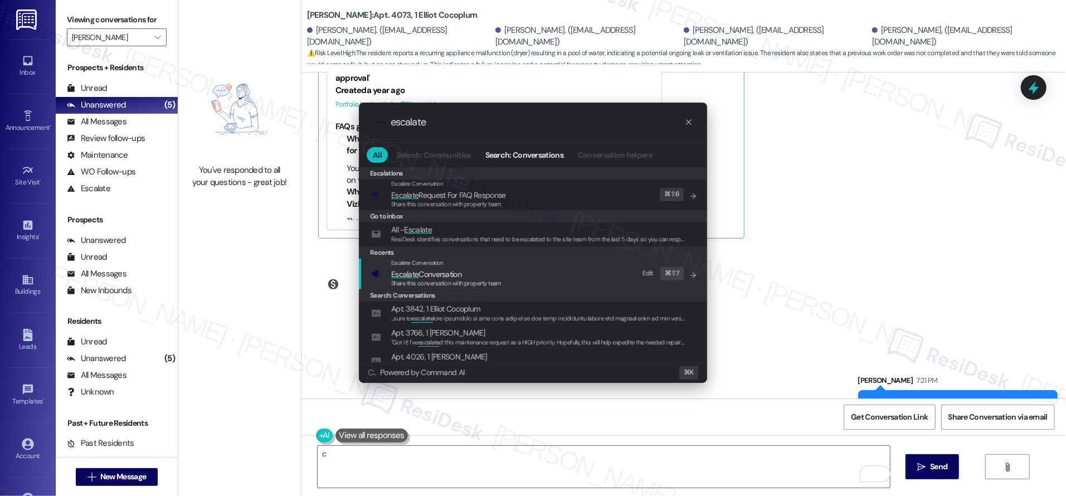
click at [436, 288] on div "Share this conversation with property team" at bounding box center [446, 284] width 110 height 10
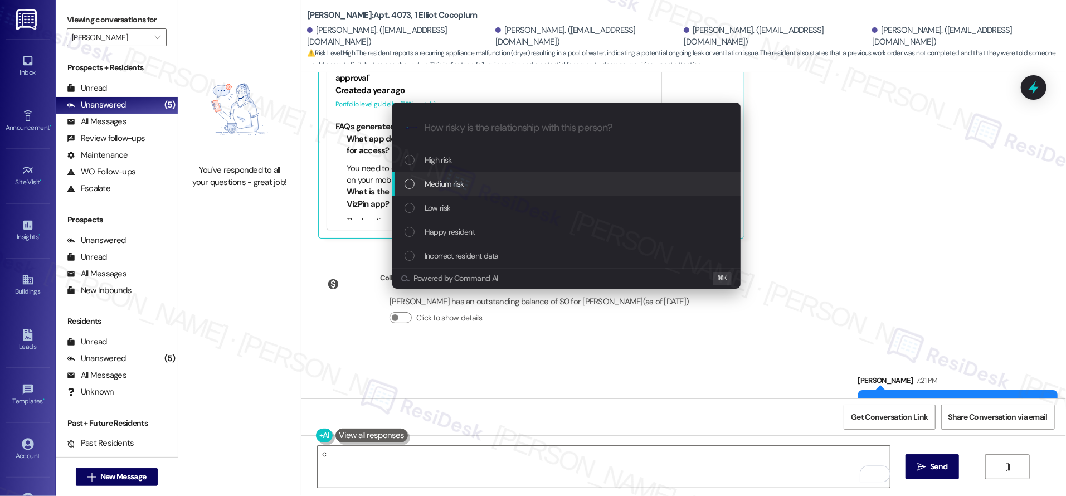
click at [465, 199] on div "Low risk" at bounding box center [566, 208] width 348 height 24
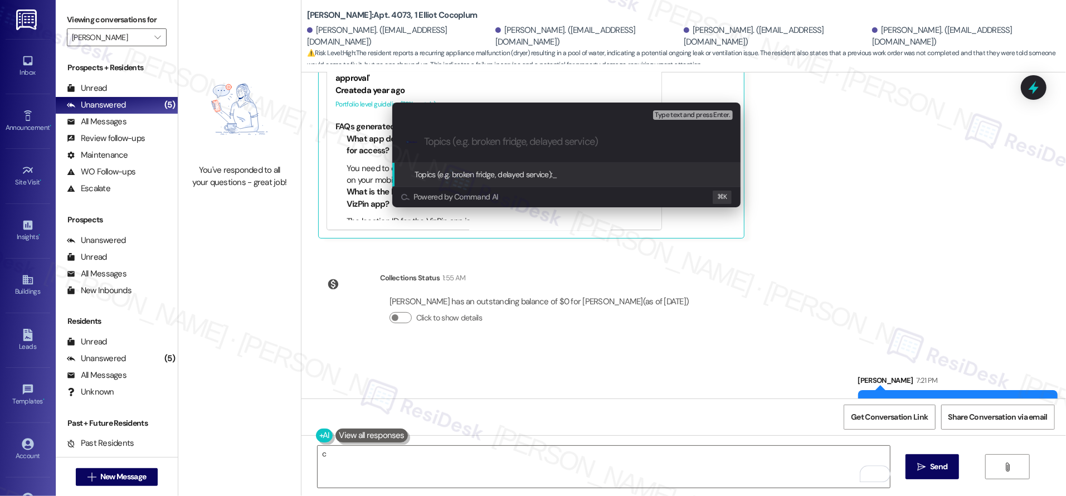
paste input "reference_id:16146854"
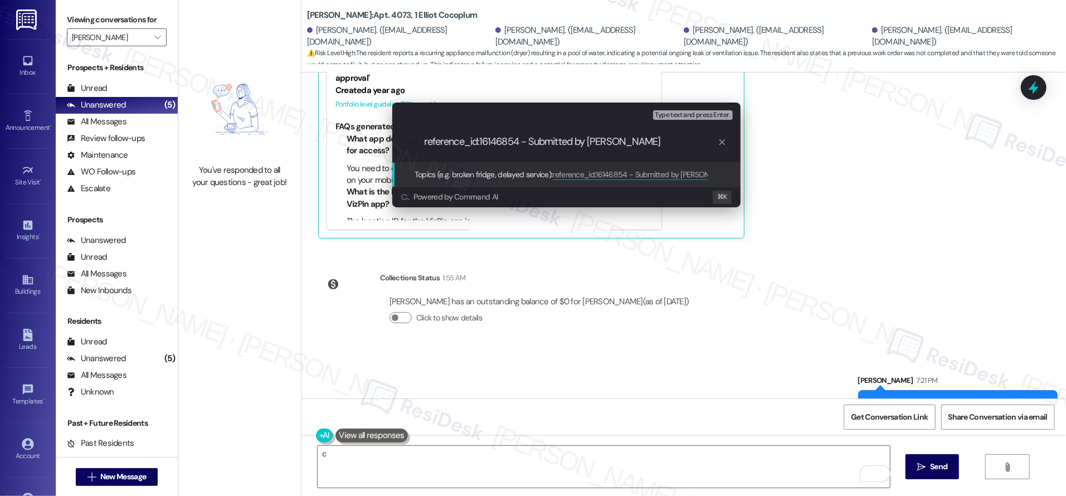
type input "reference_id:16146854 - Submitted by Residesk"
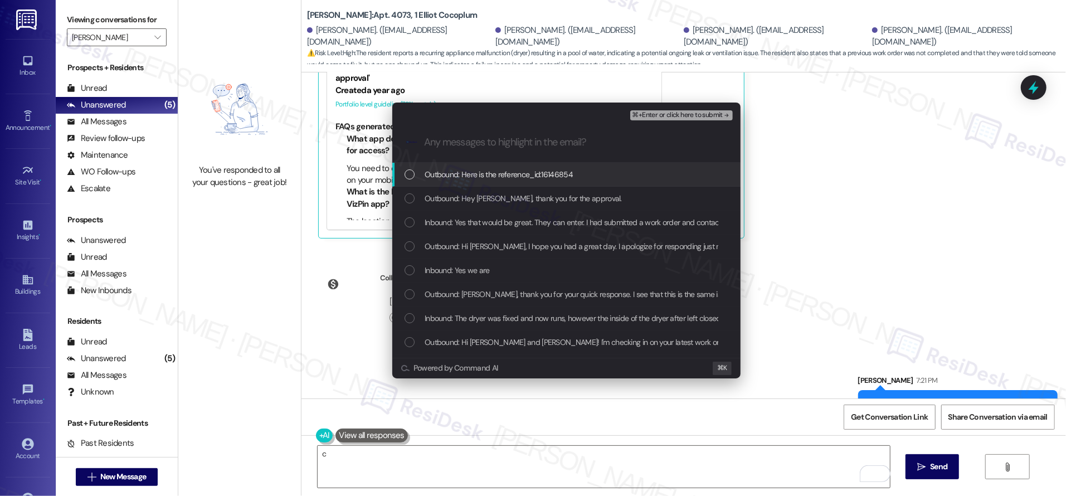
click at [665, 113] on span "⌘+Enter or click here to submit" at bounding box center [677, 115] width 90 height 8
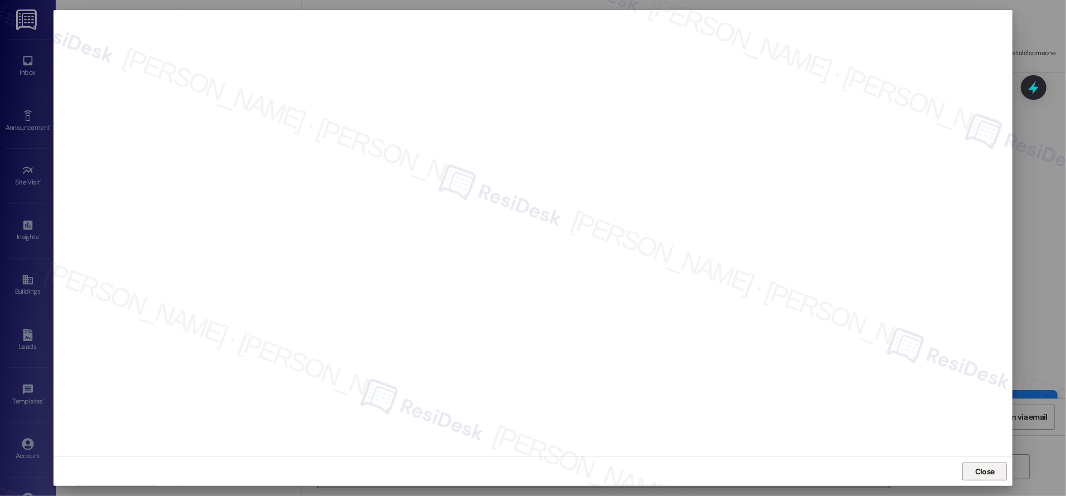
click at [999, 474] on button "Close" at bounding box center [984, 471] width 45 height 18
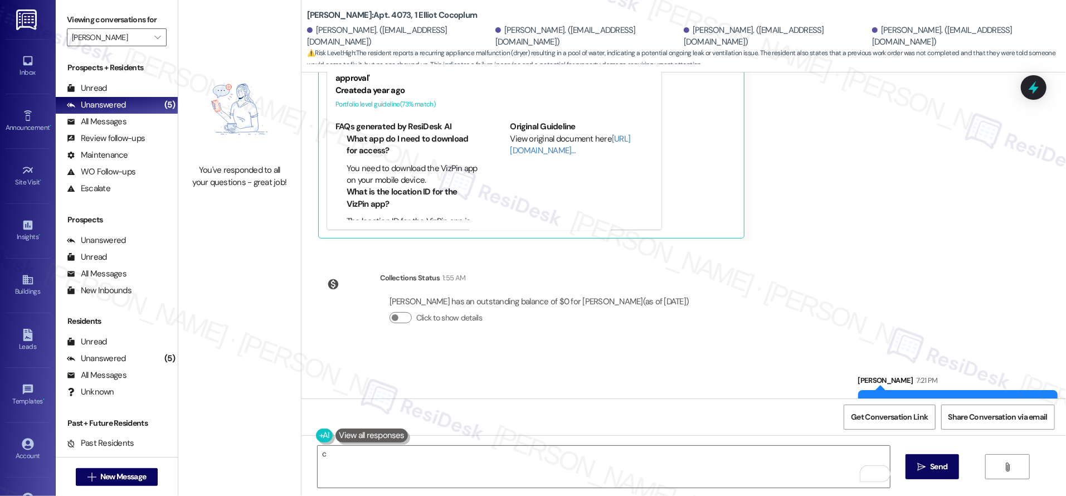
click at [302, 429] on div "Get Conversation Link Share Conversation via email" at bounding box center [683, 416] width 764 height 37
click at [341, 443] on div "c  Send " at bounding box center [683, 477] width 764 height 84
click at [319, 435] on button at bounding box center [324, 435] width 17 height 14
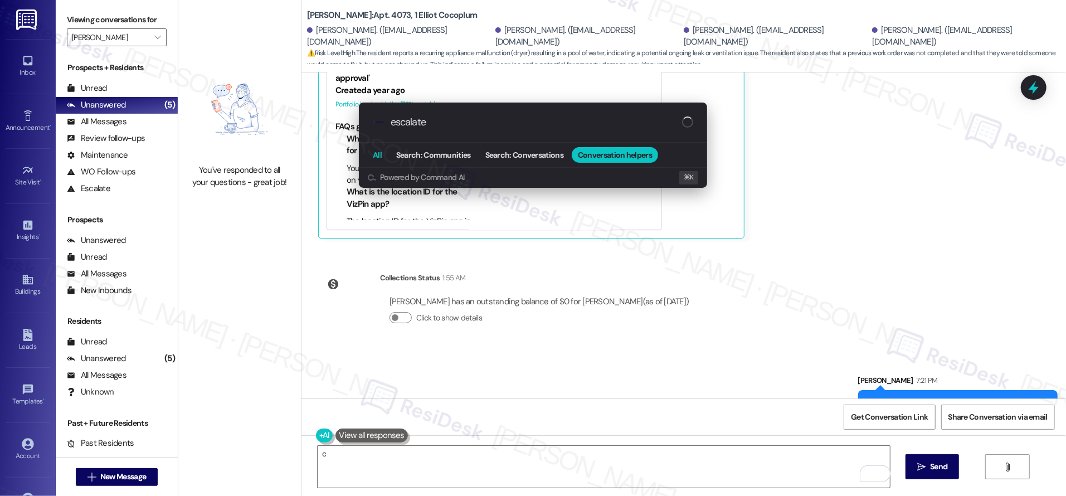
type input "escalate"
click at [376, 148] on button "All" at bounding box center [377, 155] width 21 height 16
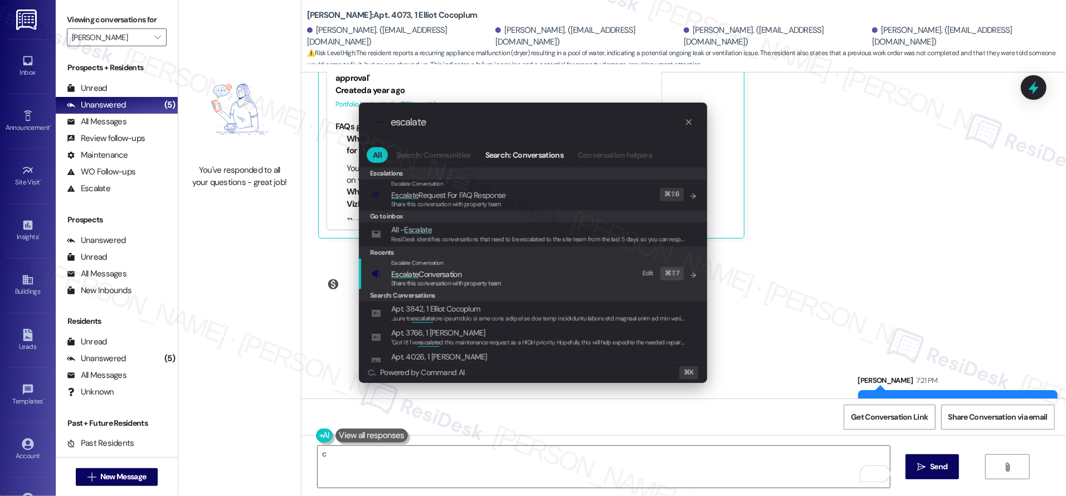
click at [437, 279] on div "Escalate Conversation Escalate Conversation Share this conversation with proper…" at bounding box center [446, 273] width 110 height 30
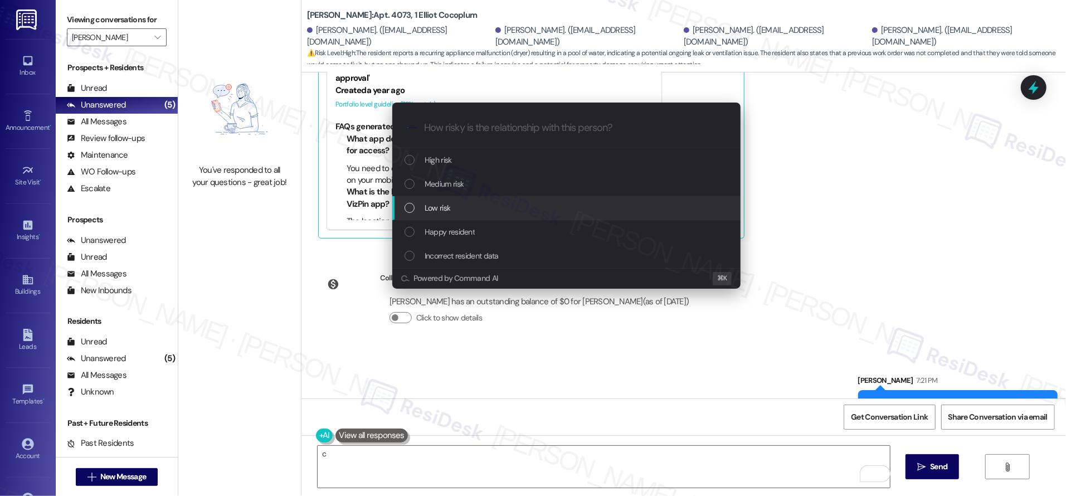
click at [482, 207] on div "Low risk" at bounding box center [567, 208] width 326 height 12
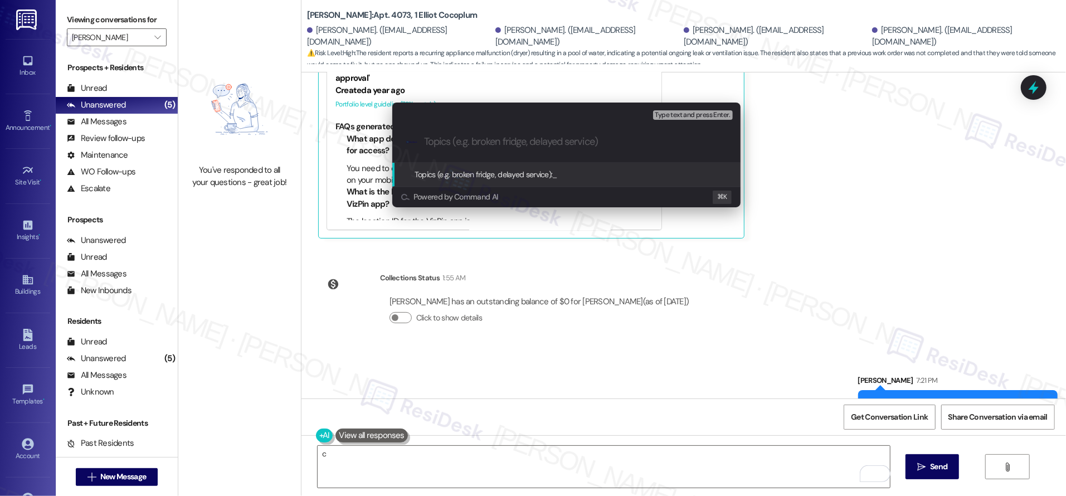
paste input "reference_id:16146854"
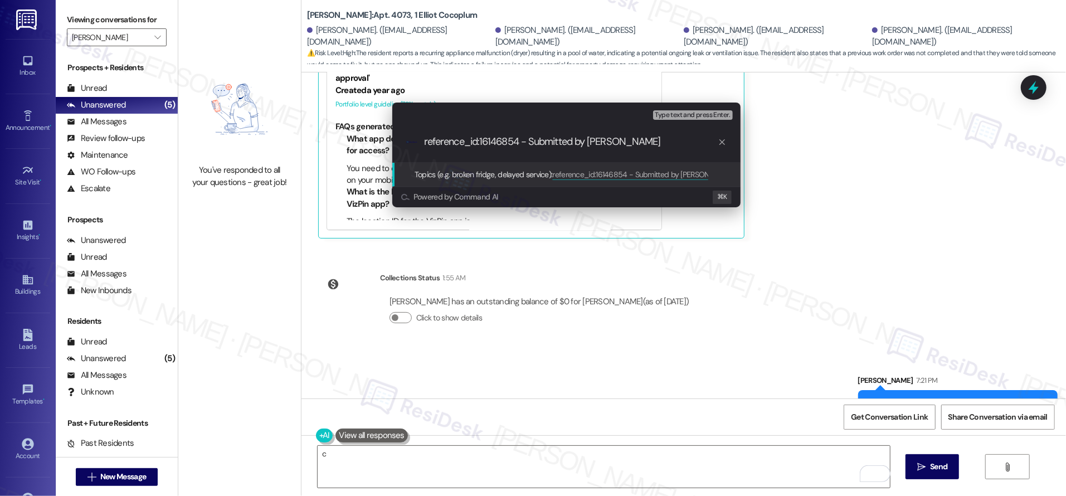
type input "reference_id:16146854 - Submitted by Residesk"
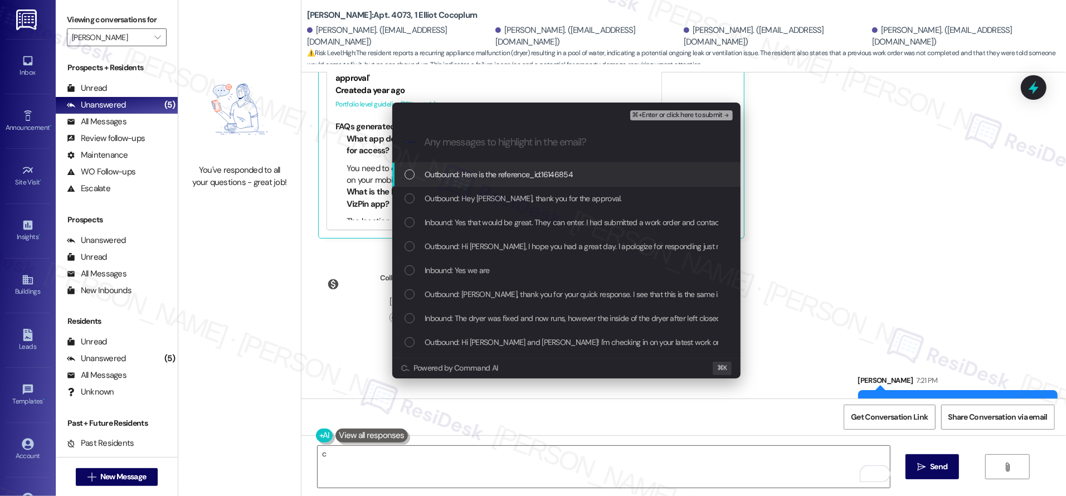
click at [687, 114] on span "⌘+Enter or click here to submit" at bounding box center [677, 115] width 90 height 8
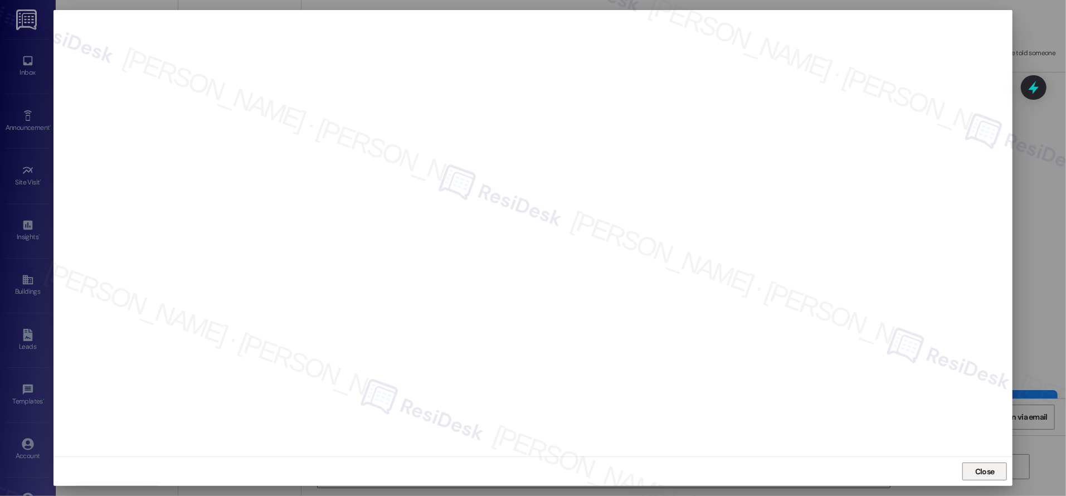
click at [975, 466] on span "Close" at bounding box center [984, 472] width 19 height 12
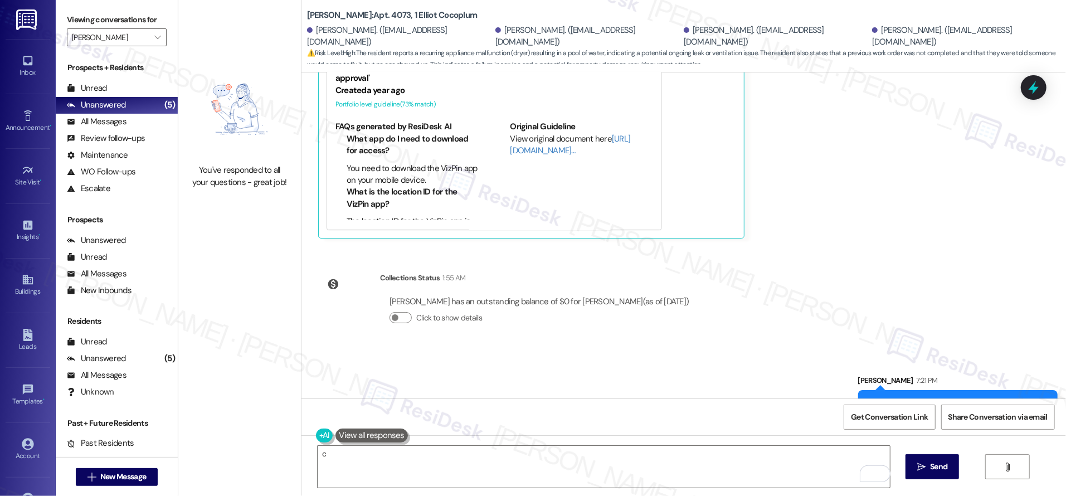
click at [325, 431] on div at bounding box center [363, 435] width 95 height 14
click at [316, 438] on button at bounding box center [324, 435] width 17 height 14
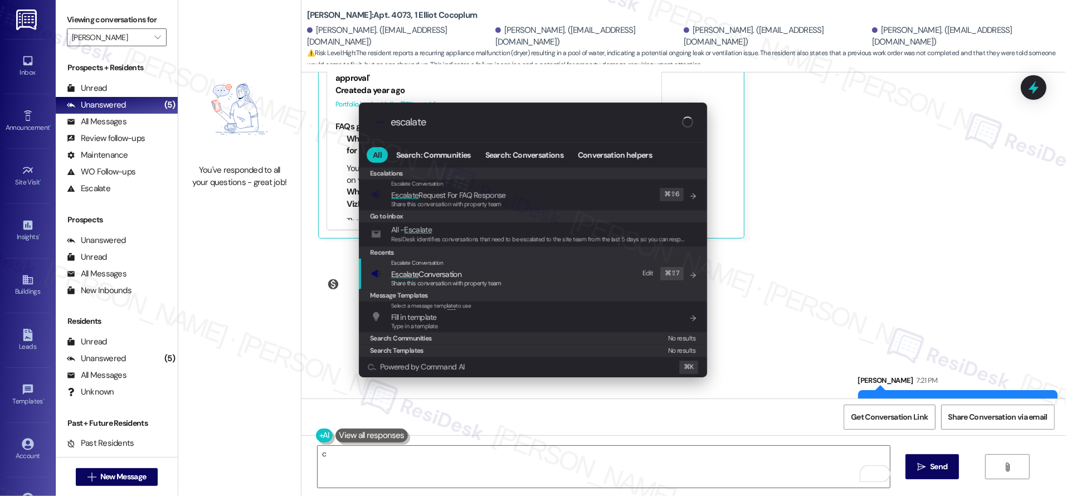
type input "escalate"
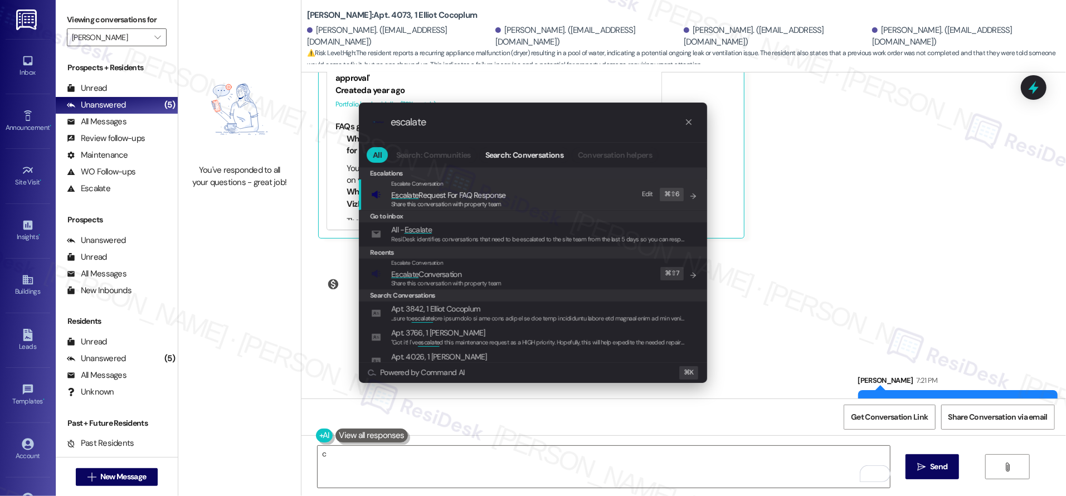
click at [443, 280] on span "Share this conversation with property team" at bounding box center [446, 283] width 110 height 8
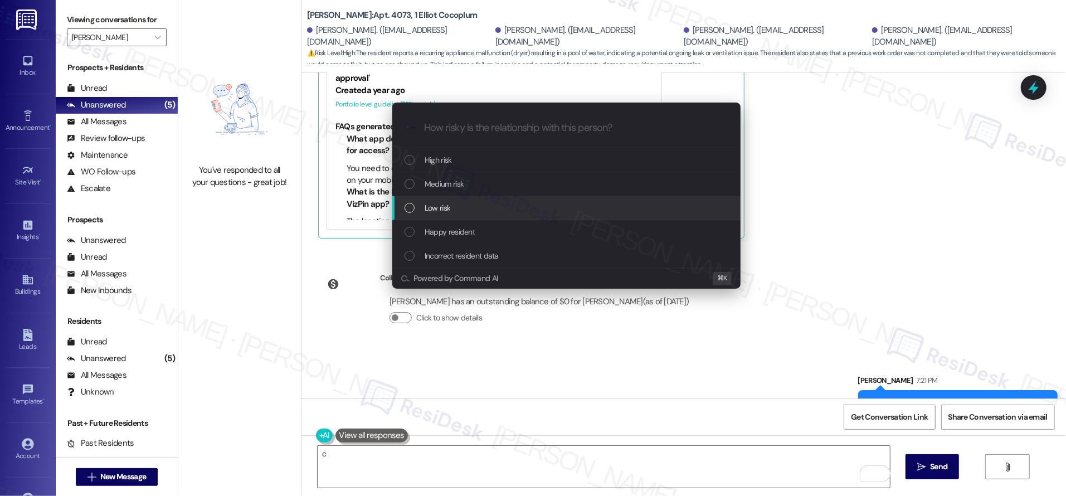
click at [532, 212] on div "Low risk" at bounding box center [567, 208] width 326 height 12
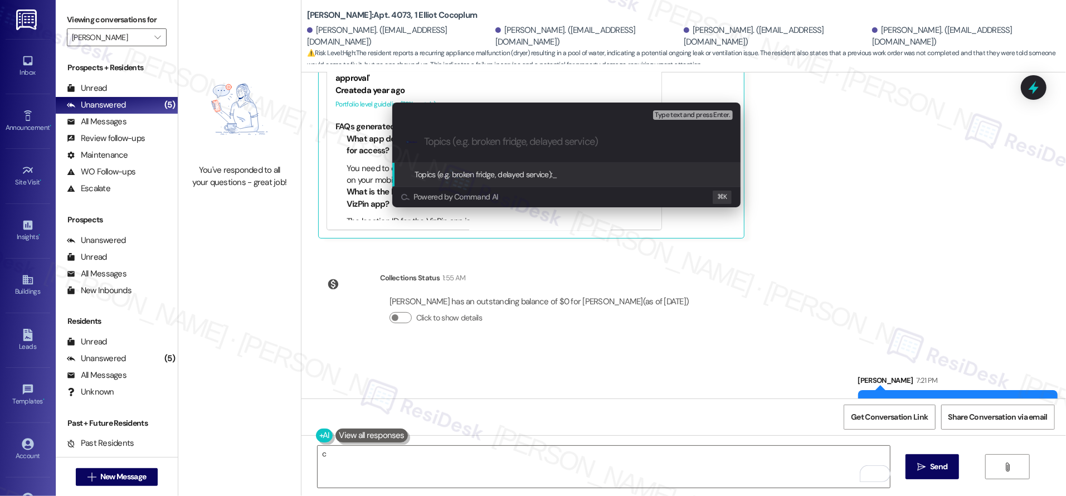
paste input "reference_id:16146854"
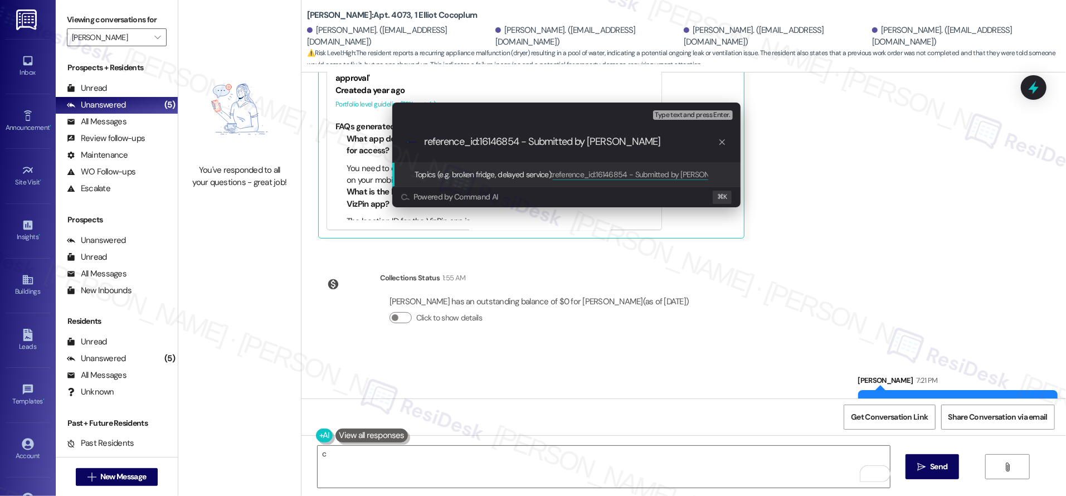
type input "reference_id:16146854 - Submitted by Residesk"
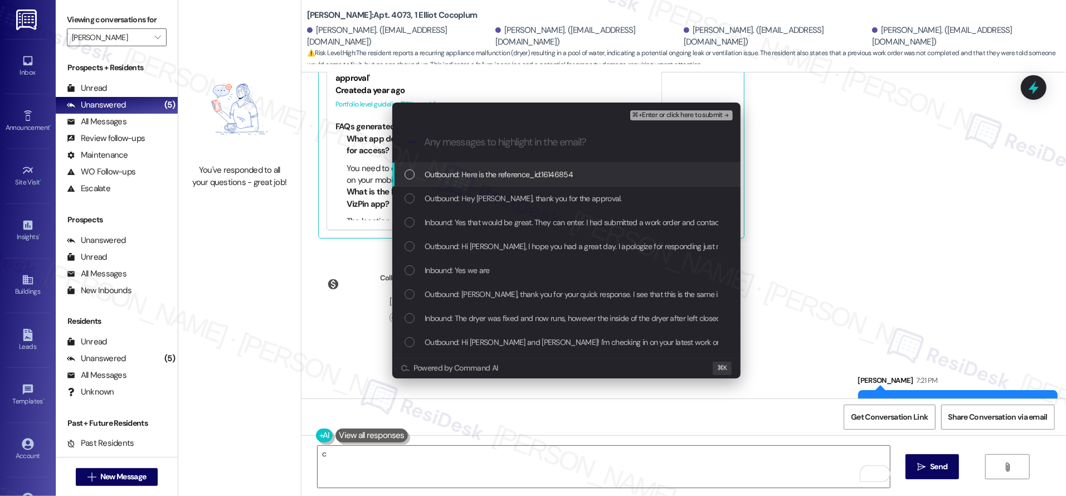
click at [696, 120] on div "⌘+Enter or click here to submit" at bounding box center [682, 115] width 105 height 14
click at [696, 115] on span "⌘+Enter or click here to submit" at bounding box center [677, 115] width 90 height 8
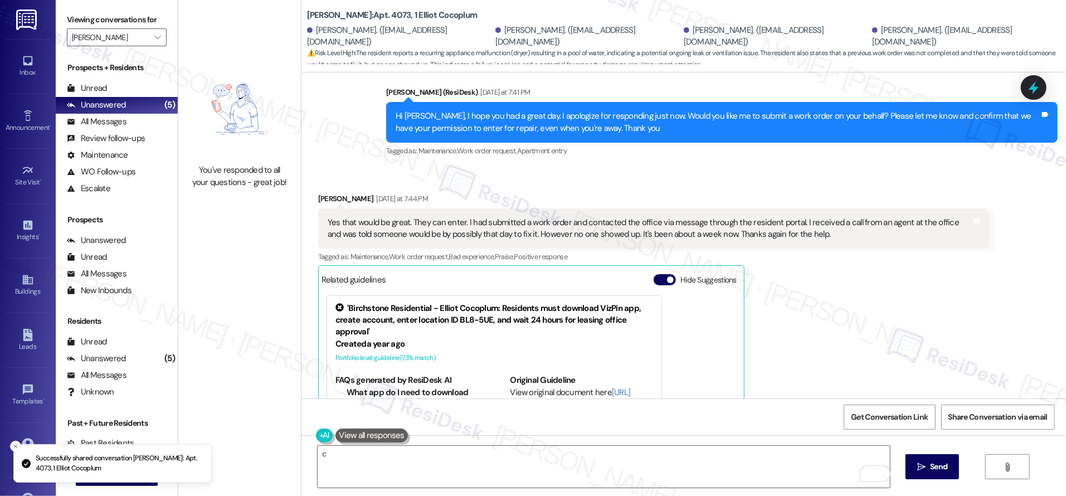
click at [704, 398] on div "Get Conversation Link Share Conversation via email" at bounding box center [683, 416] width 764 height 37
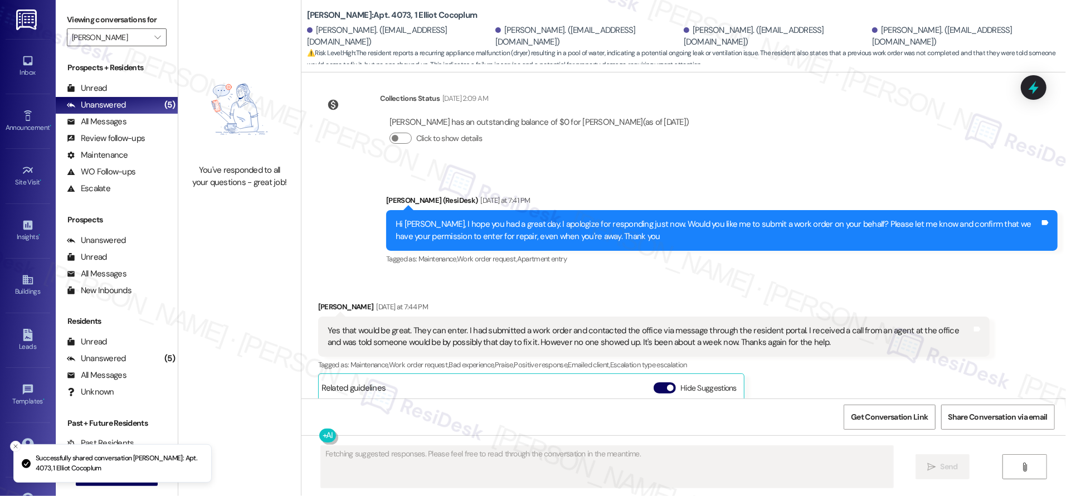
scroll to position [9154, 0]
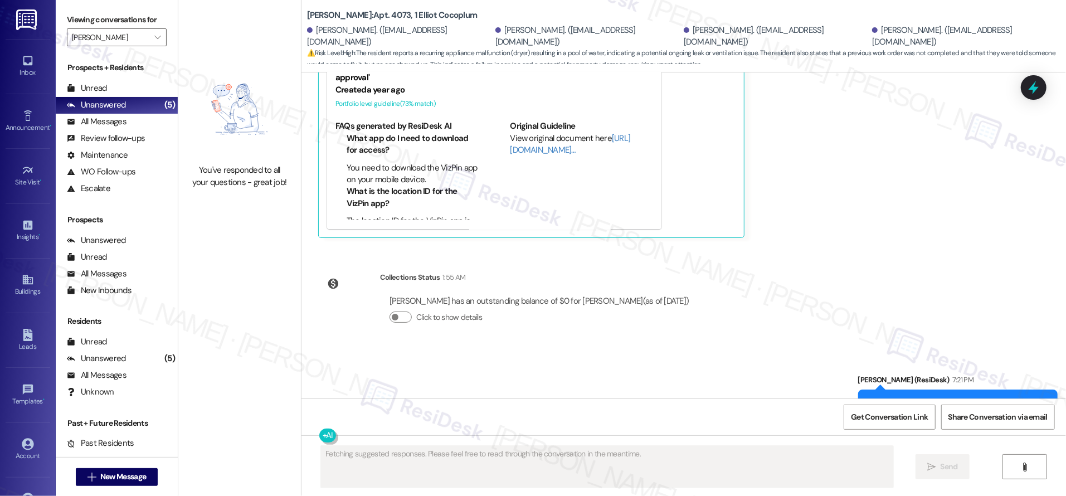
drag, startPoint x: 760, startPoint y: 314, endPoint x: 444, endPoint y: 209, distance: 332.7
click at [760, 349] on div "Sent via SMS Sarah (ResiDesk) 7:21 PM Hey Michael, thank you for the approval. …" at bounding box center [683, 427] width 764 height 156
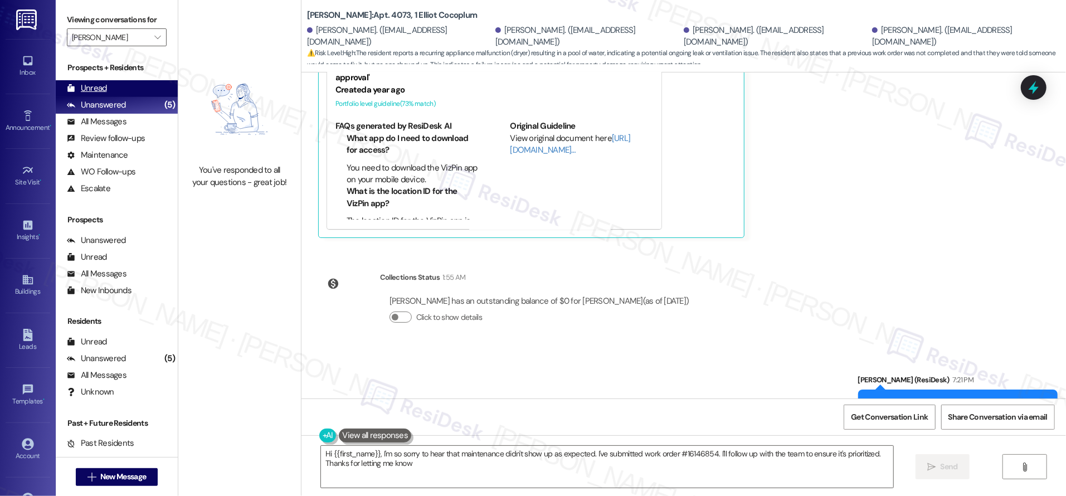
type textarea "Hi {{first_name}}, I'm so sorry to hear that maintenance didn't show up as expe…"
click at [92, 88] on div "Unread" at bounding box center [87, 88] width 40 height 12
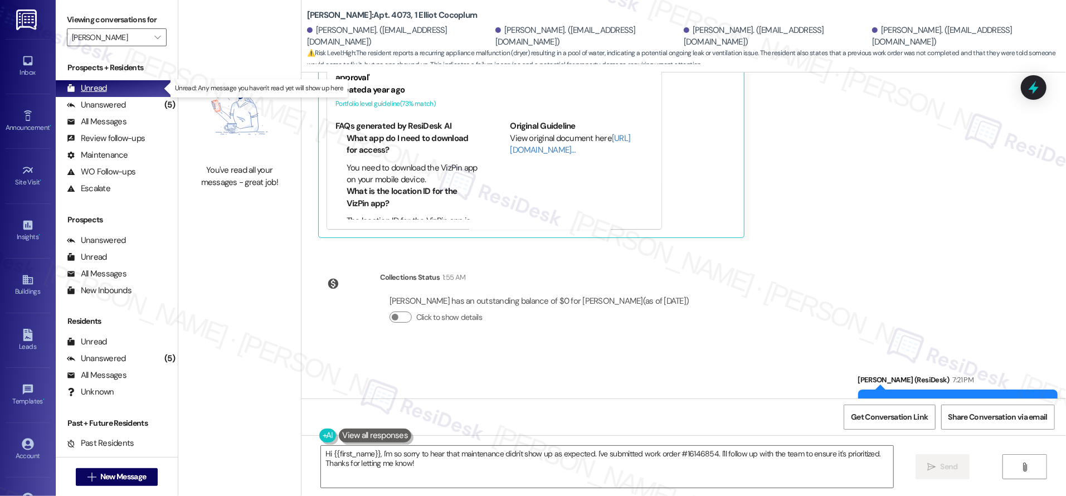
click at [92, 89] on div "Unread" at bounding box center [87, 88] width 40 height 12
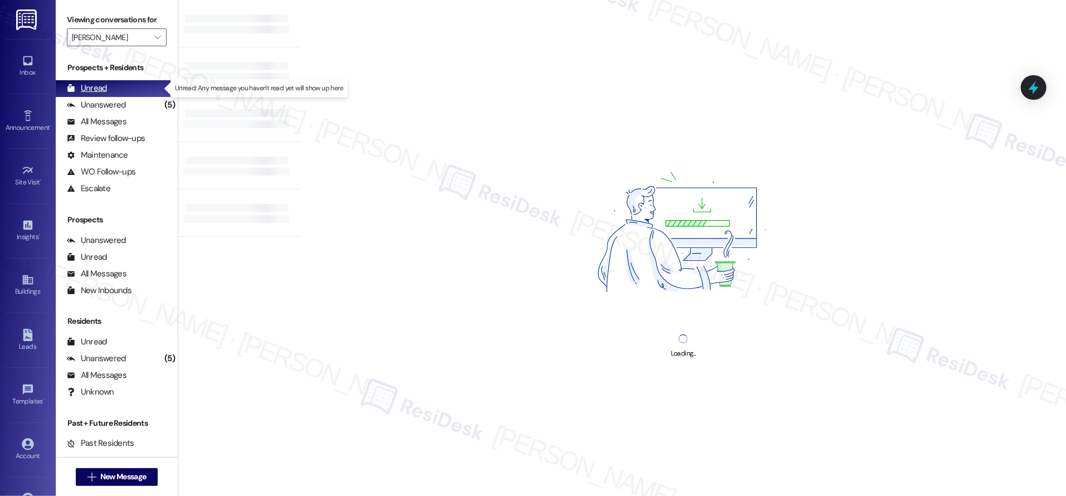
click at [92, 89] on div "Unread" at bounding box center [87, 88] width 40 height 12
click at [93, 89] on div "Unread" at bounding box center [87, 88] width 40 height 12
click at [92, 89] on div "Unread" at bounding box center [87, 88] width 40 height 12
click at [93, 89] on div "Unread" at bounding box center [87, 88] width 40 height 12
click at [93, 88] on div "Unread" at bounding box center [87, 88] width 40 height 12
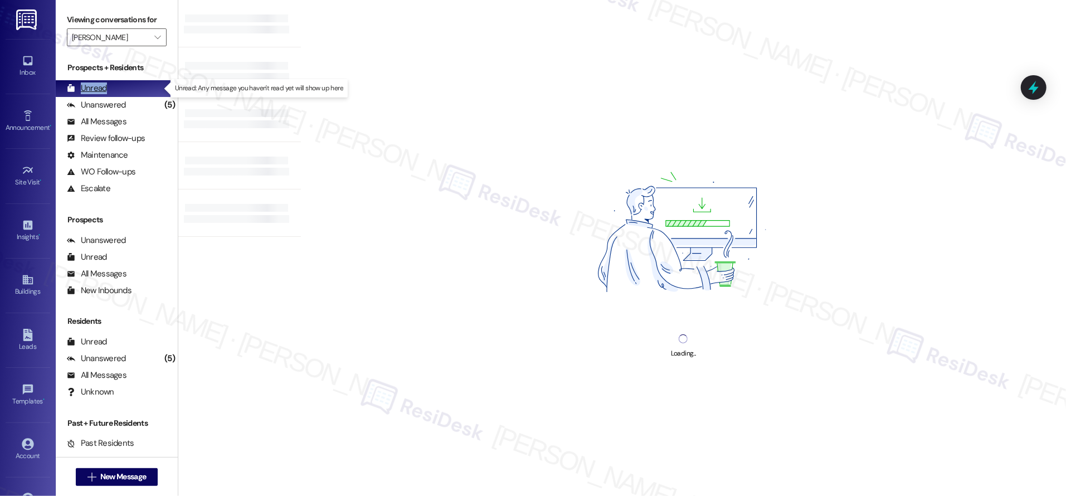
click at [92, 88] on div "Unread" at bounding box center [87, 88] width 40 height 12
click at [94, 88] on div "Unread" at bounding box center [87, 88] width 40 height 12
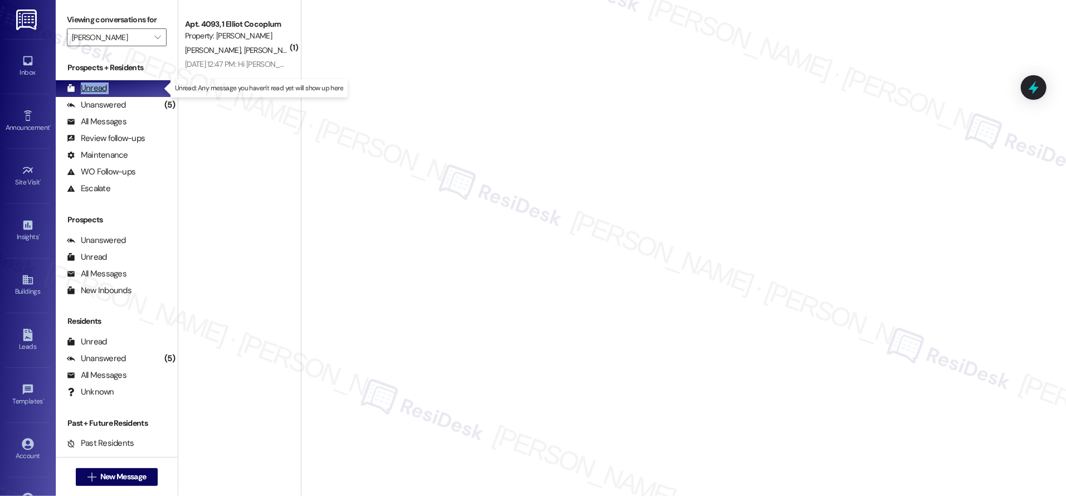
click at [94, 88] on div "Unread" at bounding box center [87, 88] width 40 height 12
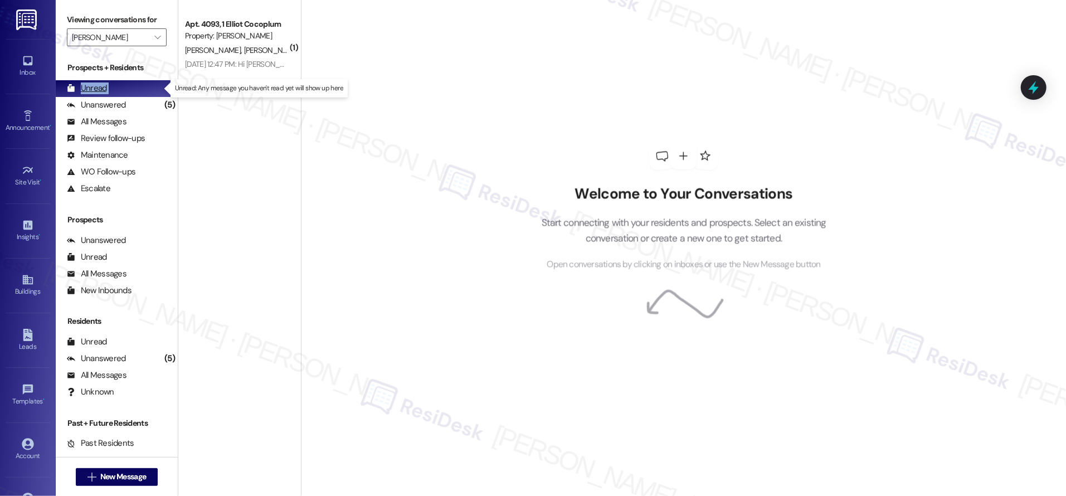
click at [94, 88] on div "Unread" at bounding box center [87, 88] width 40 height 12
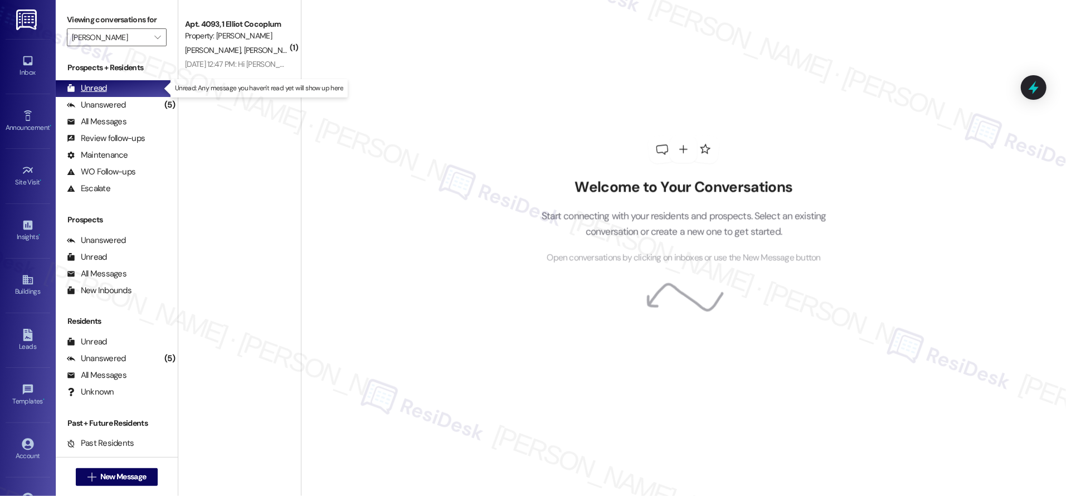
click at [94, 87] on div "Unread" at bounding box center [87, 88] width 40 height 12
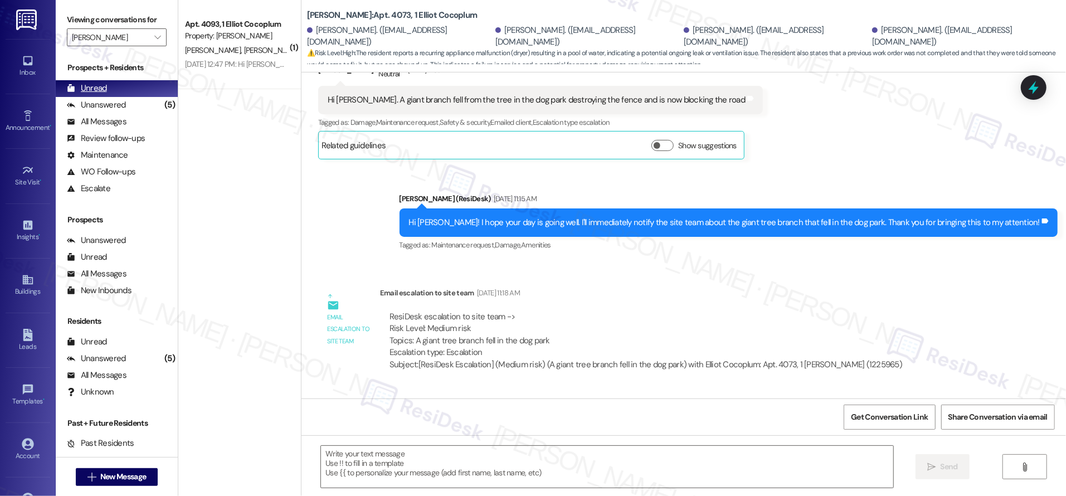
type textarea "Fetching suggested responses. Please feel free to read through the conversation…"
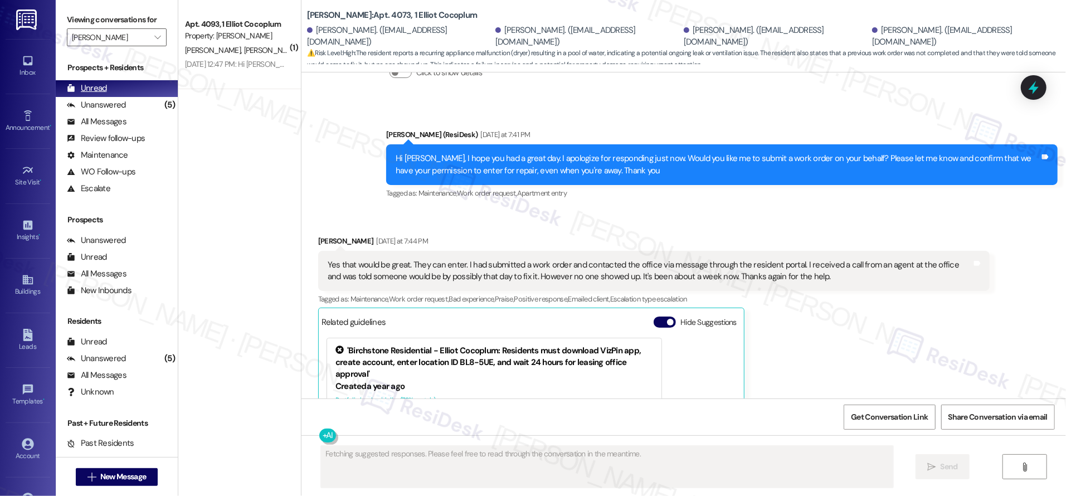
scroll to position [8895, 0]
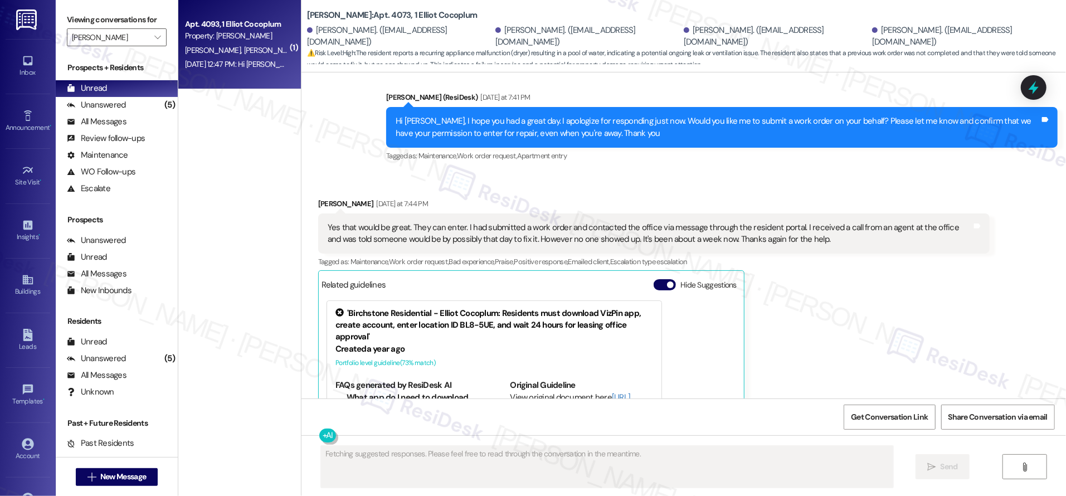
click at [219, 61] on div "Sep 10, 2025 at 12:47 PM: Hi Rodrigo and Danielle, a gentle reminder that your …" at bounding box center [632, 64] width 895 height 10
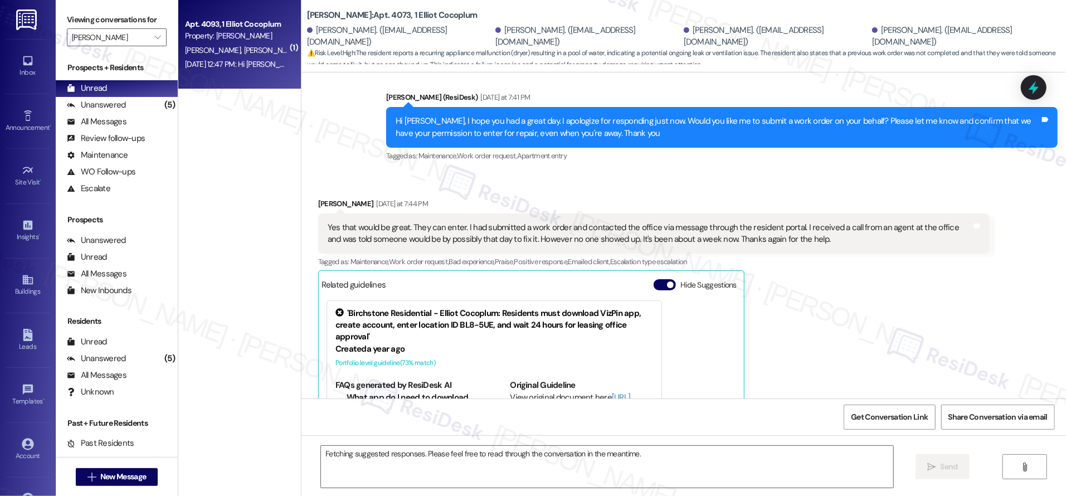
click at [219, 61] on div "Sep 10, 2025 at 12:47 PM: Hi Rodrigo and Danielle, a gentle reminder that your …" at bounding box center [632, 64] width 895 height 10
click at [218, 61] on div "Sep 10, 2025 at 12:47 PM: Hi Rodrigo and Danielle, a gentle reminder that your …" at bounding box center [632, 64] width 895 height 10
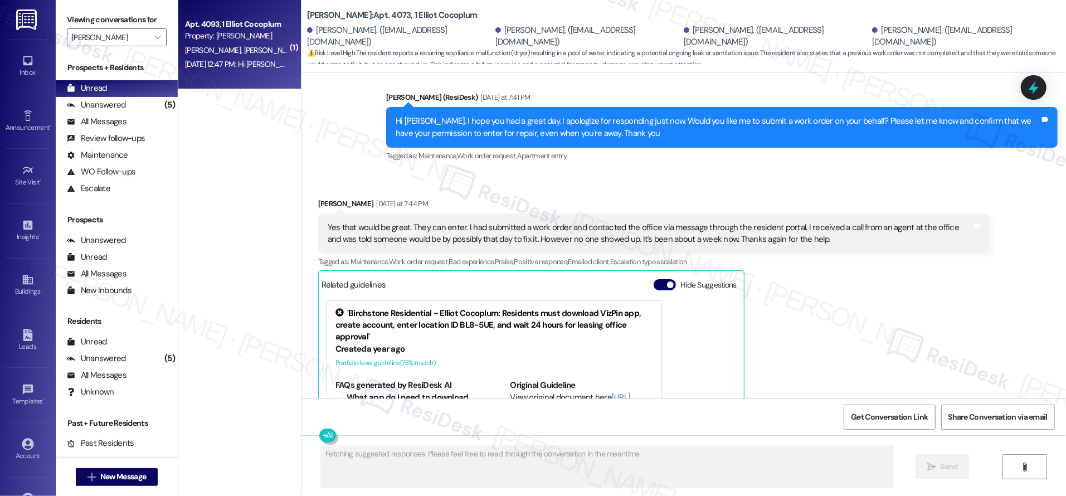
click at [219, 61] on div "Sep 10, 2025 at 12:47 PM: Hi Rodrigo and Danielle, a gentle reminder that your …" at bounding box center [632, 64] width 895 height 10
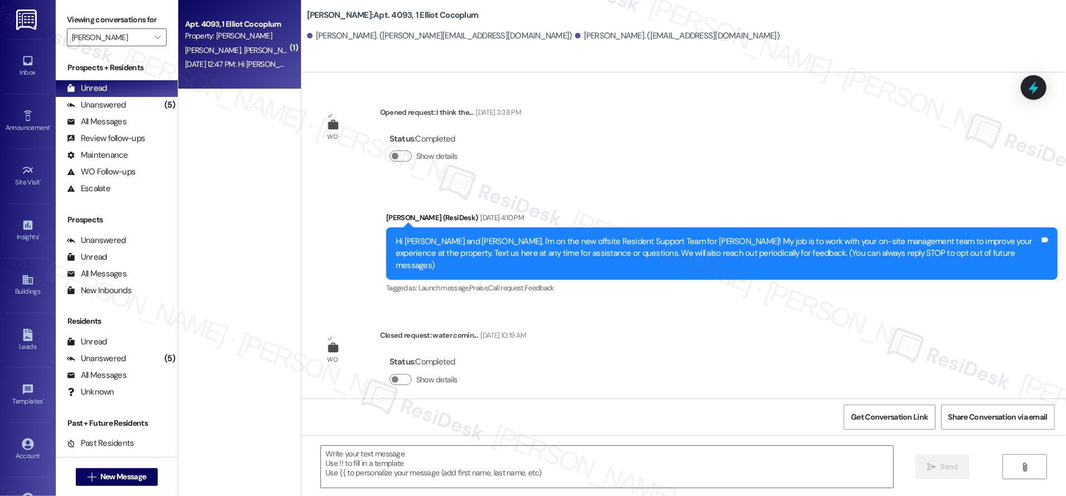
click at [219, 61] on div "Sep 10, 2025 at 12:47 PM: Hi Rodrigo and Danielle, a gentle reminder that your …" at bounding box center [632, 64] width 895 height 10
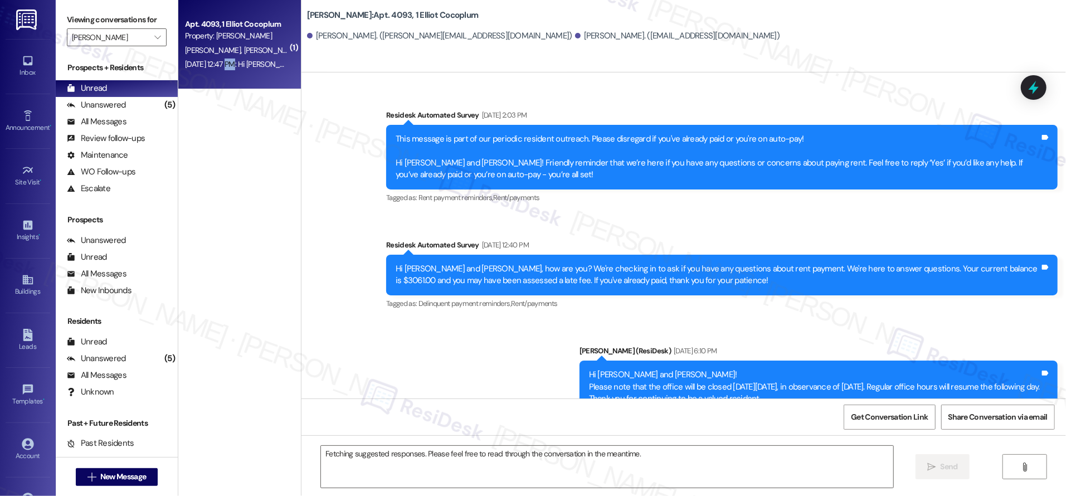
click at [219, 61] on div "Sep 10, 2025 at 12:47 PM: Hi Rodrigo and Danielle, a gentle reminder that your …" at bounding box center [632, 64] width 895 height 10
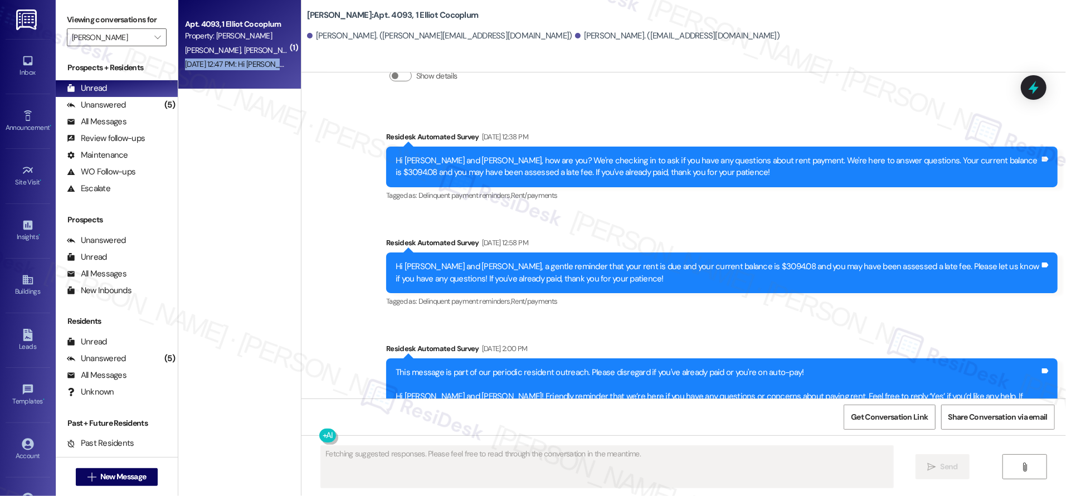
click at [219, 61] on div "Sep 10, 2025 at 12:47 PM: Hi Rodrigo and Danielle, a gentle reminder that your …" at bounding box center [632, 64] width 895 height 10
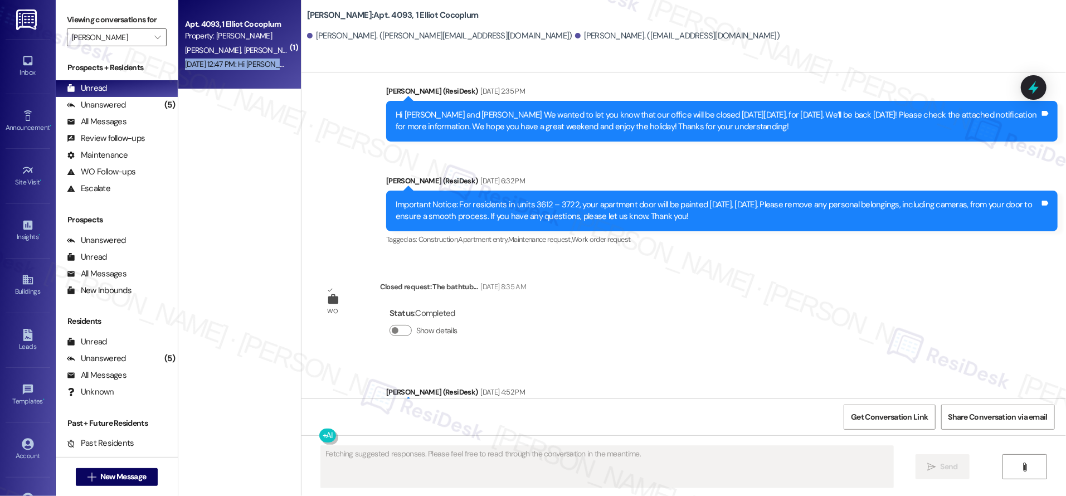
click at [219, 61] on div "Sep 10, 2025 at 12:47 PM: Hi Rodrigo and Danielle, a gentle reminder that your …" at bounding box center [632, 64] width 895 height 10
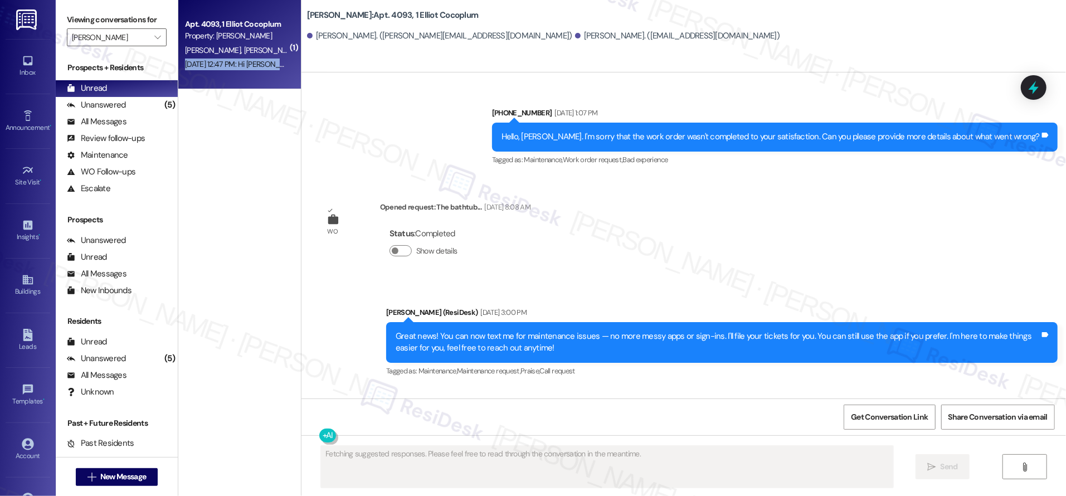
click at [219, 61] on div "Sep 10, 2025 at 12:47 PM: Hi Rodrigo and Danielle, a gentle reminder that your …" at bounding box center [632, 64] width 895 height 10
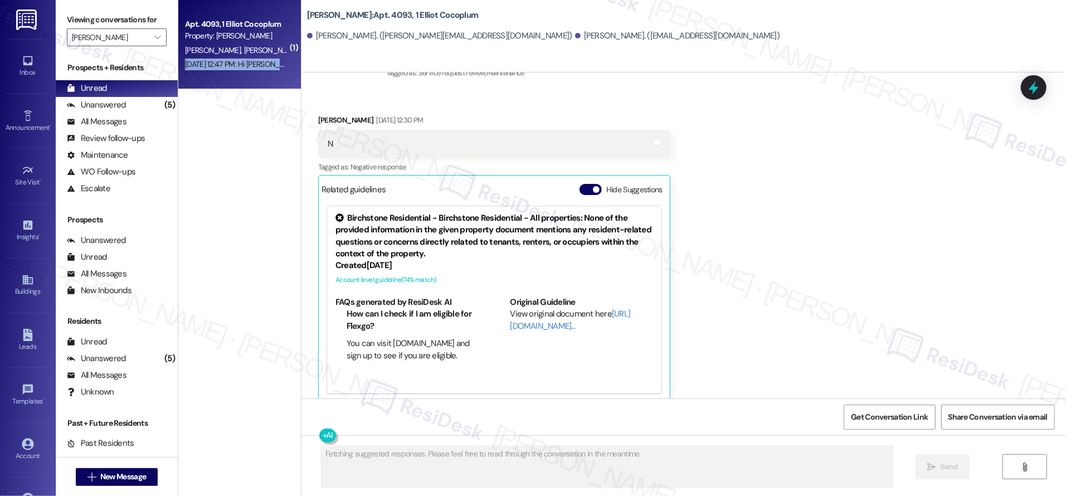
click at [219, 61] on div "Sep 10, 2025 at 12:47 PM: Hi Rodrigo and Danielle, a gentle reminder that your …" at bounding box center [632, 64] width 895 height 10
drag, startPoint x: 804, startPoint y: 259, endPoint x: 816, endPoint y: 266, distance: 14.2
click at [804, 259] on div "Received via SMS Danielle Decarvalho Aug 12, 2024 at 12:30 PM N Tags and notes …" at bounding box center [683, 249] width 764 height 321
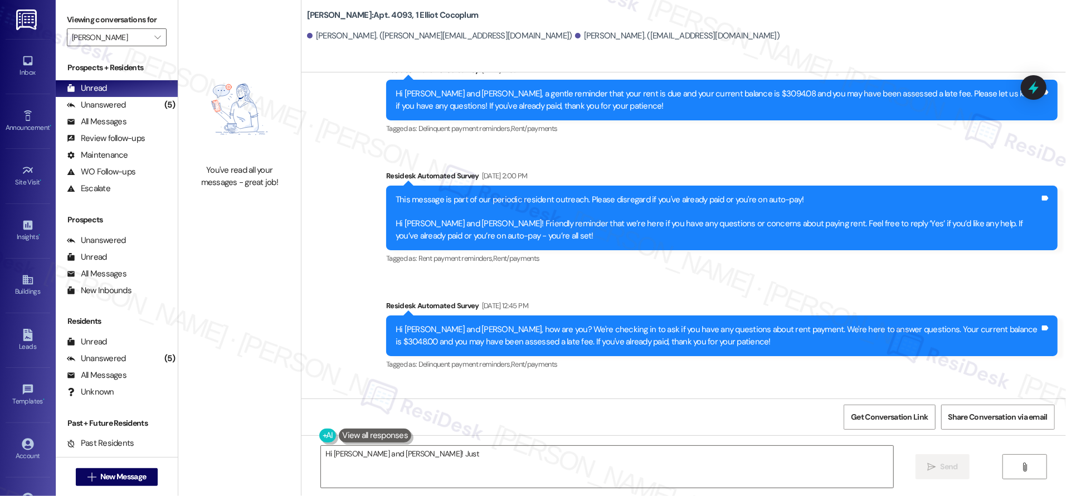
scroll to position [2787, 0]
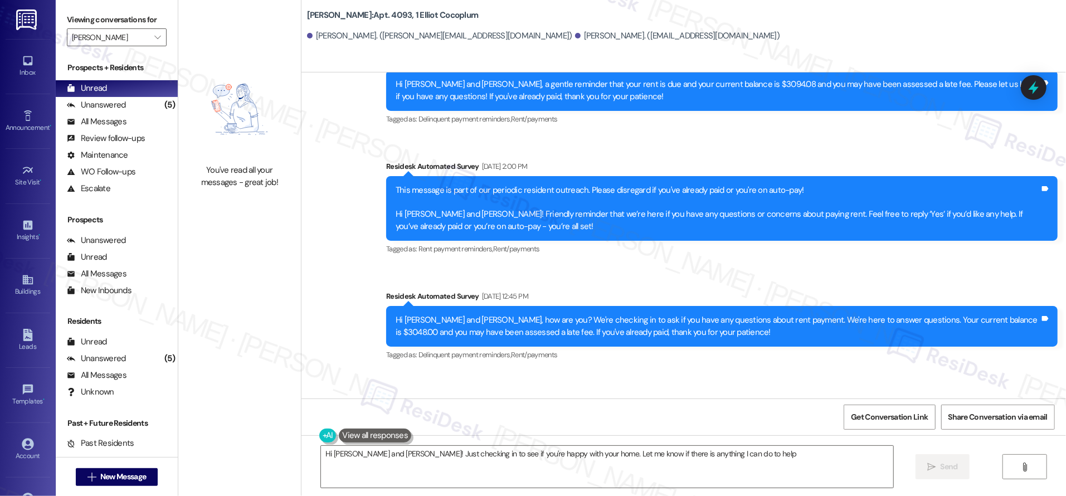
type textarea "Hi Rodrigo and Danielle! Just checking in to see if you're happy with your home…"
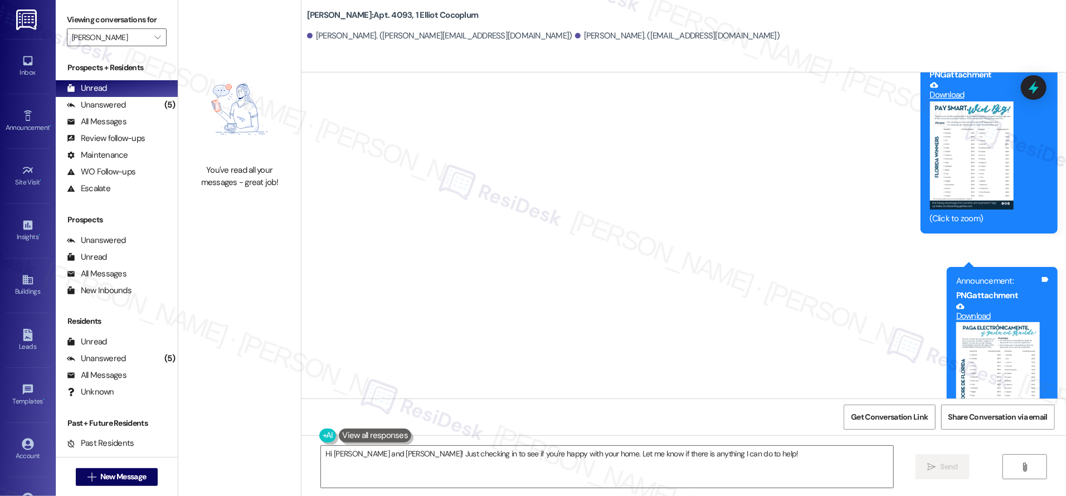
scroll to position [5728, 0]
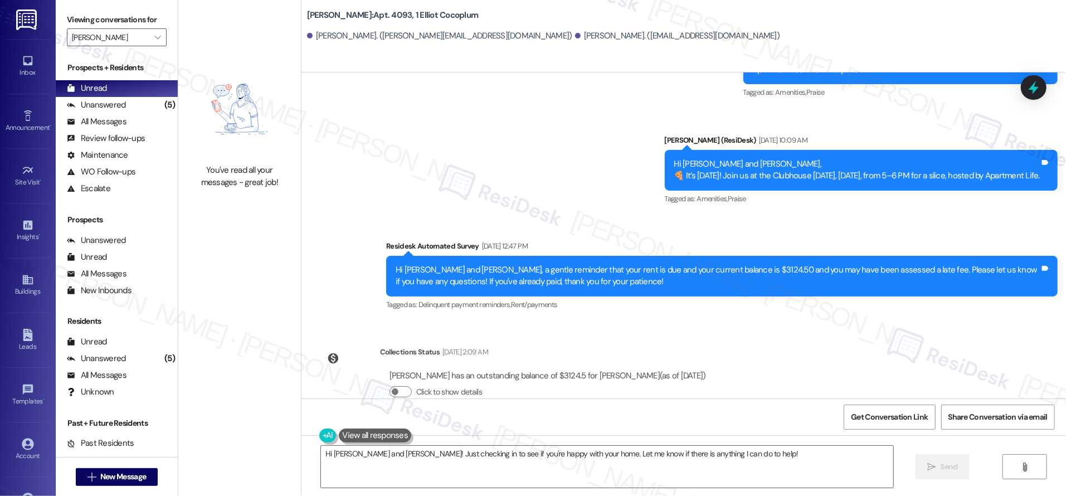
click at [676, 288] on div "Survey, sent via SMS Residesk Automated Survey Sep 10, 2025 at 12:47 PM Hi Rodr…" at bounding box center [722, 276] width 688 height 89
drag, startPoint x: 103, startPoint y: 87, endPoint x: 101, endPoint y: 97, distance: 10.8
click at [102, 90] on div "Unread" at bounding box center [87, 88] width 40 height 12
click at [103, 116] on div "All Messages" at bounding box center [97, 122] width 60 height 12
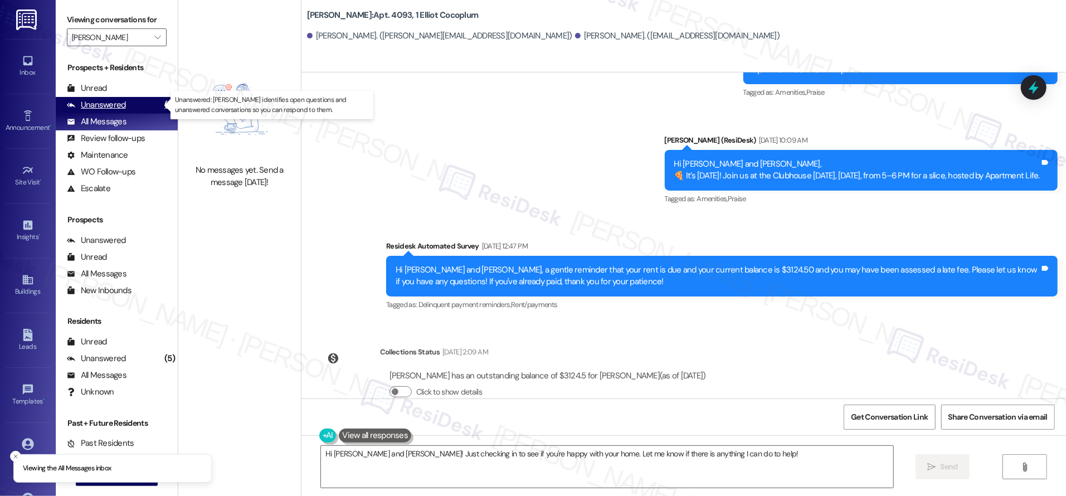
click at [107, 102] on div "Unanswered" at bounding box center [96, 105] width 59 height 12
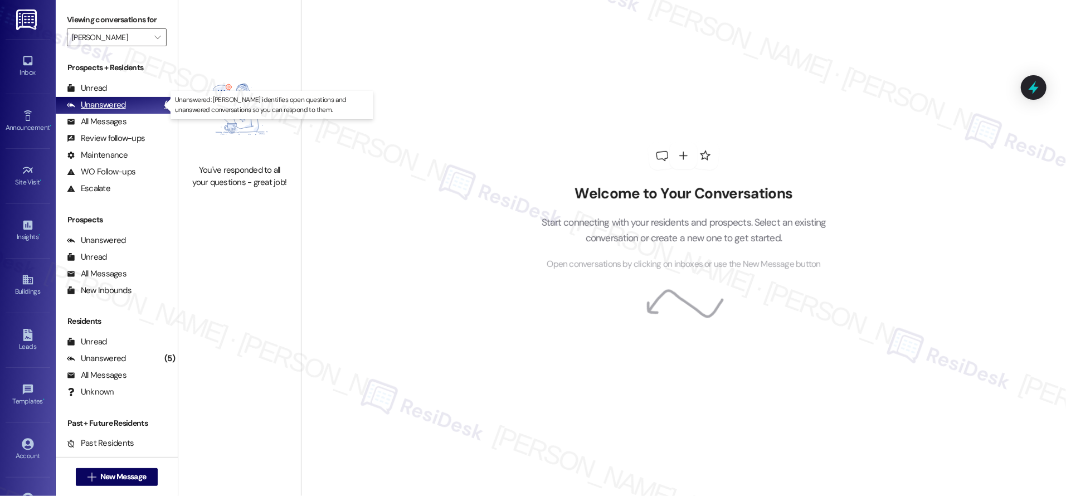
click at [107, 102] on div "Unanswered" at bounding box center [96, 105] width 59 height 12
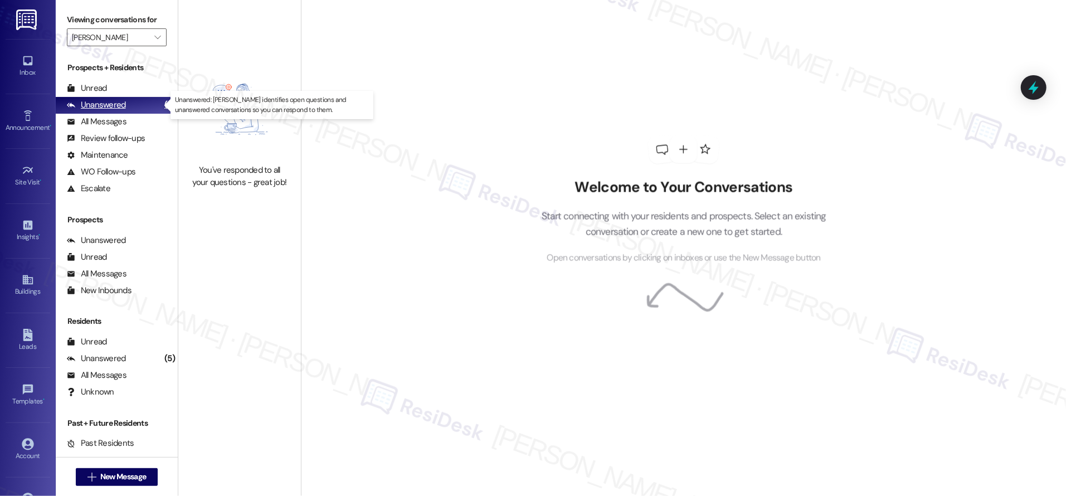
click at [107, 102] on div "Unanswered" at bounding box center [96, 105] width 59 height 12
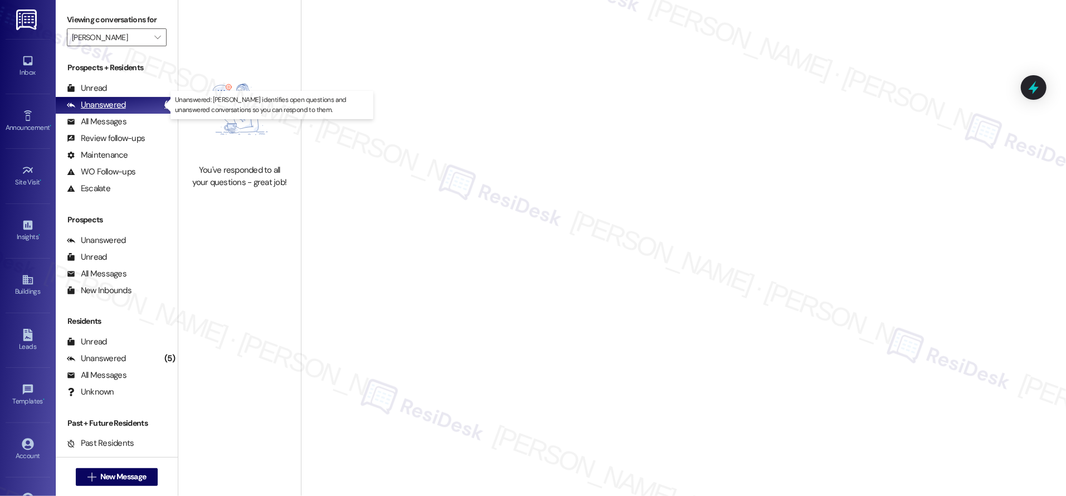
click at [107, 102] on div "Unanswered" at bounding box center [96, 105] width 59 height 12
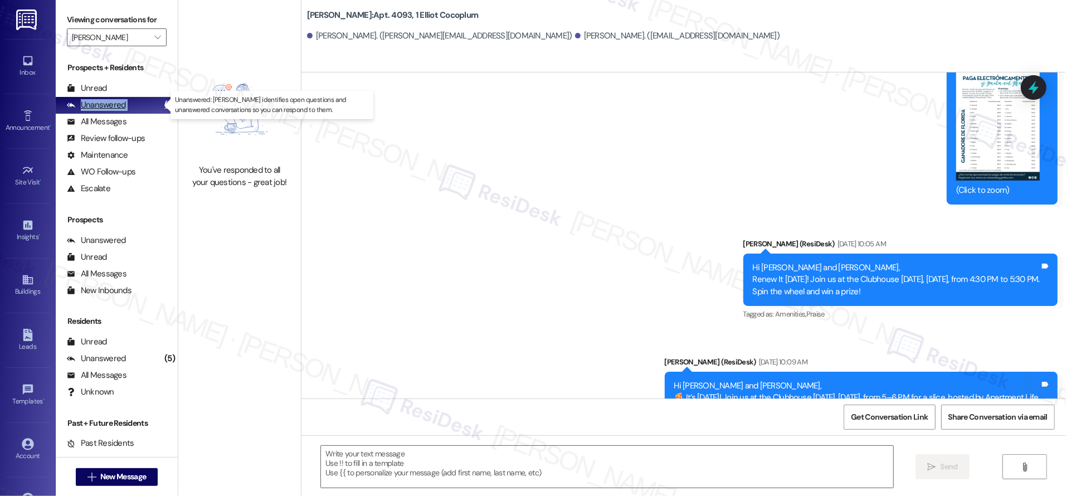
click at [107, 102] on div "Unanswered" at bounding box center [96, 105] width 59 height 12
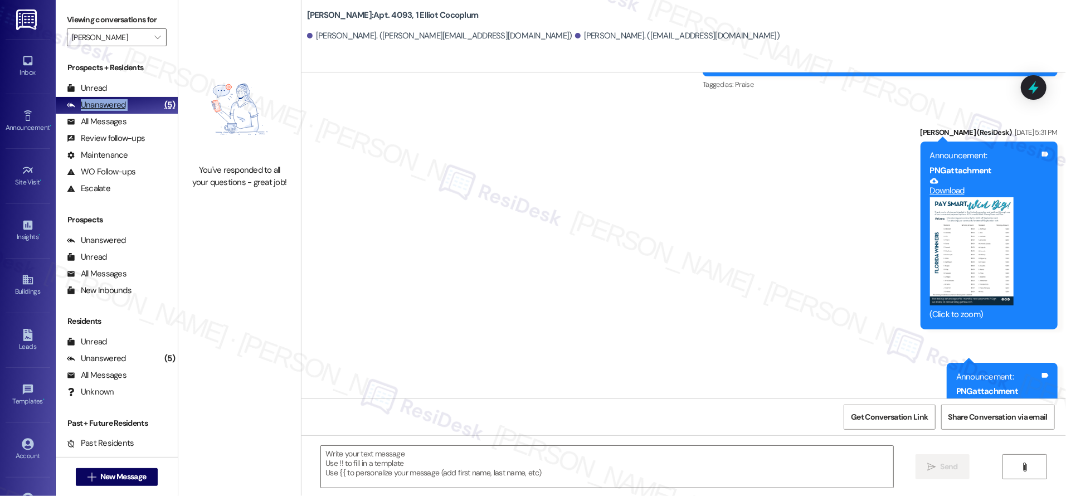
click at [107, 102] on div "Unanswered" at bounding box center [96, 105] width 59 height 12
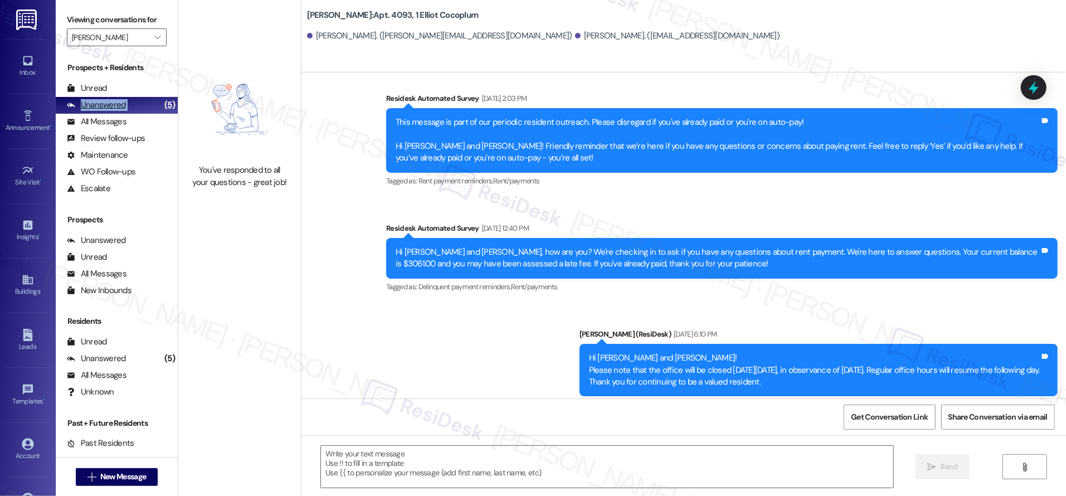
type textarea "Fetching suggested responses. Please feel free to read through the conversation…"
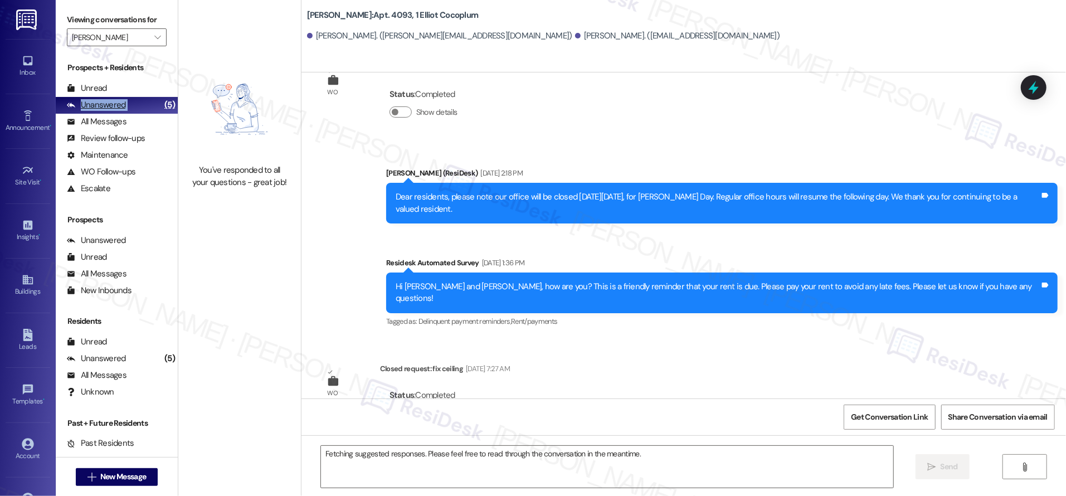
click at [107, 102] on div "Unanswered" at bounding box center [96, 105] width 59 height 12
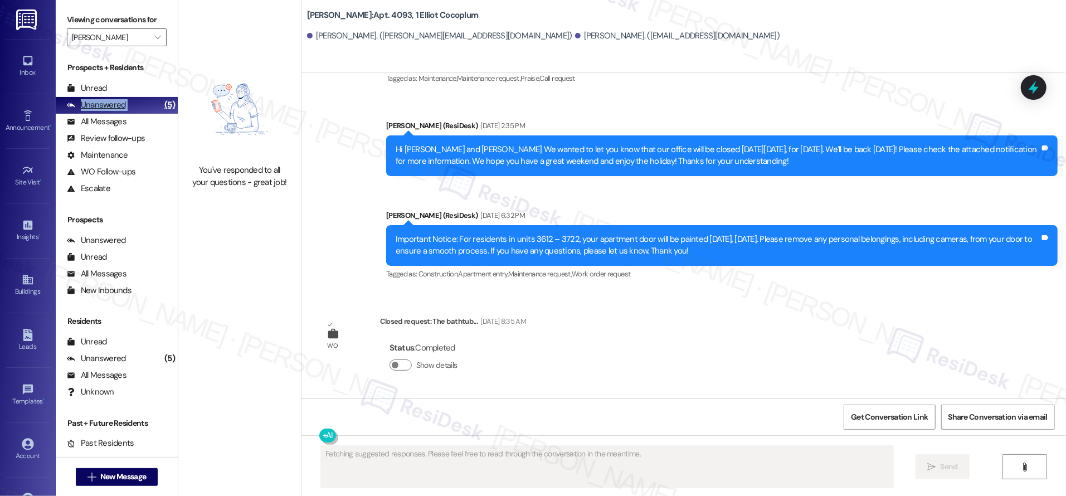
click at [107, 102] on div "Unanswered" at bounding box center [96, 105] width 59 height 12
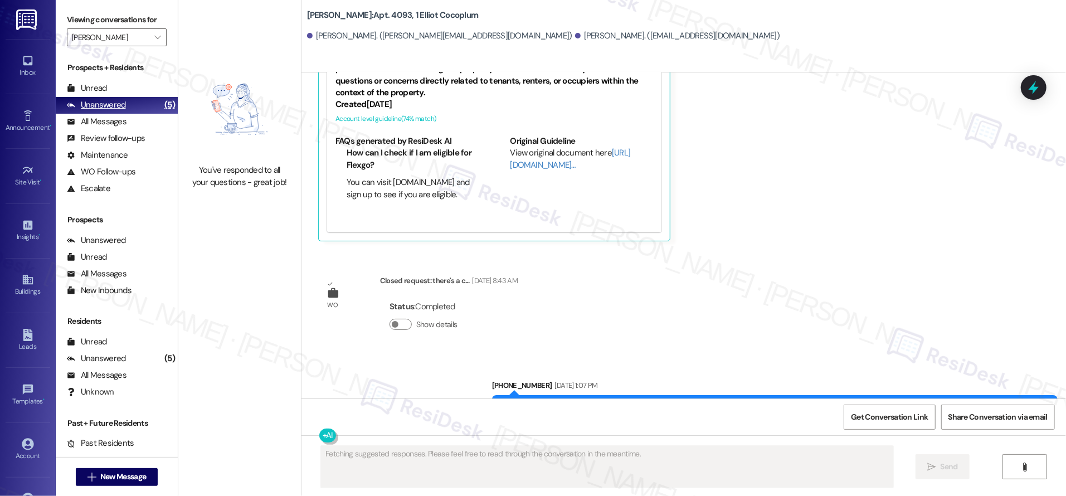
scroll to position [426, 0]
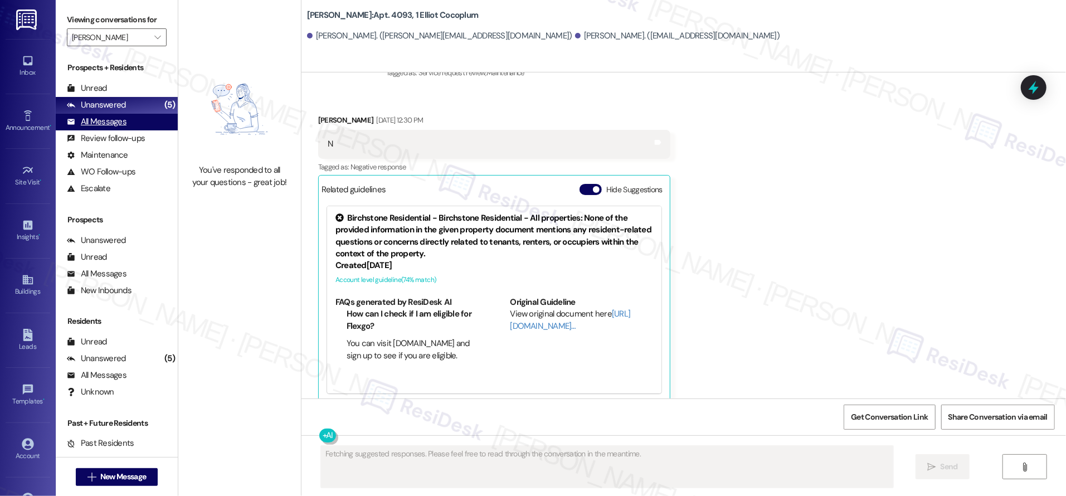
click at [110, 118] on div "All Messages" at bounding box center [97, 122] width 60 height 12
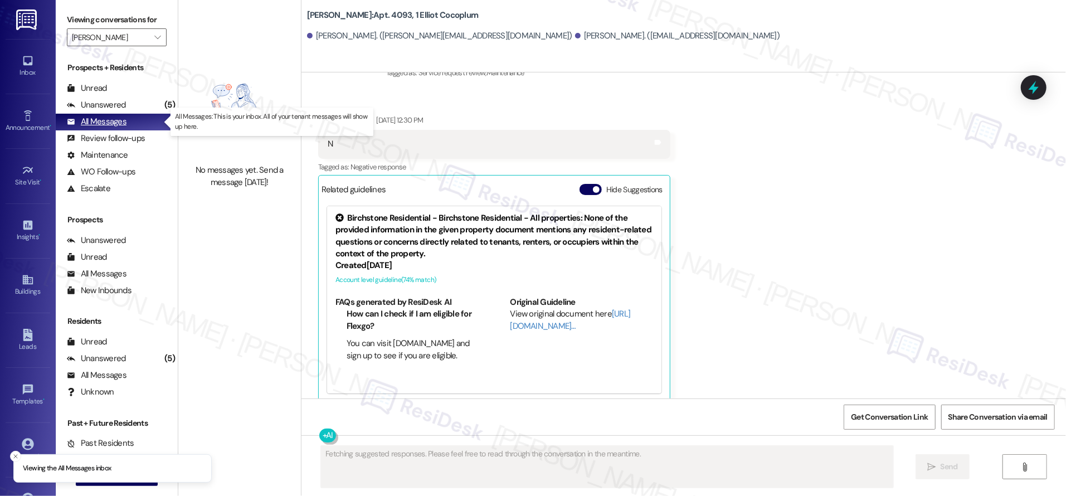
click at [109, 120] on div "All Messages" at bounding box center [97, 122] width 60 height 12
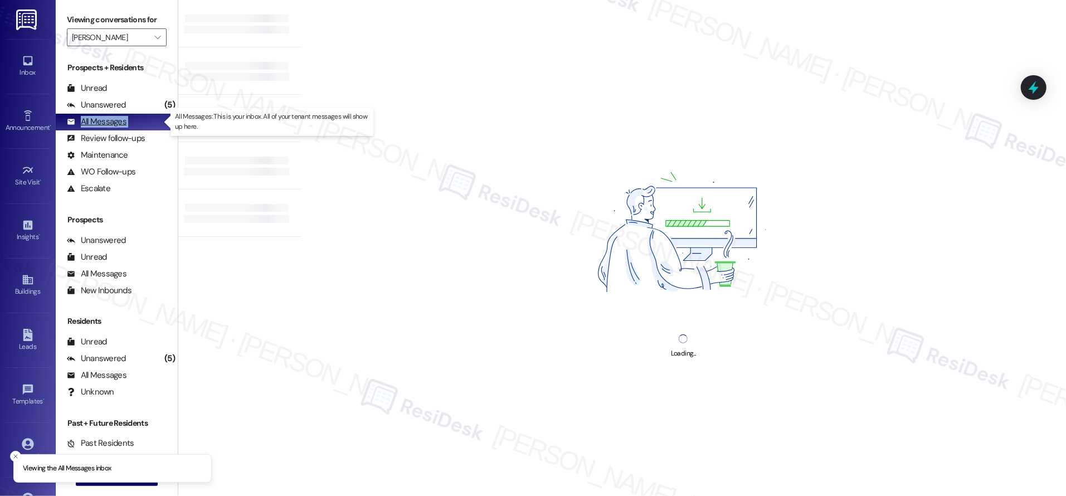
click at [109, 120] on div "All Messages" at bounding box center [97, 122] width 60 height 12
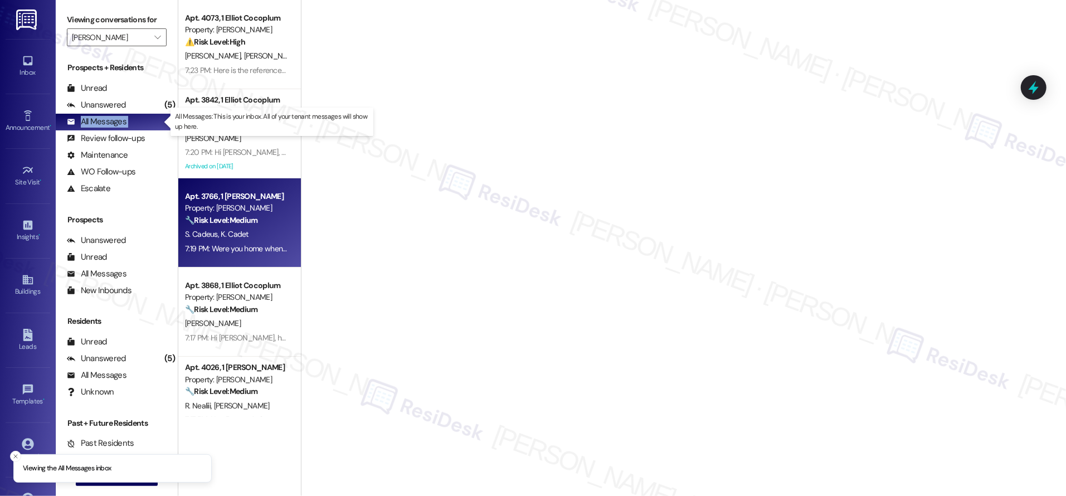
drag, startPoint x: 109, startPoint y: 120, endPoint x: 196, endPoint y: 191, distance: 111.6
click at [109, 120] on div "All Messages" at bounding box center [97, 122] width 60 height 12
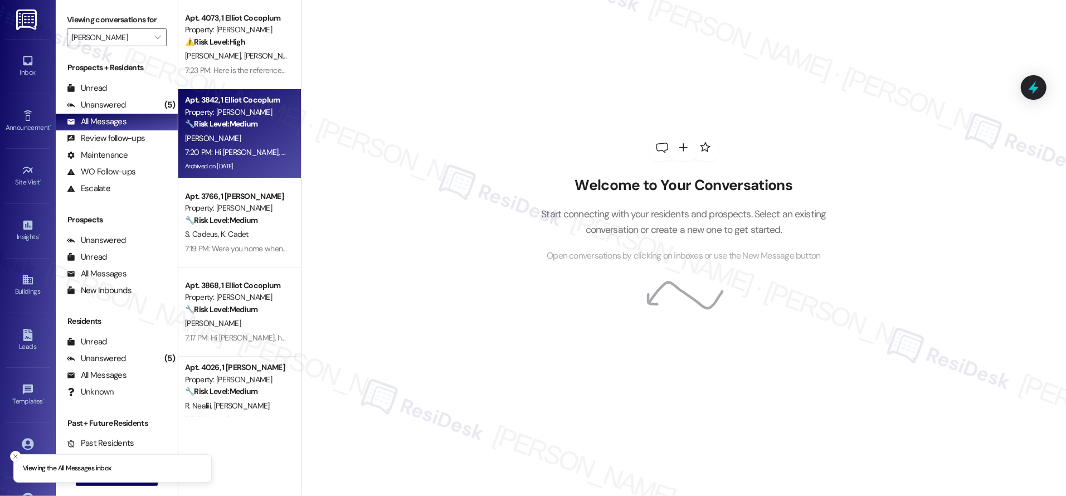
click at [220, 129] on div "🔧 Risk Level: Medium The resident responded negatively to a work order satisfac…" at bounding box center [236, 124] width 103 height 12
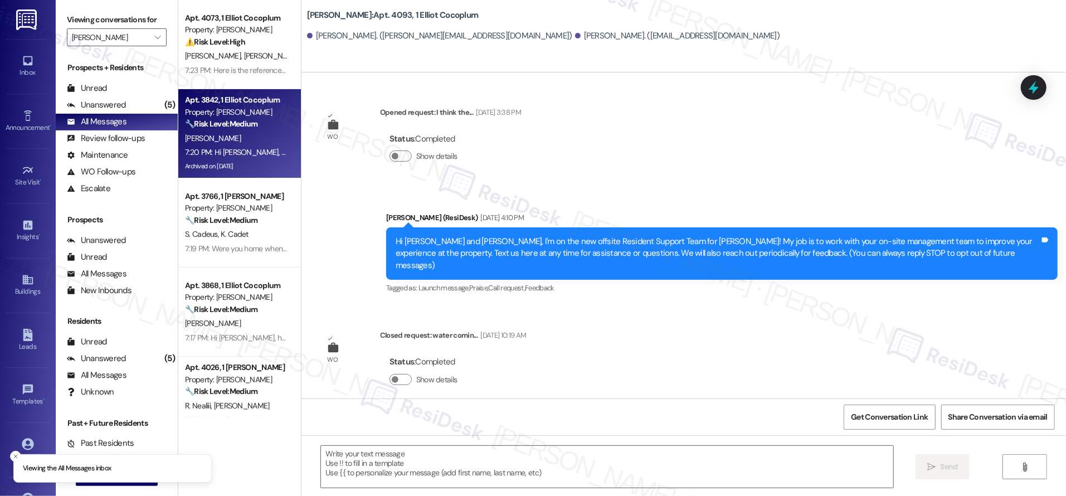
click at [220, 129] on div "🔧 Risk Level: Medium The resident responded negatively to a work order satisfac…" at bounding box center [236, 124] width 103 height 12
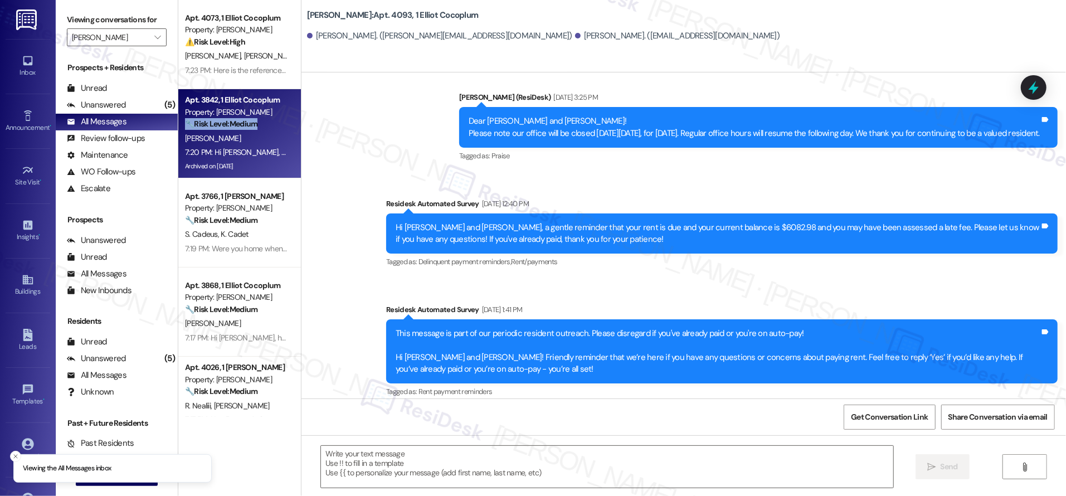
click at [221, 128] on div "🔧 Risk Level: Medium The resident responded negatively to a work order satisfac…" at bounding box center [236, 124] width 103 height 12
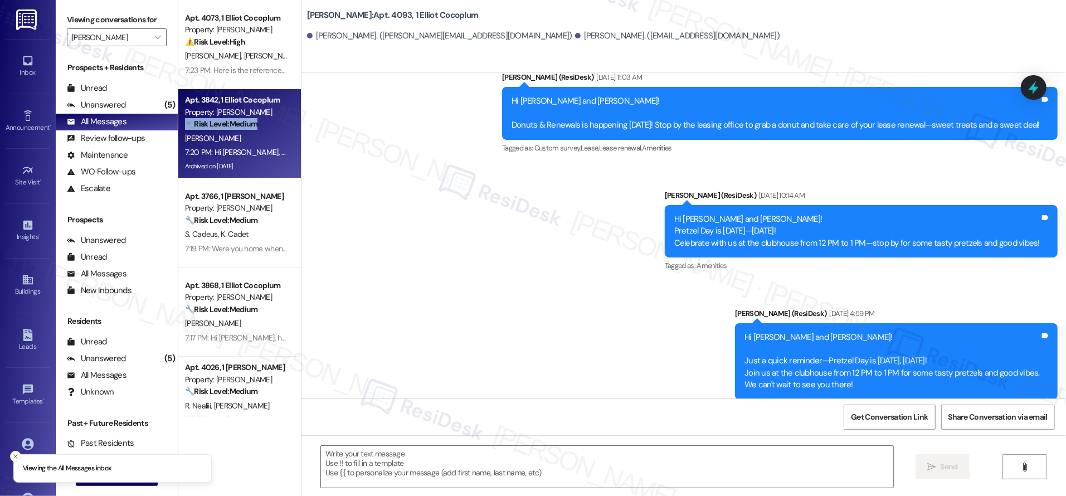
click at [221, 128] on strong "🔧 Risk Level: Medium" at bounding box center [221, 124] width 72 height 10
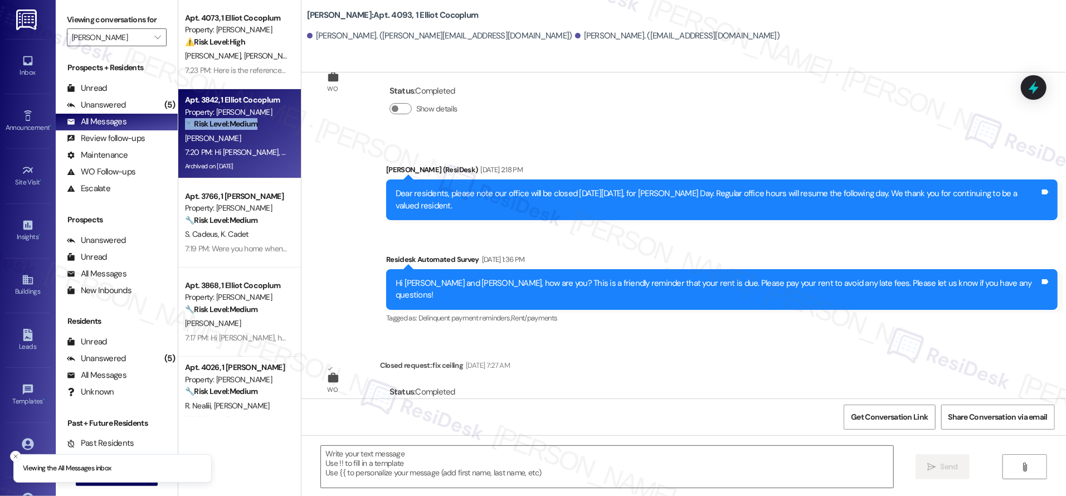
click at [221, 128] on strong "🔧 Risk Level: Medium" at bounding box center [221, 124] width 72 height 10
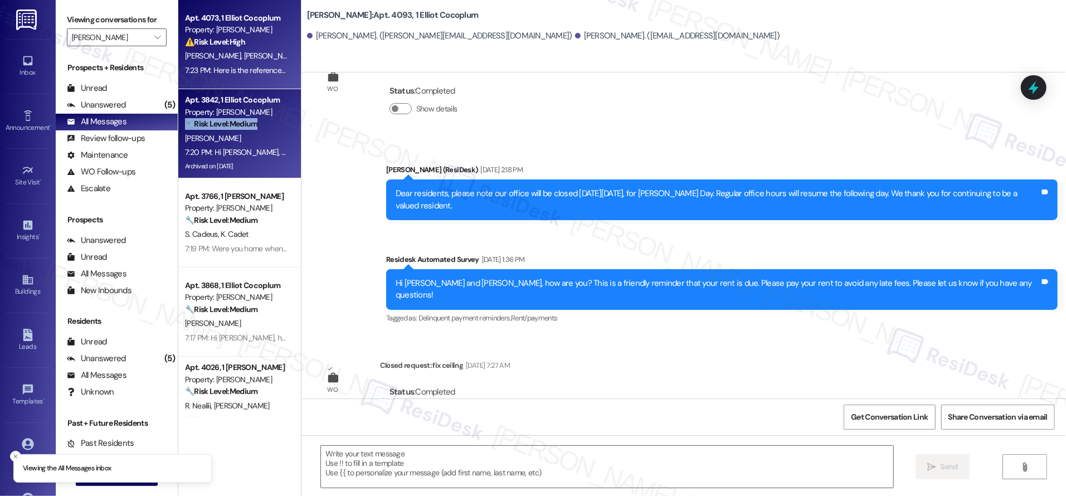
scroll to position [0, 0]
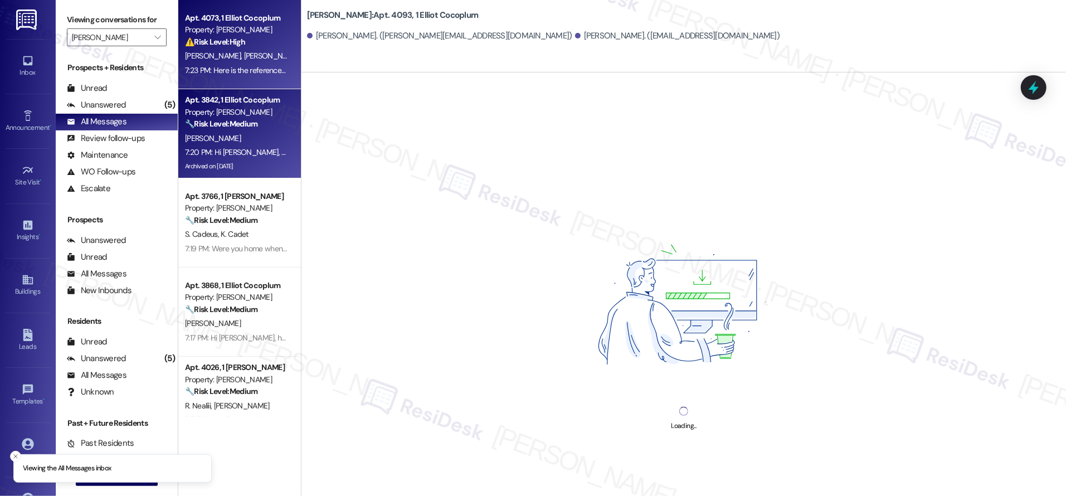
click at [261, 47] on div "⚠️ Risk Level: High The resident reports a recurring appliance malfunction (dry…" at bounding box center [236, 42] width 103 height 12
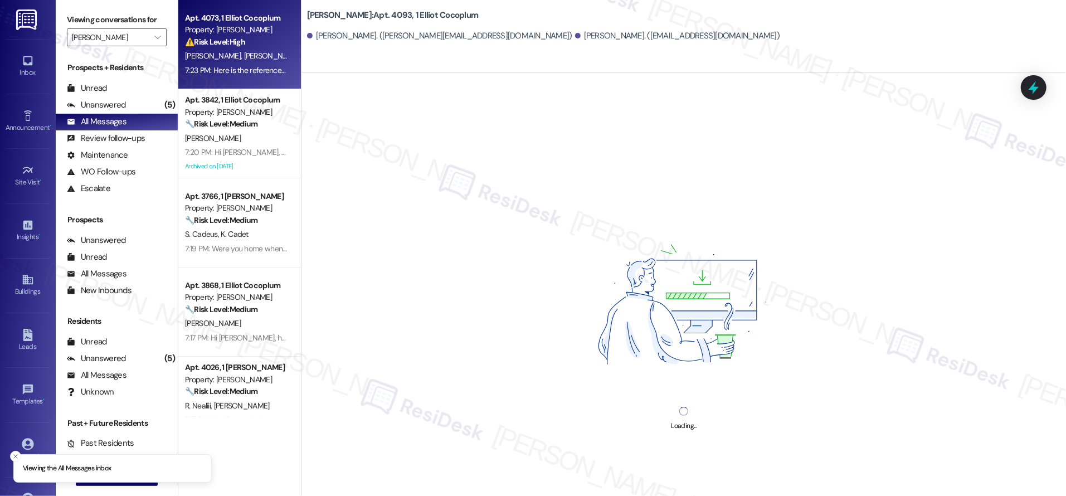
click at [261, 49] on div "M. Privitere R. Van Stone E. Thoner A. Rotkowitz" at bounding box center [236, 56] width 105 height 14
click at [261, 50] on div "M. Privitere R. Van Stone E. Thoner A. Rotkowitz" at bounding box center [236, 56] width 105 height 14
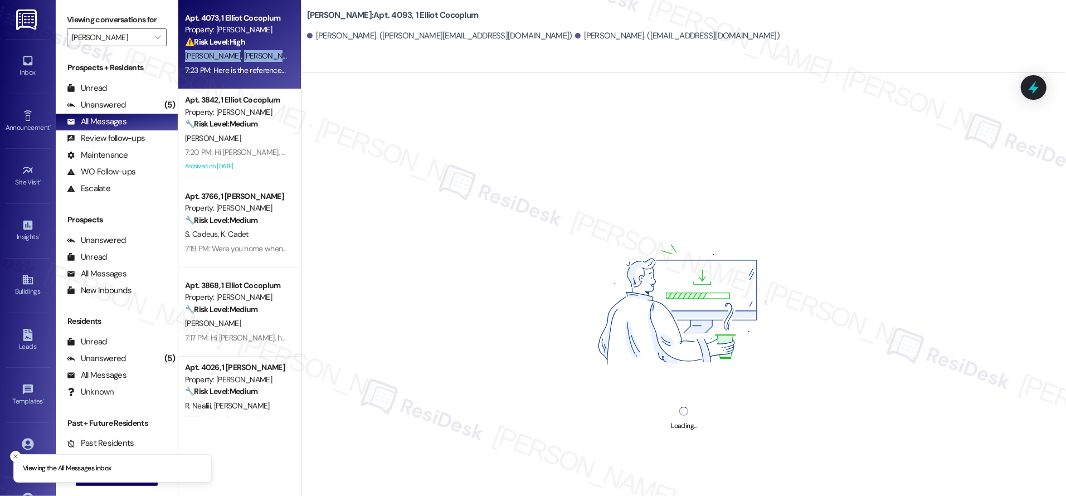
click at [260, 50] on div "M. Privitere R. Van Stone E. Thoner A. Rotkowitz" at bounding box center [236, 56] width 105 height 14
click at [302, 51] on span "[PERSON_NAME]" at bounding box center [331, 56] width 59 height 10
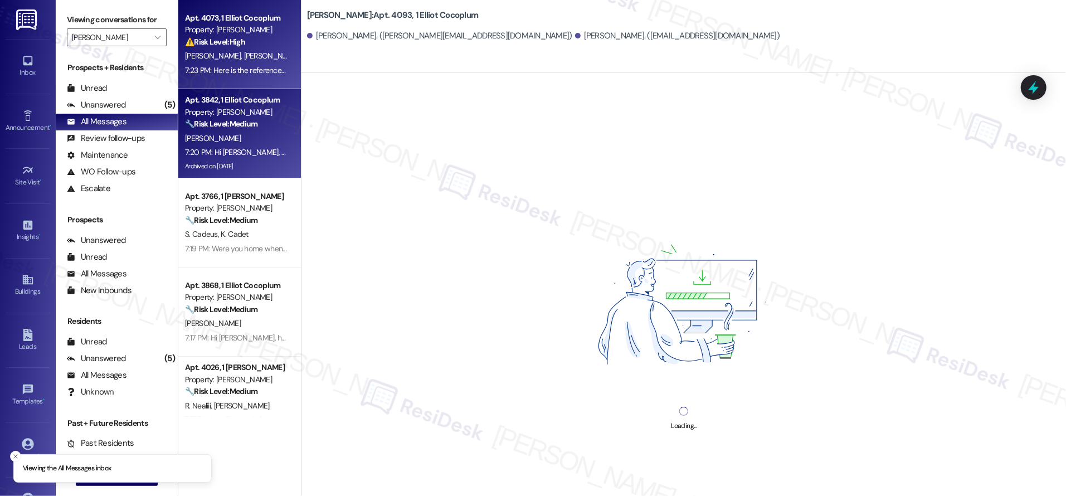
drag, startPoint x: 175, startPoint y: 103, endPoint x: 140, endPoint y: 109, distance: 35.6
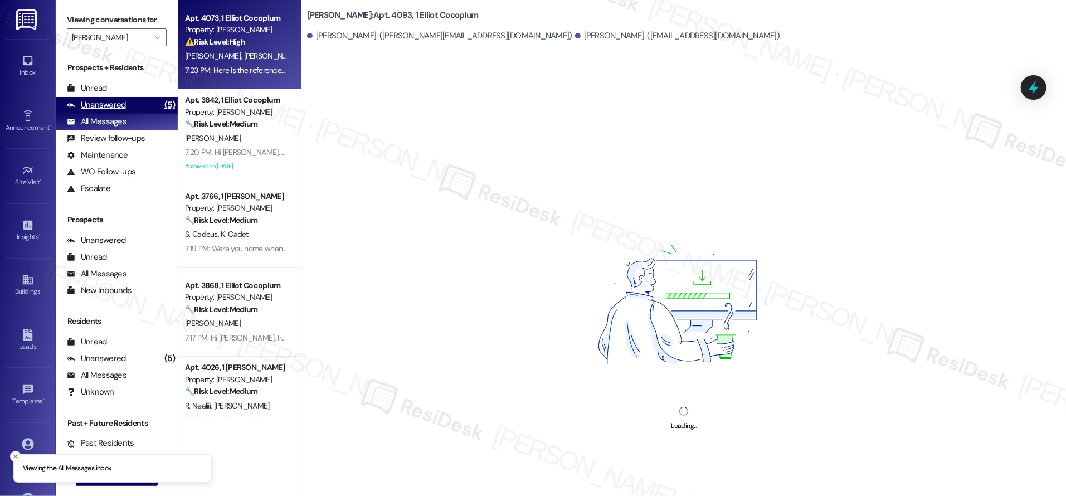
click at [185, 103] on div "Apt. 3842, 1 Elliot Cocoplum" at bounding box center [236, 100] width 103 height 12
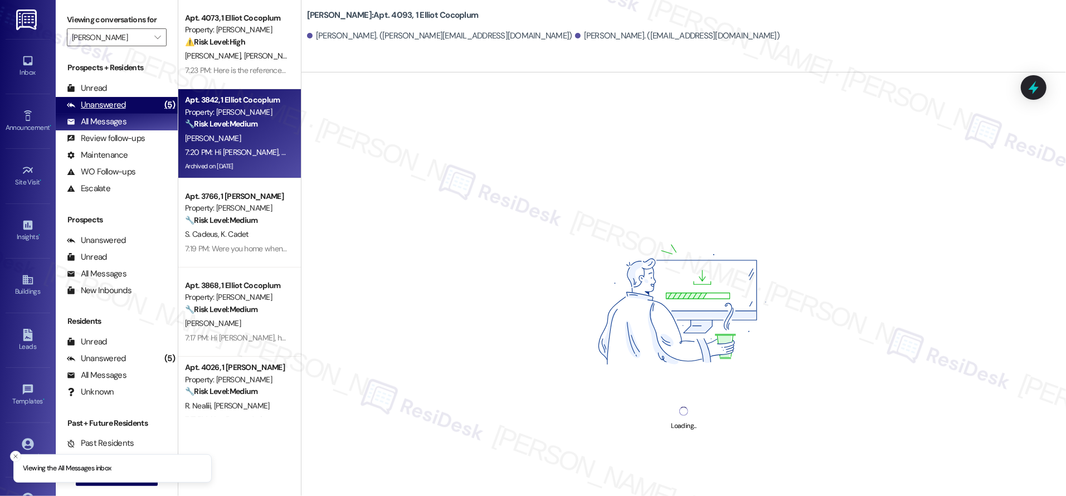
click at [139, 108] on div "Unanswered (5)" at bounding box center [117, 105] width 122 height 17
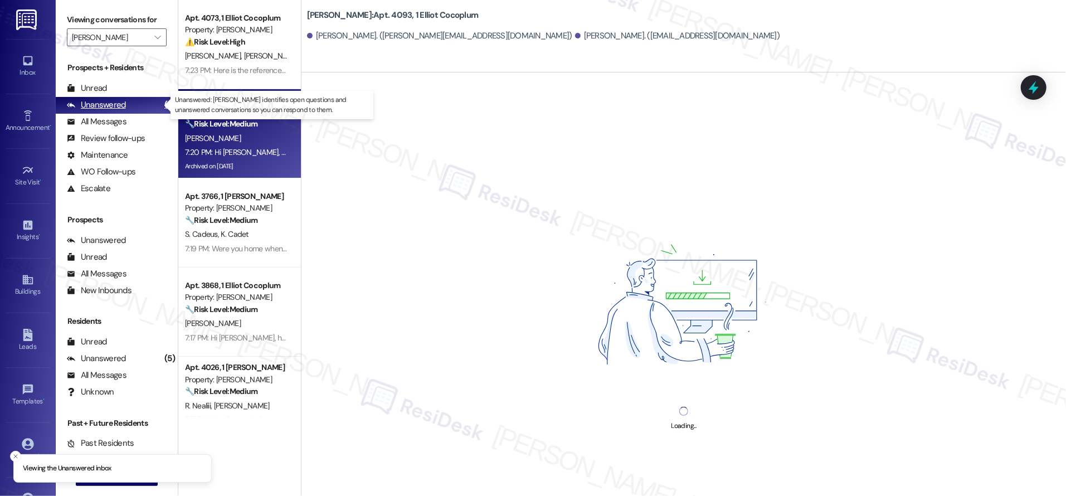
click at [139, 108] on div "Unanswered (5)" at bounding box center [117, 105] width 122 height 17
click at [139, 107] on div "Unanswered (5)" at bounding box center [117, 105] width 122 height 17
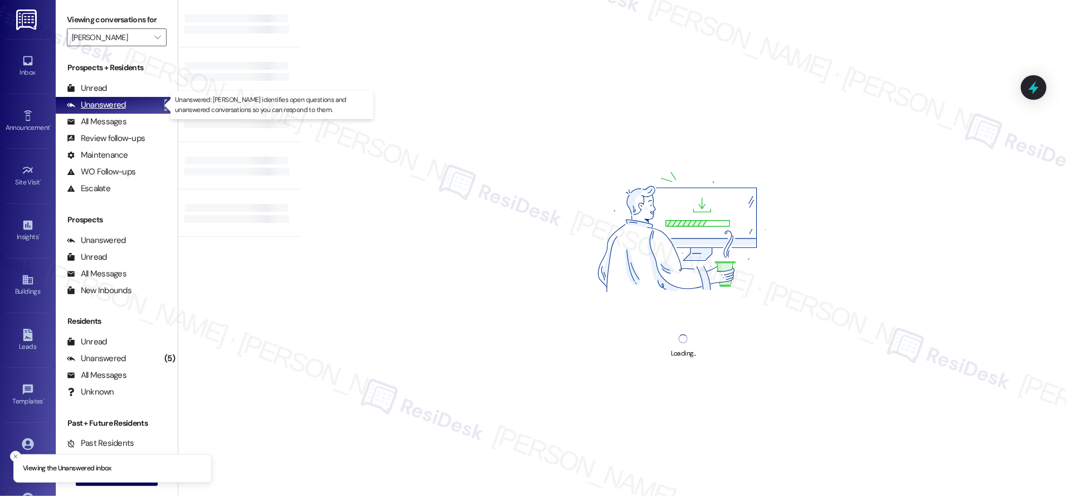
click at [139, 107] on div "Unanswered (5)" at bounding box center [117, 105] width 122 height 17
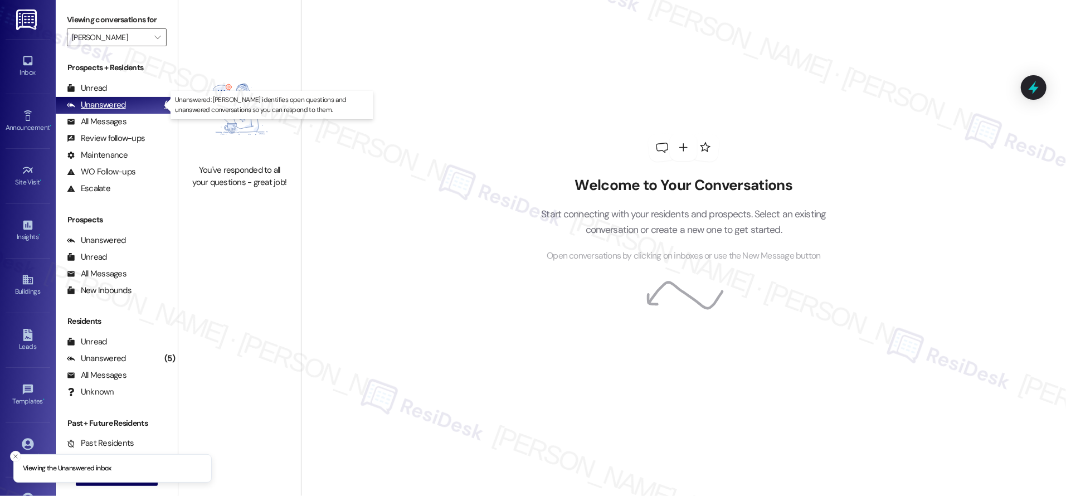
click at [74, 110] on div "Unanswered" at bounding box center [96, 105] width 59 height 12
click at [76, 111] on div "Unanswered (5)" at bounding box center [117, 105] width 122 height 17
click at [84, 115] on div "All Messages (undefined)" at bounding box center [117, 122] width 122 height 17
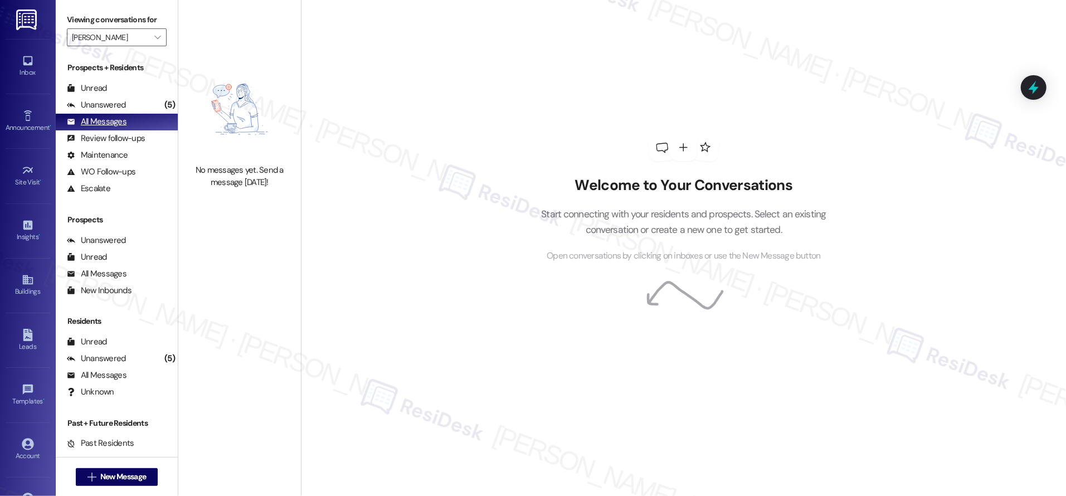
click at [87, 116] on div "All Messages" at bounding box center [97, 122] width 60 height 12
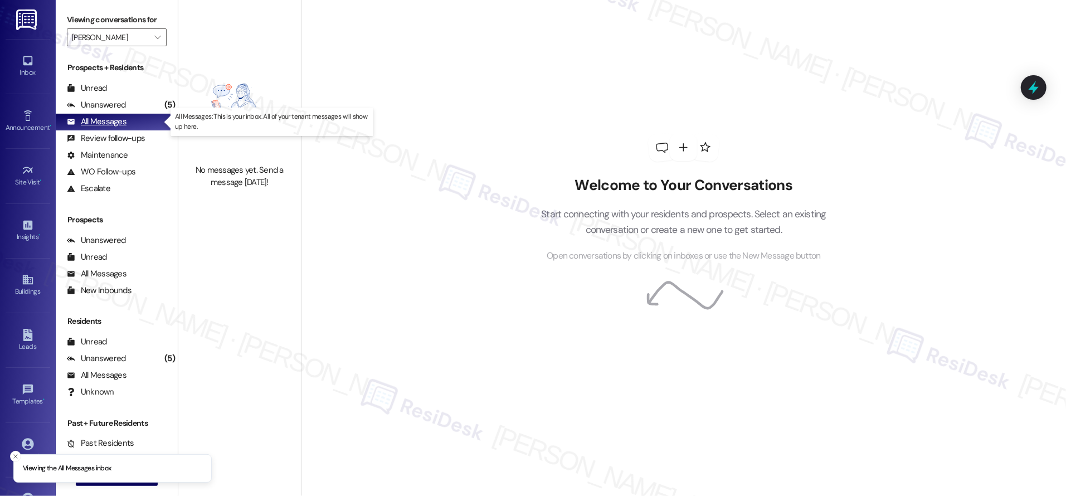
click at [92, 118] on div "All Messages" at bounding box center [97, 122] width 60 height 12
click at [92, 119] on div "All Messages" at bounding box center [97, 122] width 60 height 12
click at [94, 120] on div "All Messages" at bounding box center [97, 122] width 60 height 12
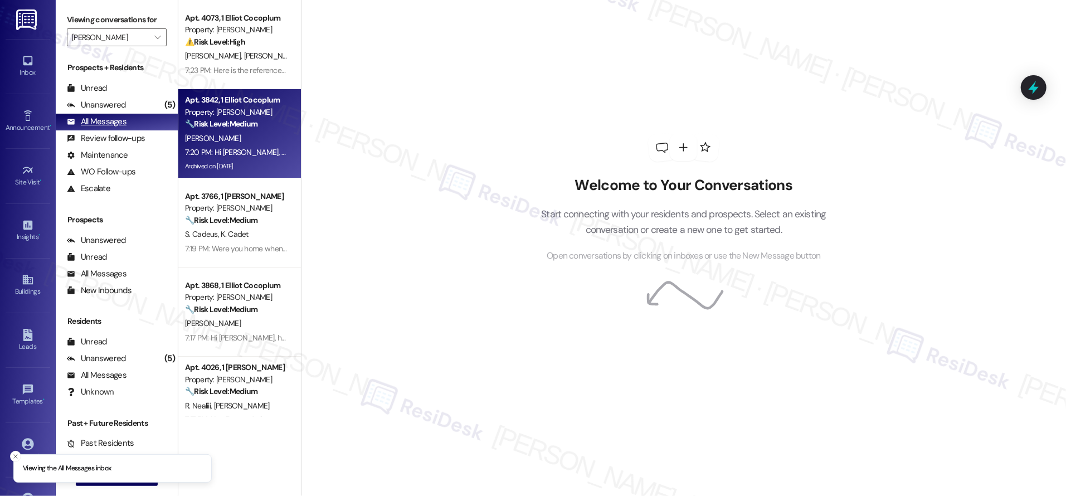
click at [122, 114] on div "All Messages (undefined)" at bounding box center [117, 122] width 122 height 17
click at [126, 104] on div "Unanswered (5)" at bounding box center [117, 105] width 122 height 17
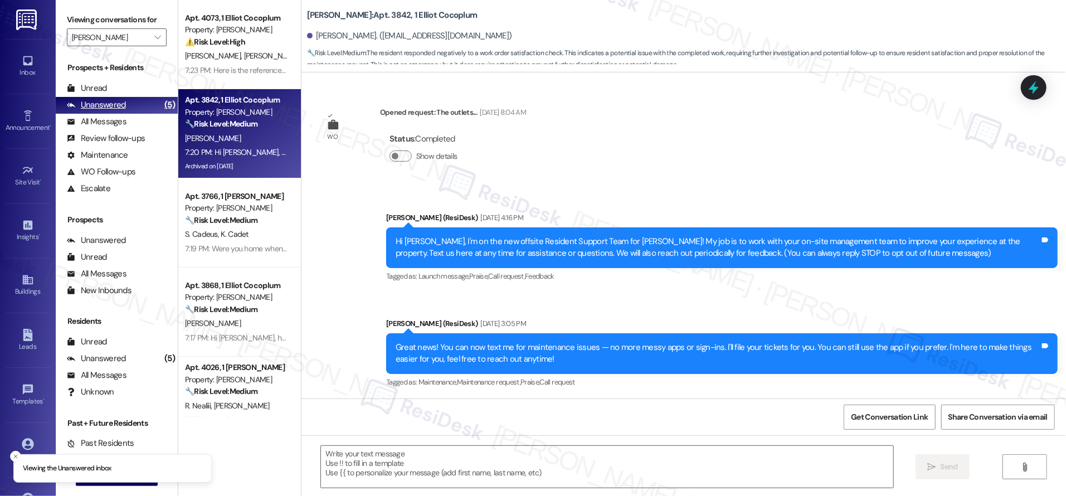
click at [126, 104] on div "Unanswered (5)" at bounding box center [117, 105] width 122 height 17
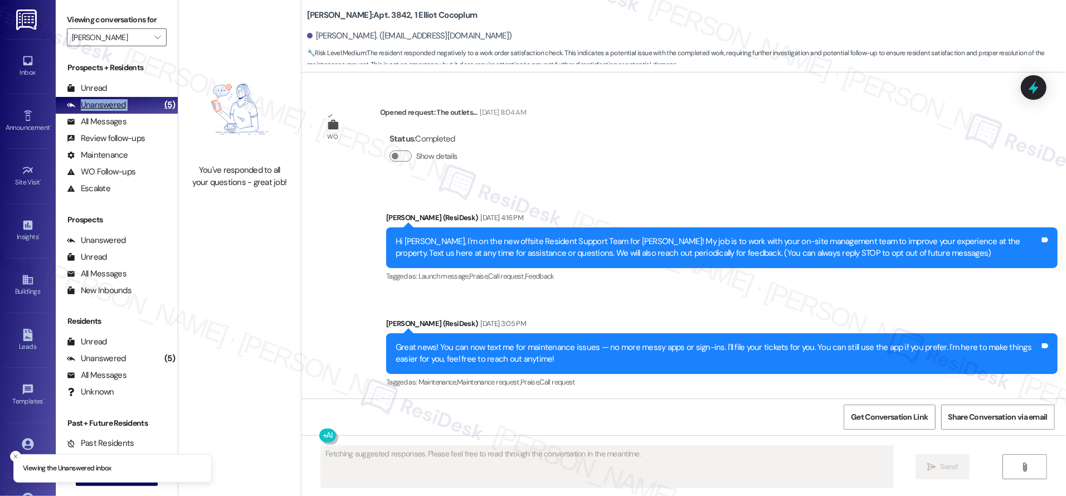
scroll to position [32253, 0]
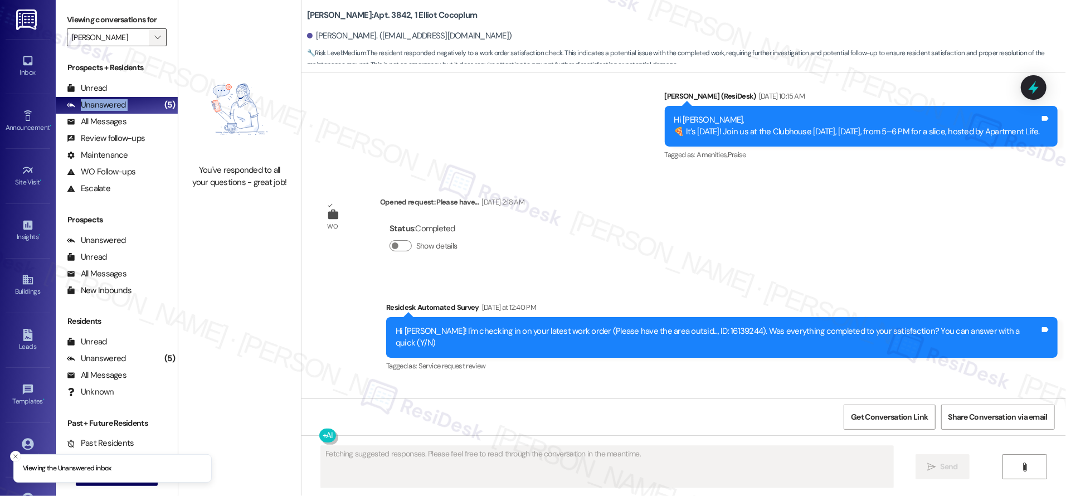
click at [152, 40] on span "" at bounding box center [157, 37] width 11 height 18
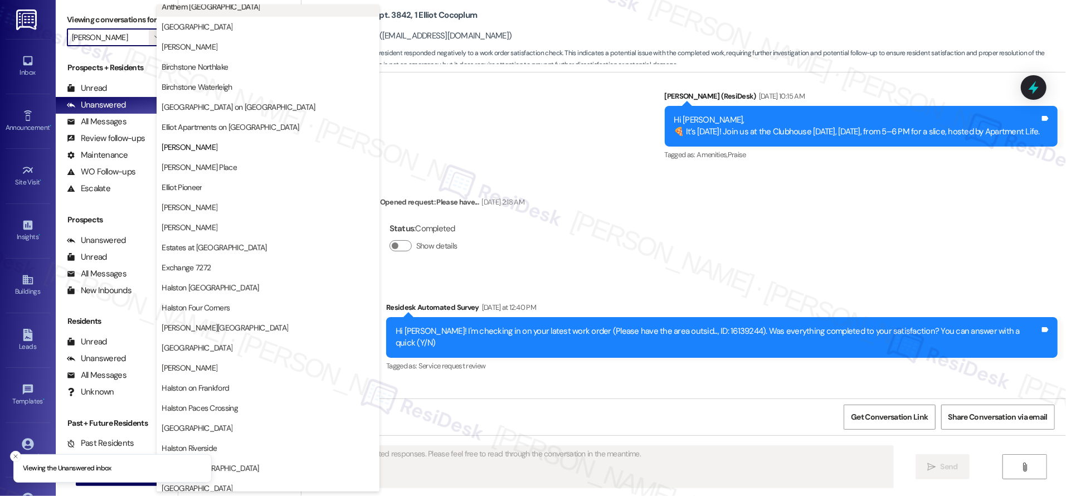
scroll to position [0, 0]
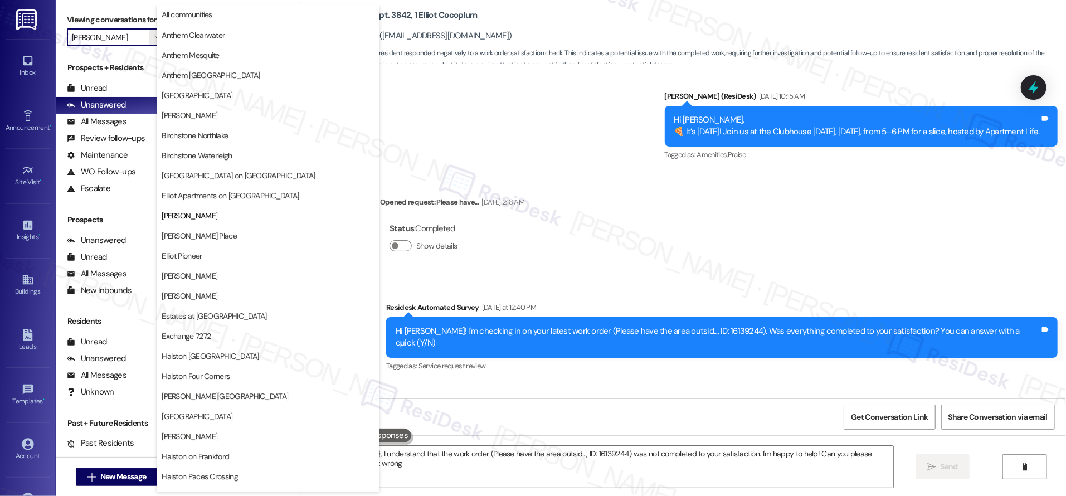
type textarea "Hi {{first_name}}, I understand that the work order (Please have the area outsi…"
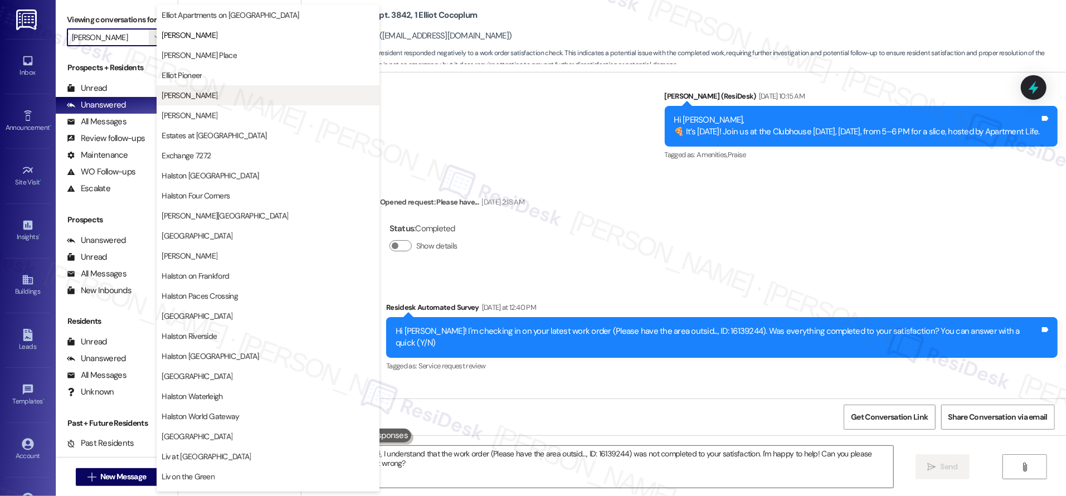
scroll to position [180, 0]
click at [259, 62] on button "[PERSON_NAME] Place" at bounding box center [268, 56] width 223 height 20
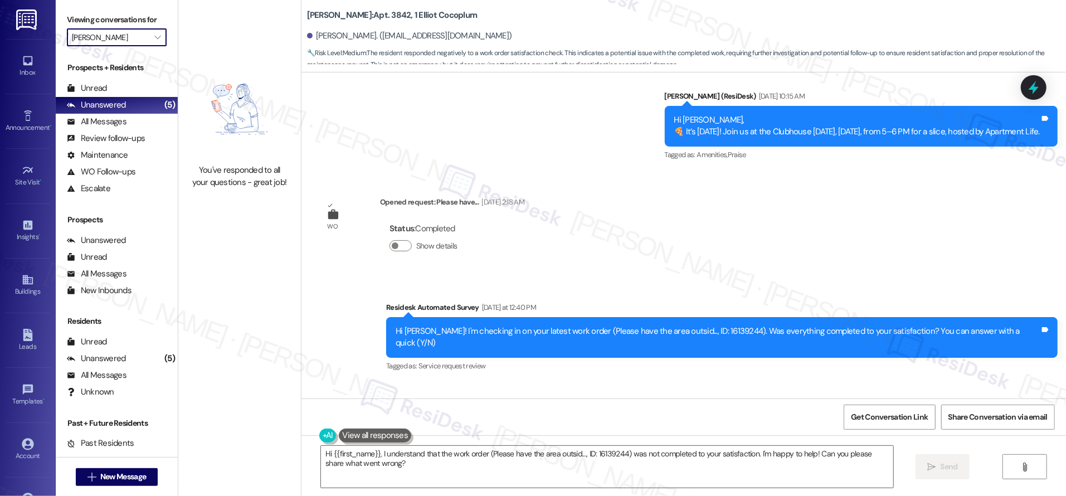
type input "[PERSON_NAME] Place"
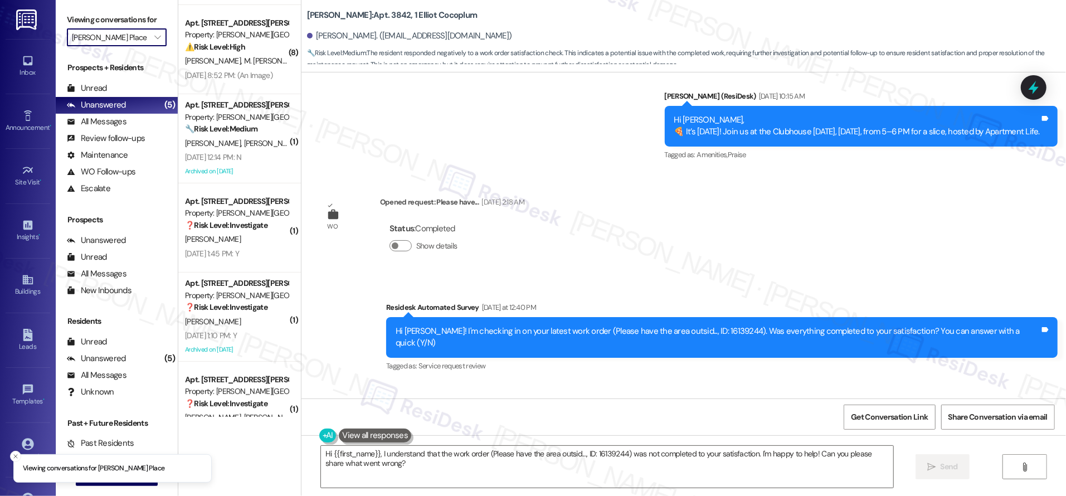
scroll to position [207, 0]
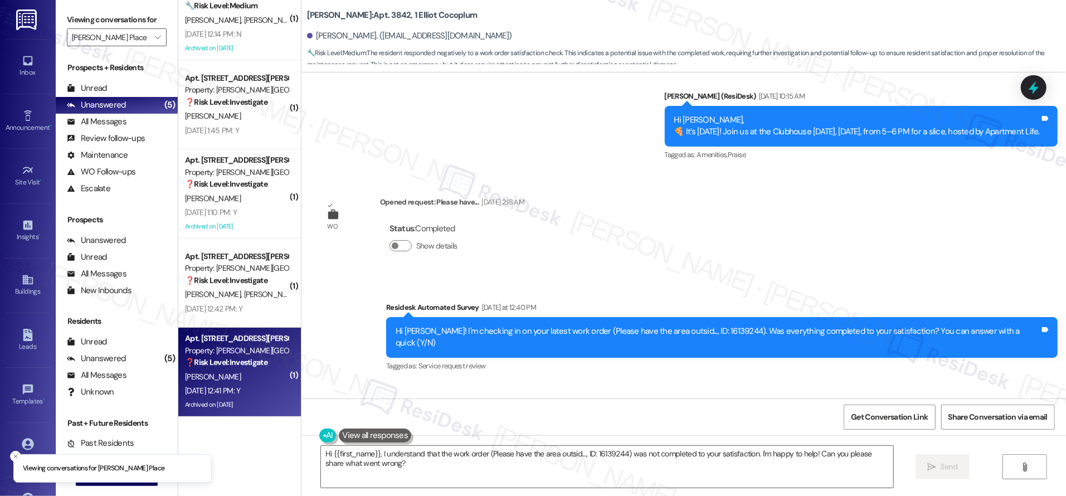
click at [223, 370] on div "C. Harris" at bounding box center [236, 377] width 105 height 14
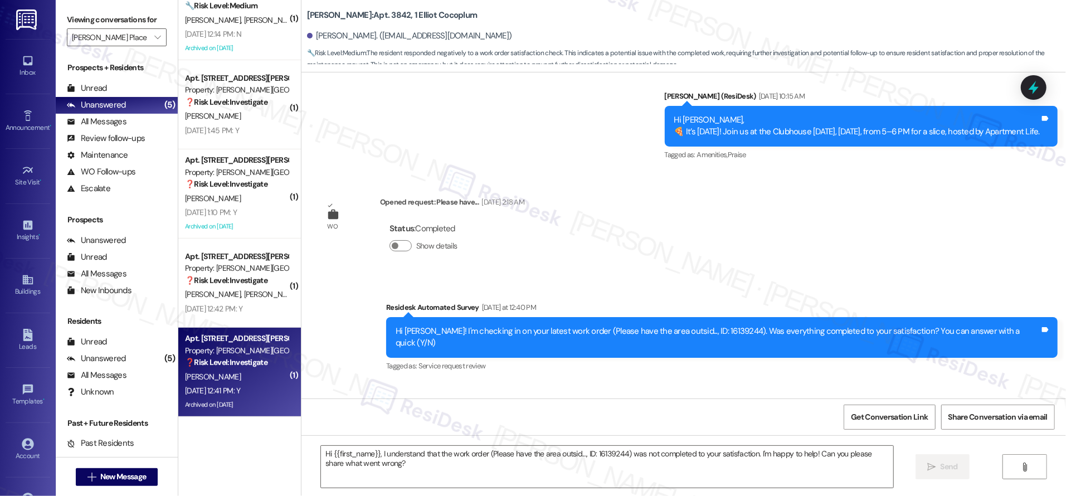
click at [224, 368] on div "Apt. 4, 4083 Elliot Gwinnett Place Property: Elliot Gwinnett Place ❓ Risk Level…" at bounding box center [236, 350] width 105 height 38
type textarea "Fetching suggested responses. Please feel free to read through the conversation…"
click at [224, 368] on div "Apt. 4, 4083 Elliot Gwinnett Place Property: Elliot Gwinnett Place ❓ Risk Level…" at bounding box center [236, 350] width 105 height 38
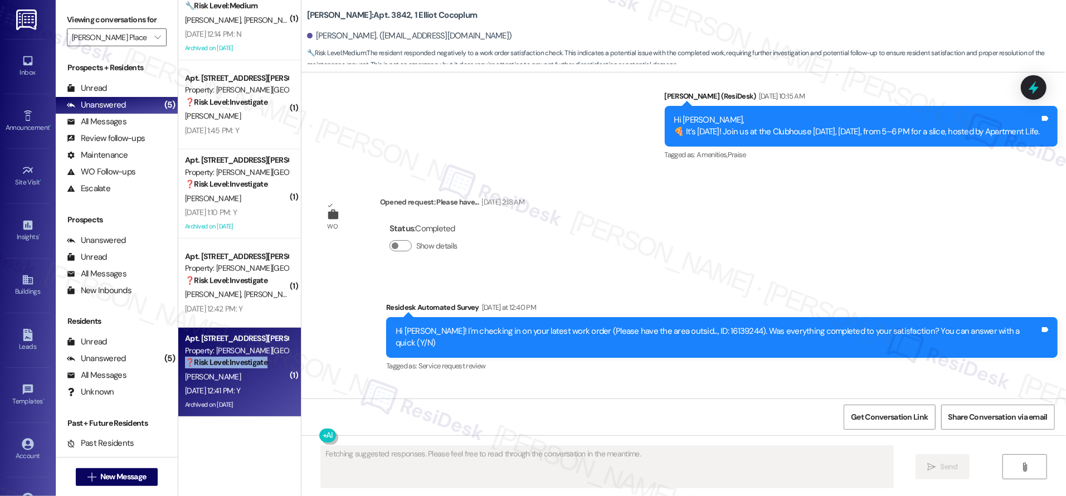
click at [224, 368] on div "Apt. 4, 4083 Elliot Gwinnett Place Property: Elliot Gwinnett Place ❓ Risk Level…" at bounding box center [236, 350] width 105 height 38
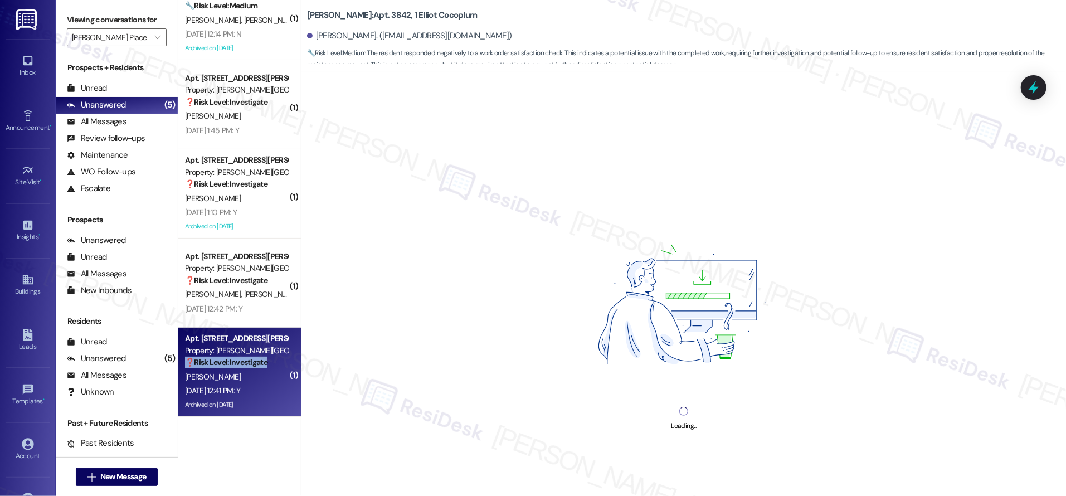
click at [224, 368] on div "Apt. 4, 4083 Elliot Gwinnett Place Property: Elliot Gwinnett Place ❓ Risk Level…" at bounding box center [236, 350] width 105 height 38
click at [224, 370] on div "C. Harris" at bounding box center [236, 377] width 105 height 14
click at [225, 370] on div "C. Harris" at bounding box center [236, 377] width 105 height 14
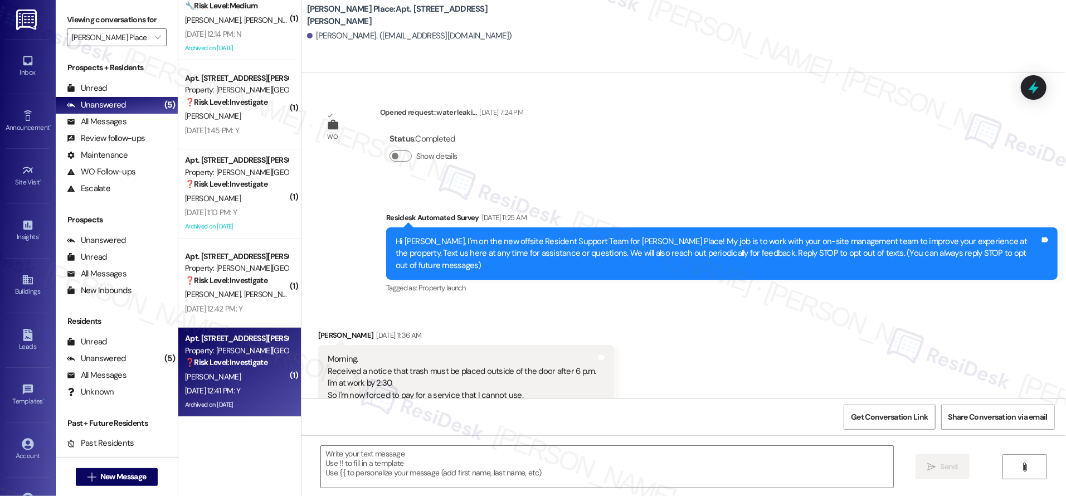
click at [226, 371] on div "C. Harris" at bounding box center [236, 377] width 105 height 14
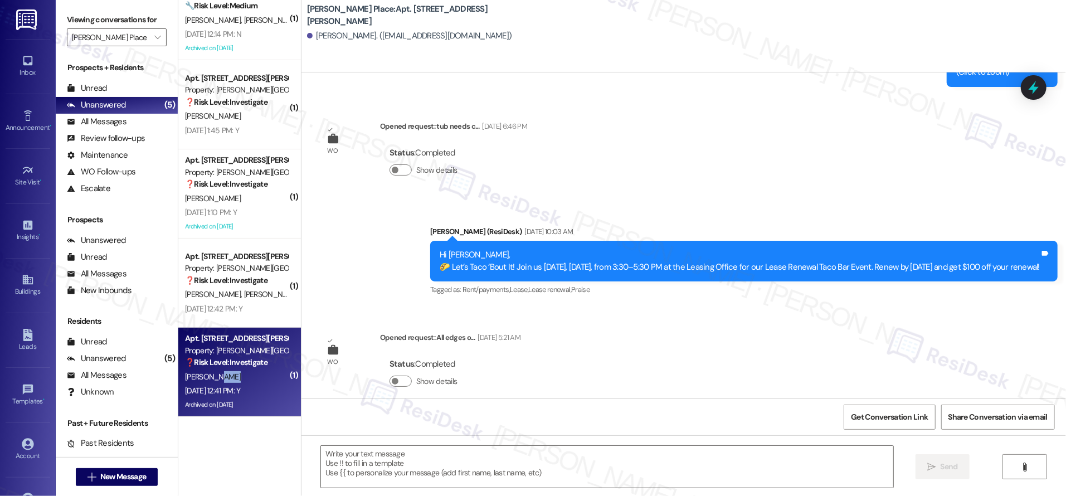
click at [226, 372] on div "C. Harris" at bounding box center [236, 377] width 105 height 14
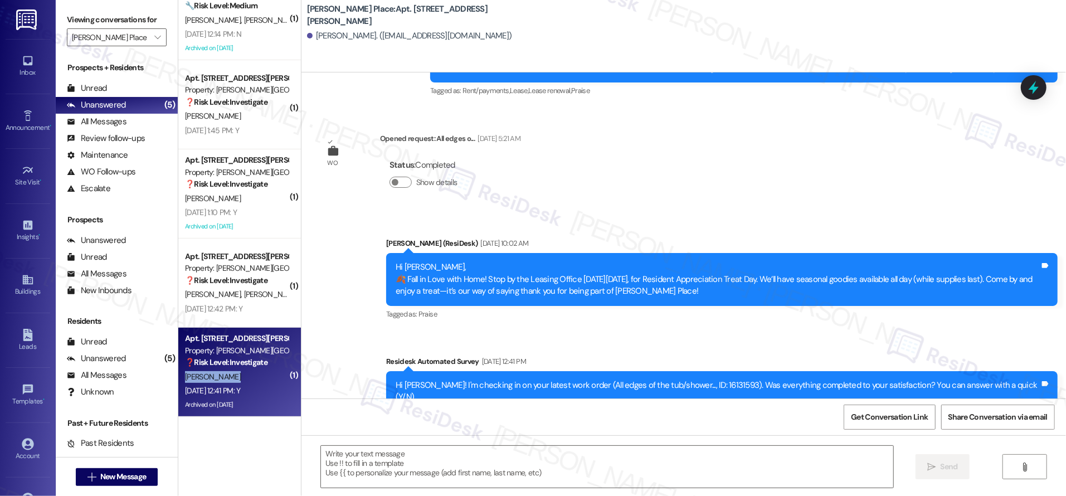
click at [226, 372] on div "C. Harris" at bounding box center [236, 377] width 105 height 14
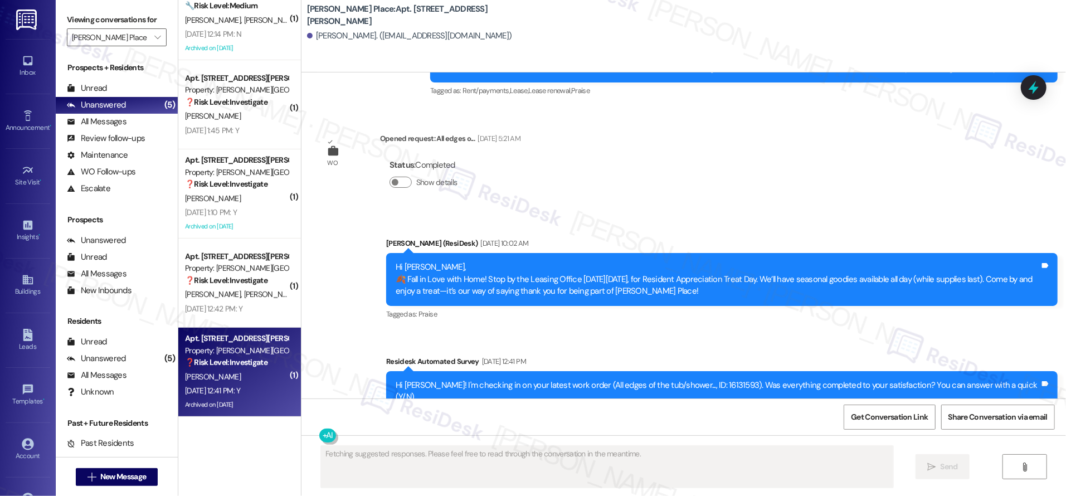
scroll to position [14682, 0]
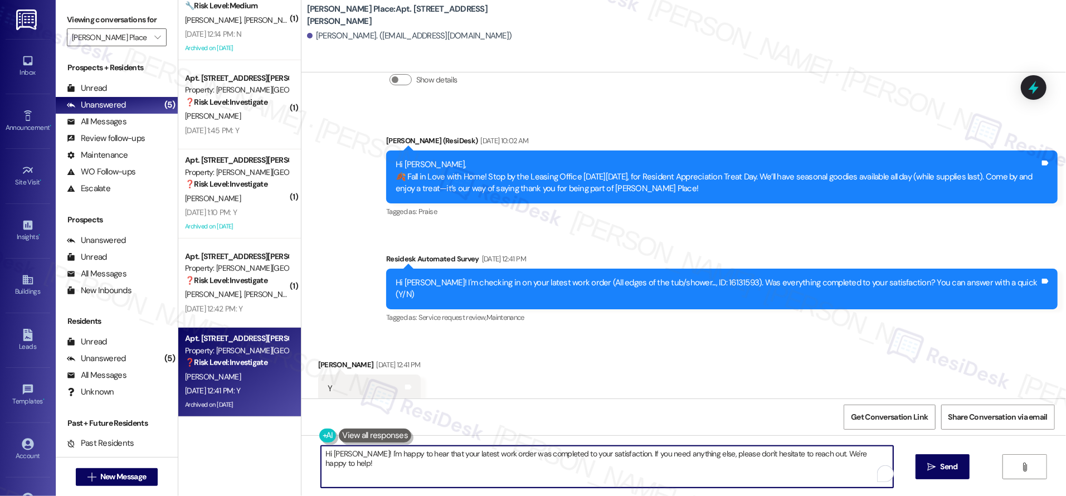
drag, startPoint x: 362, startPoint y: 452, endPoint x: 415, endPoint y: 477, distance: 58.3
click at [410, 472] on textarea "Hi Carmelta! I'm happy to hear that your latest work order was completed to you…" at bounding box center [607, 467] width 572 height 42
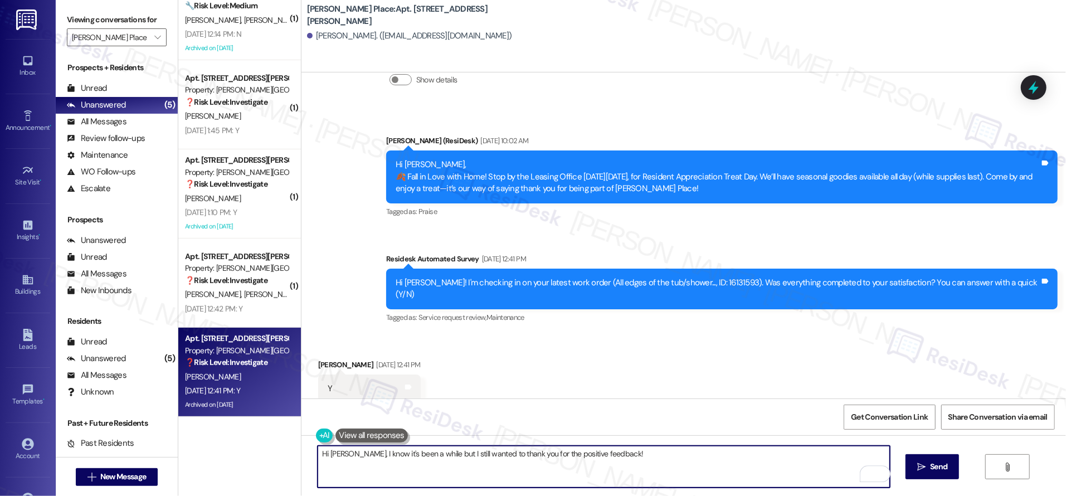
paste textarea "I’m so glad to hear you were pleased with how maintenance handled everything. I…"
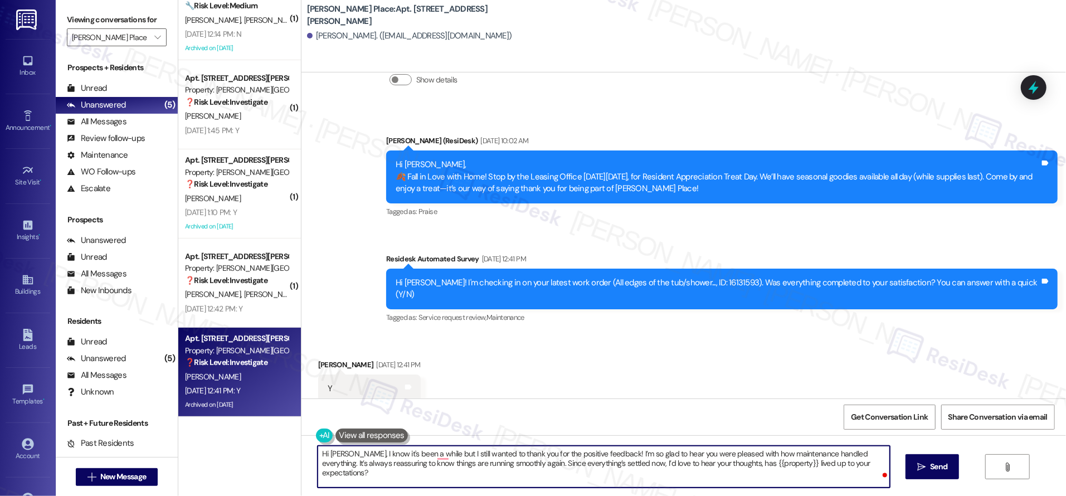
drag, startPoint x: 351, startPoint y: 455, endPoint x: 356, endPoint y: 473, distance: 18.9
click at [356, 473] on textarea "Hi Carmelta, I know it's been a while but I still wanted to thank you for the p…" at bounding box center [604, 467] width 572 height 42
click at [412, 481] on textarea "Hi Carmelta, I know it's been a while but I still wanted to thank you for the p…" at bounding box center [604, 467] width 572 height 42
drag, startPoint x: 353, startPoint y: 453, endPoint x: 359, endPoint y: 465, distance: 13.7
click at [360, 472] on textarea "Hi Carmelta, I know it's been a while but I still wanted to thank you for the p…" at bounding box center [604, 467] width 572 height 42
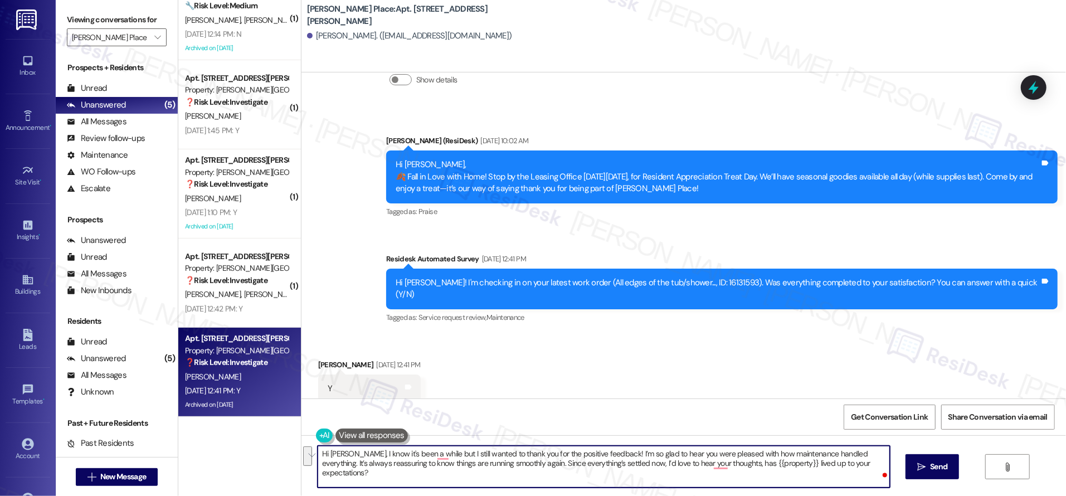
drag, startPoint x: 353, startPoint y: 454, endPoint x: 361, endPoint y: 466, distance: 14.1
click at [360, 470] on textarea "Hi Carmelta, I know it's been a while but I still wanted to thank you for the p…" at bounding box center [604, 467] width 572 height 42
type textarea "Hi Carmelta, I know it's been a while but I still wanted to thank you for the p…"
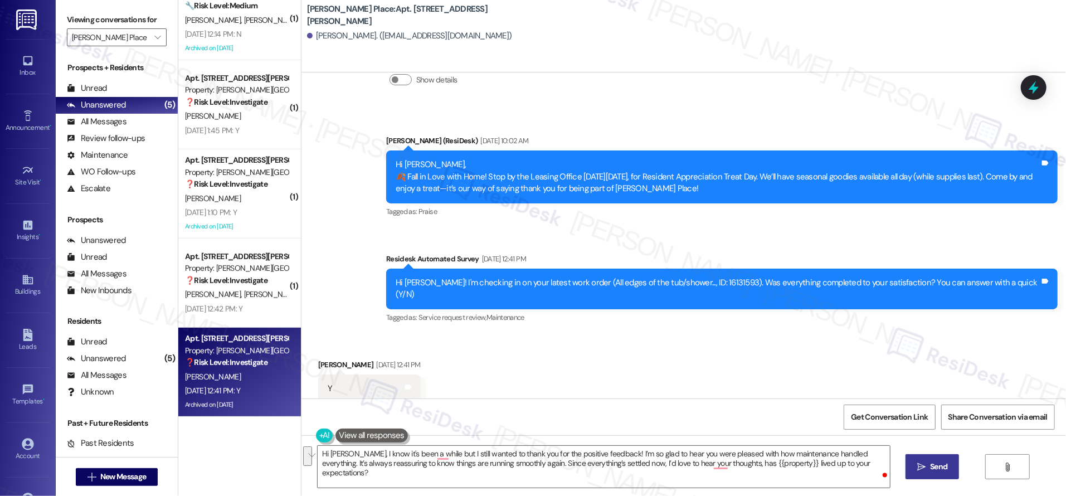
click at [930, 470] on span "Send" at bounding box center [938, 467] width 17 height 12
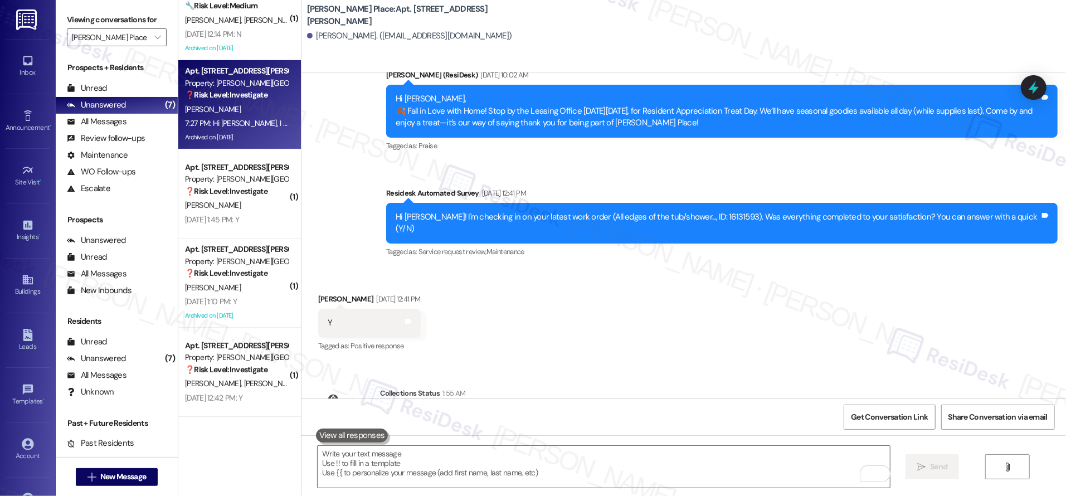
scroll to position [14771, 0]
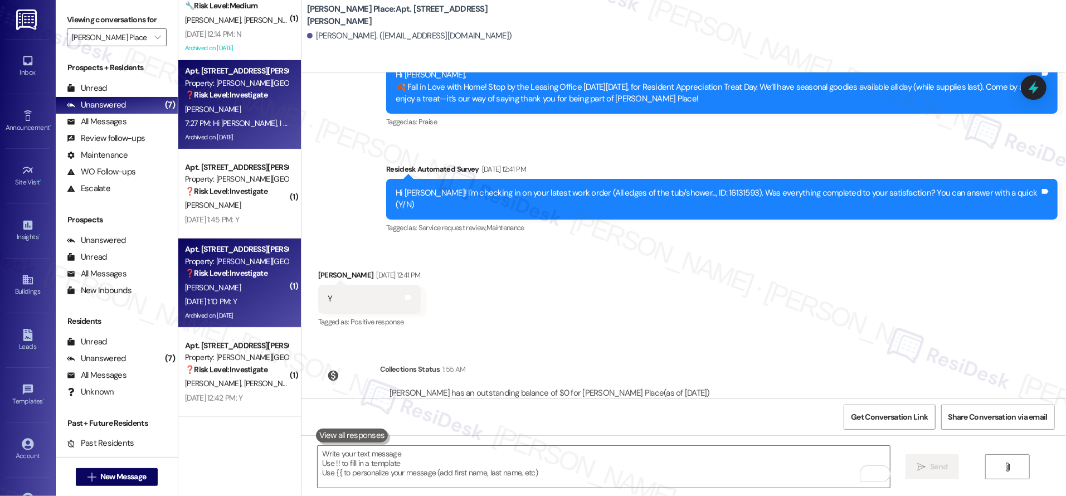
click at [238, 238] on div "Apt. 7, 4067 Elliot Gwinnett Place Property: Elliot Gwinnett Place ❓ Risk Level…" at bounding box center [239, 282] width 123 height 89
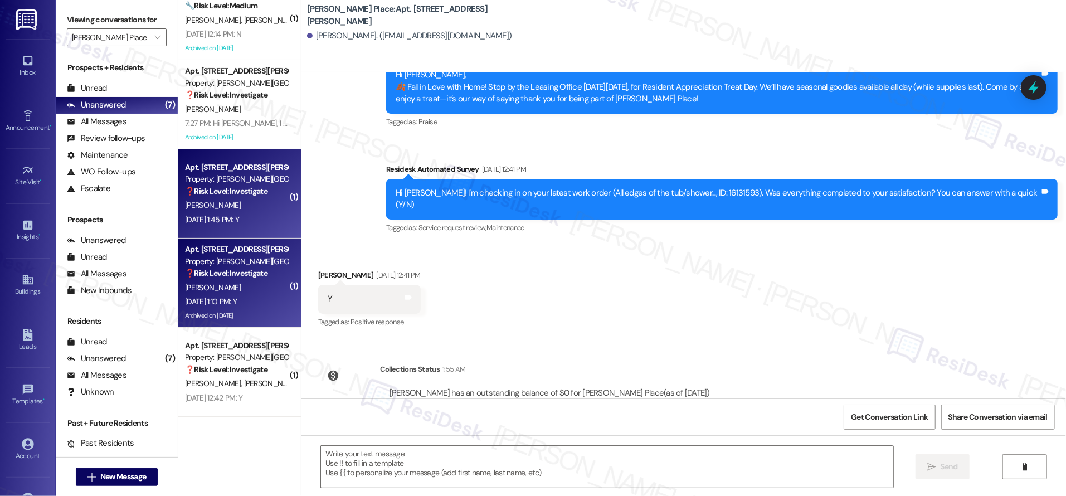
click at [239, 217] on div "Sep 12, 2025 at 1:45 PM: Y Sep 12, 2025 at 1:45 PM: Y" at bounding box center [212, 219] width 54 height 10
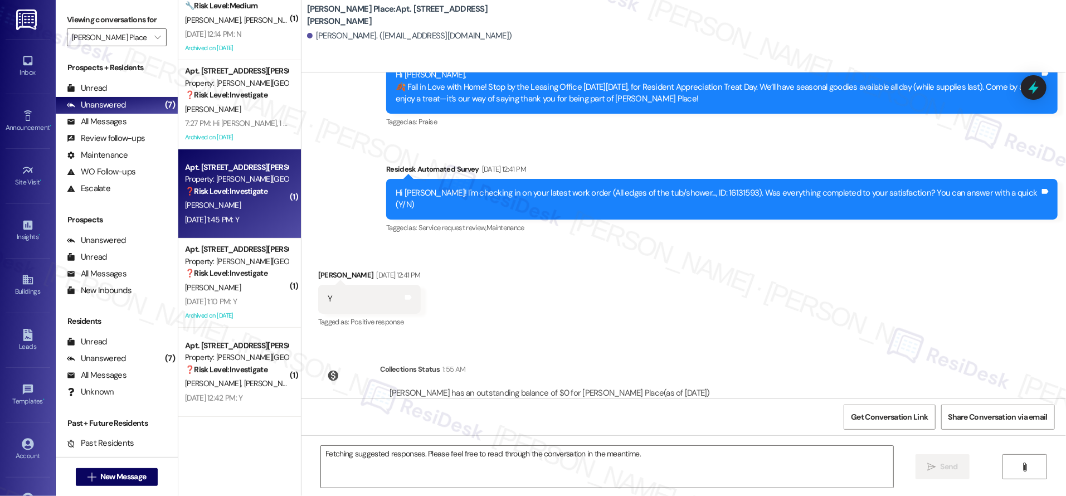
click at [239, 217] on div "Sep 12, 2025 at 1:45 PM: Y Sep 12, 2025 at 1:45 PM: Y" at bounding box center [212, 219] width 54 height 10
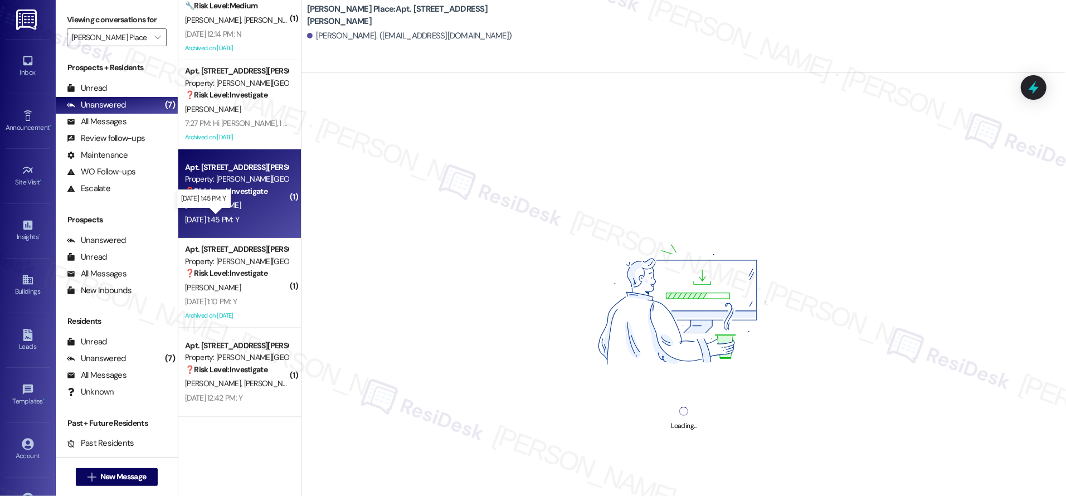
click at [239, 217] on div "Sep 12, 2025 at 1:45 PM: Y Sep 12, 2025 at 1:45 PM: Y" at bounding box center [212, 219] width 54 height 10
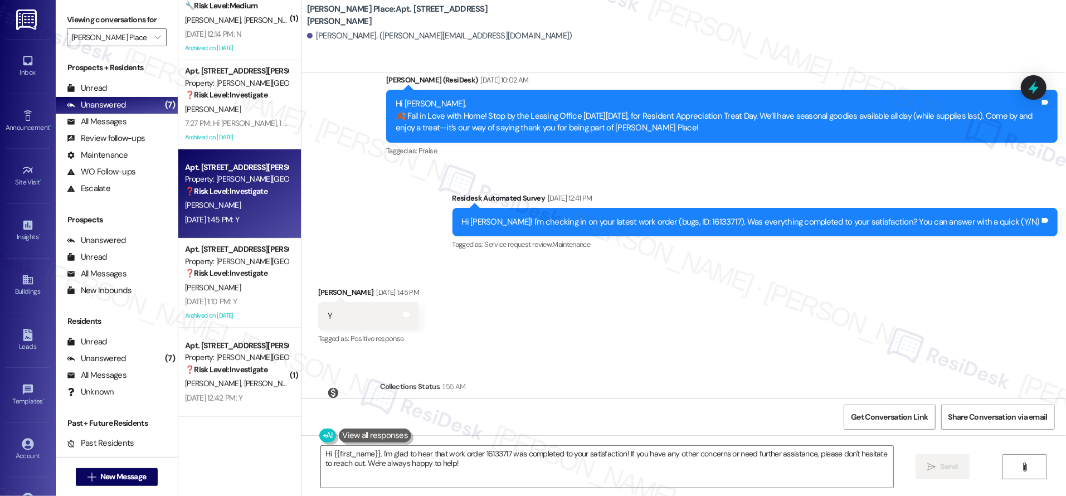
scroll to position [3671, 0]
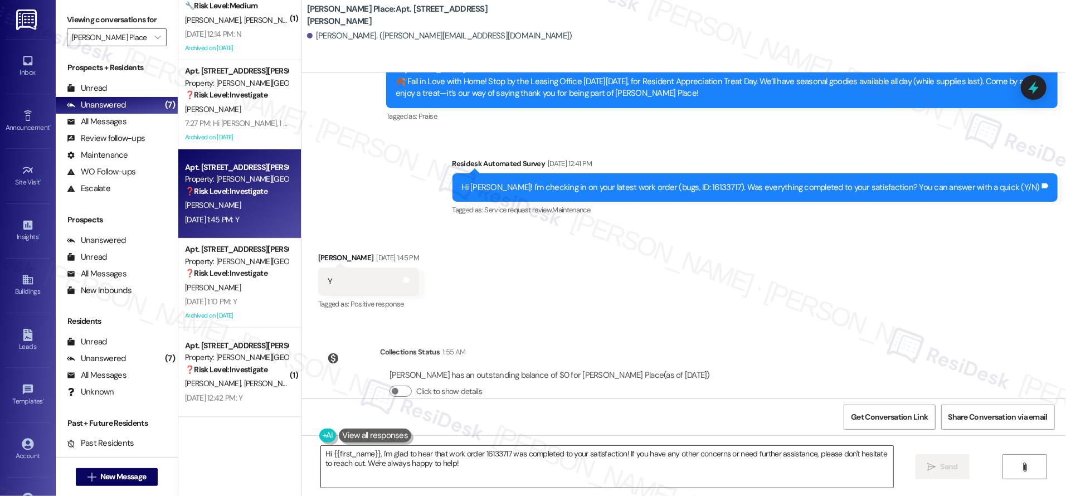
drag, startPoint x: 477, startPoint y: 448, endPoint x: 478, endPoint y: 457, distance: 9.5
click at [477, 448] on textarea "Hi {{first_name}}, I'm glad to hear that work order 16133717 was completed to y…" at bounding box center [607, 467] width 572 height 42
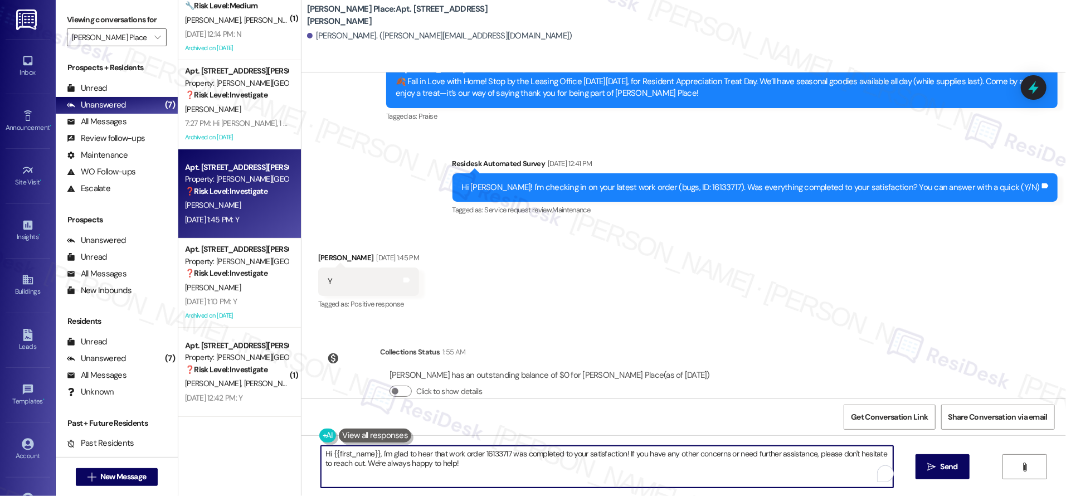
click at [480, 471] on textarea "Hi {{first_name}}, I'm glad to hear that work order 16133717 was completed to y…" at bounding box center [607, 467] width 572 height 42
drag, startPoint x: 480, startPoint y: 471, endPoint x: 275, endPoint y: 429, distance: 209.7
click at [301, 432] on div "WO Lease started Apr 22, 2025 at 8:00 PM Show details Survey, sent via SMS Resi…" at bounding box center [683, 320] width 764 height 496
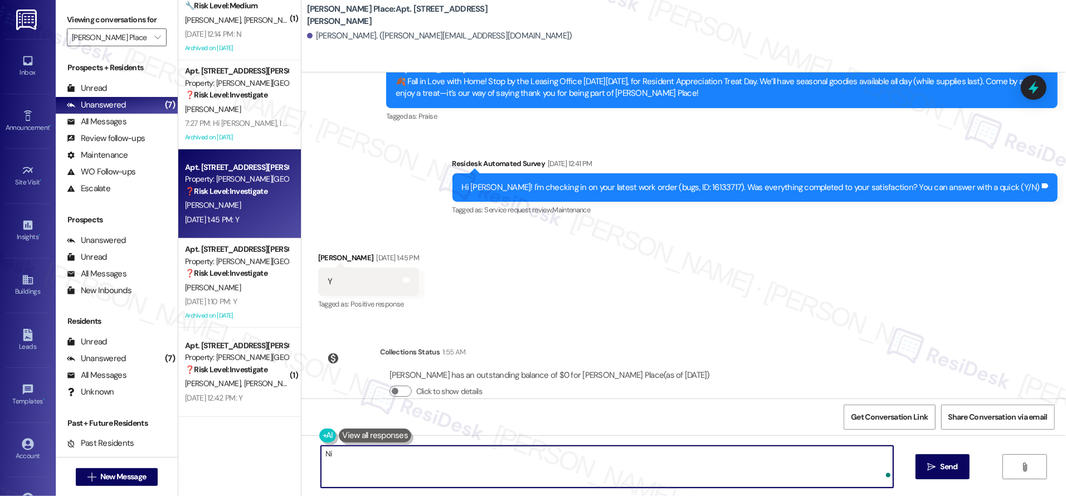
type textarea "N"
paste textarea "I know it's been a while but I still wanted to thank you for the positive feedb…"
type textarea "Hi Ashley, I know it's been a while but I still wanted to thank you for the pos…"
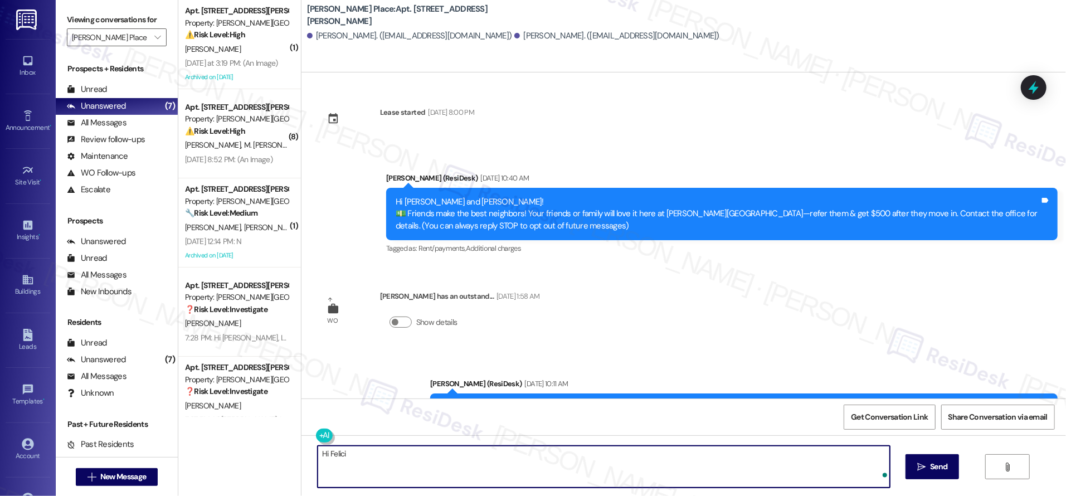
scroll to position [471, 0]
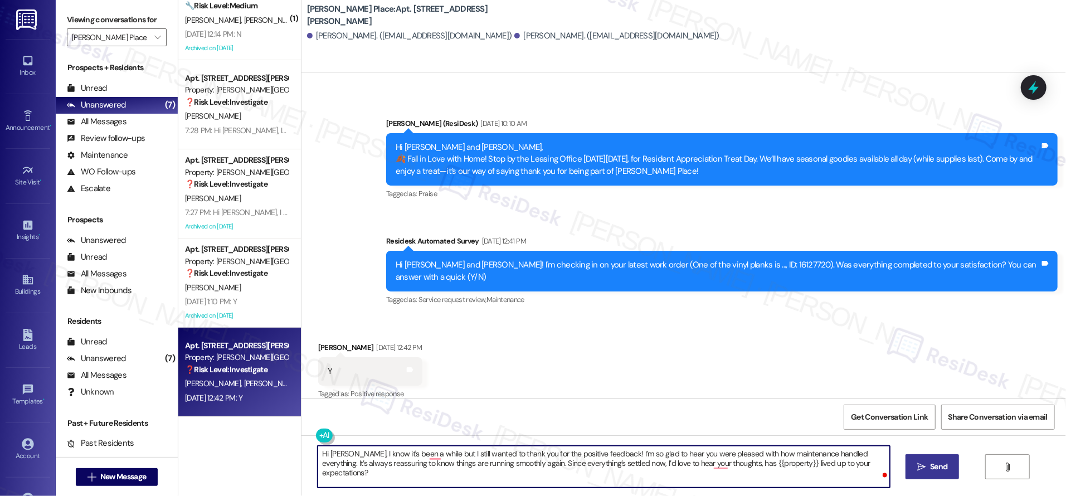
type textarea "Hi [PERSON_NAME], I know it's been a while but I still wanted to thank you for …"
click at [932, 471] on span "Send" at bounding box center [938, 467] width 17 height 12
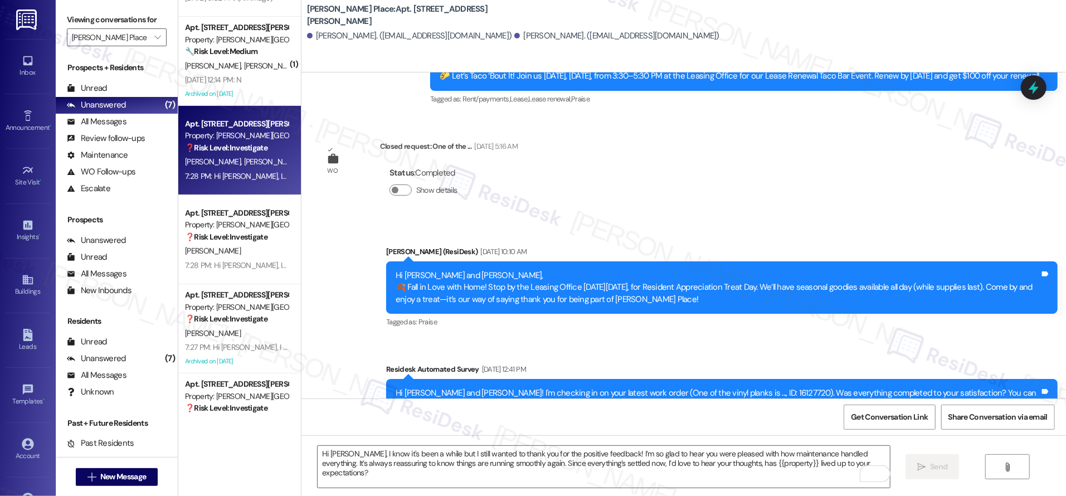
scroll to position [104, 0]
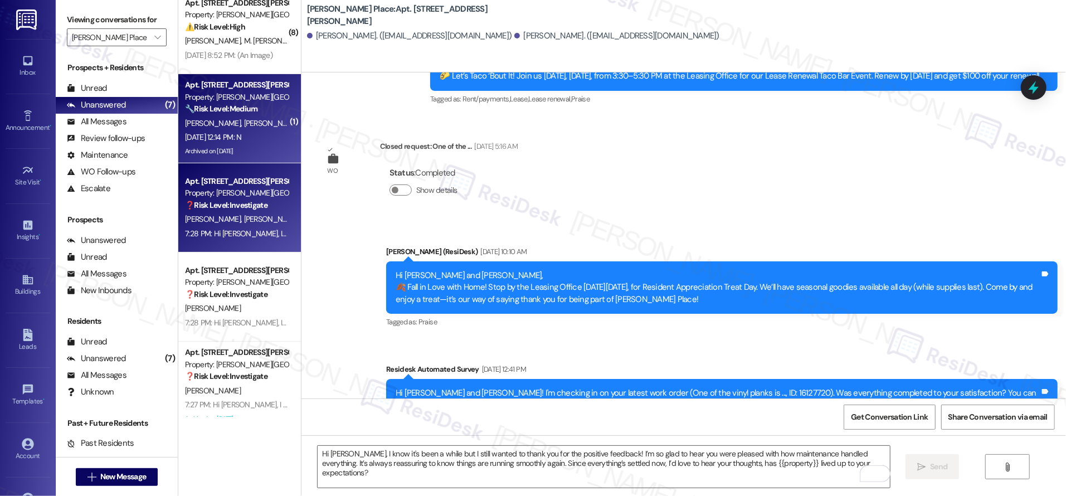
click at [243, 122] on span "[PERSON_NAME]" at bounding box center [271, 123] width 56 height 10
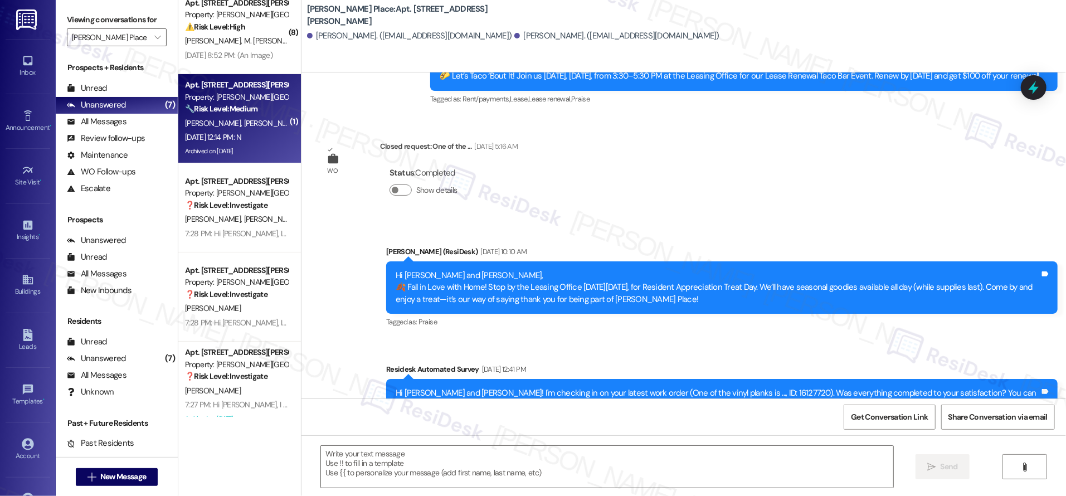
type textarea "Fetching suggested responses. Please feel free to read through the conversation…"
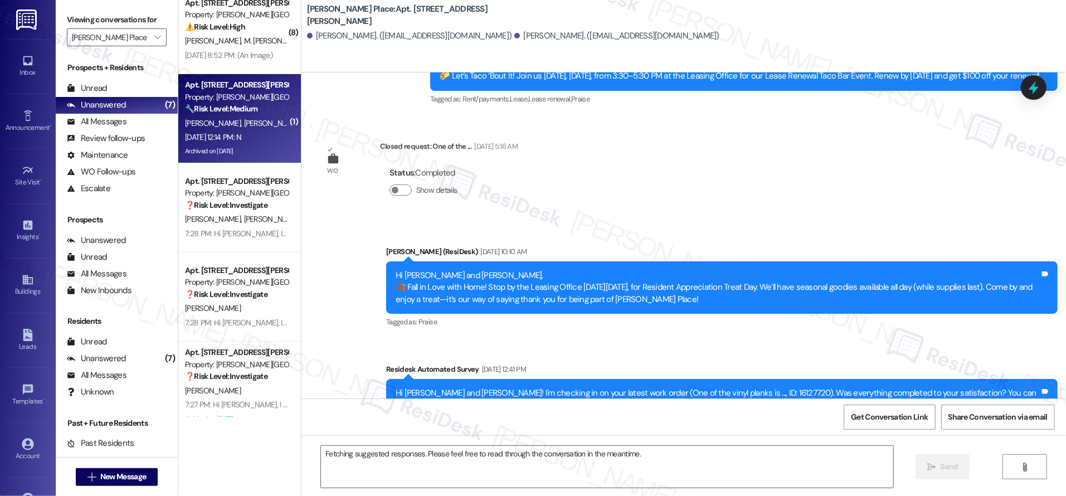
click at [243, 122] on span "J. Baldwin" at bounding box center [271, 123] width 56 height 10
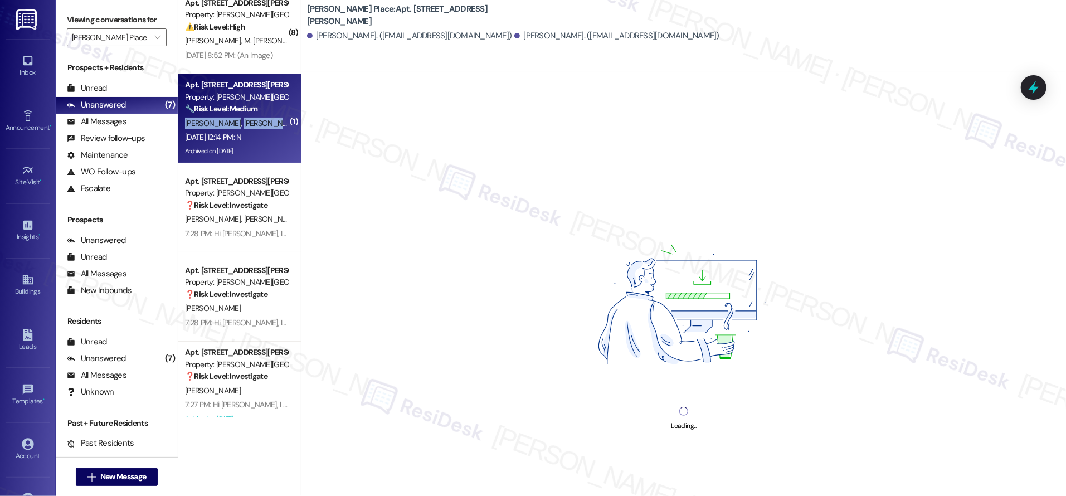
click at [243, 122] on span "J. Baldwin" at bounding box center [271, 123] width 56 height 10
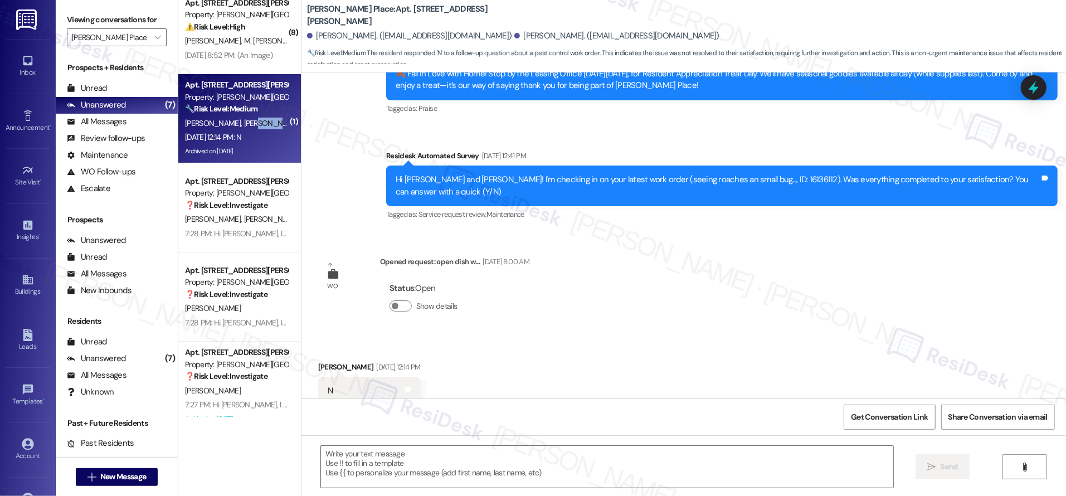
click at [243, 123] on span "J. Baldwin" at bounding box center [271, 123] width 56 height 10
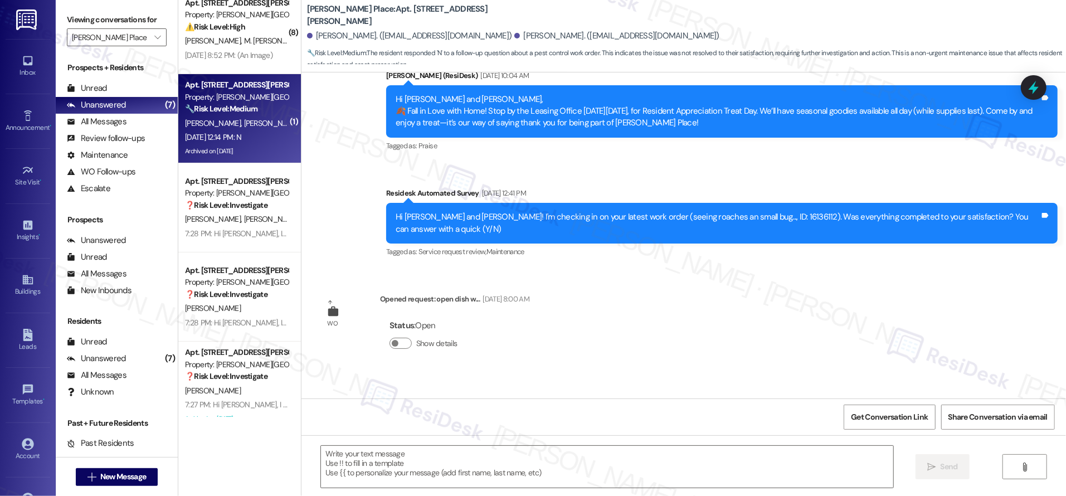
click at [243, 123] on span "J. Baldwin" at bounding box center [271, 123] width 56 height 10
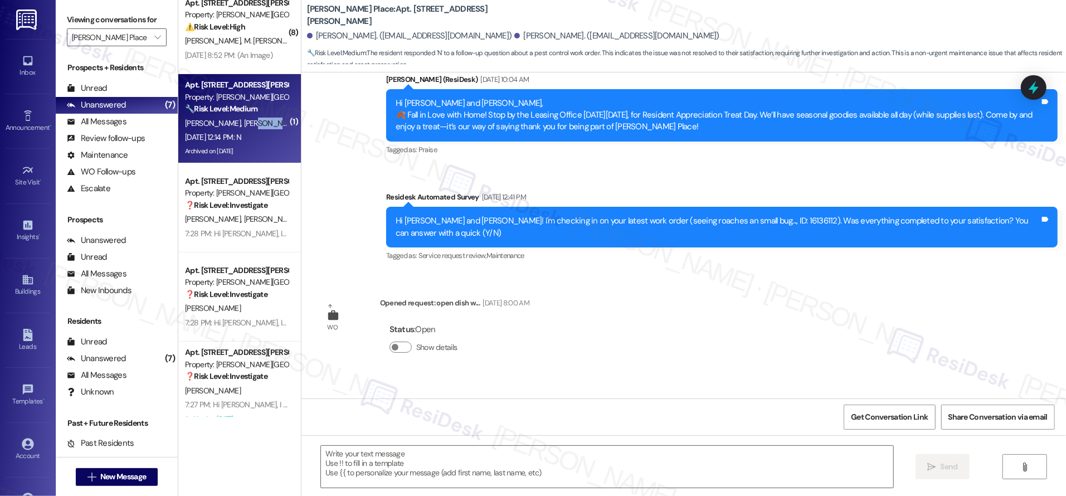
click at [243, 123] on span "J. Baldwin" at bounding box center [271, 123] width 56 height 10
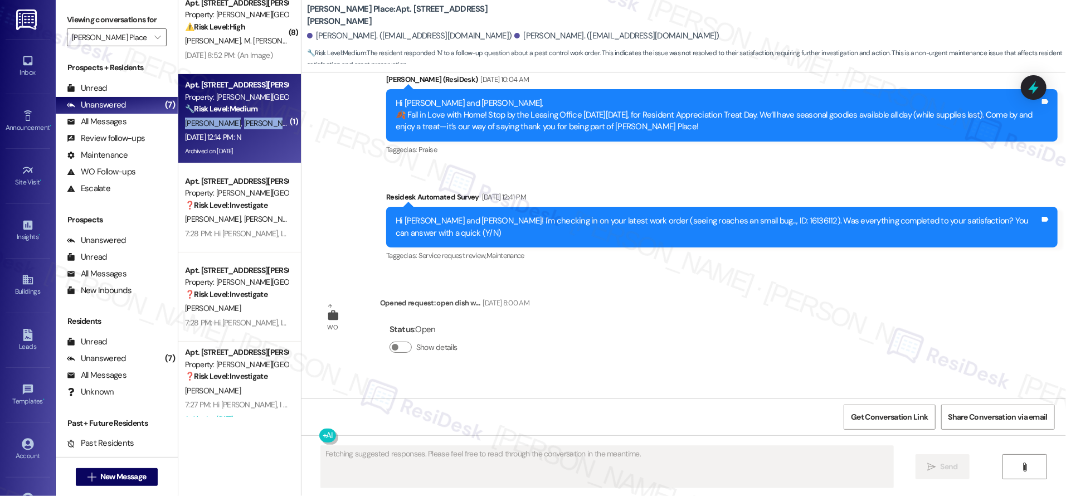
click at [243, 122] on span "J. Baldwin" at bounding box center [271, 123] width 56 height 10
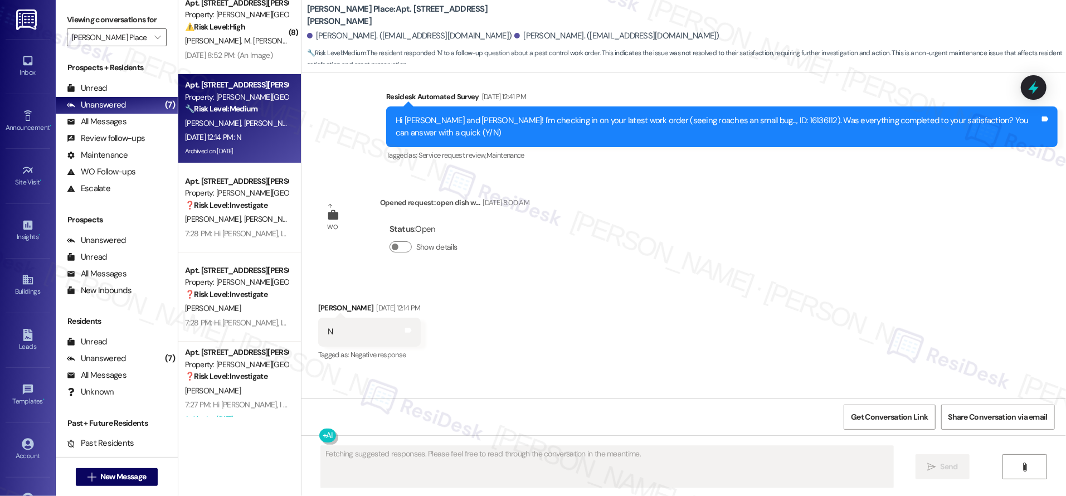
scroll to position [5026, 0]
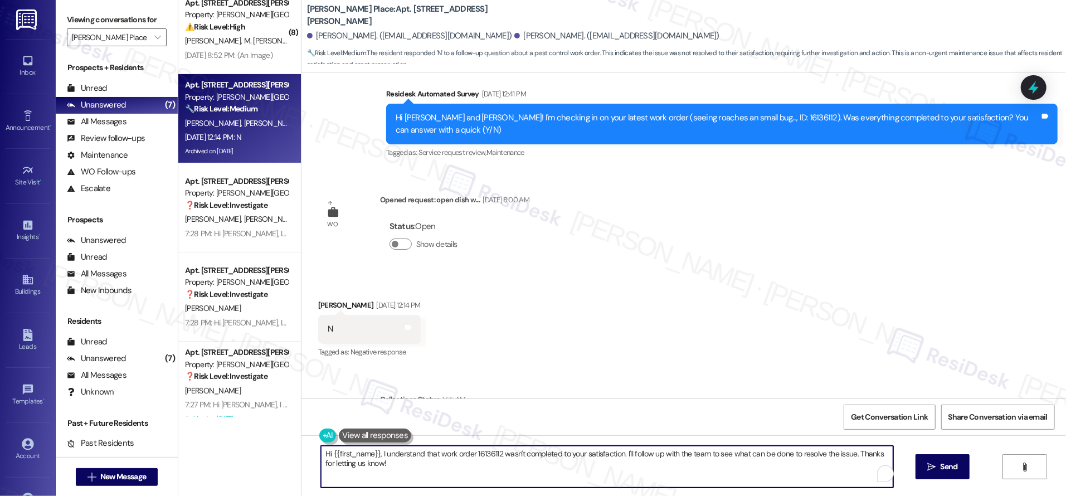
drag, startPoint x: 468, startPoint y: 472, endPoint x: 292, endPoint y: 435, distance: 180.5
click at [301, 435] on div "Hi {{first_name}}, I understand that work order 16136112 wasn't completed to yo…" at bounding box center [683, 477] width 764 height 84
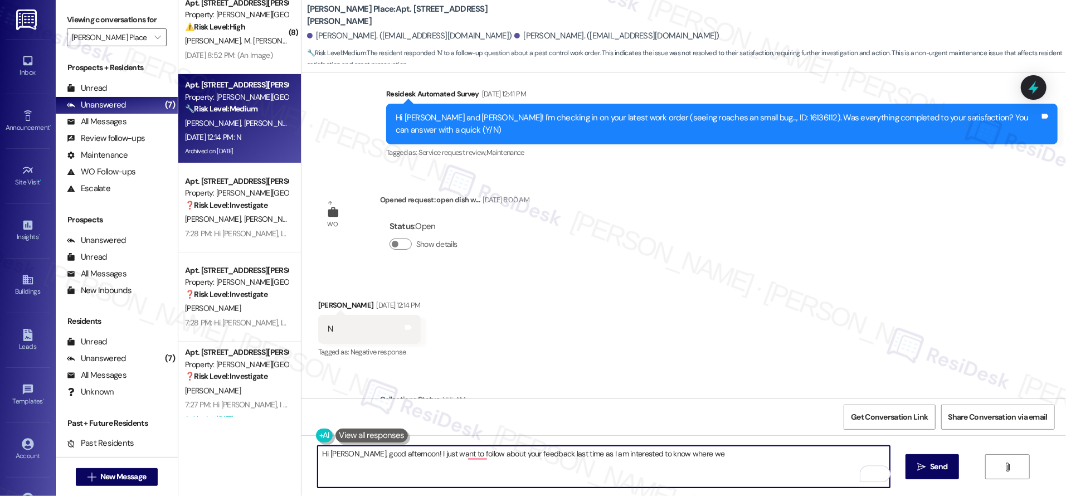
click at [712, 456] on textarea "Hi David, good afternoon! I just want to follow about your feedback last time a…" at bounding box center [604, 467] width 572 height 42
drag, startPoint x: 560, startPoint y: 455, endPoint x: 1126, endPoint y: 546, distance: 573.4
click at [1065, 495] on html "Inbox Go to Inbox Announcement • Send A Text Announcement Site Visit • Go to Si…" at bounding box center [533, 248] width 1066 height 496
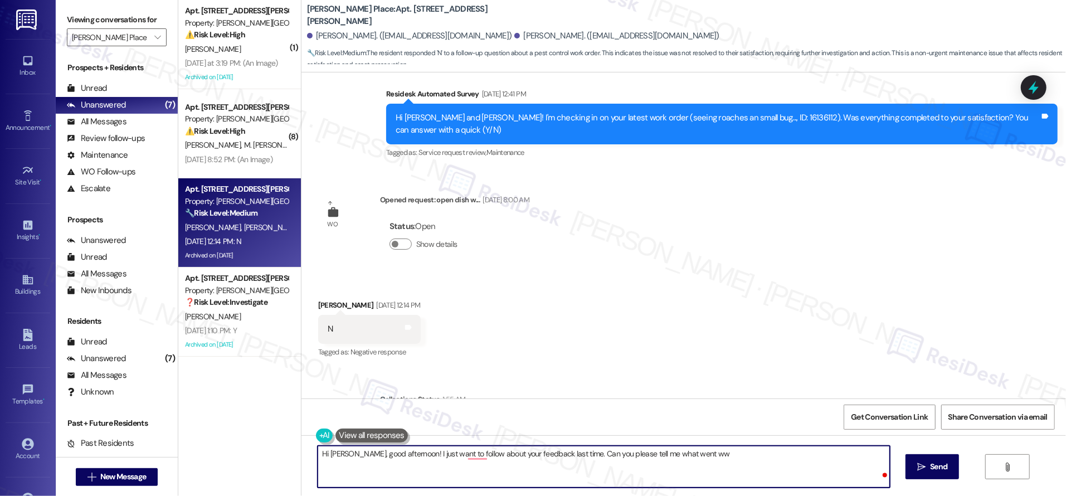
scroll to position [0, 0]
click at [472, 450] on textarea "Hi David, good afternoon! I just want to follow about your feedback last time. …" at bounding box center [604, 467] width 572 height 42
click at [526, 464] on textarea "Hi David, good afternoon! I just want to follow up on your feedback last time. …" at bounding box center [604, 467] width 572 height 42
type textarea "Hi David, good afternoon! I just want to follow up on your feedback last time. …"
click at [929, 467] on span "Send" at bounding box center [938, 467] width 22 height 12
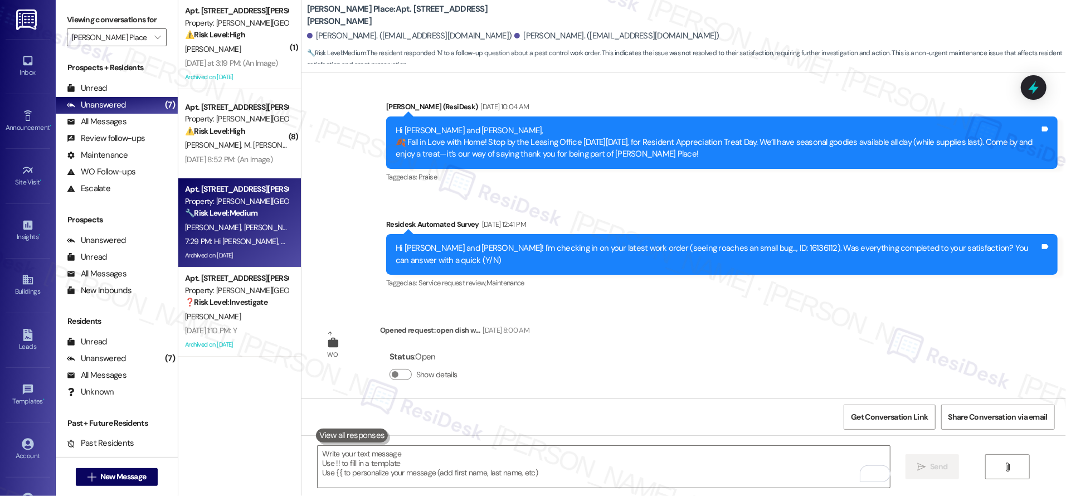
scroll to position [5103, 0]
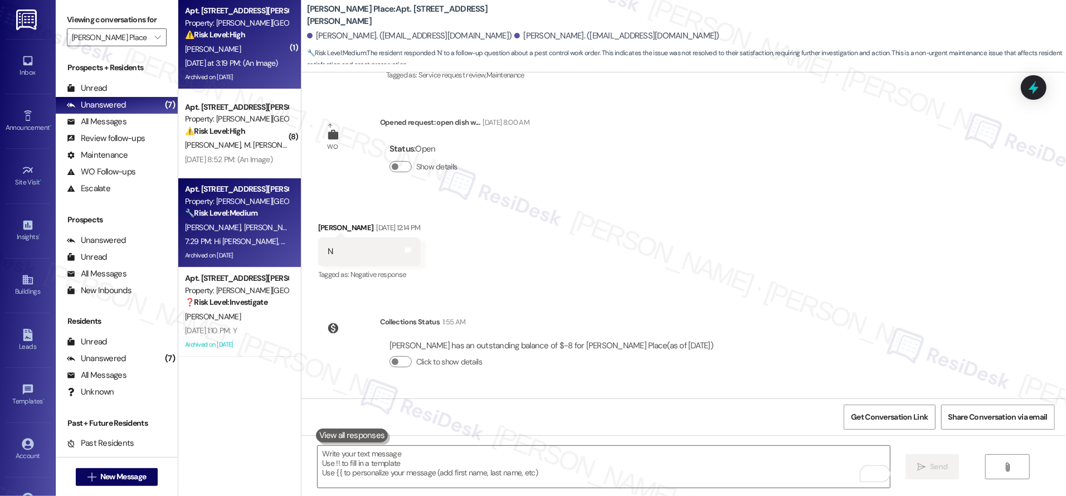
click at [231, 45] on div "W. King" at bounding box center [236, 49] width 105 height 14
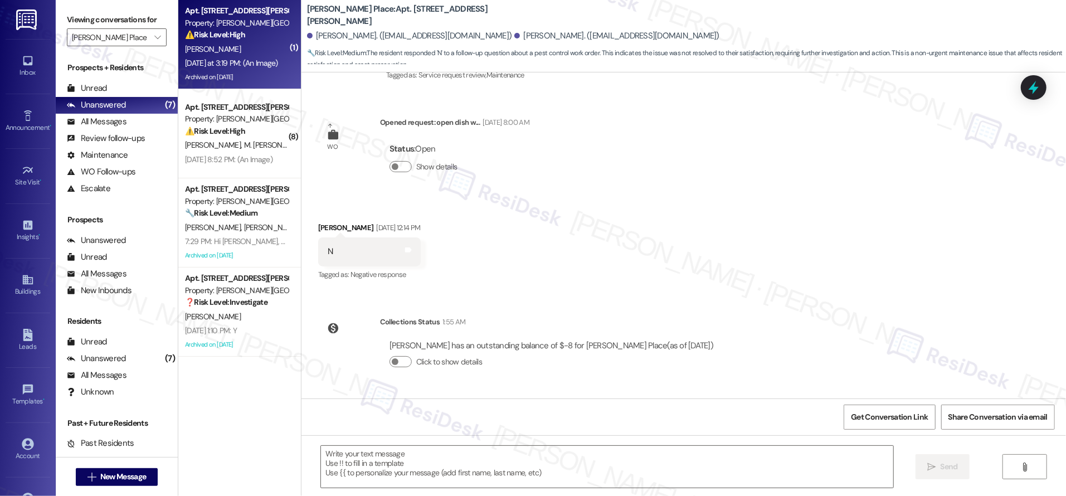
click at [231, 45] on div "W. King" at bounding box center [236, 49] width 105 height 14
type textarea "Fetching suggested responses. Please feel free to read through the conversation…"
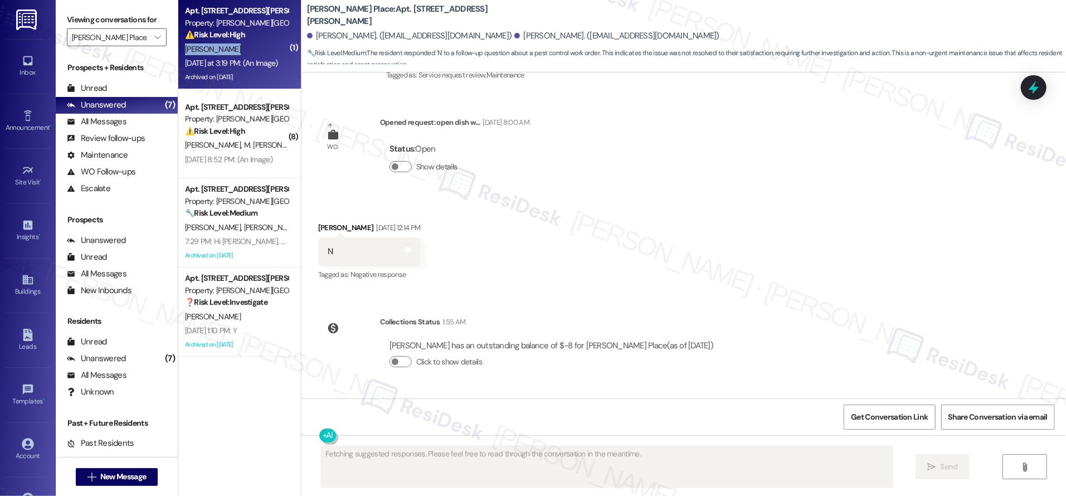
click at [231, 45] on div "W. King" at bounding box center [236, 49] width 105 height 14
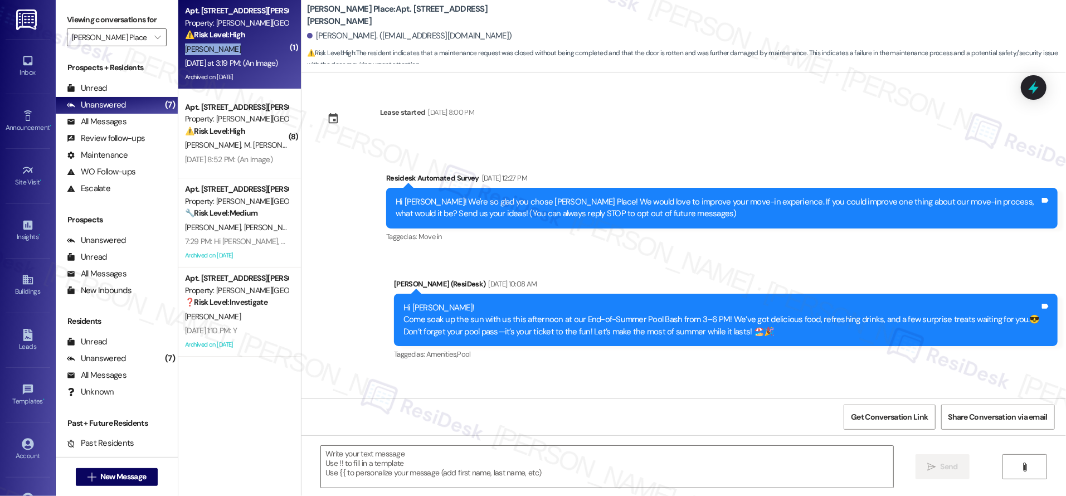
click at [231, 45] on div "W. King" at bounding box center [236, 49] width 105 height 14
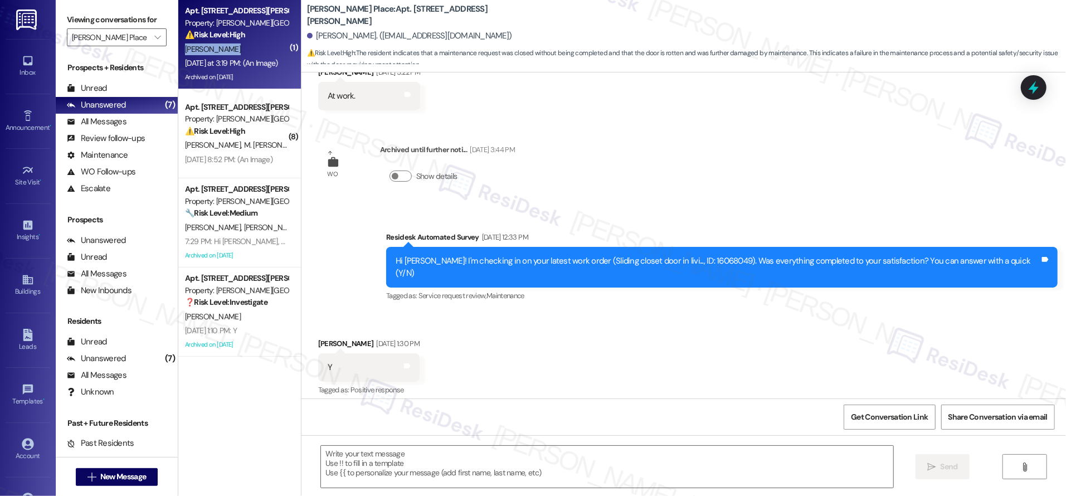
click at [230, 45] on div "W. King" at bounding box center [236, 49] width 105 height 14
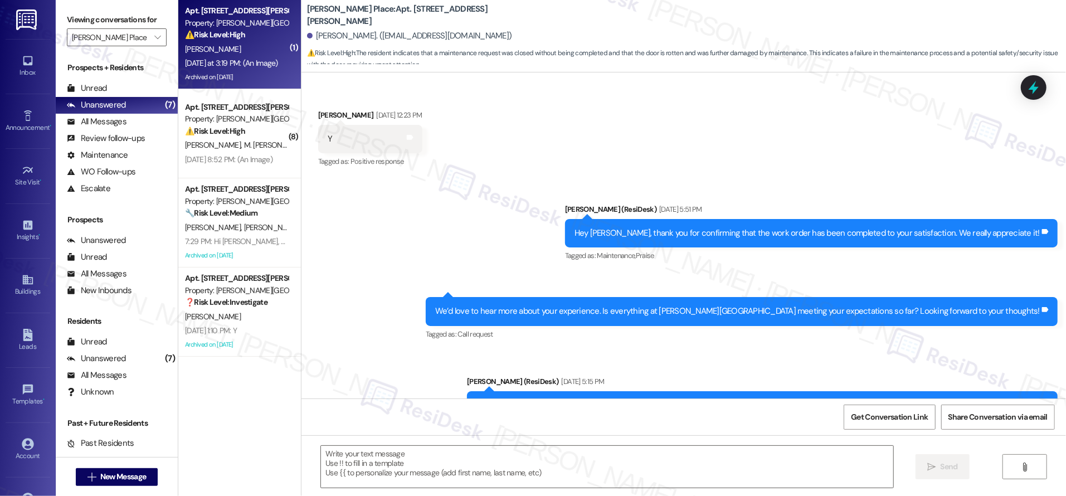
click at [230, 45] on div "W. King" at bounding box center [236, 49] width 105 height 14
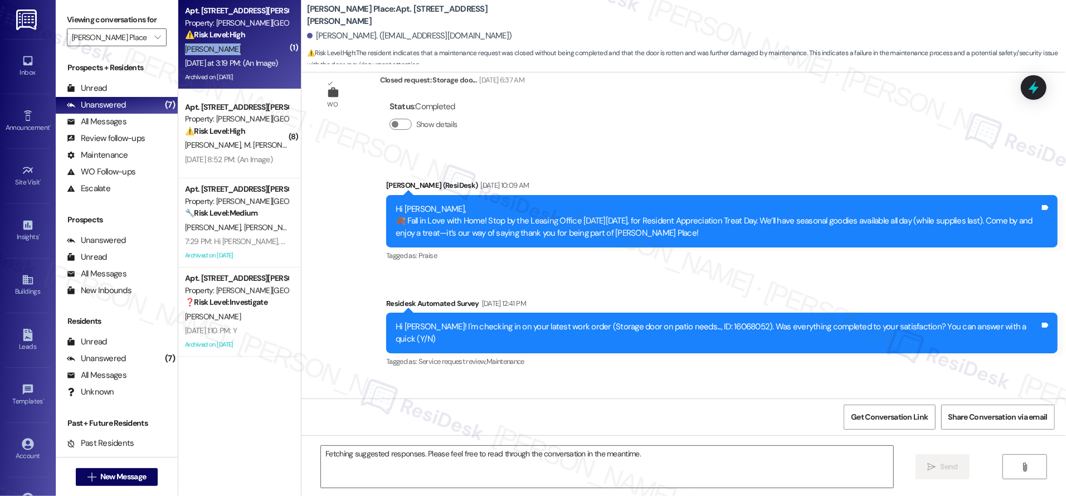
click at [230, 46] on div "W. King" at bounding box center [236, 49] width 105 height 14
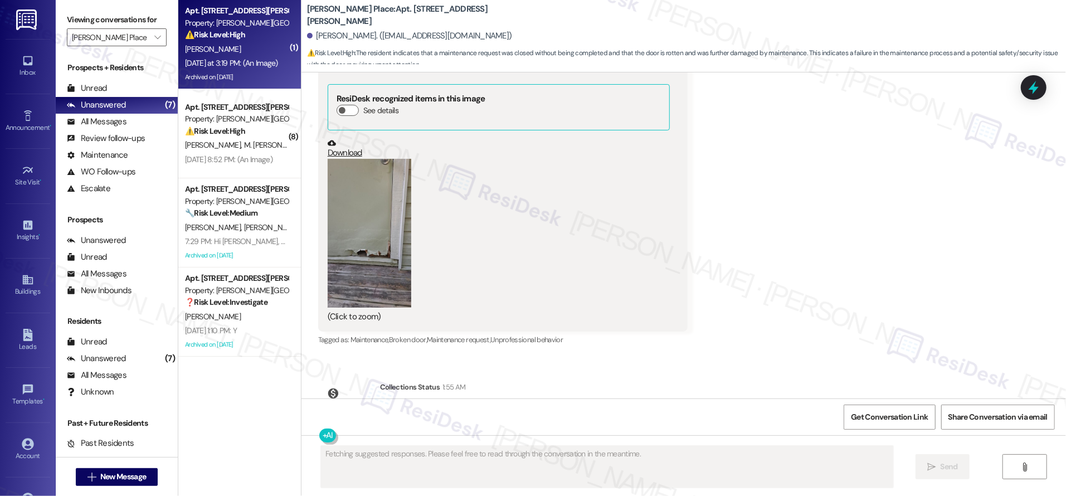
click at [230, 46] on div "W. King" at bounding box center [236, 49] width 105 height 14
click at [223, 53] on div "W. King" at bounding box center [236, 49] width 105 height 14
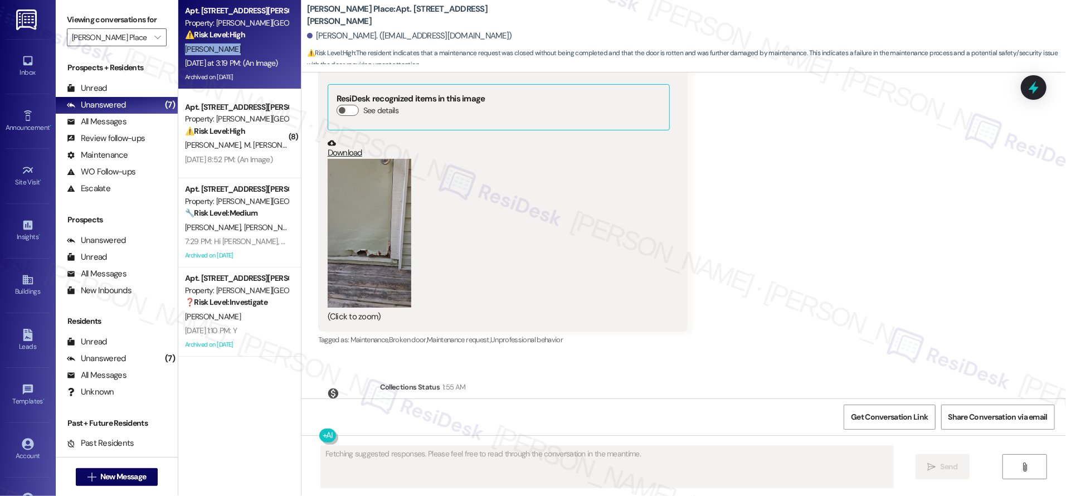
click at [223, 53] on div "W. King" at bounding box center [236, 49] width 105 height 14
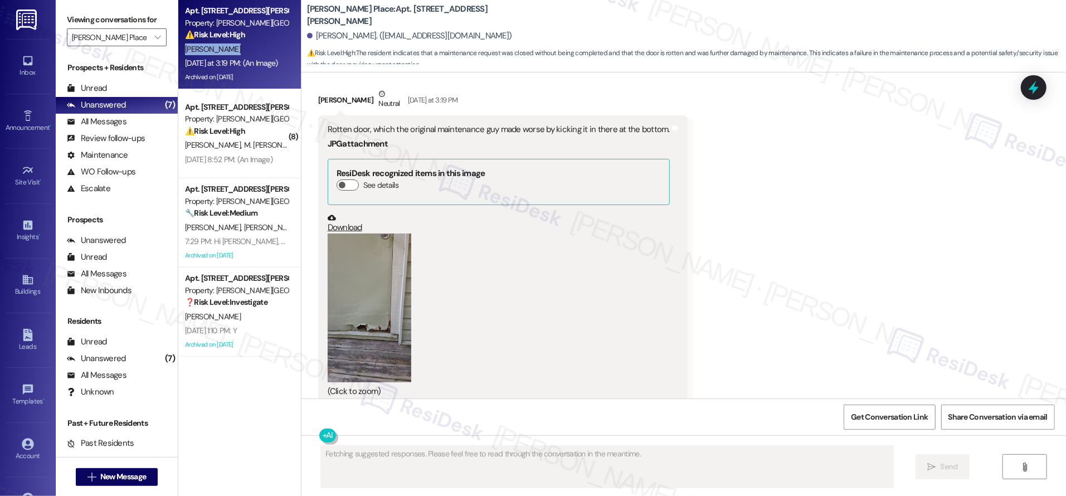
scroll to position [2763, 0]
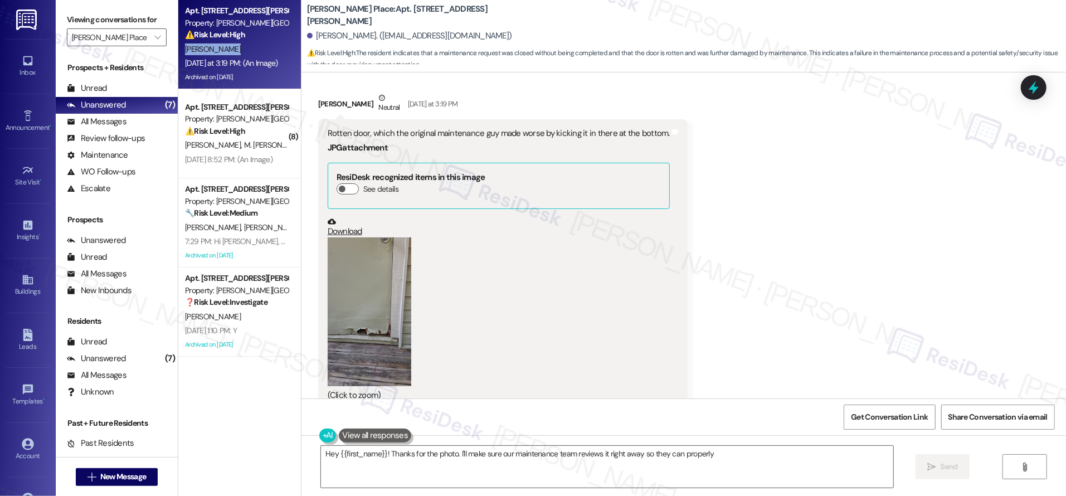
click at [384, 247] on button "Zoom image" at bounding box center [370, 311] width 84 height 149
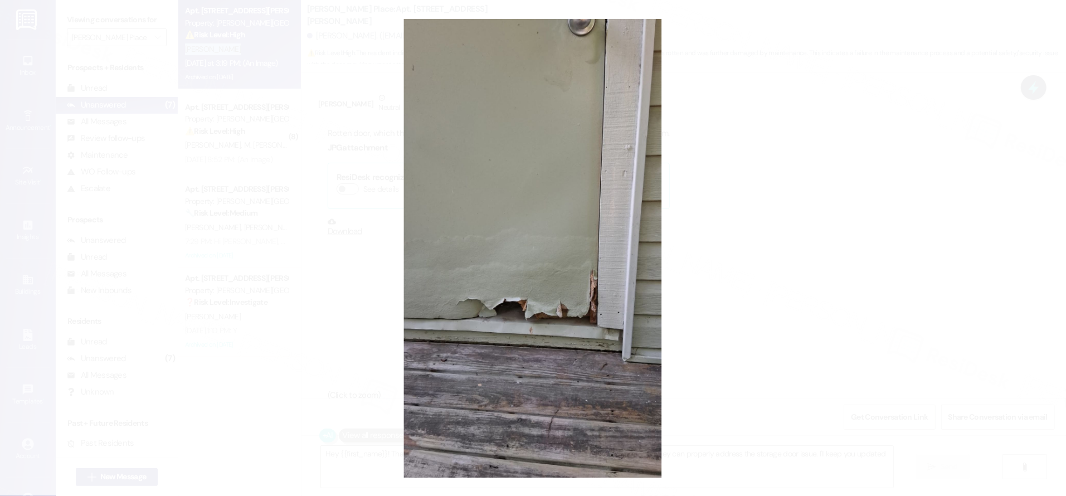
type textarea "Hey {{first_name}}! Thanks for the photo. I'll make sure our maintenance team r…"
click at [834, 290] on button "Unzoom image" at bounding box center [533, 248] width 1066 height 496
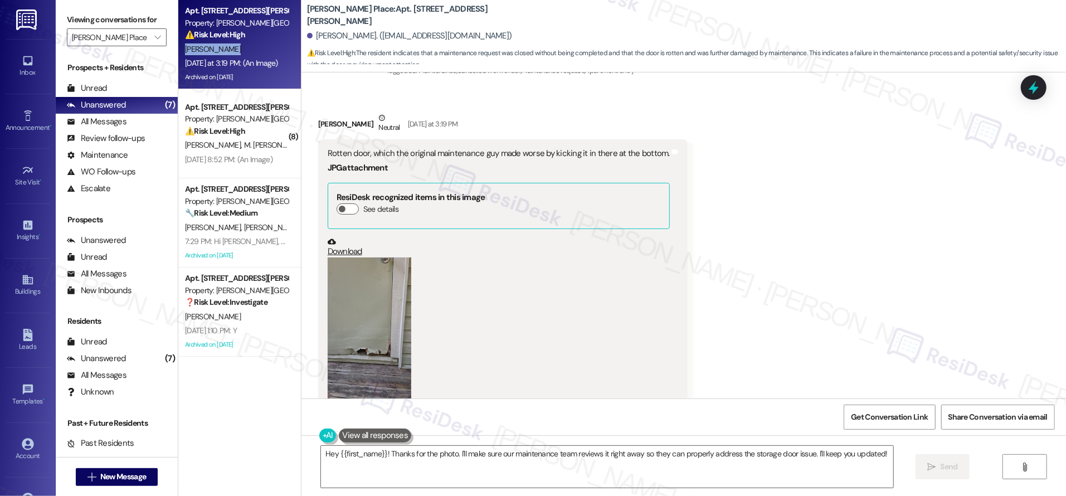
scroll to position [2841, 0]
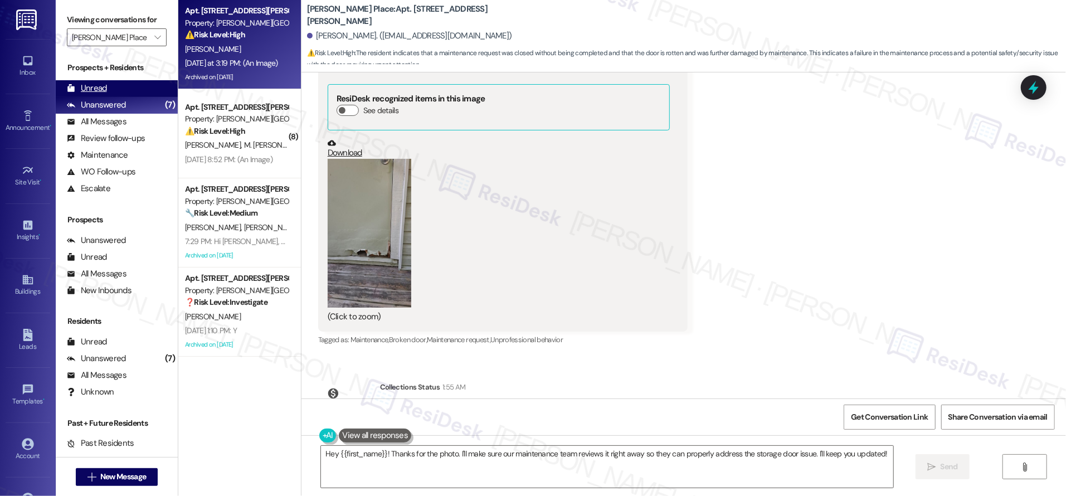
click at [89, 95] on div "Unread (0)" at bounding box center [117, 88] width 122 height 17
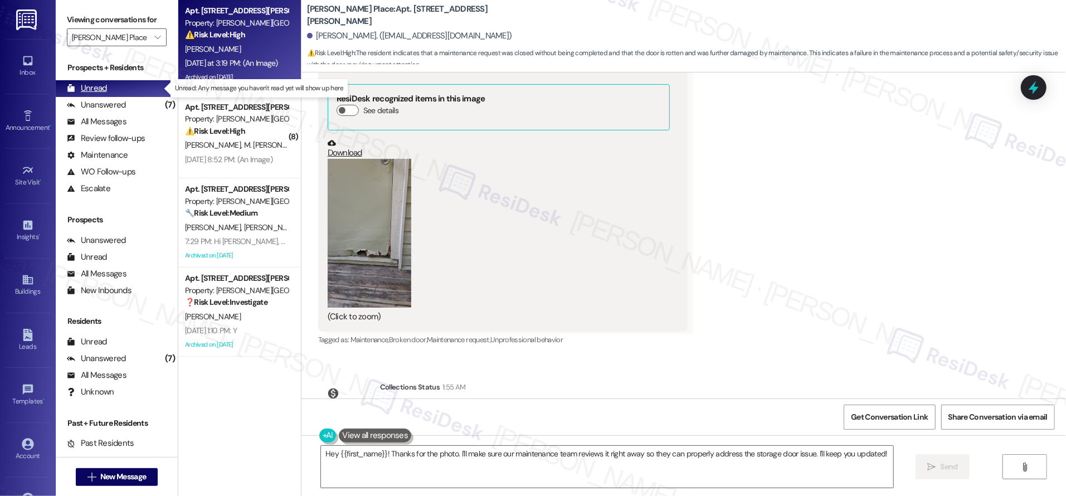
click at [89, 95] on div "Unread (0)" at bounding box center [117, 88] width 122 height 17
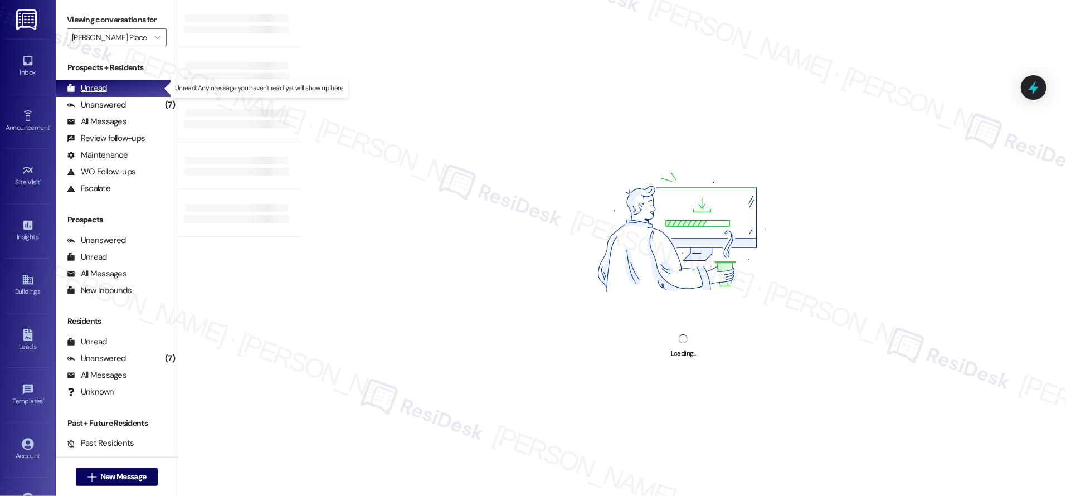
click at [89, 95] on div "Unread (0)" at bounding box center [117, 88] width 122 height 17
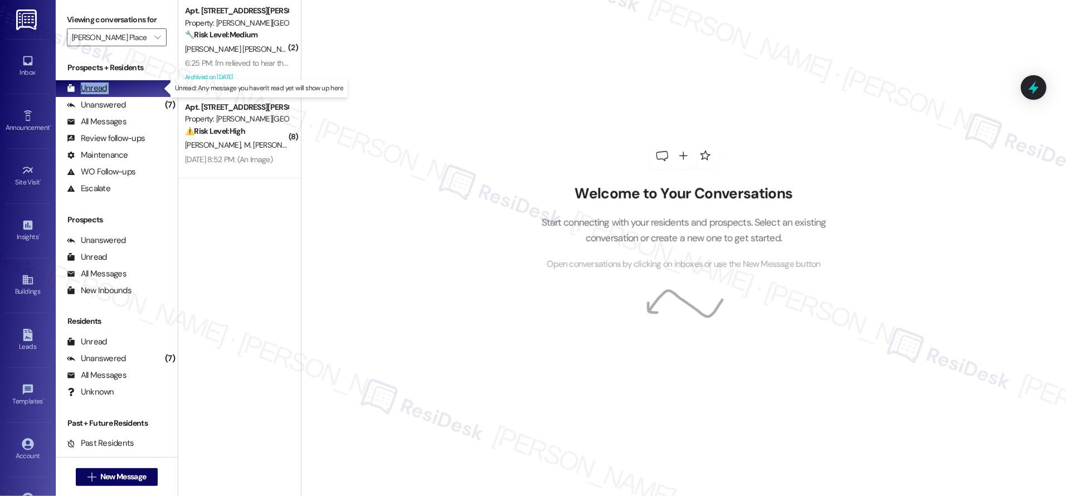
click at [89, 95] on div "Unread (0)" at bounding box center [117, 88] width 122 height 17
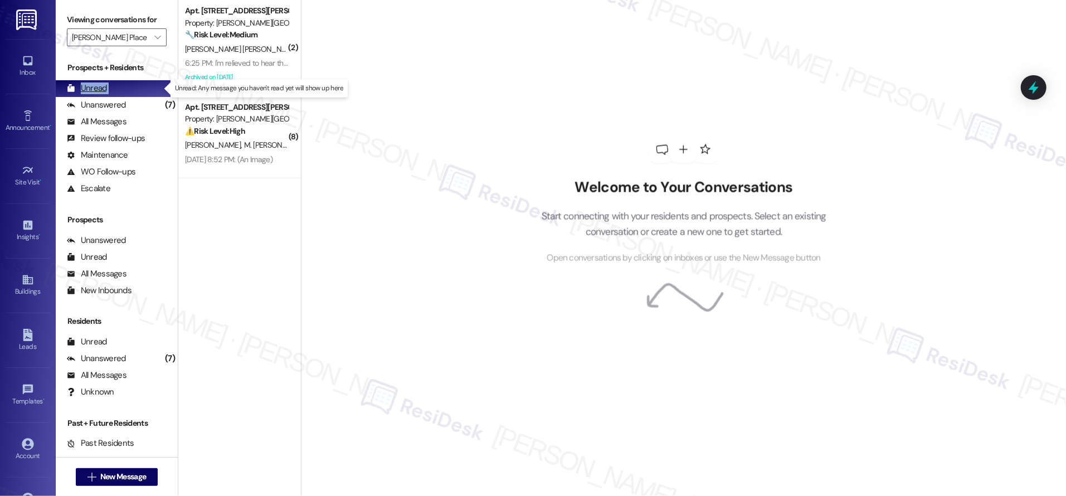
click at [89, 95] on div "Unread (0)" at bounding box center [117, 88] width 122 height 17
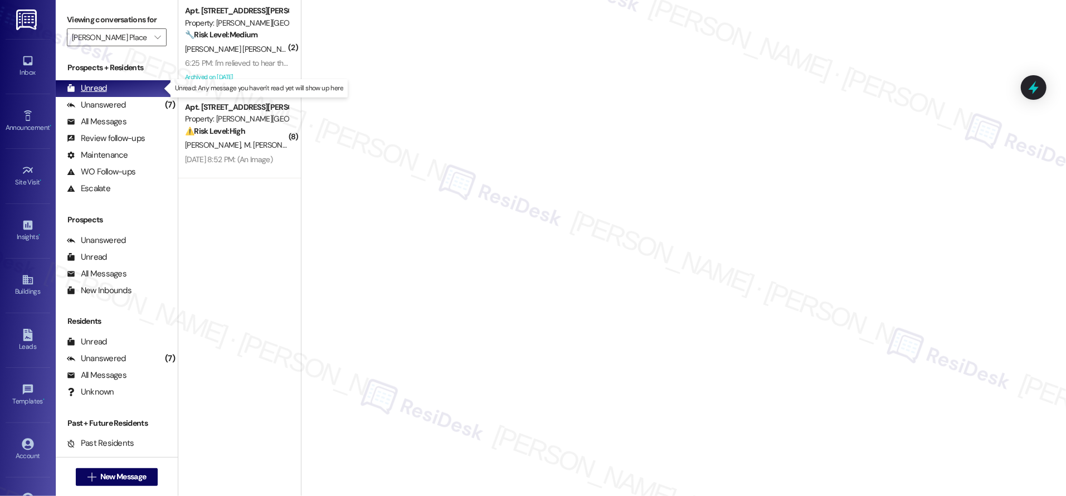
click at [90, 94] on div "Unread (0)" at bounding box center [117, 88] width 122 height 17
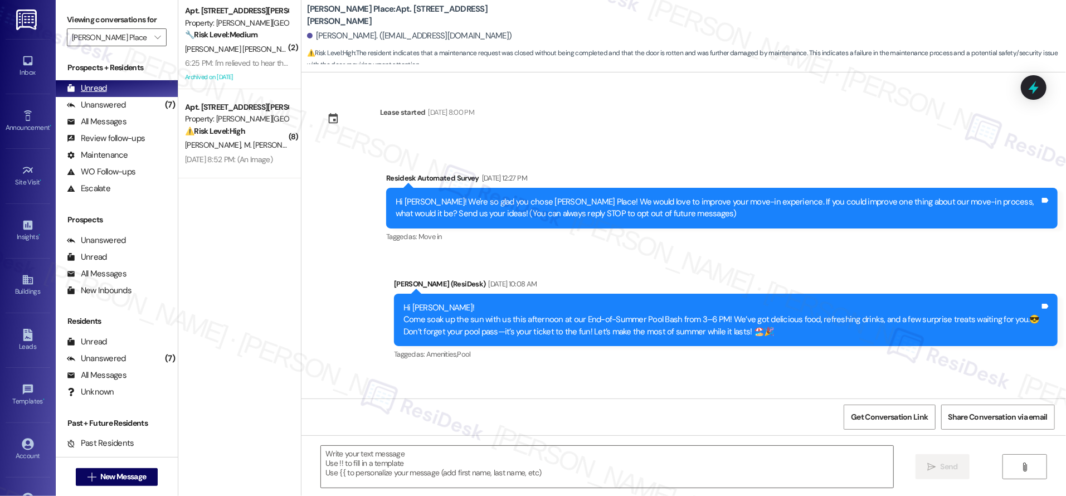
scroll to position [2739, 0]
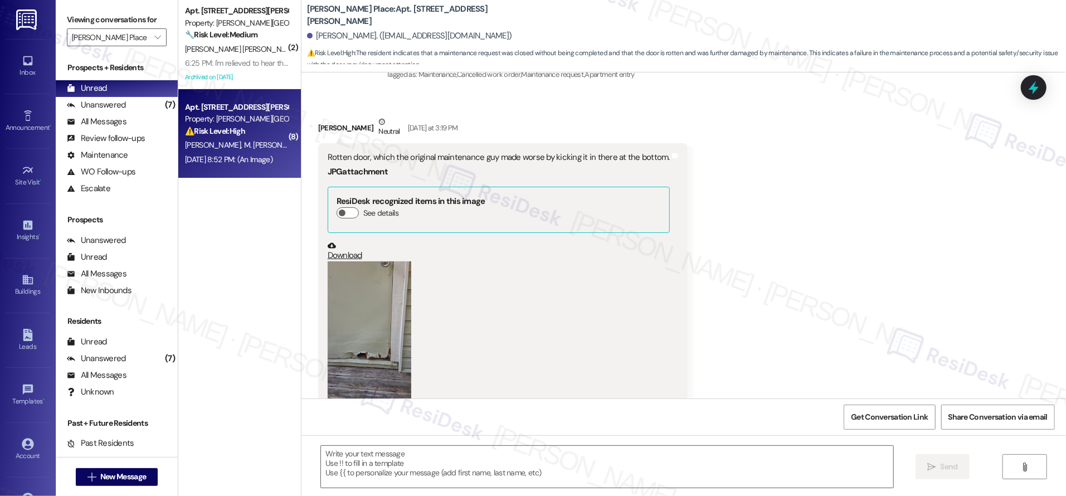
type textarea "Fetching suggested responses. Please feel free to read through the conversation…"
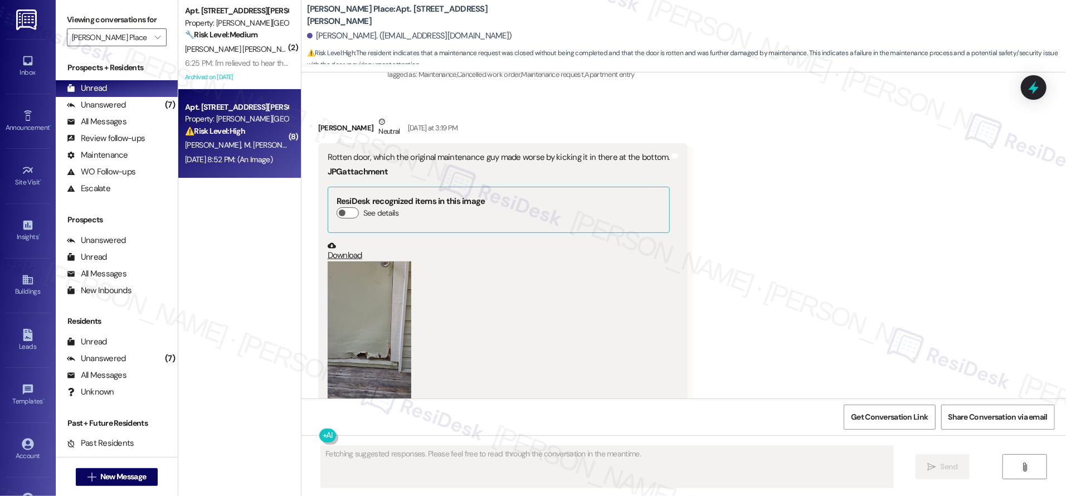
click at [265, 131] on div "⚠️ Risk Level: High The resident reports they cannot shower due to the conditio…" at bounding box center [236, 131] width 103 height 12
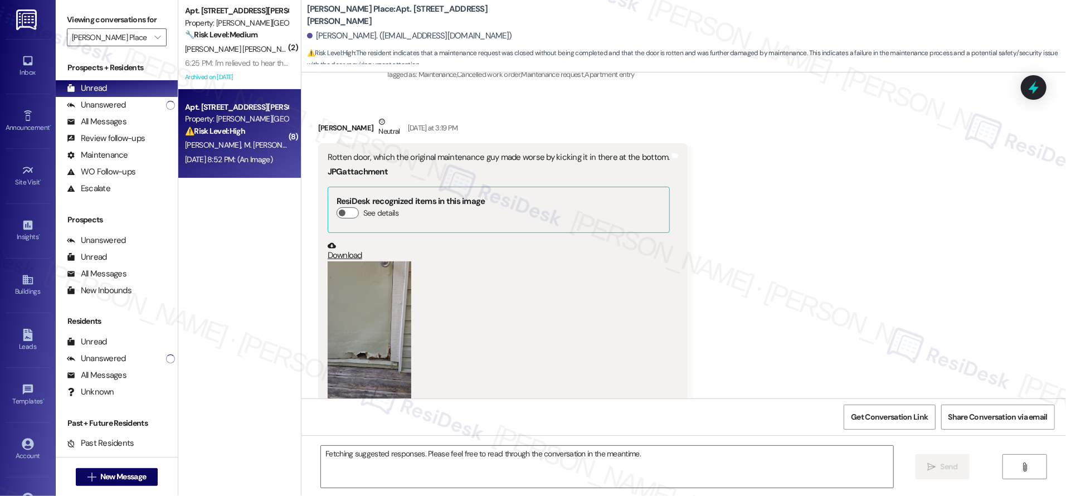
click at [265, 131] on div "⚠️ Risk Level: High The resident reports they cannot shower due to the conditio…" at bounding box center [236, 131] width 103 height 12
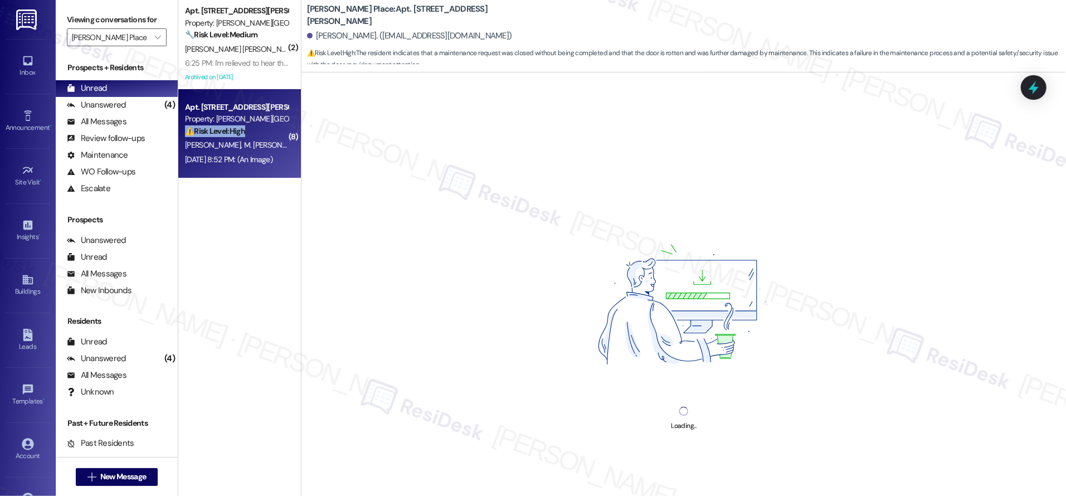
click at [265, 131] on div "⚠️ Risk Level: High The resident reports they cannot shower due to the conditio…" at bounding box center [236, 131] width 103 height 12
click at [265, 130] on div "⚠️ Risk Level: High The resident reports they cannot shower due to the conditio…" at bounding box center [236, 131] width 103 height 12
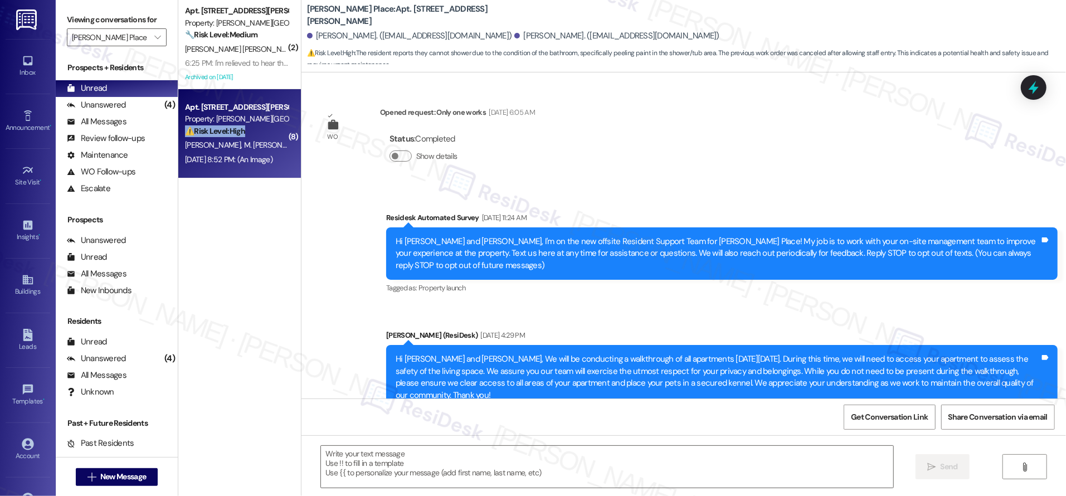
click at [265, 130] on div "⚠️ Risk Level: High The resident reports they cannot shower due to the conditio…" at bounding box center [236, 131] width 103 height 12
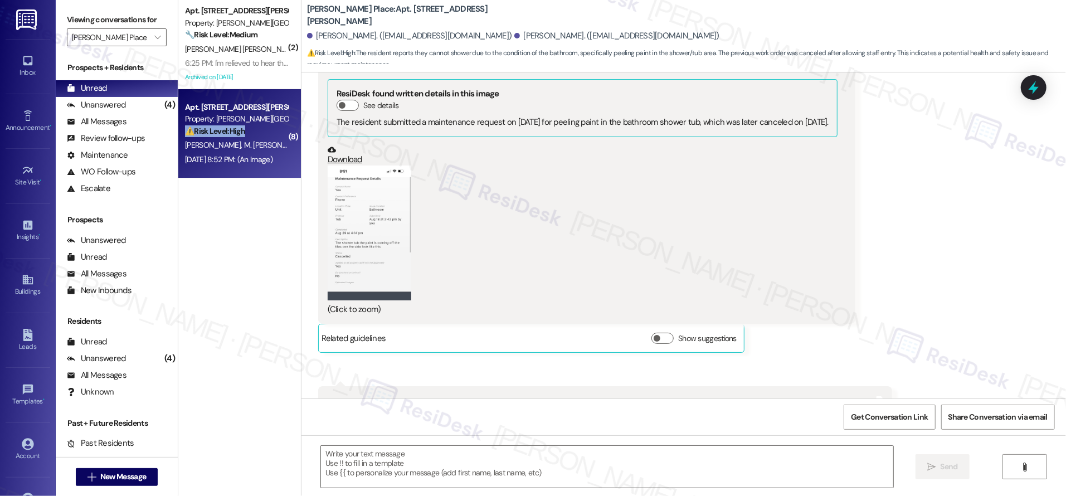
type textarea "Fetching suggested responses. Please feel free to read through the conversation…"
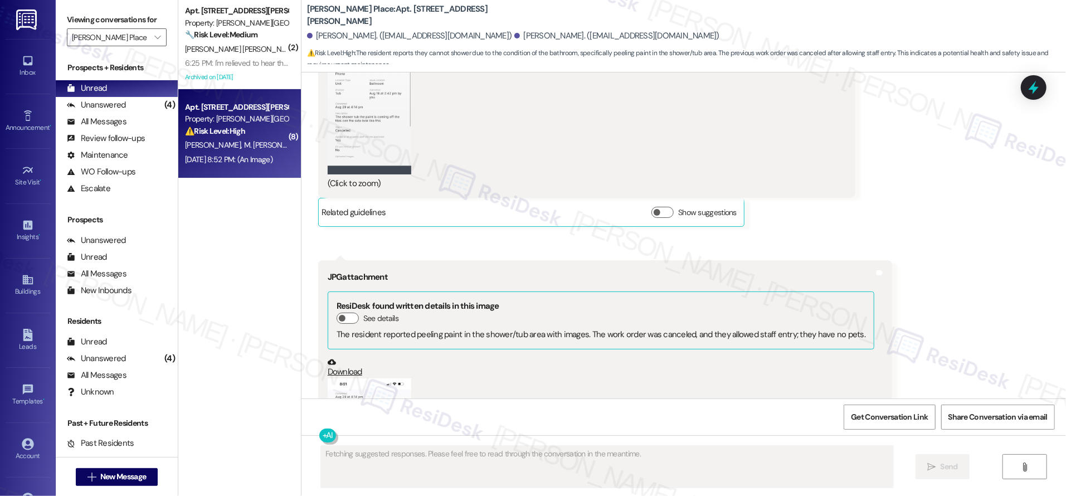
scroll to position [11359, 0]
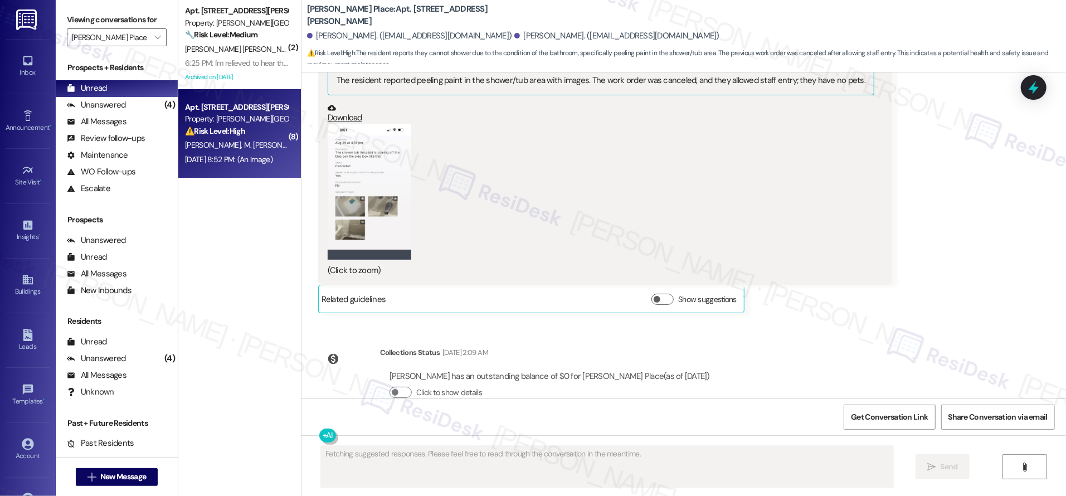
click at [258, 133] on div "⚠️ Risk Level: High The resident reports they cannot shower due to the conditio…" at bounding box center [236, 131] width 103 height 12
click at [257, 133] on div "⚠️ Risk Level: High The resident reports they cannot shower due to the conditio…" at bounding box center [236, 131] width 103 height 12
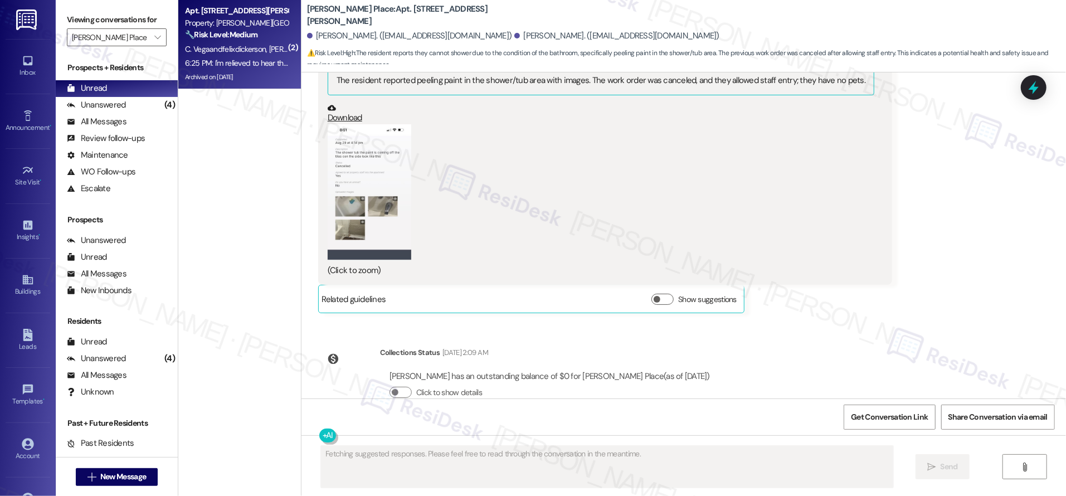
click at [236, 37] on strong "🔧 Risk Level: Medium" at bounding box center [221, 35] width 72 height 10
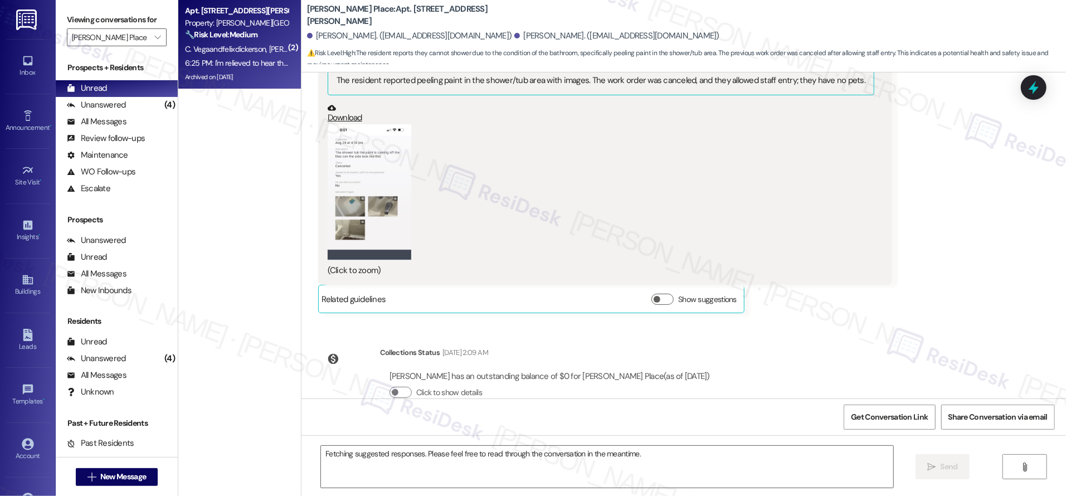
click at [236, 37] on strong "🔧 Risk Level: Medium" at bounding box center [221, 35] width 72 height 10
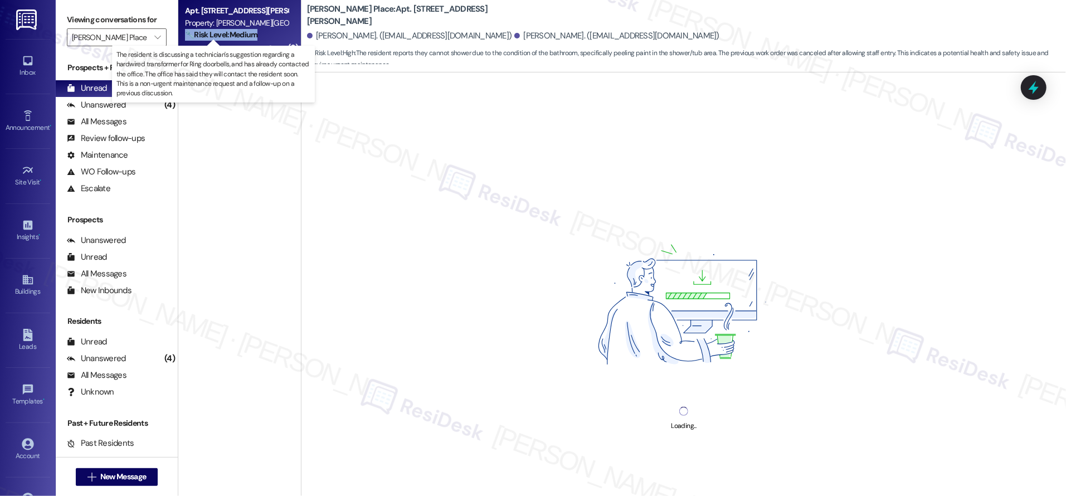
click at [236, 37] on strong "🔧 Risk Level: Medium" at bounding box center [221, 35] width 72 height 10
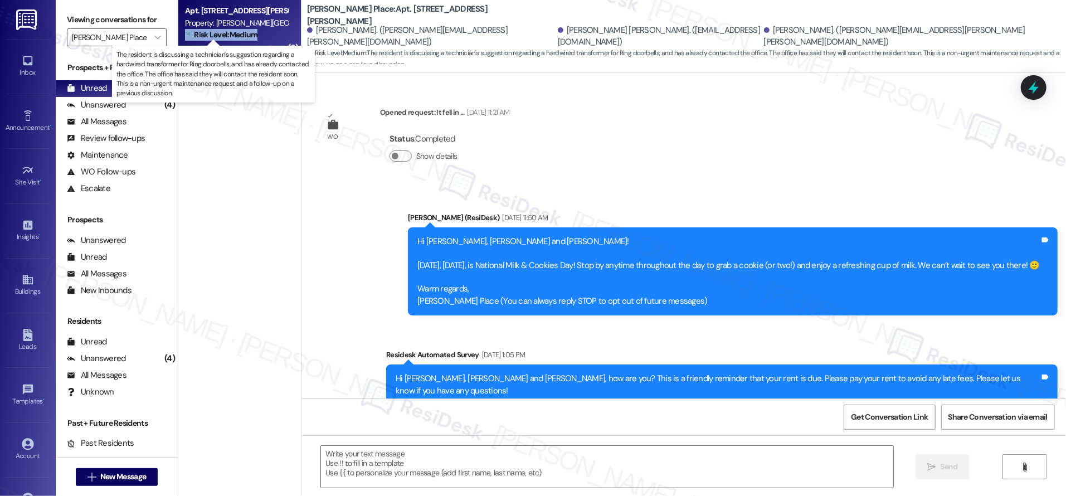
scroll to position [9452, 0]
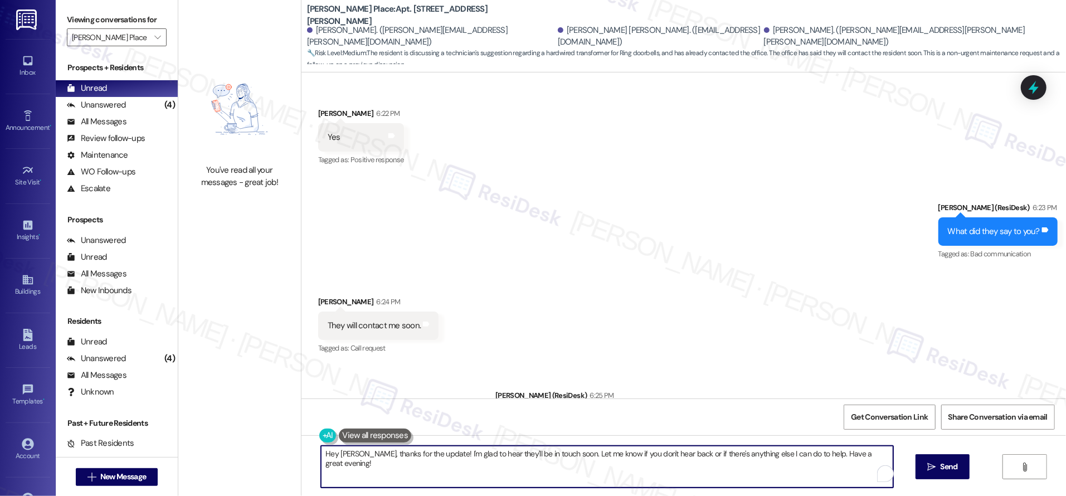
drag, startPoint x: 316, startPoint y: 456, endPoint x: 462, endPoint y: 494, distance: 150.8
click at [456, 494] on div "Hey Felix, thanks for the update! I'm glad to hear they'll be in touch soon. Le…" at bounding box center [683, 477] width 764 height 84
click at [694, 271] on div "Received via SMS Felix Earl Dickerson Iii 6:24 PM They will contact me soon. Ta…" at bounding box center [683, 318] width 764 height 94
drag, startPoint x: 311, startPoint y: 458, endPoint x: 366, endPoint y: 472, distance: 56.2
click at [366, 472] on textarea "Hey Felix, thanks for the update! I'm glad to hear they'll be in touch soon. Le…" at bounding box center [604, 467] width 572 height 42
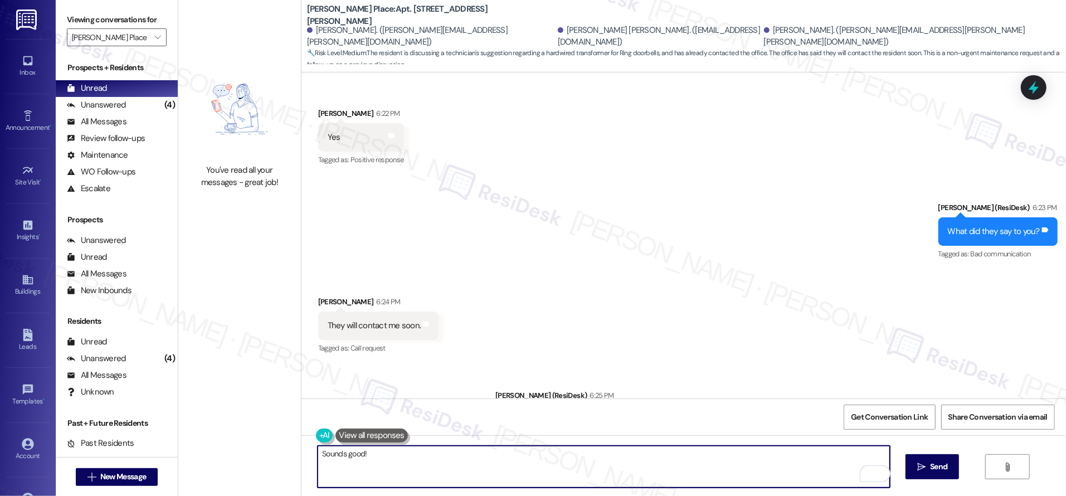
type textarea "Sounds good!"
click at [116, 110] on div "Unanswered" at bounding box center [96, 105] width 59 height 12
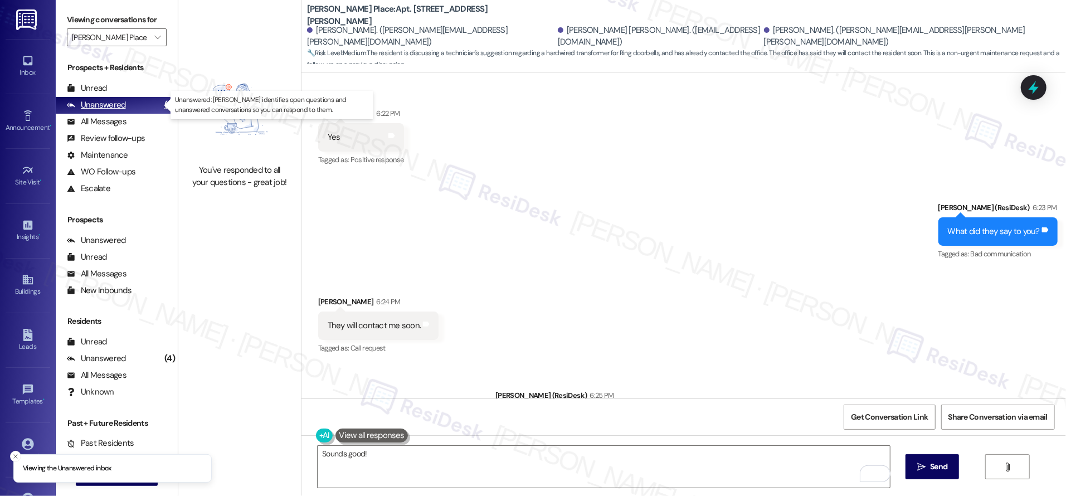
click at [117, 110] on div "Unanswered" at bounding box center [96, 105] width 59 height 12
click at [116, 110] on div "Unanswered" at bounding box center [96, 105] width 59 height 12
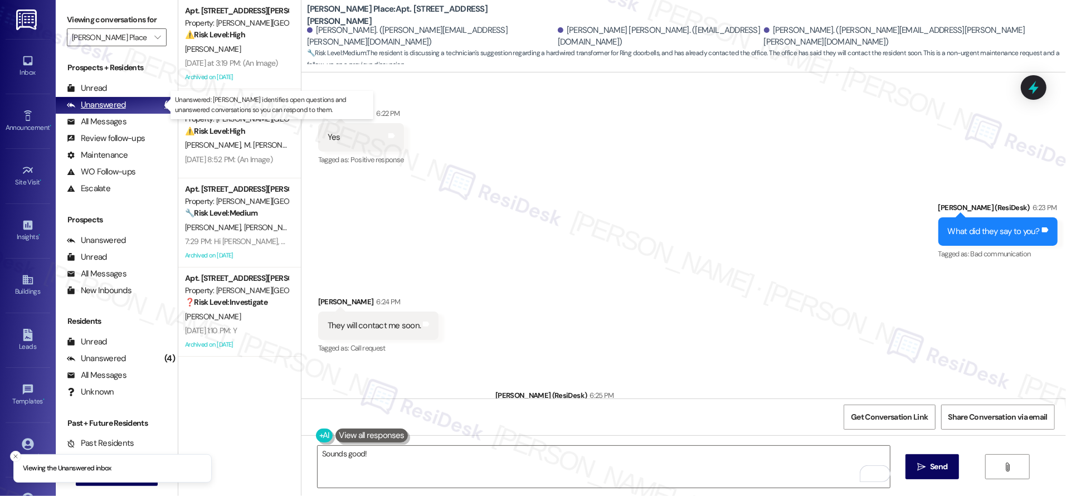
click at [116, 110] on div "Unanswered" at bounding box center [96, 105] width 59 height 12
click at [116, 109] on div "Unanswered" at bounding box center [96, 105] width 59 height 12
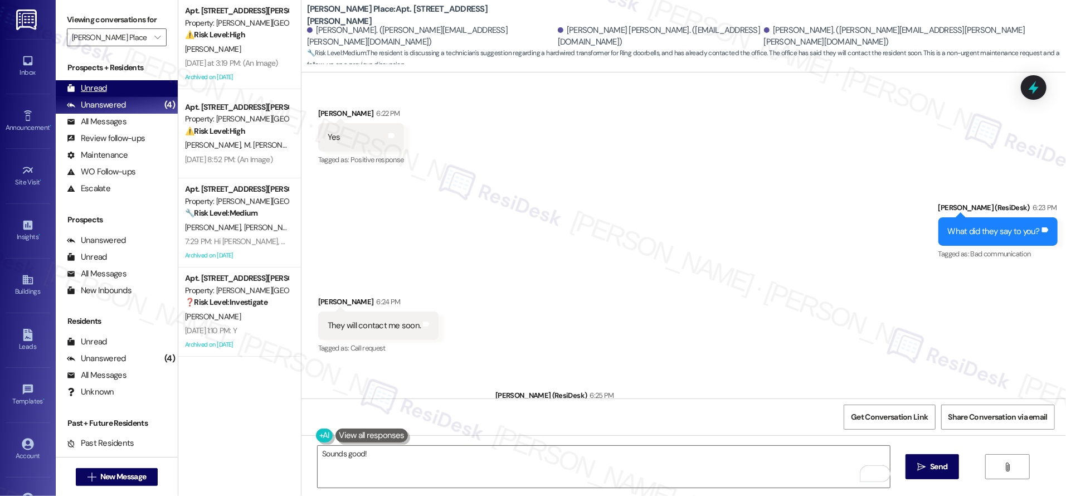
click at [102, 93] on div "Unread" at bounding box center [87, 88] width 40 height 12
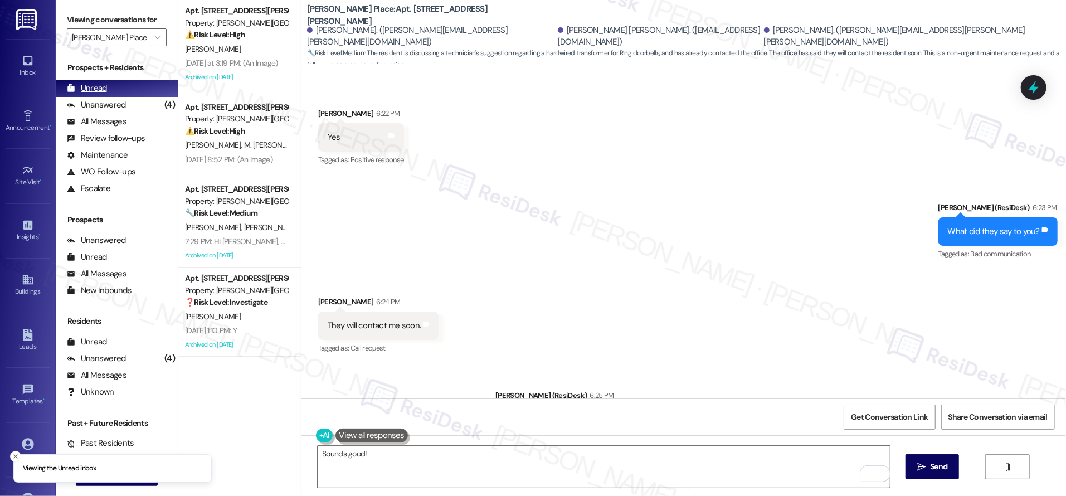
click at [102, 93] on div "Unread" at bounding box center [87, 88] width 40 height 12
click at [102, 92] on div "Unread" at bounding box center [87, 88] width 40 height 12
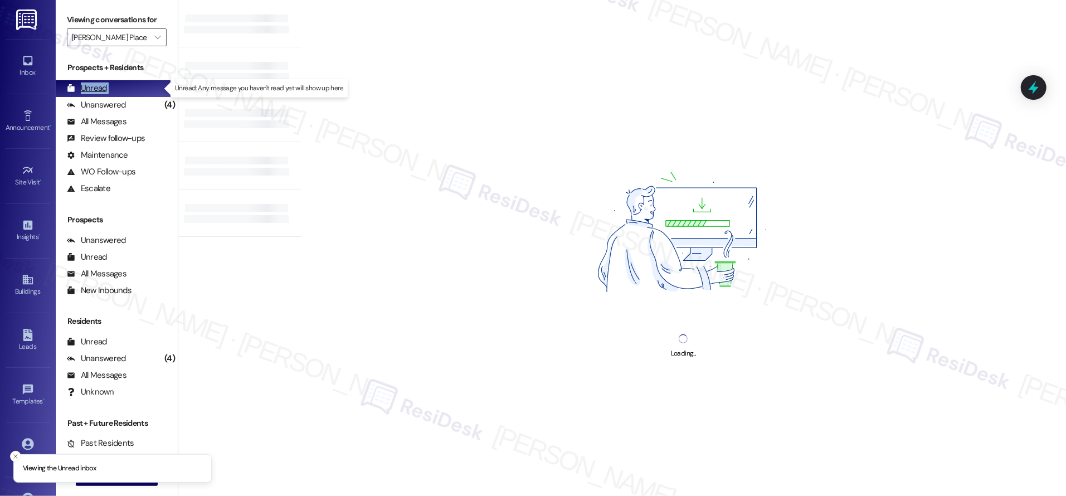
click at [102, 92] on div "Unread" at bounding box center [87, 88] width 40 height 12
click at [102, 93] on div "Unread" at bounding box center [87, 88] width 40 height 12
click at [102, 92] on div "Unread" at bounding box center [87, 88] width 40 height 12
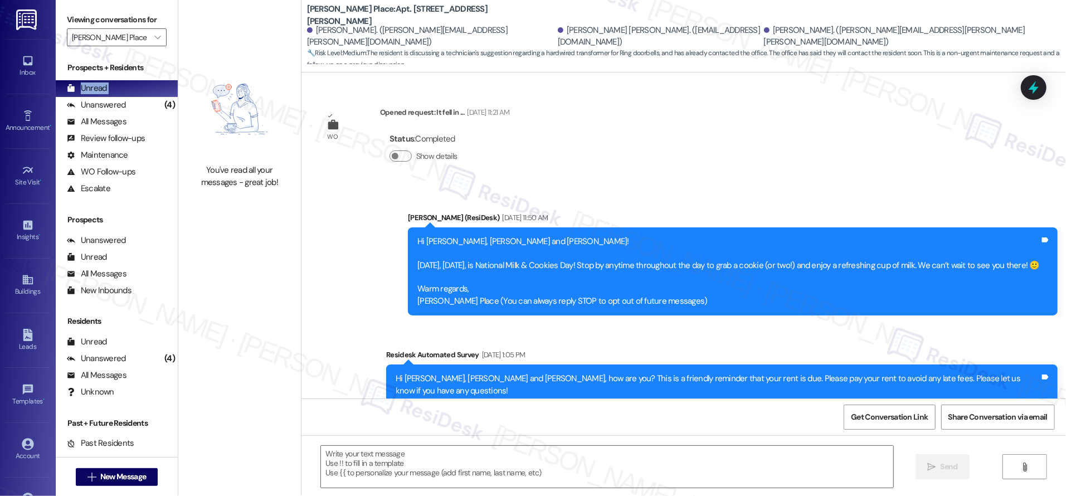
scroll to position [9358, 0]
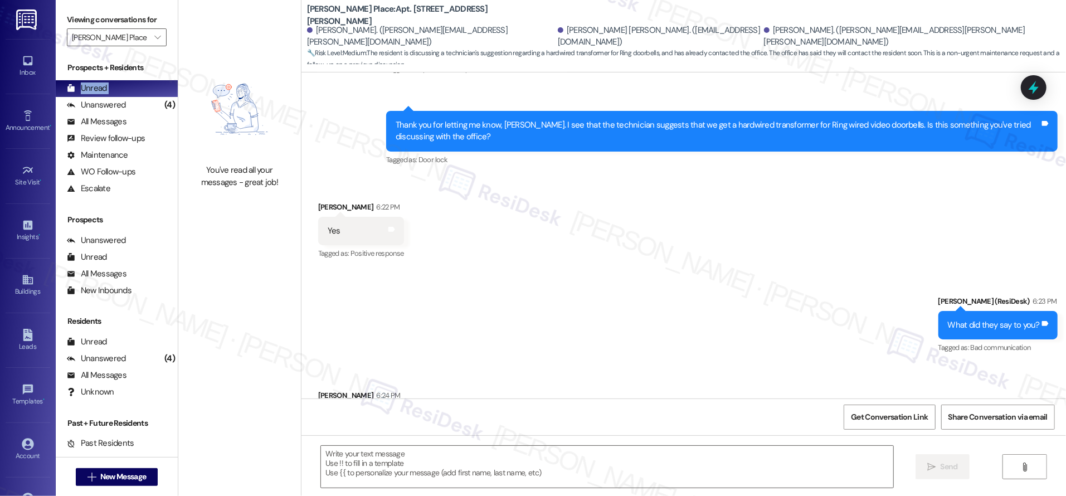
type textarea "Fetching suggested responses. Please feel free to read through the conversation…"
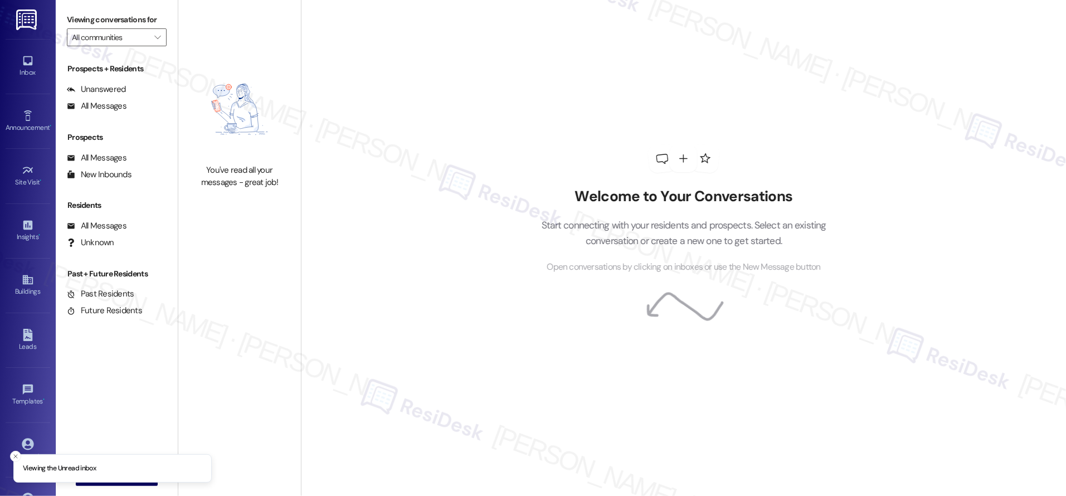
type input "[PERSON_NAME] Place"
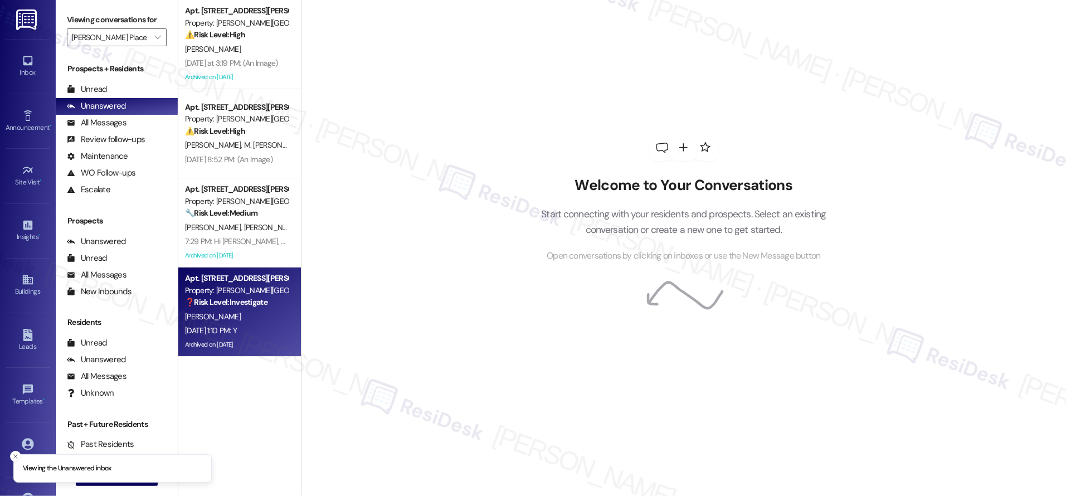
click at [254, 288] on div "Property: [PERSON_NAME][GEOGRAPHIC_DATA]" at bounding box center [236, 291] width 103 height 12
click at [253, 292] on div "Property: [PERSON_NAME][GEOGRAPHIC_DATA]" at bounding box center [236, 291] width 103 height 12
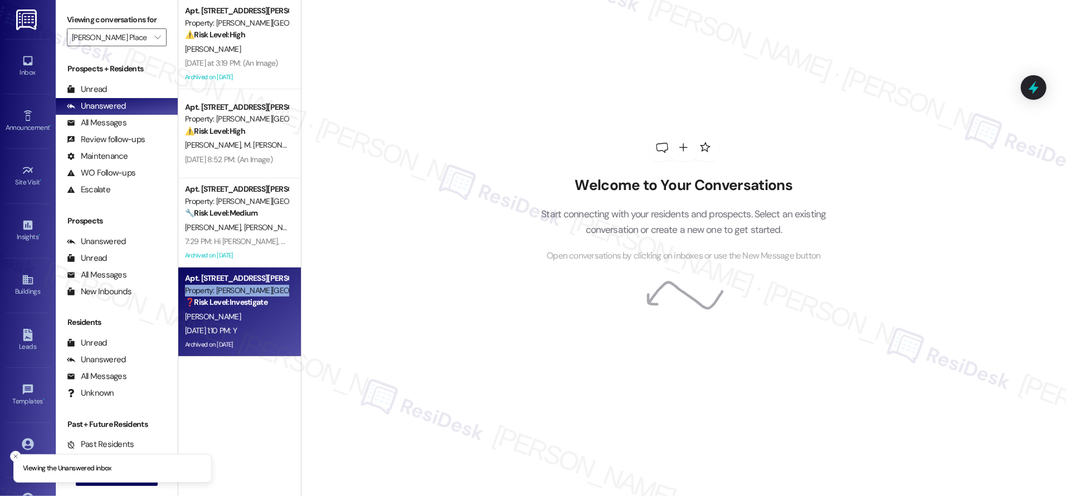
click at [253, 292] on div "Property: [PERSON_NAME][GEOGRAPHIC_DATA]" at bounding box center [236, 291] width 103 height 12
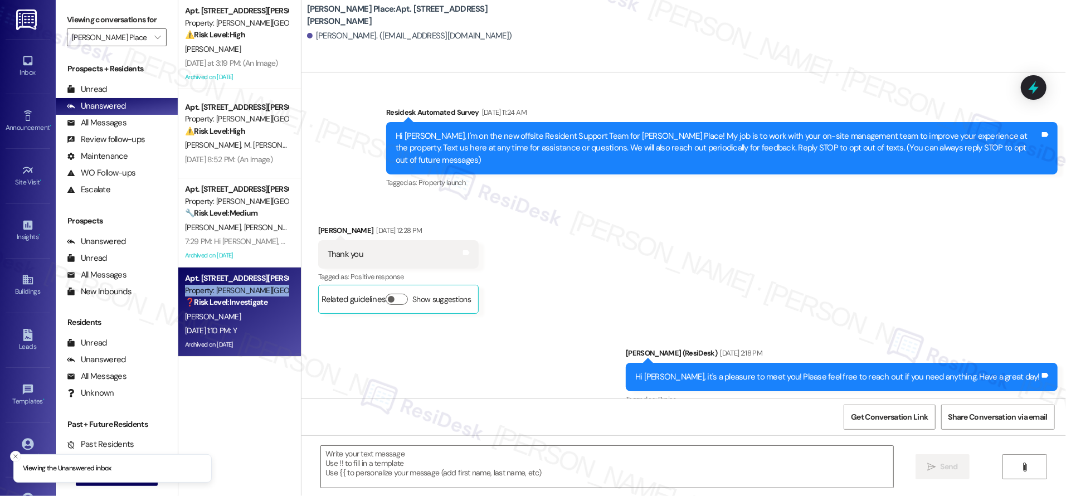
scroll to position [12693, 0]
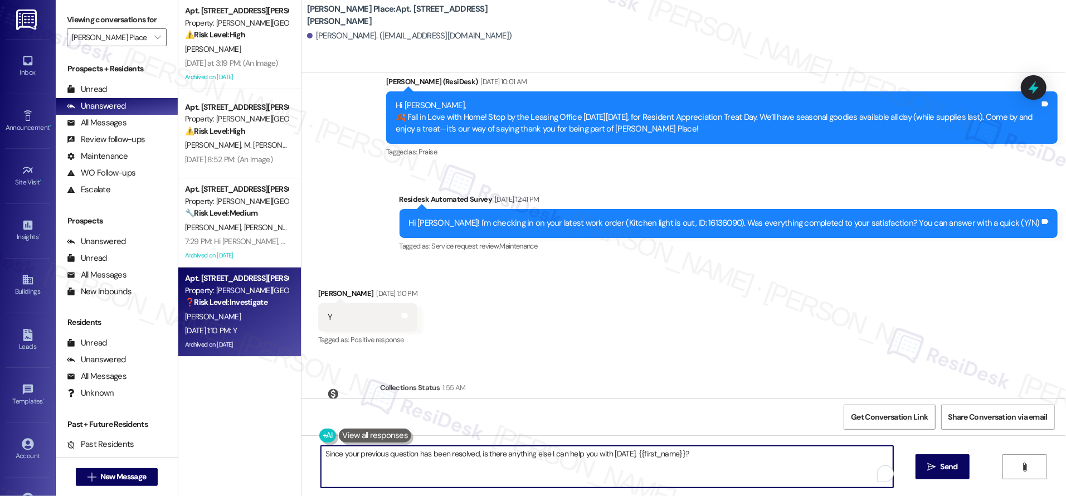
drag, startPoint x: 317, startPoint y: 452, endPoint x: 397, endPoint y: 481, distance: 85.1
click at [397, 481] on textarea "Since your previous question has been resolved, is there anything else I can he…" at bounding box center [607, 467] width 572 height 42
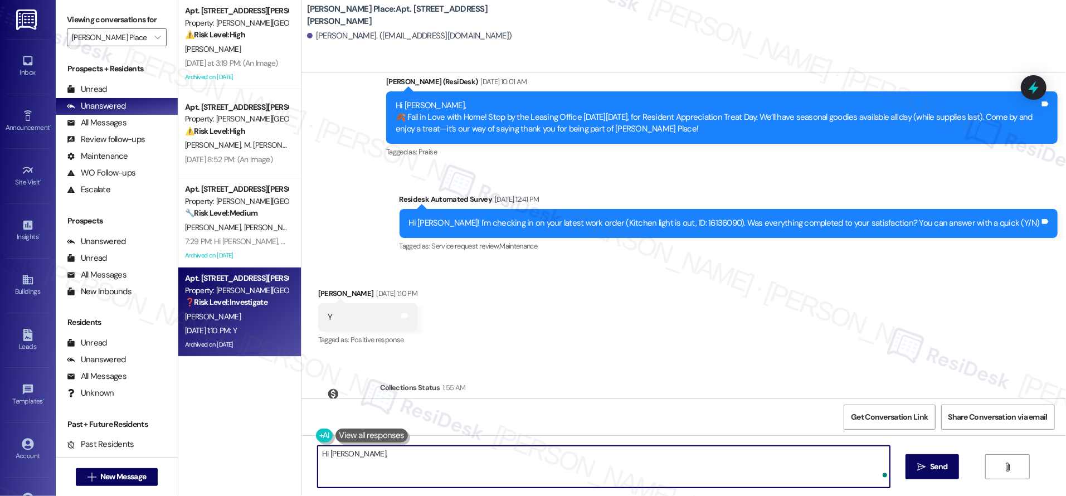
paste textarea "I know it's been a while but I still wanted to thank you for the positive feedb…"
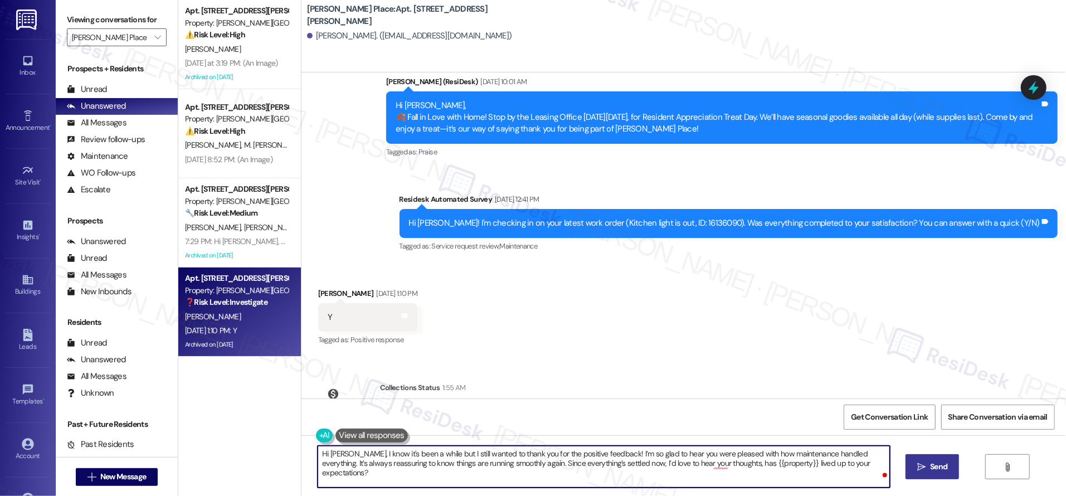
type textarea "Hi [PERSON_NAME], I know it's been a while but I still wanted to thank you for …"
click at [915, 462] on span " Send" at bounding box center [932, 467] width 35 height 12
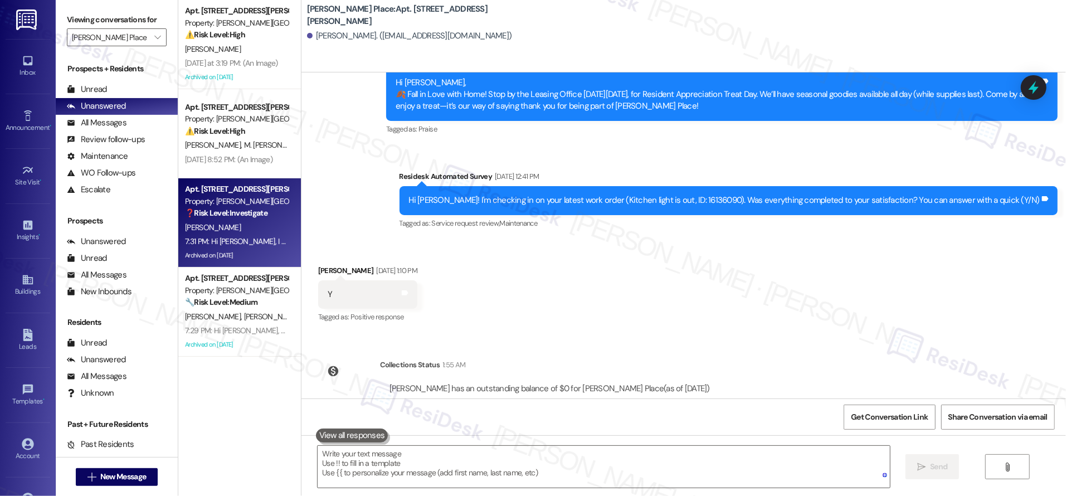
scroll to position [12783, 0]
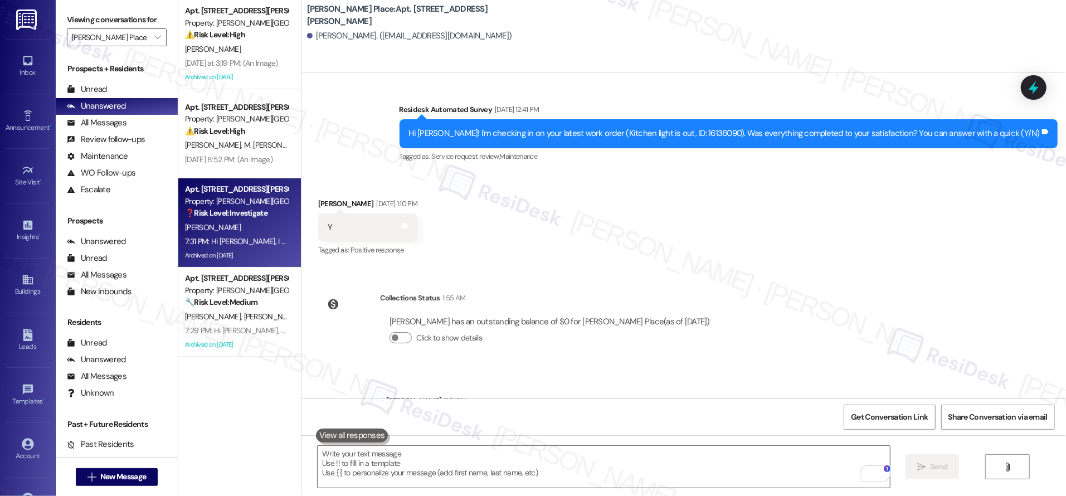
drag, startPoint x: 774, startPoint y: 292, endPoint x: 662, endPoint y: 250, distance: 119.5
click at [774, 291] on div "Survey, sent via SMS Residesk Automated Survey [DATE] 11:24 AM Hi [PERSON_NAME]…" at bounding box center [683, 235] width 764 height 326
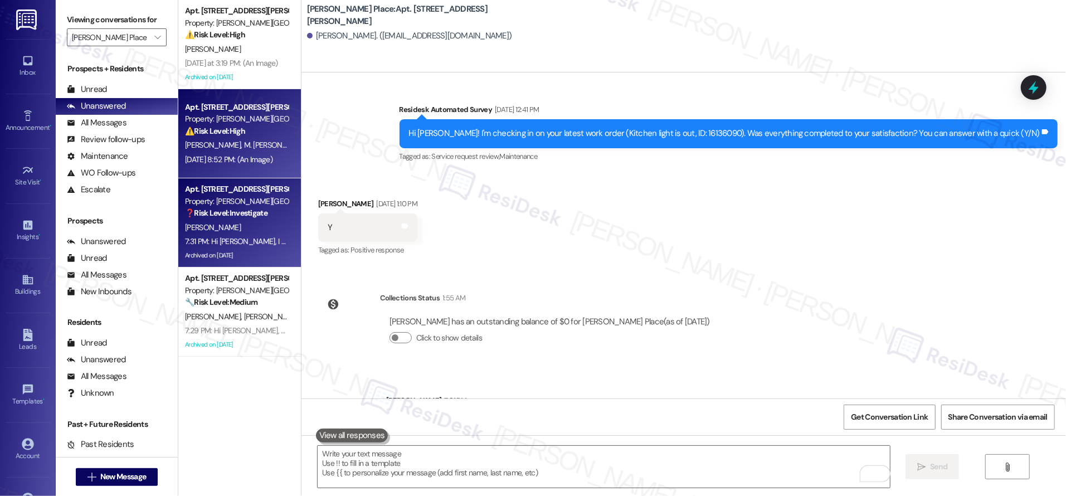
click at [225, 160] on div "[DATE] 8:52 PM: (An Image) [DATE] 8:52 PM: (An Image)" at bounding box center [228, 159] width 87 height 10
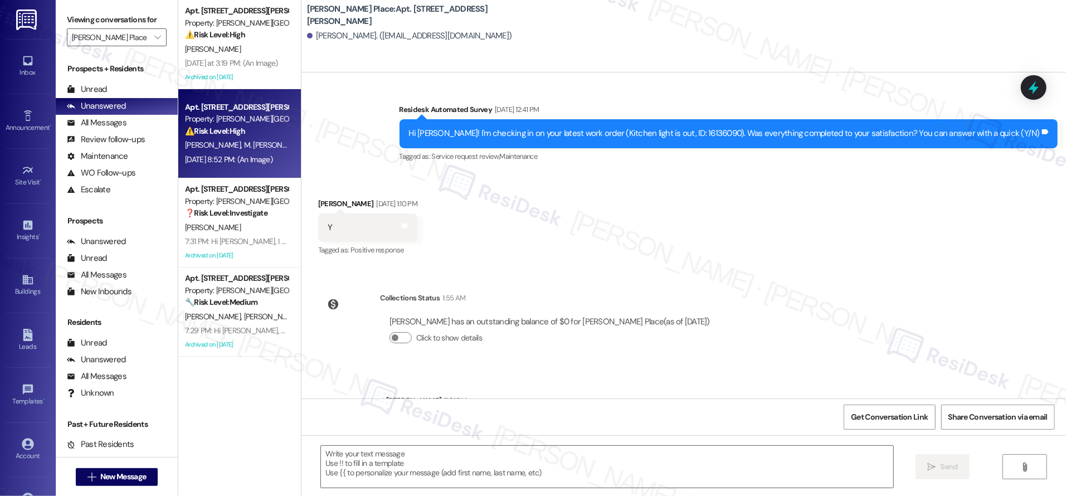
click at [225, 160] on div "[DATE] 8:52 PM: (An Image) [DATE] 8:52 PM: (An Image)" at bounding box center [228, 159] width 87 height 10
click at [226, 160] on div "[DATE] 8:52 PM: (An Image) [DATE] 8:52 PM: (An Image)" at bounding box center [228, 159] width 87 height 10
type textarea "Fetching suggested responses. Please feel free to read through the conversation…"
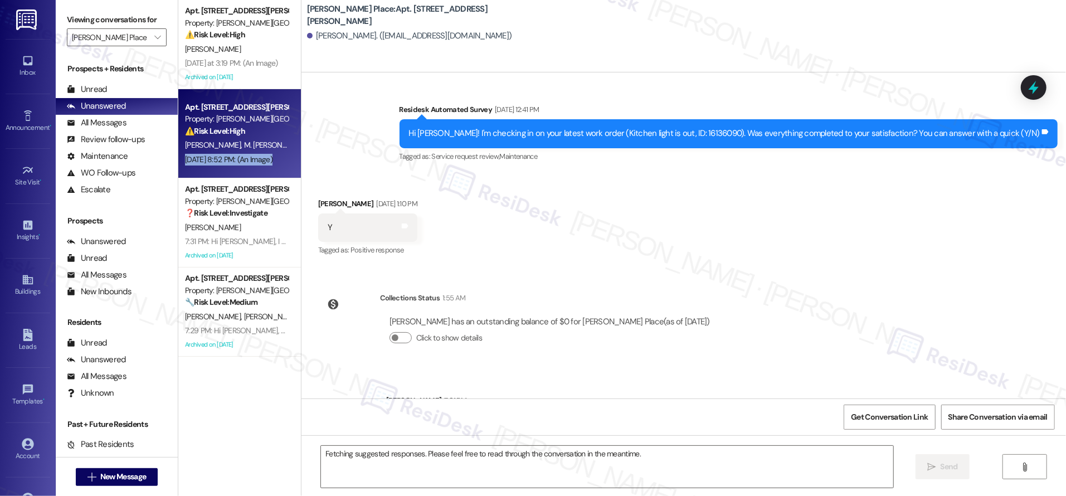
click at [226, 160] on div "[DATE] 8:52 PM: (An Image) [DATE] 8:52 PM: (An Image)" at bounding box center [228, 159] width 87 height 10
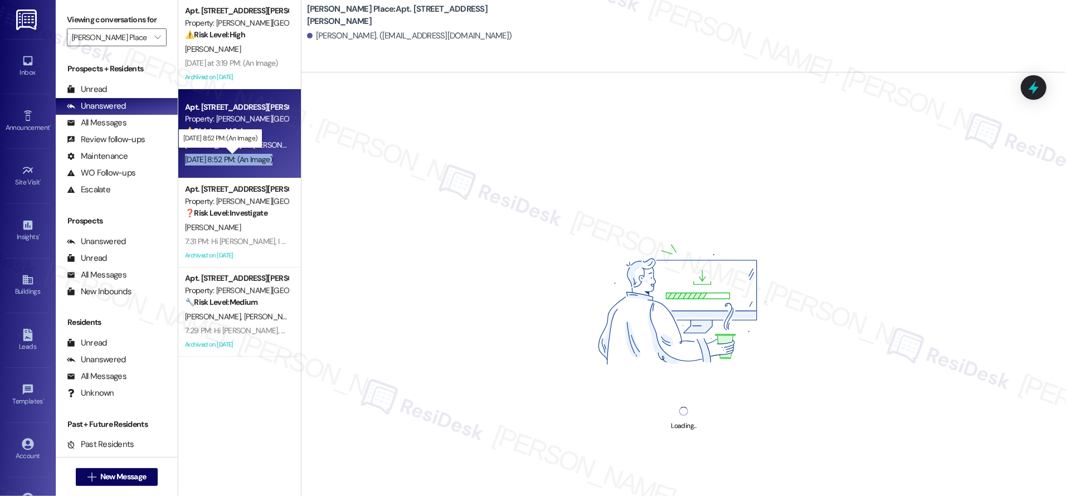
click at [226, 160] on div "[DATE] 8:52 PM: (An Image) [DATE] 8:52 PM: (An Image)" at bounding box center [228, 159] width 87 height 10
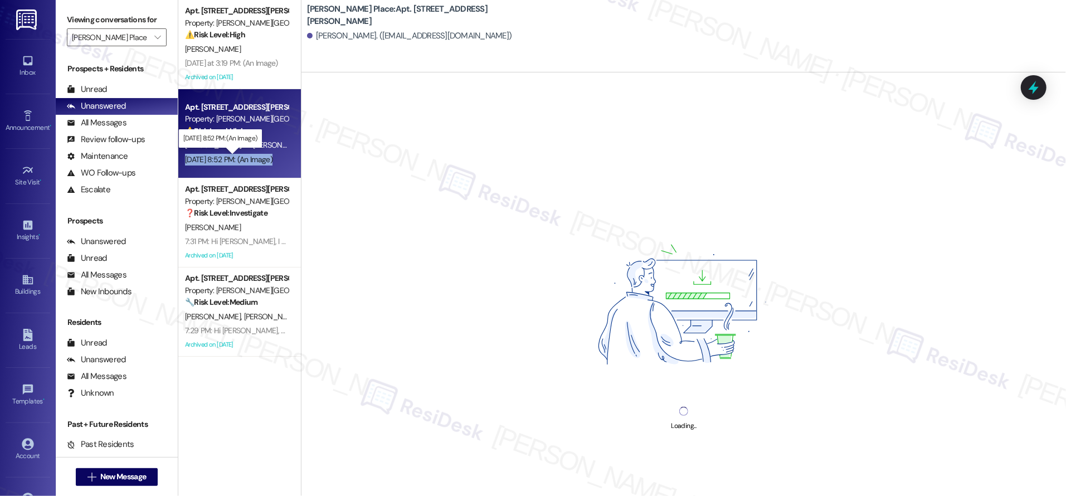
click at [225, 160] on div "[DATE] 8:52 PM: (An Image) [DATE] 8:52 PM: (An Image)" at bounding box center [228, 159] width 87 height 10
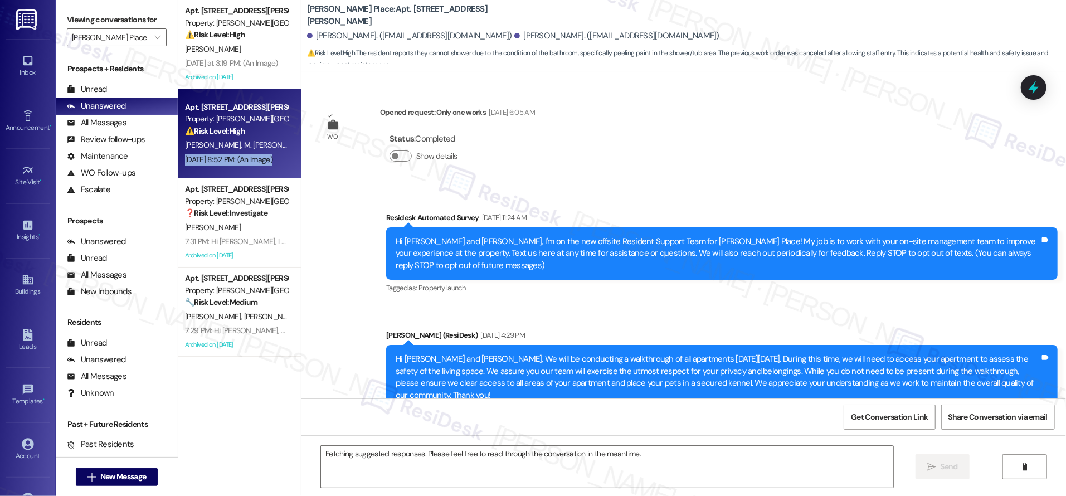
scroll to position [11359, 0]
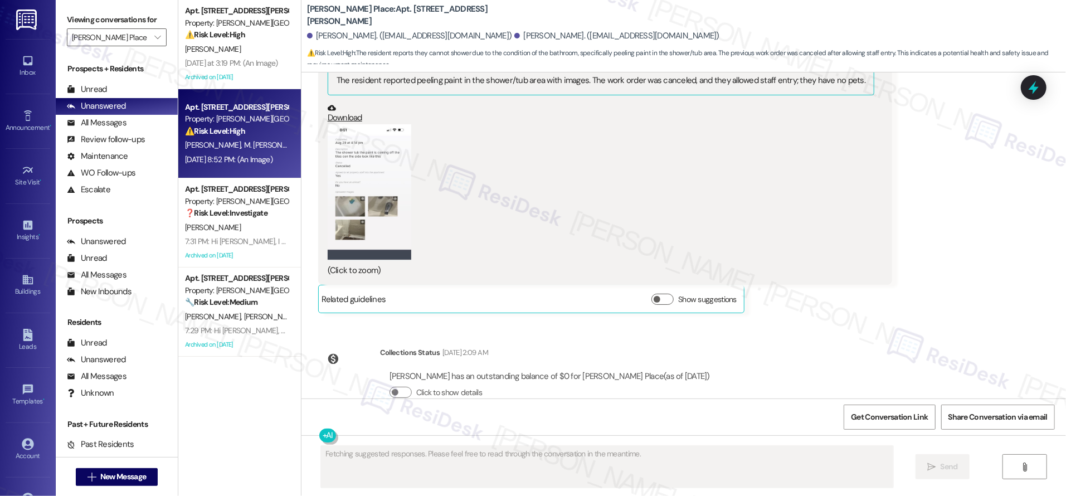
click at [842, 295] on div "Received via SMS 8:52 PM [PERSON_NAME] [DATE] 8:52 PM JPG attachment ResiDesk f…" at bounding box center [605, 160] width 590 height 324
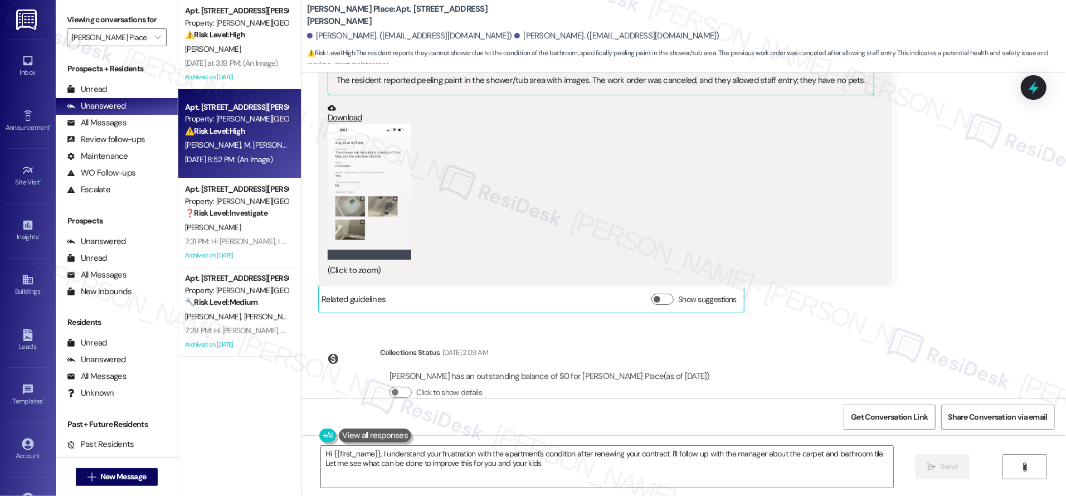
type textarea "Hi {{first_name}}, I understand your frustration with the apartment's condition…"
click at [105, 85] on div "Unread" at bounding box center [87, 90] width 40 height 12
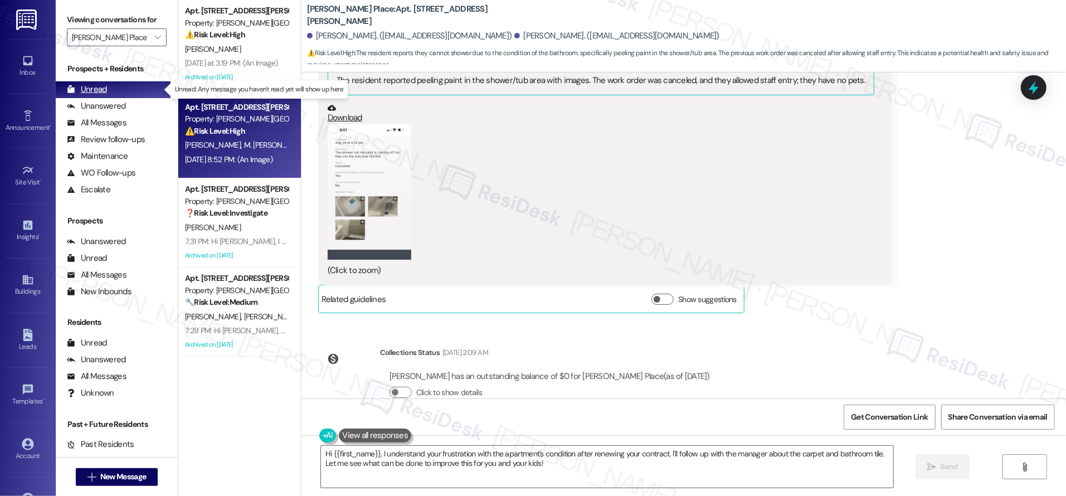
click at [102, 87] on div "Unread" at bounding box center [87, 90] width 40 height 12
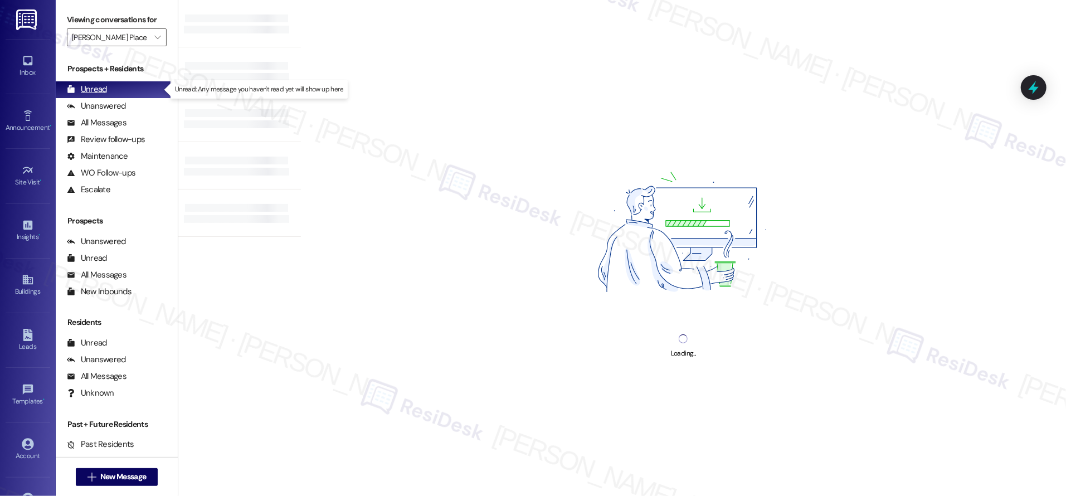
click at [101, 87] on div "Unread" at bounding box center [87, 90] width 40 height 12
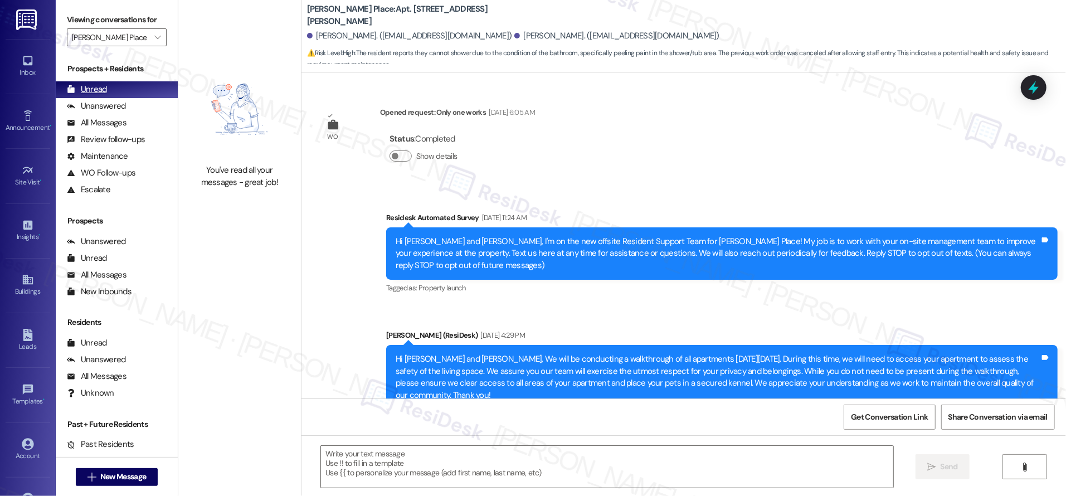
scroll to position [11256, 0]
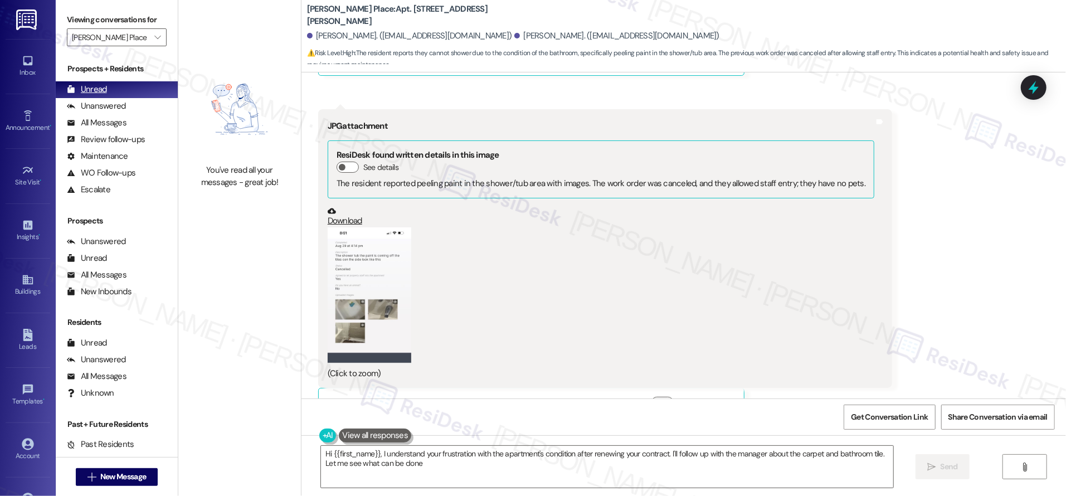
type textarea "Hi {{first_name}}, I understand your frustration with the apartment's condition…"
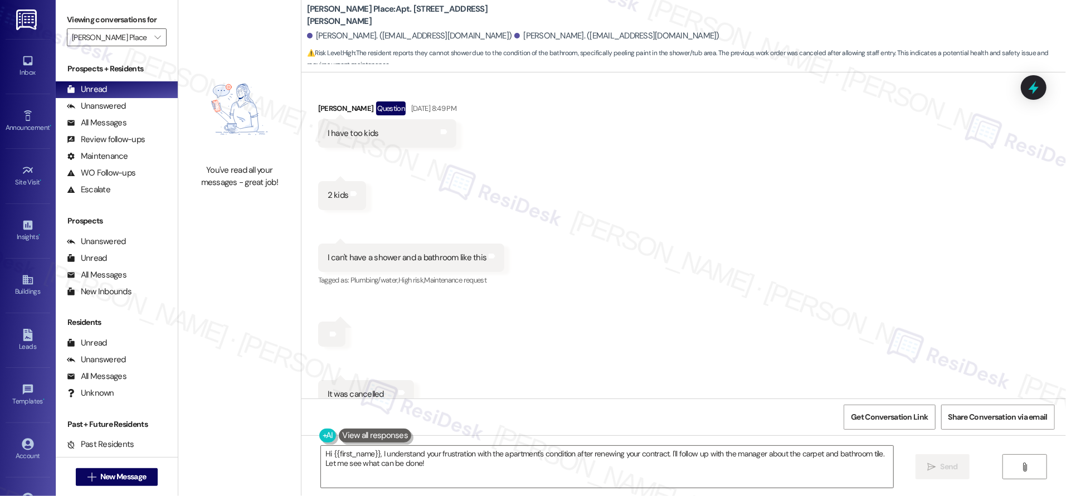
scroll to position [11359, 0]
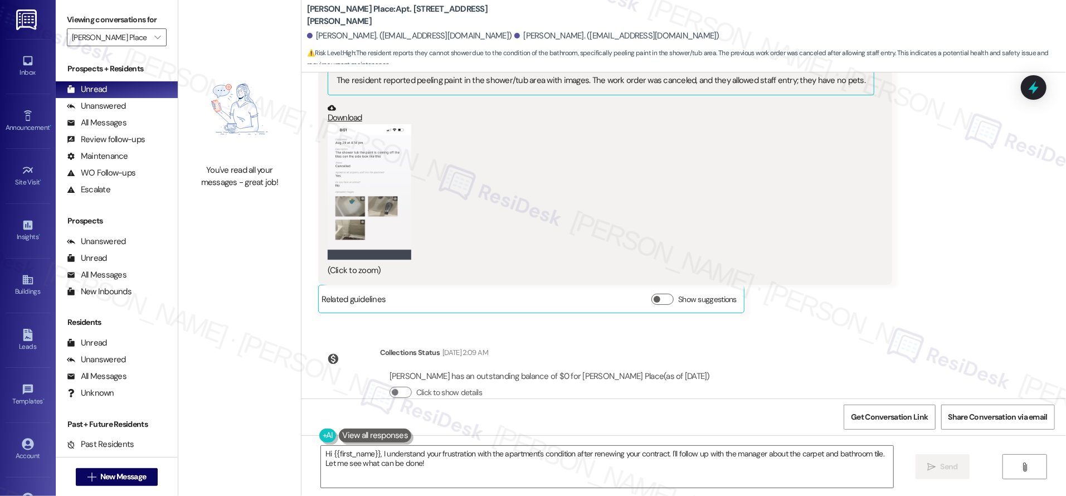
click at [878, 328] on div "WO Opened request: Only one works [DATE] 6:05 AM Status : Completed Show detail…" at bounding box center [683, 235] width 764 height 326
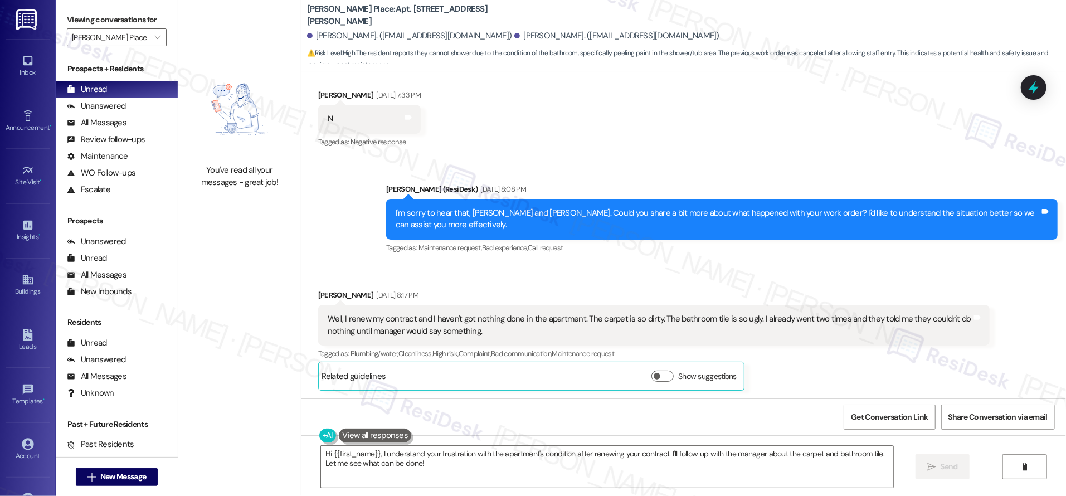
scroll to position [10244, 0]
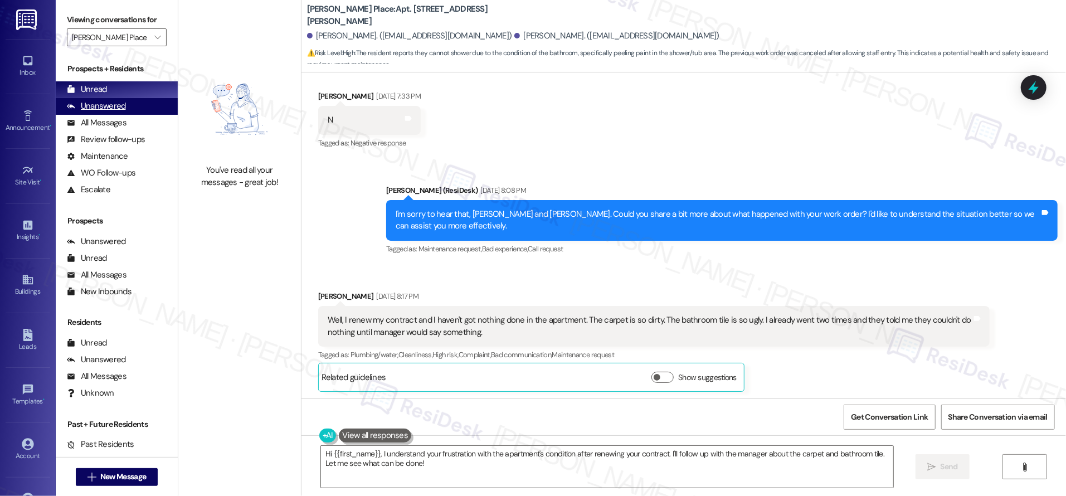
click at [106, 103] on div "Unanswered" at bounding box center [96, 106] width 59 height 12
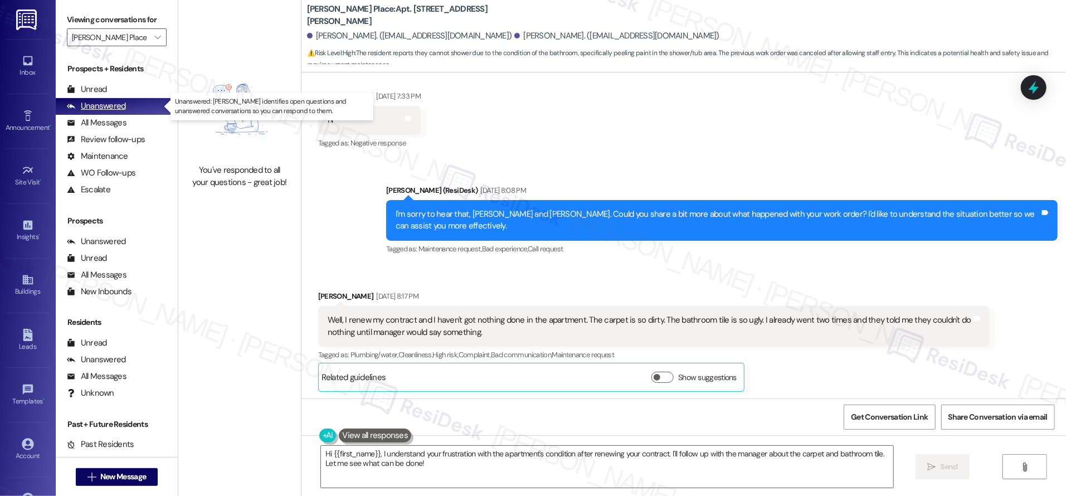
click at [106, 103] on div "Unanswered" at bounding box center [96, 106] width 59 height 12
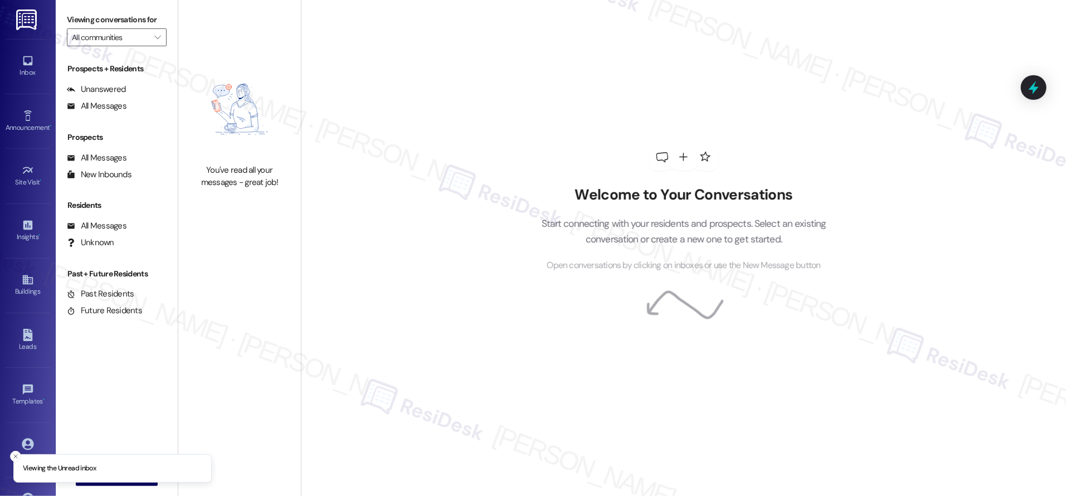
type input "[PERSON_NAME] Place"
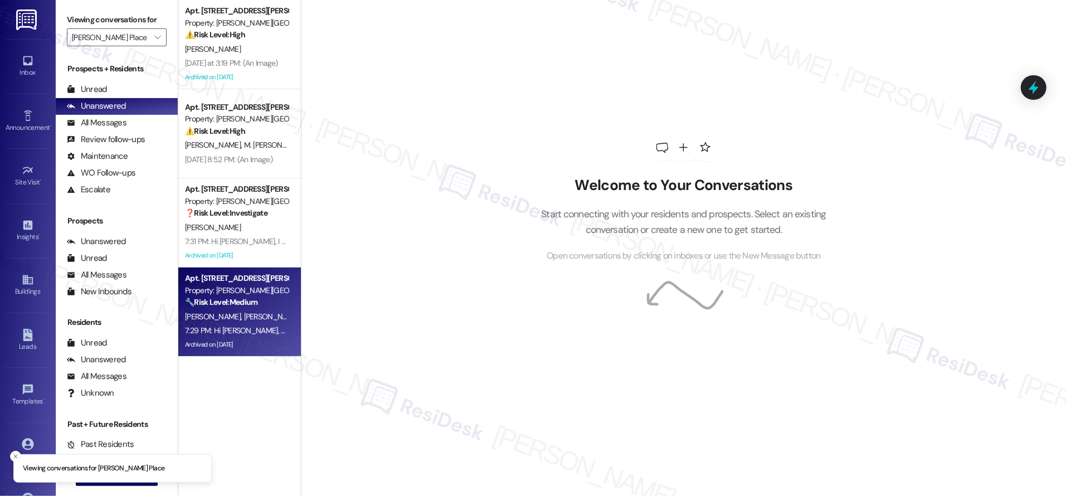
click at [241, 336] on div "7:29 PM: Hi [PERSON_NAME], good afternoon! I just want to follow up on your fee…" at bounding box center [236, 331] width 105 height 14
click at [241, 334] on div "7:29 PM: Hi [PERSON_NAME], good afternoon! I just want to follow up on your fee…" at bounding box center [455, 330] width 541 height 10
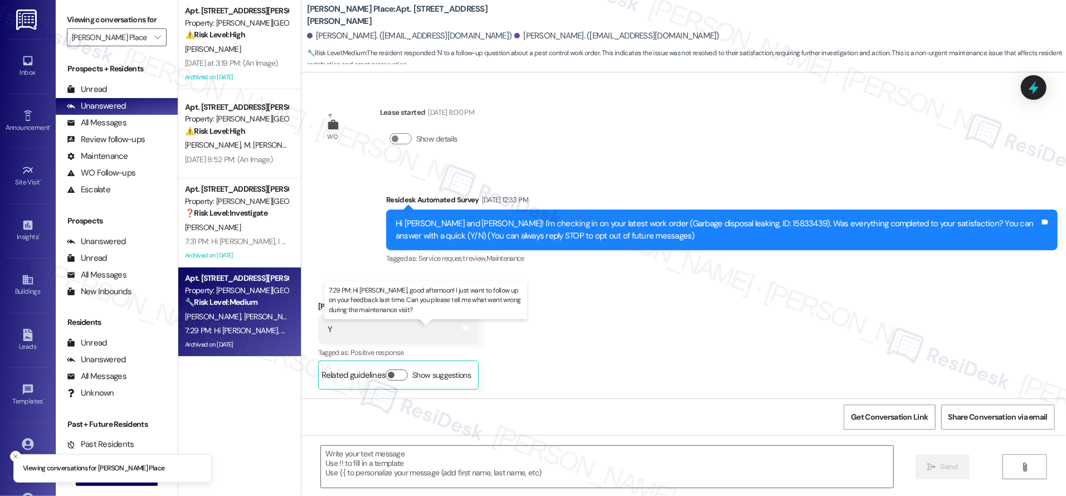
scroll to position [5120, 0]
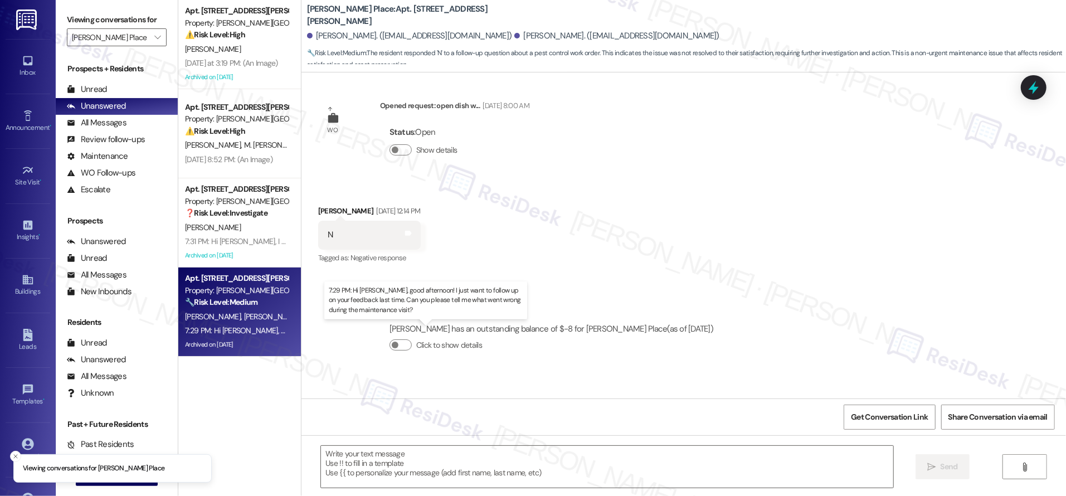
type textarea "Fetching suggested responses. Please feel free to read through the conversation…"
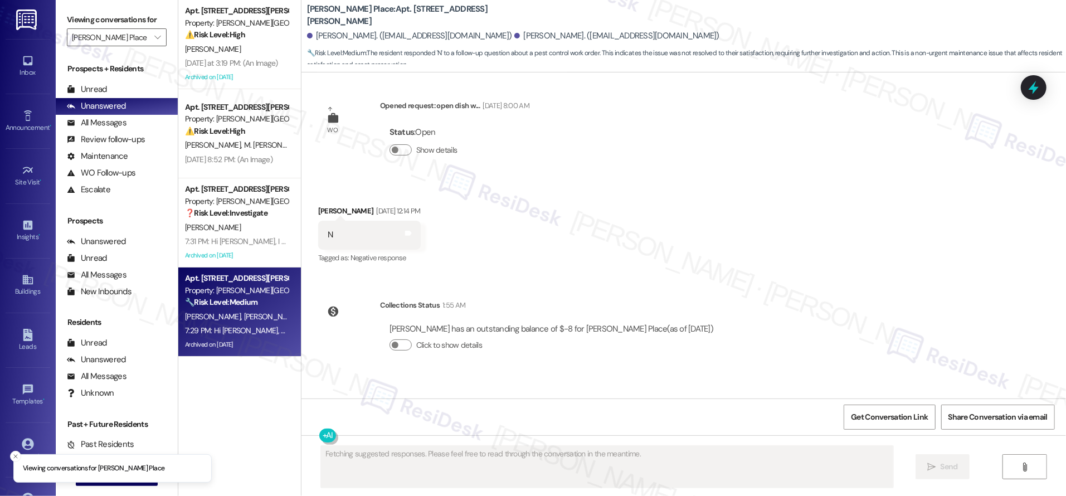
click at [241, 334] on div "7:29 PM: Hi [PERSON_NAME], good afternoon! I just want to follow up on your fee…" at bounding box center [455, 330] width 541 height 10
click at [240, 334] on div "7:29 PM: Hi [PERSON_NAME], good afternoon! I just want to follow up on your fee…" at bounding box center [455, 330] width 541 height 10
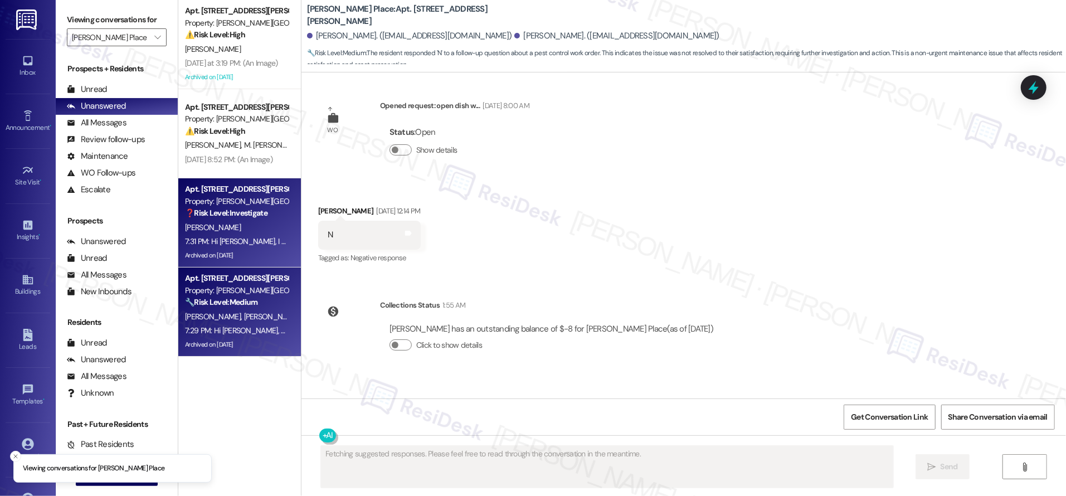
click at [245, 237] on div "7:31 PM: Hi [PERSON_NAME], I know it's been a while but I still wanted to thank…" at bounding box center [786, 241] width 1203 height 10
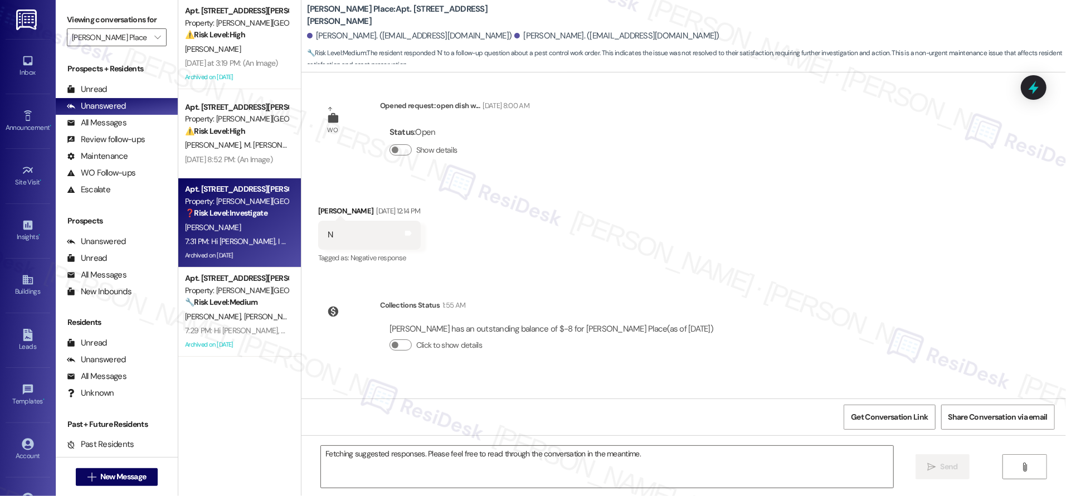
click at [245, 237] on div "7:31 PM: Hi [PERSON_NAME], I know it's been a while but I still wanted to thank…" at bounding box center [786, 241] width 1203 height 10
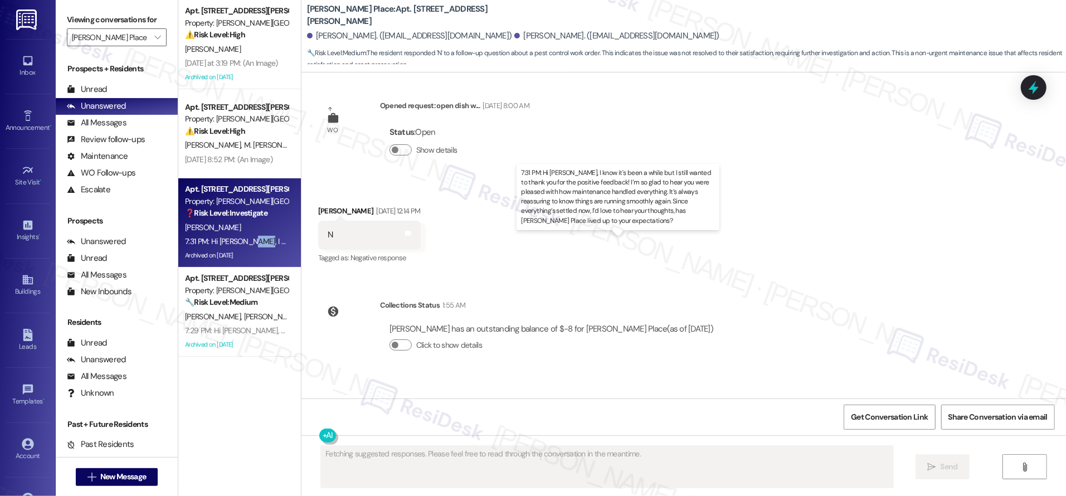
click at [245, 237] on div "7:31 PM: Hi [PERSON_NAME], I know it's been a while but I still wanted to thank…" at bounding box center [786, 241] width 1203 height 10
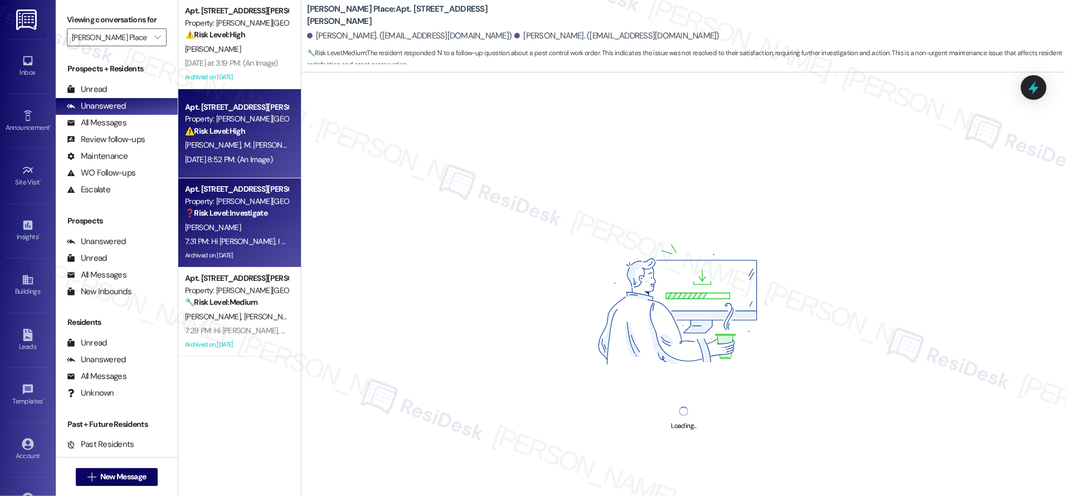
click at [223, 153] on div "[DATE] 8:52 PM: (An Image) [DATE] 8:52 PM: (An Image)" at bounding box center [236, 160] width 105 height 14
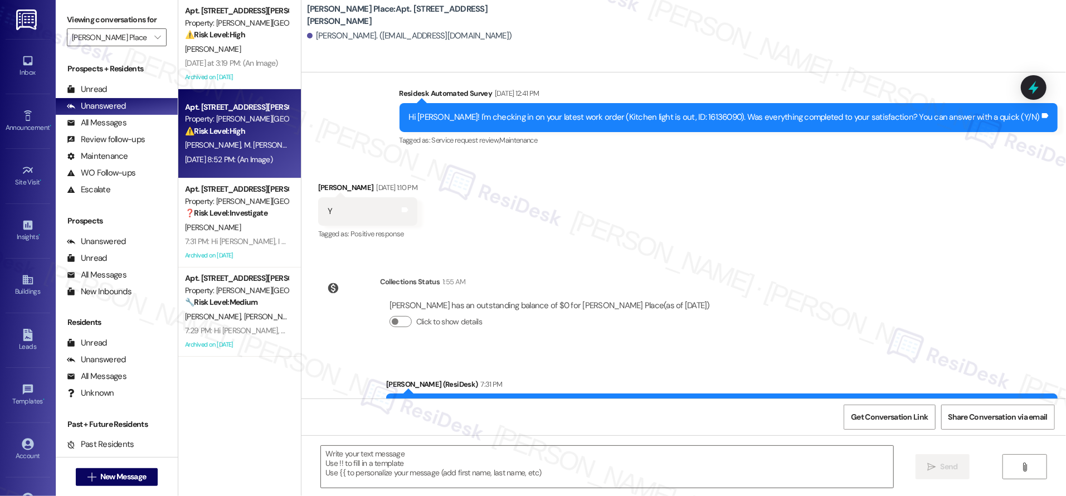
click at [223, 153] on div "[DATE] 8:52 PM: (An Image) [DATE] 8:52 PM: (An Image)" at bounding box center [236, 160] width 105 height 14
click at [224, 151] on div "Apt. 8, [STREET_ADDRESS][PERSON_NAME] Property: [PERSON_NAME][GEOGRAPHIC_DATA] …" at bounding box center [239, 133] width 123 height 89
click at [224, 150] on div "[PERSON_NAME] [PERSON_NAME]" at bounding box center [236, 145] width 105 height 14
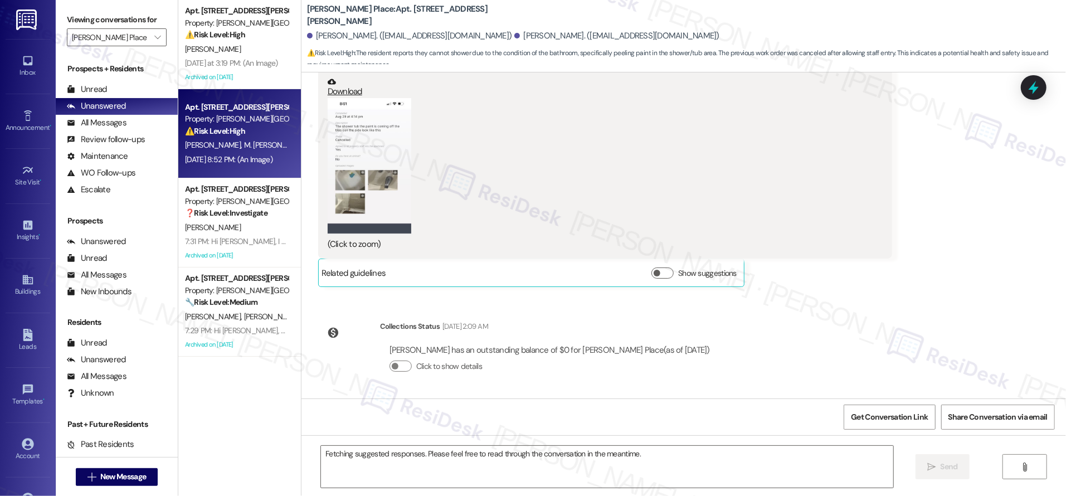
scroll to position [11359, 0]
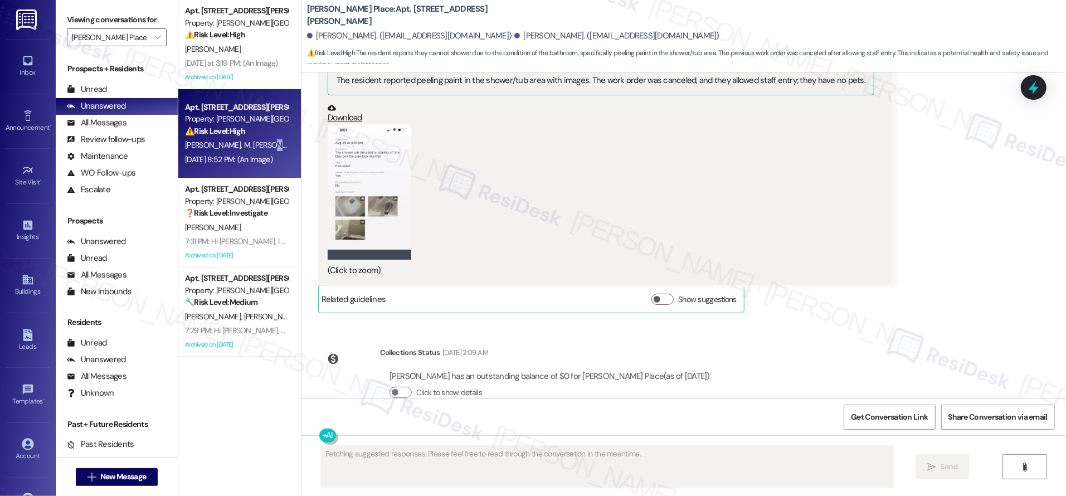
click at [223, 150] on div "[PERSON_NAME] [PERSON_NAME]" at bounding box center [236, 145] width 105 height 14
click at [353, 179] on button "Zoom image" at bounding box center [370, 192] width 84 height 136
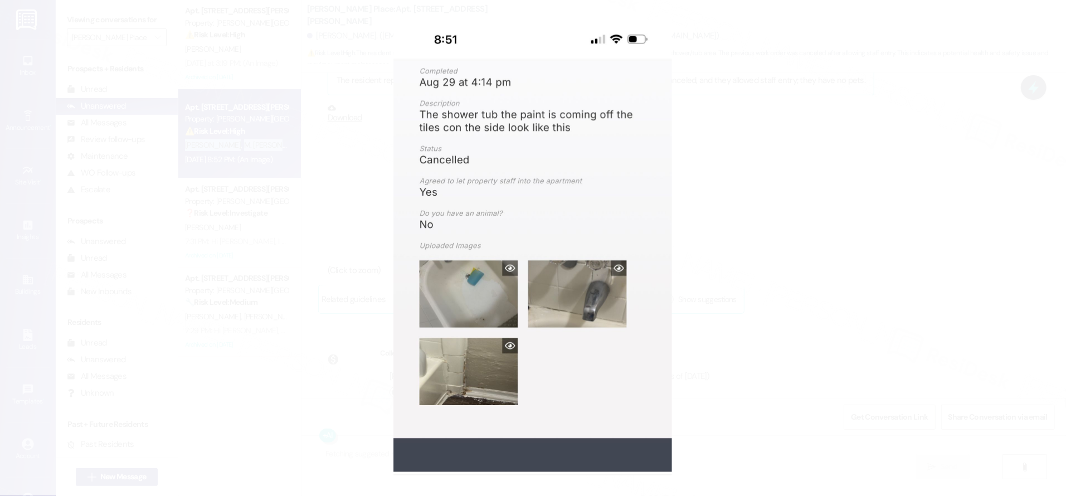
click at [789, 290] on button "Unzoom image" at bounding box center [533, 248] width 1066 height 496
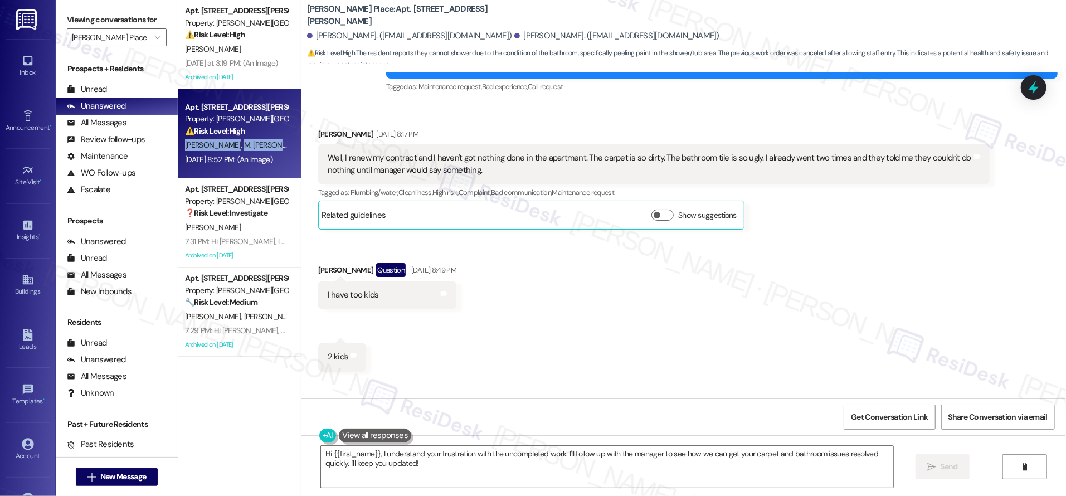
scroll to position [10355, 0]
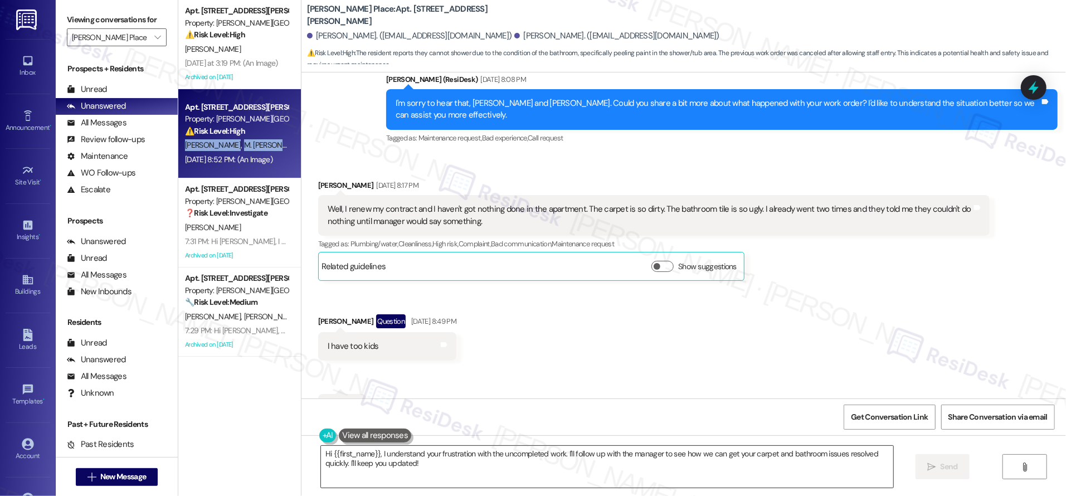
click at [424, 463] on textarea "Hi {{first_name}}, I understand your frustration with the uncompleted work. I'l…" at bounding box center [607, 467] width 572 height 42
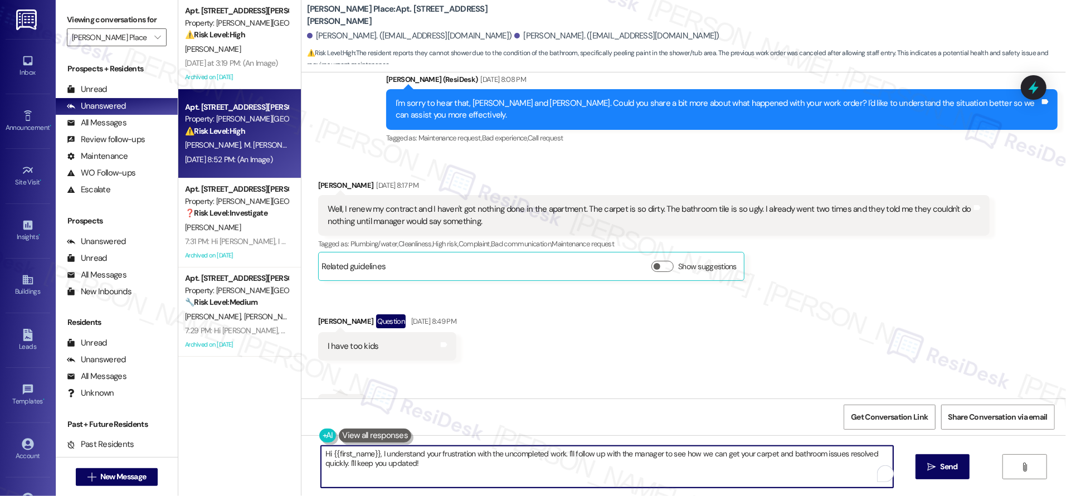
click at [428, 466] on textarea "Hi {{first_name}}, I understand your frustration with the uncompleted work. I'l…" at bounding box center [607, 467] width 572 height 42
drag, startPoint x: 394, startPoint y: 454, endPoint x: 294, endPoint y: 436, distance: 101.9
click at [301, 436] on div "Hi {{first_name}}, I understand your frustration with the uncompleted work. I'l…" at bounding box center [683, 477] width 764 height 84
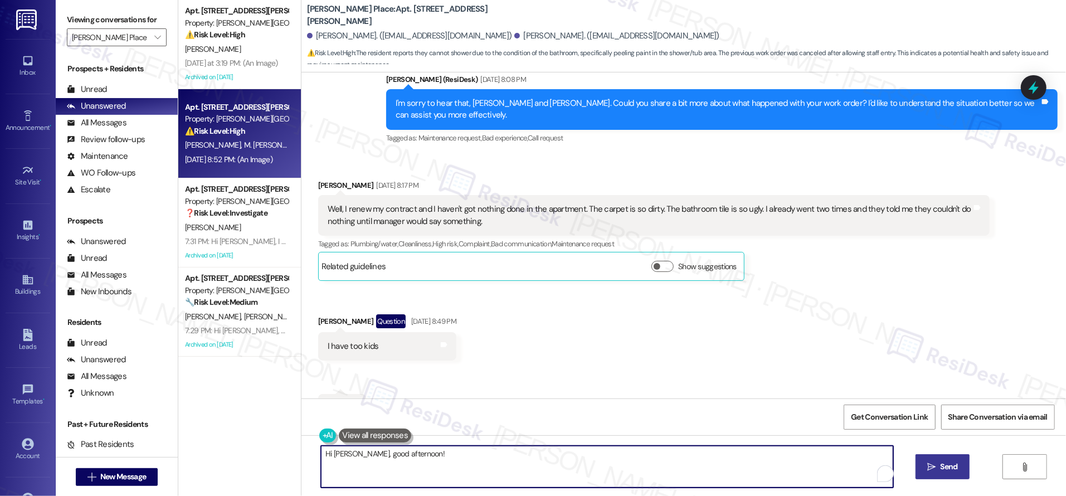
type textarea "Hi [PERSON_NAME], good afternoon!"
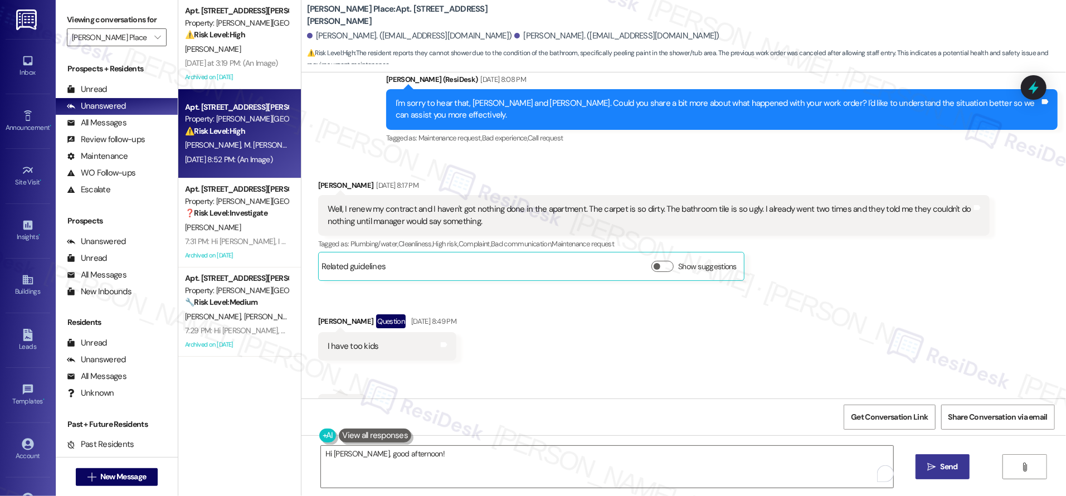
click at [922, 457] on button " Send" at bounding box center [942, 466] width 54 height 25
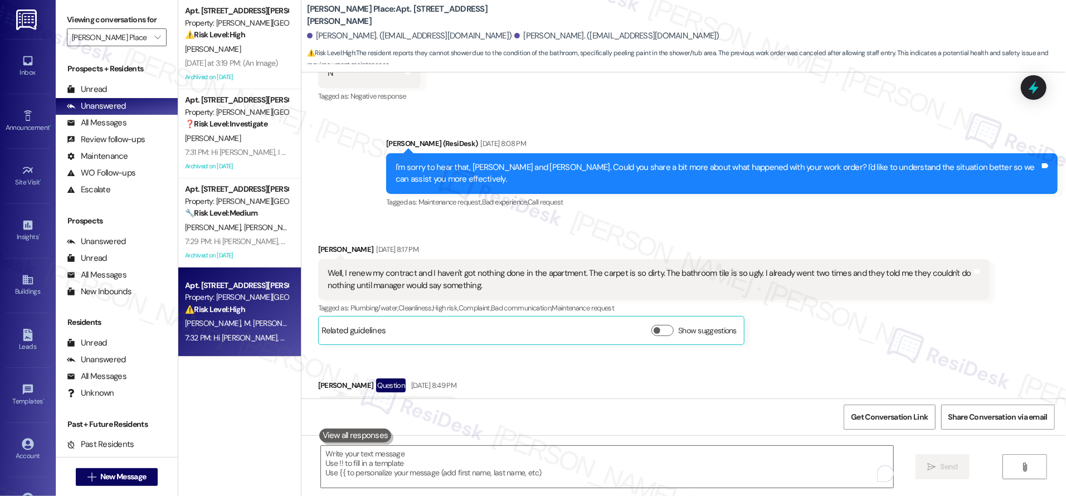
scroll to position [10292, 0]
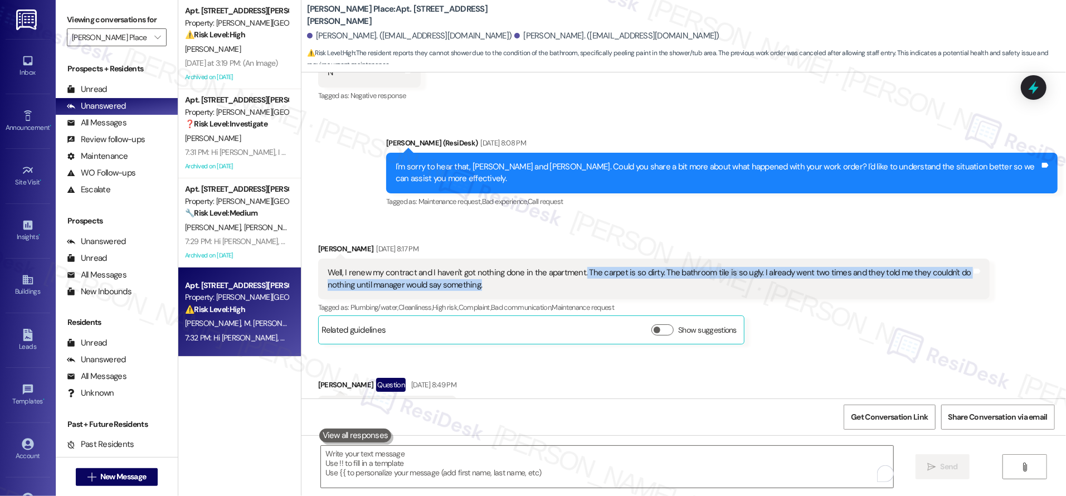
drag, startPoint x: 572, startPoint y: 245, endPoint x: 580, endPoint y: 256, distance: 13.6
click at [580, 267] on div "Well, I renew my contract and I haven't got nothing done in the apartment. The …" at bounding box center [650, 279] width 644 height 24
copy div "The carpet is so dirty. The bathroom tile is so ugly. I already went two times …"
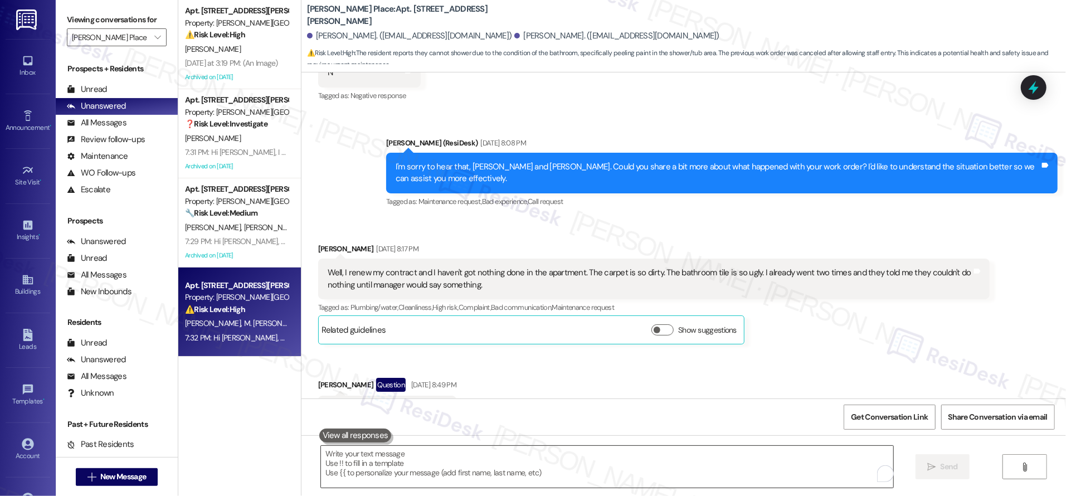
click at [355, 448] on textarea "To enrich screen reader interactions, please activate Accessibility in Grammarl…" at bounding box center [607, 467] width 572 height 42
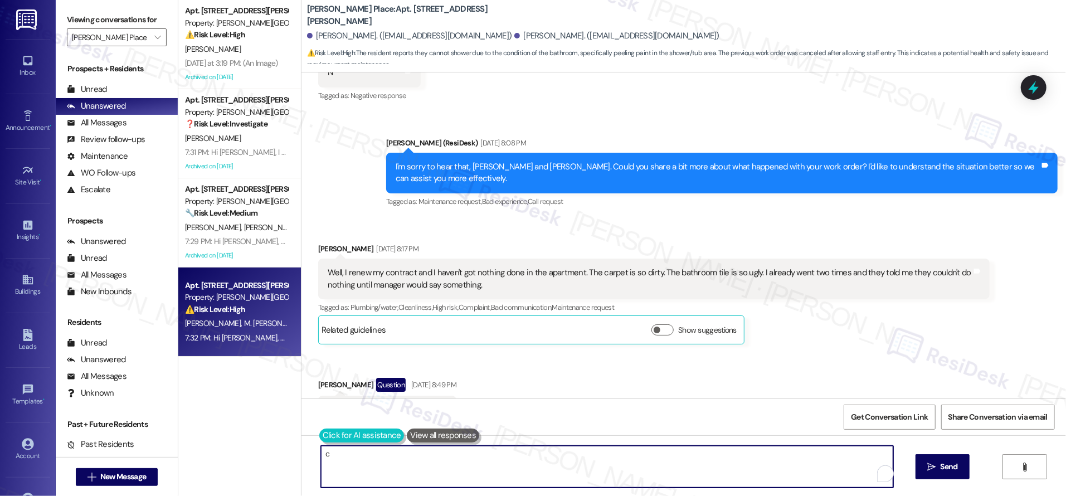
type textarea "c"
click at [321, 437] on button at bounding box center [361, 435] width 85 height 14
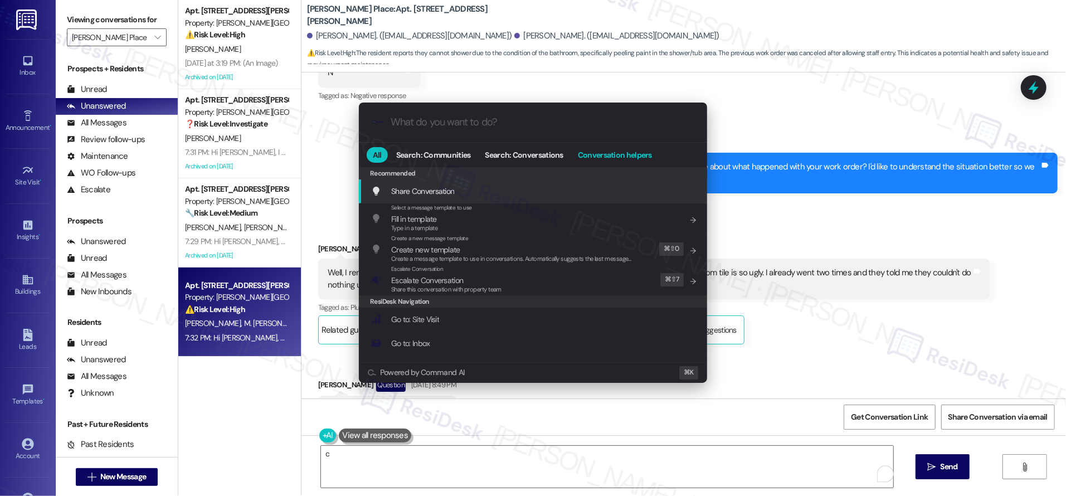
click at [629, 158] on span "Conversation helpers" at bounding box center [615, 155] width 74 height 8
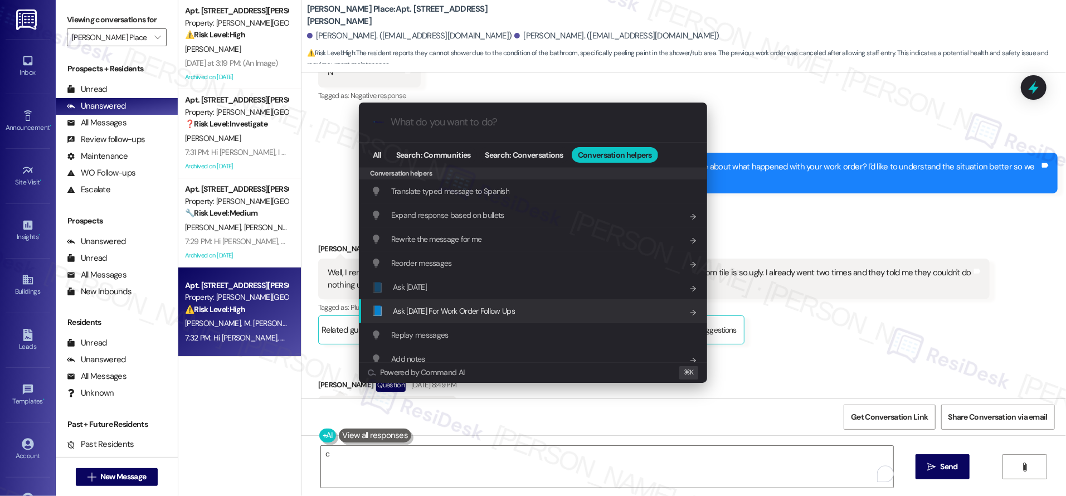
click at [510, 318] on div "📘 Ask [DATE] For Work Order Follow Ups Add shortcut" at bounding box center [533, 311] width 348 height 24
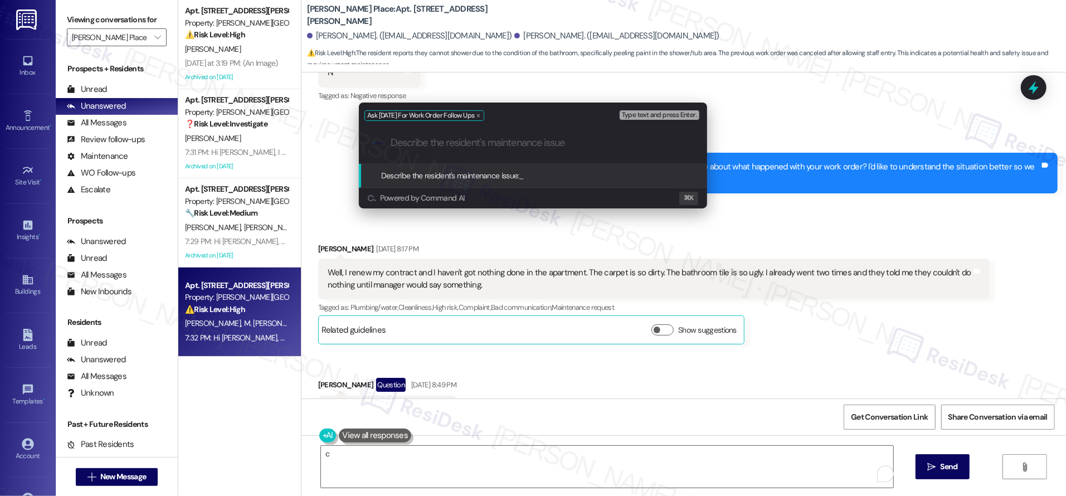
paste input "The carpet is so dirty. The bathroom tile is so ugly. I already went two times …"
type input "The carpet is so dirty. The bathroom tile is so ugly. I already went two times …"
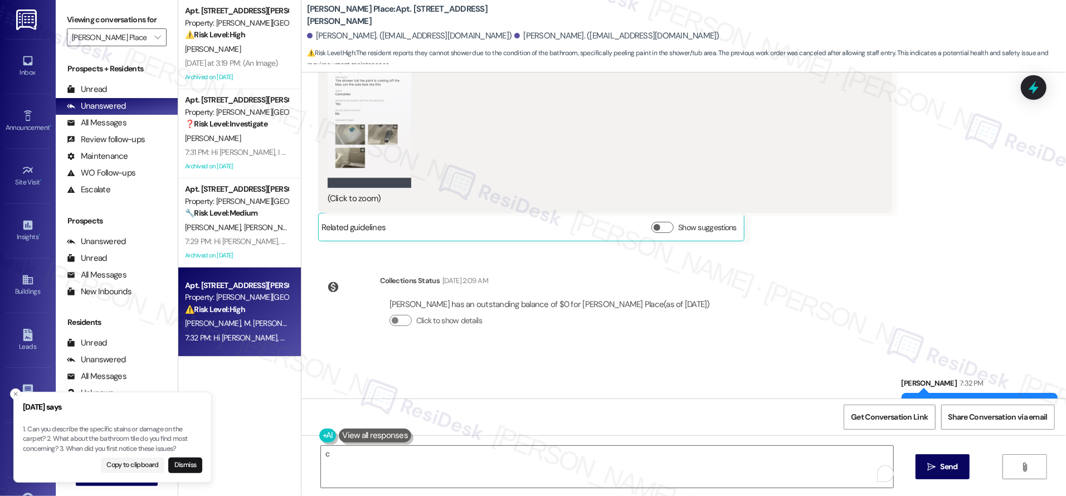
scroll to position [11437, 0]
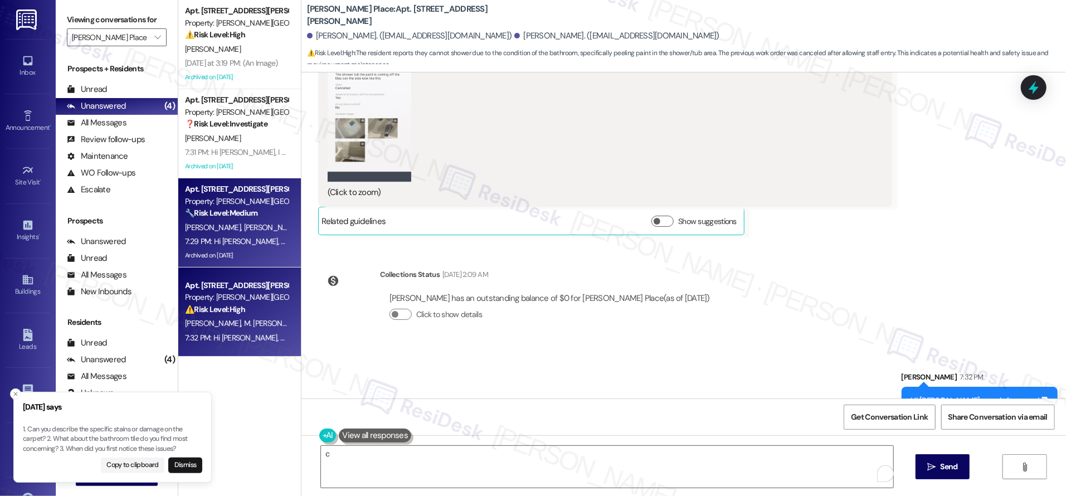
click at [209, 200] on div "Property: [PERSON_NAME][GEOGRAPHIC_DATA]" at bounding box center [236, 202] width 103 height 12
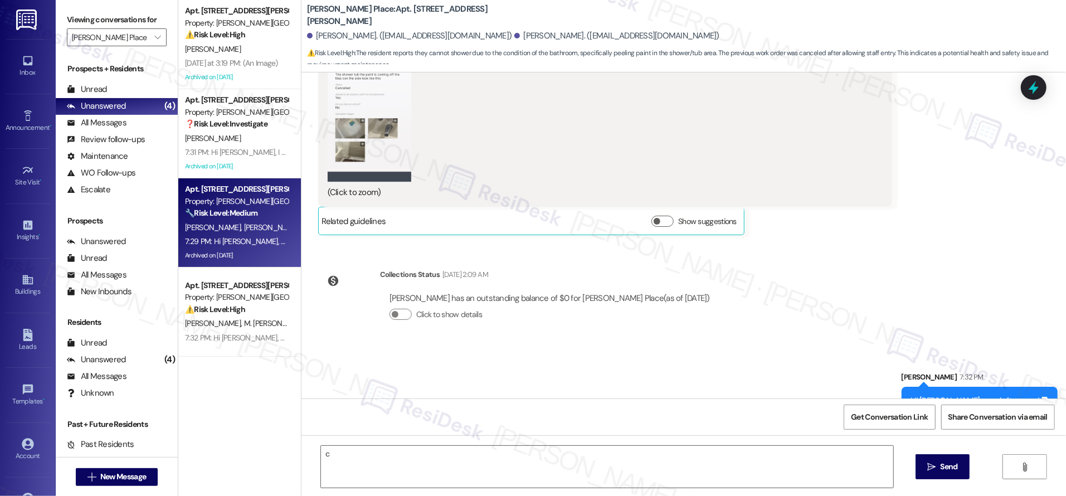
click at [209, 203] on div "Property: [PERSON_NAME][GEOGRAPHIC_DATA]" at bounding box center [236, 202] width 103 height 12
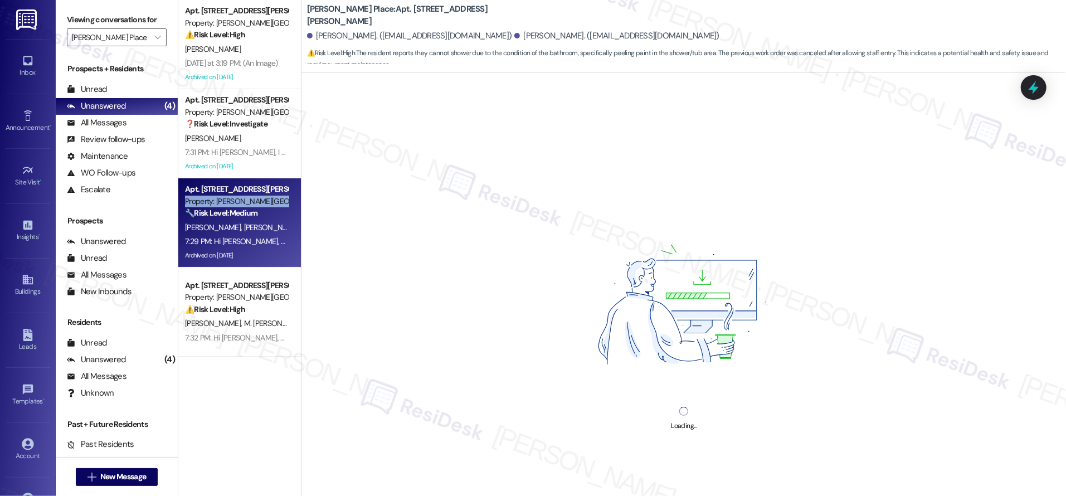
click at [209, 203] on div "Property: [PERSON_NAME][GEOGRAPHIC_DATA]" at bounding box center [236, 202] width 103 height 12
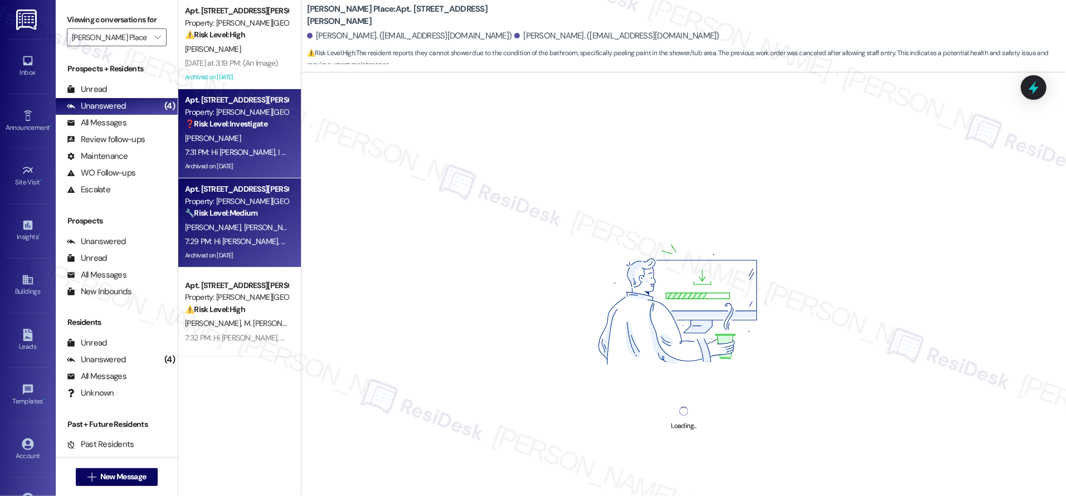
click at [224, 154] on div "7:31 PM: Hi [PERSON_NAME], I know it's been a while but I still wanted to thank…" at bounding box center [786, 152] width 1203 height 10
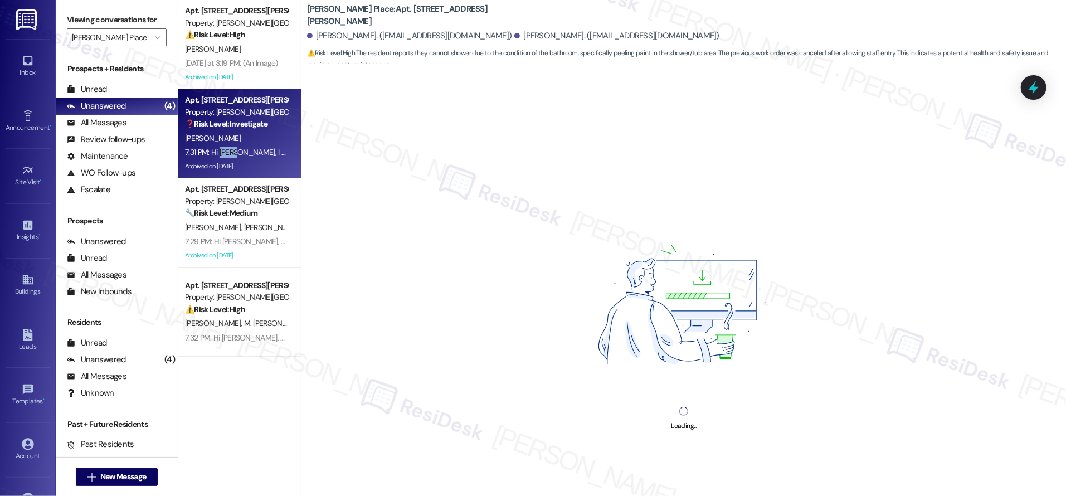
click at [224, 153] on div "7:31 PM: Hi [PERSON_NAME], I know it's been a while but I still wanted to thank…" at bounding box center [786, 152] width 1203 height 10
click at [225, 153] on div "7:31 PM: Hi [PERSON_NAME], I know it's been a while but I still wanted to thank…" at bounding box center [786, 152] width 1203 height 10
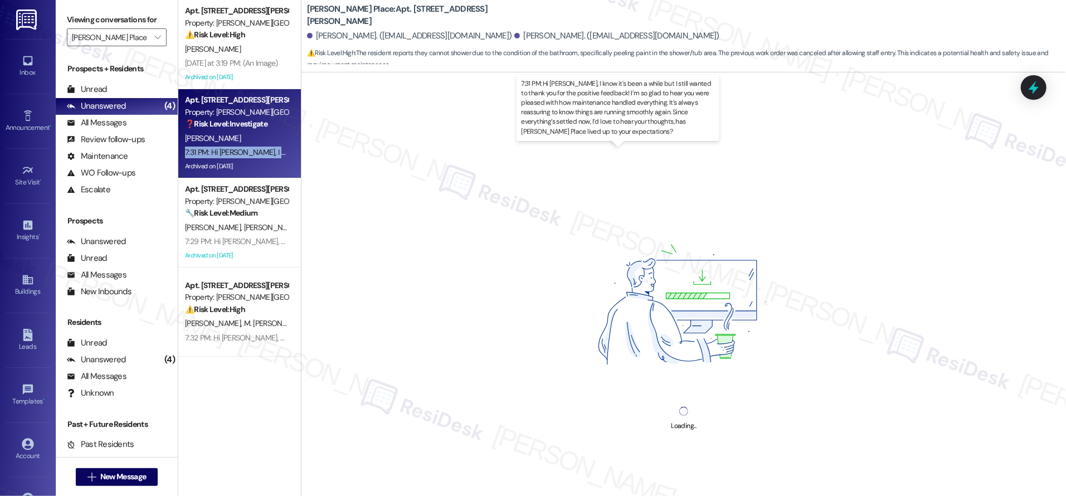
click at [225, 153] on div "7:31 PM: Hi [PERSON_NAME], I know it's been a while but I still wanted to thank…" at bounding box center [786, 152] width 1203 height 10
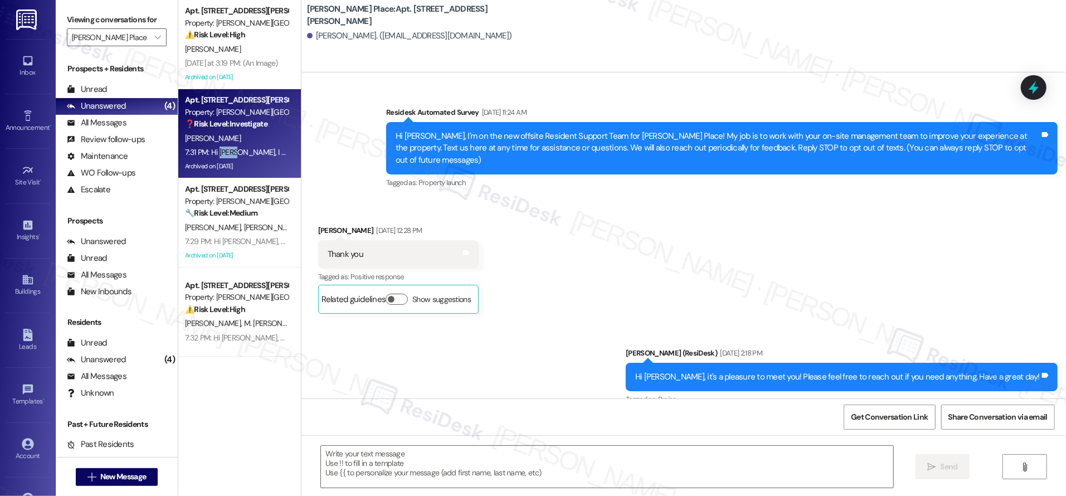
scroll to position [12796, 0]
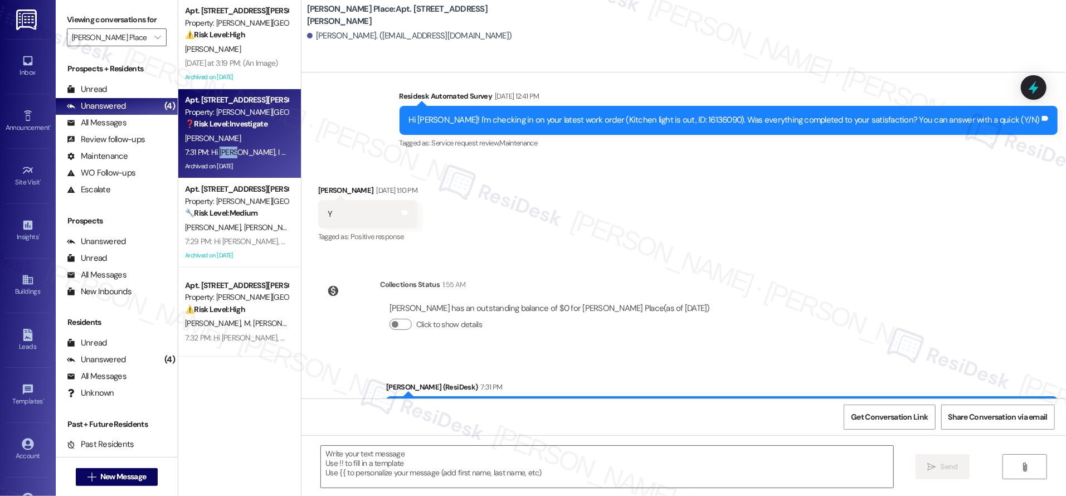
type textarea "Fetching suggested responses. Please feel free to read through the conversation…"
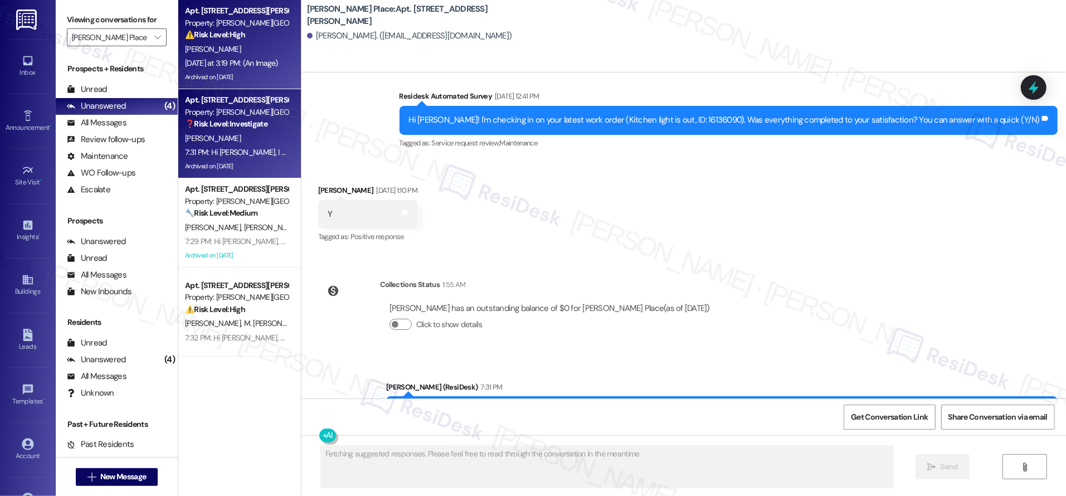
click at [242, 86] on div "Apt. 4, [STREET_ADDRESS][PERSON_NAME] Property: [PERSON_NAME][GEOGRAPHIC_DATA] …" at bounding box center [239, 44] width 123 height 89
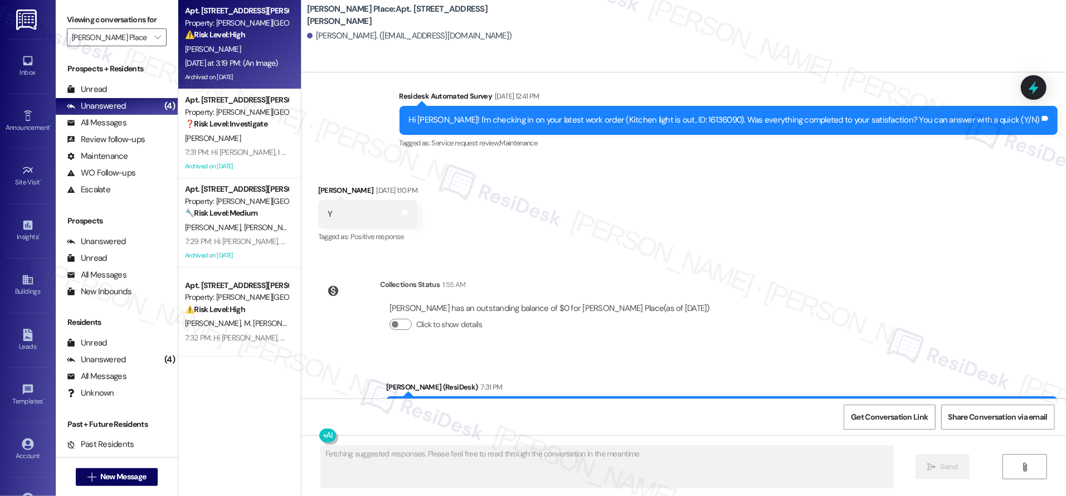
click at [242, 81] on div "Archived on [DATE]" at bounding box center [236, 77] width 105 height 14
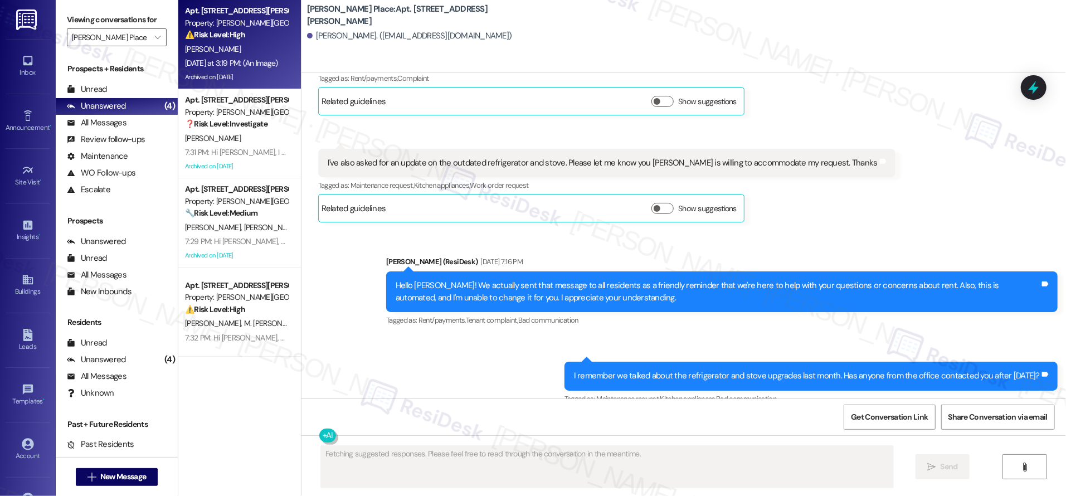
click at [242, 81] on div "Archived on [DATE]" at bounding box center [236, 77] width 105 height 14
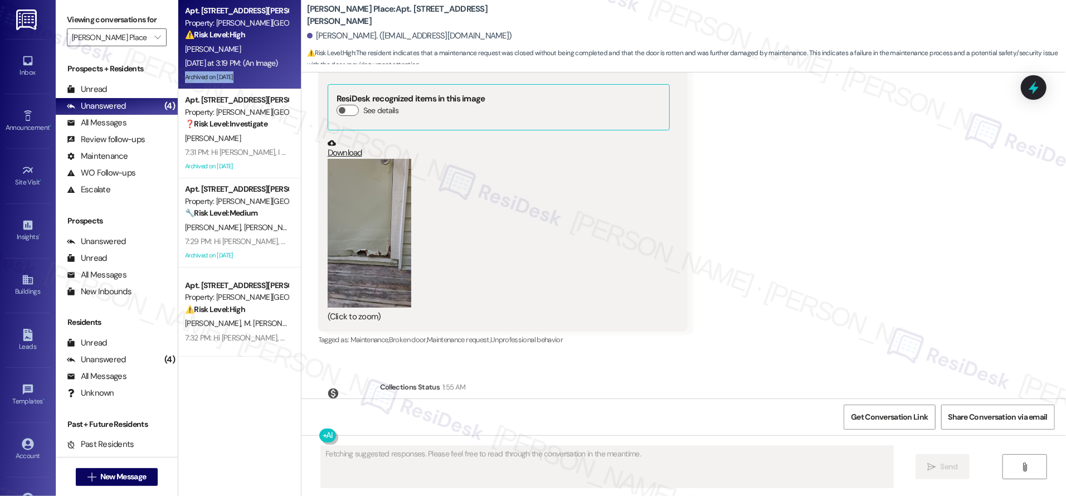
click at [242, 81] on div "Archived on [DATE]" at bounding box center [236, 77] width 105 height 14
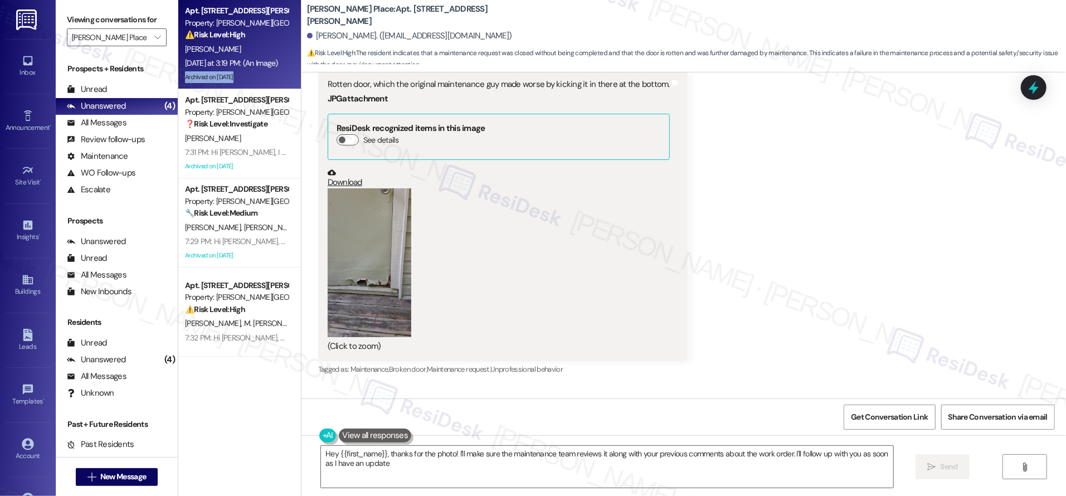
type textarea "Hey {{first_name}}, thanks for the photo! I'll make sure the maintenance team r…"
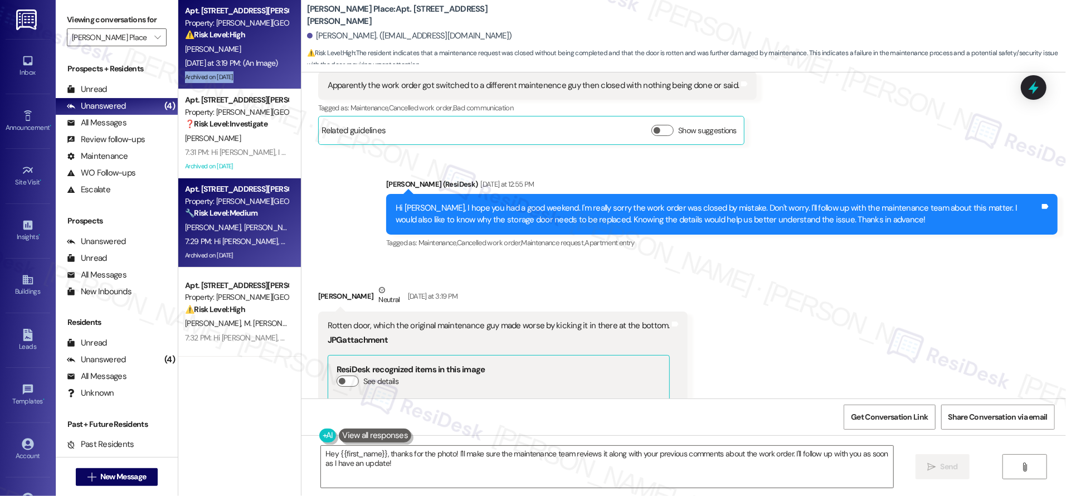
scroll to position [2571, 0]
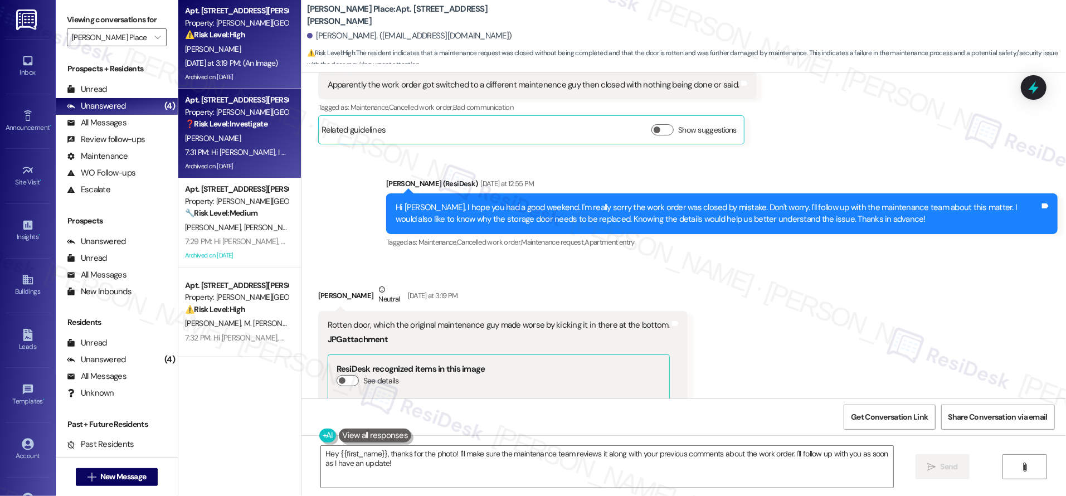
click at [275, 172] on div "Archived on [DATE]" at bounding box center [236, 166] width 105 height 14
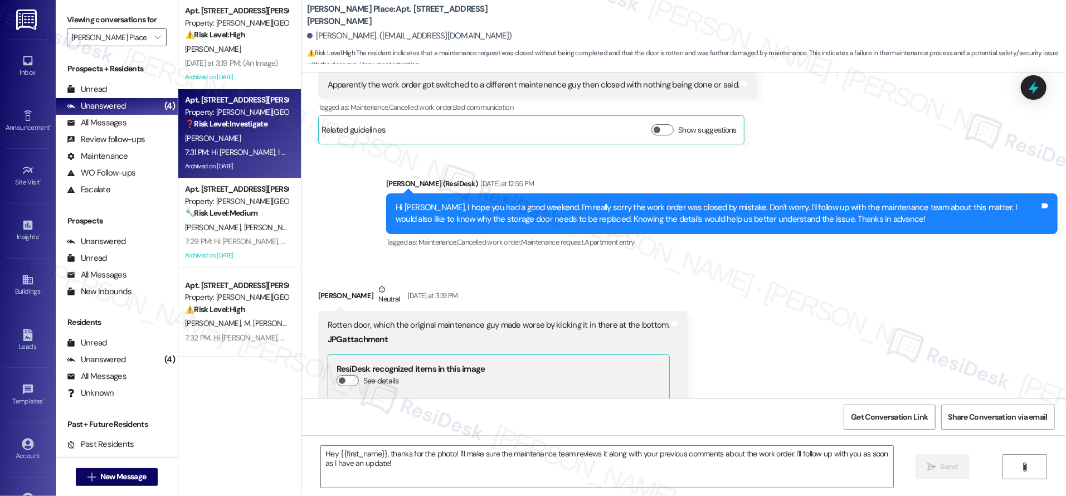
click at [247, 152] on div "7:31 PM: Hi [PERSON_NAME], I know it's been a while but I still wanted to thank…" at bounding box center [786, 152] width 1203 height 10
type textarea "Fetching suggested responses. Please feel free to read through the conversation…"
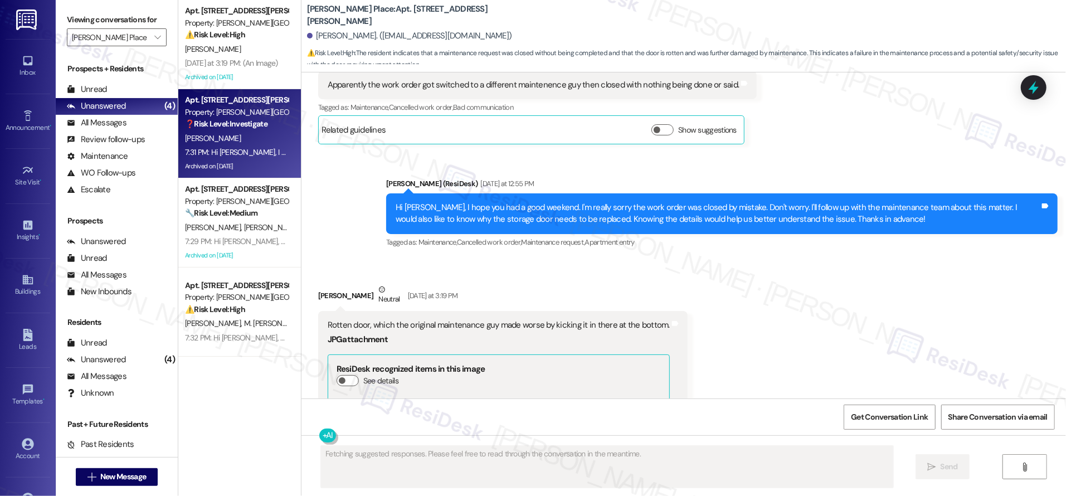
click at [247, 152] on div "7:31 PM: Hi [PERSON_NAME], I know it's been a while but I still wanted to thank…" at bounding box center [786, 152] width 1203 height 10
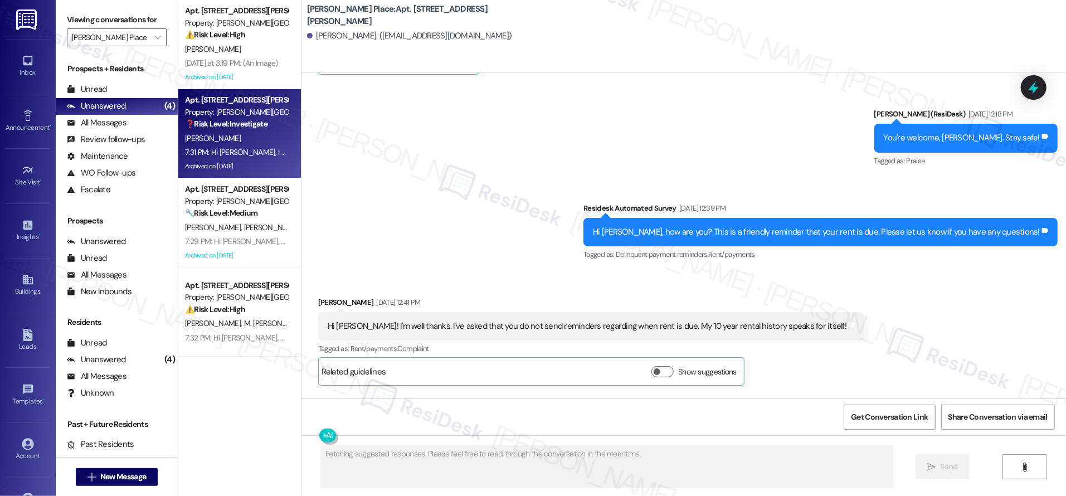
scroll to position [12792, 0]
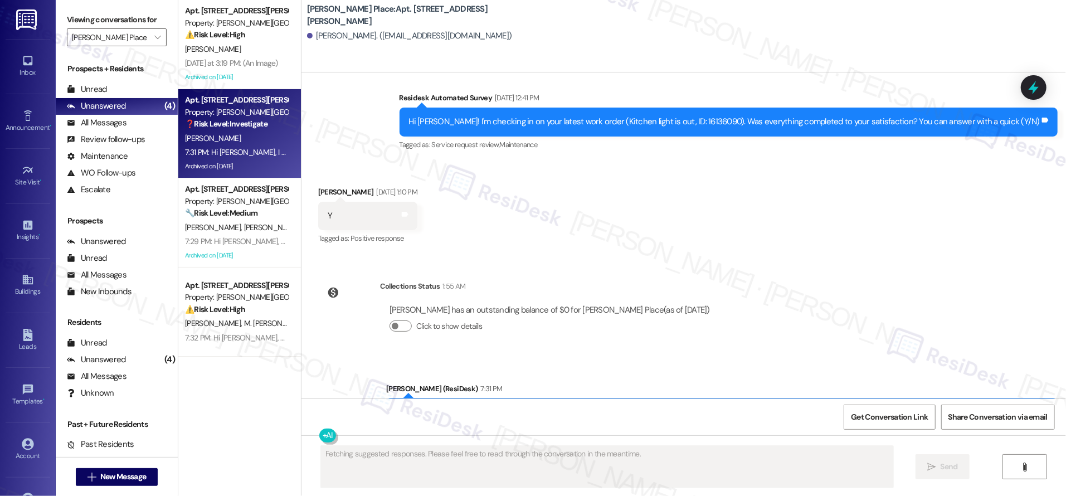
click at [247, 152] on div "7:31 PM: Hi [PERSON_NAME], I know it's been a while but I still wanted to thank…" at bounding box center [786, 152] width 1203 height 10
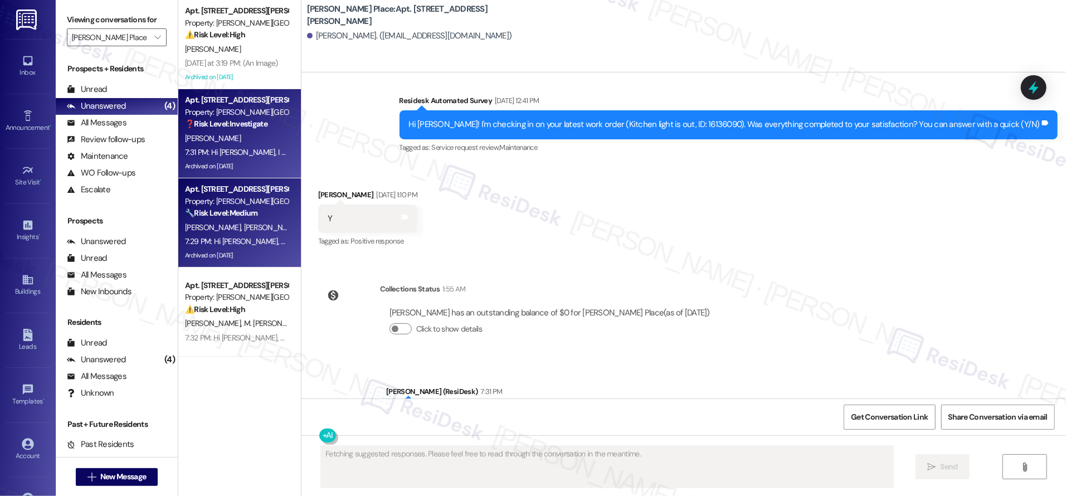
click at [221, 212] on strong "🔧 Risk Level: Medium" at bounding box center [221, 213] width 72 height 10
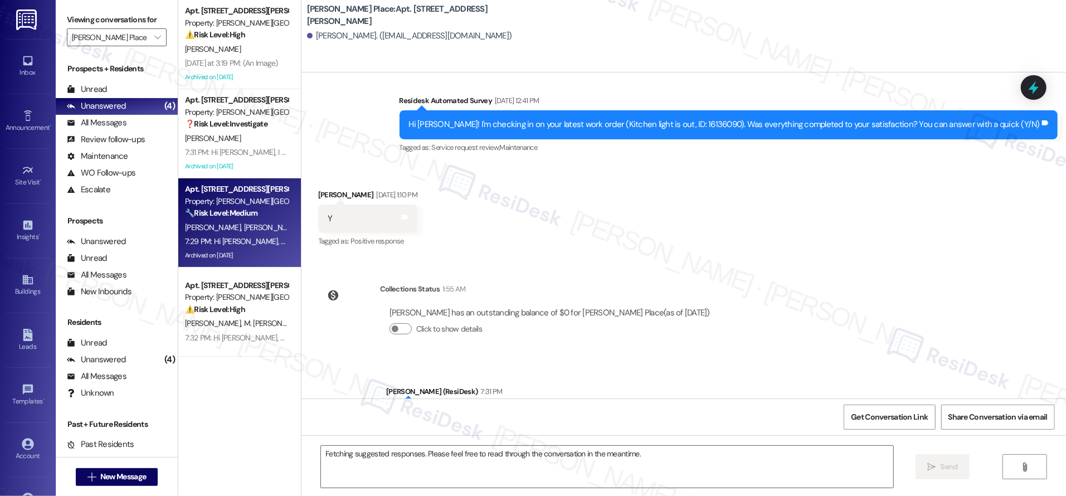
click at [221, 212] on strong "🔧 Risk Level: Medium" at bounding box center [221, 213] width 72 height 10
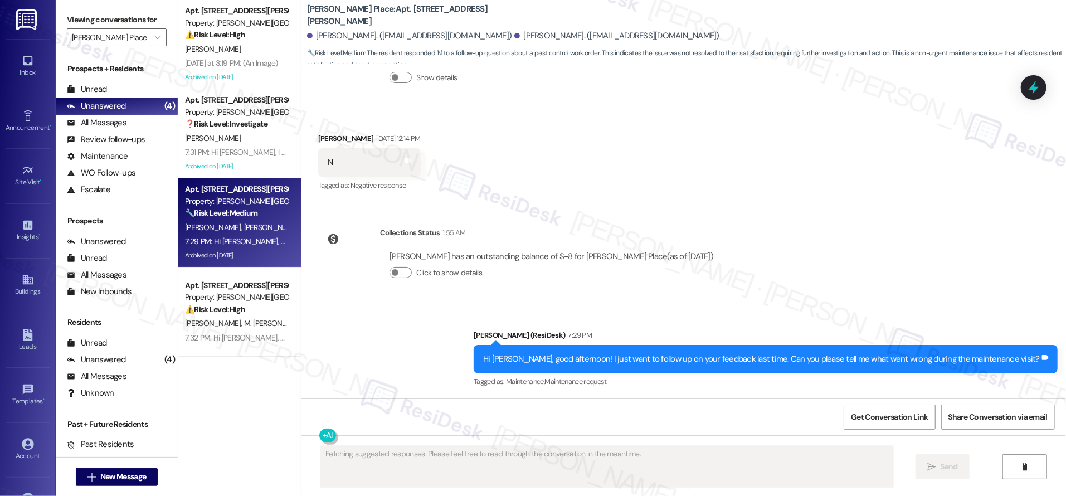
scroll to position [5120, 0]
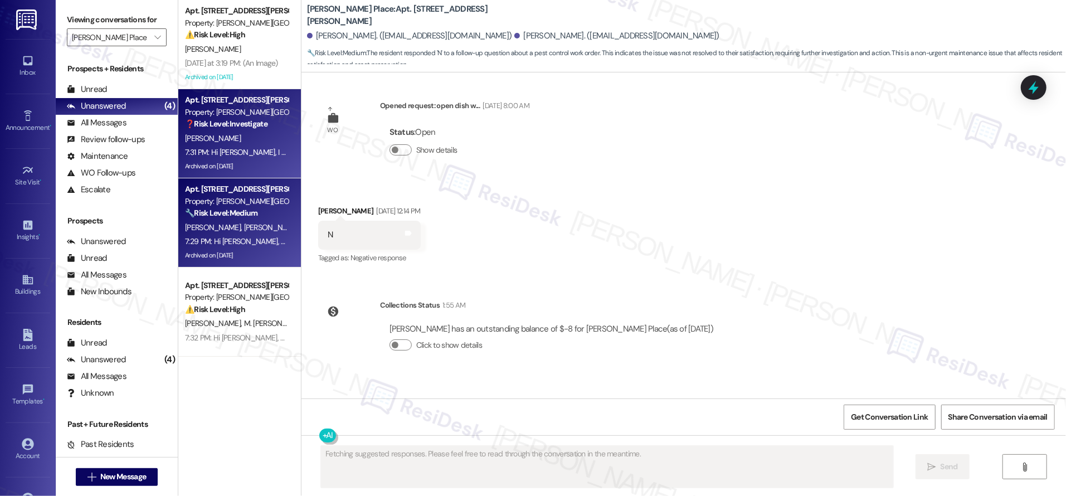
click at [236, 110] on div "Property: [PERSON_NAME][GEOGRAPHIC_DATA]" at bounding box center [236, 112] width 103 height 12
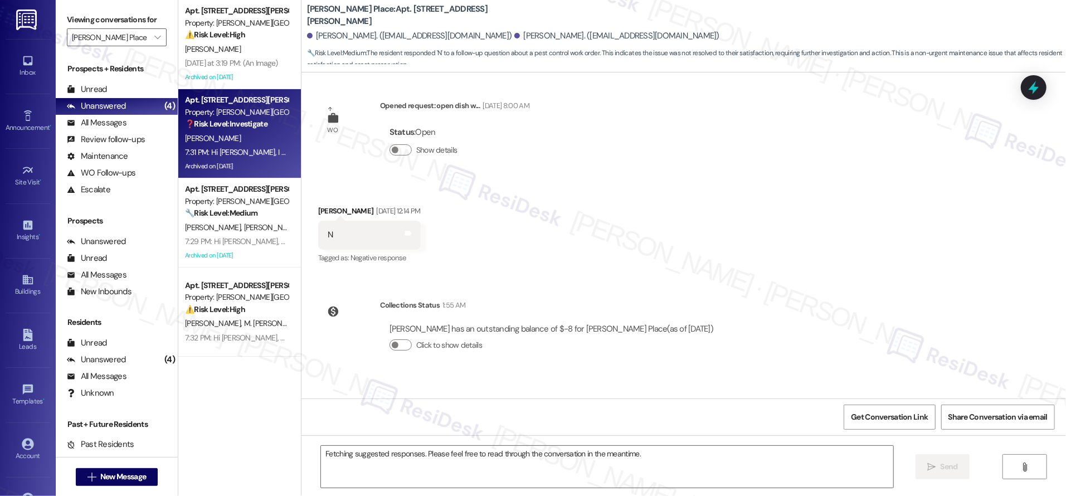
click at [236, 111] on div "Property: [PERSON_NAME][GEOGRAPHIC_DATA]" at bounding box center [236, 112] width 103 height 12
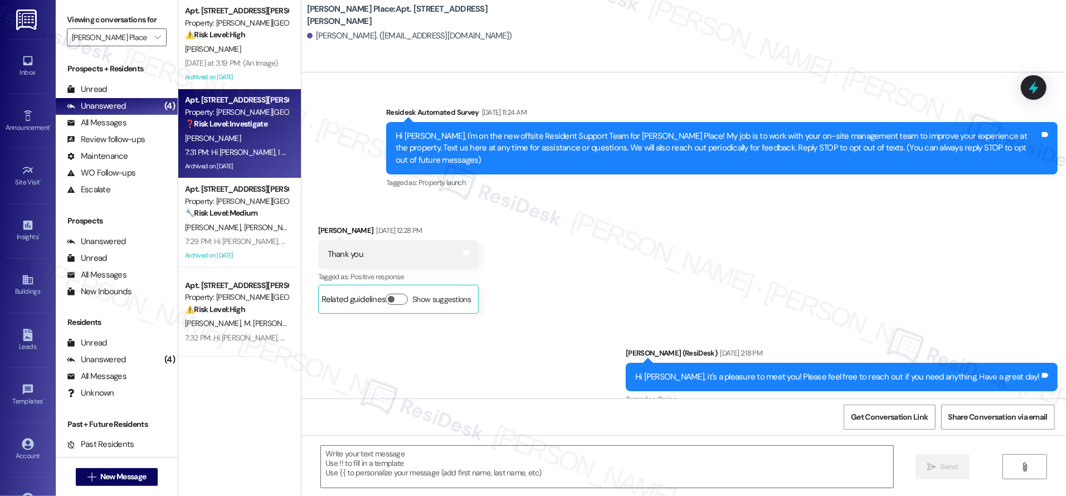
scroll to position [12792, 0]
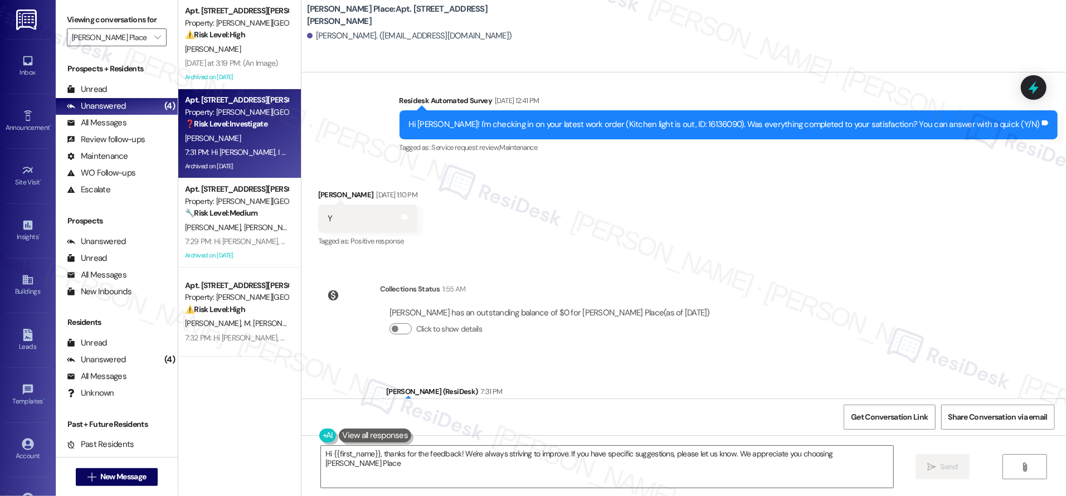
type textarea "Hi {{first_name}}, thanks for the feedback! We're always striving to improve. I…"
click at [98, 90] on div "Unread" at bounding box center [87, 90] width 40 height 12
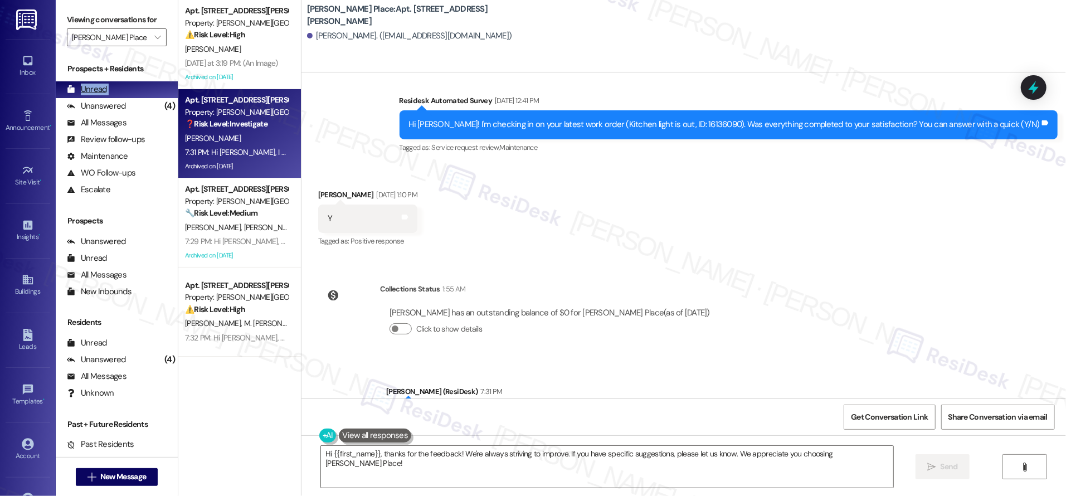
click at [98, 90] on div "Unread" at bounding box center [87, 90] width 40 height 12
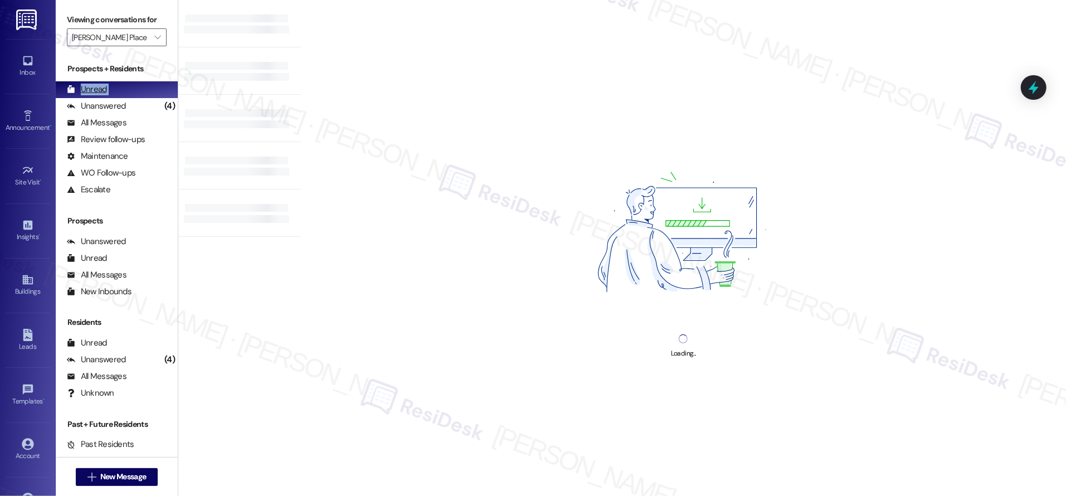
click at [98, 90] on div "Unread" at bounding box center [87, 90] width 40 height 12
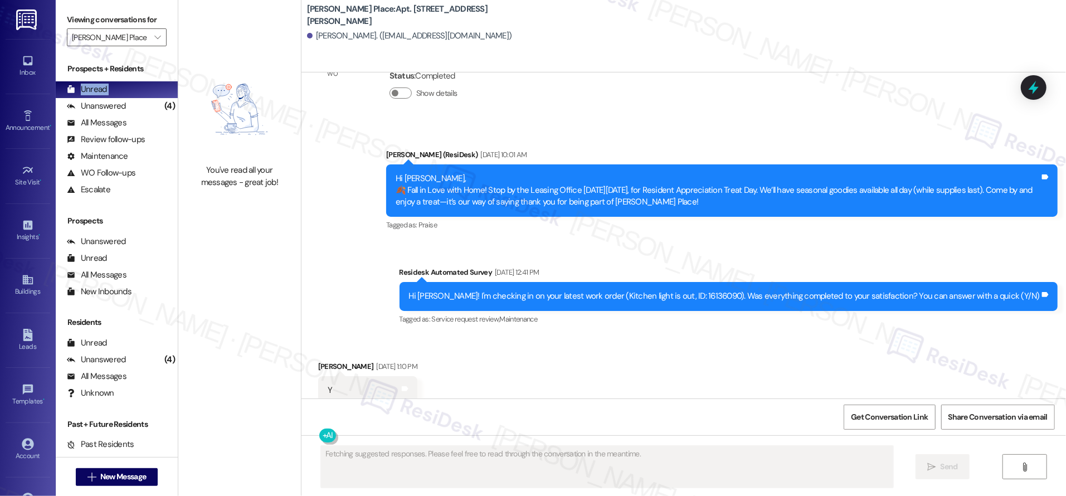
scroll to position [12591, 0]
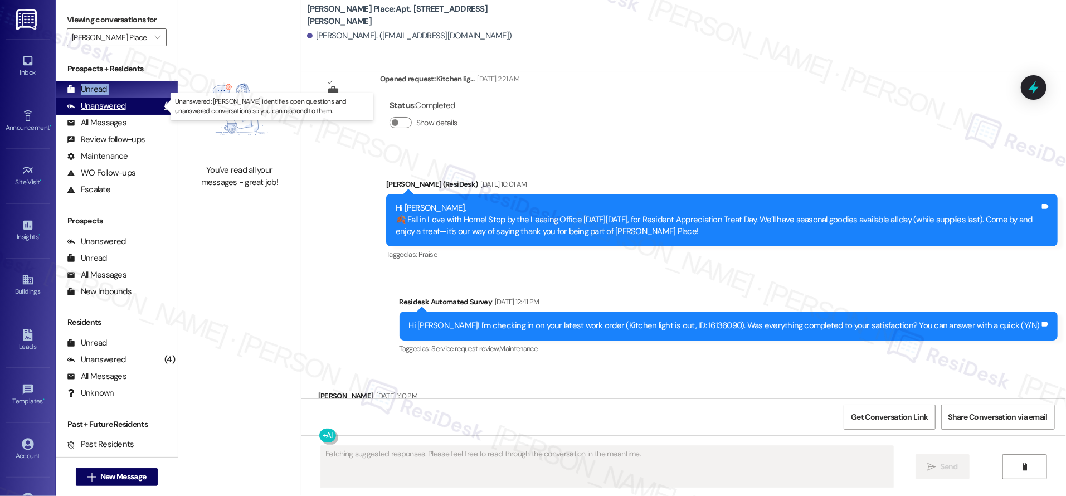
click at [131, 108] on div "Unanswered (4)" at bounding box center [117, 106] width 122 height 17
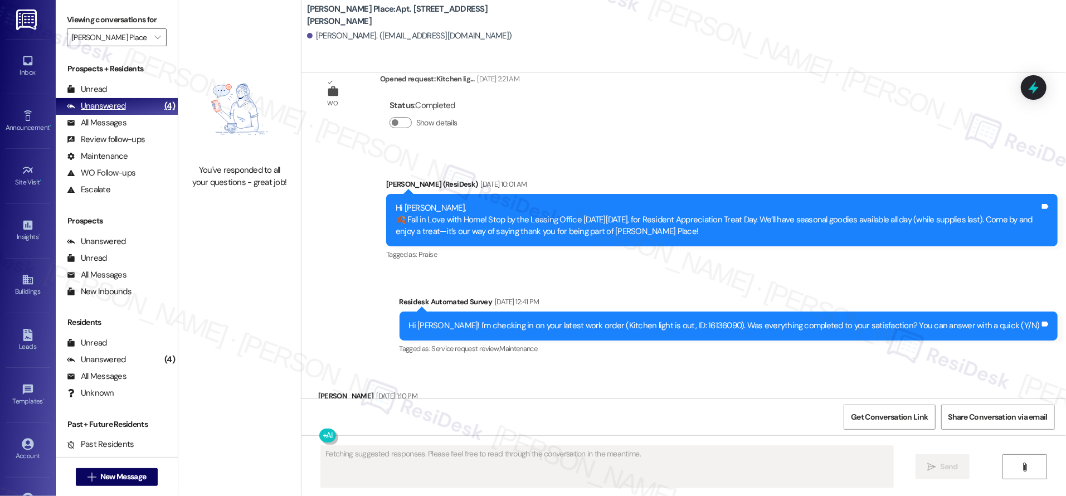
click at [131, 108] on div "Unanswered (4)" at bounding box center [117, 106] width 122 height 17
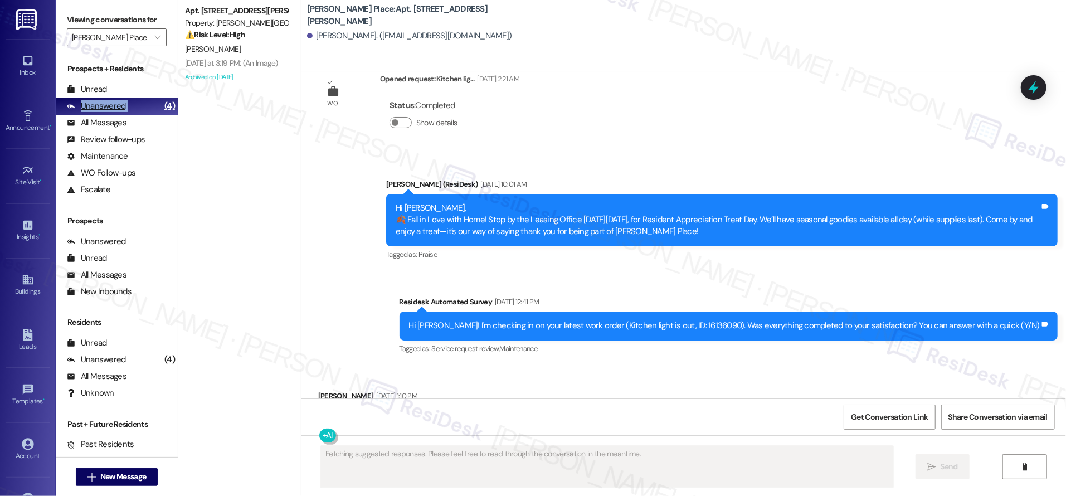
click at [131, 108] on div "Unanswered (4)" at bounding box center [117, 106] width 122 height 17
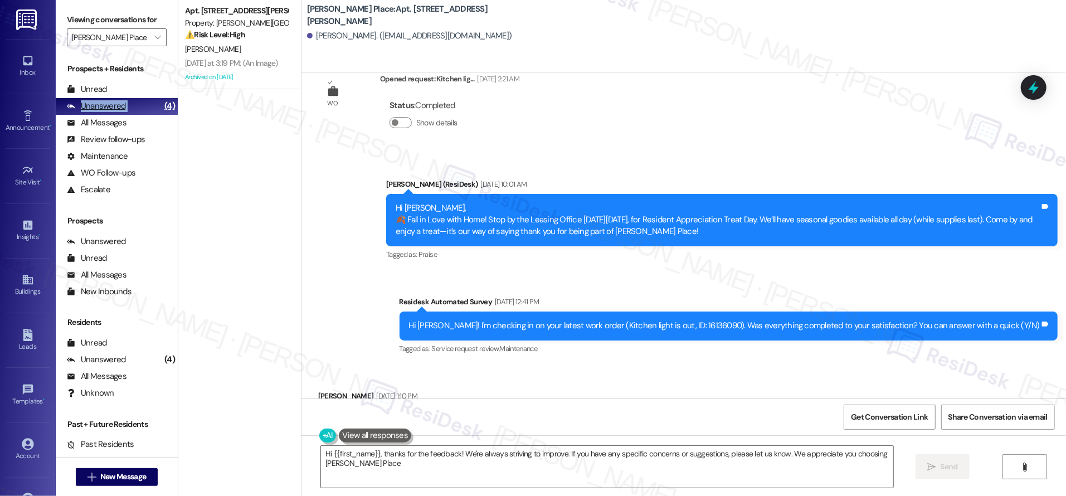
type textarea "Hi {{first_name}}, thanks for the feedback! We're always striving to improve. I…"
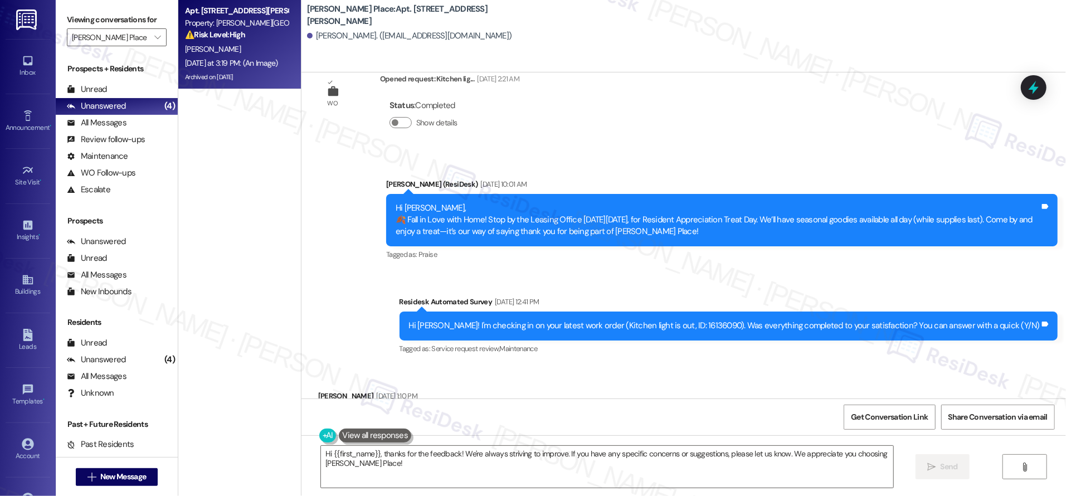
click at [189, 69] on div "[DATE] at 3:19 PM: (An Image) [DATE] at 3:19 PM: (An Image)" at bounding box center [236, 63] width 105 height 14
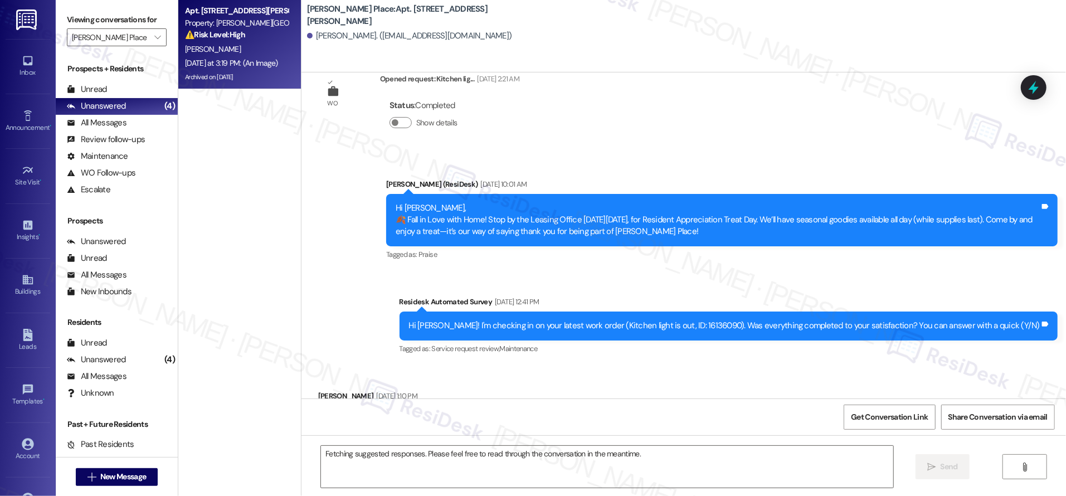
click at [228, 83] on div "Archived on [DATE]" at bounding box center [236, 77] width 105 height 14
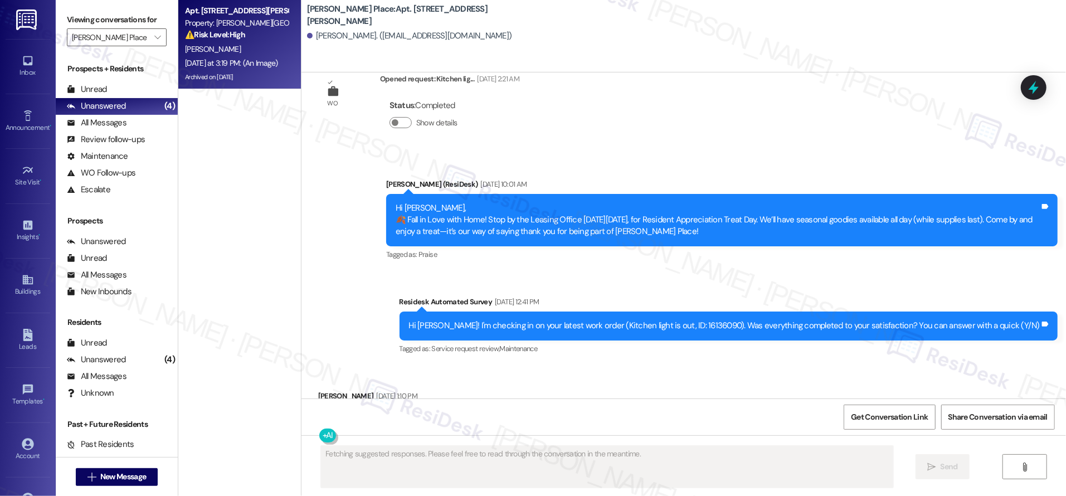
scroll to position [2841, 0]
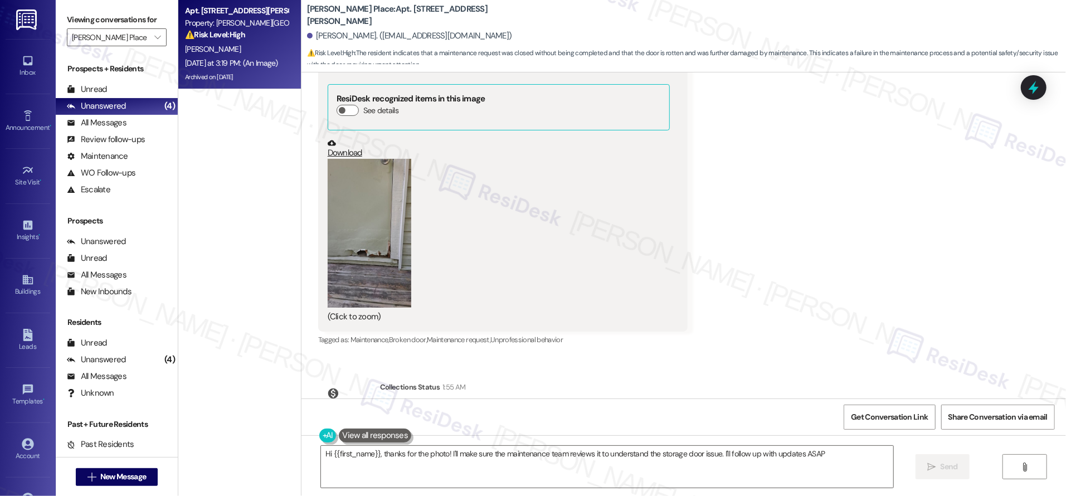
type textarea "Hi {{first_name}}, thanks for the photo! I'll make sure the maintenance team re…"
click at [97, 99] on div "Unanswered (4)" at bounding box center [117, 106] width 122 height 17
click at [99, 96] on div "Unread (0)" at bounding box center [117, 89] width 122 height 17
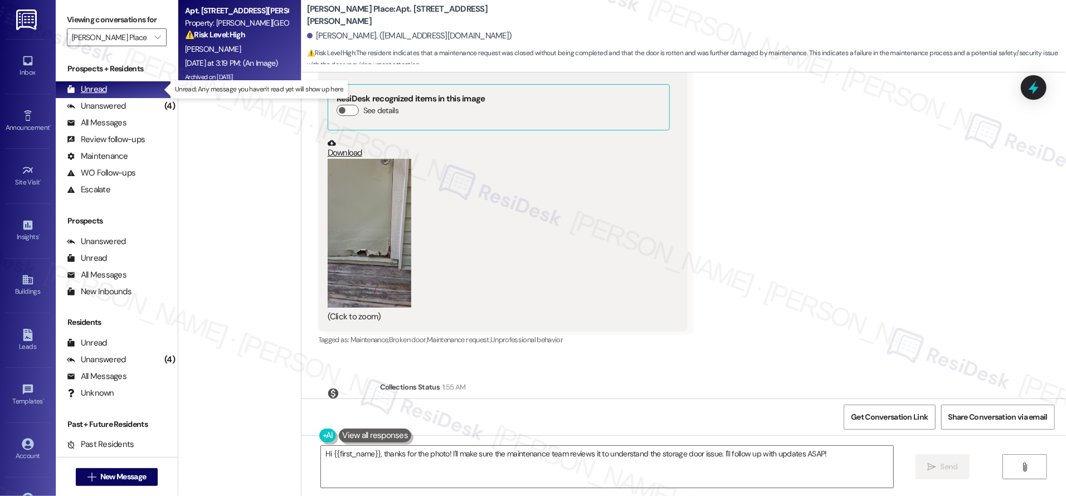
click at [99, 96] on div "Unread (0)" at bounding box center [117, 89] width 122 height 17
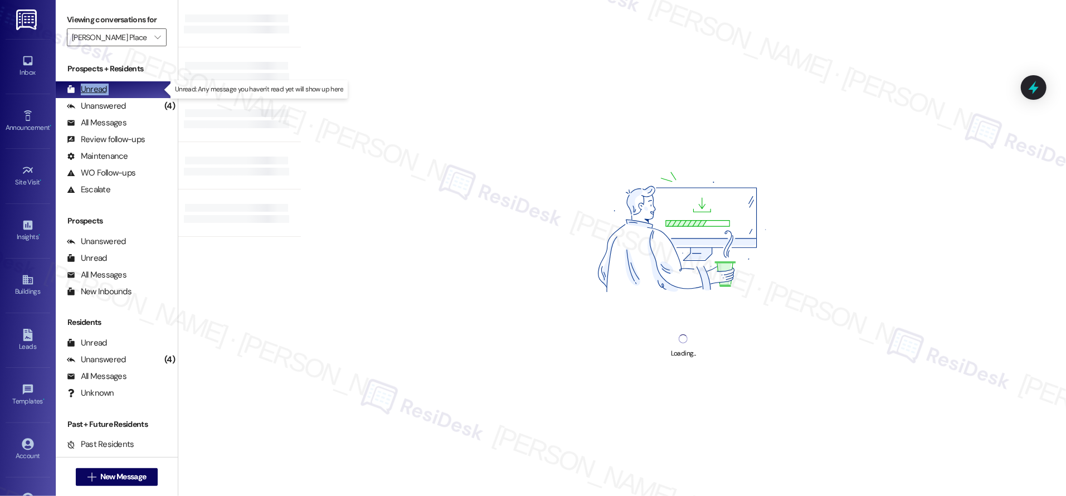
click at [98, 95] on div "Unread (0)" at bounding box center [117, 89] width 122 height 17
click at [99, 96] on div "Unread (0)" at bounding box center [117, 89] width 122 height 17
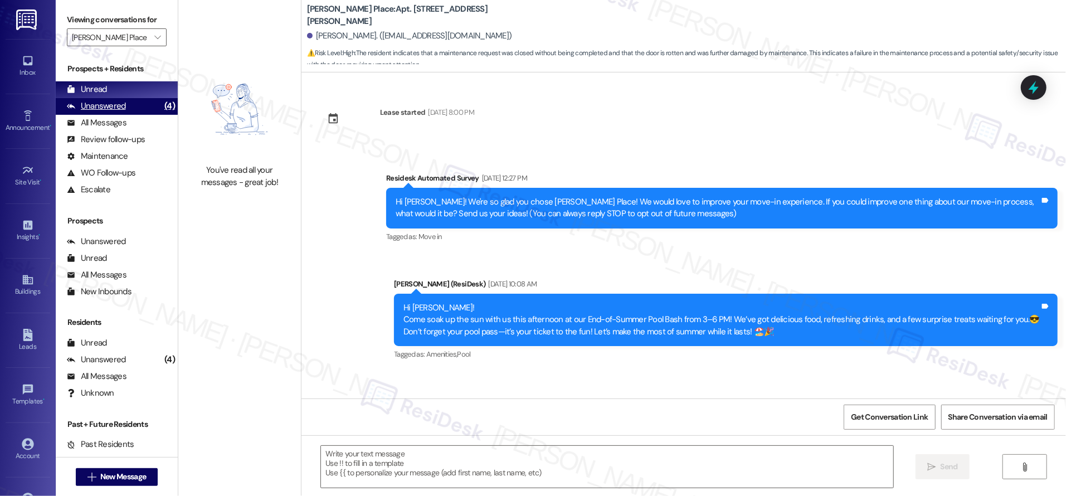
click at [100, 102] on div "Unanswered" at bounding box center [96, 106] width 59 height 12
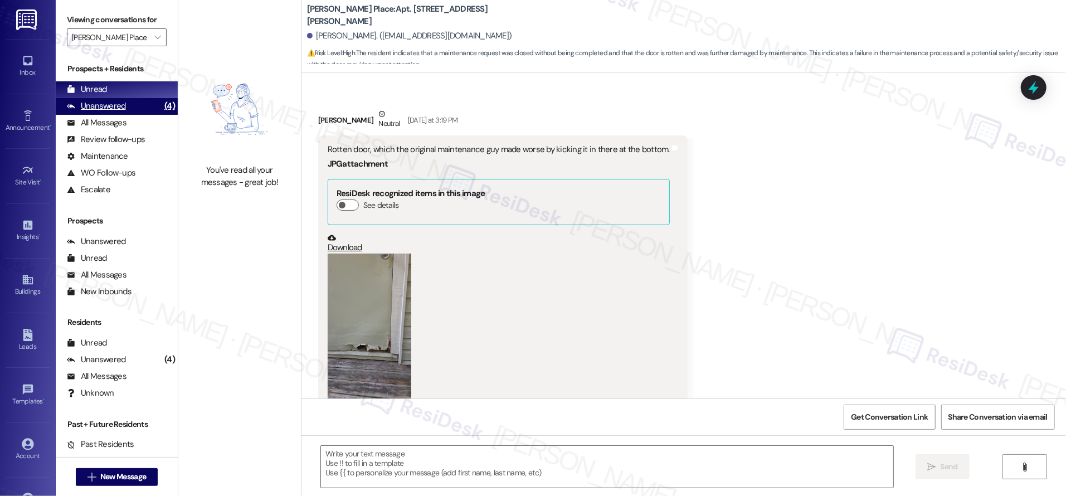
click at [100, 102] on div "Unanswered" at bounding box center [96, 106] width 59 height 12
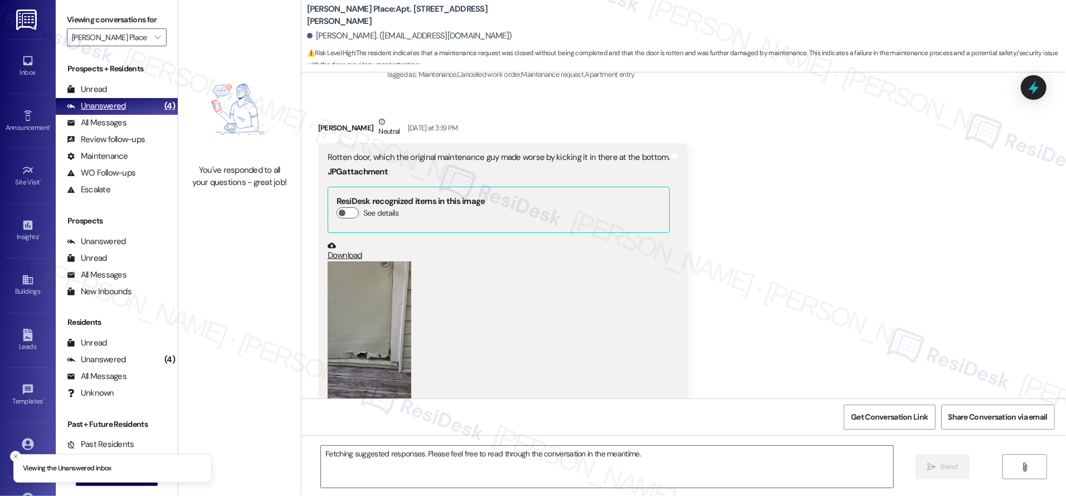
click at [100, 102] on div "Unanswered" at bounding box center [96, 106] width 59 height 12
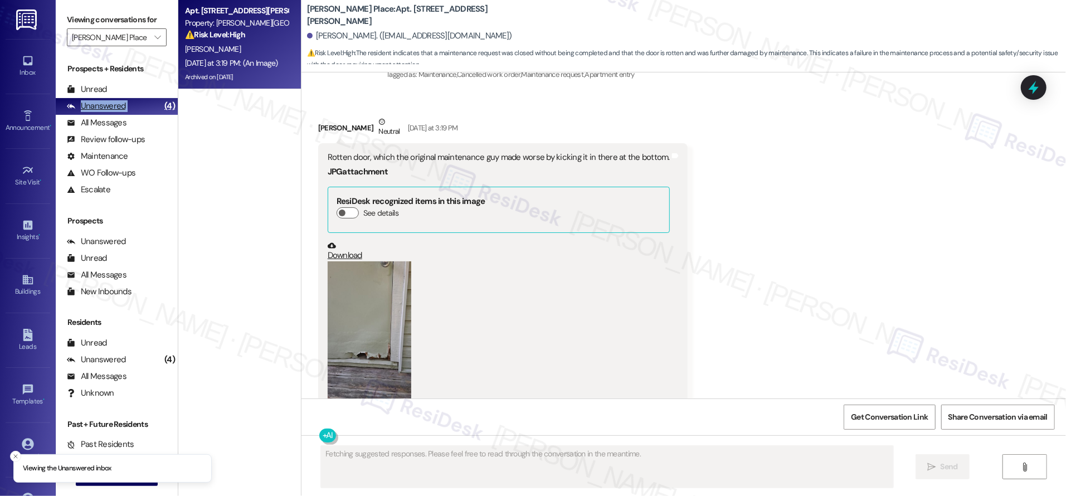
click at [100, 102] on div "Unanswered" at bounding box center [96, 106] width 59 height 12
click at [253, 60] on div "[DATE] at 3:19 PM: (An Image) [DATE] at 3:19 PM: (An Image)" at bounding box center [231, 63] width 93 height 10
click at [253, 61] on div "[DATE] at 3:19 PM: (An Image) [DATE] at 3:19 PM: (An Image)" at bounding box center [231, 63] width 93 height 10
drag, startPoint x: 254, startPoint y: 61, endPoint x: 304, endPoint y: 103, distance: 65.2
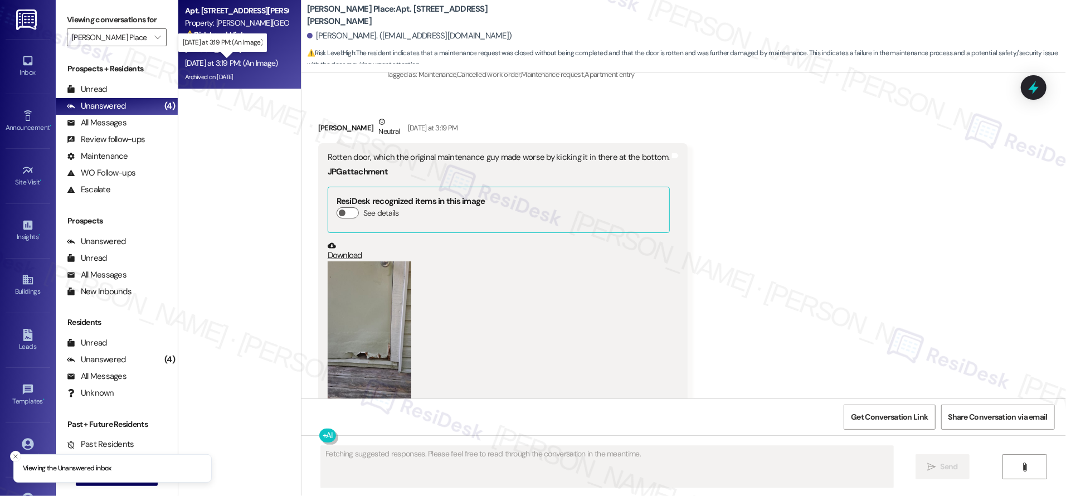
click at [254, 61] on div "[DATE] at 3:19 PM: (An Image) [DATE] at 3:19 PM: (An Image)" at bounding box center [231, 63] width 93 height 10
click at [357, 261] on button "Zoom image" at bounding box center [370, 335] width 84 height 149
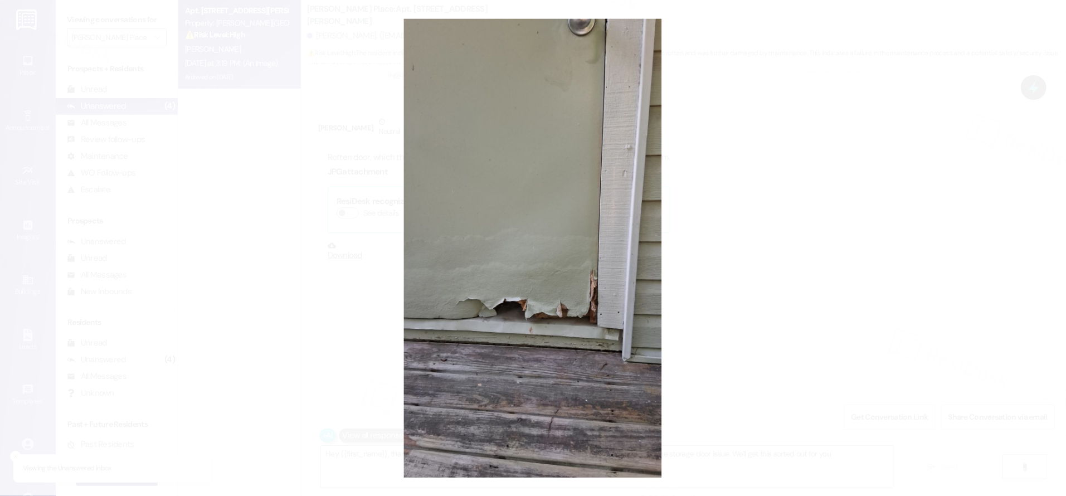
type textarea "Hey {{first_name}}, thanks for the photo! I'll make sure the maintenance team r…"
drag, startPoint x: 887, startPoint y: 318, endPoint x: 851, endPoint y: 306, distance: 37.9
click at [887, 318] on button "Unzoom image" at bounding box center [533, 248] width 1066 height 496
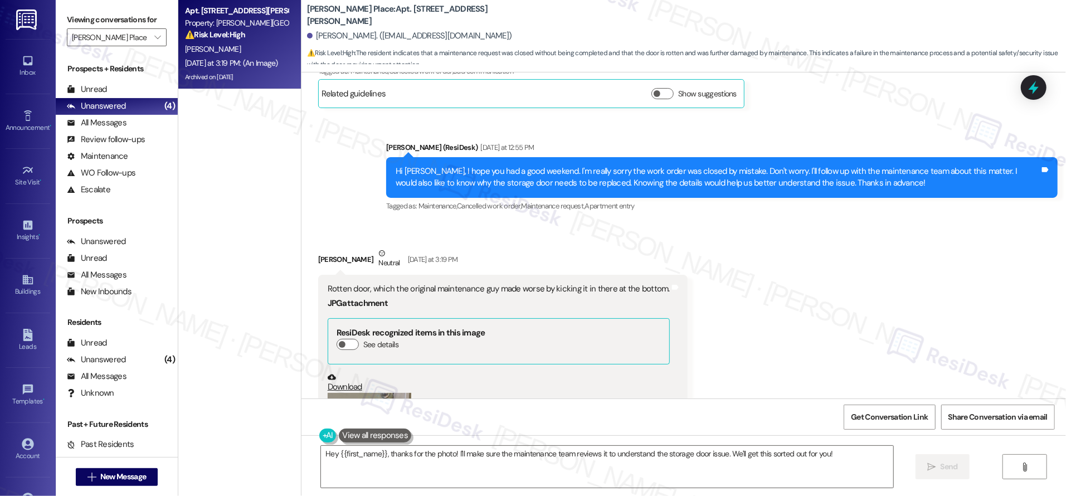
scroll to position [2606, 0]
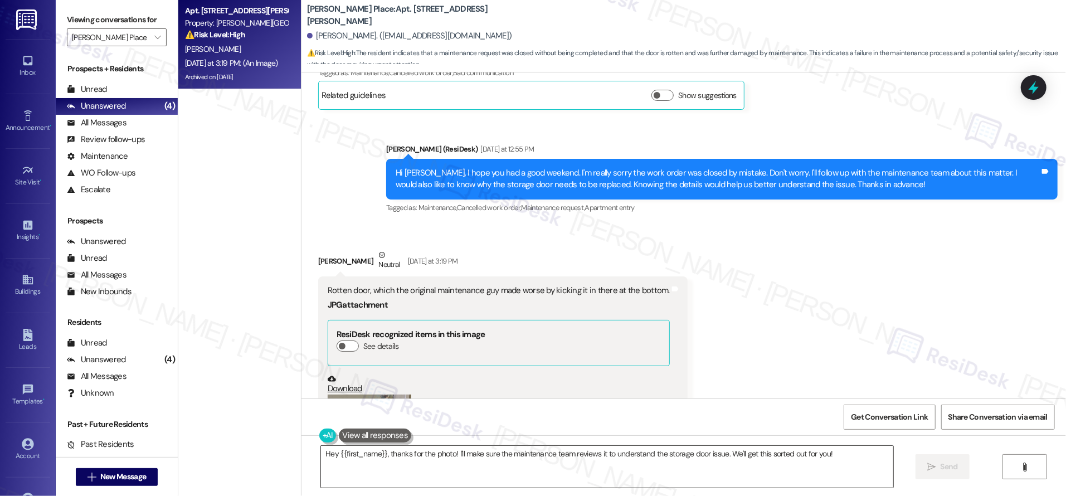
click at [429, 462] on textarea "Hey {{first_name}}, thanks for the photo! I'll make sure the maintenance team r…" at bounding box center [607, 467] width 572 height 42
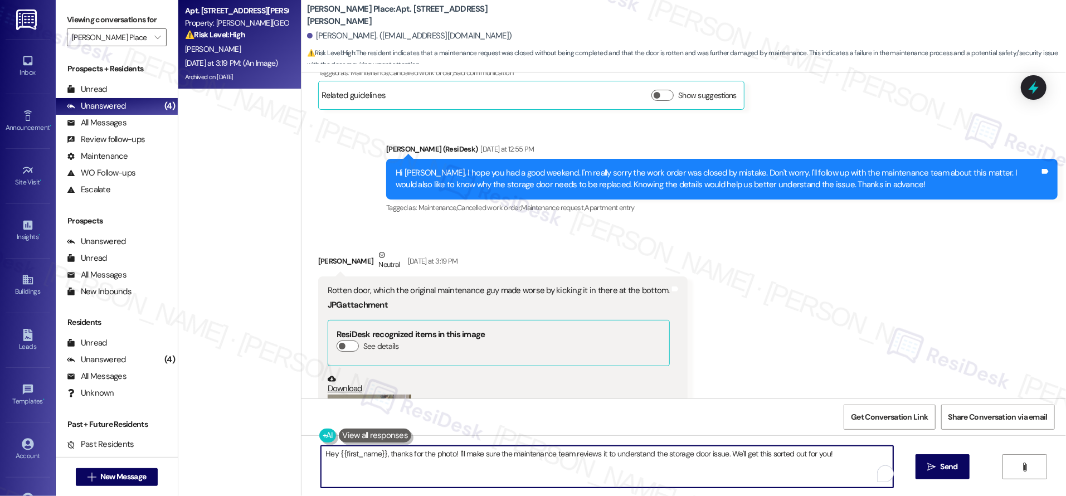
drag, startPoint x: 833, startPoint y: 456, endPoint x: 560, endPoint y: 419, distance: 275.4
click at [560, 418] on div "Lease started [DATE] 8:00 PM Survey, sent via SMS Residesk Automated Survey [DA…" at bounding box center [683, 320] width 764 height 496
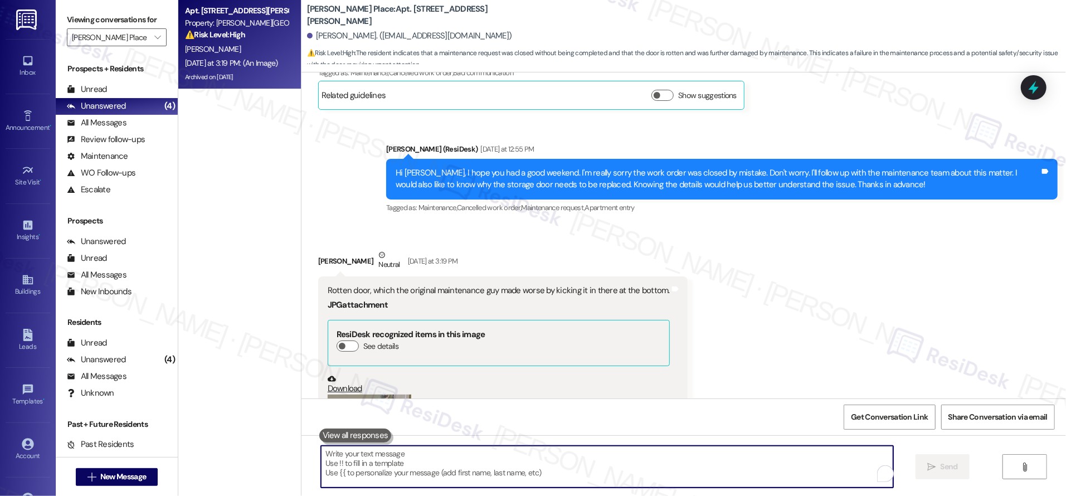
click at [632, 455] on textarea "To enrich screen reader interactions, please activate Accessibility in Grammarl…" at bounding box center [607, 467] width 572 height 42
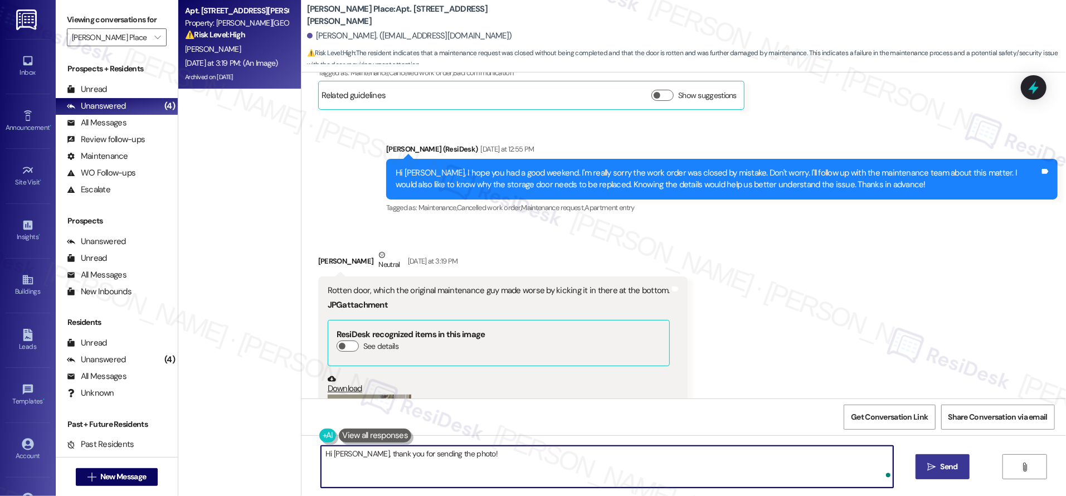
type textarea "Hi [PERSON_NAME], thank you for sending the photo!"
click at [934, 467] on icon "" at bounding box center [931, 466] width 8 height 9
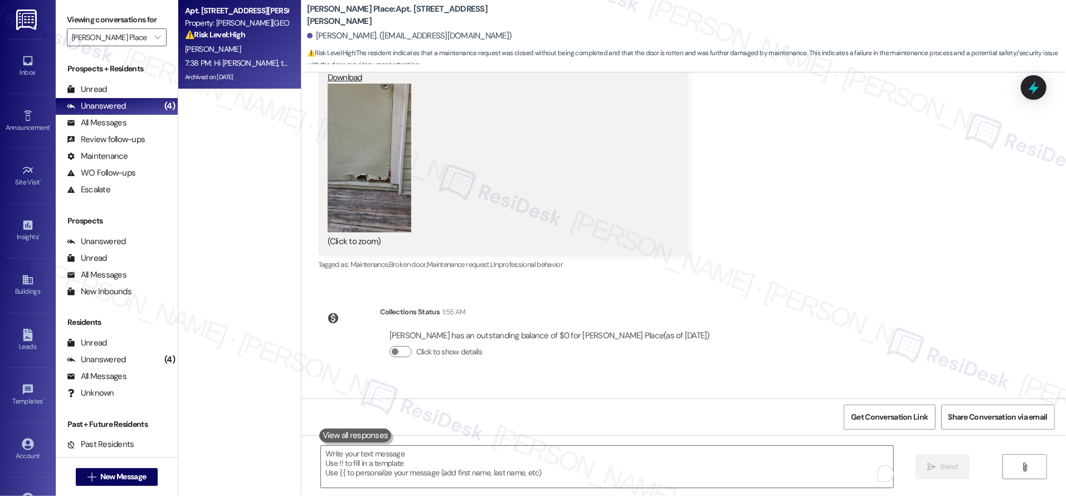
scroll to position [2919, 0]
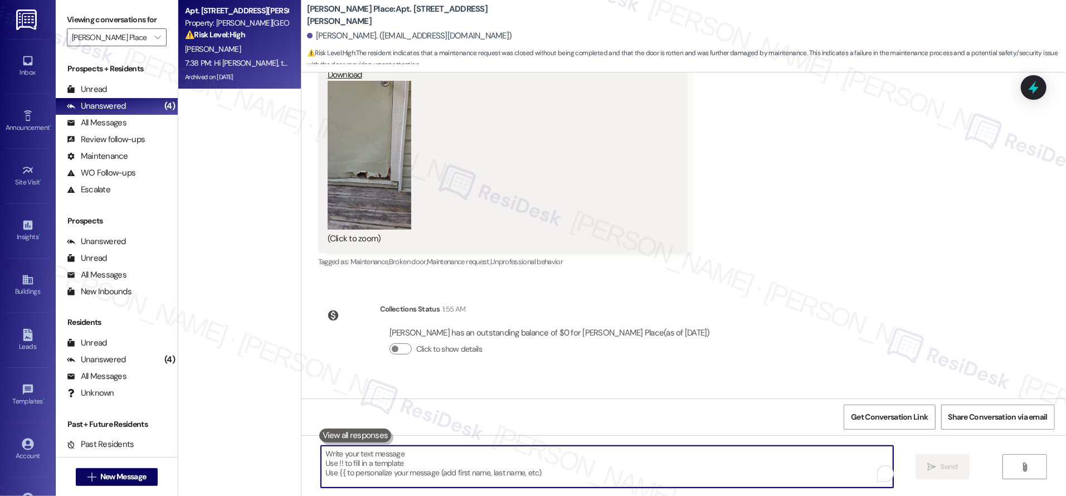
click at [711, 470] on textarea "To enrich screen reader interactions, please activate Accessibility in Grammarl…" at bounding box center [607, 467] width 572 height 42
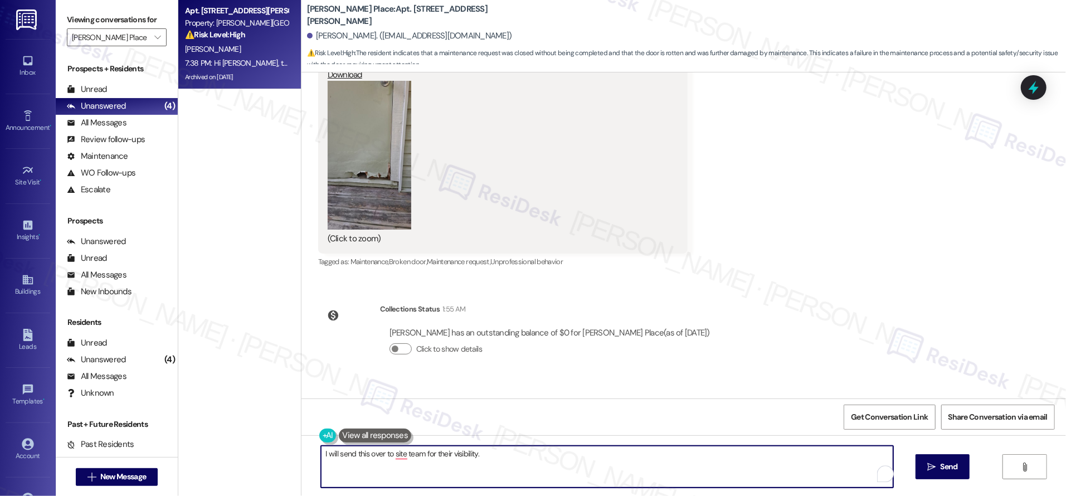
click at [394, 453] on textarea "I will send this over to site team for their visibility." at bounding box center [607, 467] width 572 height 42
click at [514, 460] on textarea "I will send this over to the site team for their visibility." at bounding box center [607, 467] width 572 height 42
type textarea "I will send this over to the site team for their visibility."
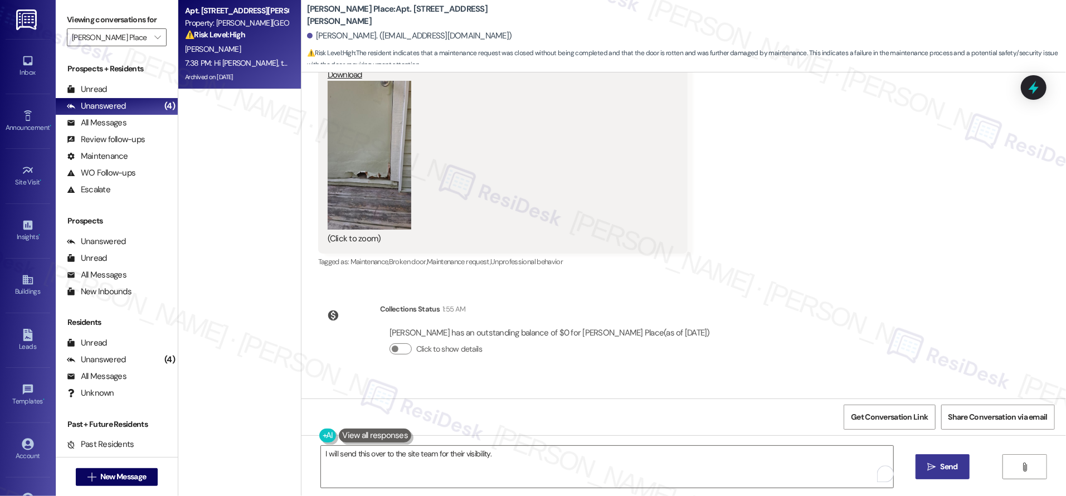
drag, startPoint x: 925, startPoint y: 464, endPoint x: 946, endPoint y: 470, distance: 22.0
click at [941, 470] on span " Send" at bounding box center [942, 467] width 35 height 12
click at [965, 473] on div "I will send this over to the site team for their visibility.  " at bounding box center [683, 477] width 764 height 84
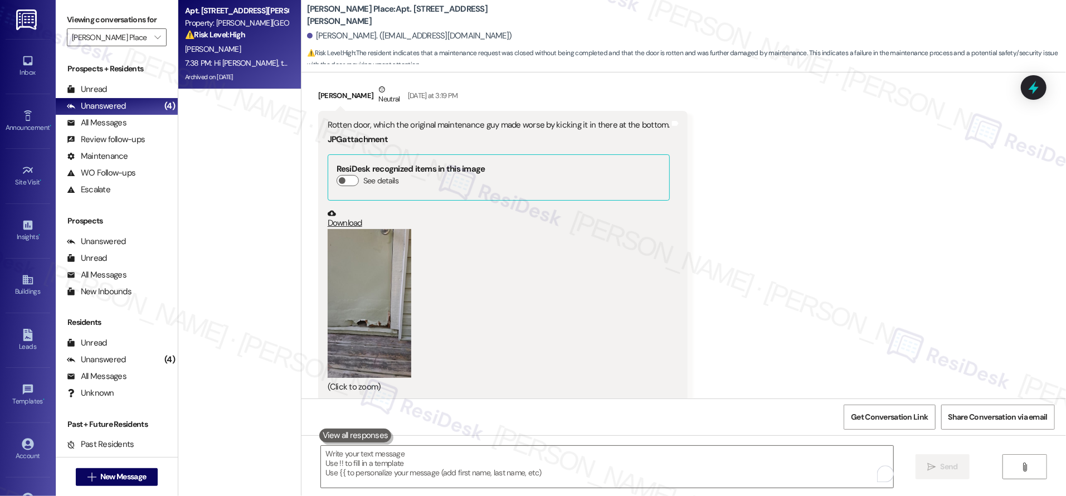
scroll to position [2739, 0]
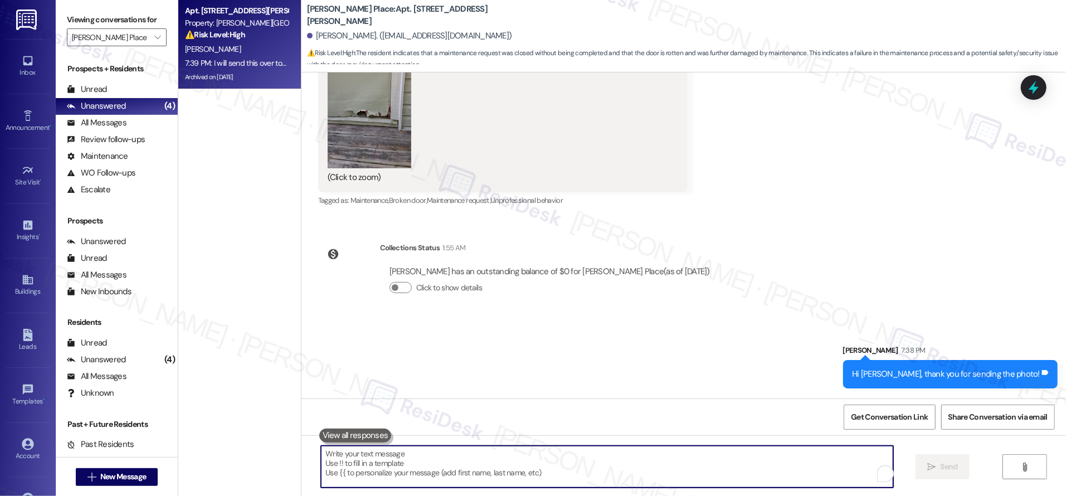
click at [565, 452] on textarea "To enrich screen reader interactions, please activate Accessibility in Grammarl…" at bounding box center [607, 467] width 572 height 42
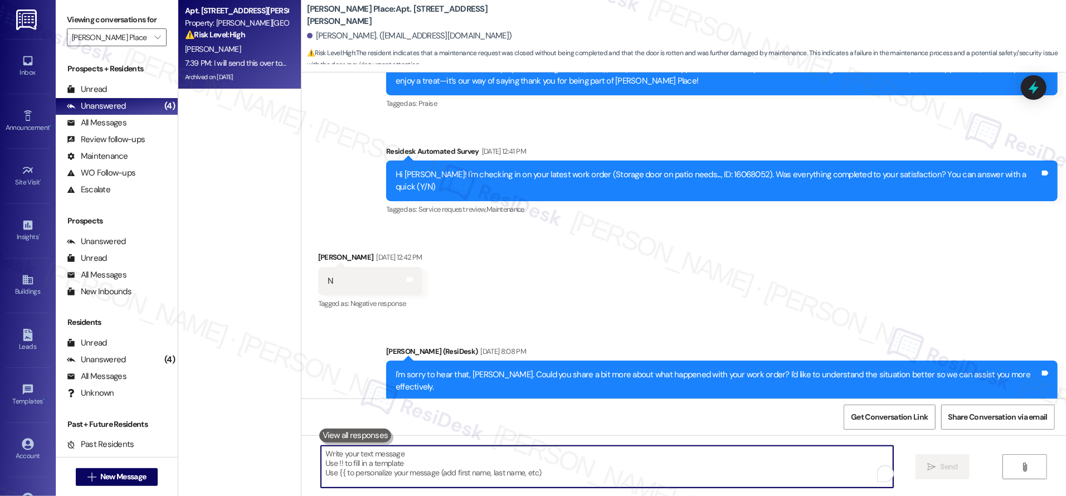
scroll to position [2160, 0]
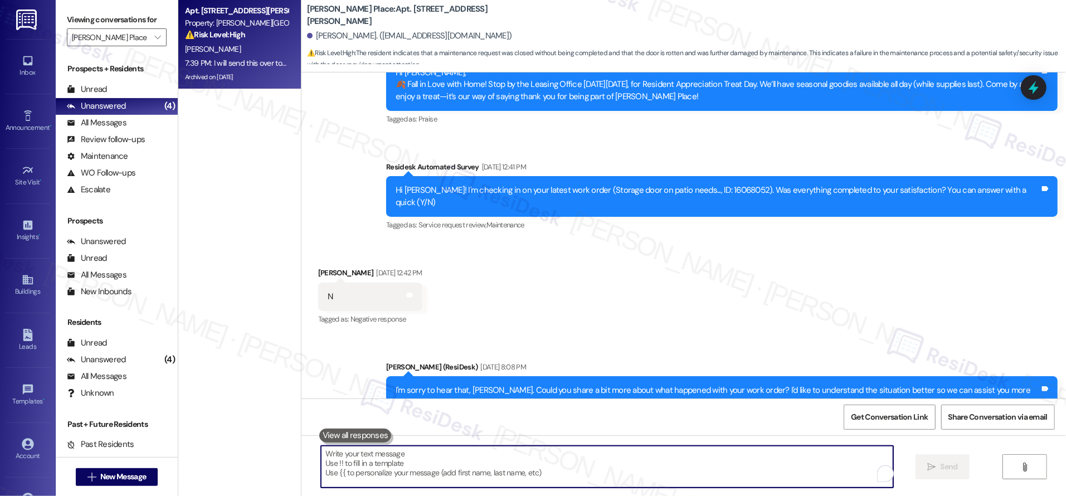
click at [555, 456] on textarea "To enrich screen reader interactions, please activate Accessibility in Grammarl…" at bounding box center [607, 467] width 572 height 42
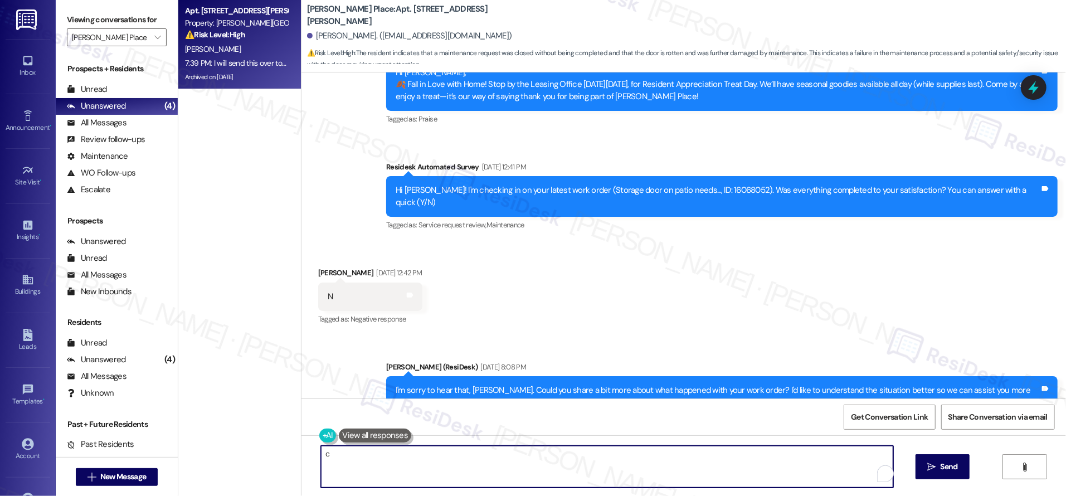
type textarea "c"
click at [339, 439] on button at bounding box center [375, 435] width 72 height 14
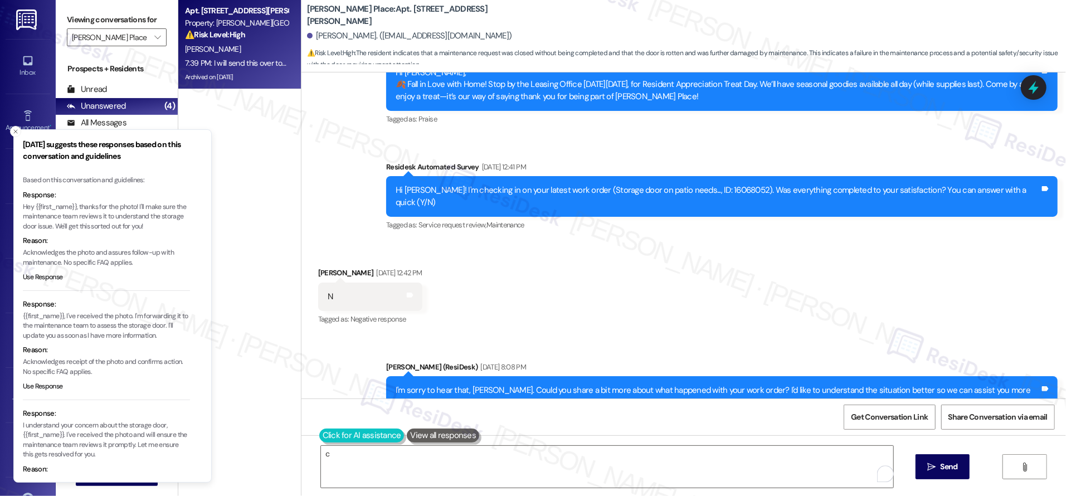
click at [321, 434] on button at bounding box center [361, 435] width 85 height 14
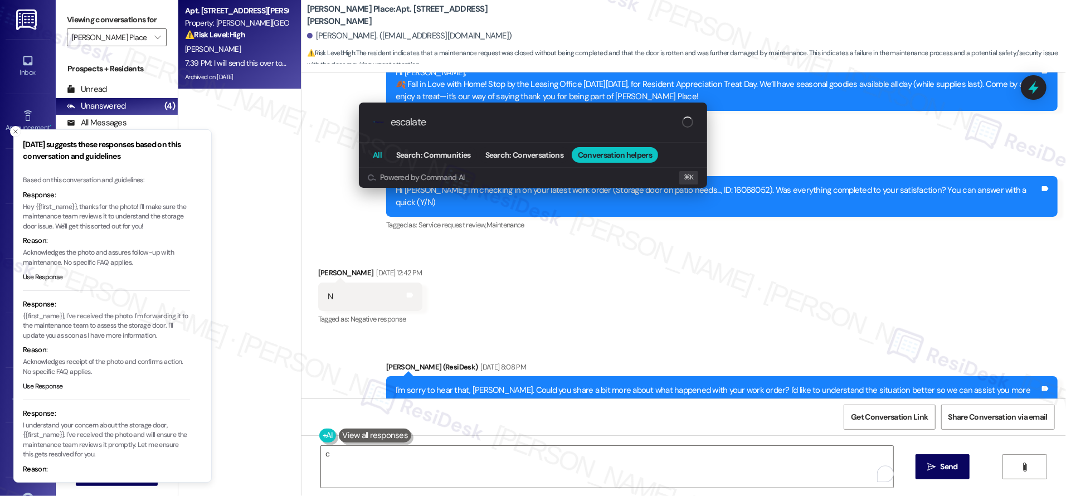
type input "escalate"
click at [375, 154] on span "All" at bounding box center [377, 155] width 9 height 8
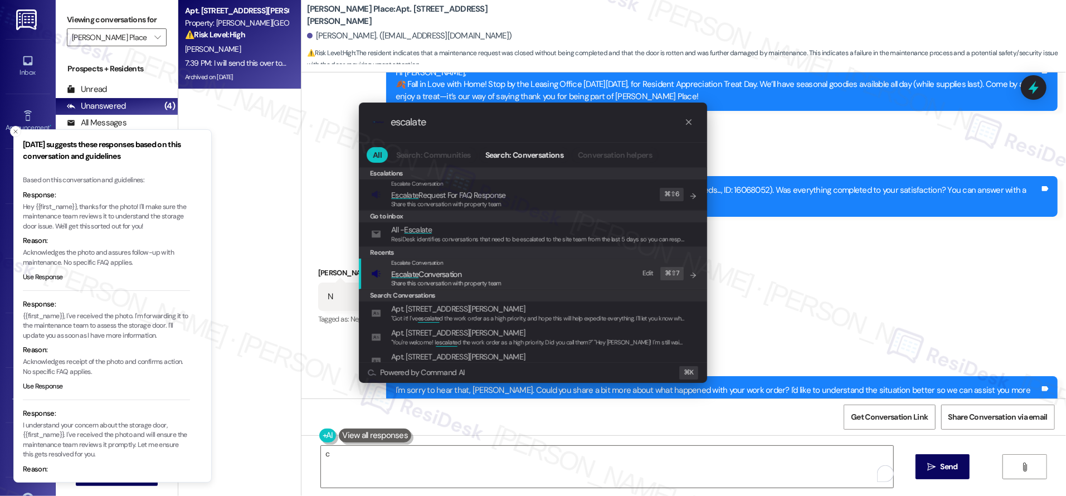
click at [442, 267] on div "Escalate Conversation" at bounding box center [446, 262] width 110 height 9
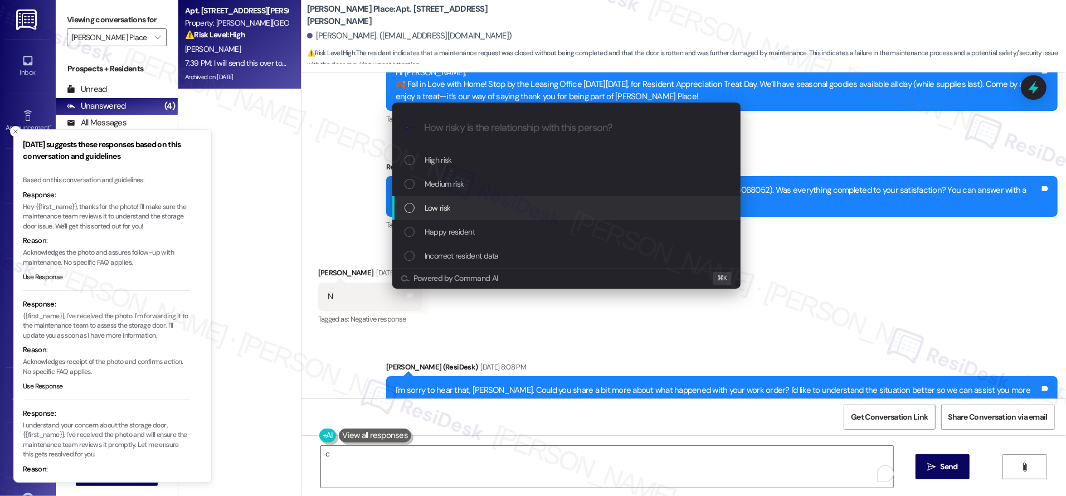
click at [475, 209] on div "Low risk" at bounding box center [567, 208] width 326 height 12
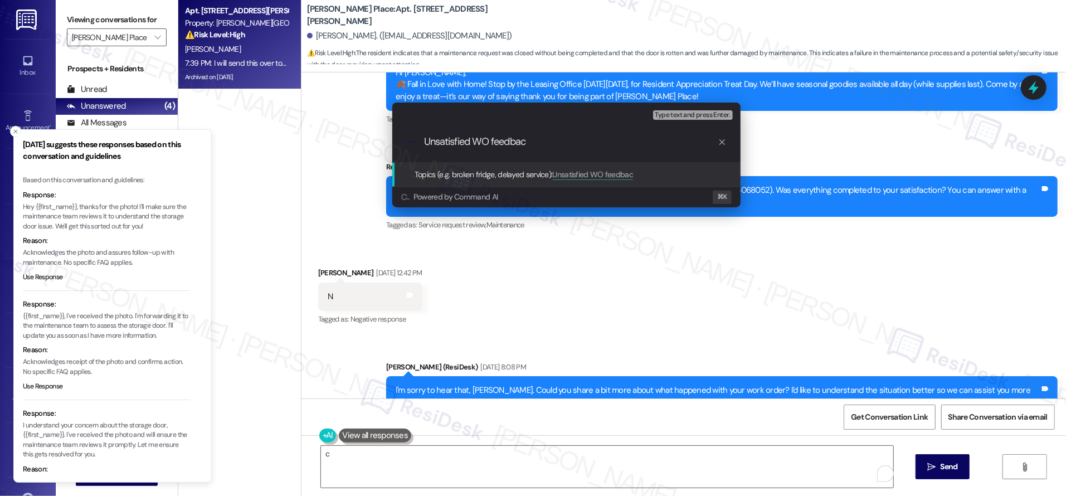
type input "Unsatisfied WO feedback"
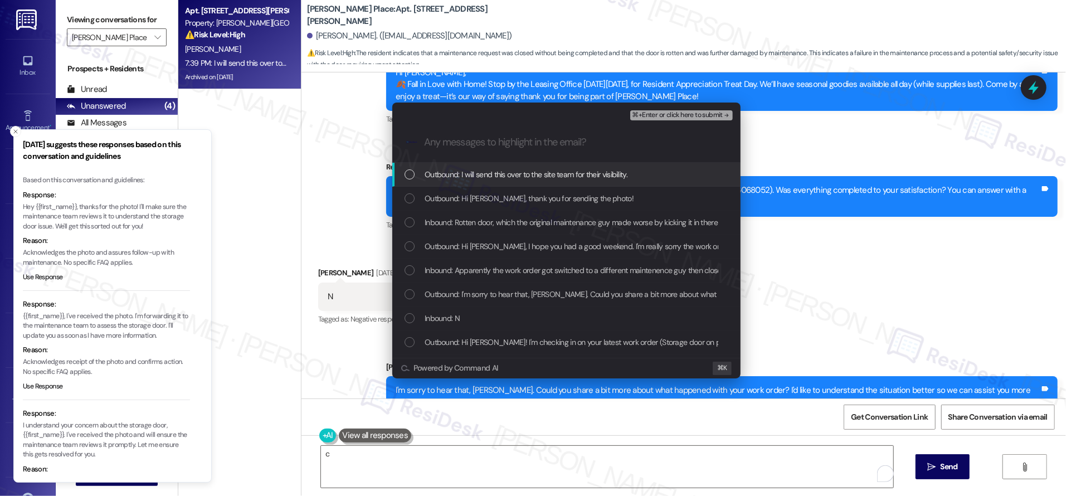
click at [701, 123] on div ".cls-1{fill:#0a055f;}.cls-2{fill:#0cc4c4;} resideskLogoBlueOrange" at bounding box center [566, 143] width 348 height 40
click at [699, 117] on span "⌘+Enter or click here to submit" at bounding box center [677, 115] width 90 height 8
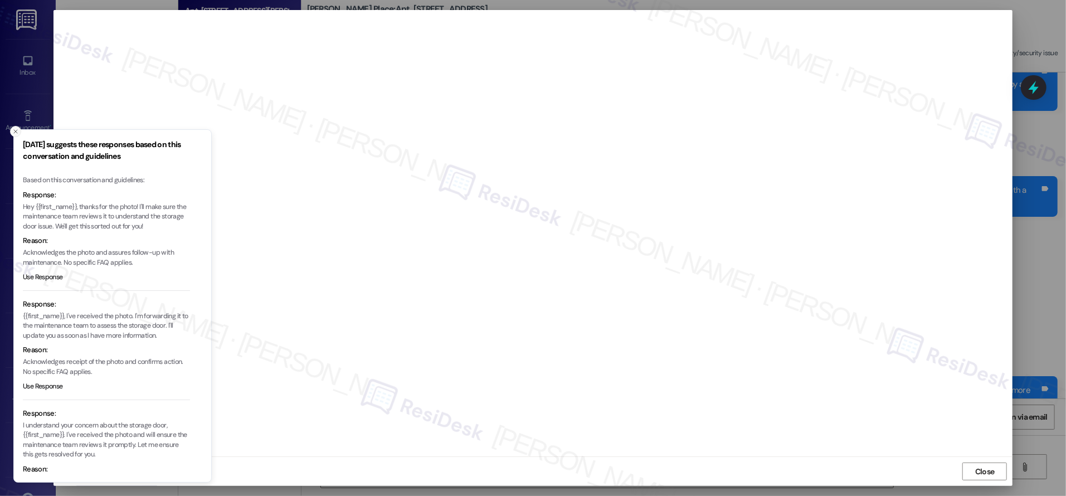
click at [13, 130] on icon "Close toast" at bounding box center [15, 131] width 7 height 7
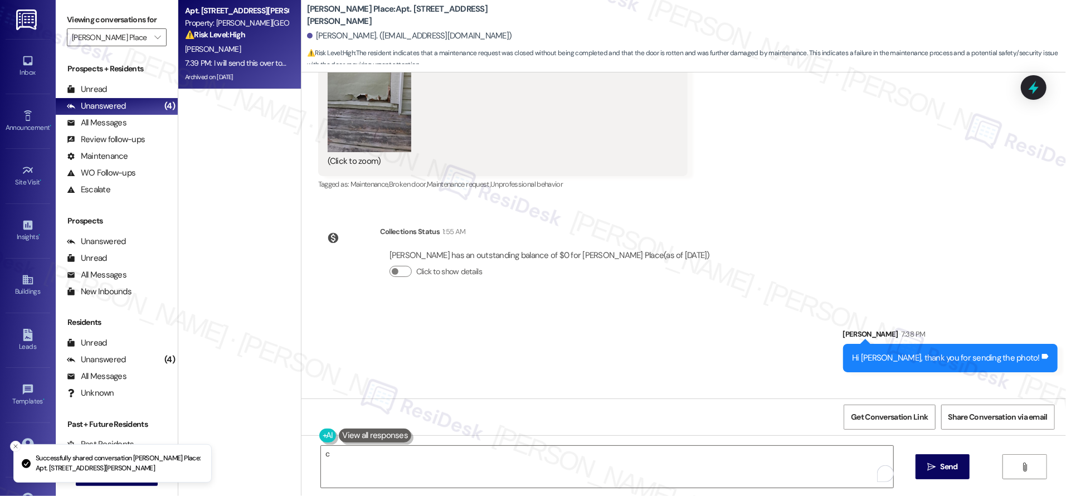
drag, startPoint x: 84, startPoint y: 148, endPoint x: 814, endPoint y: 399, distance: 772.3
click at [814, 399] on div "Get Conversation Link Share Conversation via email" at bounding box center [683, 416] width 764 height 37
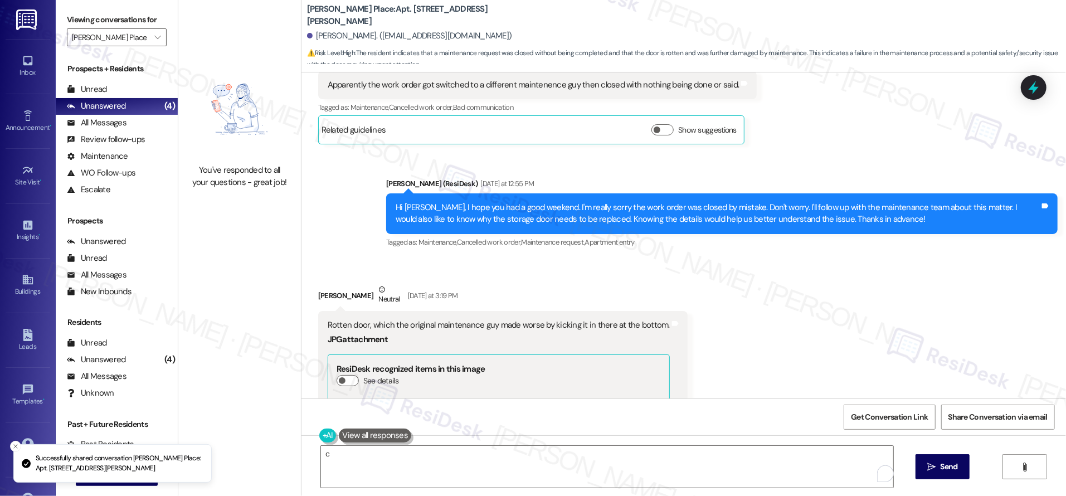
scroll to position [3014, 0]
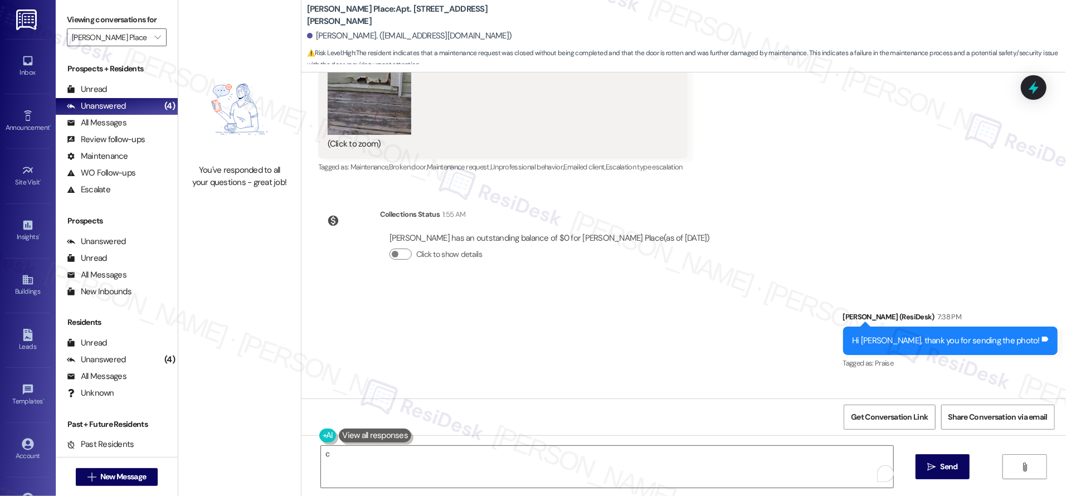
click at [661, 330] on div "Sent via SMS [PERSON_NAME] (ResiDesk) 7:38 PM Hi [PERSON_NAME], thank you for s…" at bounding box center [683, 372] width 764 height 173
click at [103, 113] on div "Unanswered (4)" at bounding box center [117, 106] width 122 height 17
click at [102, 98] on div "Unanswered (4)" at bounding box center [117, 106] width 122 height 17
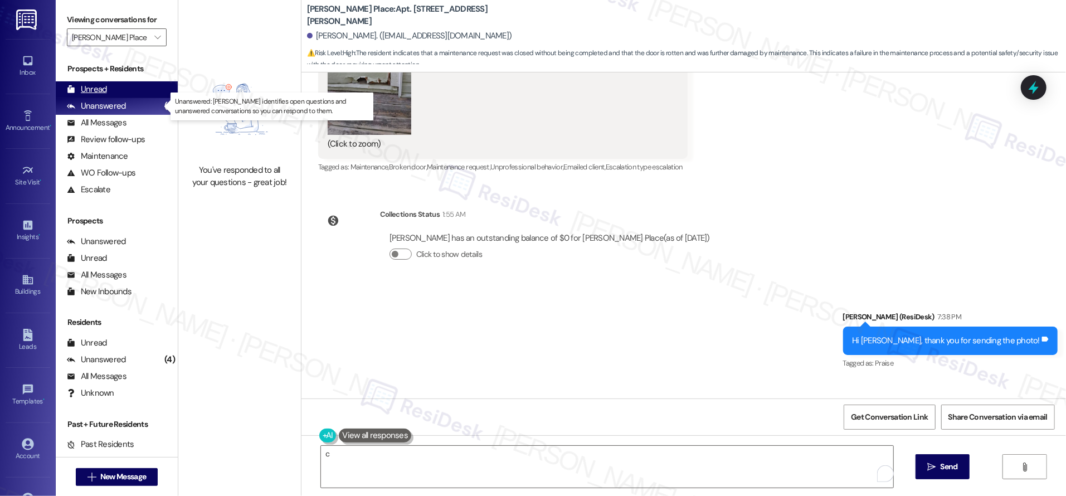
click at [101, 96] on div "Unread (0)" at bounding box center [117, 89] width 122 height 17
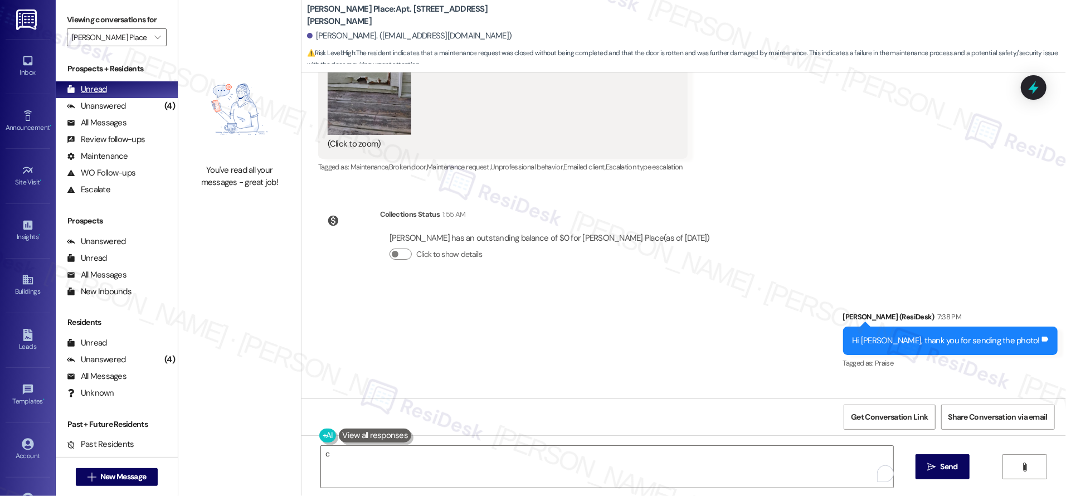
click at [101, 96] on div "Unread (0)" at bounding box center [117, 89] width 122 height 17
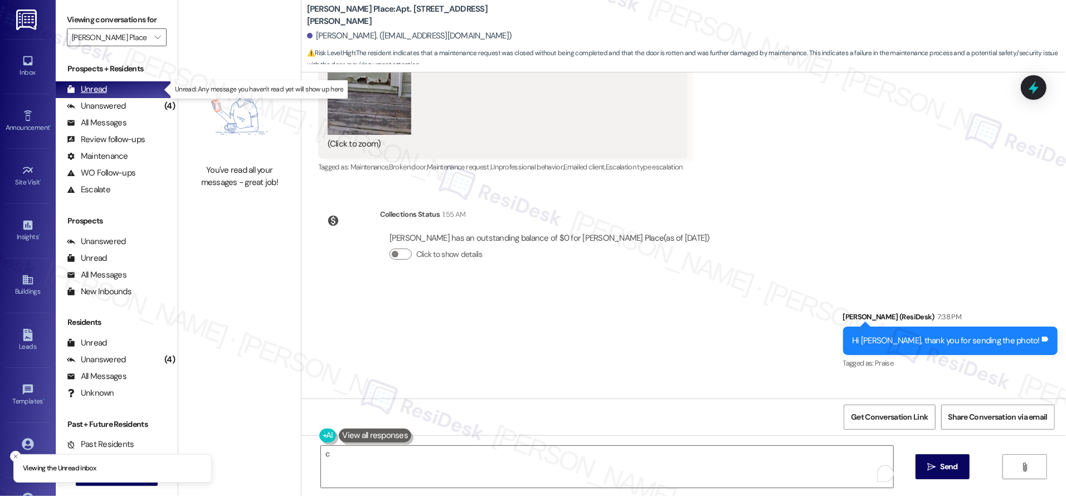
click at [101, 96] on div "Unread (0)" at bounding box center [117, 89] width 122 height 17
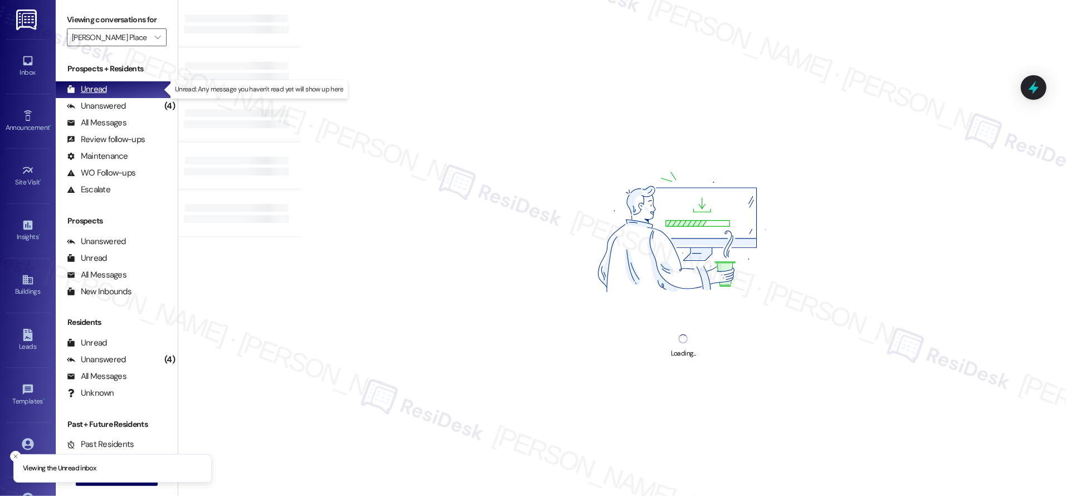
click at [101, 96] on div "Unread (0)" at bounding box center [117, 89] width 122 height 17
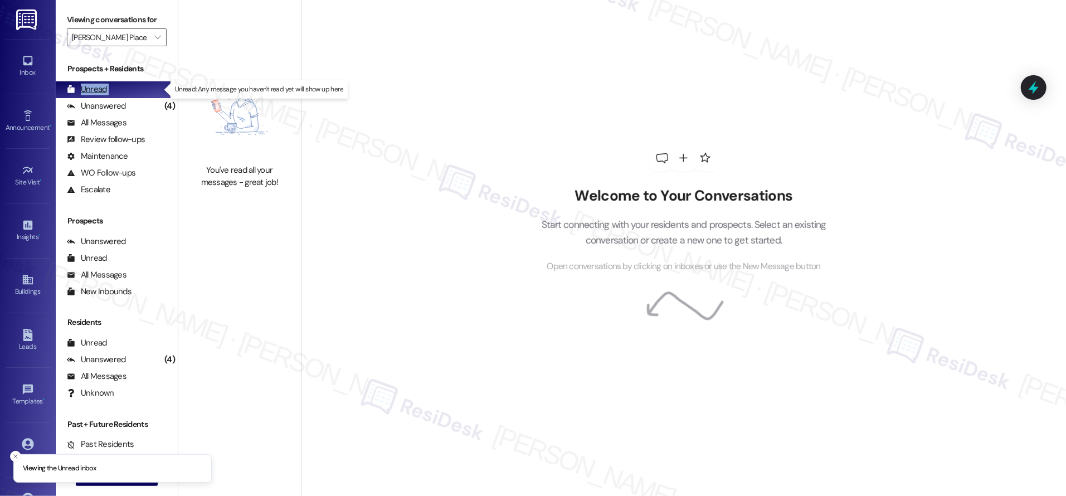
click at [101, 96] on div "Unread (0)" at bounding box center [117, 89] width 122 height 17
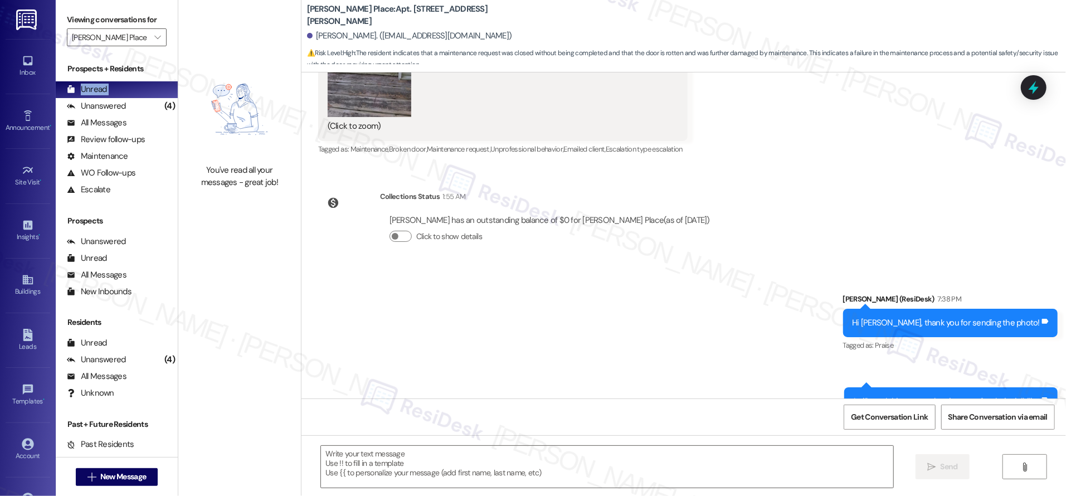
type textarea "Fetching suggested responses. Please feel free to read through the conversation…"
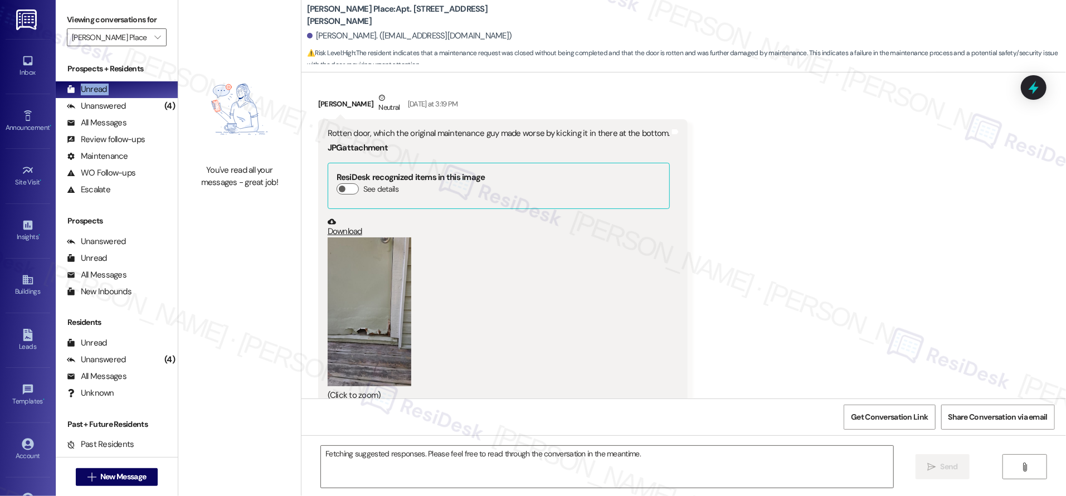
scroll to position [2739, 0]
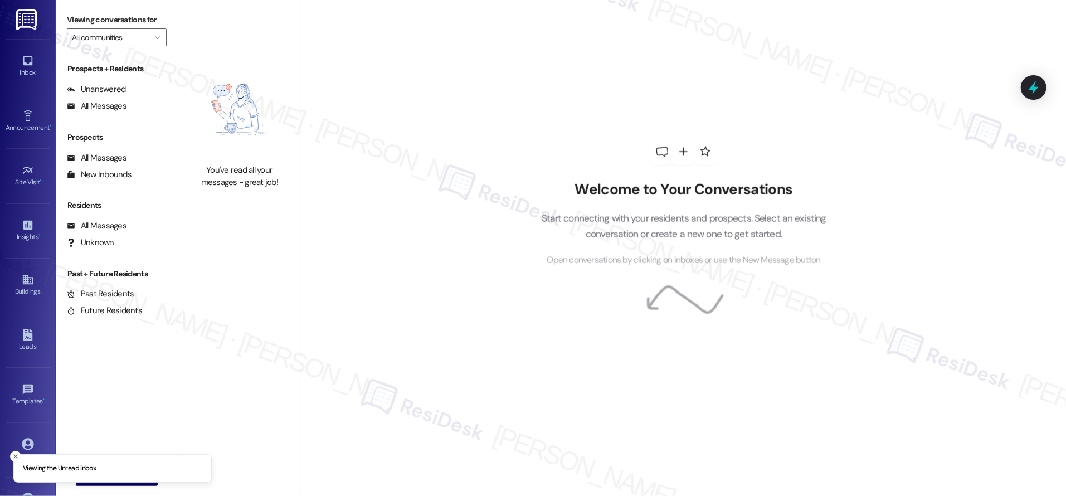
type input "[PERSON_NAME] Place"
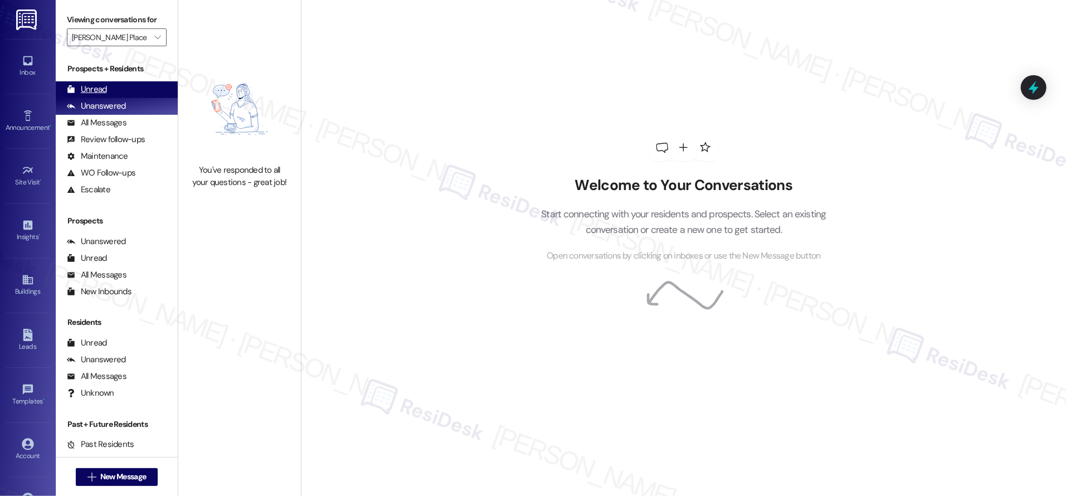
click at [119, 87] on div "Unread (0)" at bounding box center [117, 89] width 122 height 17
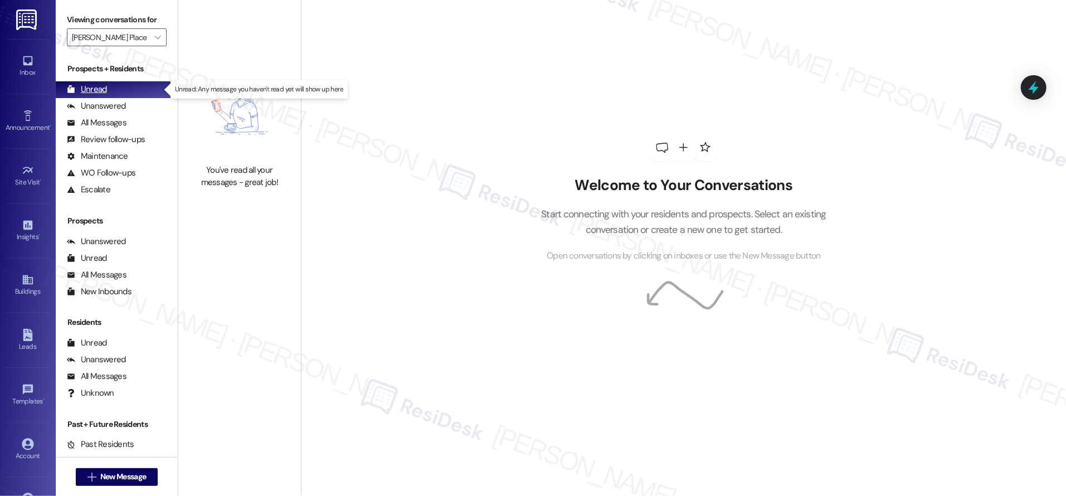
click at [119, 87] on div "Unread (0)" at bounding box center [117, 89] width 122 height 17
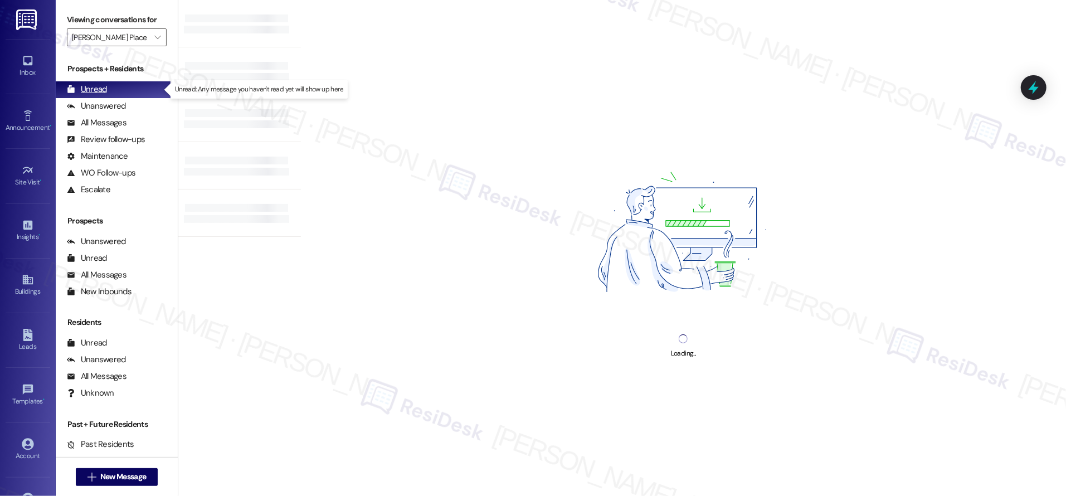
click at [119, 87] on div "Unread (0)" at bounding box center [117, 89] width 122 height 17
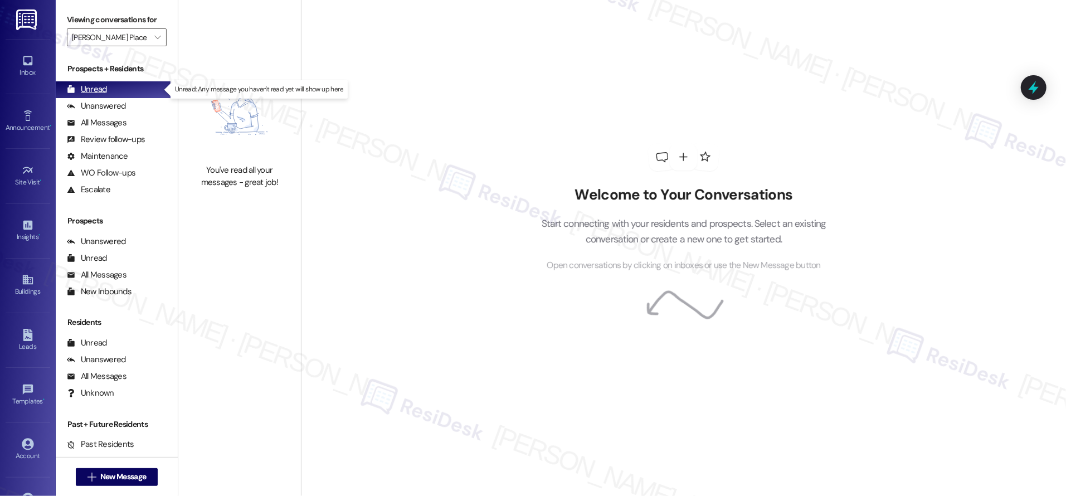
click at [119, 87] on div "Unread (0)" at bounding box center [117, 89] width 122 height 17
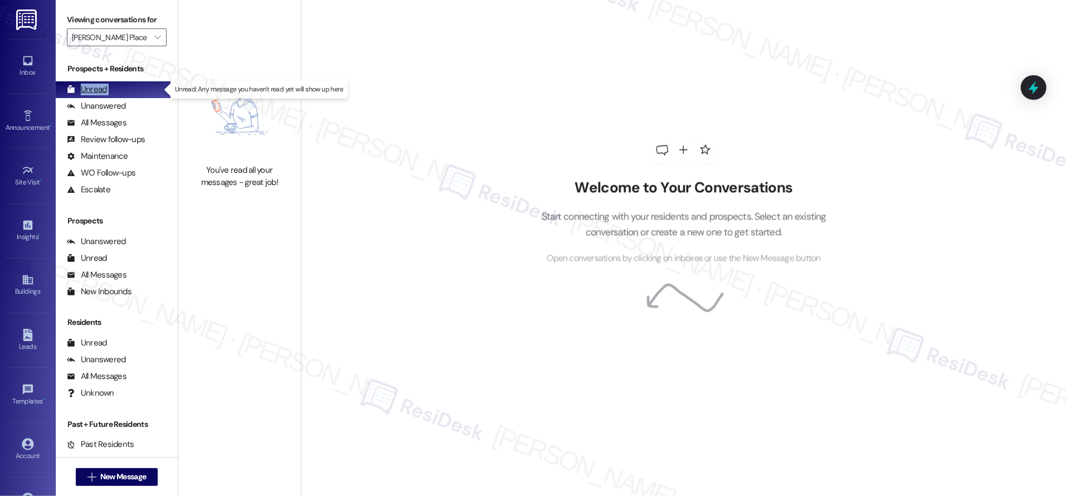
click at [119, 87] on div "Unread (0)" at bounding box center [117, 89] width 122 height 17
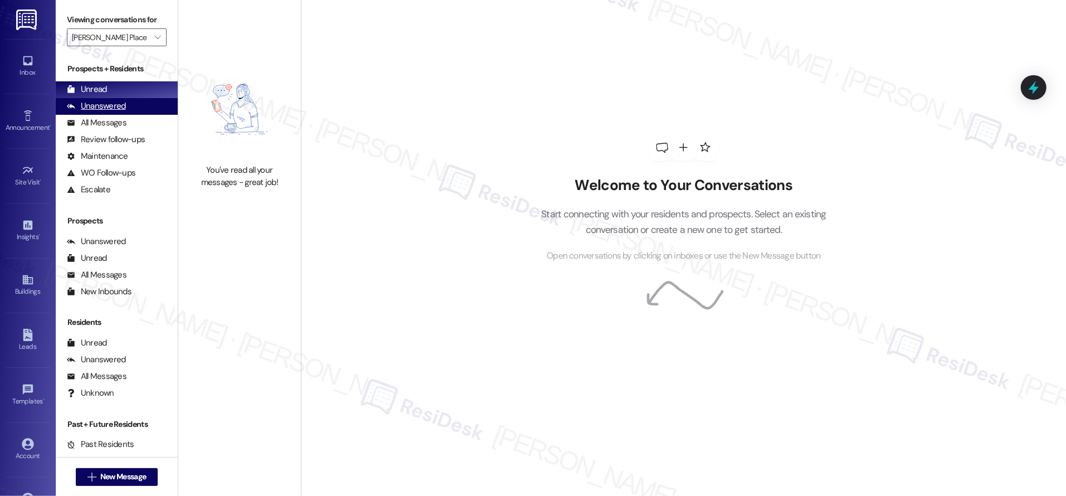
click at [105, 106] on div "Unanswered" at bounding box center [96, 106] width 59 height 12
click at [89, 111] on div "Unanswered" at bounding box center [96, 106] width 59 height 12
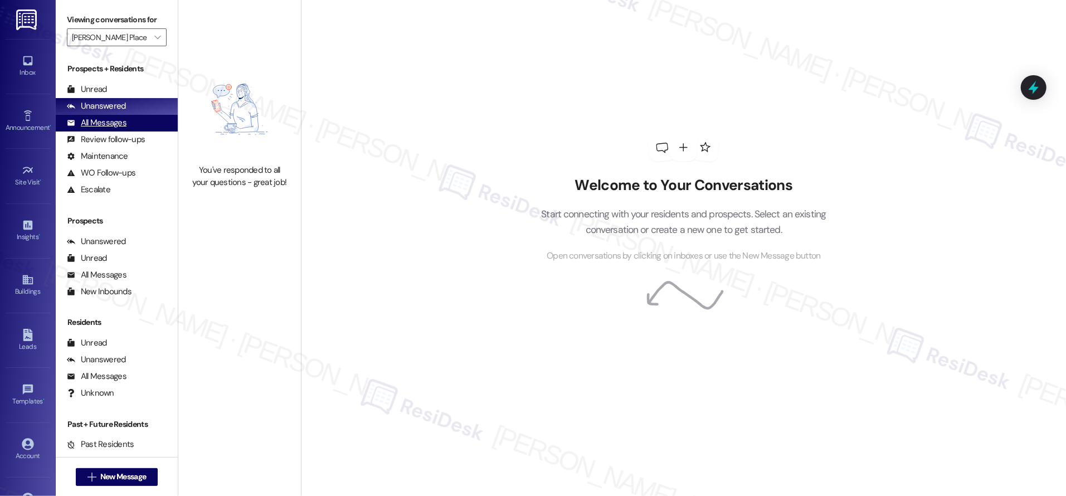
click at [95, 118] on div "All Messages" at bounding box center [97, 123] width 60 height 12
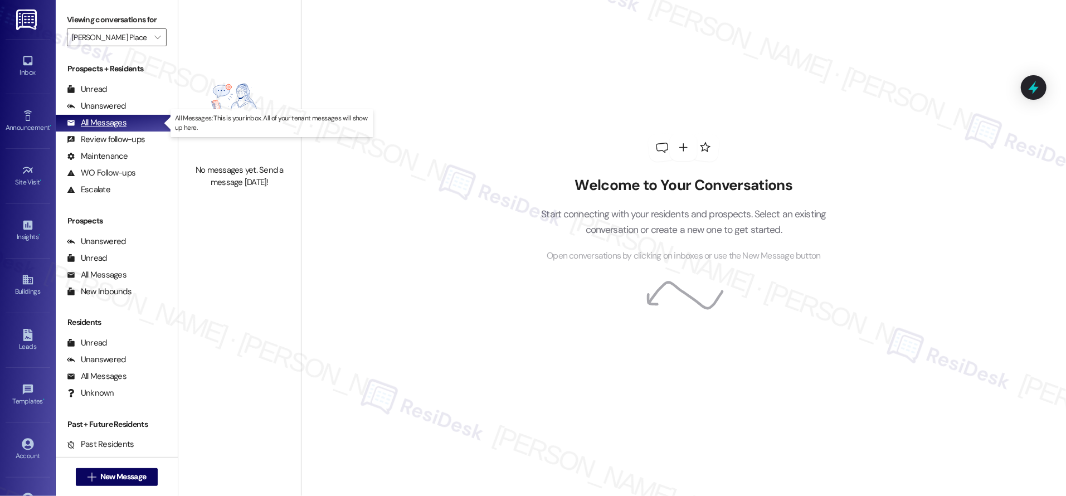
click at [95, 118] on div "All Messages" at bounding box center [97, 123] width 60 height 12
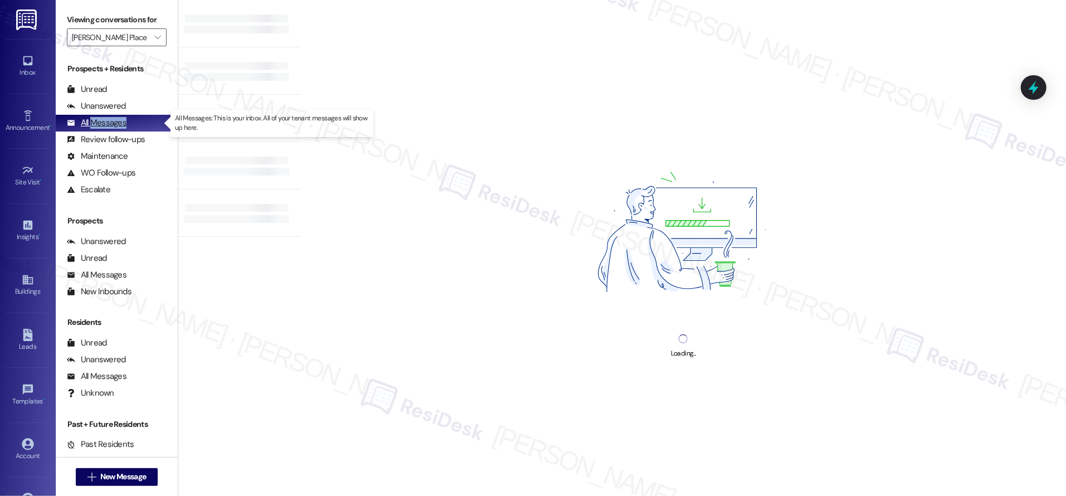
click at [95, 118] on div "All Messages" at bounding box center [97, 123] width 60 height 12
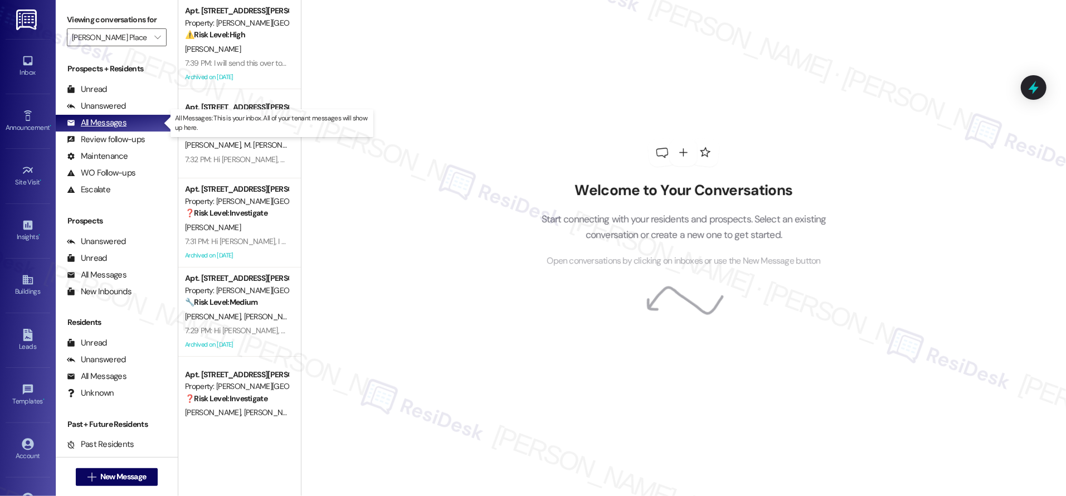
click at [100, 124] on div "All Messages" at bounding box center [97, 123] width 60 height 12
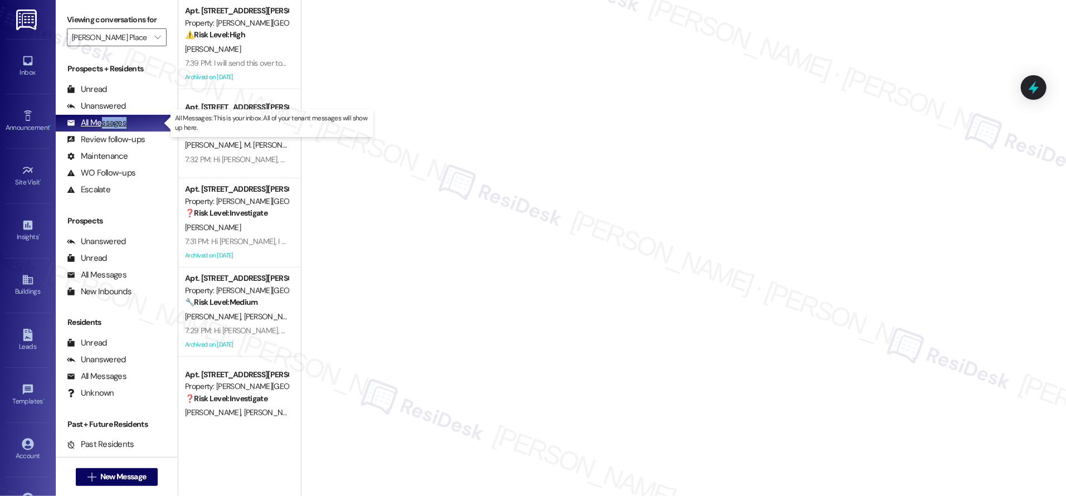
click at [100, 124] on div "All Messages" at bounding box center [97, 123] width 60 height 12
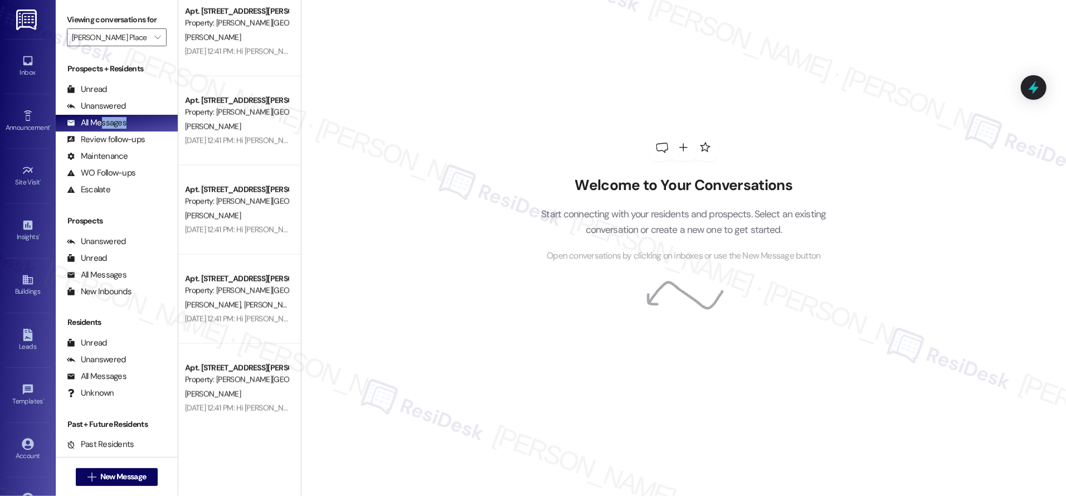
scroll to position [1326, 0]
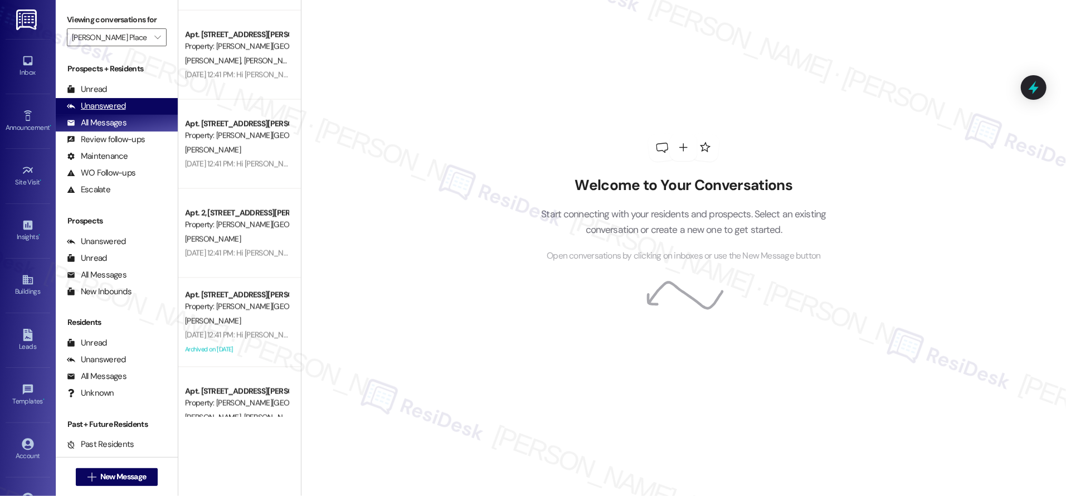
drag, startPoint x: 143, startPoint y: 119, endPoint x: 120, endPoint y: 106, distance: 26.2
click at [143, 119] on div "All Messages (undefined)" at bounding box center [117, 123] width 122 height 17
click at [117, 104] on div "Unanswered" at bounding box center [96, 106] width 59 height 12
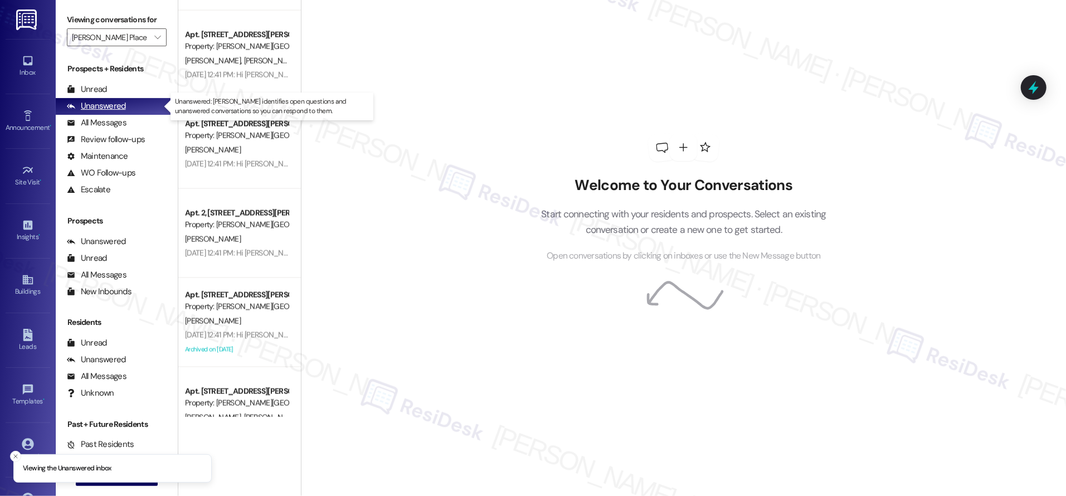
click at [117, 104] on div "Unanswered" at bounding box center [96, 106] width 59 height 12
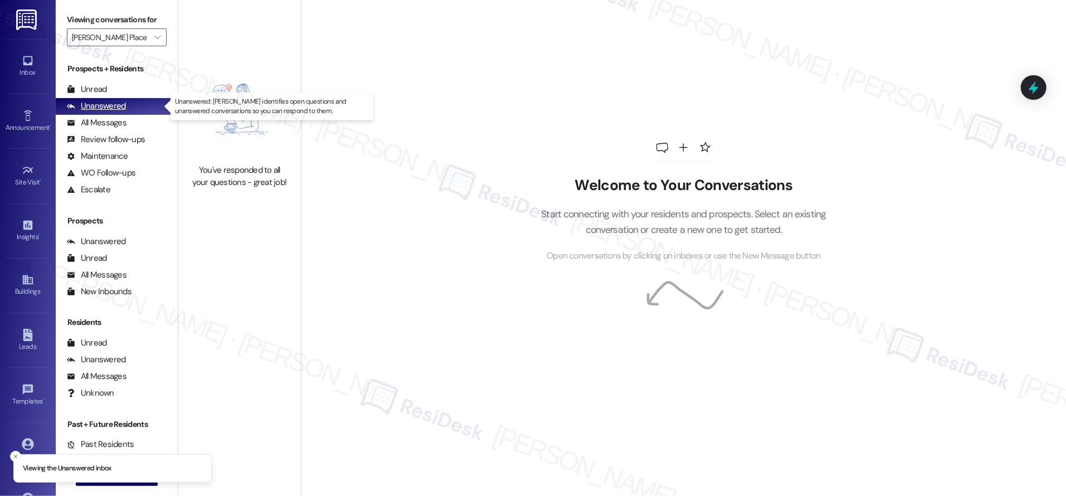
click at [117, 104] on div "Unanswered" at bounding box center [96, 106] width 59 height 12
click at [117, 105] on div "Unanswered" at bounding box center [96, 106] width 59 height 12
click at [117, 104] on div "Unanswered" at bounding box center [96, 106] width 59 height 12
click at [117, 105] on div "Unanswered" at bounding box center [96, 106] width 59 height 12
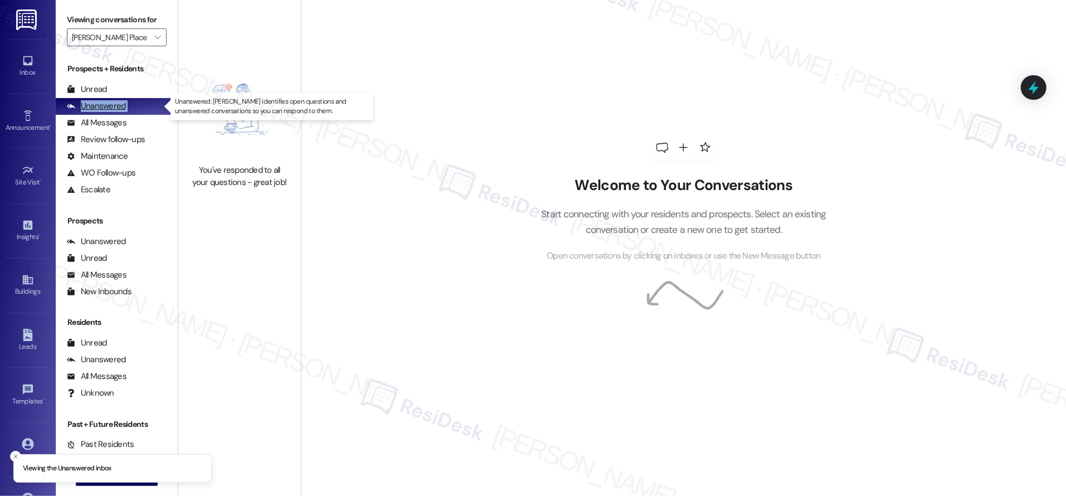
click at [117, 105] on div "Unanswered" at bounding box center [96, 106] width 59 height 12
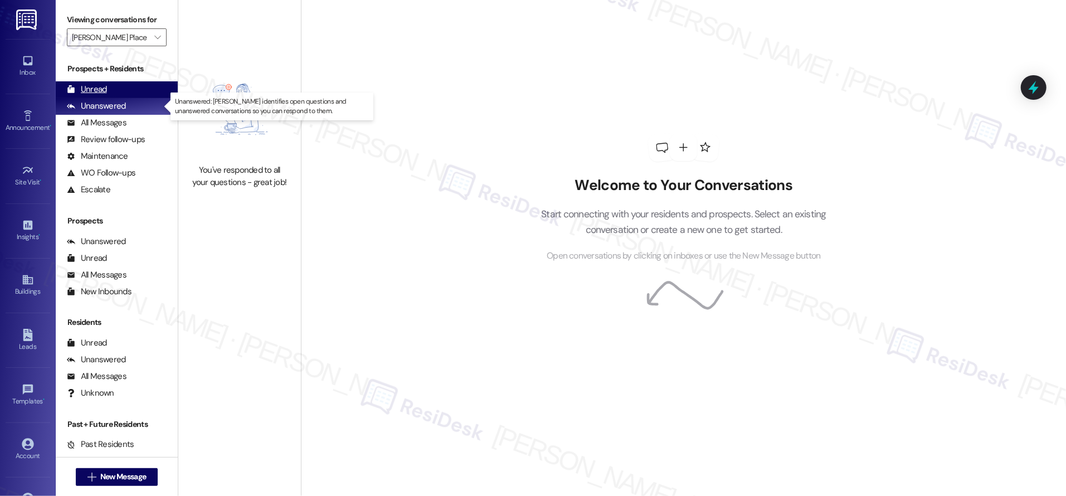
drag, startPoint x: 106, startPoint y: 98, endPoint x: 102, endPoint y: 85, distance: 13.2
click at [106, 96] on div "Prospects + Residents Unread (0) Unread: Any message you haven't read yet will …" at bounding box center [117, 130] width 122 height 135
click at [102, 85] on div "Unread" at bounding box center [87, 90] width 40 height 12
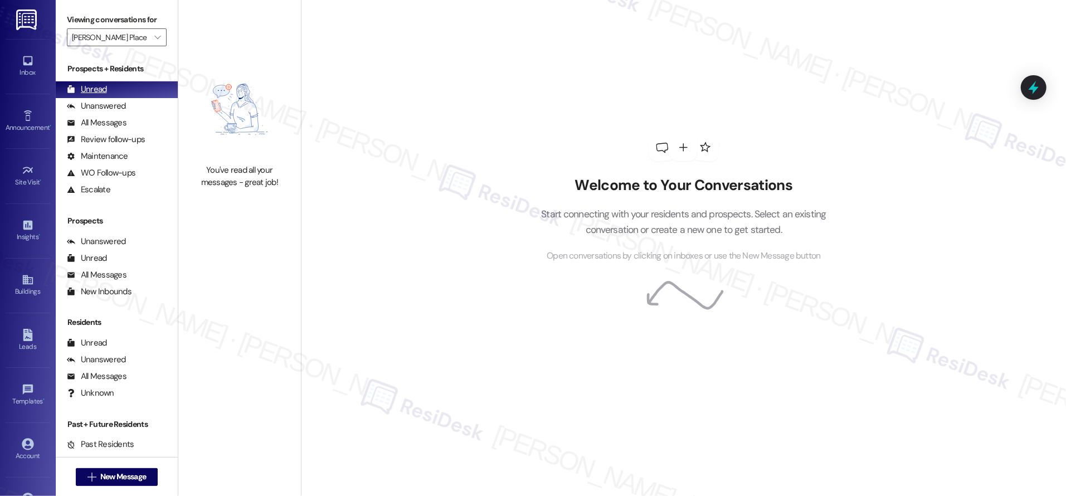
click at [103, 85] on div "Unread" at bounding box center [87, 90] width 40 height 12
click at [103, 86] on div "Unread" at bounding box center [87, 90] width 40 height 12
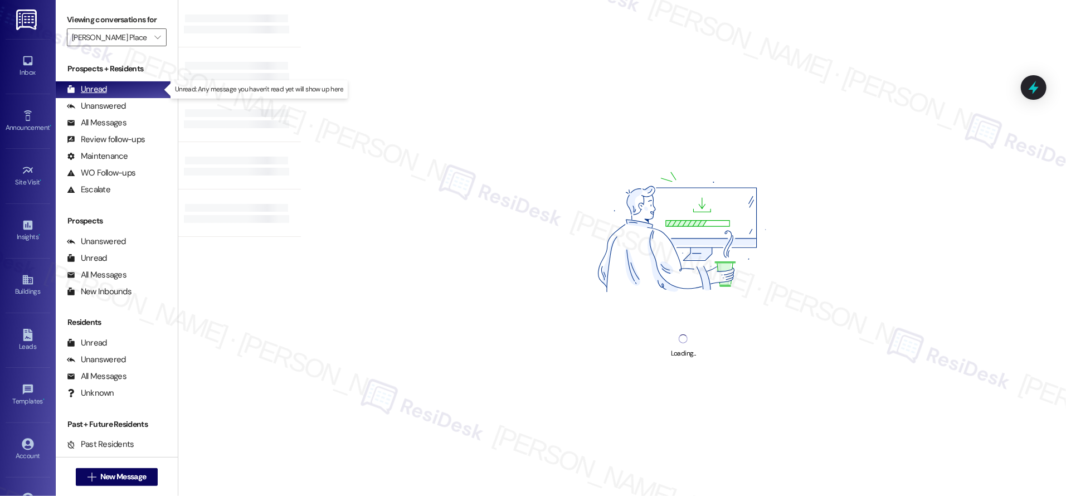
click at [103, 86] on div "Unread" at bounding box center [87, 90] width 40 height 12
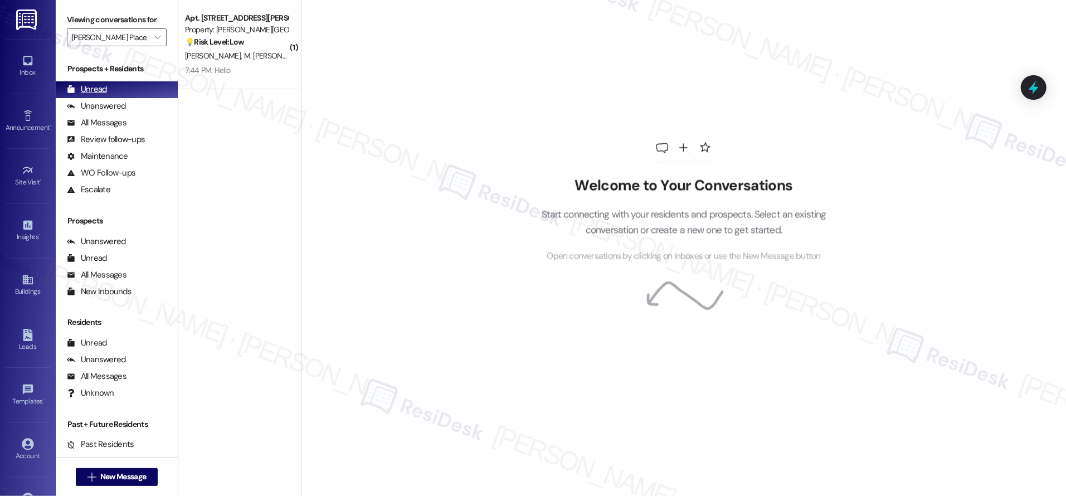
click at [105, 90] on div "Unread" at bounding box center [87, 90] width 40 height 12
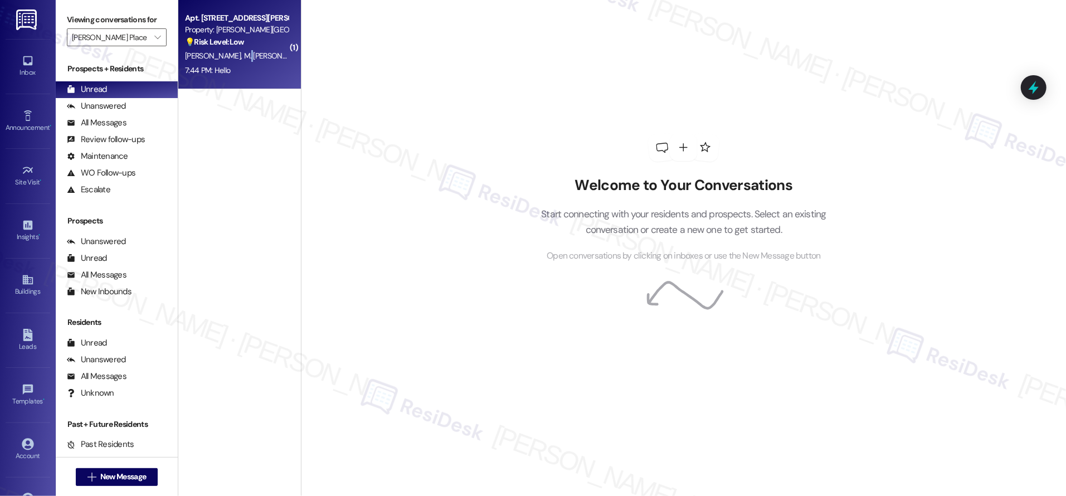
click at [243, 57] on span "M. [PERSON_NAME]" at bounding box center [275, 56] width 65 height 10
click at [243, 58] on span "M. [PERSON_NAME]" at bounding box center [275, 56] width 65 height 10
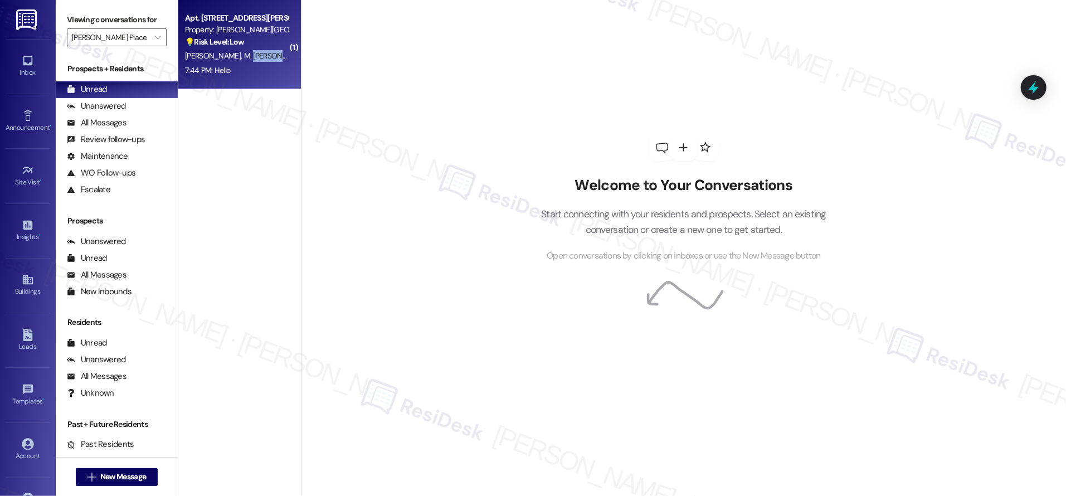
click at [243, 60] on span "M. [PERSON_NAME]" at bounding box center [275, 56] width 65 height 10
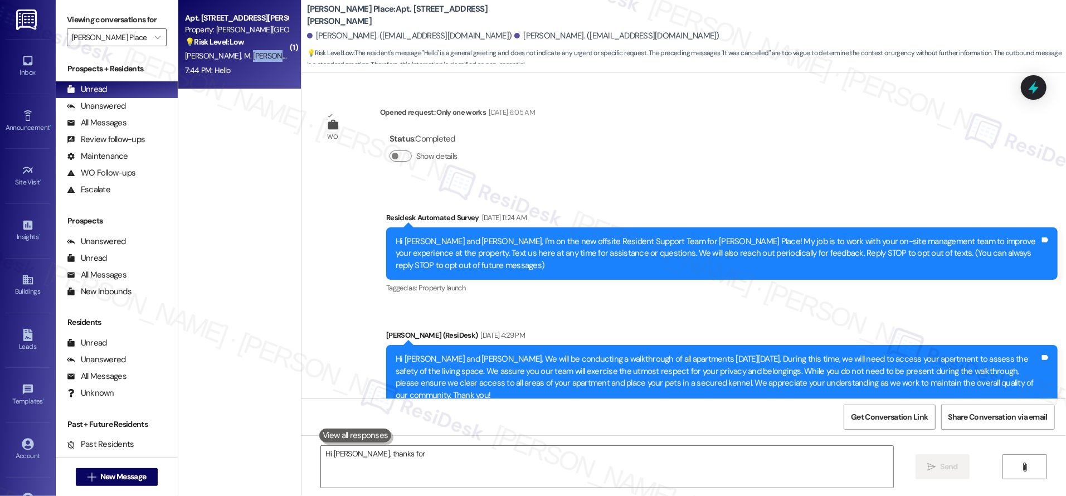
scroll to position [11514, 0]
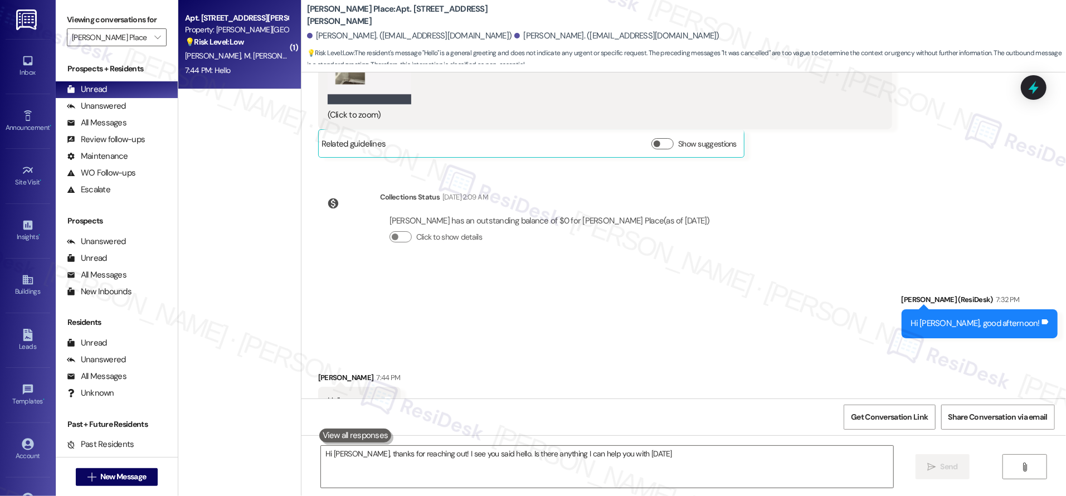
type textarea "Hi [PERSON_NAME], thanks for reaching out! I see you said hello. Is there anyth…"
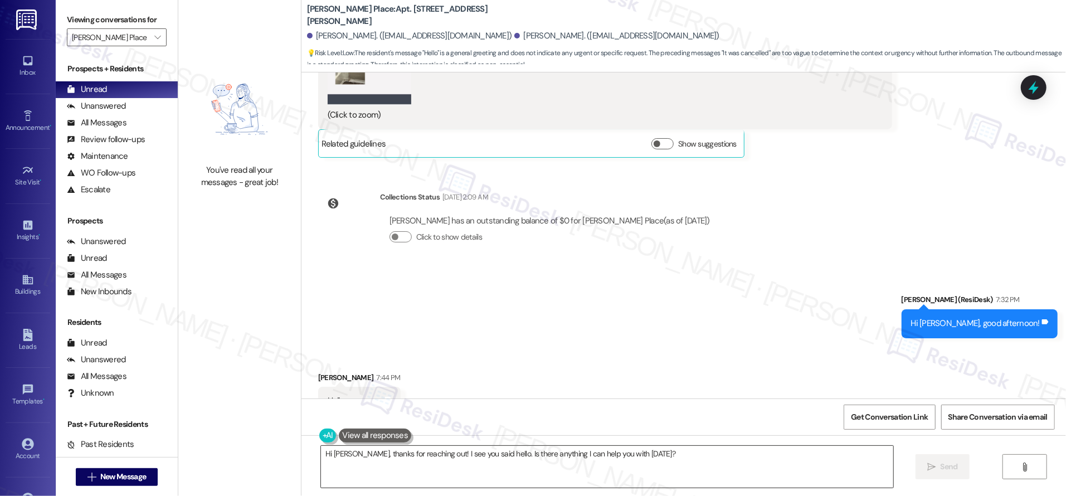
click at [672, 461] on textarea "Hi [PERSON_NAME], thanks for reaching out! I see you said hello. Is there anyth…" at bounding box center [607, 467] width 572 height 42
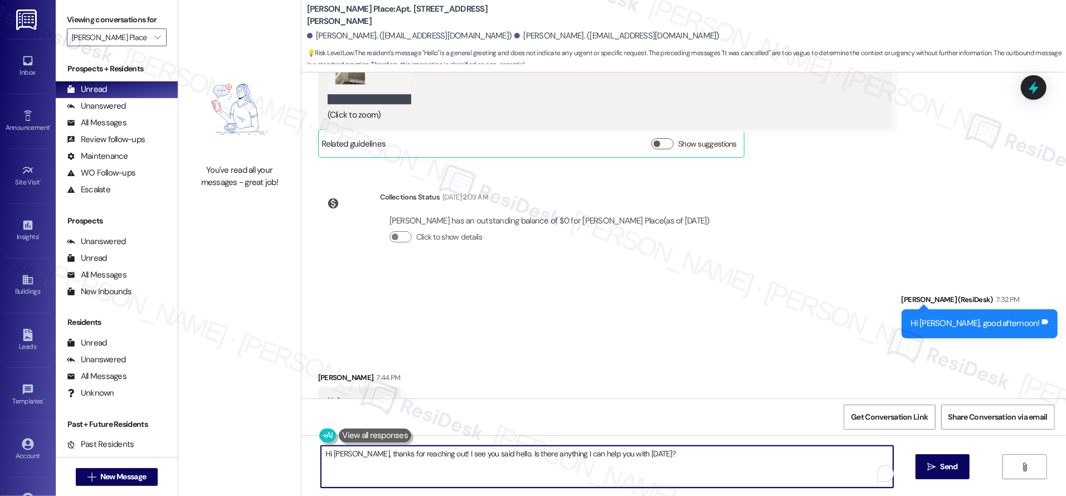
drag, startPoint x: 672, startPoint y: 461, endPoint x: 409, endPoint y: 412, distance: 267.0
click at [409, 412] on div "WO Opened request: Only one works [DATE] 6:05 AM Status : Completed Show detail…" at bounding box center [683, 320] width 764 height 496
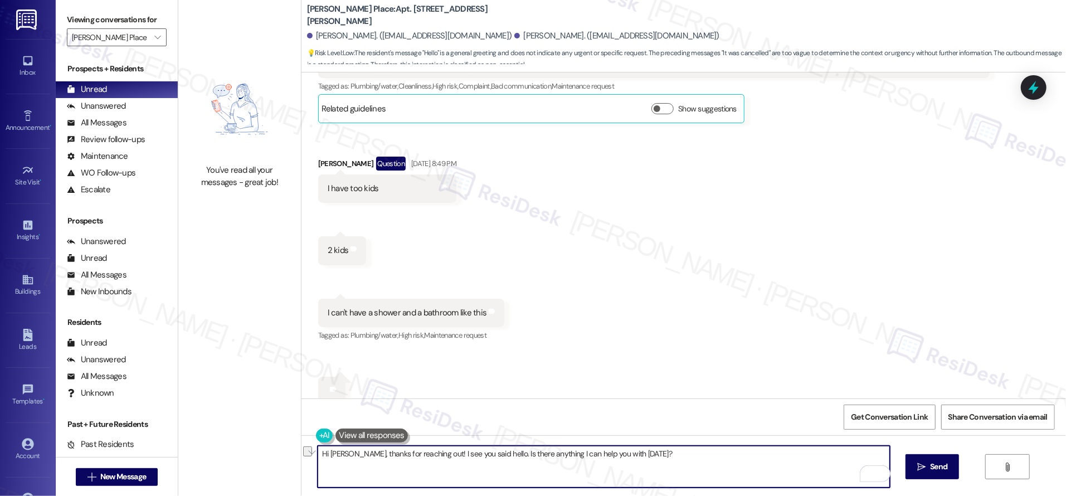
scroll to position [10383, 0]
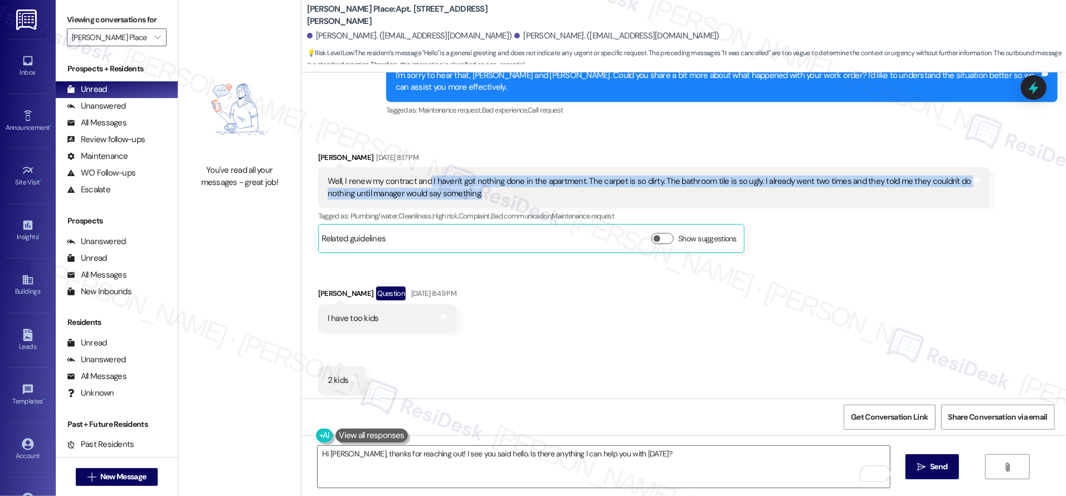
drag, startPoint x: 420, startPoint y: 157, endPoint x: 495, endPoint y: 173, distance: 76.8
click at [485, 175] on div "Well, I renew my contract and I haven't got nothing done in the apartment. The …" at bounding box center [650, 187] width 644 height 24
copy div "I haven't got nothing done in the apartment. The carpet is so dirty. The bathro…"
click at [316, 430] on button at bounding box center [358, 435] width 85 height 14
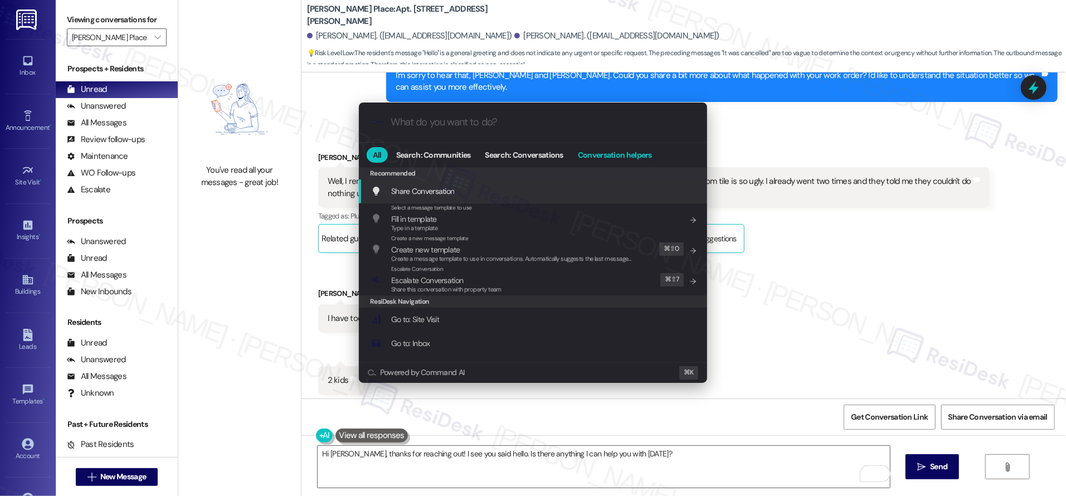
click at [648, 152] on span "Conversation helpers" at bounding box center [615, 155] width 74 height 8
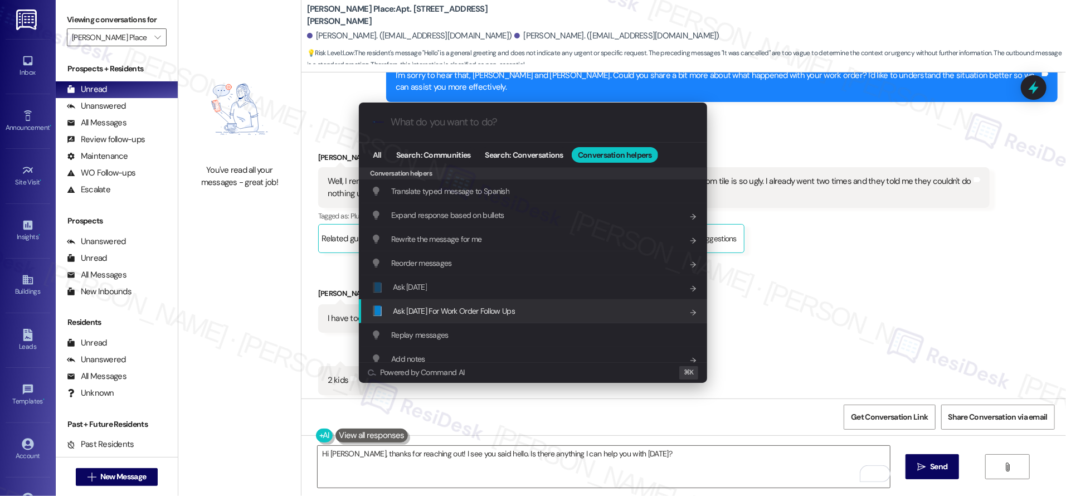
click at [516, 315] on div "📘 Ask [DATE] For Work Order Follow Ups Add shortcut" at bounding box center [534, 311] width 326 height 12
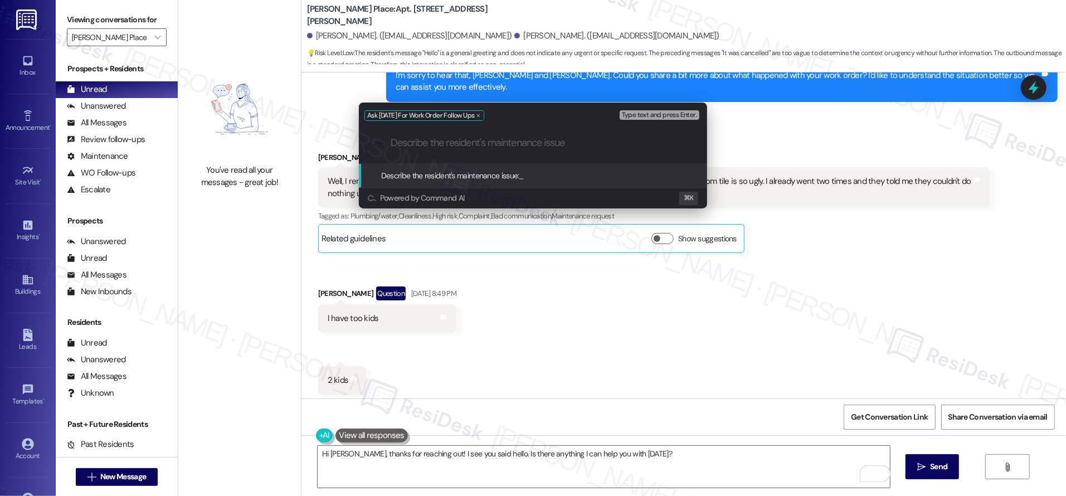
paste input "I haven't got nothing done in the apartment. The carpet is so dirty. The bathro…"
type input "I haven't got nothing done in the apartment. The carpet is so dirty. The bathro…"
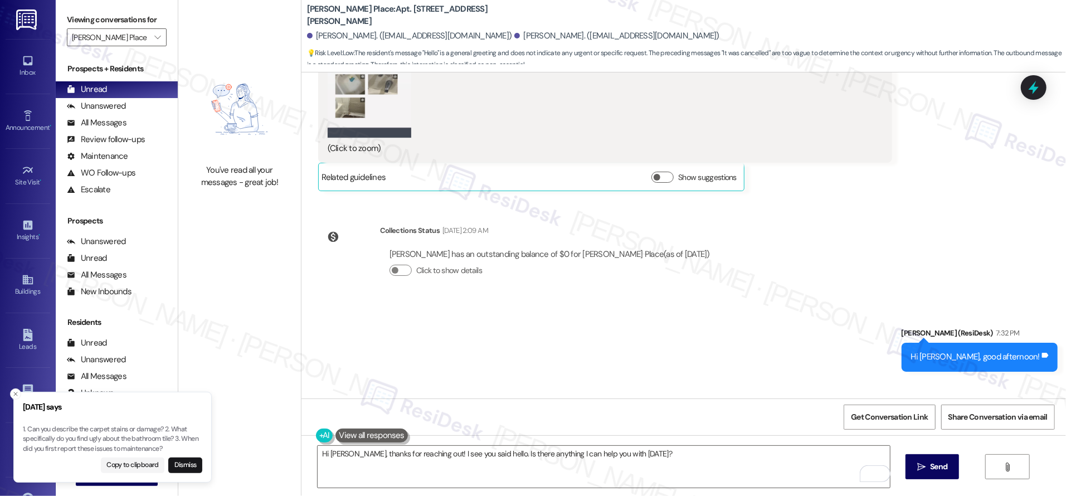
scroll to position [11514, 0]
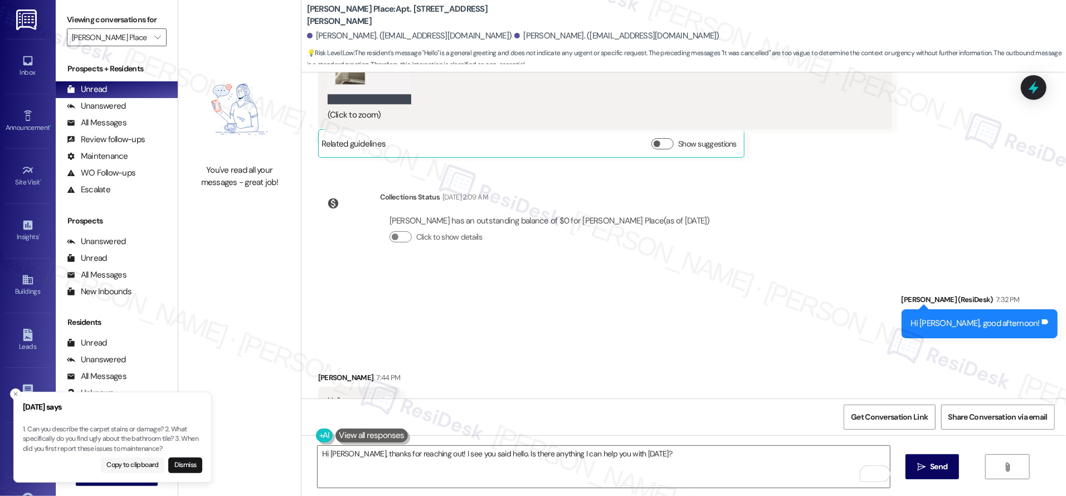
click at [129, 466] on button "Copy to clipboard" at bounding box center [133, 465] width 64 height 16
click at [638, 452] on textarea "Hi [PERSON_NAME], thanks for reaching out! I see you said hello. Is there anyth…" at bounding box center [604, 467] width 572 height 42
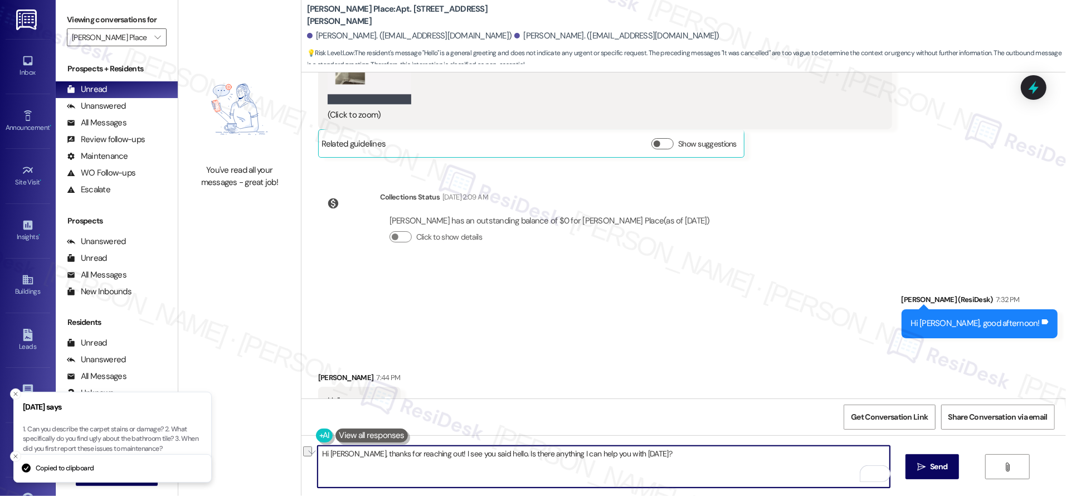
drag, startPoint x: 638, startPoint y: 452, endPoint x: 426, endPoint y: 426, distance: 213.8
click at [429, 426] on div "WO Opened request: Only one works [DATE] 6:05 AM Status : Completed Show detail…" at bounding box center [683, 320] width 764 height 496
paste textarea "1. Can you describe the carpet stains or damage? 2. What specifically do you fi…"
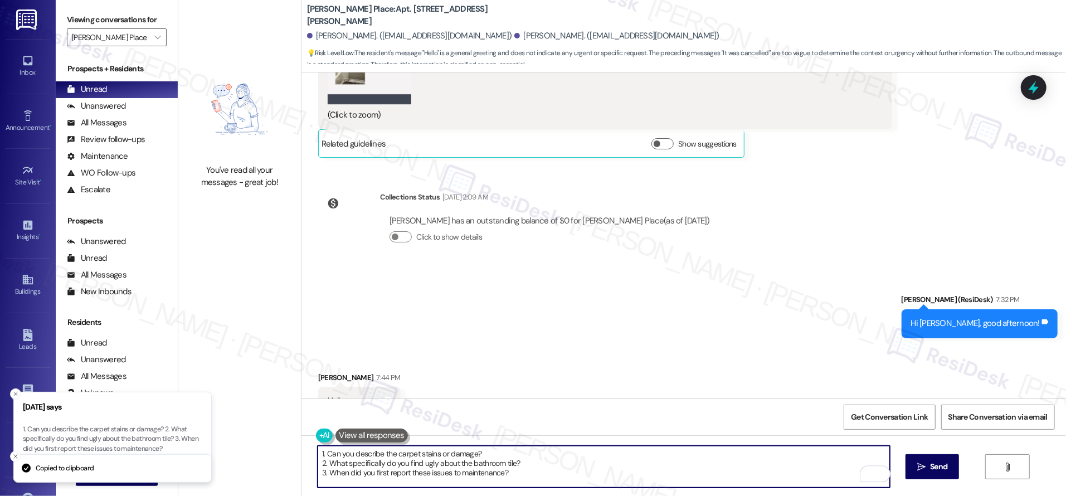
drag, startPoint x: 530, startPoint y: 458, endPoint x: 539, endPoint y: 473, distance: 18.0
click at [539, 473] on textarea "1. Can you describe the carpet stains or damage? 2. What specifically do you fi…" at bounding box center [604, 467] width 572 height 42
click at [532, 455] on textarea "1. Can you describe the carpet stains or damage? 2. What specifically do you fi…" at bounding box center [604, 467] width 572 height 42
click at [531, 452] on textarea "1. Can you describe the carpet stains or damage? 2. What specifically do you fi…" at bounding box center [604, 467] width 572 height 42
drag, startPoint x: 531, startPoint y: 452, endPoint x: 541, endPoint y: 485, distance: 34.2
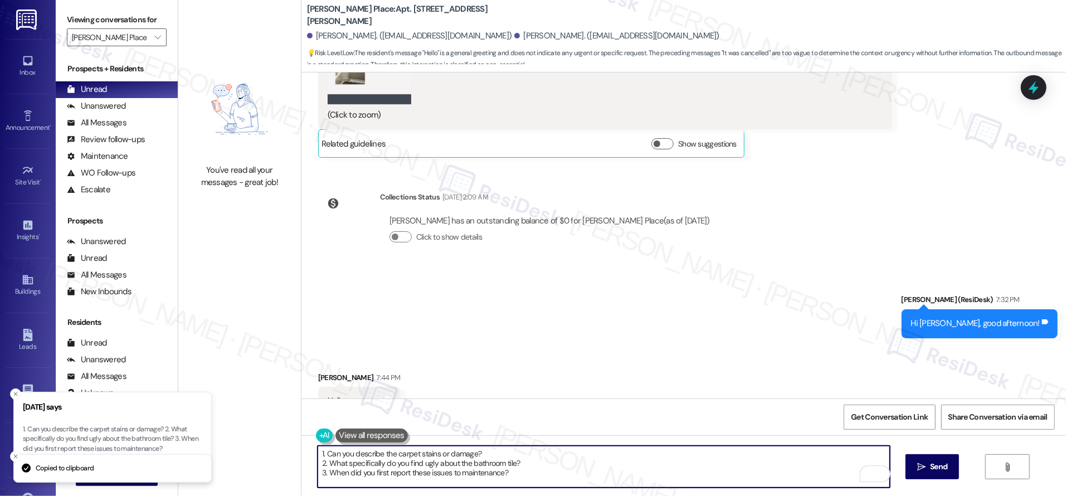
click at [541, 485] on textarea "1. Can you describe the carpet stains or damage? 2. What specifically do you fi…" at bounding box center [604, 467] width 572 height 42
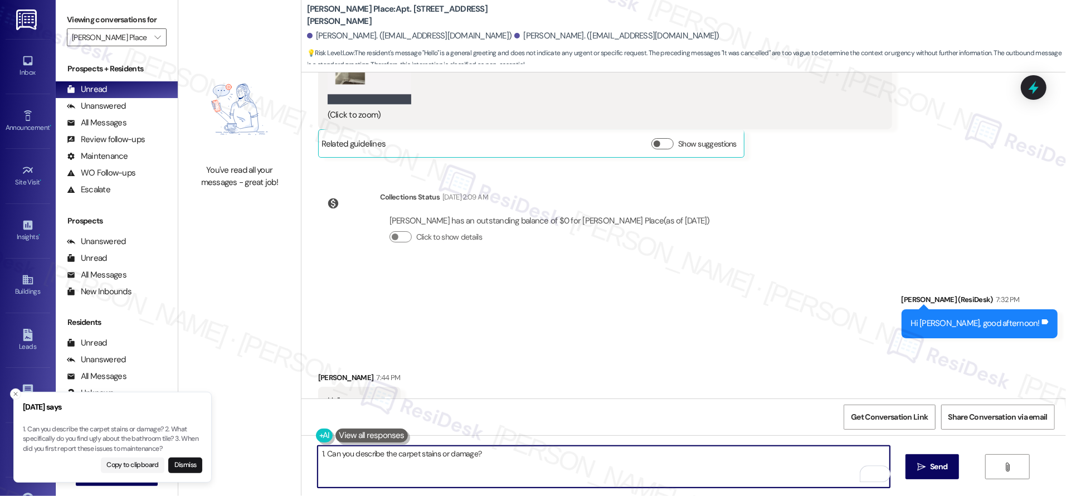
drag, startPoint x: 318, startPoint y: 455, endPoint x: 294, endPoint y: 446, distance: 25.8
click at [301, 446] on div "1. Can you describe the carpet stains or damage?  Send " at bounding box center [683, 477] width 764 height 84
click at [924, 466] on icon "" at bounding box center [921, 466] width 8 height 9
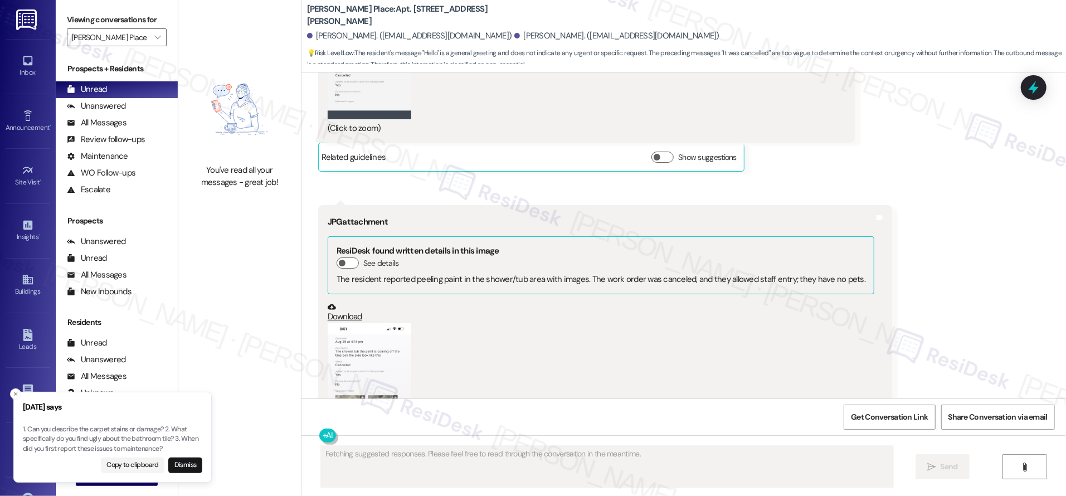
scroll to position [11592, 0]
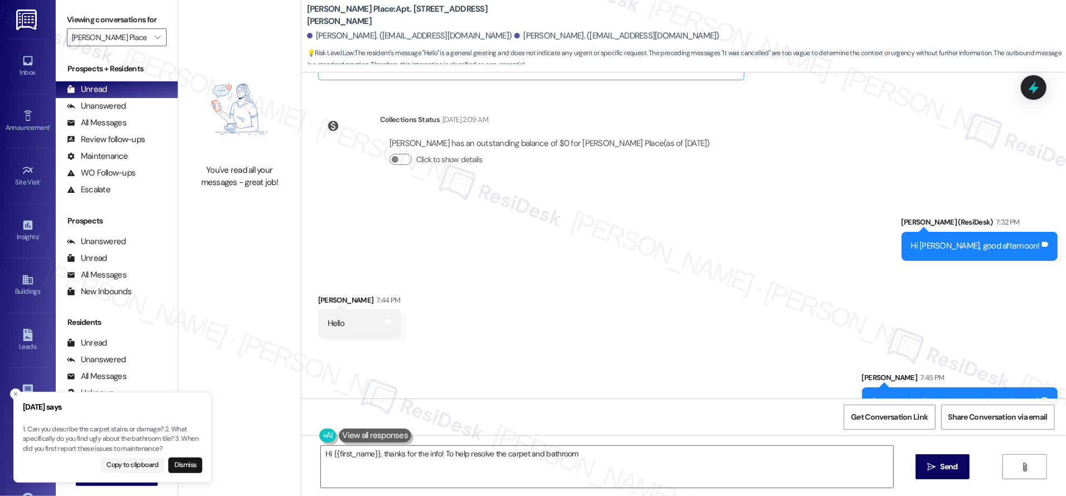
click at [761, 306] on div "Received via SMS [PERSON_NAME] 7:44 PM Hello Tags and notes" at bounding box center [683, 307] width 764 height 77
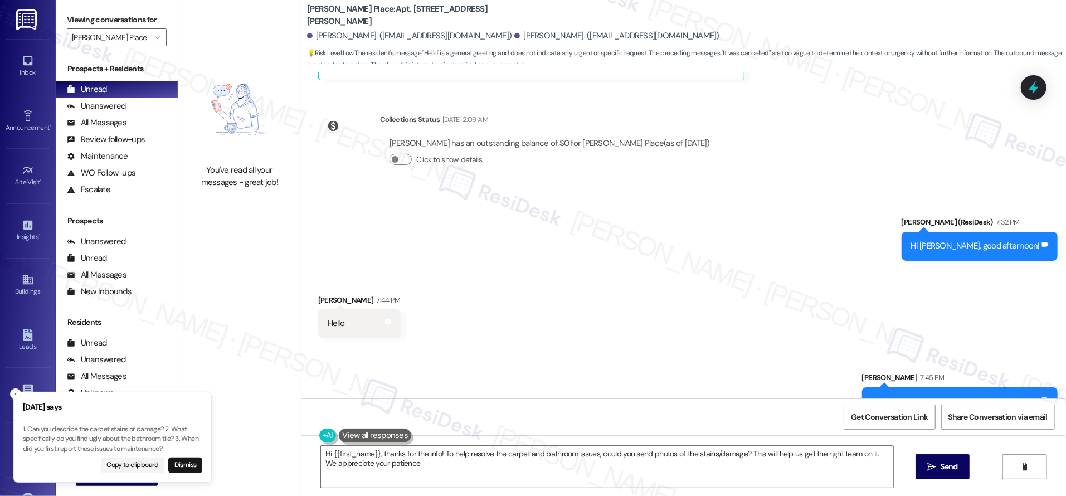
type textarea "Hi {{first_name}}, thanks for the info! To help resolve the carpet and bathroom…"
drag, startPoint x: 137, startPoint y: 116, endPoint x: 96, endPoint y: 101, distance: 43.2
click at [137, 115] on div "All Messages (undefined)" at bounding box center [117, 123] width 122 height 17
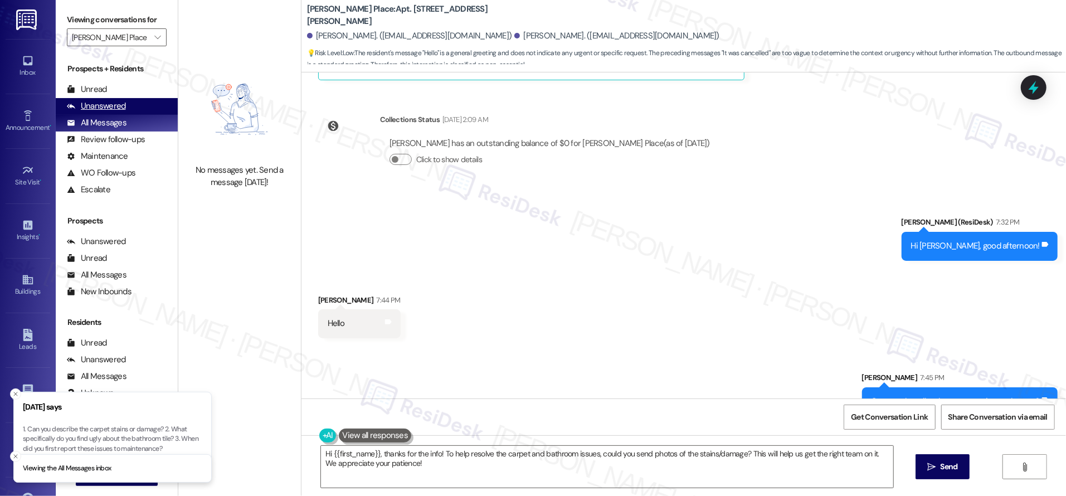
click at [97, 101] on div "Unanswered" at bounding box center [96, 106] width 59 height 12
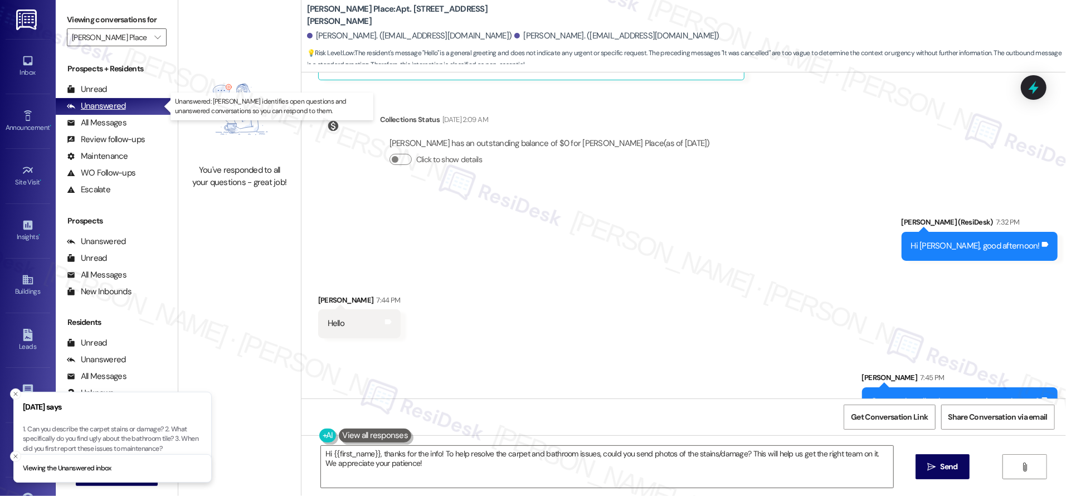
click at [97, 101] on div "Unanswered" at bounding box center [96, 106] width 59 height 12
click at [101, 105] on div "Unanswered" at bounding box center [96, 106] width 59 height 12
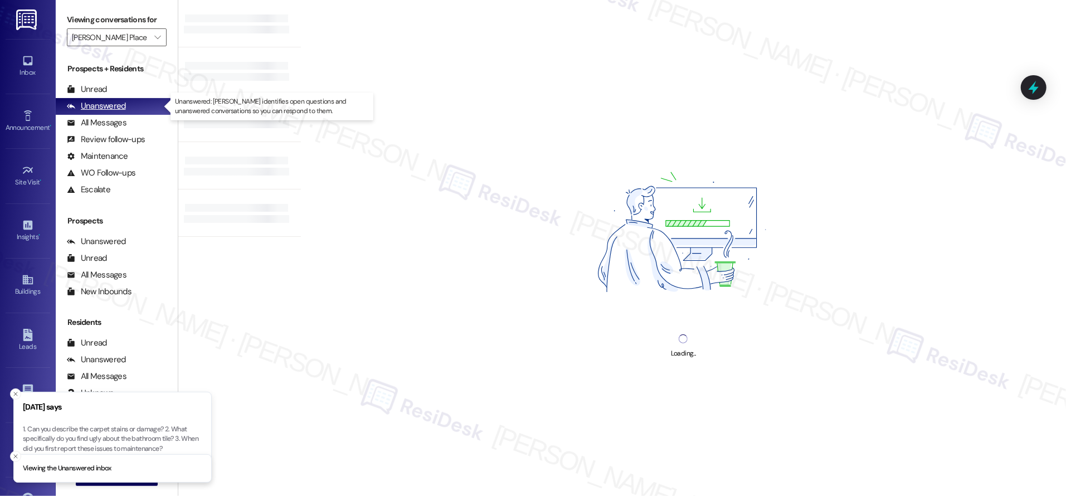
click at [106, 107] on div "Unanswered" at bounding box center [96, 106] width 59 height 12
click at [109, 109] on div "Unanswered" at bounding box center [96, 106] width 59 height 12
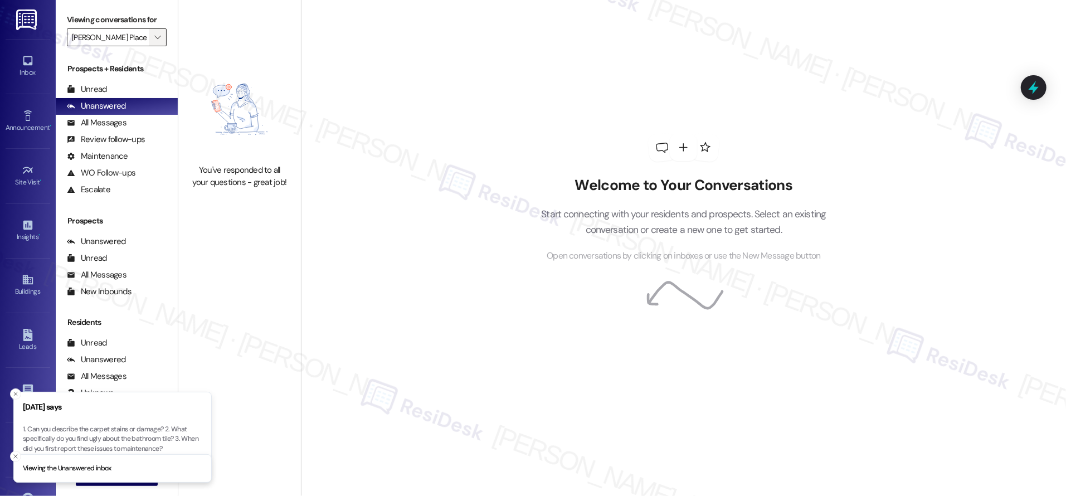
click at [152, 43] on span "" at bounding box center [157, 37] width 11 height 18
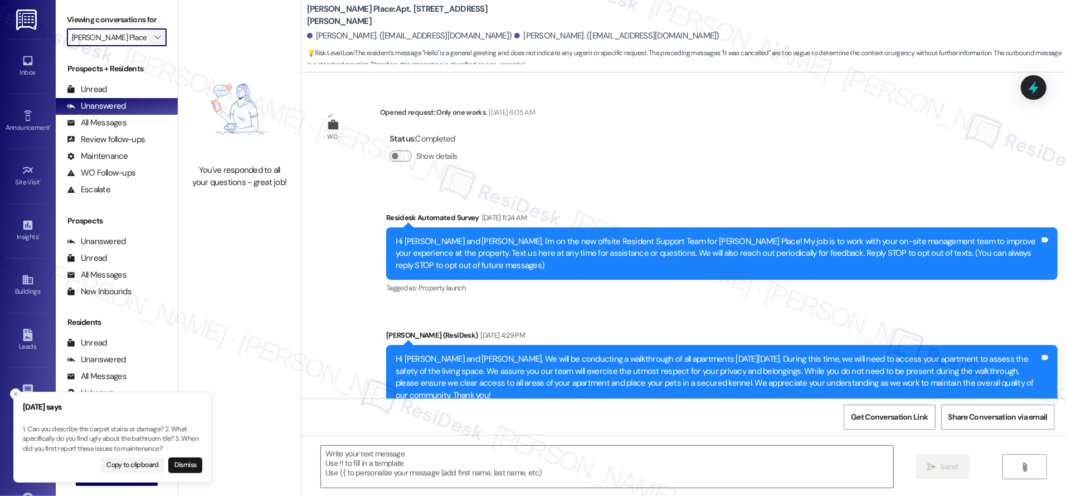
scroll to position [11514, 0]
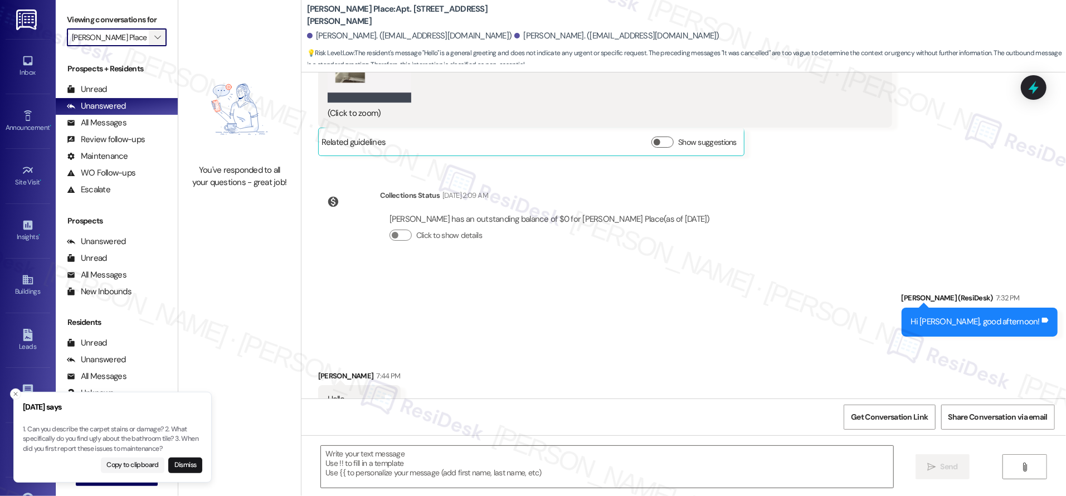
type textarea "Fetching suggested responses. Please feel free to read through the conversation…"
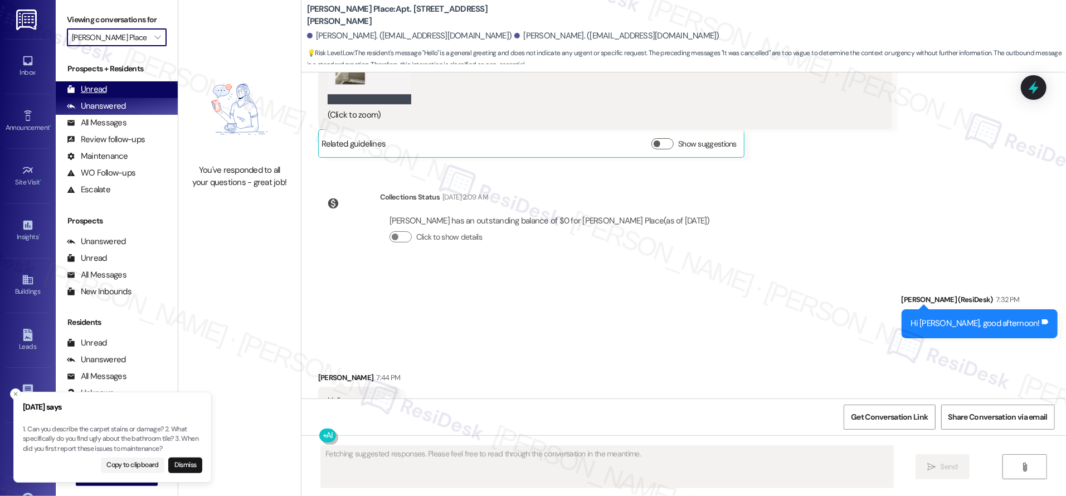
click at [101, 90] on div "Unread" at bounding box center [87, 90] width 40 height 12
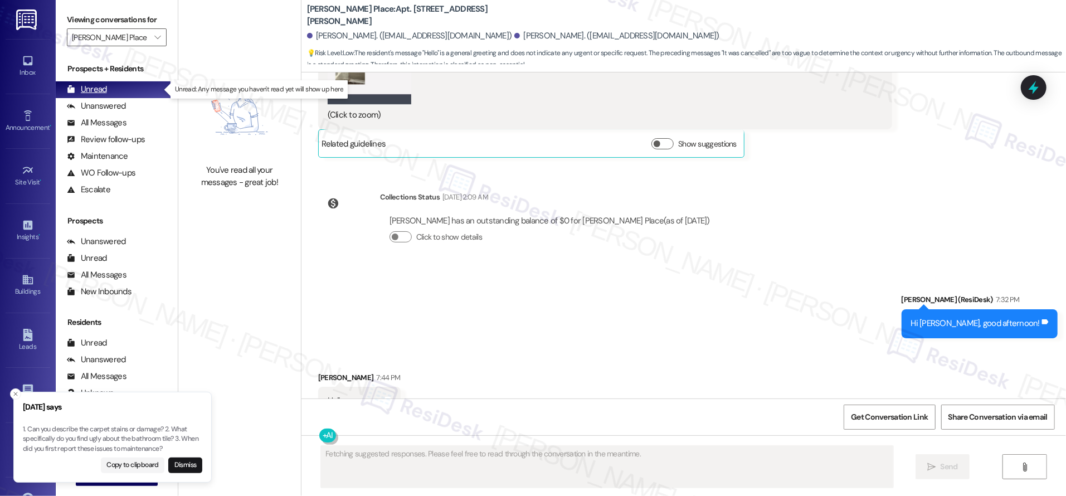
click at [101, 90] on div "Unread" at bounding box center [87, 90] width 40 height 12
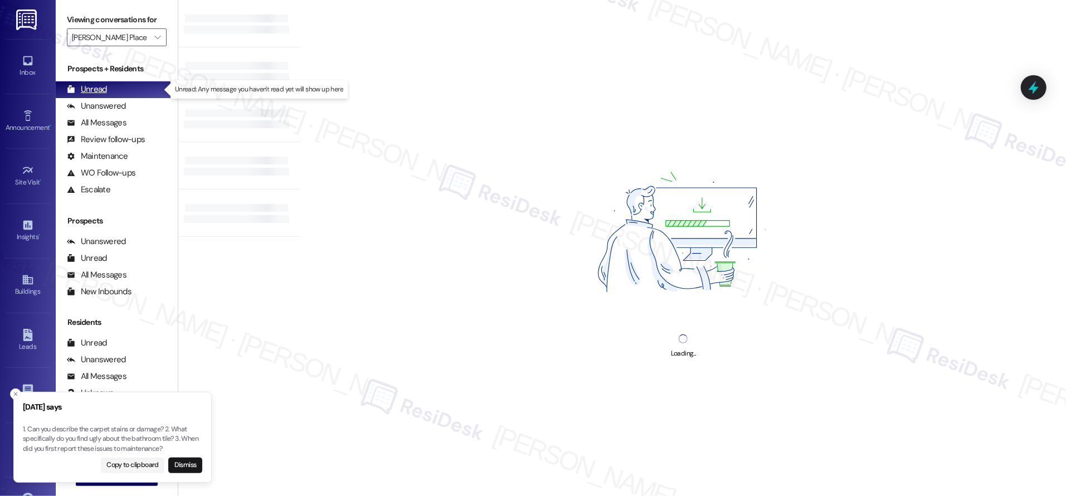
click at [101, 90] on div "Unread" at bounding box center [87, 90] width 40 height 12
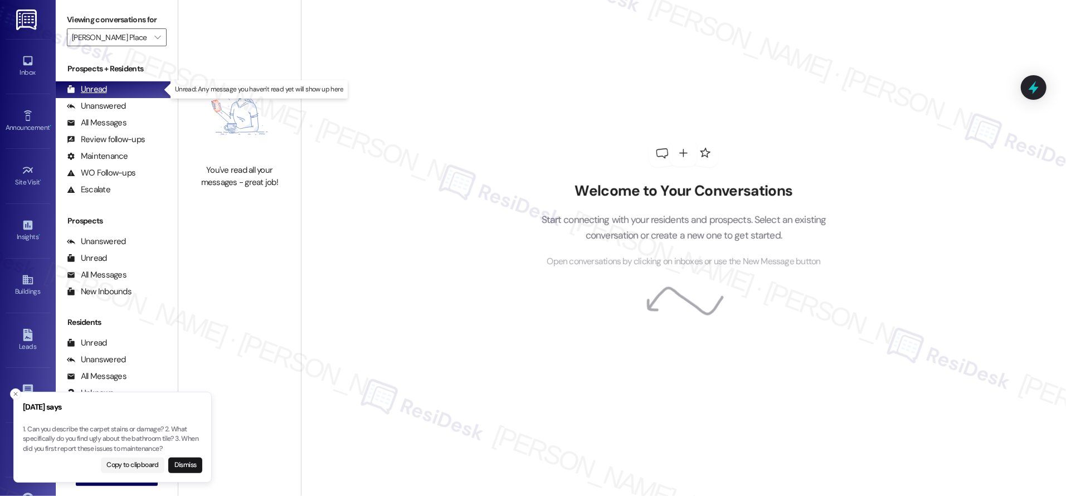
click at [101, 90] on div "Unread" at bounding box center [87, 90] width 40 height 12
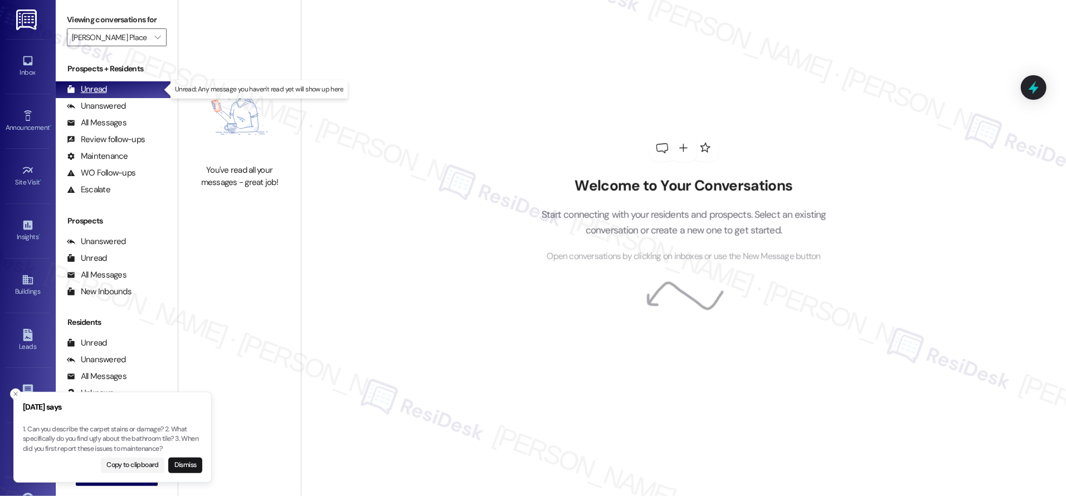
click at [101, 90] on div "Unread" at bounding box center [87, 90] width 40 height 12
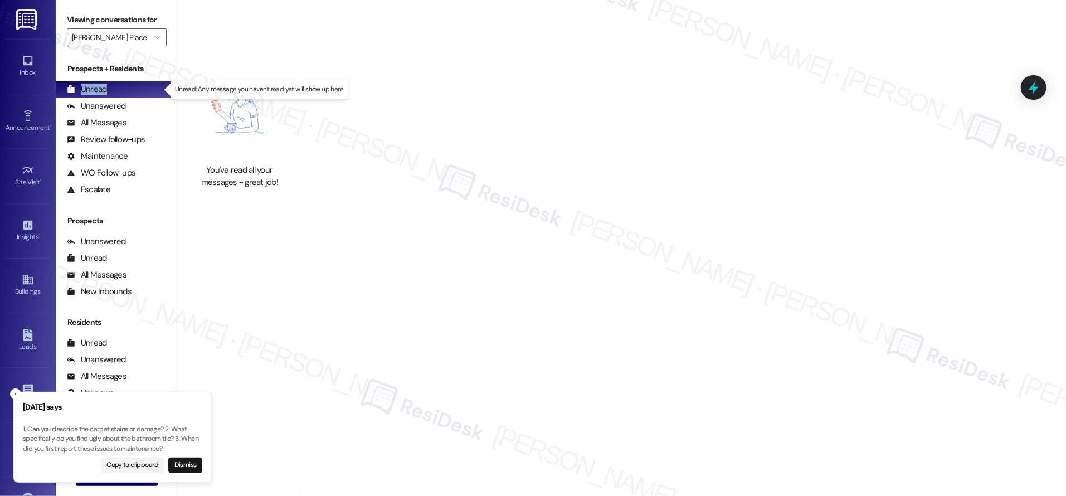
click at [101, 90] on div "Unread" at bounding box center [87, 90] width 40 height 12
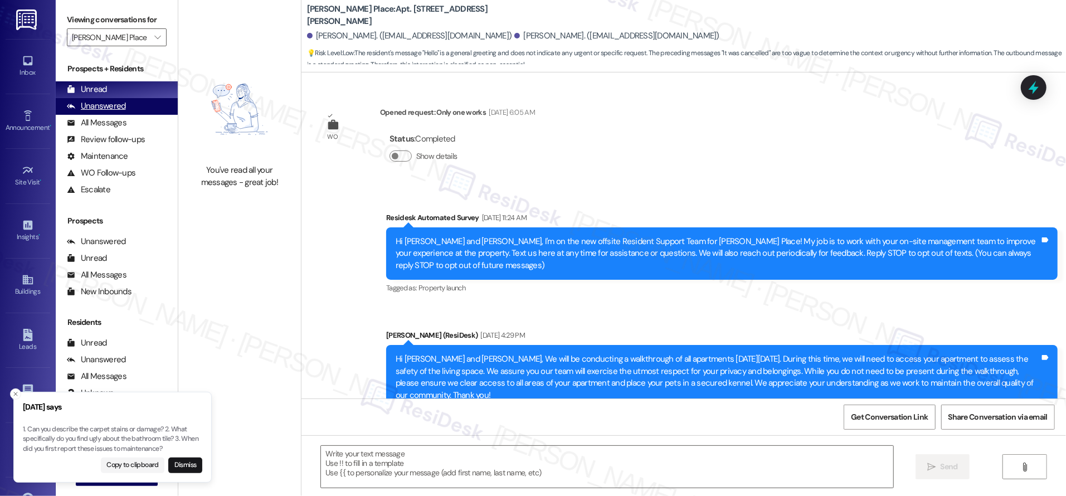
click at [106, 97] on div "Prospects + Residents Unread (0) Unread: Any message you haven't read yet will …" at bounding box center [117, 130] width 122 height 135
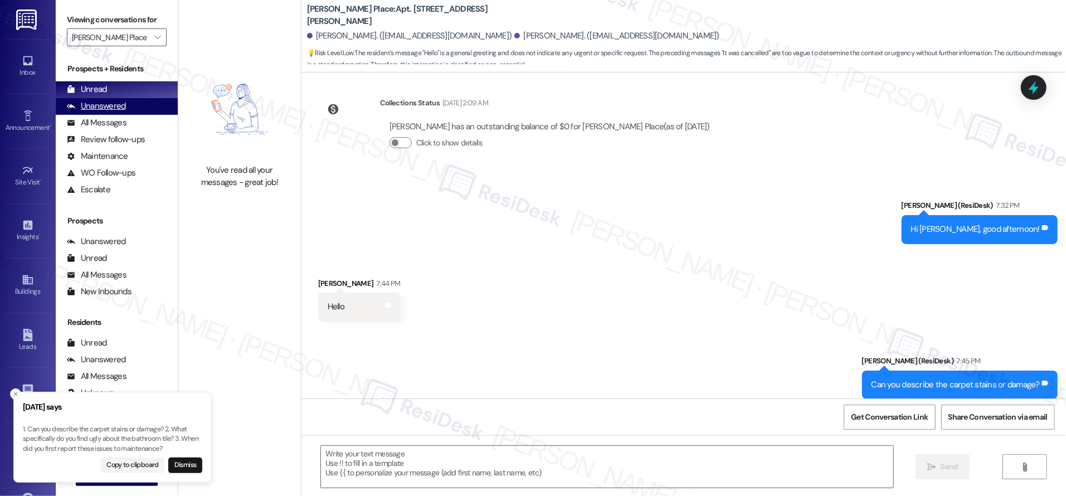
type textarea "Fetching suggested responses. Please feel free to read through the conversation…"
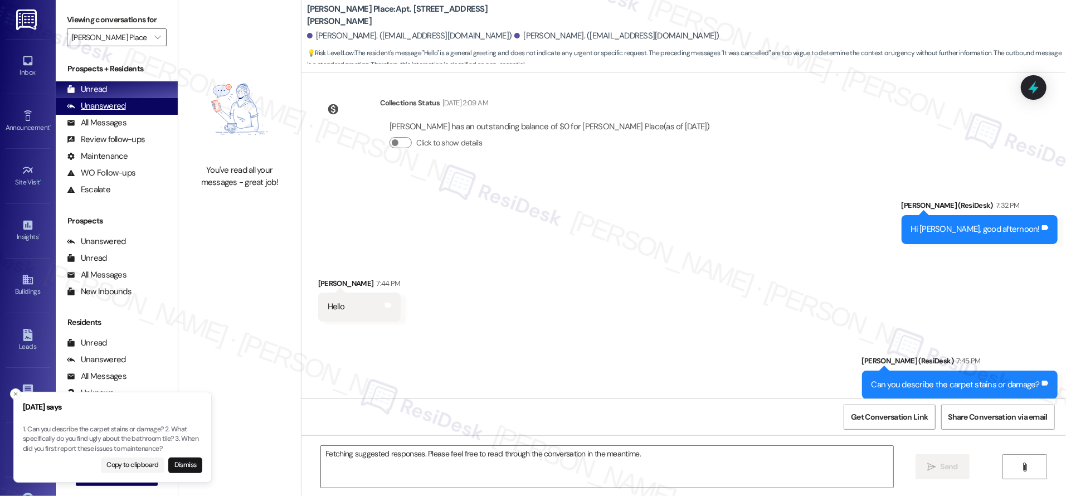
click at [107, 101] on div "Unanswered" at bounding box center [96, 106] width 59 height 12
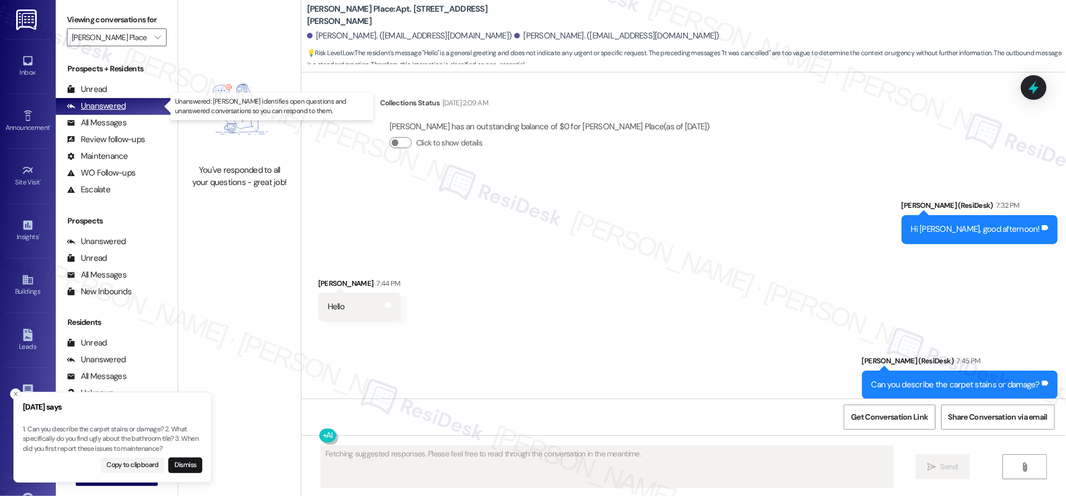
click at [107, 104] on div "Unanswered" at bounding box center [96, 106] width 59 height 12
click at [109, 104] on div "Unanswered" at bounding box center [96, 106] width 59 height 12
click at [111, 107] on div "Unanswered" at bounding box center [96, 106] width 59 height 12
click at [112, 107] on div "Unanswered" at bounding box center [96, 106] width 59 height 12
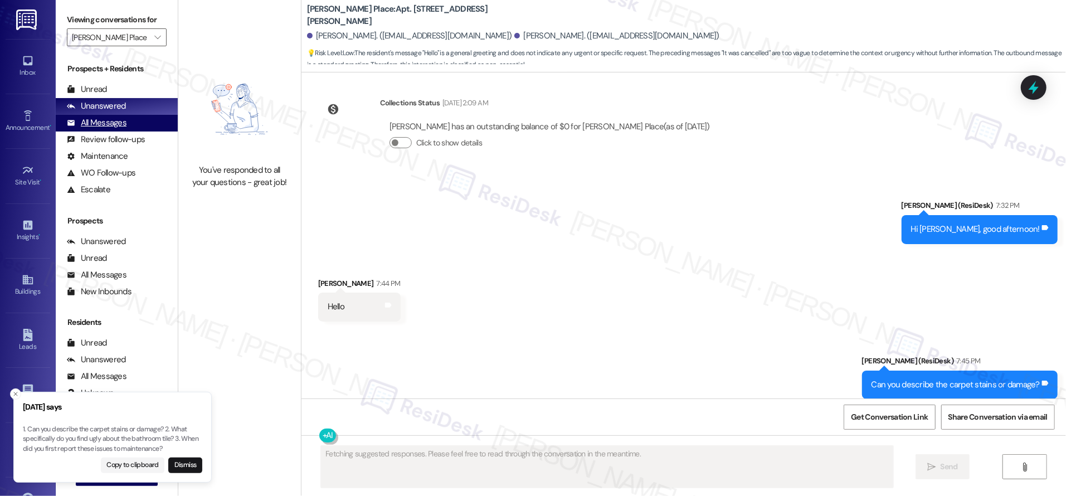
click at [125, 117] on div "All Messages" at bounding box center [97, 123] width 60 height 12
click at [124, 117] on div "All Messages" at bounding box center [97, 123] width 60 height 12
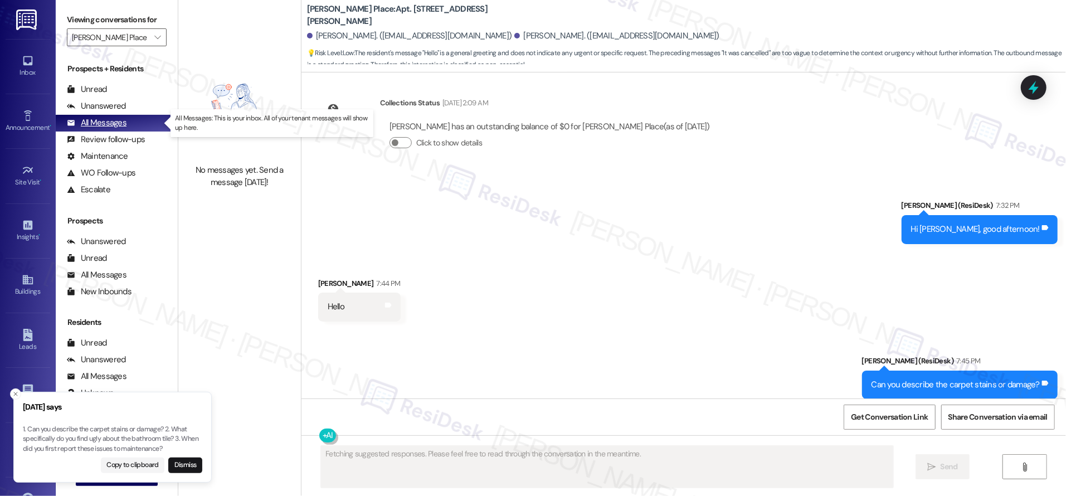
click at [124, 117] on div "All Messages" at bounding box center [97, 123] width 60 height 12
click at [124, 118] on div "All Messages" at bounding box center [97, 123] width 60 height 12
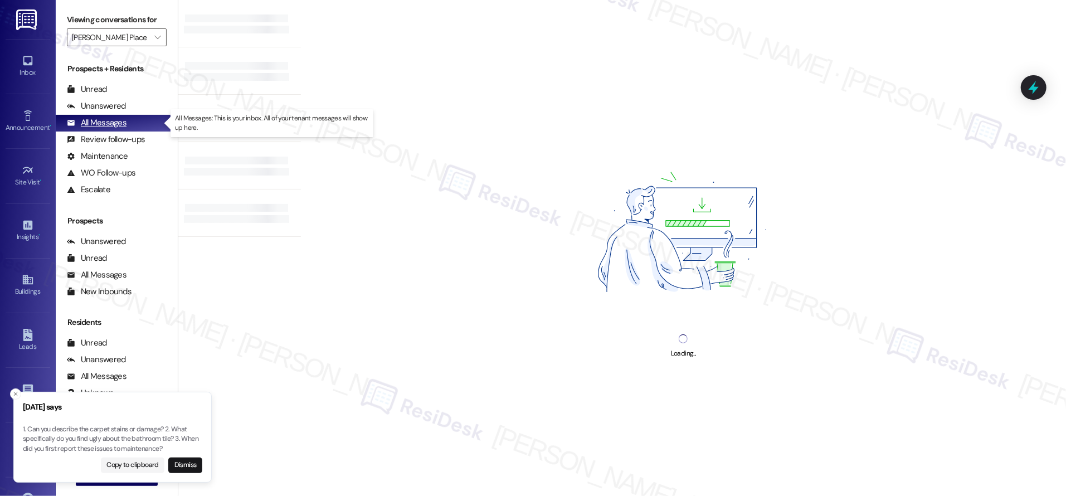
click at [124, 119] on div "All Messages" at bounding box center [97, 123] width 60 height 12
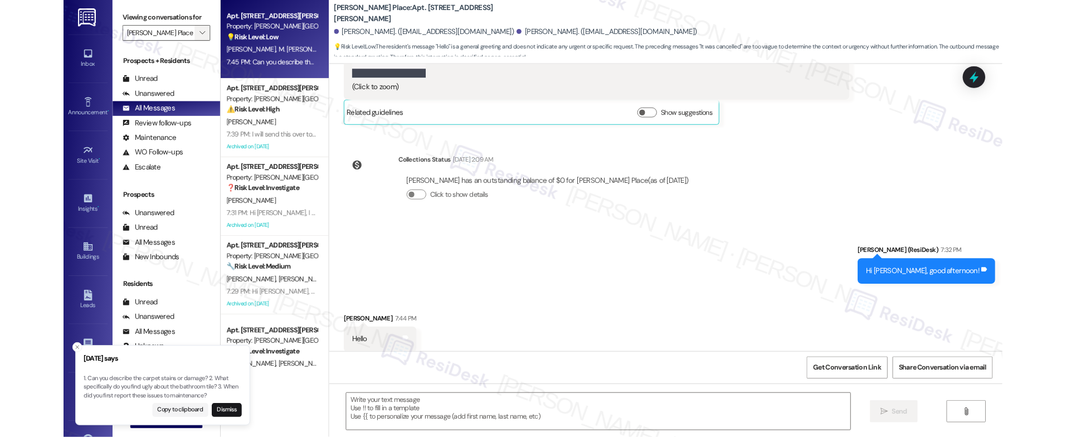
scroll to position [11514, 0]
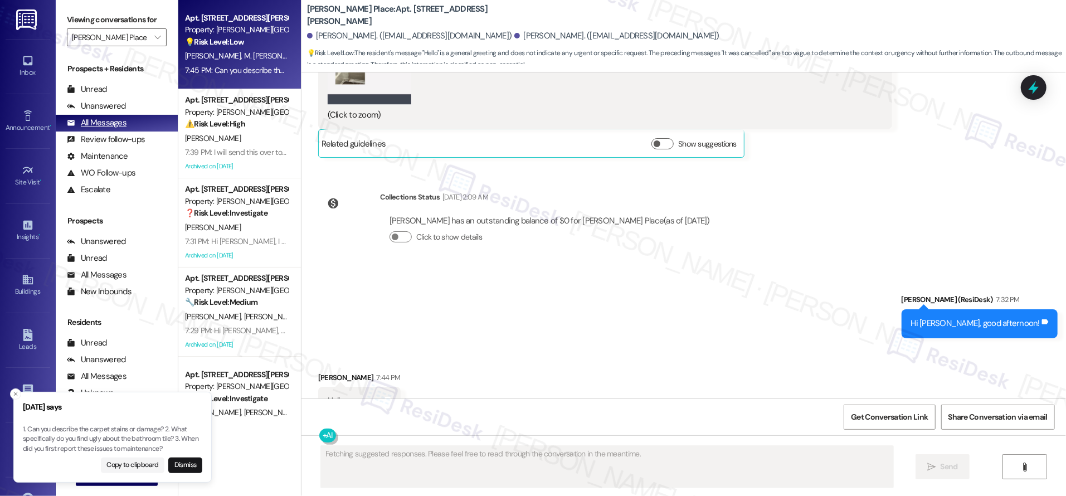
click at [101, 115] on div "All Messages (undefined)" at bounding box center [117, 123] width 122 height 17
click at [101, 104] on div "Unanswered" at bounding box center [96, 106] width 59 height 12
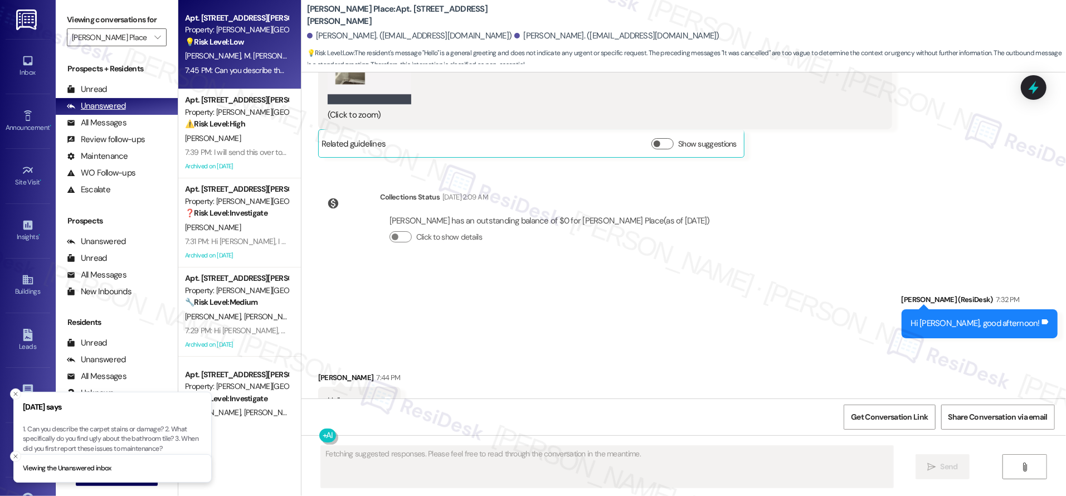
click at [101, 103] on div "Unanswered" at bounding box center [96, 106] width 59 height 12
click at [103, 105] on div "Unanswered" at bounding box center [96, 106] width 59 height 12
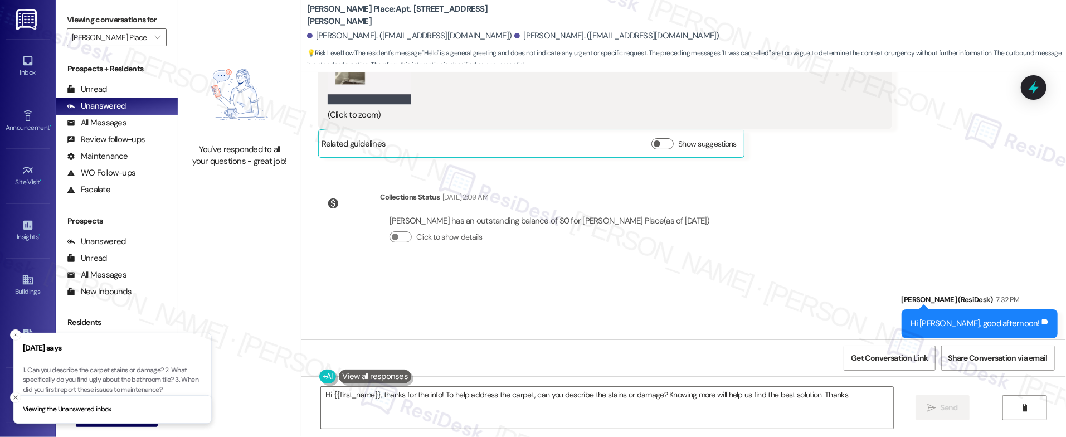
type textarea "Hi {{first_name}}, thanks for the info! To help address the carpet, can you des…"
click at [138, 36] on input "[PERSON_NAME] Place" at bounding box center [110, 37] width 77 height 18
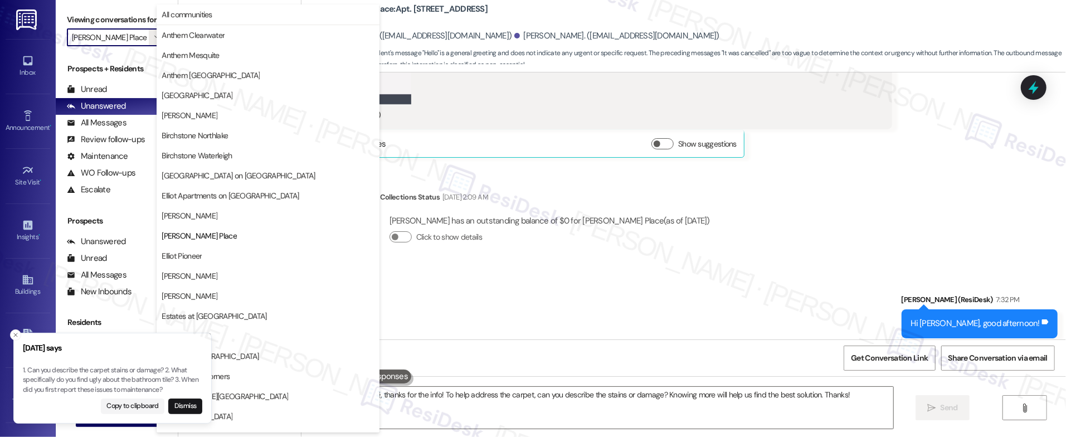
scroll to position [181, 0]
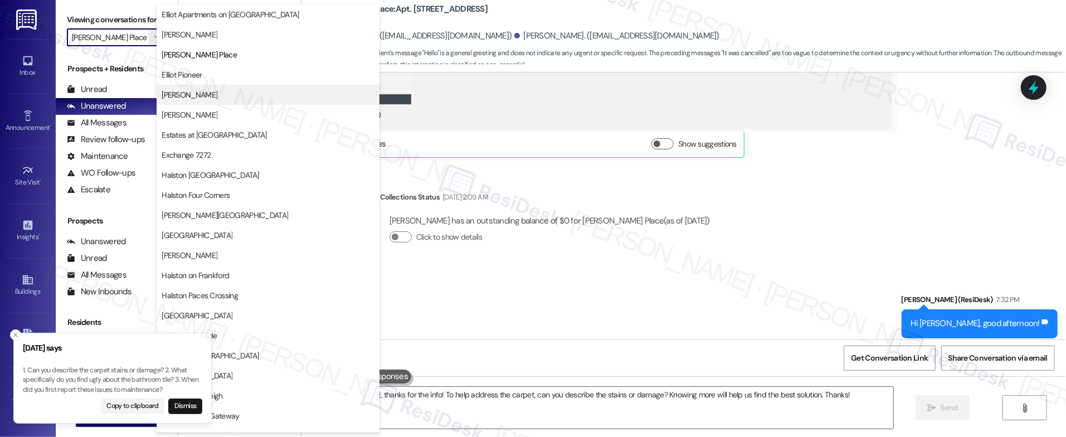
click at [236, 94] on span "[PERSON_NAME]" at bounding box center [268, 94] width 213 height 11
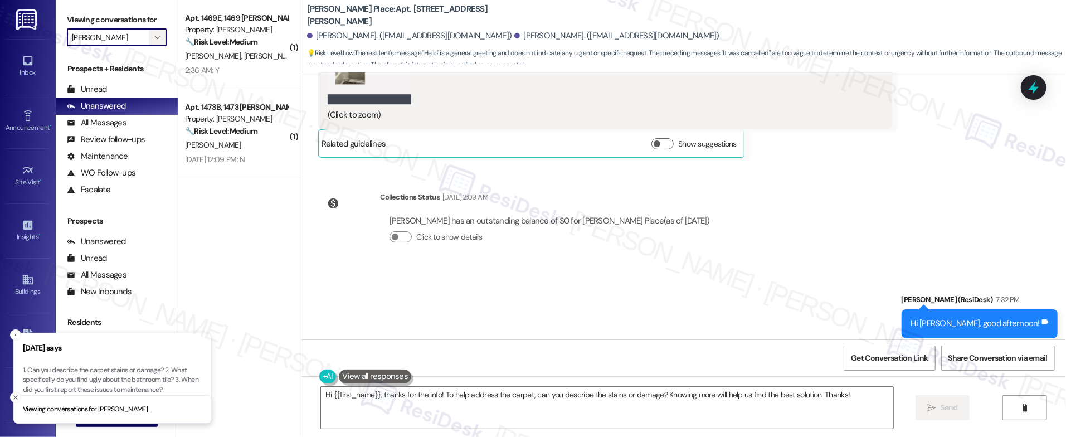
click at [154, 38] on icon "" at bounding box center [157, 37] width 6 height 9
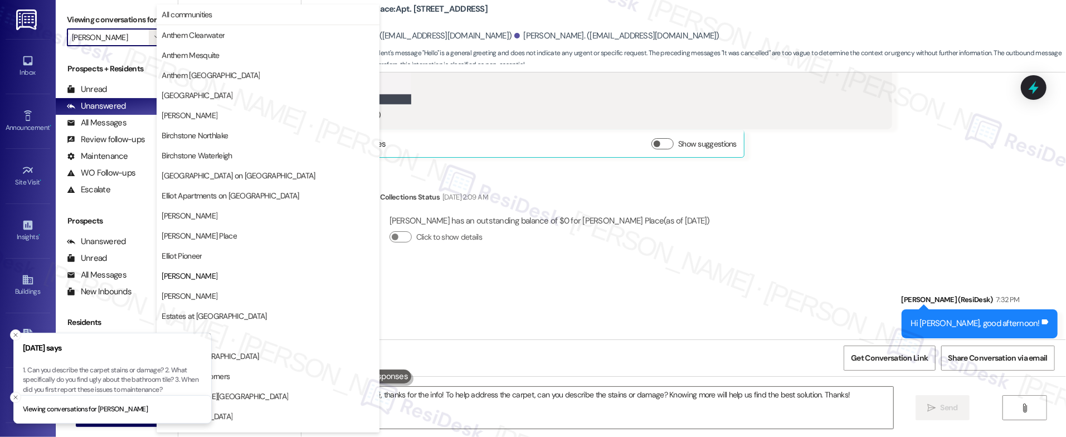
scroll to position [181, 0]
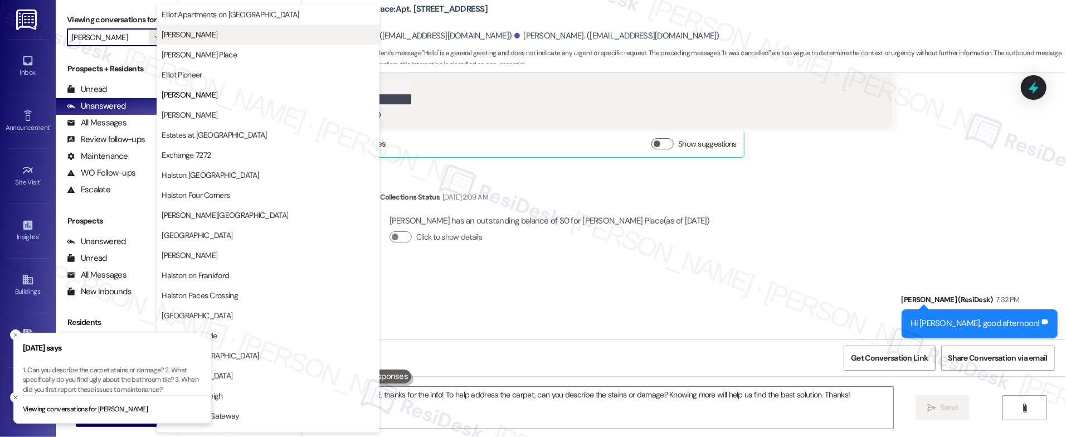
click at [226, 41] on button "[PERSON_NAME]" at bounding box center [268, 35] width 223 height 20
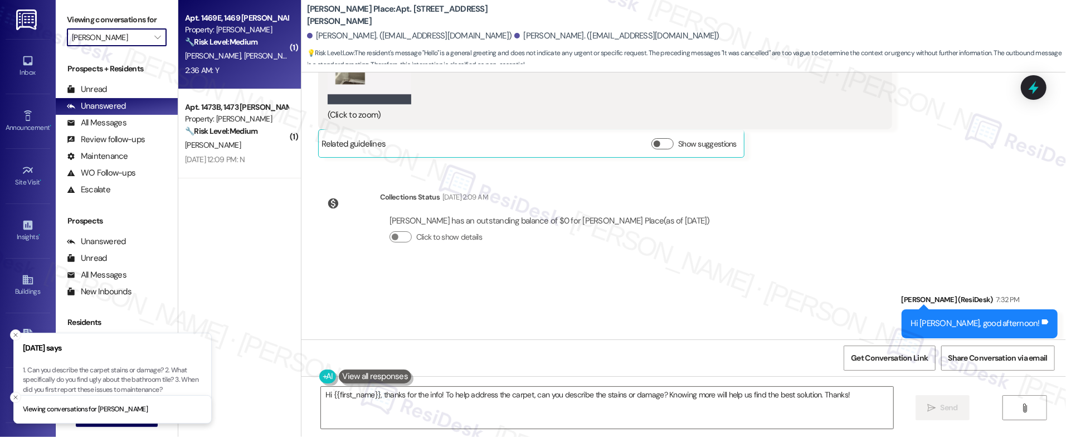
type input "[PERSON_NAME]"
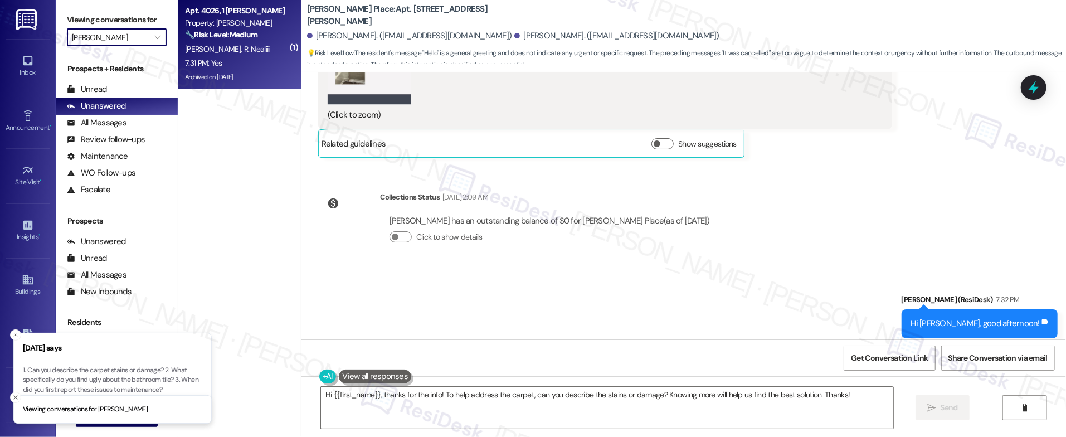
click at [243, 44] on span "R. Nealiii" at bounding box center [256, 49] width 26 height 10
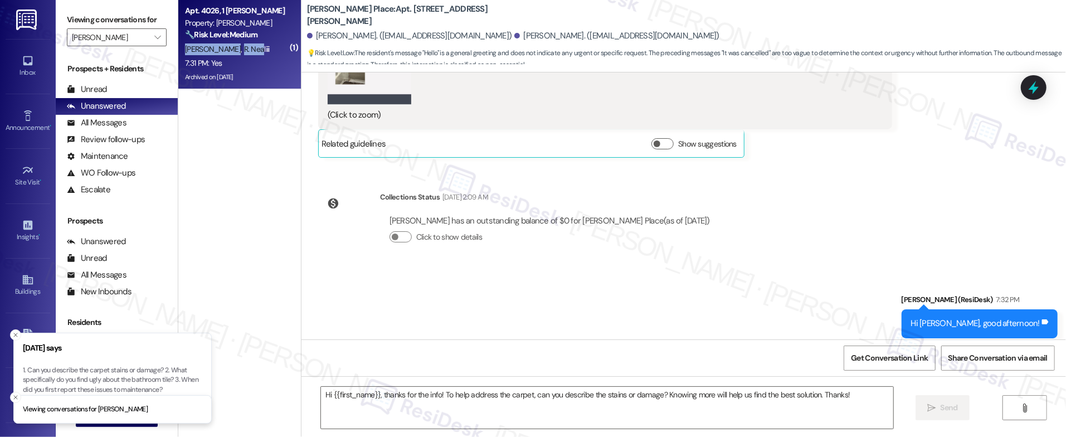
click at [243, 44] on span "R. Nealiii" at bounding box center [256, 49] width 26 height 10
type textarea "Fetching suggested responses. Please feel free to read through the conversation…"
click at [243, 44] on span "R. Nealiii" at bounding box center [256, 49] width 26 height 10
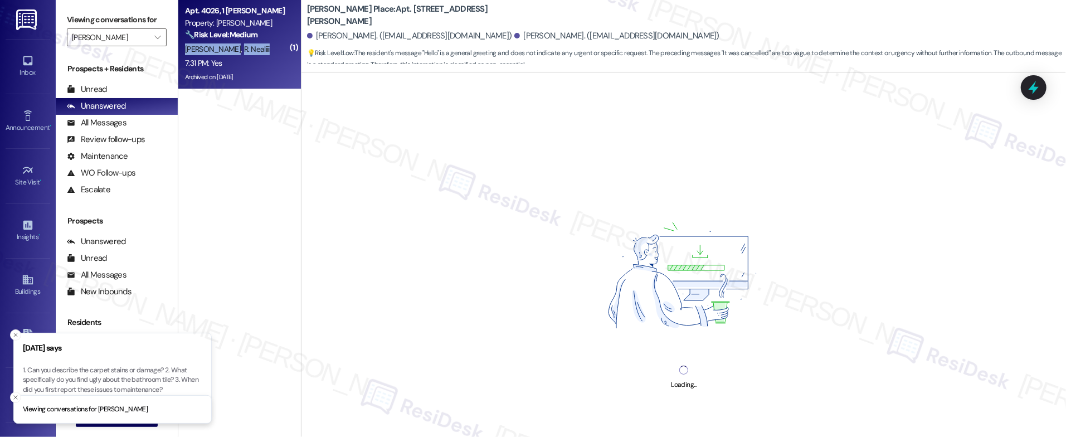
click at [243, 45] on span "R. Nealiii" at bounding box center [256, 49] width 26 height 10
click at [243, 46] on span "R. Nealiii" at bounding box center [256, 49] width 26 height 10
click at [243, 47] on span "R. Nealiii" at bounding box center [256, 49] width 26 height 10
click at [243, 48] on span "R. Nealiii" at bounding box center [256, 49] width 26 height 10
click at [243, 47] on span "R. Nealiii" at bounding box center [256, 49] width 26 height 10
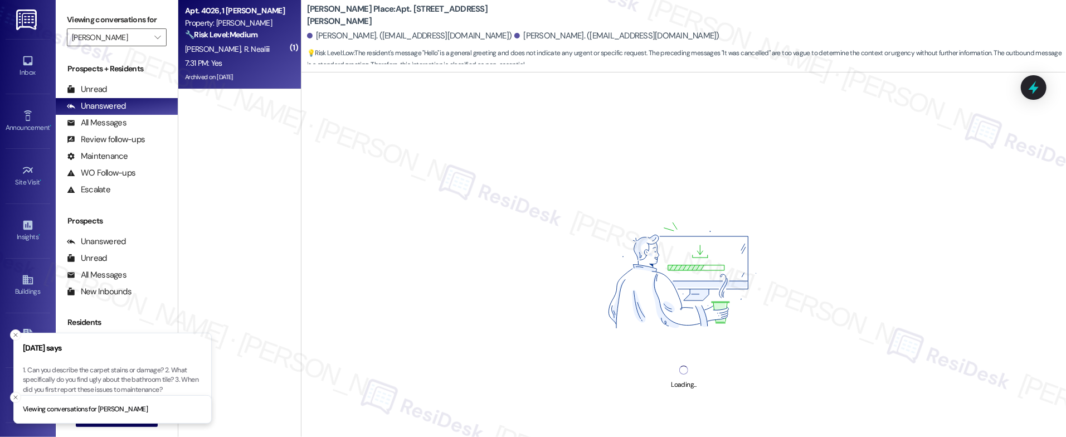
click at [243, 48] on span "R. Nealiii" at bounding box center [256, 49] width 26 height 10
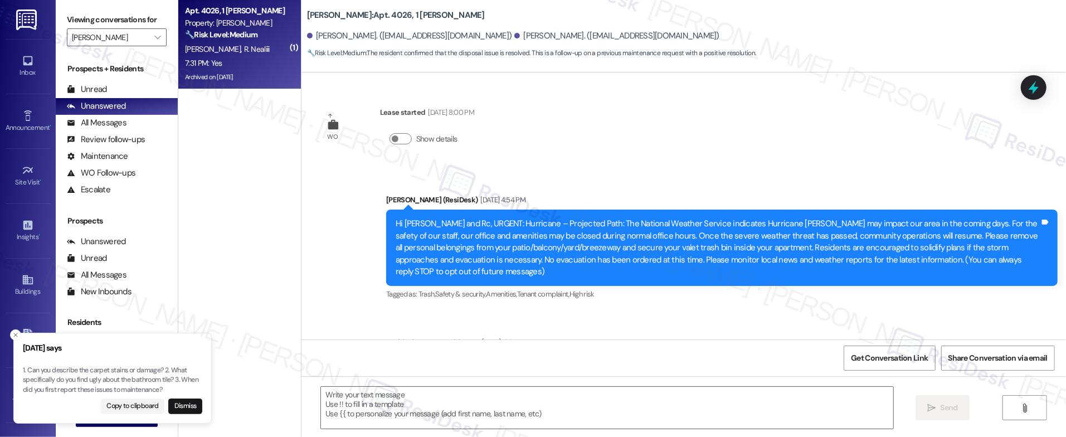
scroll to position [6605, 0]
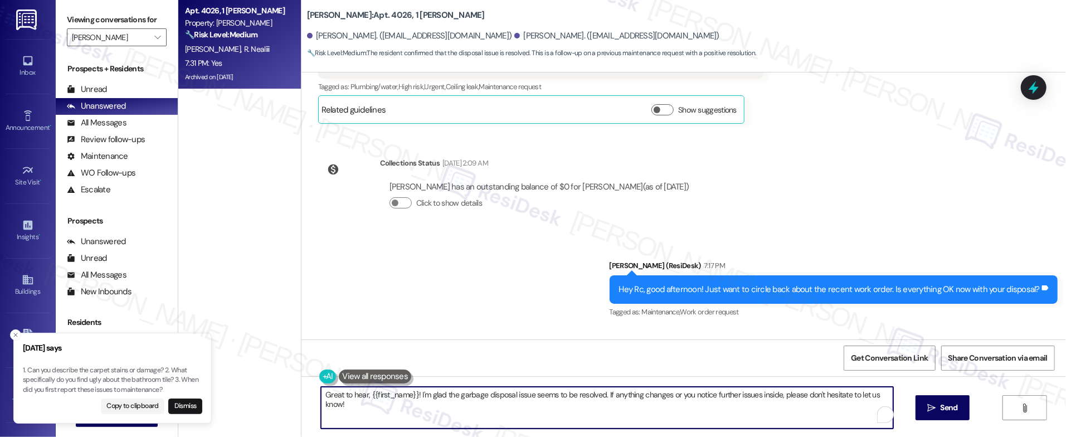
drag, startPoint x: 329, startPoint y: 399, endPoint x: 311, endPoint y: 387, distance: 21.8
click at [315, 387] on div "Great to hear, {{first_name}}! I'm glad the garbage disposal issue seems to be …" at bounding box center [601, 407] width 573 height 43
drag, startPoint x: 368, startPoint y: 404, endPoint x: 408, endPoint y: 410, distance: 40.5
click at [368, 405] on textarea "Great to hear, {{first_name}}! I'm glad the garbage disposal issue seems to be …" at bounding box center [607, 408] width 572 height 42
drag, startPoint x: 407, startPoint y: 393, endPoint x: 287, endPoint y: 386, distance: 119.9
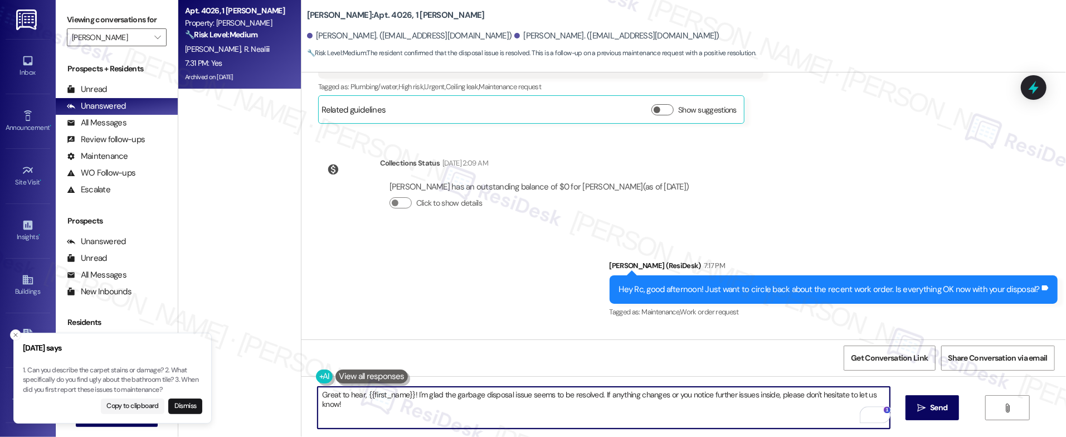
click at [287, 386] on div "Apt. 4026, 1 [PERSON_NAME] Property: [PERSON_NAME] 🔧 Risk Level: Medium The res…" at bounding box center [621, 218] width 887 height 437
type textarea "I'm glad the garbage disposal issue seems to be resolved. If anything changes o…"
click at [946, 408] on span "Send" at bounding box center [938, 408] width 22 height 12
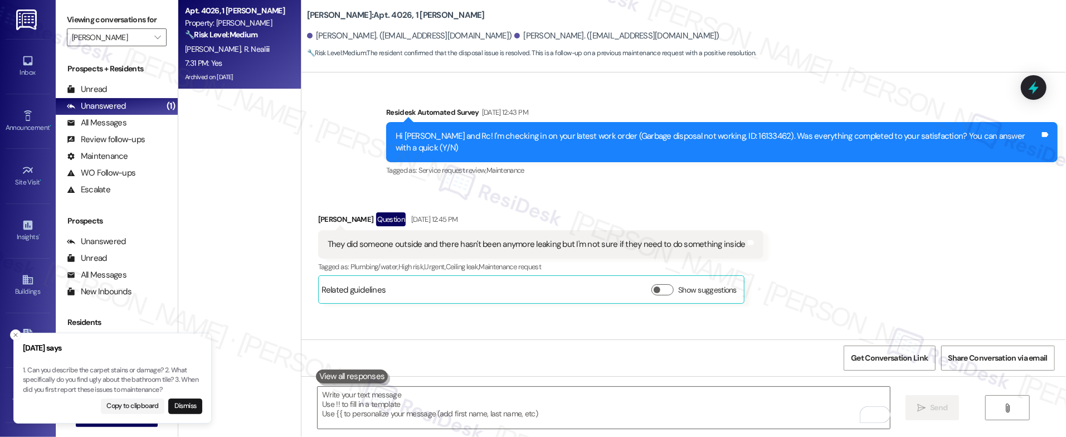
scroll to position [6683, 0]
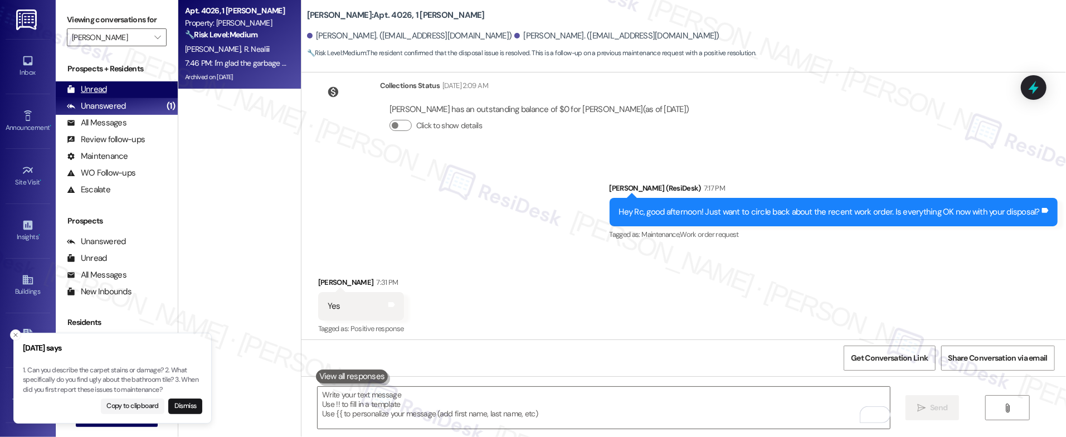
click at [103, 88] on div "Unread" at bounding box center [87, 90] width 40 height 12
click at [102, 89] on div "Unread" at bounding box center [87, 90] width 40 height 12
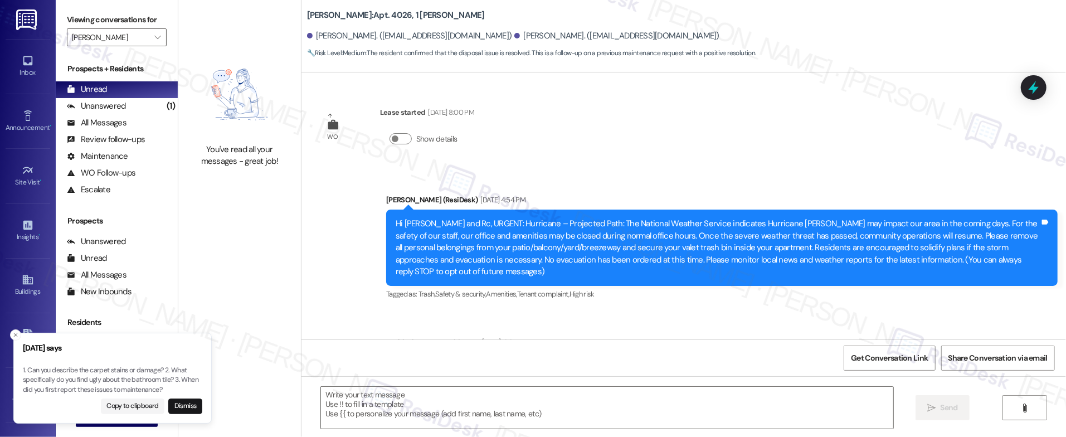
scroll to position [6605, 0]
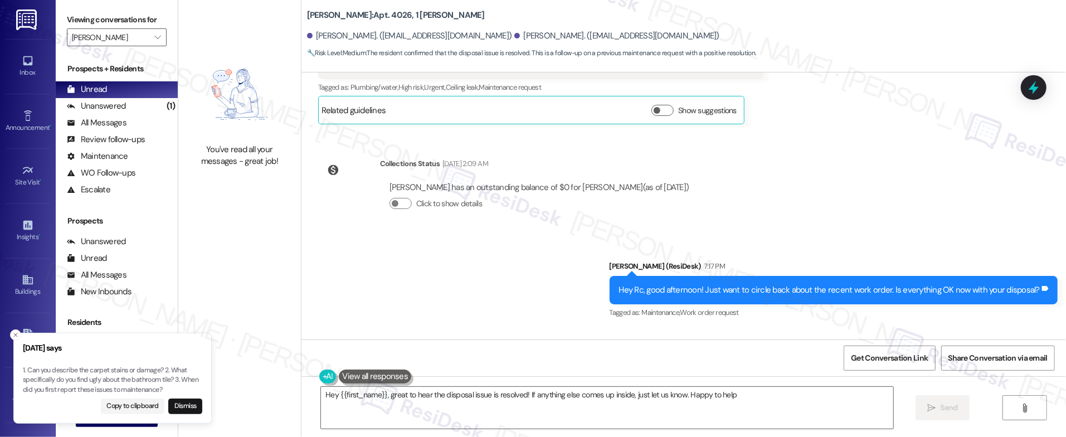
type textarea "Hey {{first_name}}, great to hear the disposal issue is resolved! If anything e…"
click at [579, 235] on div "Sent via SMS [PERSON_NAME] (ResiDesk) 7:17 PM Hey Rc, good afternoon! Just want…" at bounding box center [683, 282] width 764 height 94
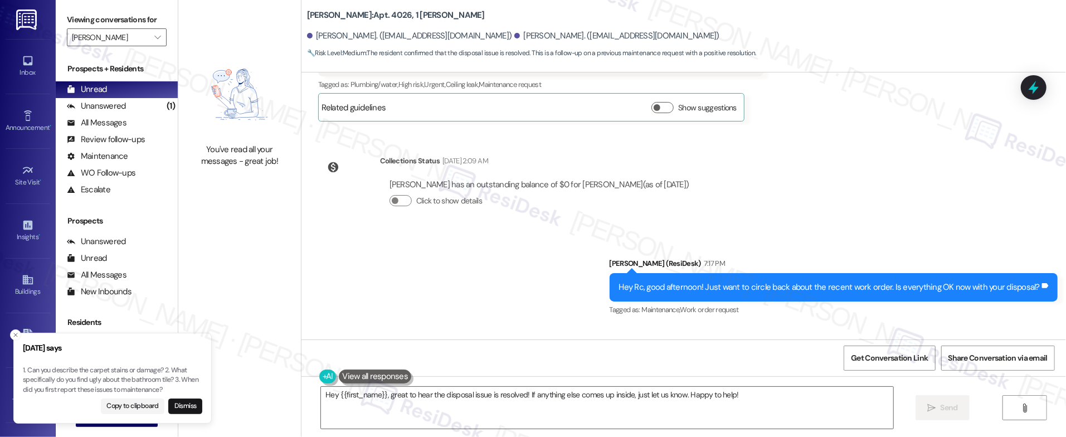
scroll to position [6699, 0]
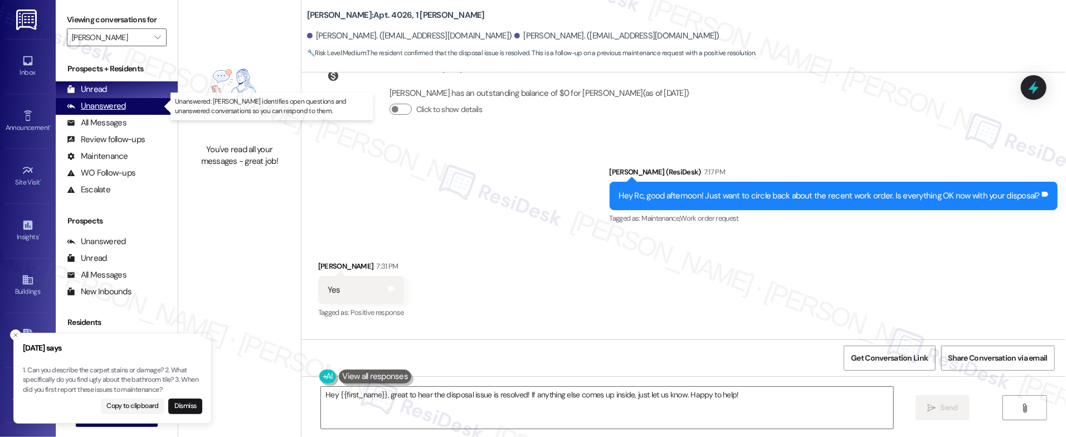
click at [164, 109] on div "(1)" at bounding box center [171, 105] width 14 height 17
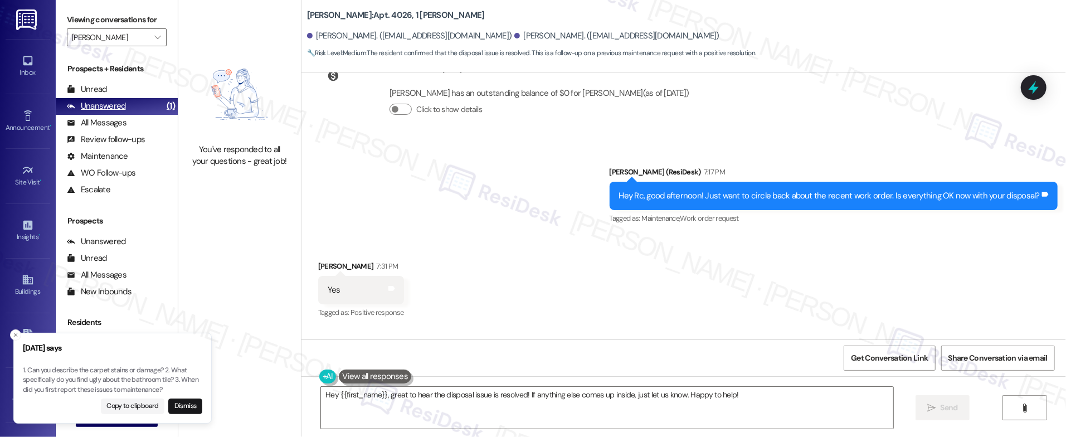
click at [164, 109] on div "(1)" at bounding box center [171, 105] width 14 height 17
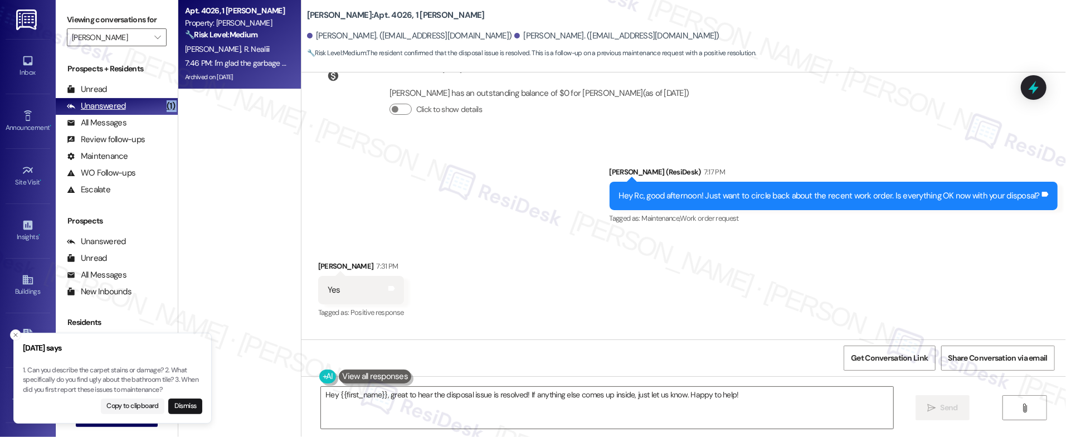
click at [164, 109] on div "(1)" at bounding box center [171, 105] width 14 height 17
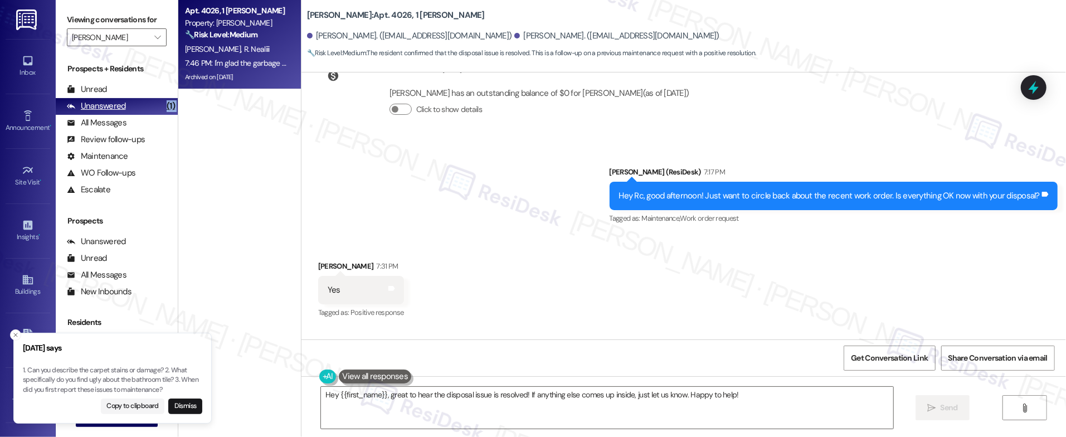
click at [164, 110] on div "(1)" at bounding box center [171, 105] width 14 height 17
click at [164, 111] on div "(1)" at bounding box center [171, 105] width 14 height 17
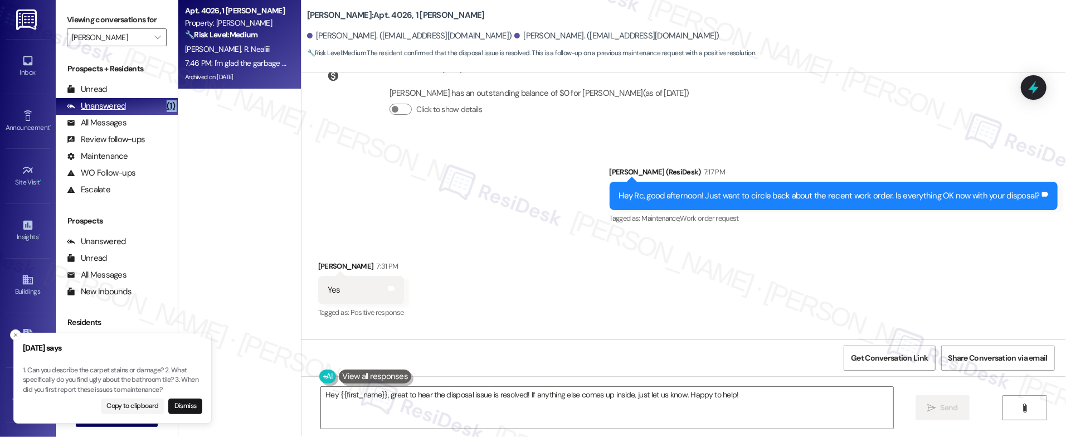
click at [164, 111] on div "(1)" at bounding box center [171, 105] width 14 height 17
click at [164, 110] on div "(1)" at bounding box center [171, 105] width 14 height 17
drag, startPoint x: 150, startPoint y: 111, endPoint x: 167, endPoint y: 120, distance: 18.4
click at [164, 110] on div "(1)" at bounding box center [171, 105] width 14 height 17
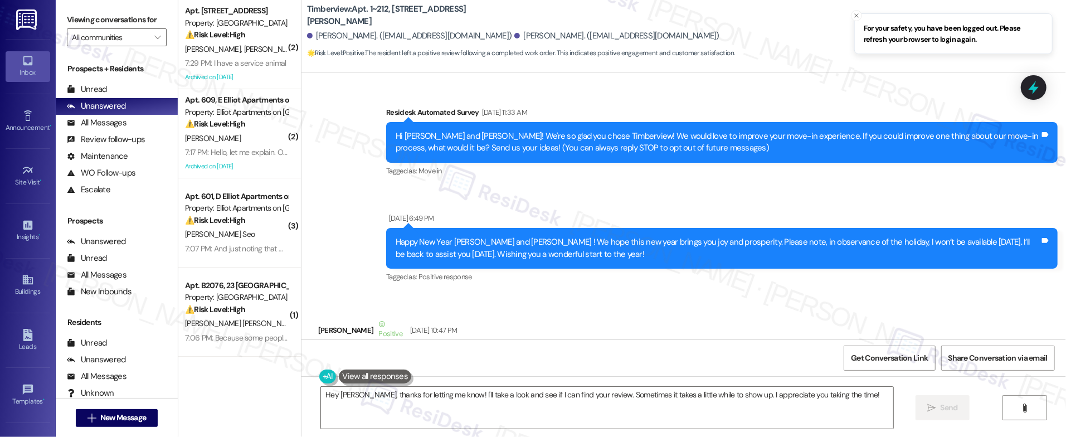
scroll to position [3958, 0]
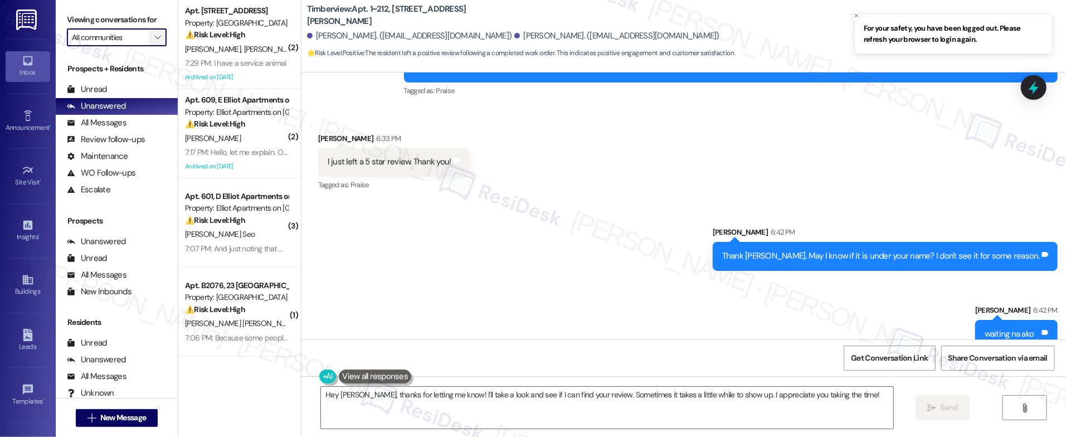
drag, startPoint x: 130, startPoint y: 45, endPoint x: 140, endPoint y: 41, distance: 10.8
click at [130, 45] on input "All communities" at bounding box center [110, 37] width 77 height 18
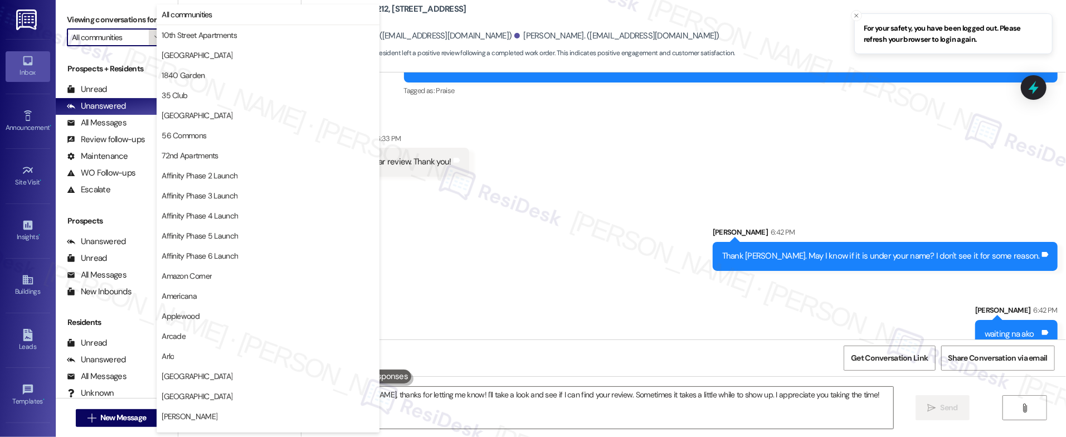
click at [152, 39] on span "" at bounding box center [157, 37] width 11 height 18
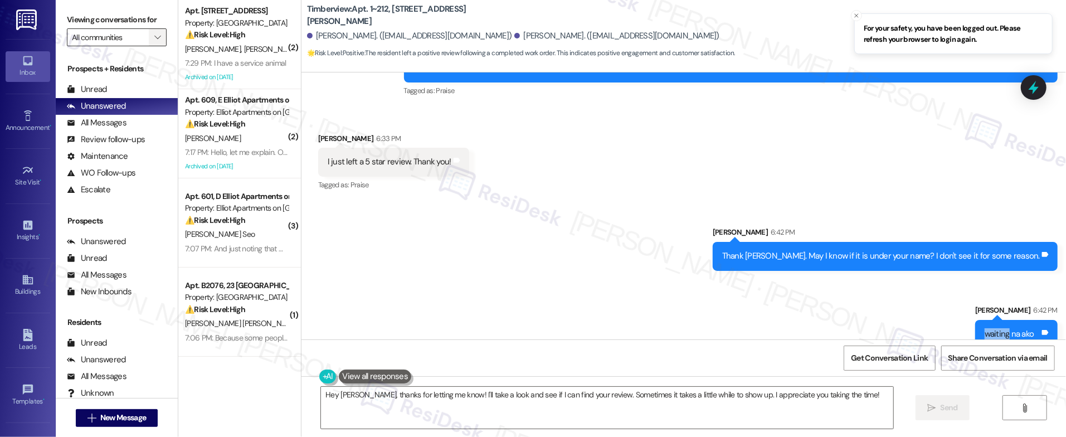
click at [154, 37] on icon "" at bounding box center [157, 37] width 6 height 9
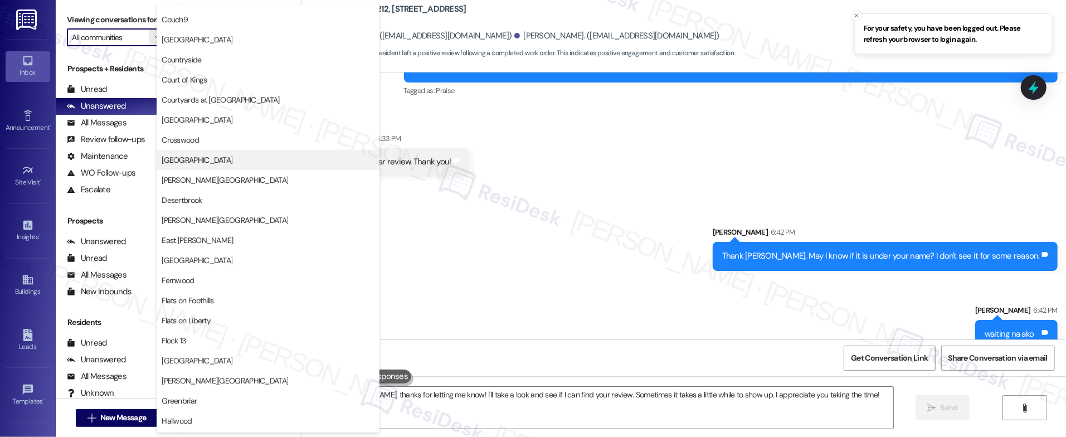
scroll to position [777, 0]
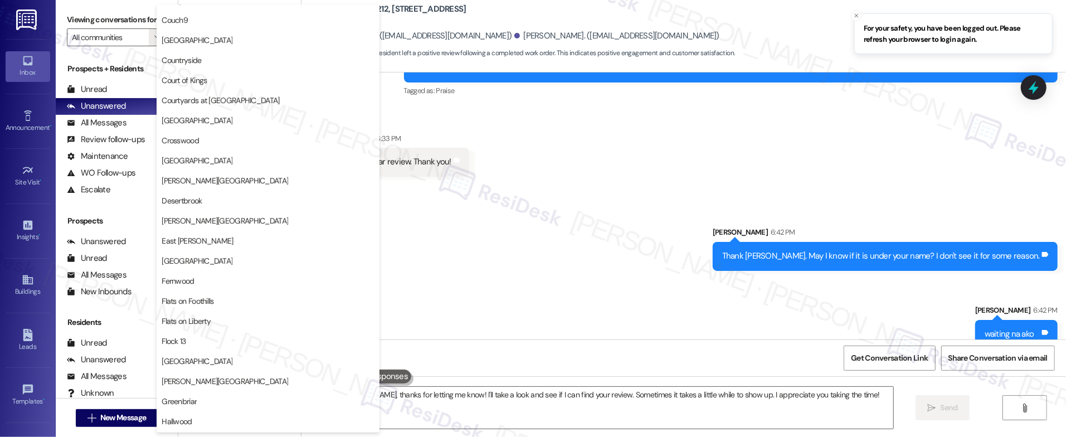
click at [495, 201] on div "Sent via SMS Sarah 6:42 PM Thank you, John. May I know if it is under your name…" at bounding box center [683, 278] width 764 height 155
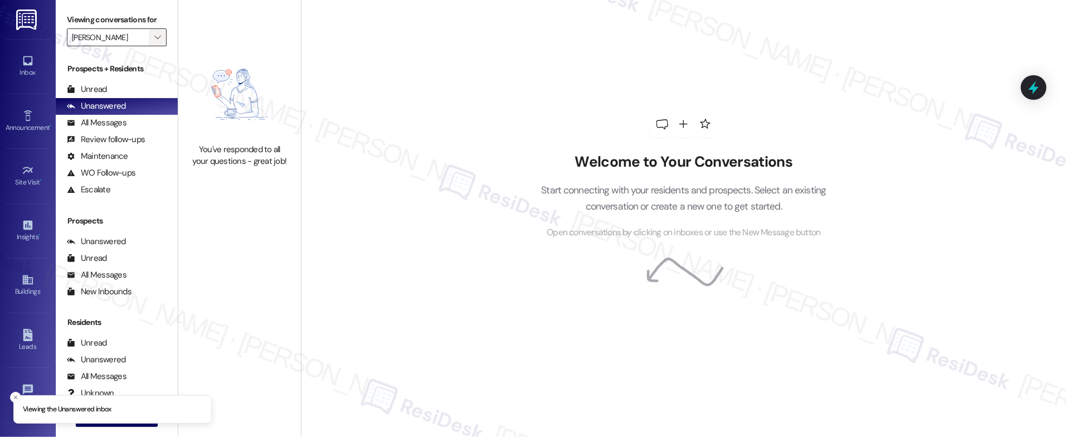
click at [154, 37] on icon "" at bounding box center [157, 37] width 6 height 9
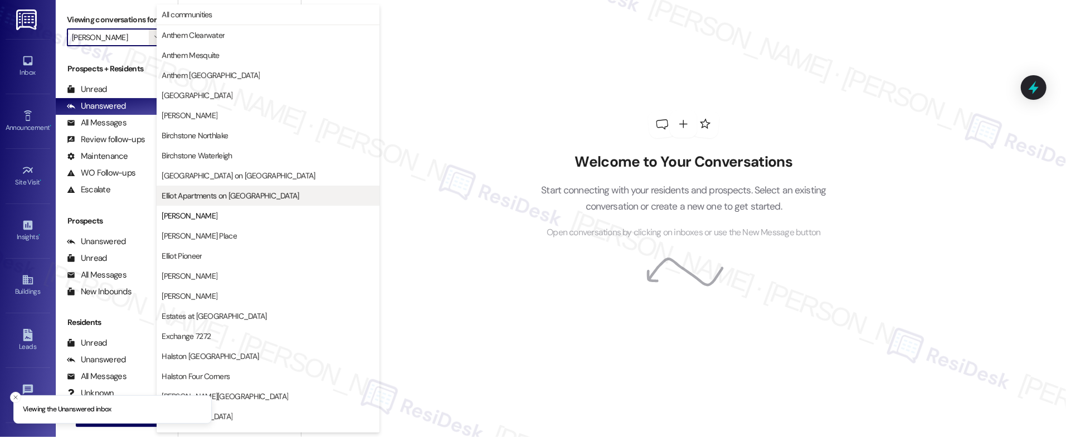
scroll to position [181, 0]
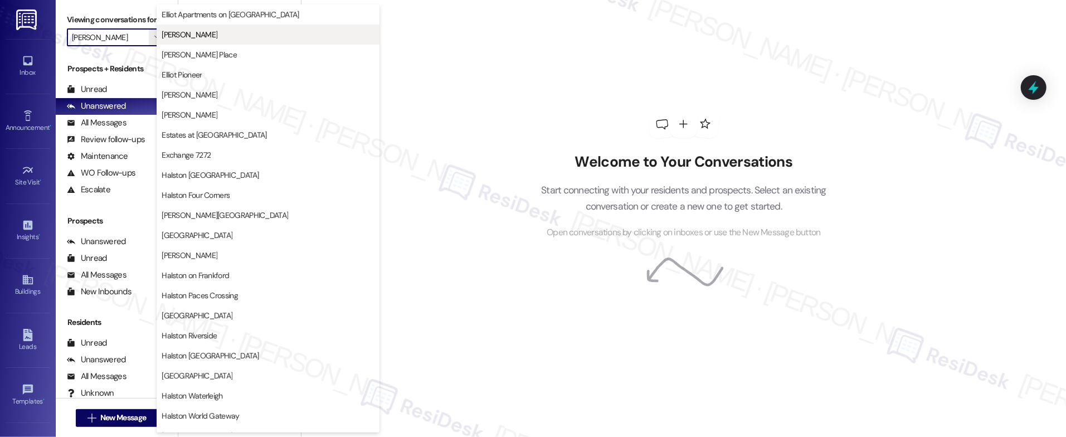
click at [224, 35] on span "[PERSON_NAME]" at bounding box center [268, 34] width 213 height 11
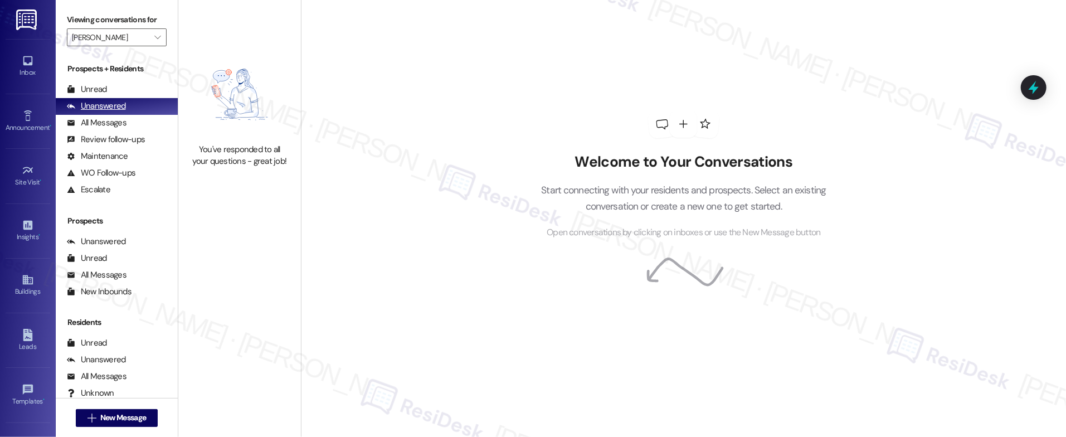
click at [99, 104] on div "Unanswered" at bounding box center [96, 106] width 59 height 12
click at [95, 89] on div "Unread" at bounding box center [87, 90] width 40 height 12
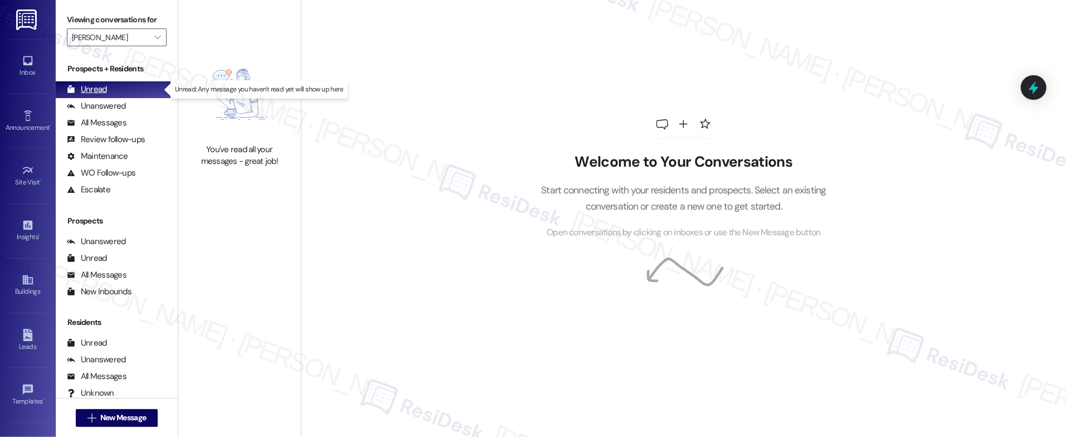
click at [95, 89] on div "Unread" at bounding box center [87, 90] width 40 height 12
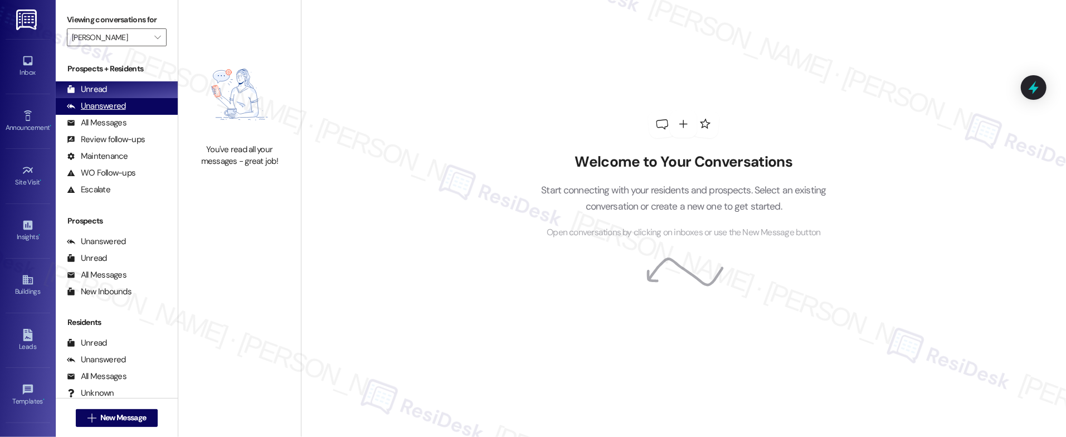
click at [112, 102] on div "Unanswered" at bounding box center [96, 106] width 59 height 12
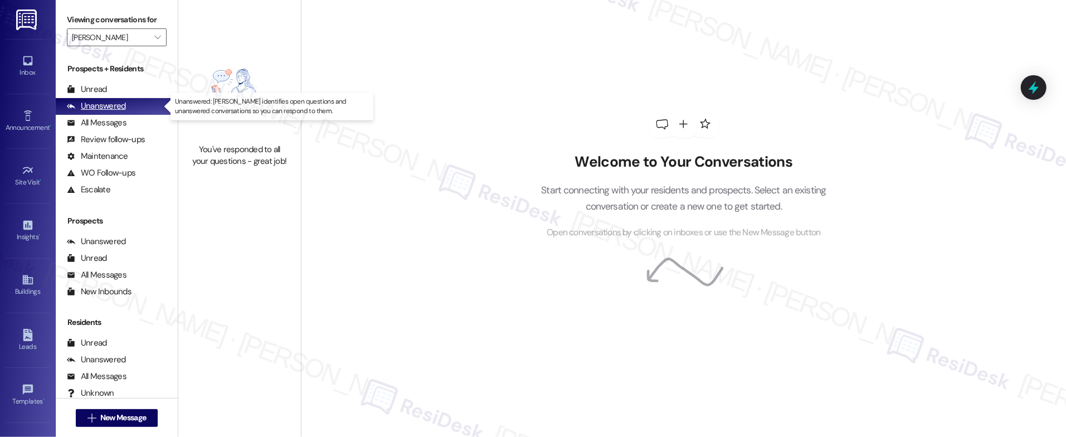
click at [112, 102] on div "Unanswered" at bounding box center [96, 106] width 59 height 12
click at [113, 103] on div "Unanswered" at bounding box center [96, 106] width 59 height 12
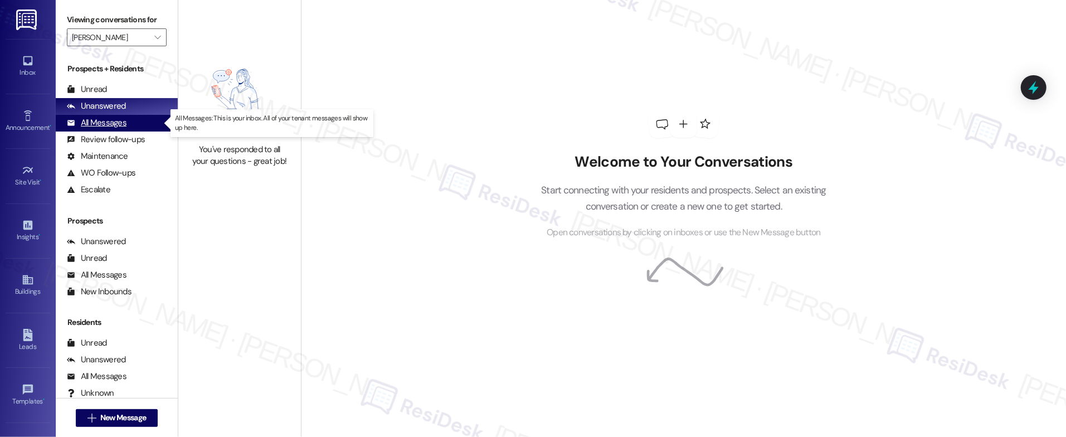
click at [124, 119] on div "All Messages" at bounding box center [97, 123] width 60 height 12
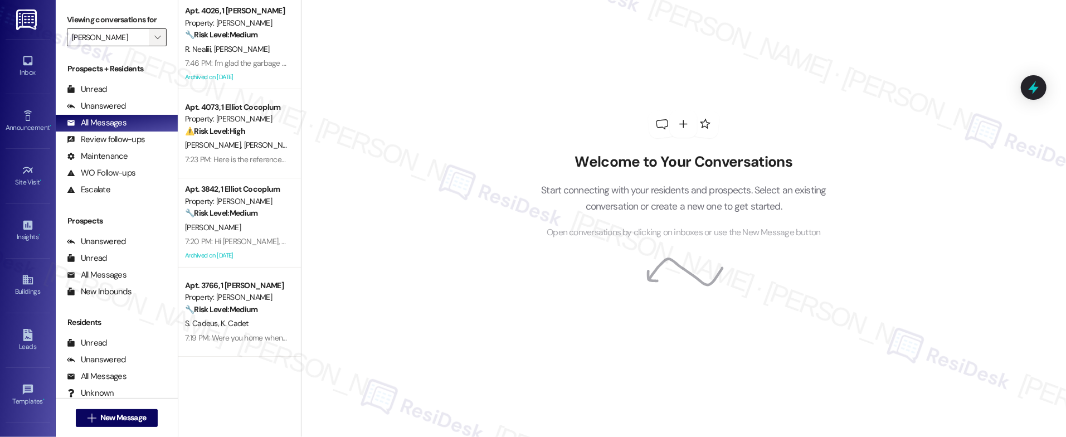
click at [152, 38] on span "" at bounding box center [157, 37] width 11 height 18
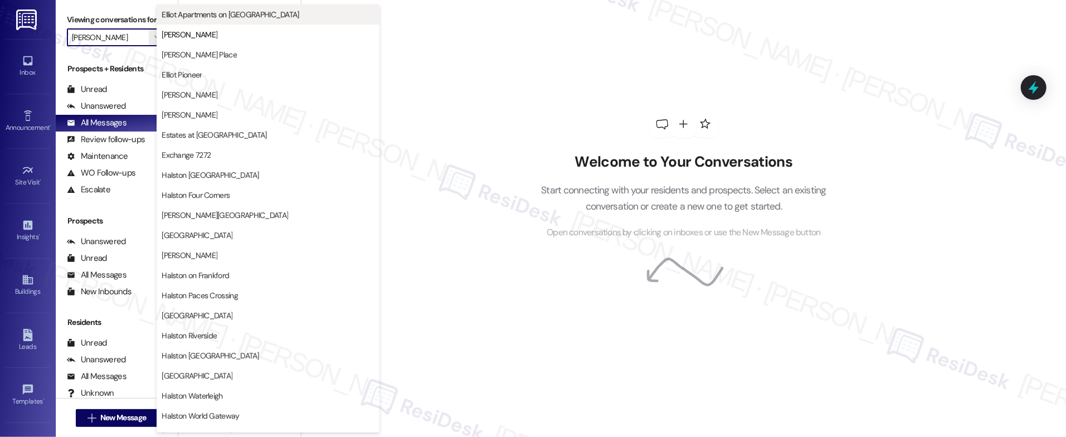
click at [249, 14] on span "Elliot Apartments on [GEOGRAPHIC_DATA]" at bounding box center [230, 14] width 137 height 11
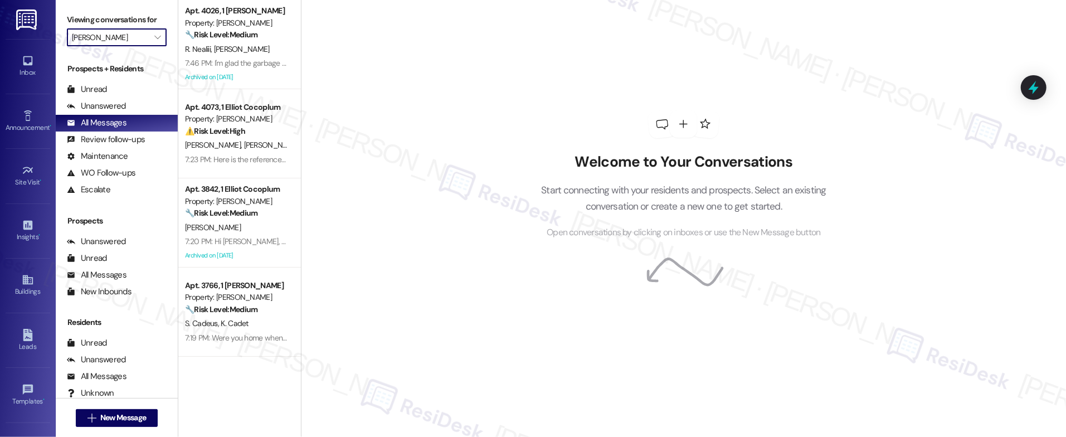
type input "Elliot Apartments on [GEOGRAPHIC_DATA]"
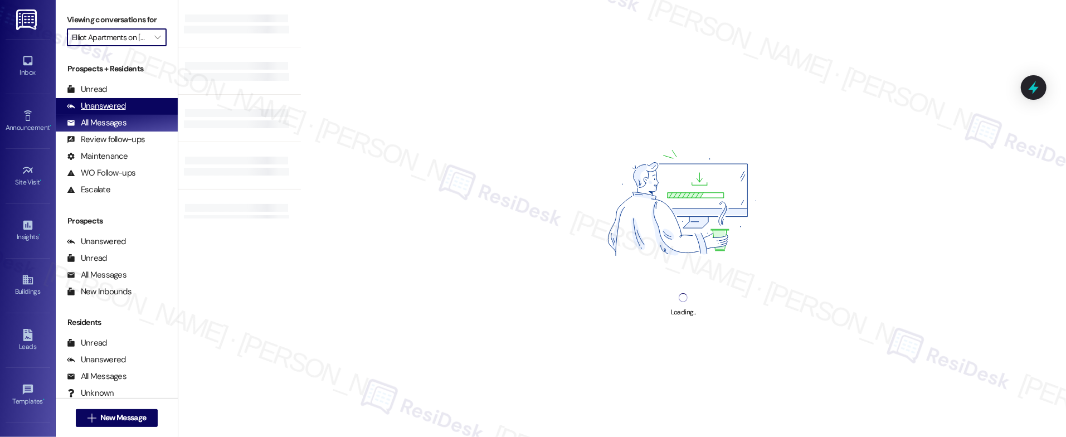
click at [104, 111] on div "Unanswered" at bounding box center [96, 106] width 59 height 12
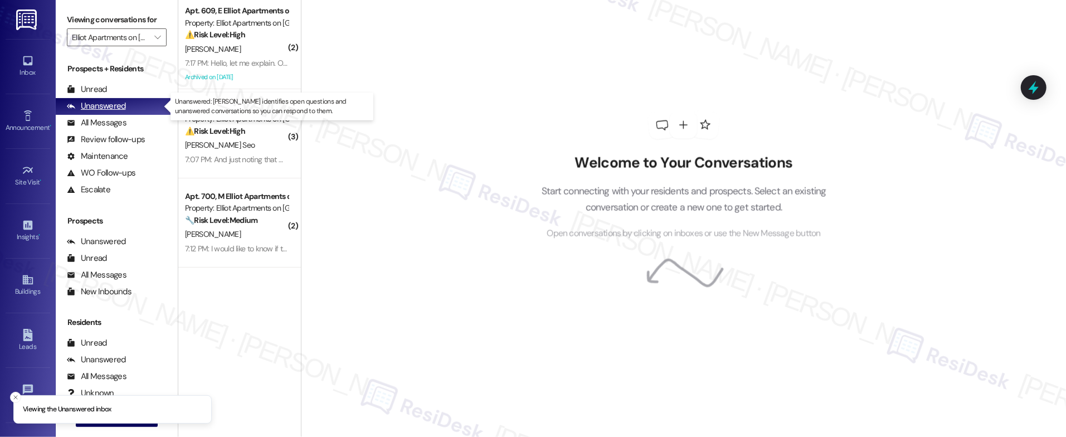
click at [104, 111] on div "Unanswered" at bounding box center [96, 106] width 59 height 12
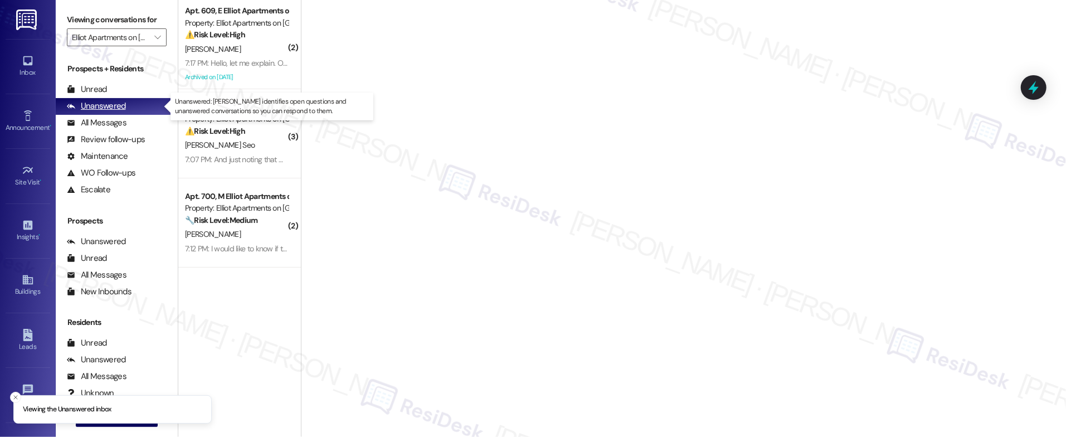
click at [104, 111] on div "Unanswered" at bounding box center [96, 106] width 59 height 12
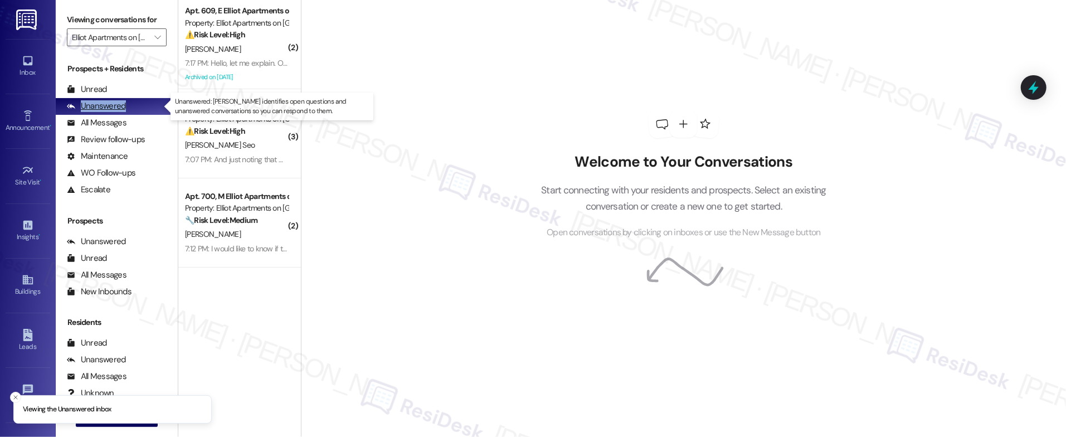
click at [104, 111] on div "Unanswered" at bounding box center [96, 106] width 59 height 12
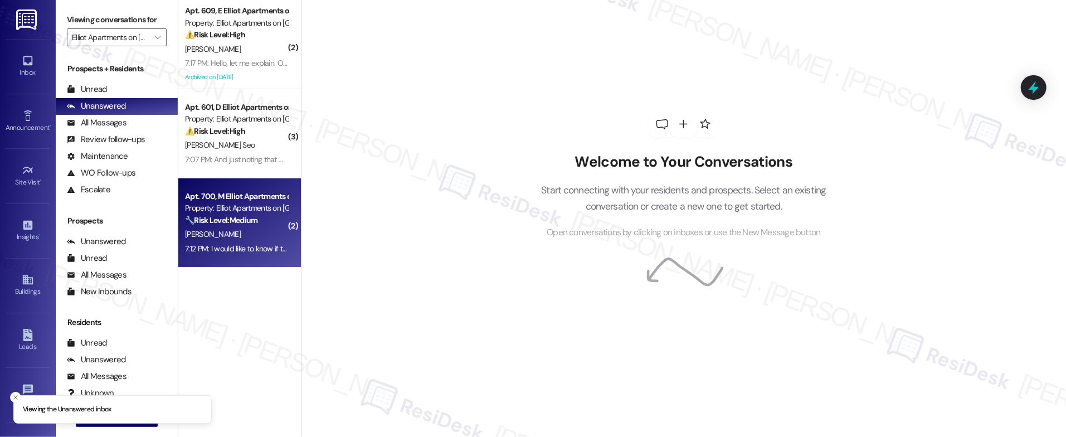
click at [226, 201] on div "Apt. 700, M Elliot Apartments on [GEOGRAPHIC_DATA]" at bounding box center [236, 197] width 103 height 12
click at [227, 200] on div "Apt. 700, M Elliot Apartments on [GEOGRAPHIC_DATA]" at bounding box center [236, 197] width 103 height 12
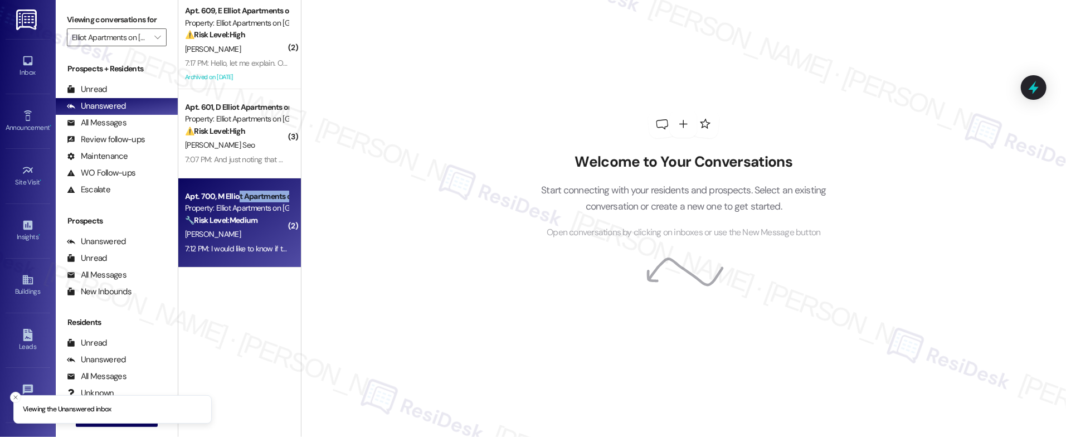
click at [228, 201] on div "Apt. 700, M Elliot Apartments on [GEOGRAPHIC_DATA]" at bounding box center [236, 197] width 103 height 12
click at [228, 202] on div "Apt. 700, M Elliot Apartments on [GEOGRAPHIC_DATA]" at bounding box center [236, 197] width 103 height 12
click at [230, 203] on div "Property: Elliot Apartments on [GEOGRAPHIC_DATA]" at bounding box center [236, 208] width 103 height 12
click at [232, 204] on div "Property: Elliot Apartments on [GEOGRAPHIC_DATA]" at bounding box center [236, 208] width 103 height 12
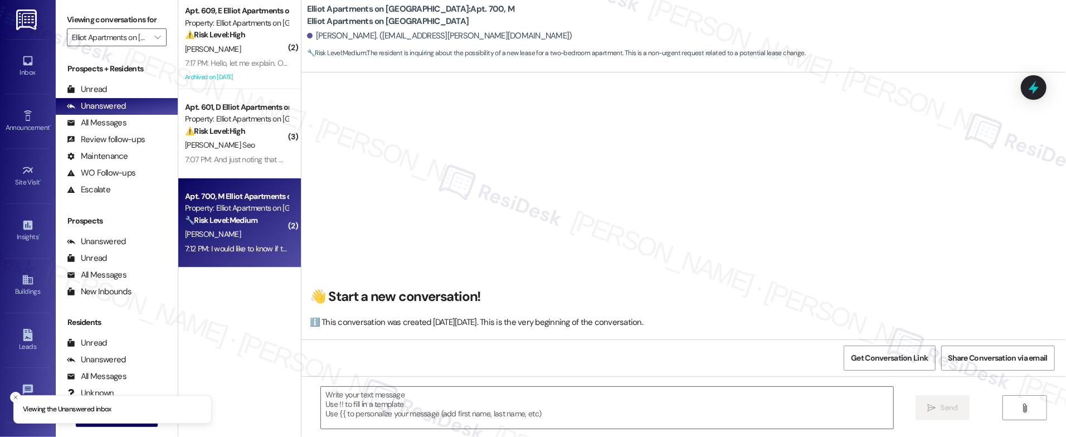
click at [234, 206] on div "Property: Elliot Apartments on [GEOGRAPHIC_DATA]" at bounding box center [236, 208] width 103 height 12
click at [236, 207] on div "Property: Elliot Apartments on [GEOGRAPHIC_DATA]" at bounding box center [236, 208] width 103 height 12
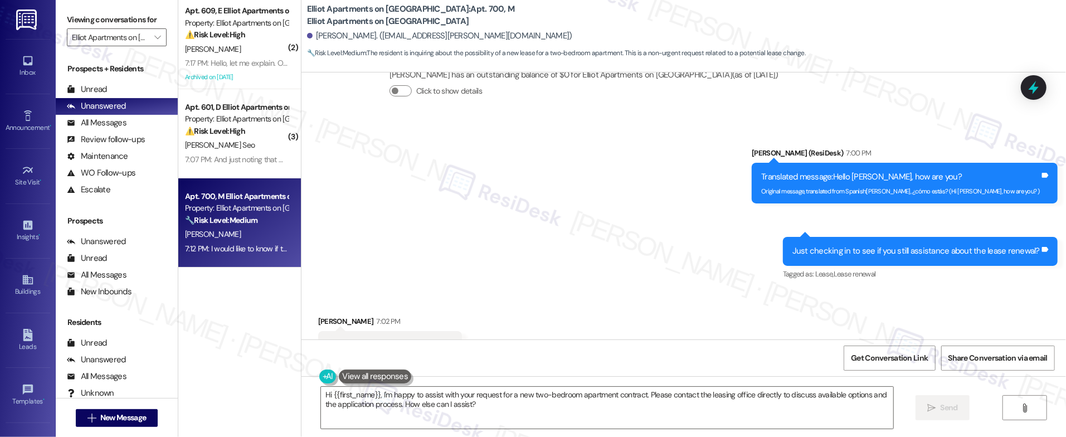
scroll to position [17062, 0]
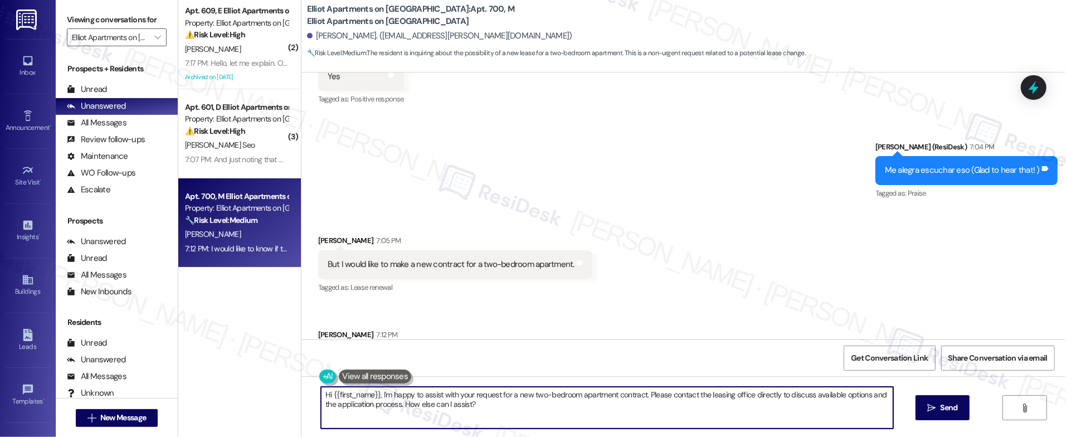
click at [524, 403] on textarea "Hi {{first_name}}, I'm happy to assist with your request for a new two-bedroom …" at bounding box center [607, 408] width 572 height 42
click at [536, 412] on textarea "Hi {{first_name}}, I'm happy to assist with your request for a new two-bedroom …" at bounding box center [607, 408] width 572 height 42
drag, startPoint x: 536, startPoint y: 412, endPoint x: 739, endPoint y: 418, distance: 203.4
click at [309, 358] on div "Announcement, sent via SMS [PERSON_NAME] (ResiDesk) [DATE] 4:06 PM Happy New Ye…" at bounding box center [683, 290] width 764 height 437
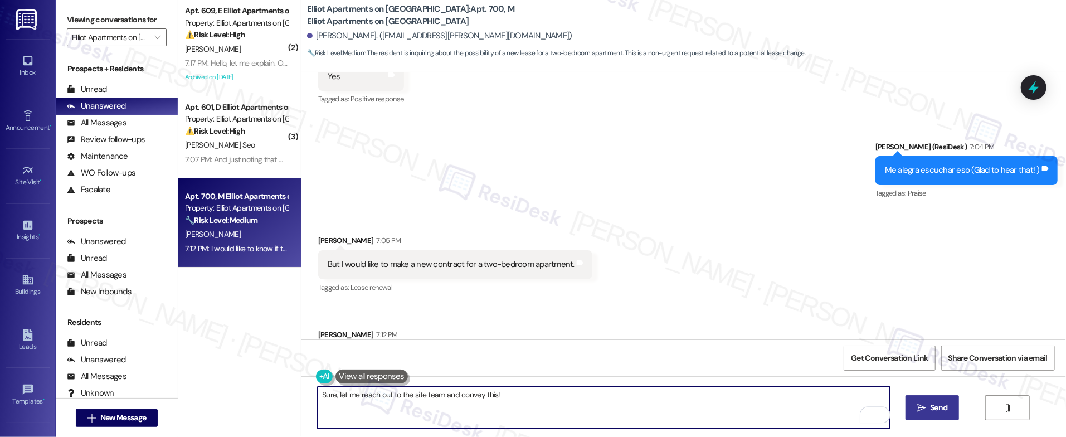
type textarea "Sure, let me reach out to the site team and convey this!"
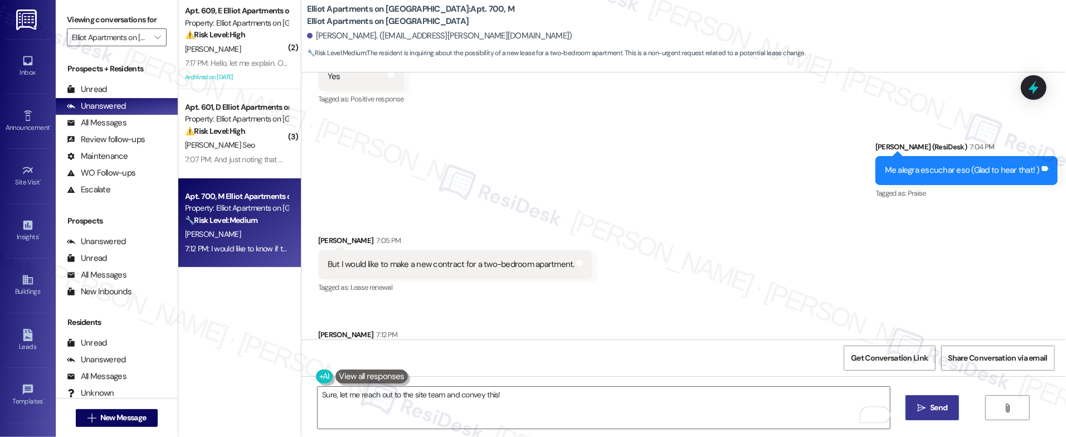
click at [922, 409] on icon "" at bounding box center [921, 407] width 8 height 9
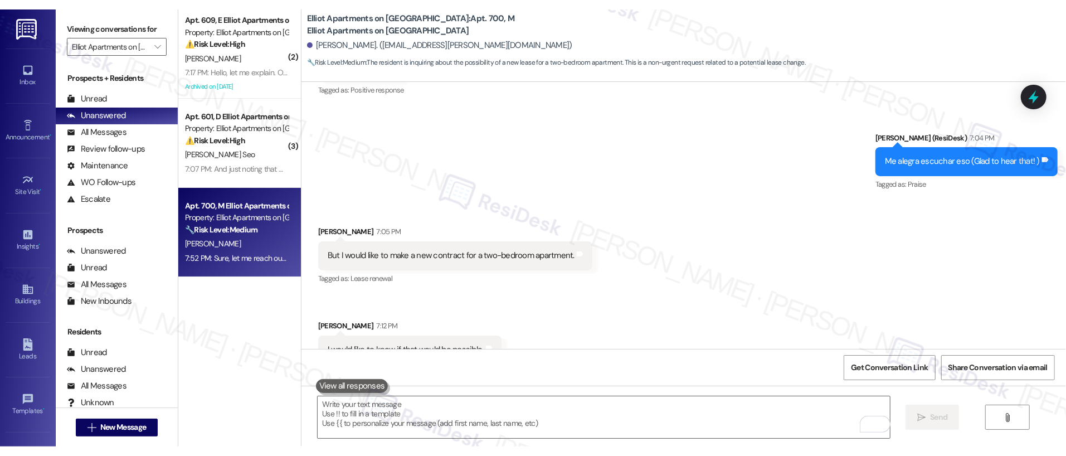
scroll to position [17140, 0]
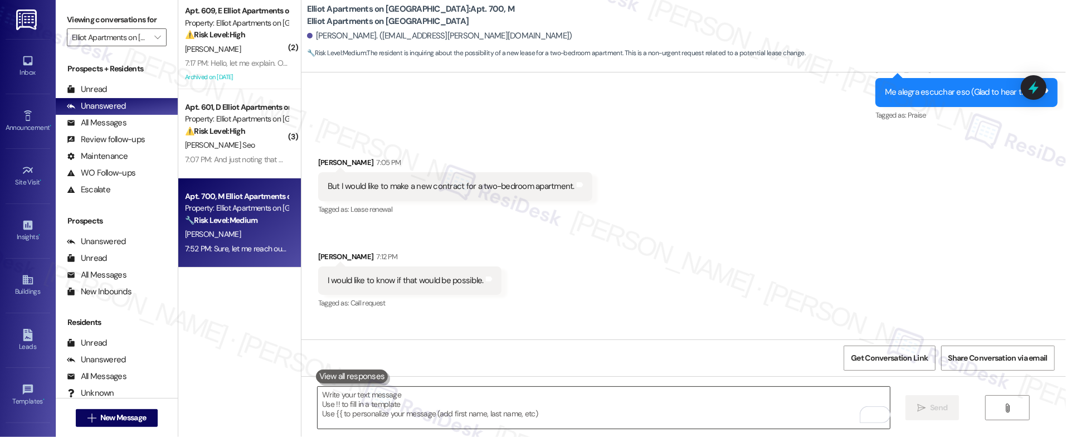
click at [451, 402] on textarea "To enrich screen reader interactions, please activate Accessibility in Grammarl…" at bounding box center [604, 408] width 572 height 42
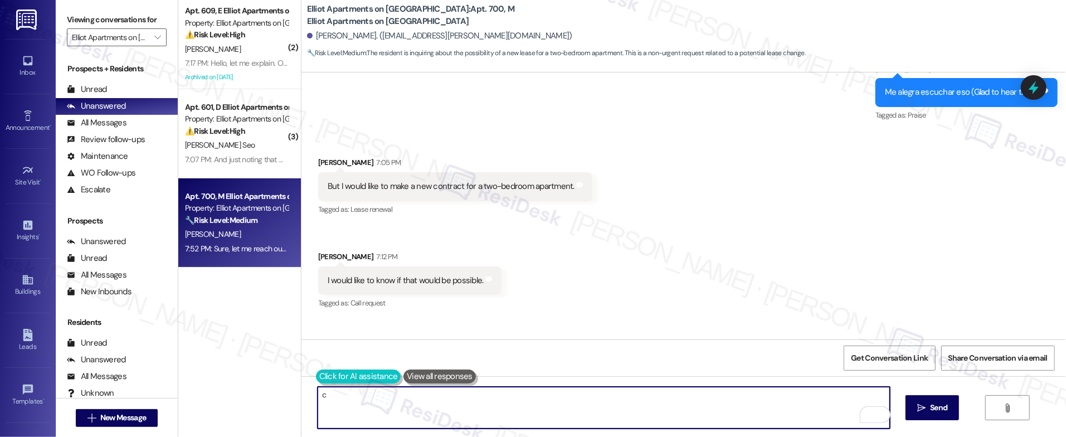
type textarea "c"
click at [316, 377] on button at bounding box center [358, 376] width 85 height 14
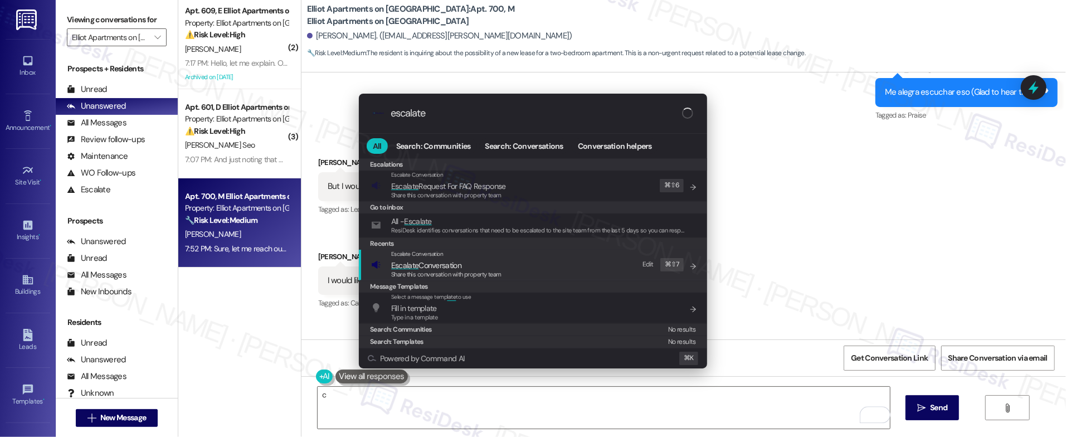
type input "escalate"
click at [520, 266] on div "Escalate Conversation Escalate Conversation Share this conversation with proper…" at bounding box center [534, 265] width 326 height 30
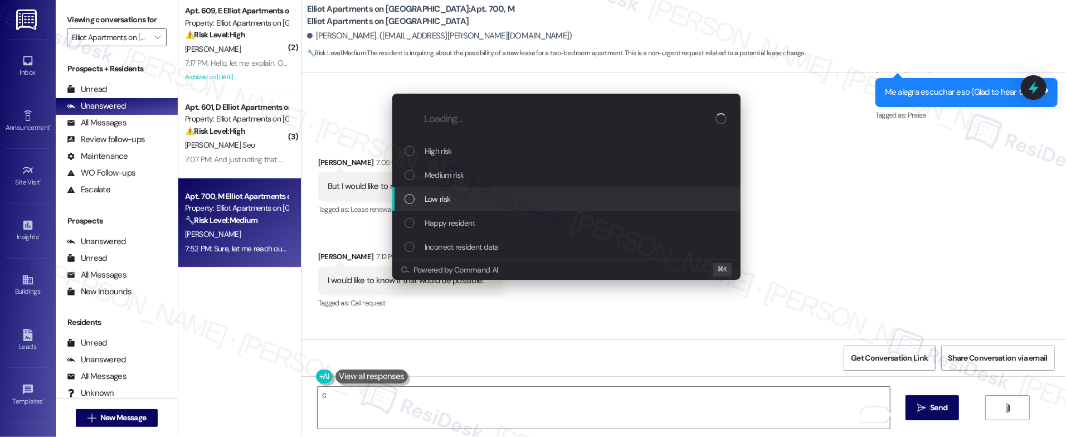
click at [576, 204] on div "Low risk" at bounding box center [567, 199] width 326 height 12
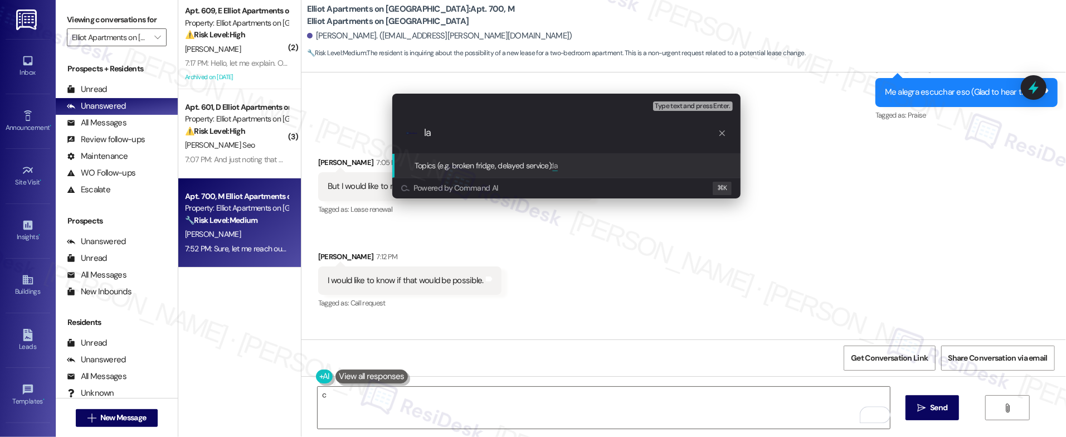
type input "l"
type input "Lease renewal assistance"
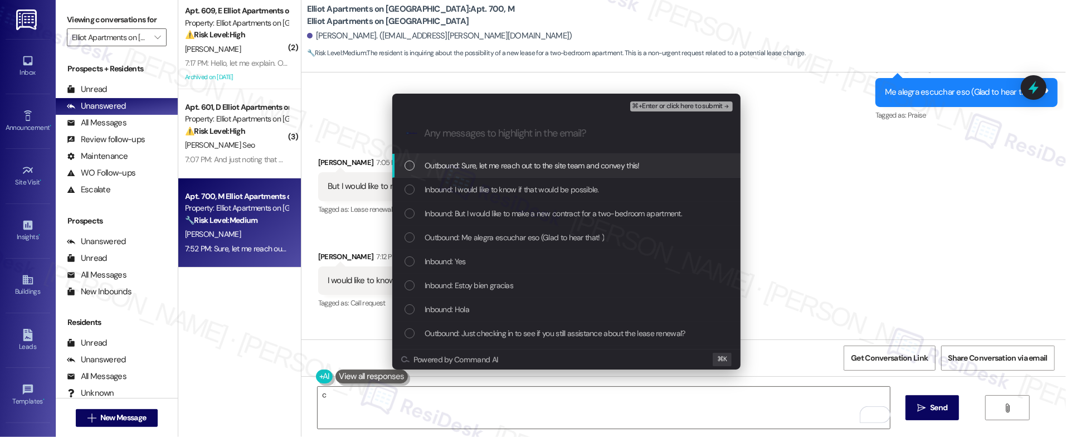
click at [688, 109] on span "⌘+Enter or click here to submit" at bounding box center [677, 106] width 90 height 8
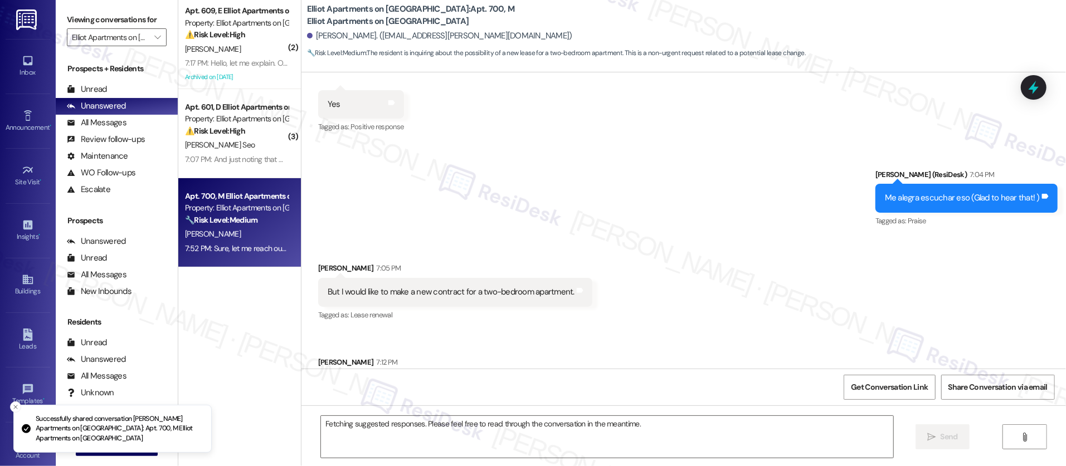
scroll to position [17032, 0]
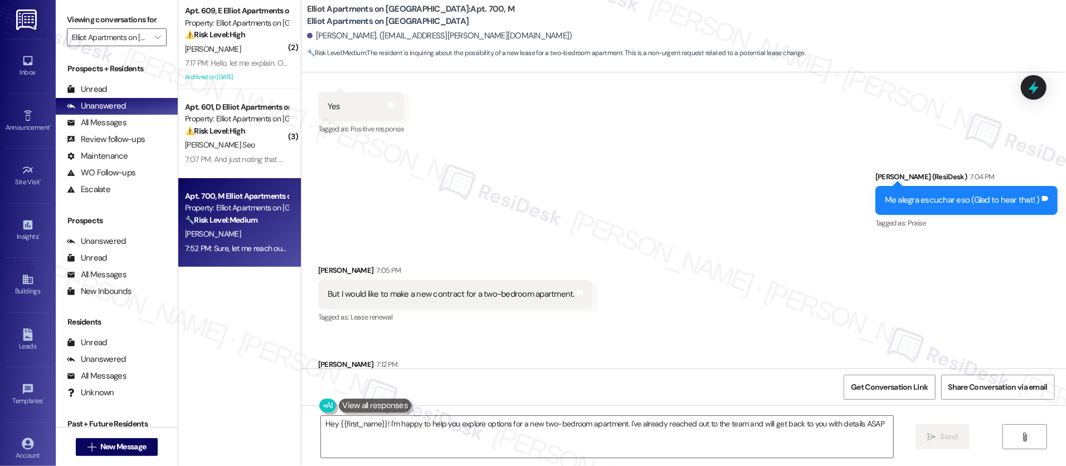
type textarea "Hey {{first_name}}! I'm happy to help you explore options for a new two-bedroom…"
click at [637, 241] on div "Received via SMS [PERSON_NAME] 7:05 PM But I would like to make a new contract …" at bounding box center [683, 334] width 764 height 188
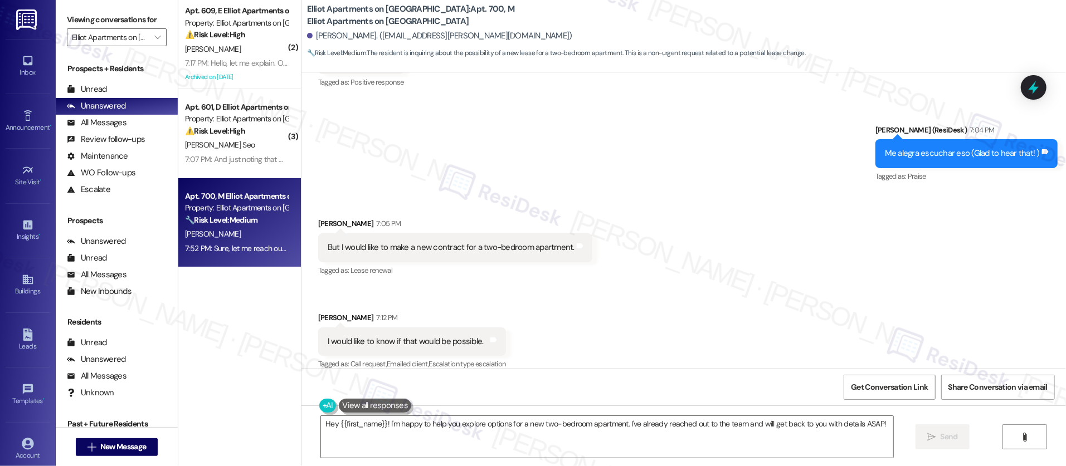
scroll to position [17127, 0]
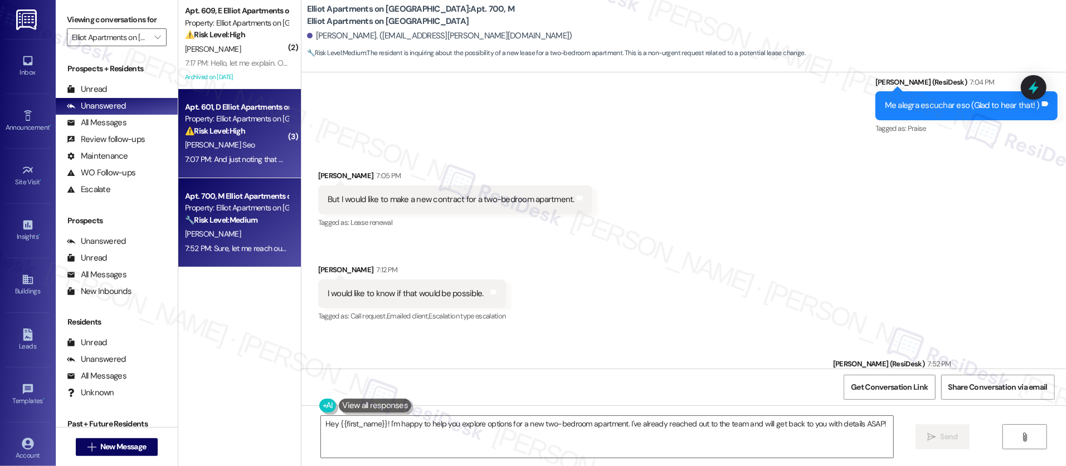
click at [246, 154] on div "7:07 PM: And just noting that we do have a cat in the unit 7:07 PM: And just no…" at bounding box center [276, 159] width 183 height 10
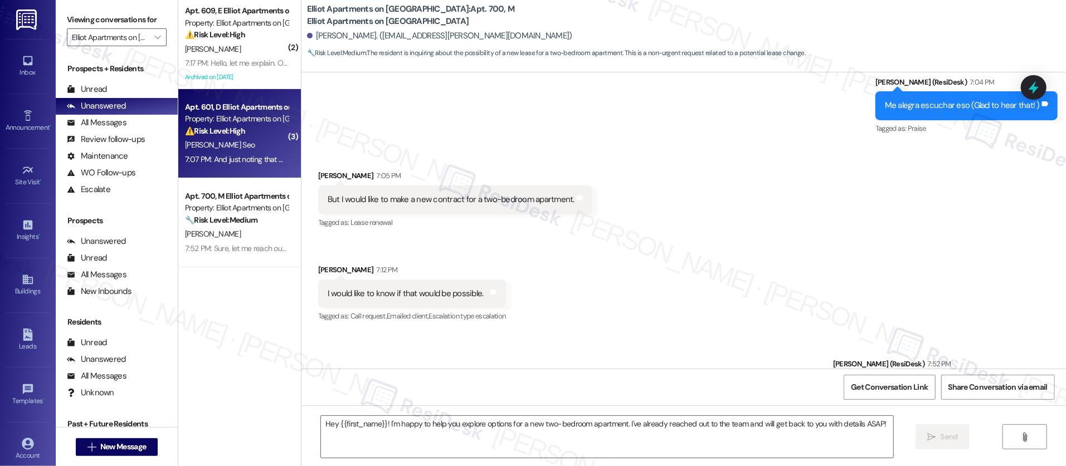
click at [246, 154] on div "7:07 PM: And just noting that we do have a cat in the unit 7:07 PM: And just no…" at bounding box center [276, 159] width 183 height 10
type textarea "Fetching suggested responses. Please feel free to read through the conversation…"
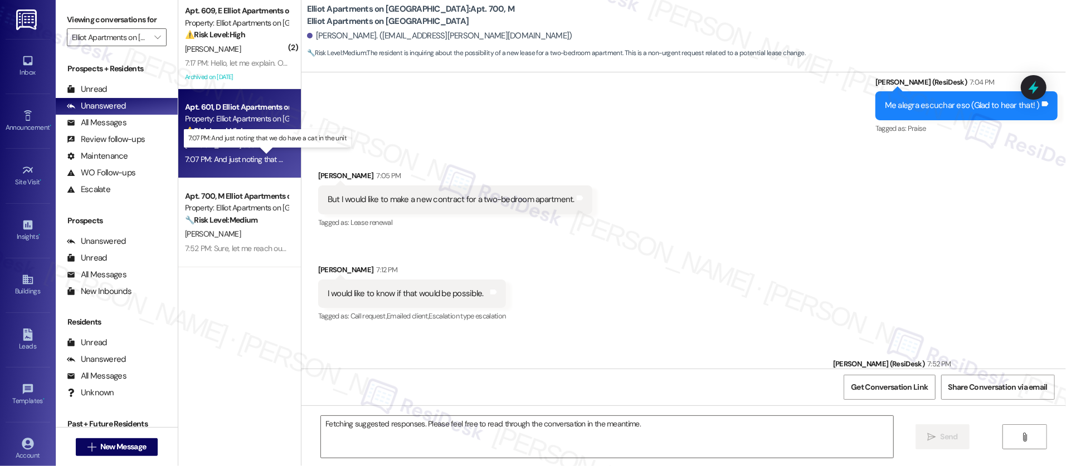
click at [245, 154] on div "7:07 PM: And just noting that we do have a cat in the unit 7:07 PM: And just no…" at bounding box center [276, 159] width 183 height 10
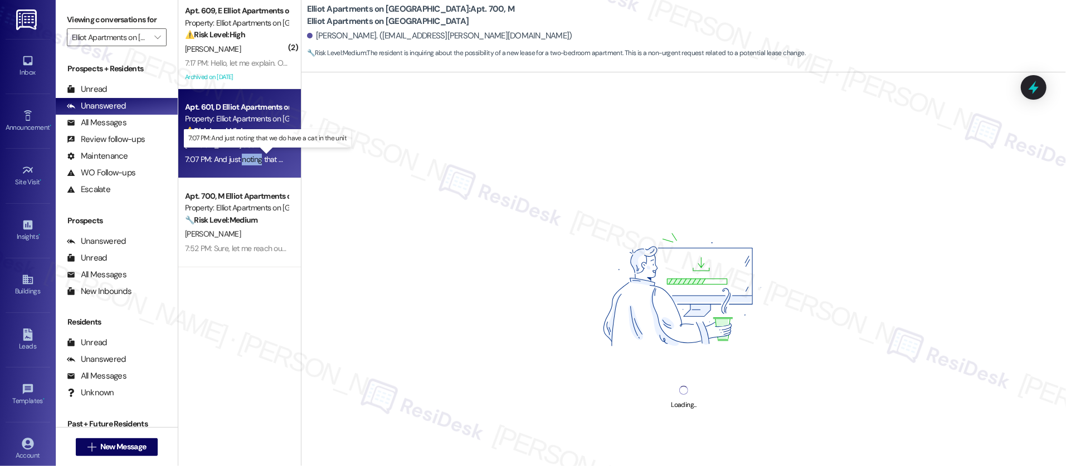
click at [245, 154] on div "7:07 PM: And just noting that we do have a cat in the unit 7:07 PM: And just no…" at bounding box center [276, 159] width 183 height 10
click at [246, 154] on div "7:07 PM: And just noting that we do have a cat in the unit 7:07 PM: And just no…" at bounding box center [276, 159] width 183 height 10
click at [245, 154] on div "7:07 PM: And just noting that we do have a cat in the unit 7:07 PM: And just no…" at bounding box center [276, 159] width 183 height 10
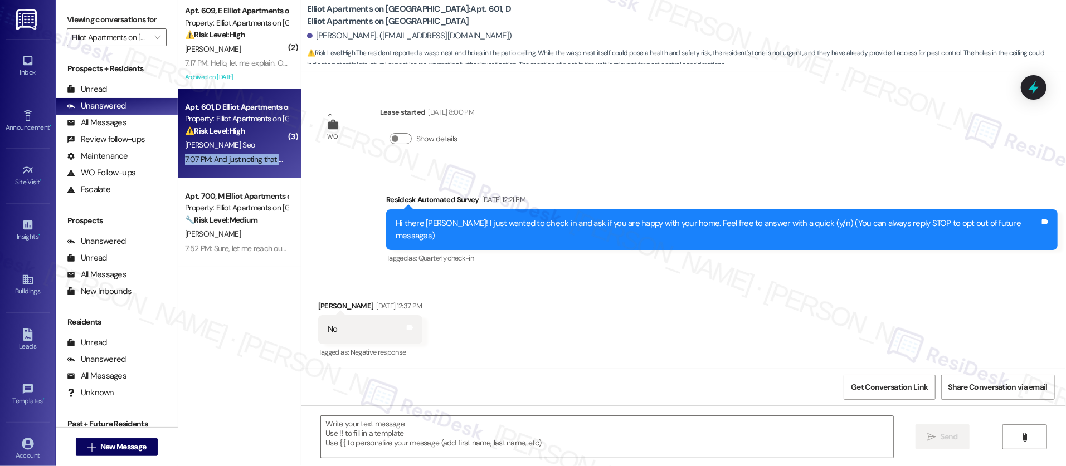
click at [245, 154] on div "7:07 PM: And just noting that we do have a cat in the unit 7:07 PM: And just no…" at bounding box center [276, 159] width 183 height 10
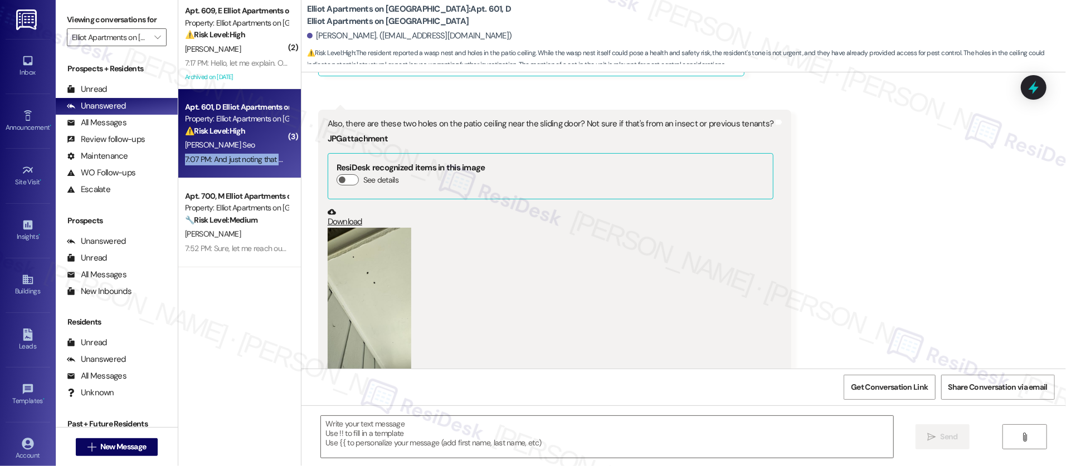
click at [245, 154] on div "7:07 PM: And just noting that we do have a cat in the unit 7:07 PM: And just no…" at bounding box center [276, 159] width 183 height 10
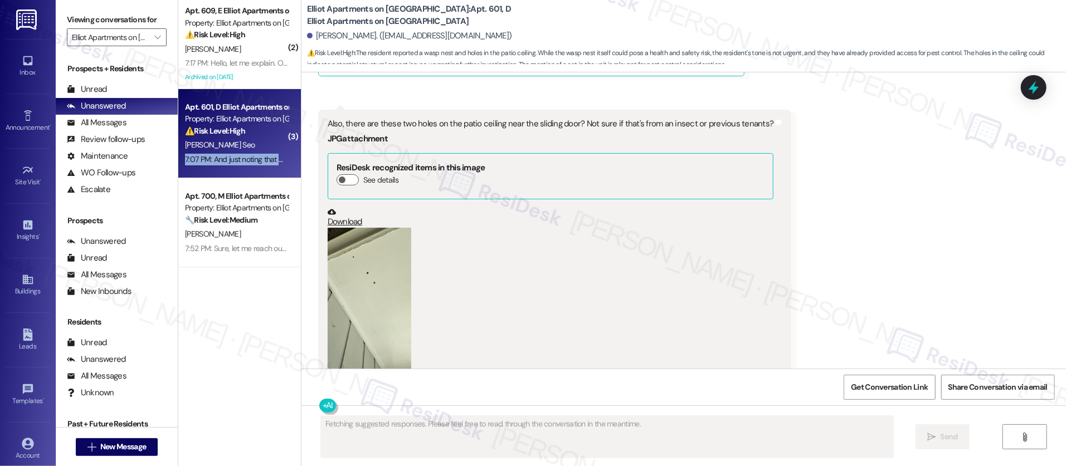
click at [245, 153] on div "7:07 PM: And just noting that we do have a cat in the unit 7:07 PM: And just no…" at bounding box center [236, 160] width 105 height 14
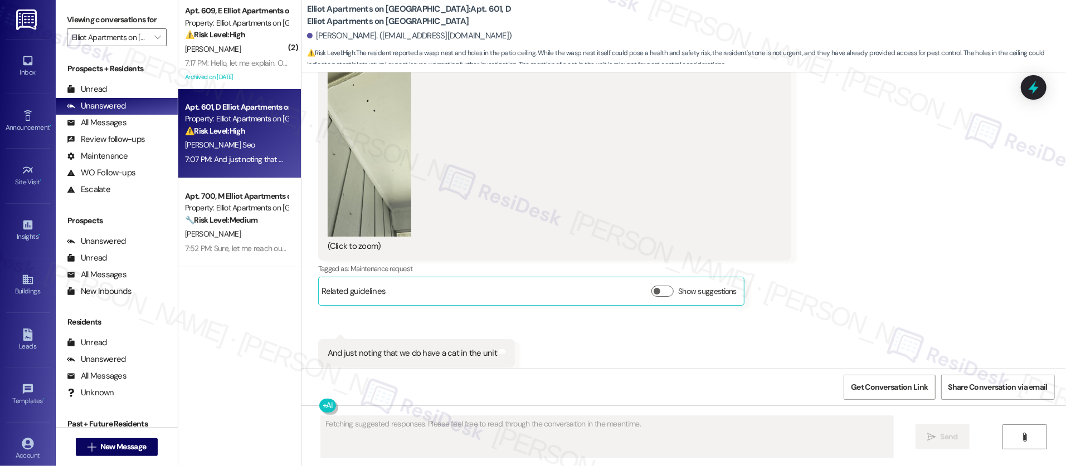
click at [246, 153] on div "7:07 PM: And just noting that we do have a cat in the unit 7:07 PM: And just no…" at bounding box center [236, 160] width 105 height 14
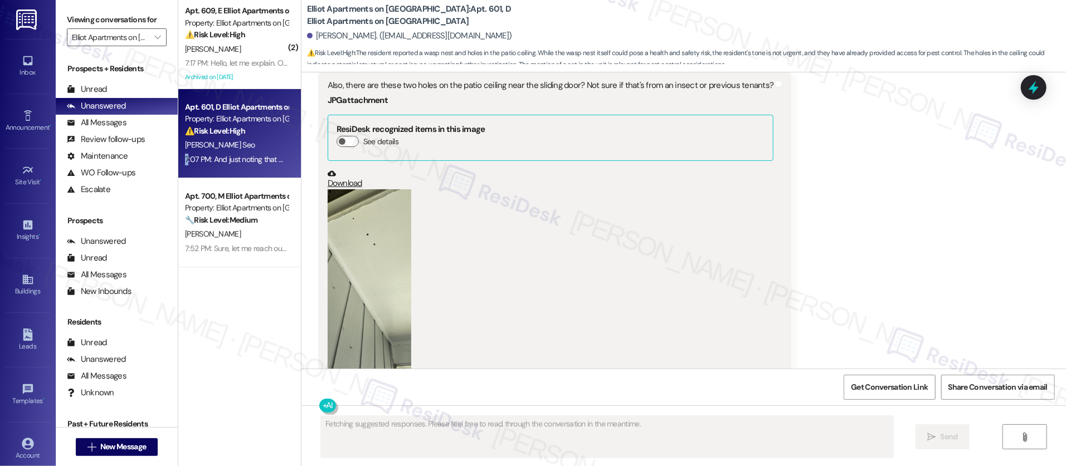
scroll to position [4286, 0]
click at [356, 235] on button "Zoom image" at bounding box center [370, 280] width 84 height 181
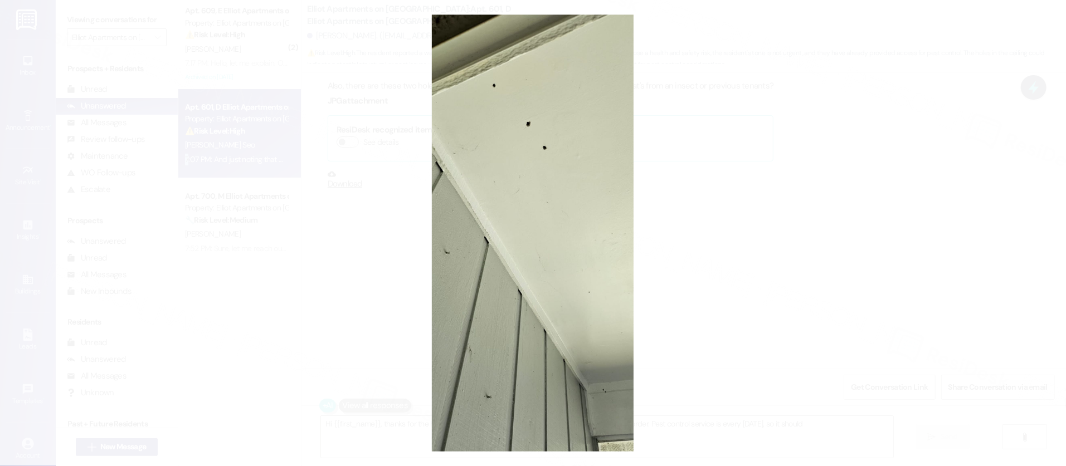
click at [846, 266] on button "Unzoom image" at bounding box center [533, 233] width 1066 height 466
type textarea "Hi {{first_name}}, thanks for the heads up about your cat! I'll be sure to add …"
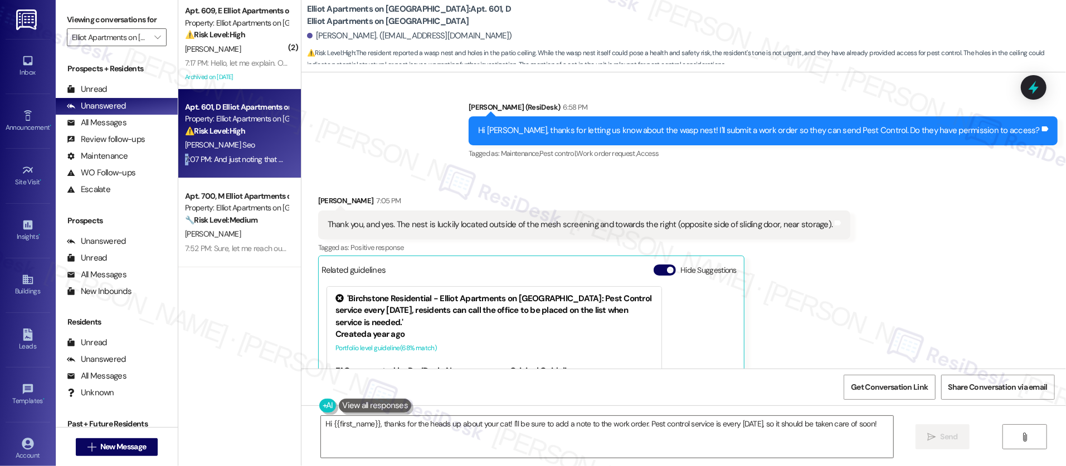
scroll to position [3847, 0]
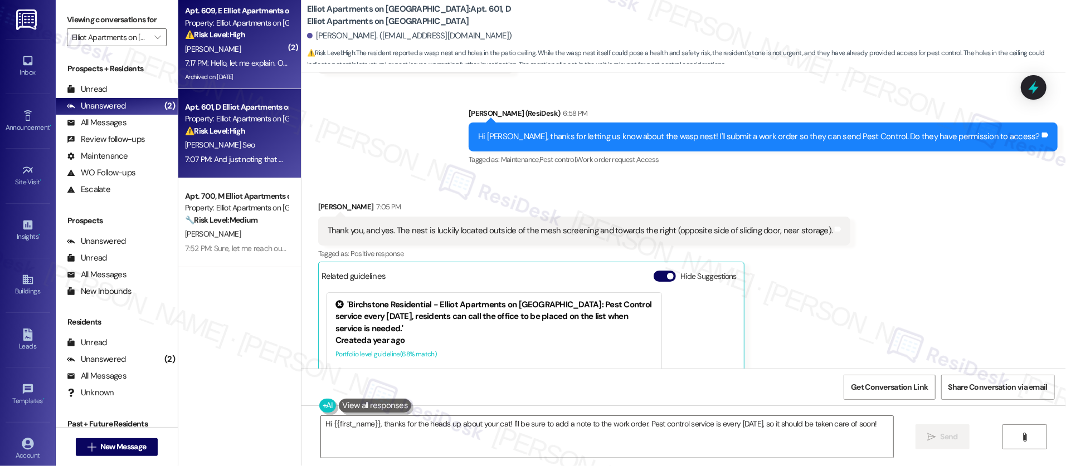
click at [227, 57] on div "7:17 PM: Hello, let me explain. Once the cycle starts, it begins normally. When…" at bounding box center [236, 63] width 105 height 14
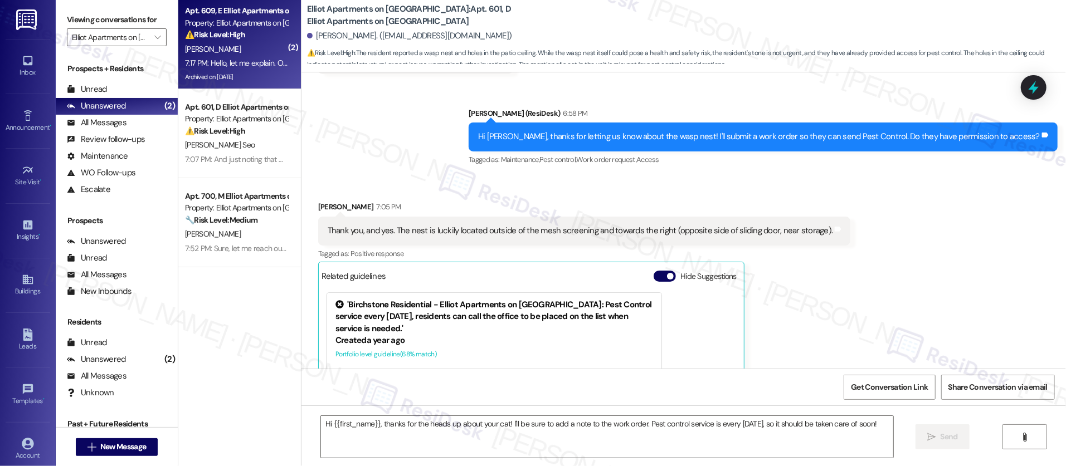
click at [227, 56] on div "7:17 PM: Hello, let me explain. Once the cycle starts, it begins normally. When…" at bounding box center [236, 63] width 105 height 14
type textarea "Fetching suggested responses. Please feel free to read through the conversation…"
click at [227, 56] on div "7:17 PM: Hello, let me explain. Once the cycle starts, it begins normally. When…" at bounding box center [236, 63] width 105 height 14
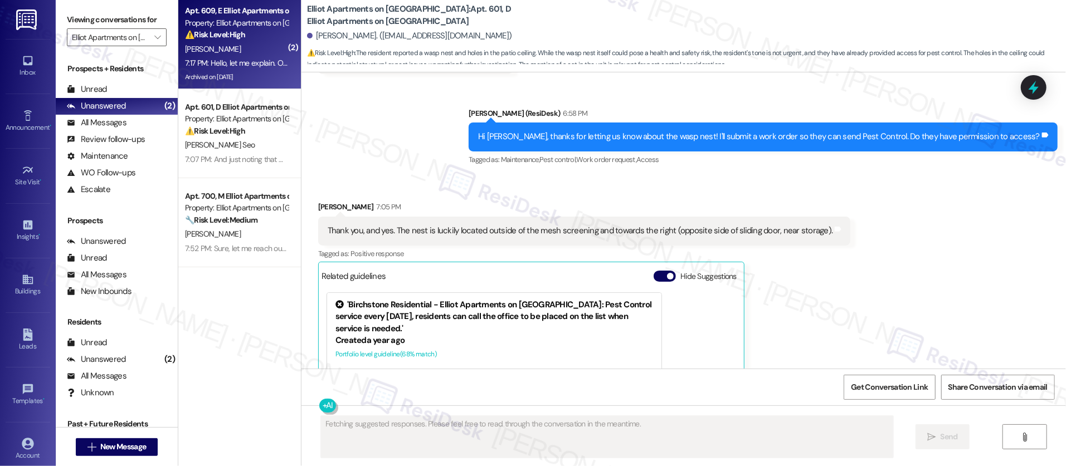
click at [227, 56] on div "7:17 PM: Hello, let me explain. Once the cycle starts, it begins normally. When…" at bounding box center [236, 63] width 105 height 14
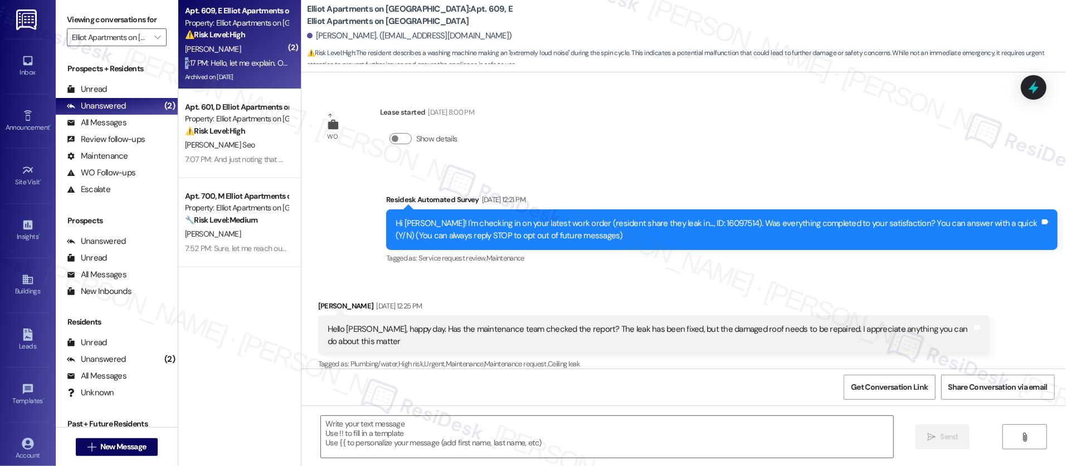
scroll to position [6406, 0]
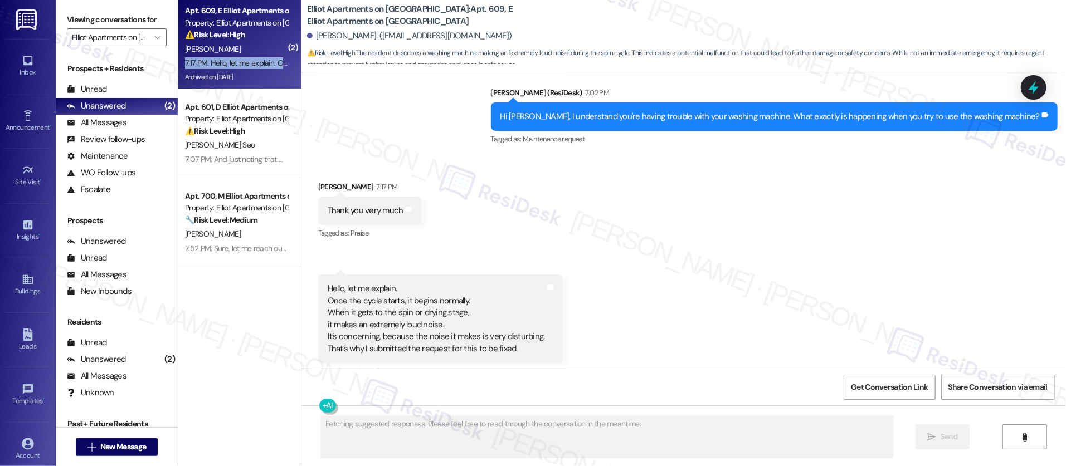
click at [227, 56] on div "7:17 PM: Hello, let me explain. Once the cycle starts, it begins normally. When…" at bounding box center [236, 63] width 105 height 14
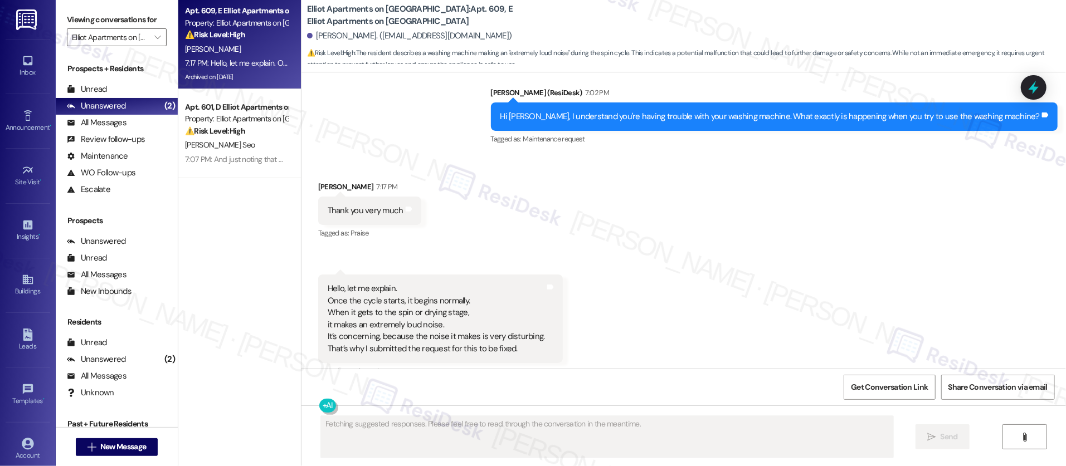
click at [667, 256] on div "Received via SMS [PERSON_NAME] 7:17 PM Thank you very much Tags and notes Tagge…" at bounding box center [683, 286] width 764 height 261
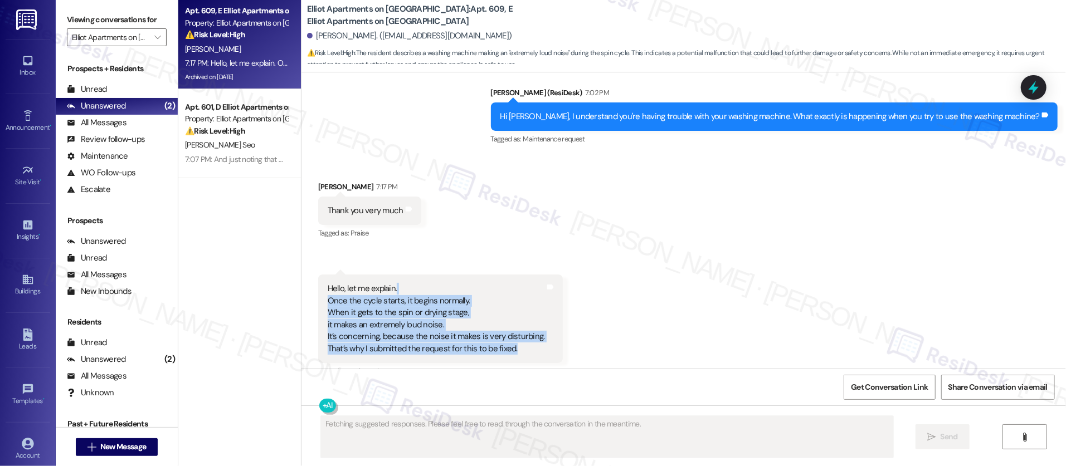
drag, startPoint x: 428, startPoint y: 245, endPoint x: 515, endPoint y: 310, distance: 109.1
click at [517, 312] on div "Hello, let me explain. Once the cycle starts, it begins normally. When it gets …" at bounding box center [440, 319] width 245 height 89
copy div "Once the cycle starts, it begins normally. When it gets to the spin or drying s…"
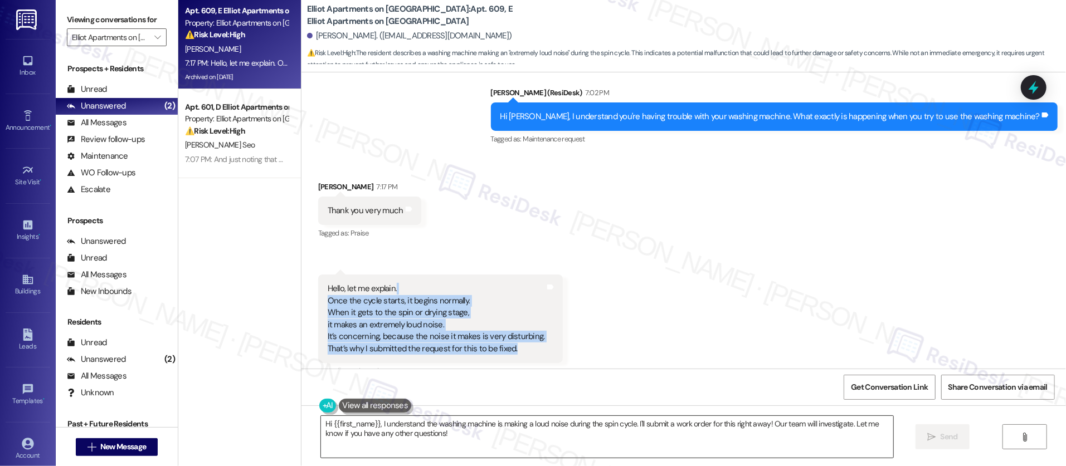
click at [422, 429] on textarea "Hi {{first_name}}, I understand the washing machine is making a loud noise duri…" at bounding box center [607, 437] width 572 height 42
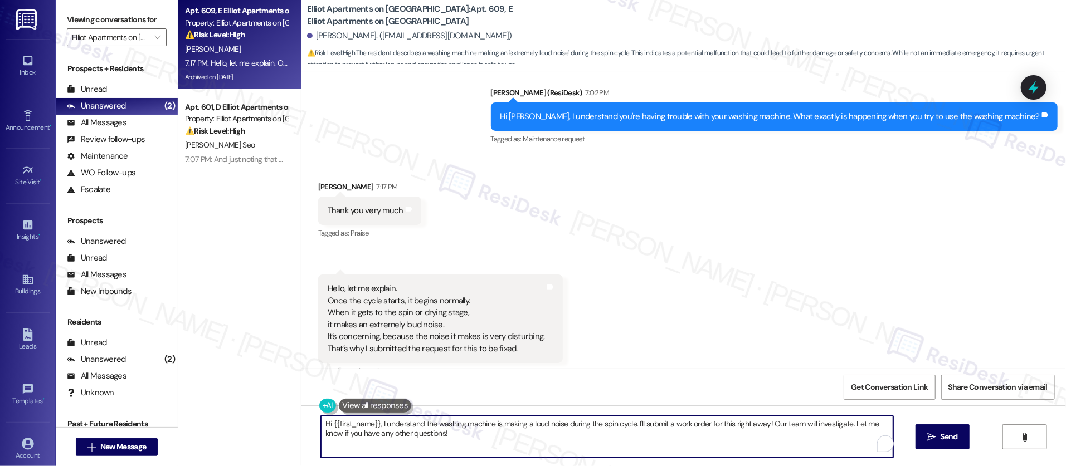
click at [448, 436] on textarea "Hi {{first_name}}, I understand the washing machine is making a loud noise duri…" at bounding box center [607, 437] width 572 height 42
drag, startPoint x: 452, startPoint y: 445, endPoint x: 289, endPoint y: 398, distance: 169.2
click at [301, 399] on div "WO Lease started [DATE] 8:00 PM Show details Survey, sent via SMS Residesk Auto…" at bounding box center [683, 305] width 764 height 466
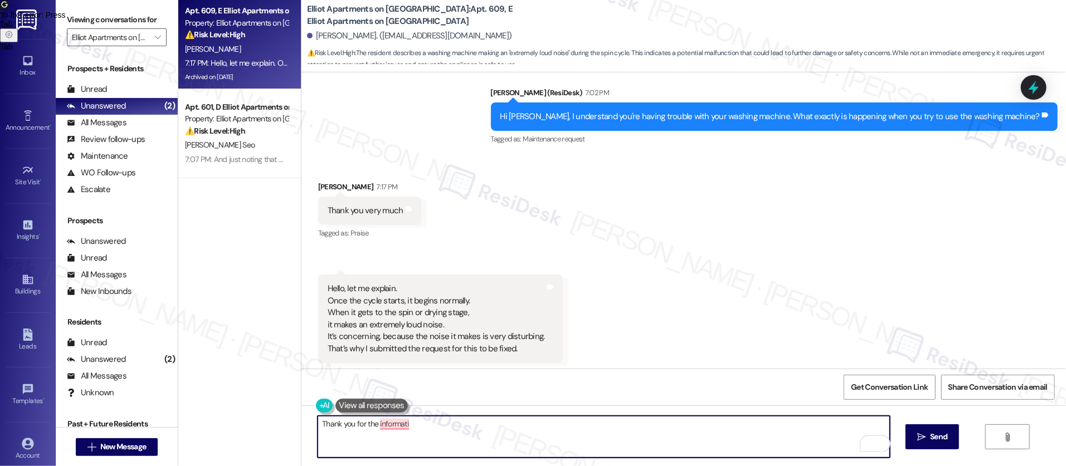
click at [603, 436] on textarea "Thank you for the informati" at bounding box center [604, 437] width 572 height 42
click at [606, 436] on textarea "Thank you for the informati" at bounding box center [604, 437] width 572 height 42
click at [653, 436] on textarea "Thank you for the informati" at bounding box center [604, 437] width 572 height 42
drag, startPoint x: 759, startPoint y: 435, endPoint x: 737, endPoint y: 432, distance: 22.5
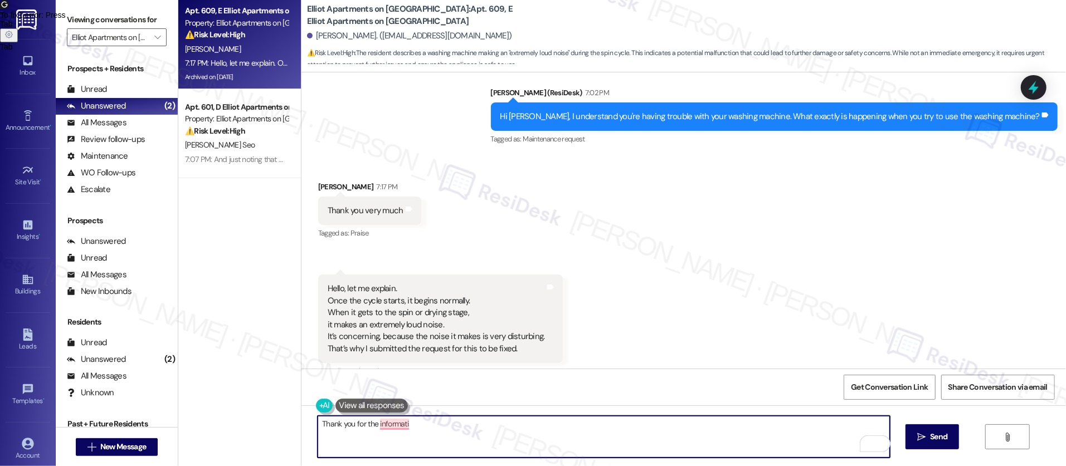
click at [759, 435] on textarea "Thank you for the informati" at bounding box center [604, 437] width 572 height 42
drag, startPoint x: 396, startPoint y: 426, endPoint x: 411, endPoint y: 426, distance: 15.0
click at [396, 426] on textarea "Thank you for the informati" at bounding box center [604, 437] width 572 height 42
click at [411, 426] on textarea "Thank you for the informati" at bounding box center [604, 437] width 572 height 42
type textarea "Thank you for the information! Do they have permission to acces?"
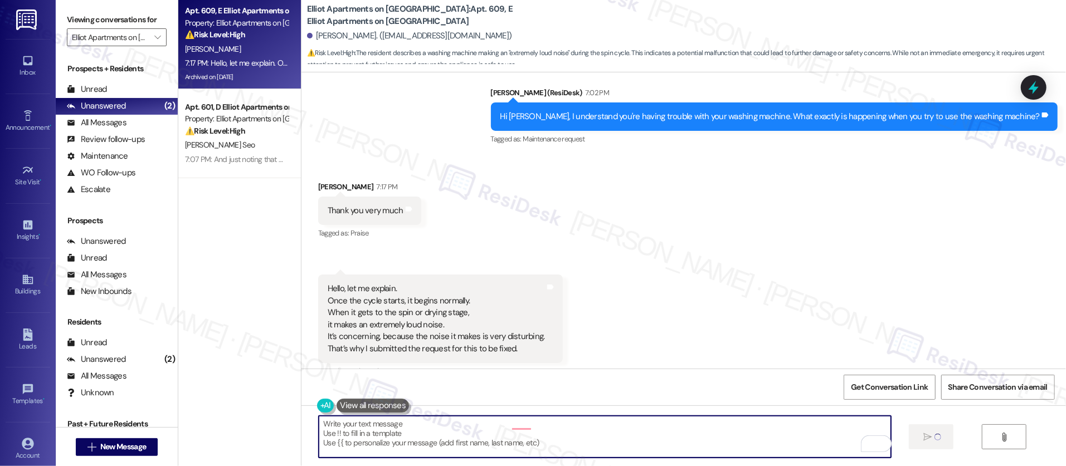
scroll to position [6405, 0]
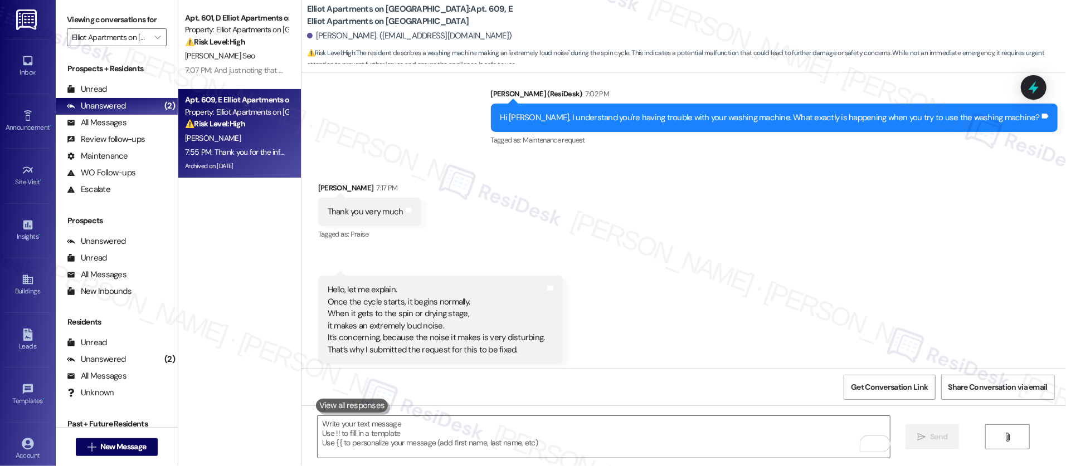
click at [714, 244] on div "Received via SMS [PERSON_NAME] 7:17 PM Thank you very much Tags and notes Tagge…" at bounding box center [683, 287] width 764 height 261
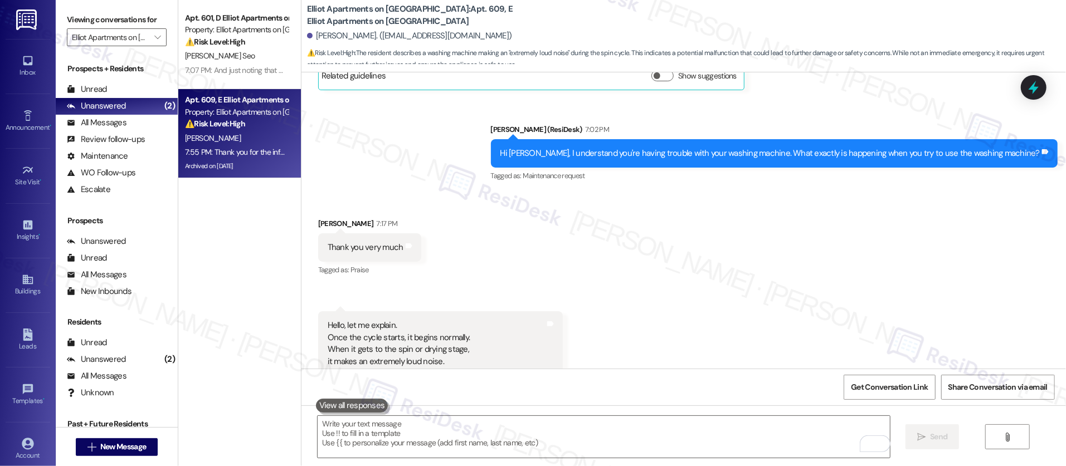
scroll to position [6484, 0]
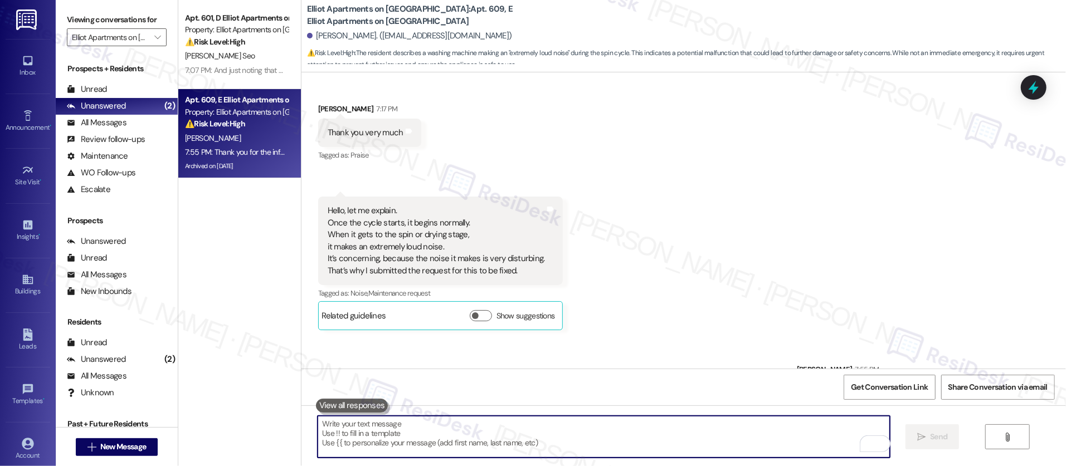
click at [682, 421] on textarea "To enrich screen reader interactions, please activate Accessibility in Grammarl…" at bounding box center [604, 437] width 572 height 42
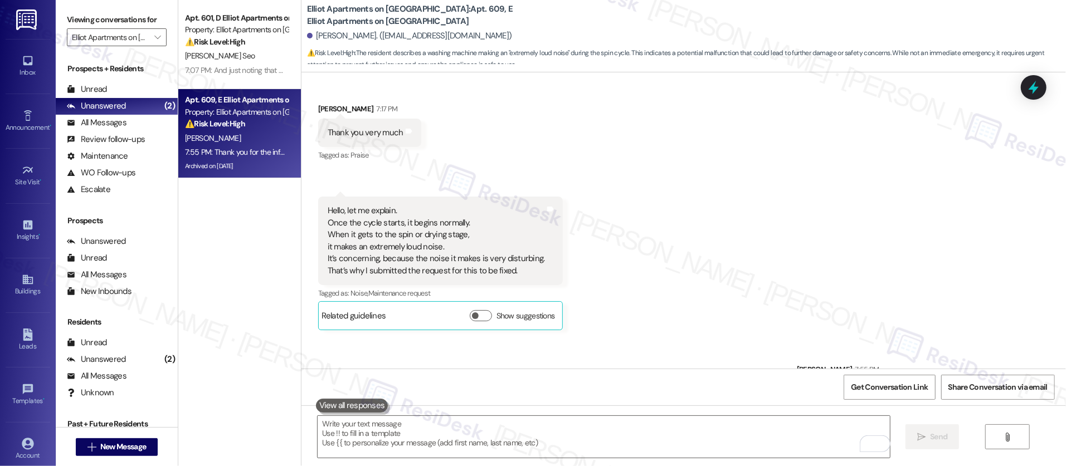
click at [263, 96] on div "Apt. 609, E Elliot Apartments on [GEOGRAPHIC_DATA]" at bounding box center [236, 100] width 103 height 12
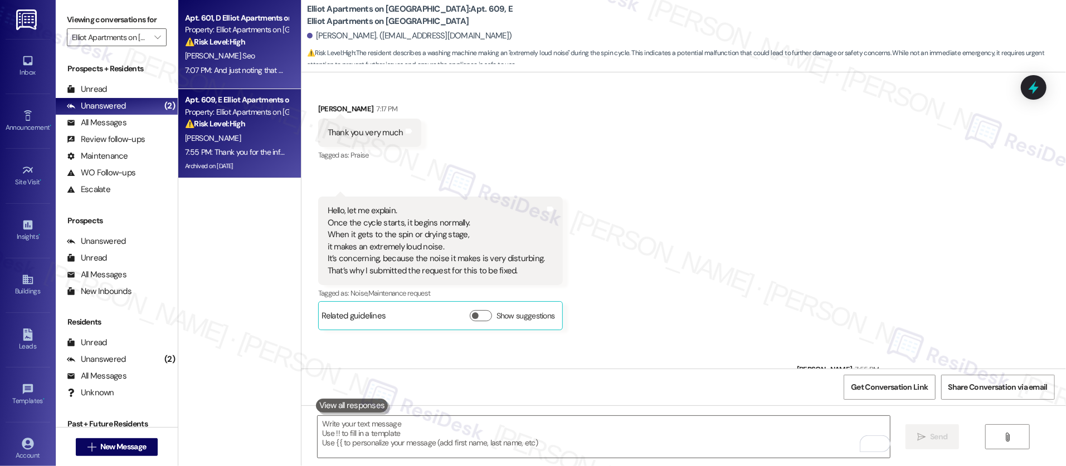
click at [253, 75] on div "7:07 PM: And just noting that we do have a cat in the unit 7:07 PM: And just no…" at bounding box center [236, 71] width 105 height 14
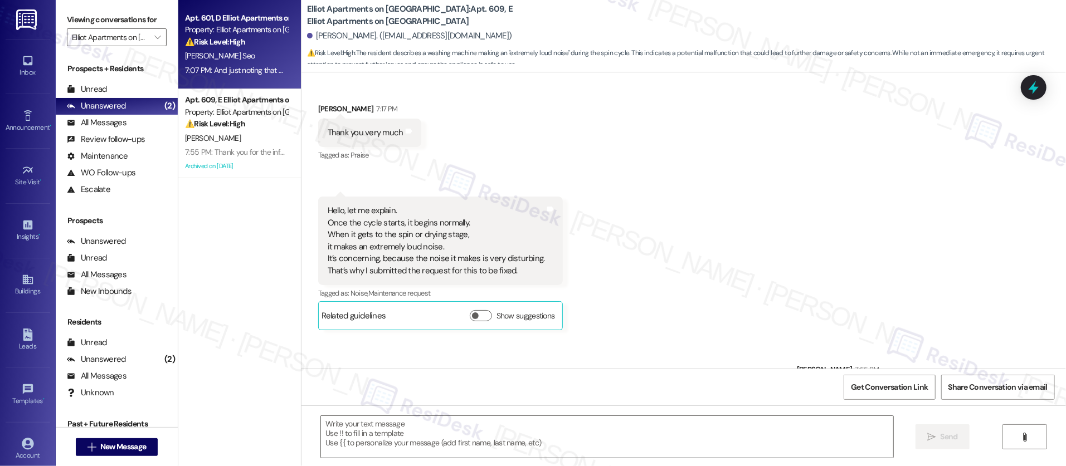
drag, startPoint x: 253, startPoint y: 75, endPoint x: 251, endPoint y: 67, distance: 7.4
click at [251, 69] on div "7:07 PM: And just noting that we do have a cat in the unit 7:07 PM: And just no…" at bounding box center [276, 70] width 183 height 10
type textarea "Fetching suggested responses. Please feel free to read through the conversation…"
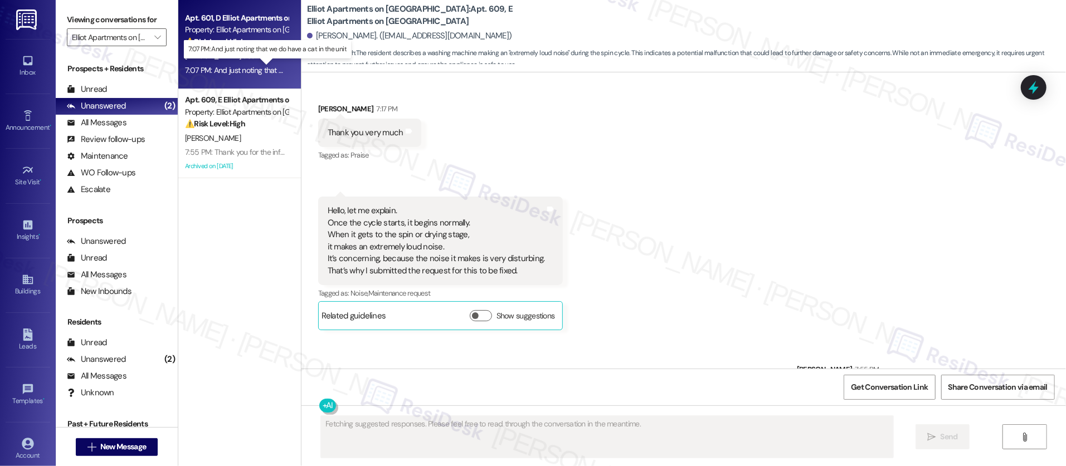
click at [251, 67] on div "7:07 PM: And just noting that we do have a cat in the unit 7:07 PM: And just no…" at bounding box center [276, 70] width 183 height 10
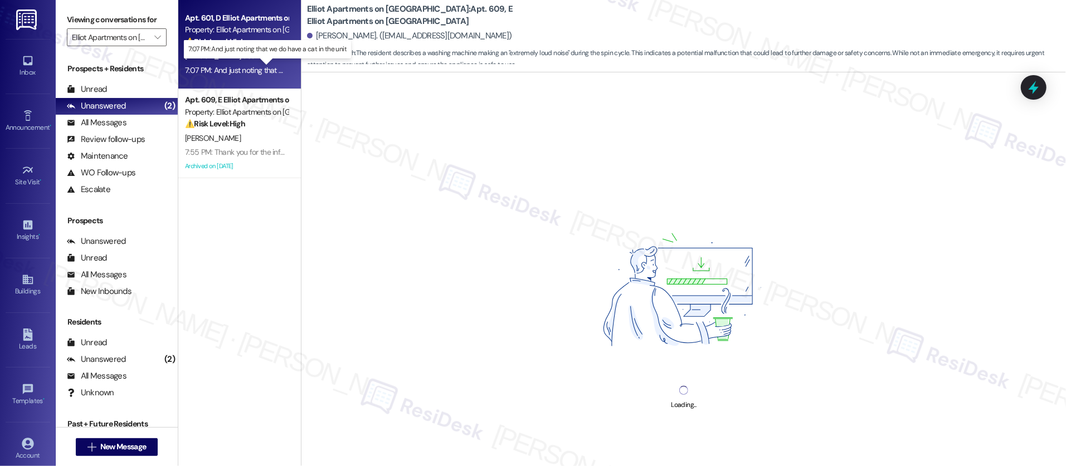
click at [251, 67] on div "7:07 PM: And just noting that we do have a cat in the unit 7:07 PM: And just no…" at bounding box center [276, 70] width 183 height 10
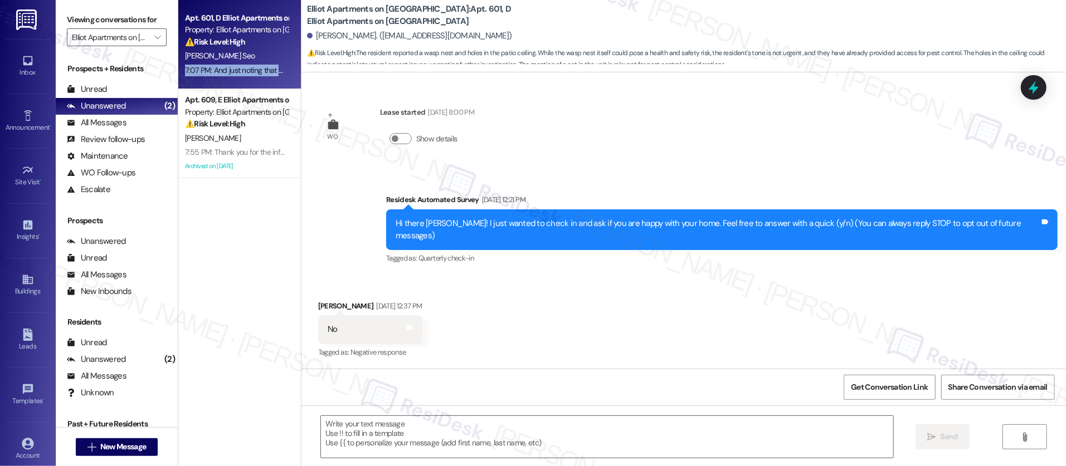
click at [251, 67] on div "7:07 PM: And just noting that we do have a cat in the unit 7:07 PM: And just no…" at bounding box center [276, 70] width 183 height 10
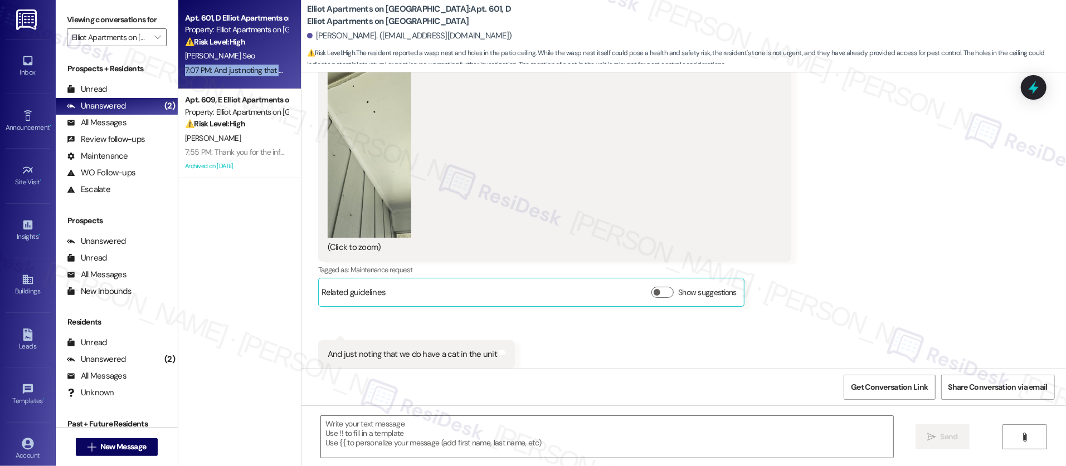
click at [251, 67] on div "7:07 PM: And just noting that we do have a cat in the unit 7:07 PM: And just no…" at bounding box center [276, 70] width 183 height 10
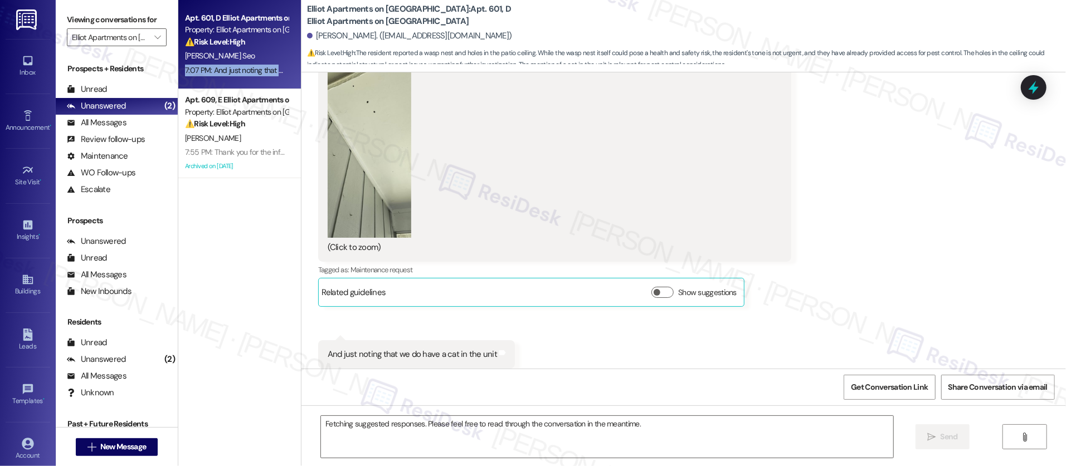
click at [250, 67] on div "7:07 PM: And just noting that we do have a cat in the unit 7:07 PM: And just no…" at bounding box center [276, 70] width 183 height 10
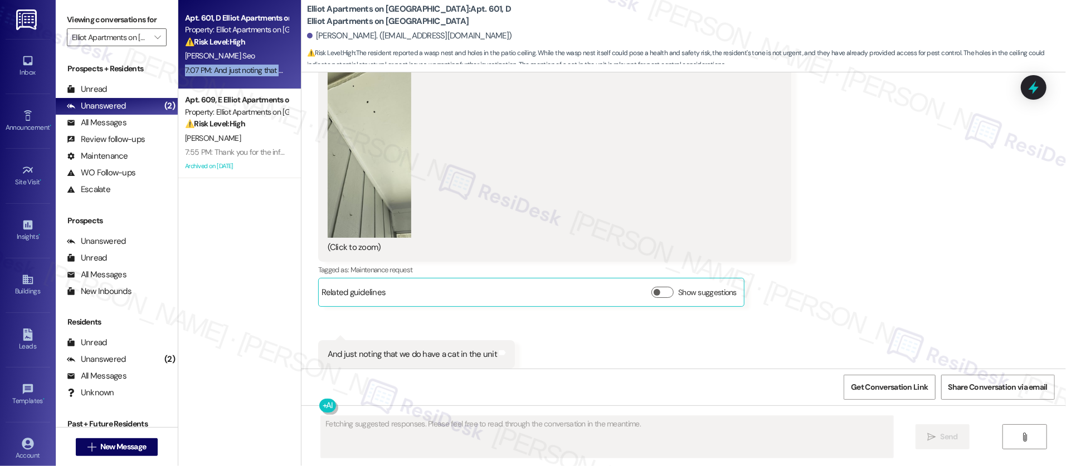
click at [250, 67] on div "7:07 PM: And just noting that we do have a cat in the unit 7:07 PM: And just no…" at bounding box center [276, 70] width 183 height 10
click at [250, 68] on div "7:07 PM: And just noting that we do have a cat in the unit 7:07 PM: And just no…" at bounding box center [276, 70] width 183 height 10
click at [250, 69] on div "7:07 PM: And just noting that we do have a cat in the unit 7:07 PM: And just no…" at bounding box center [276, 70] width 183 height 10
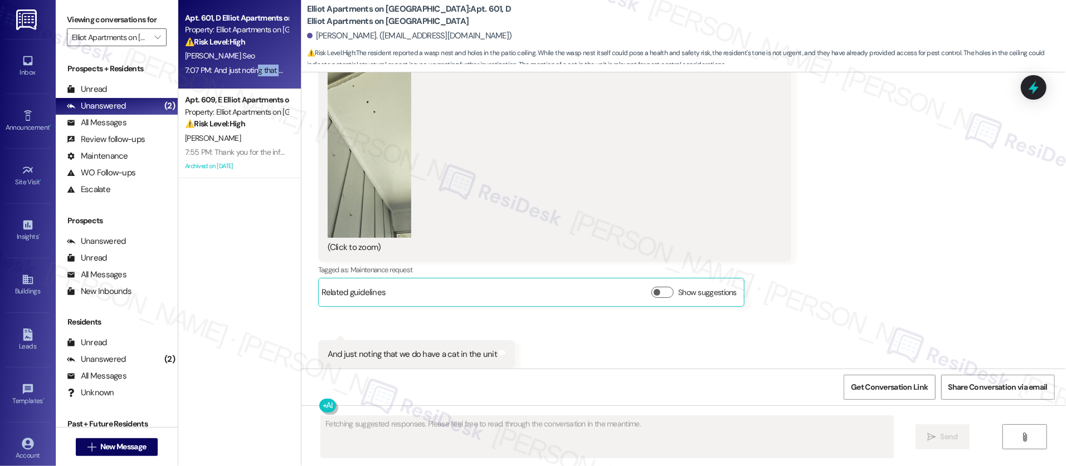
click at [251, 69] on div "7:07 PM: And just noting that we do have a cat in the unit 7:07 PM: And just no…" at bounding box center [276, 70] width 183 height 10
click at [251, 70] on div "7:07 PM: And just noting that we do have a cat in the unit 7:07 PM: And just no…" at bounding box center [276, 70] width 183 height 10
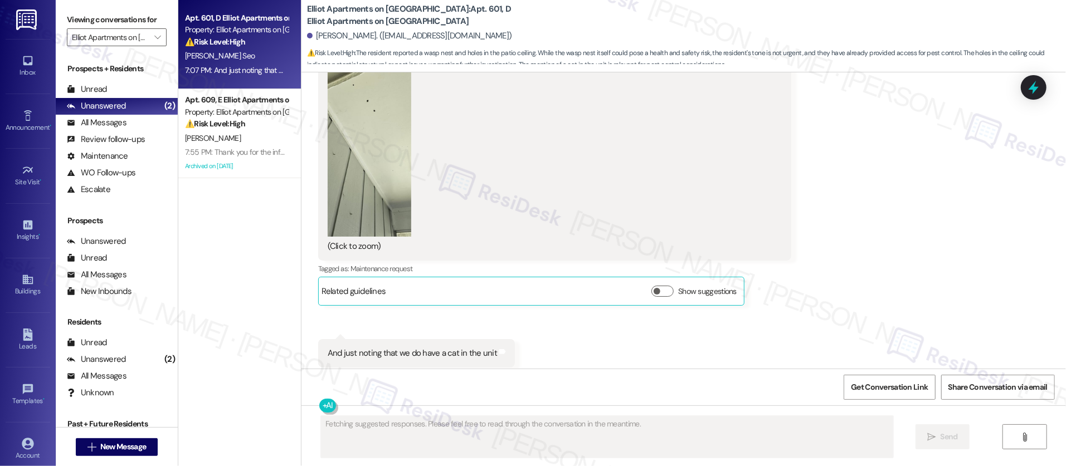
scroll to position [4360, 0]
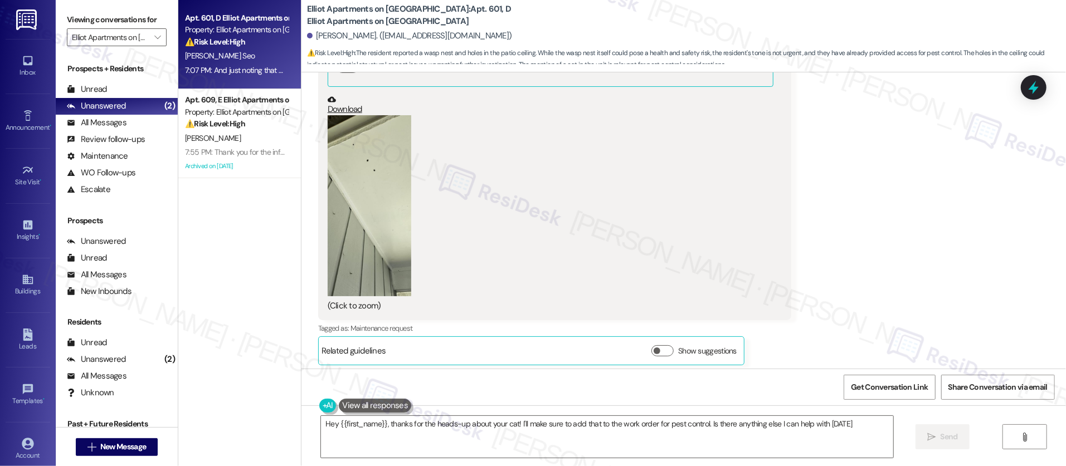
type textarea "Hey {{first_name}}, thanks for the heads-up about your cat! I'll make sure to a…"
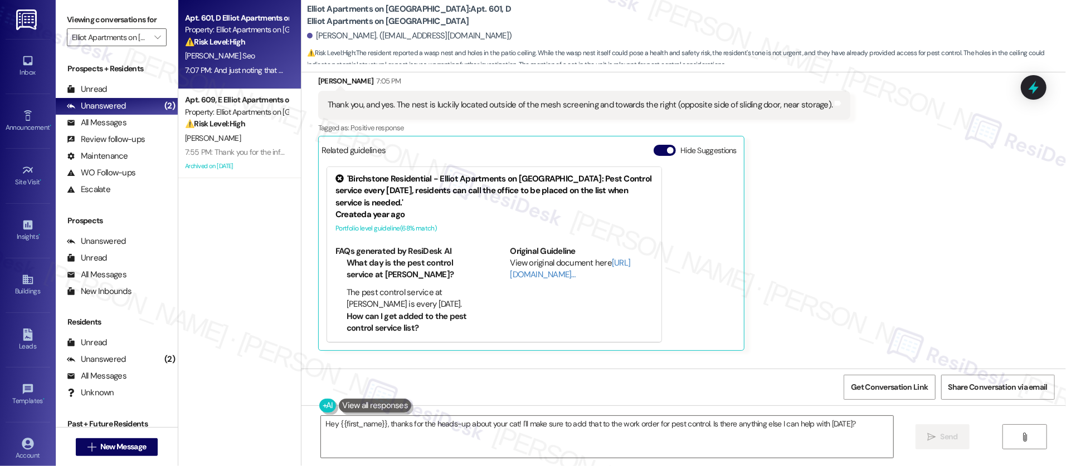
scroll to position [3827, 0]
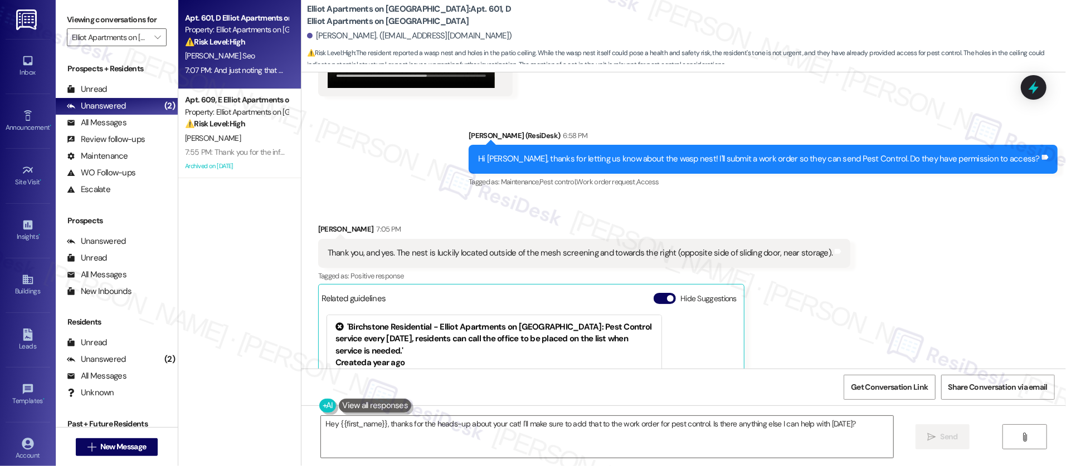
scroll to position [4201, 0]
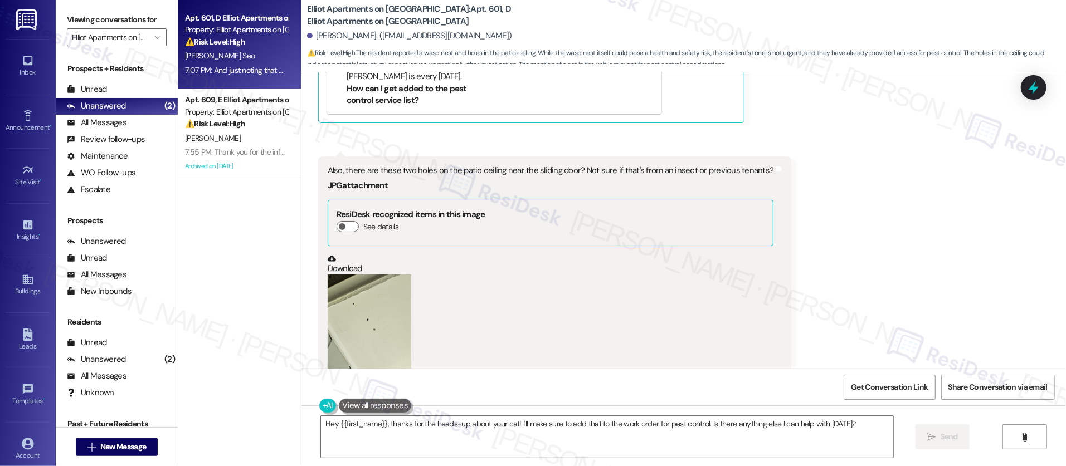
click at [613, 165] on div "Also, there are these two holes on the patio ceiling near the sliding door? Not…" at bounding box center [551, 171] width 446 height 12
click at [614, 165] on div "Also, there are these two holes on the patio ceiling near the sliding door? Not…" at bounding box center [551, 171] width 446 height 12
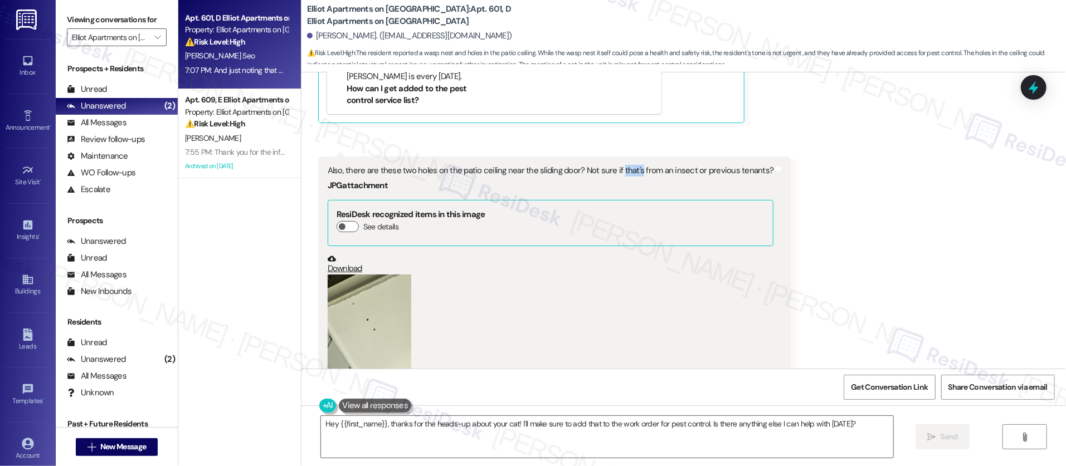
click at [614, 165] on div "Also, there are these two holes on the patio ceiling near the sliding door? Not…" at bounding box center [551, 171] width 446 height 12
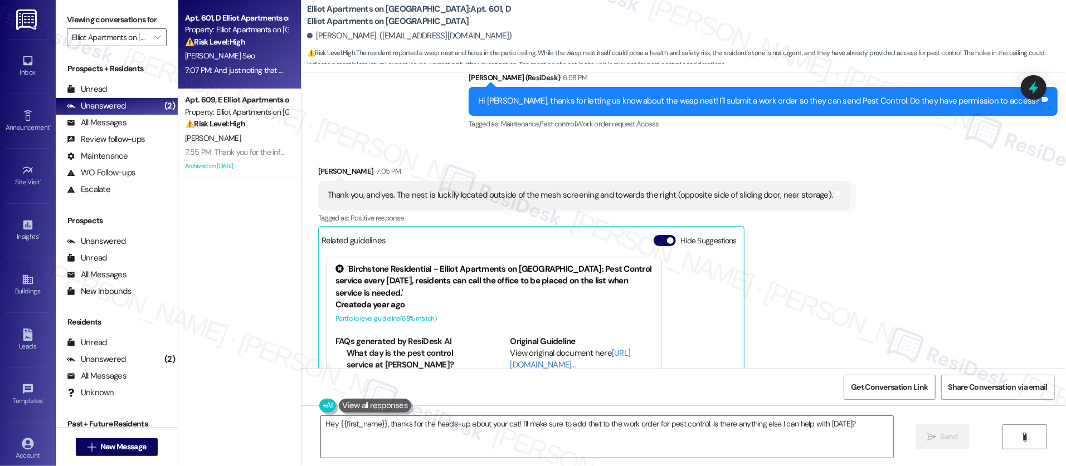
scroll to position [3868, 0]
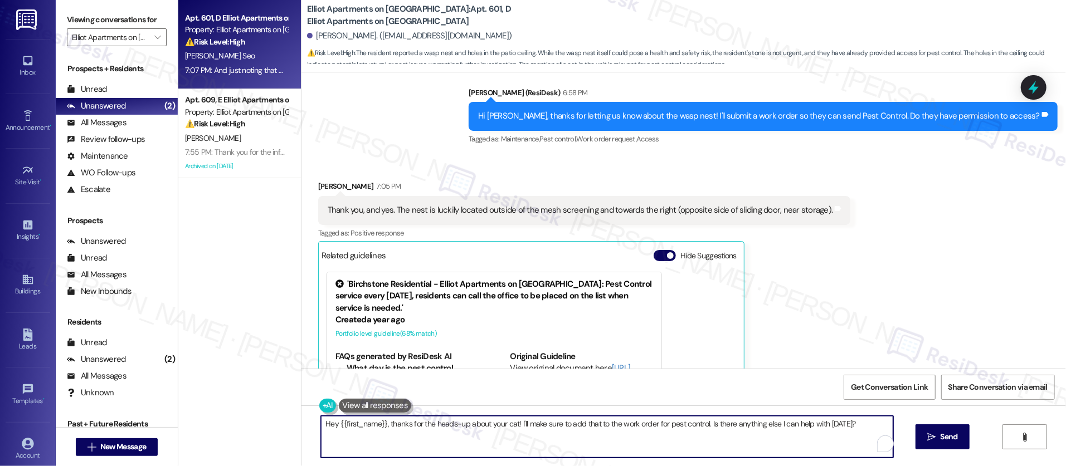
click at [545, 432] on textarea "Hey {{first_name}}, thanks for the heads-up about your cat! I'll make sure to a…" at bounding box center [607, 437] width 572 height 42
drag, startPoint x: 851, startPoint y: 425, endPoint x: 392, endPoint y: 388, distance: 460.5
click at [381, 381] on div "WO Lease started [DATE] 8:00 PM Show details Survey, sent via SMS Residesk Auto…" at bounding box center [683, 305] width 764 height 466
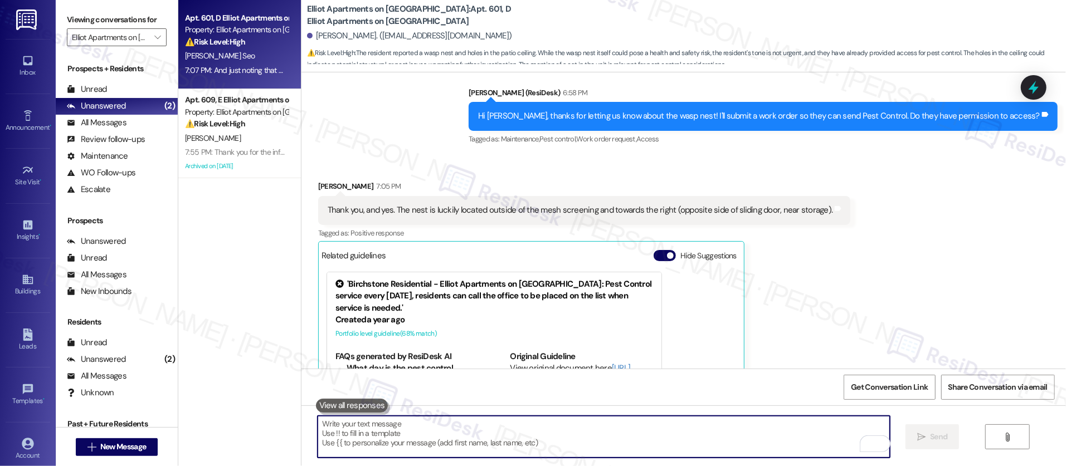
click at [554, 406] on div " Send " at bounding box center [683, 448] width 764 height 84
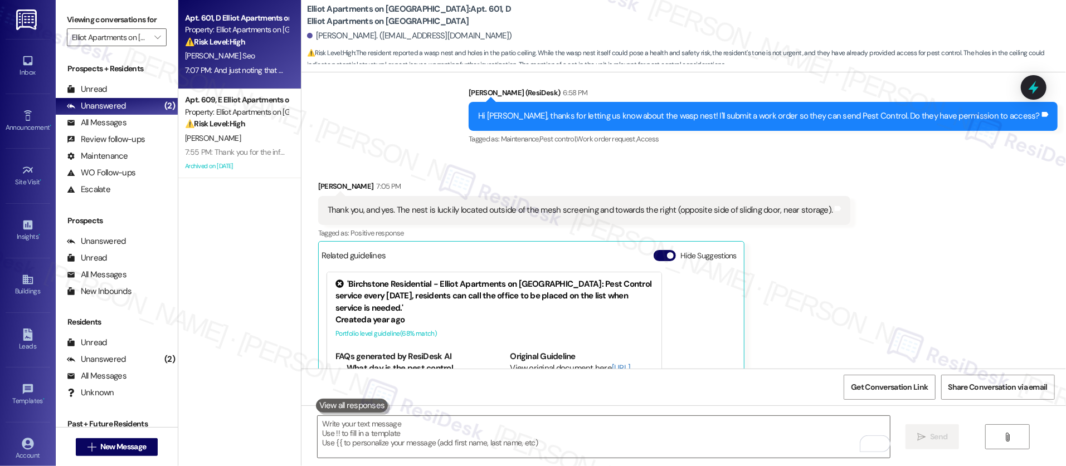
click at [554, 406] on div " Send " at bounding box center [683, 448] width 764 height 84
click at [663, 417] on textarea "To enrich screen reader interactions, please activate Accessibility in Grammarl…" at bounding box center [604, 437] width 572 height 42
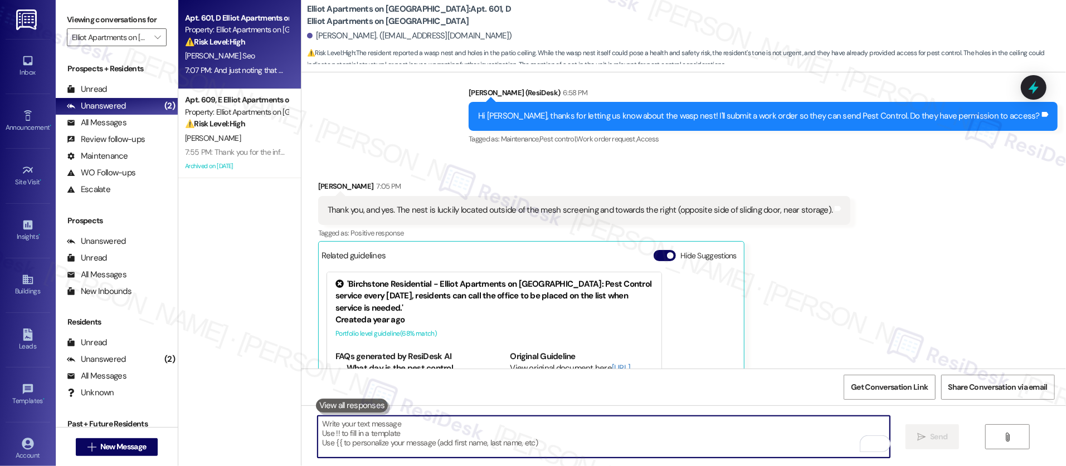
click at [663, 417] on textarea "To enrich screen reader interactions, please activate Accessibility in Grammarl…" at bounding box center [604, 437] width 572 height 42
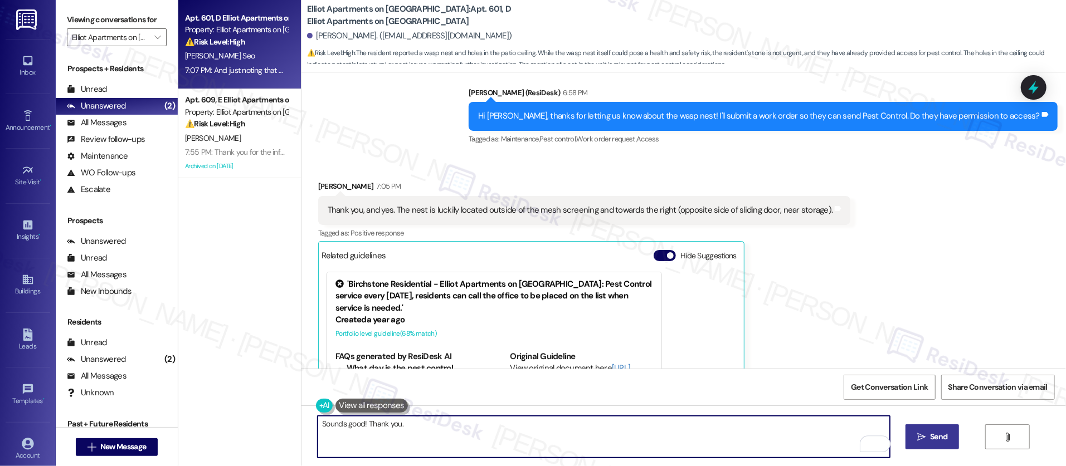
type textarea "Sounds good! Thank you."
click at [930, 432] on span "Send" at bounding box center [938, 437] width 17 height 12
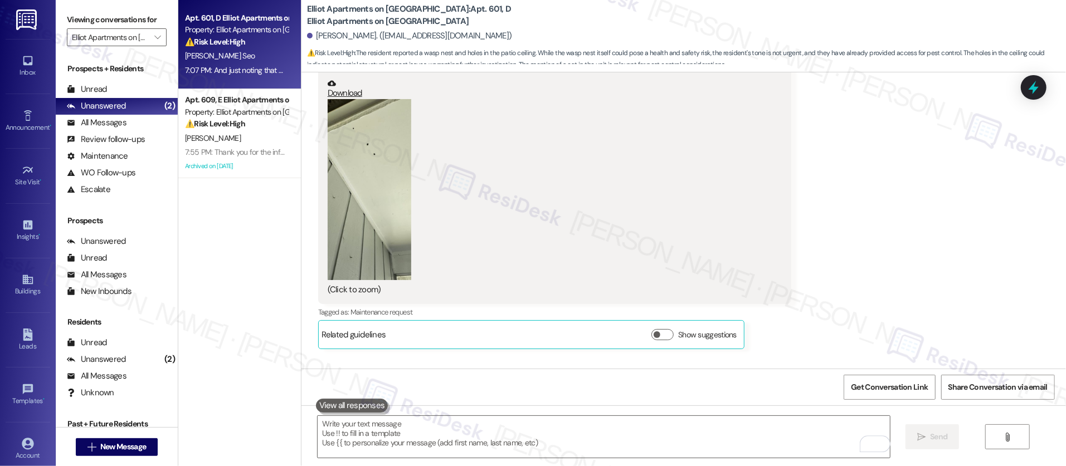
scroll to position [4419, 0]
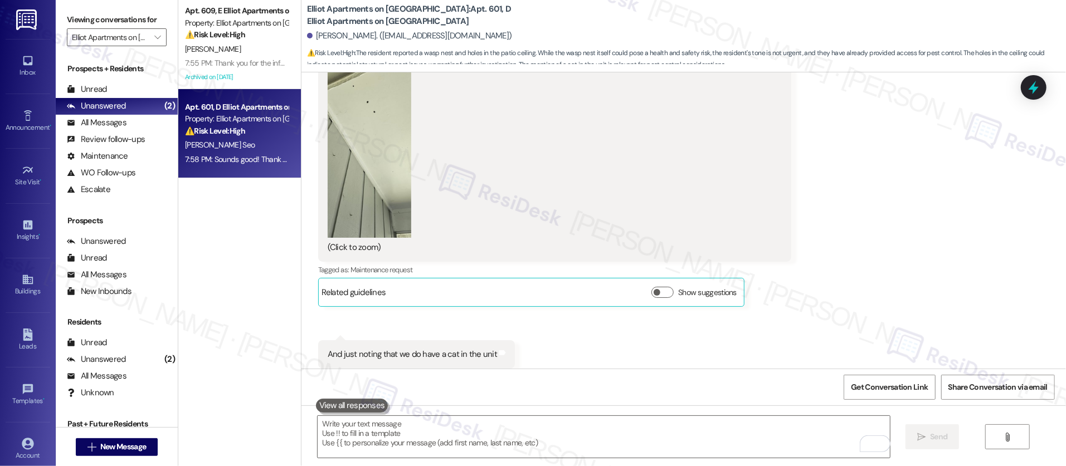
click at [233, 120] on div "Property: Elliot Apartments on [GEOGRAPHIC_DATA]" at bounding box center [236, 119] width 103 height 12
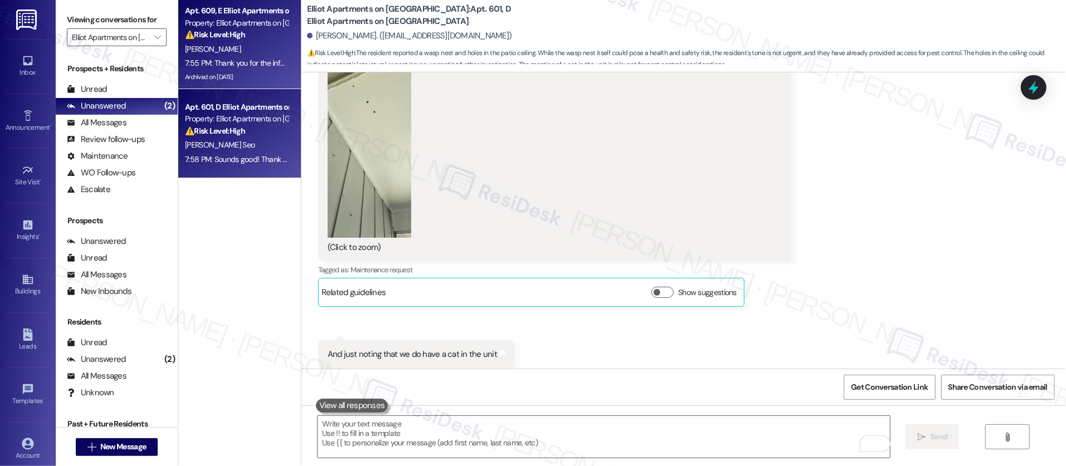
click at [242, 67] on div "7:55 PM: Thank you for the information! Do they have permission to acces? 7:55 …" at bounding box center [305, 63] width 241 height 10
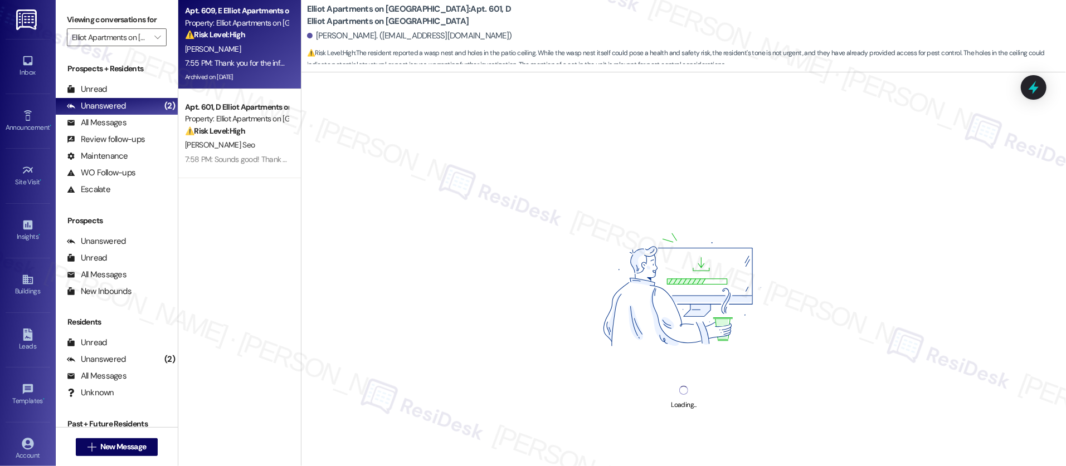
click at [266, 42] on div "[PERSON_NAME]" at bounding box center [236, 49] width 105 height 14
click at [265, 38] on div "⚠️ Risk Level: High The resident describes a washing machine making an "extreme…" at bounding box center [236, 35] width 103 height 12
click at [265, 37] on div "⚠️ Risk Level: High The resident describes a washing machine making an "extreme…" at bounding box center [236, 35] width 103 height 12
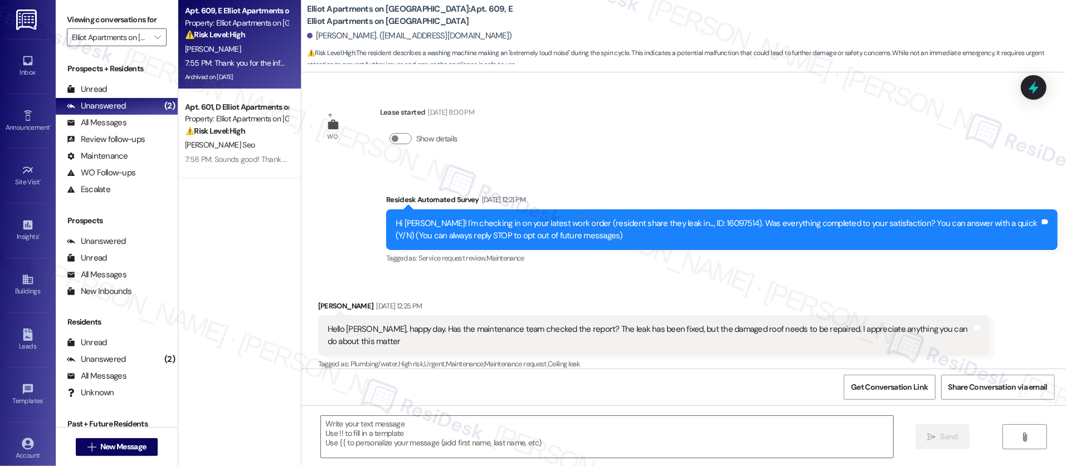
scroll to position [6499, 0]
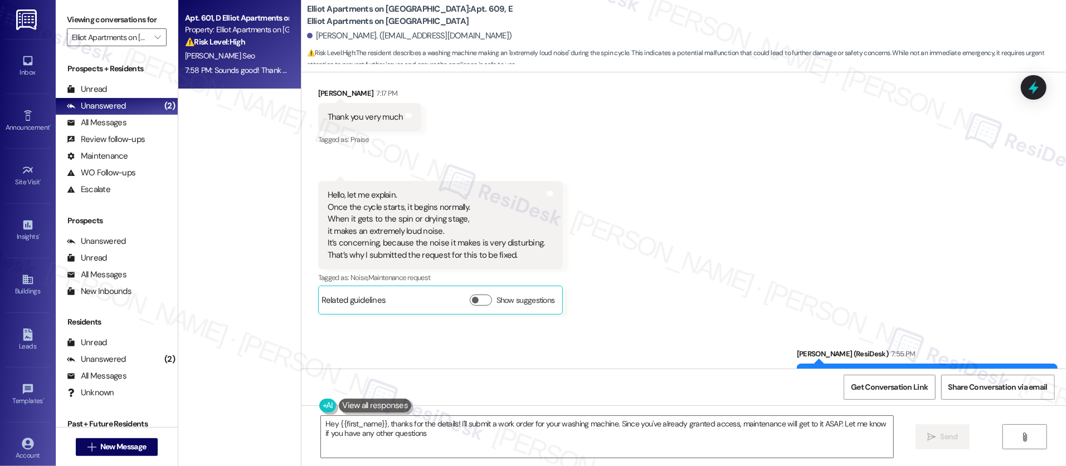
type textarea "Hey {{first_name}}, thanks for the details! I'll submit a work order for your w…"
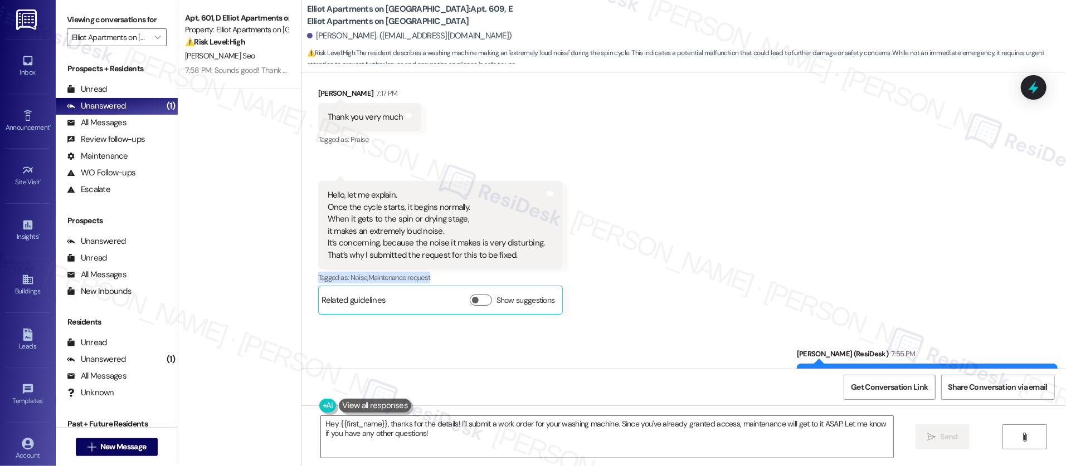
drag, startPoint x: 637, startPoint y: 225, endPoint x: 636, endPoint y: 209, distance: 16.2
click at [636, 209] on div "Received via SMS [PERSON_NAME] 7:17 PM Thank you very much Tags and notes Tagge…" at bounding box center [683, 192] width 764 height 261
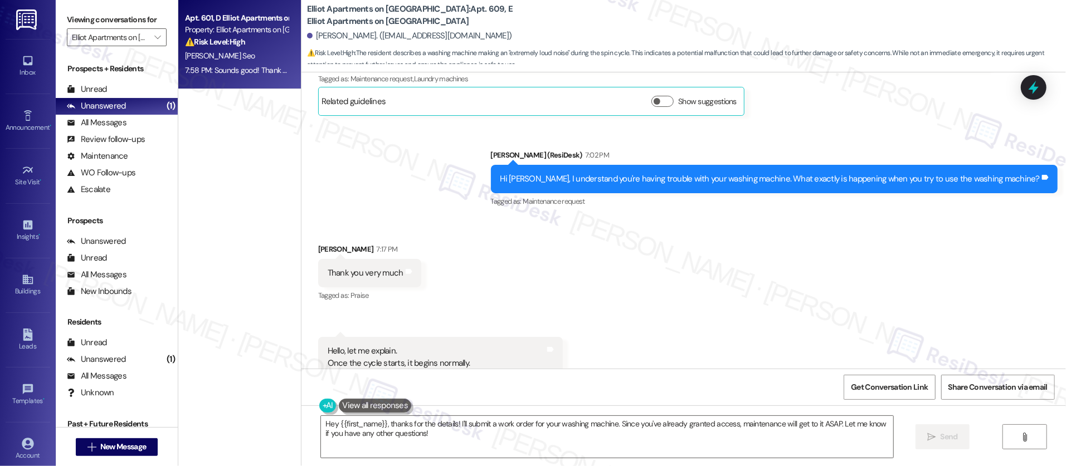
scroll to position [6343, 0]
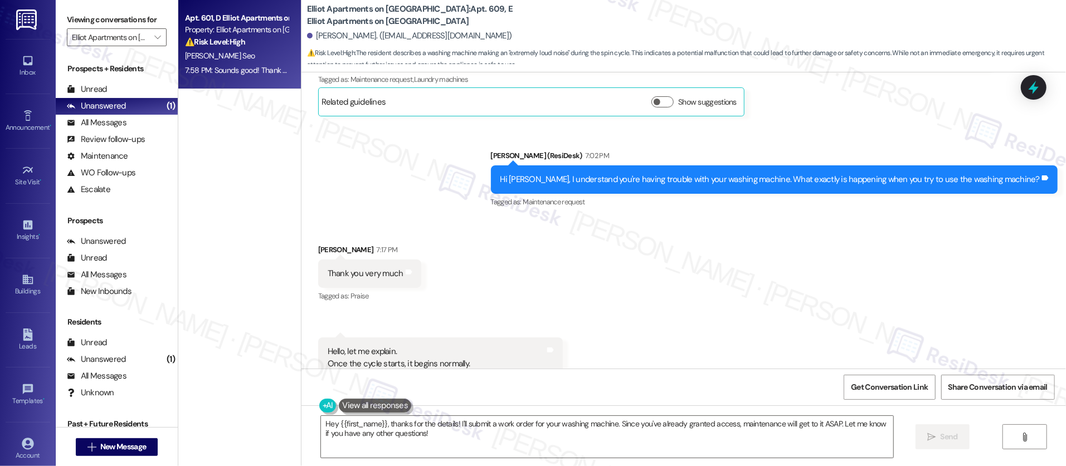
click at [207, 43] on strong "⚠️ Risk Level: High" at bounding box center [215, 42] width 60 height 10
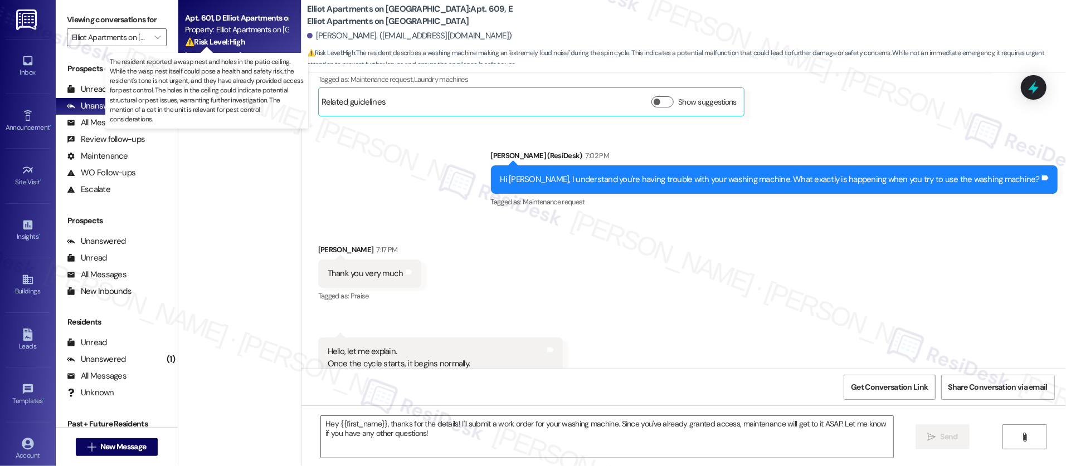
type textarea "Fetching suggested responses. Please feel free to read through the conversation…"
click at [207, 43] on strong "⚠️ Risk Level: High" at bounding box center [215, 42] width 60 height 10
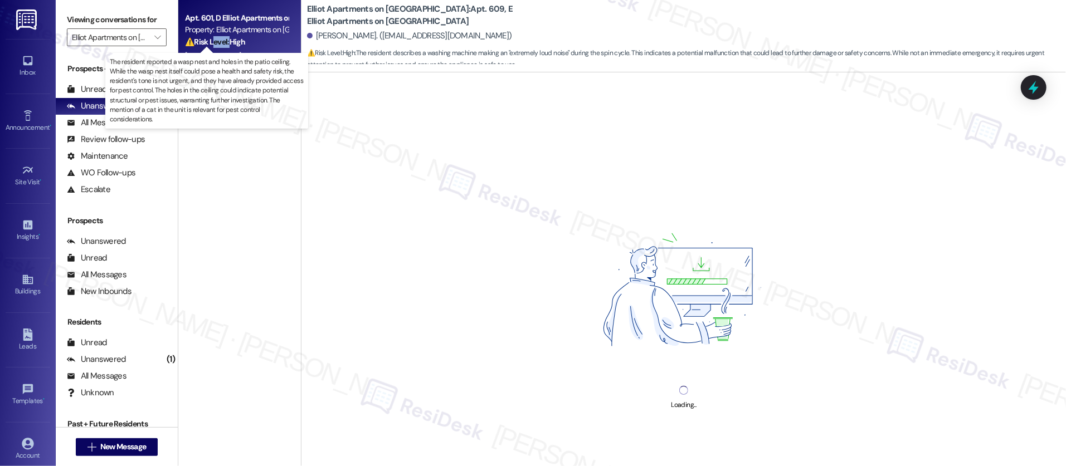
click at [207, 43] on strong "⚠️ Risk Level: High" at bounding box center [215, 42] width 60 height 10
click at [208, 44] on strong "⚠️ Risk Level: High" at bounding box center [215, 42] width 60 height 10
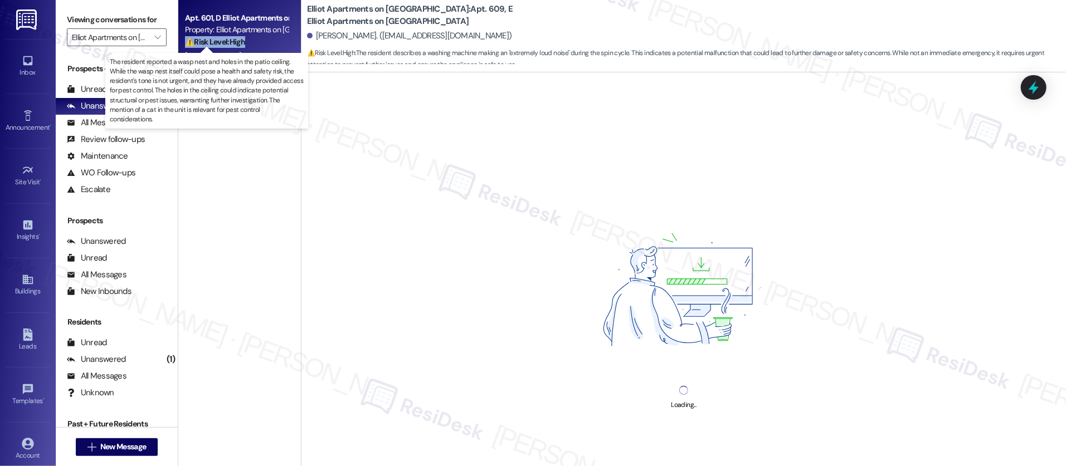
click at [208, 44] on strong "⚠️ Risk Level: High" at bounding box center [215, 42] width 60 height 10
click at [208, 45] on strong "⚠️ Risk Level: High" at bounding box center [215, 42] width 60 height 10
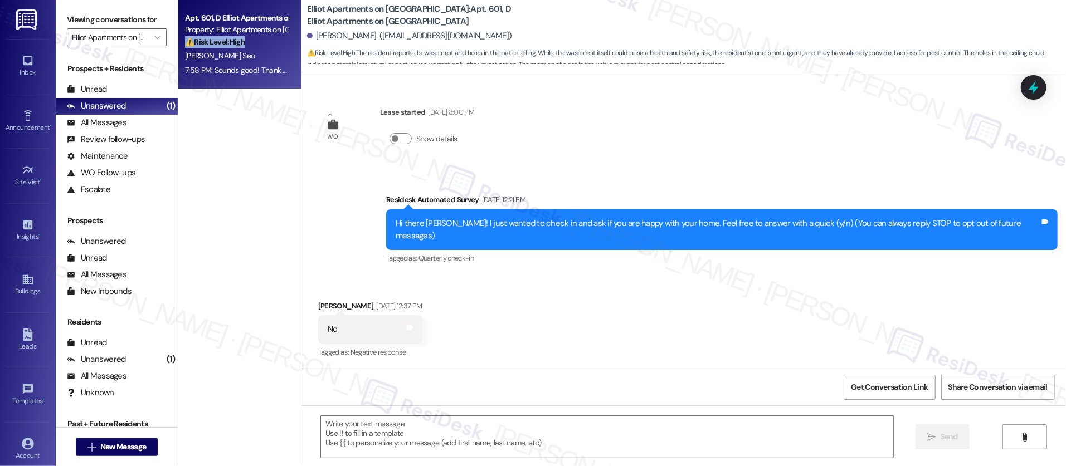
click at [209, 46] on strong "⚠️ Risk Level: High" at bounding box center [215, 42] width 60 height 10
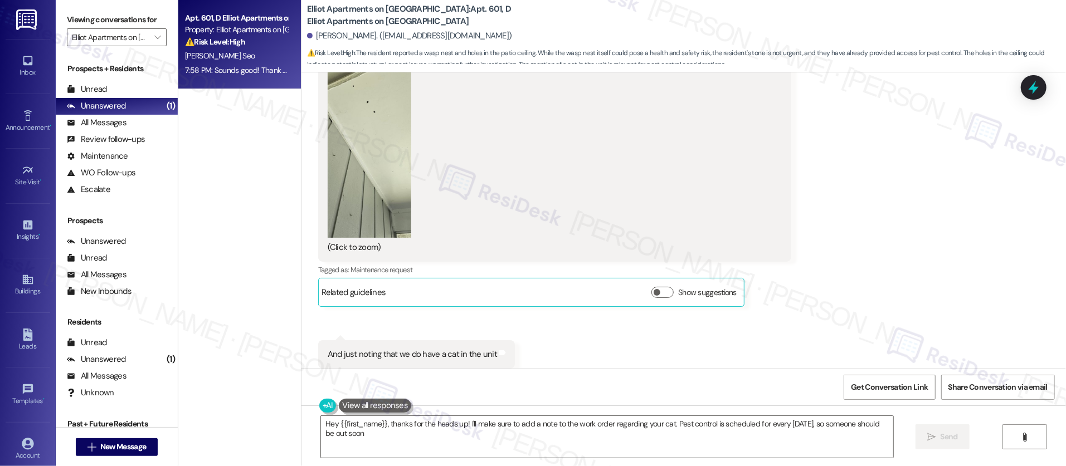
type textarea "Hey {{first_name}}, thanks for the heads up! I'll make sure to add a note to th…"
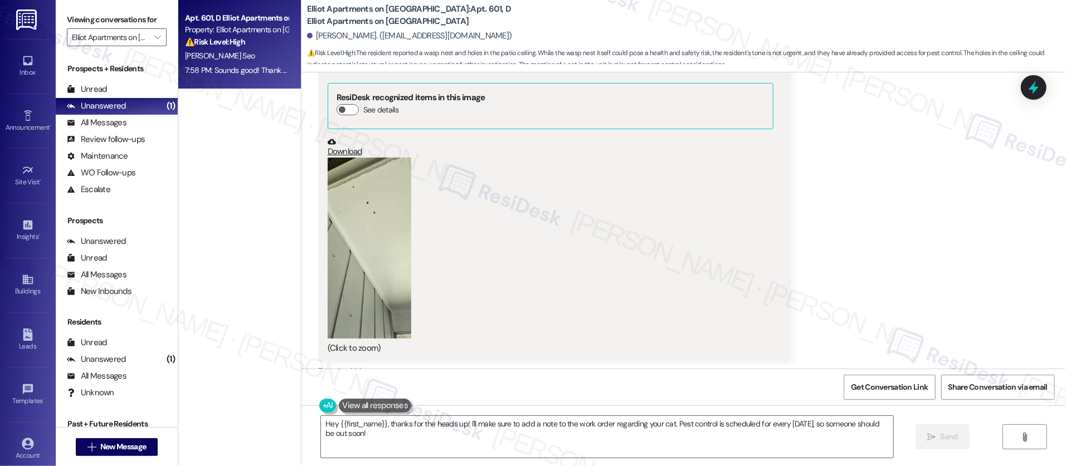
scroll to position [4272, 0]
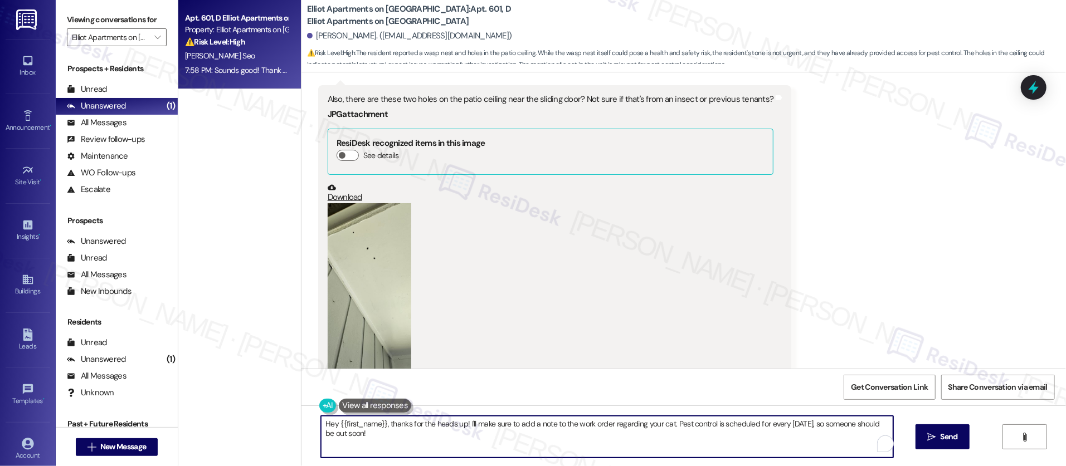
drag, startPoint x: 387, startPoint y: 428, endPoint x: 394, endPoint y: 399, distance: 29.3
click at [320, 417] on div "Hey {{first_name}}, thanks for the heads up! I'll make sure to add a note to th…" at bounding box center [606, 437] width 573 height 43
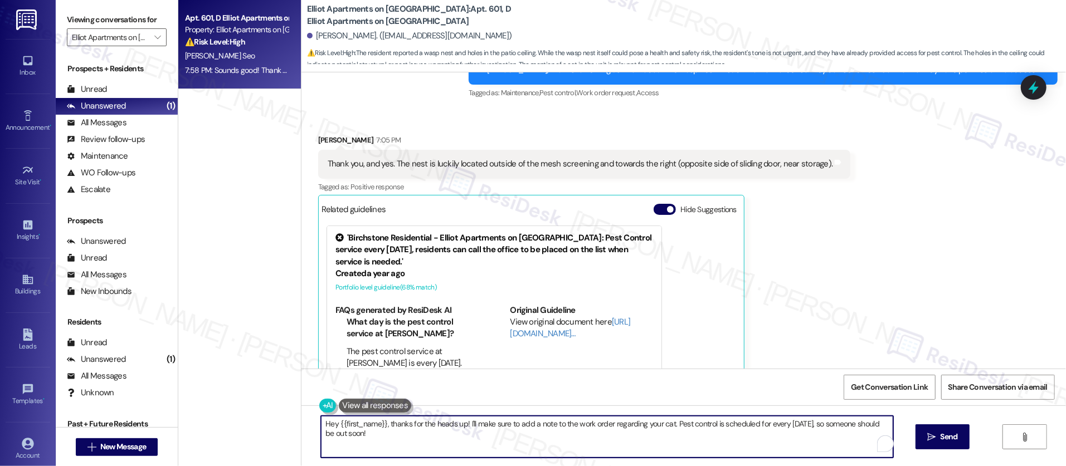
scroll to position [2, 0]
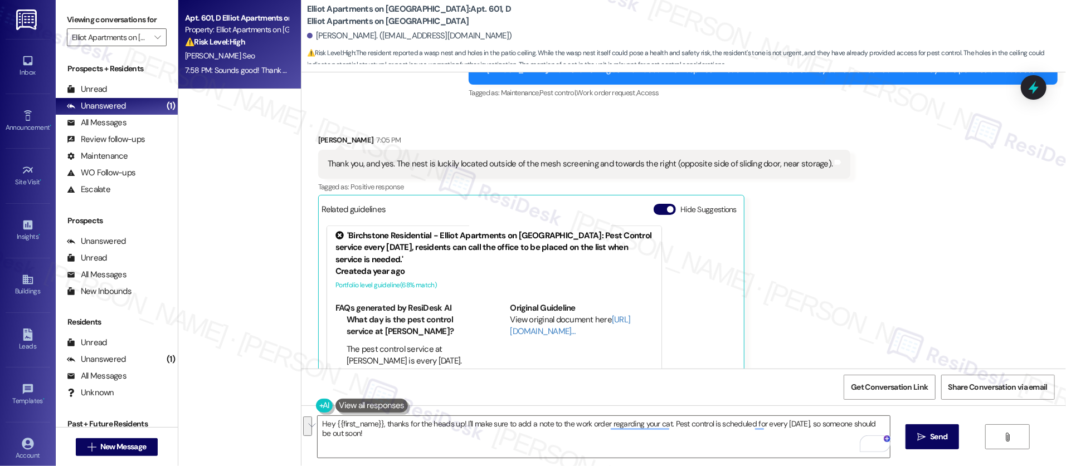
drag, startPoint x: 388, startPoint y: 136, endPoint x: 681, endPoint y: 130, distance: 292.5
click at [681, 150] on div "Thank you, and yes. The nest is luckily located outside of the mesh screening a…" at bounding box center [584, 164] width 533 height 28
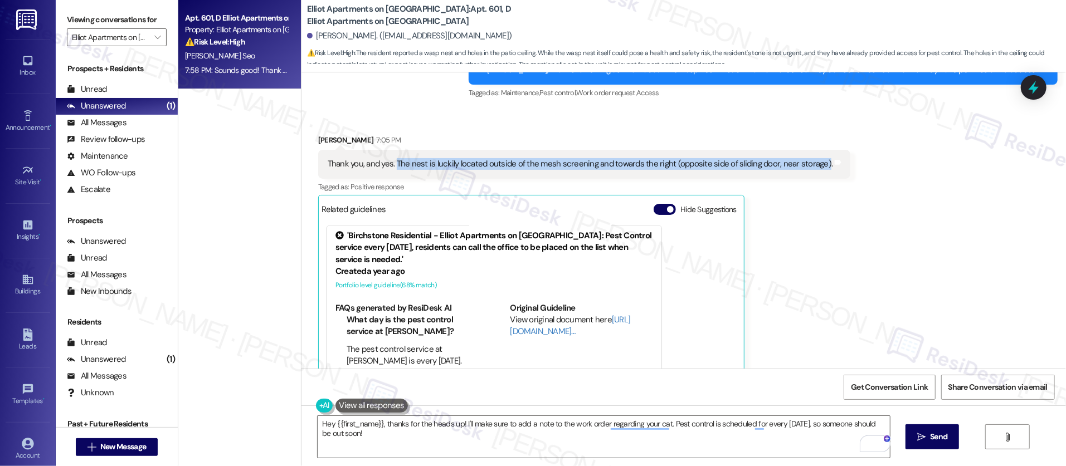
drag, startPoint x: 387, startPoint y: 139, endPoint x: 809, endPoint y: 138, distance: 421.7
click at [809, 158] on div "Thank you, and yes. The nest is luckily located outside of the mesh screening a…" at bounding box center [580, 164] width 505 height 12
copy div "The nest is luckily located outside of the mesh screening and towards the right…"
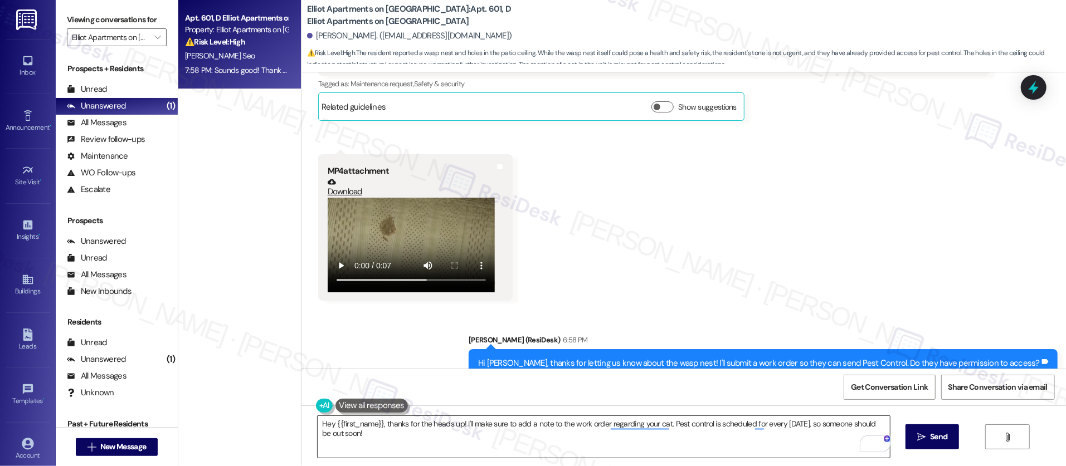
scroll to position [3615, 0]
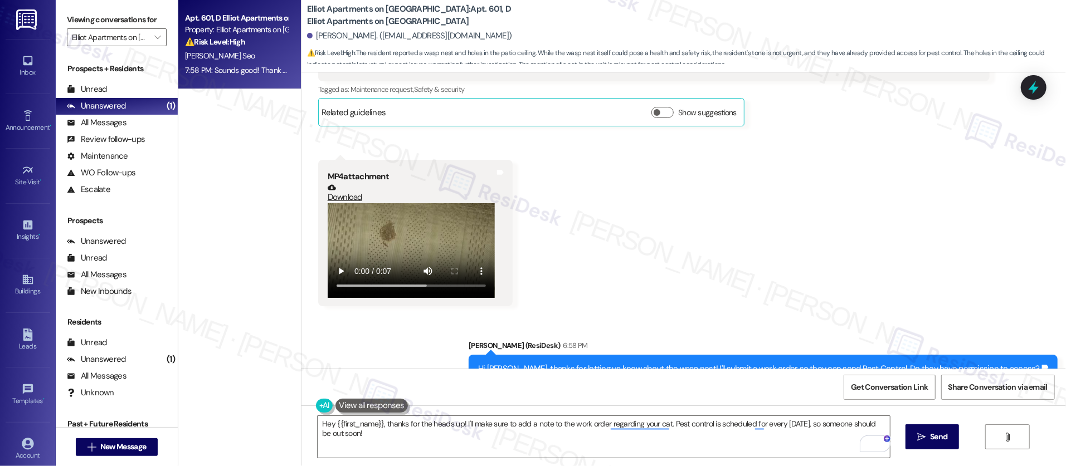
click at [316, 403] on button at bounding box center [324, 406] width 17 height 14
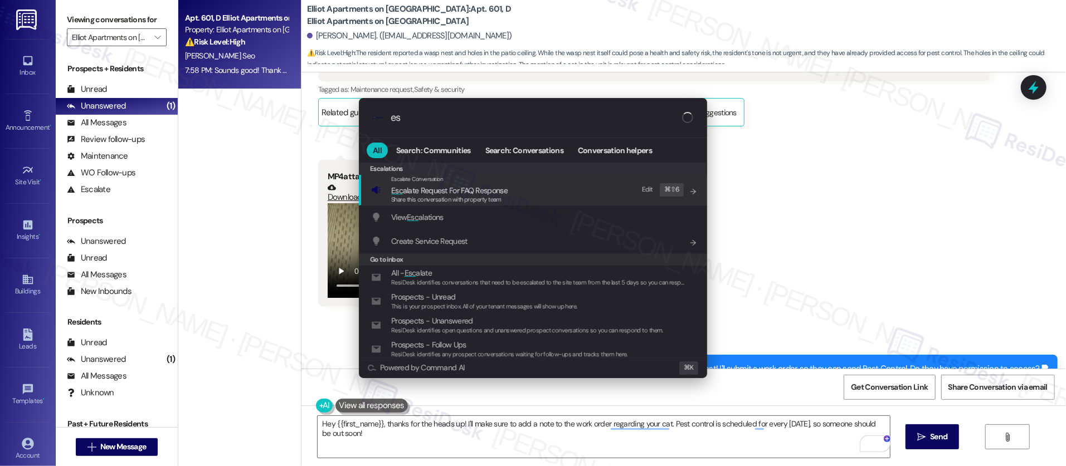
type input "e"
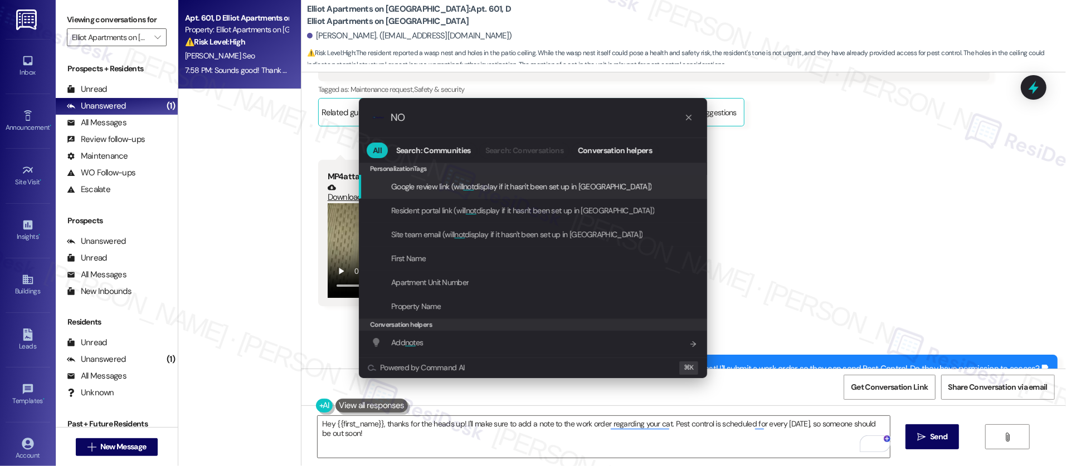
type input "N"
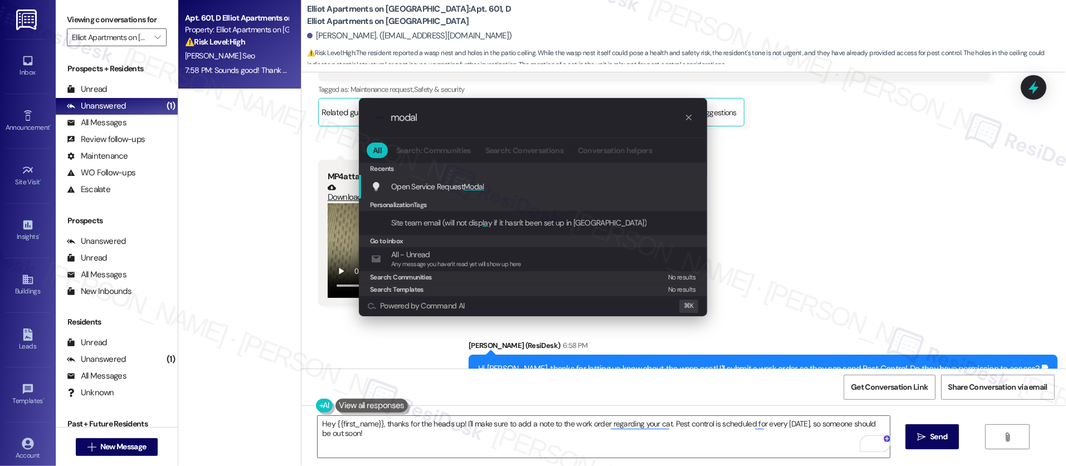
type input "modal"
click at [485, 184] on div "Open Service Request Modal Add shortcut" at bounding box center [534, 186] width 326 height 12
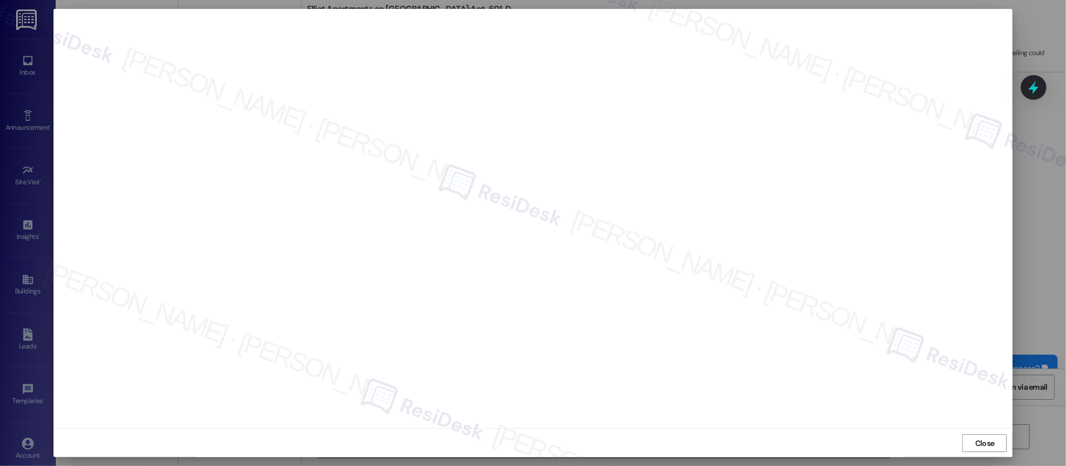
scroll to position [1, 0]
click at [977, 436] on div "Close" at bounding box center [532, 443] width 959 height 30
click at [984, 436] on span "Close" at bounding box center [984, 443] width 19 height 12
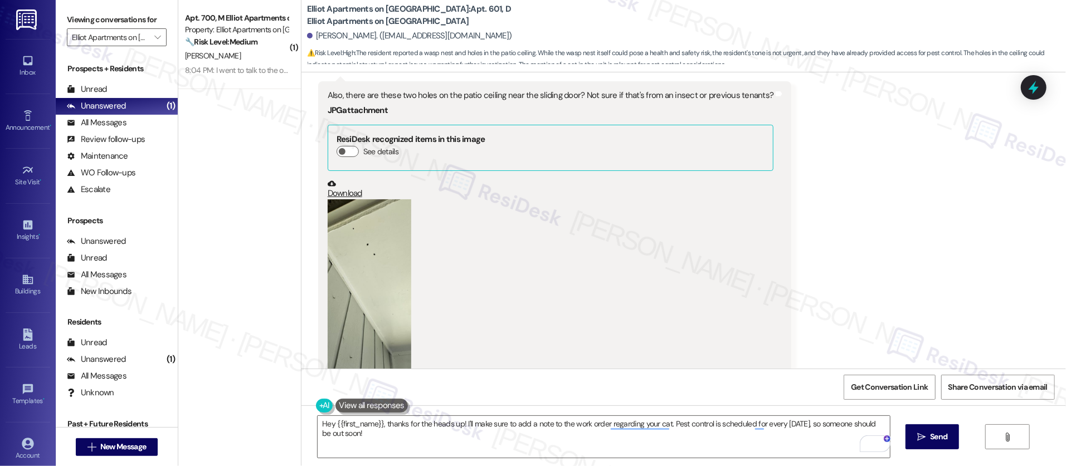
scroll to position [4514, 0]
